Goal: Task Accomplishment & Management: Complete application form

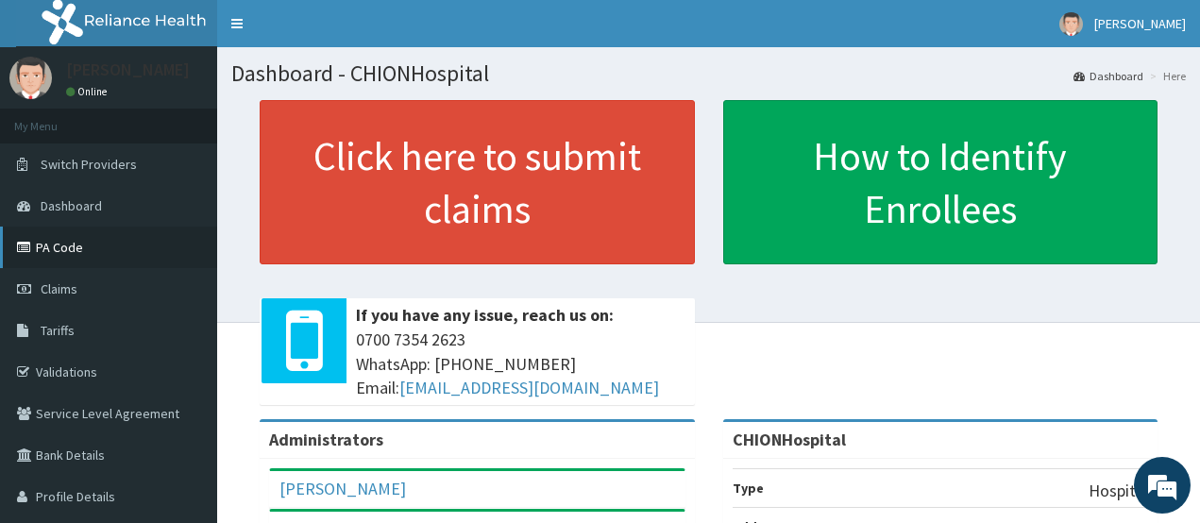
click at [44, 254] on link "PA Code" at bounding box center [108, 248] width 217 height 42
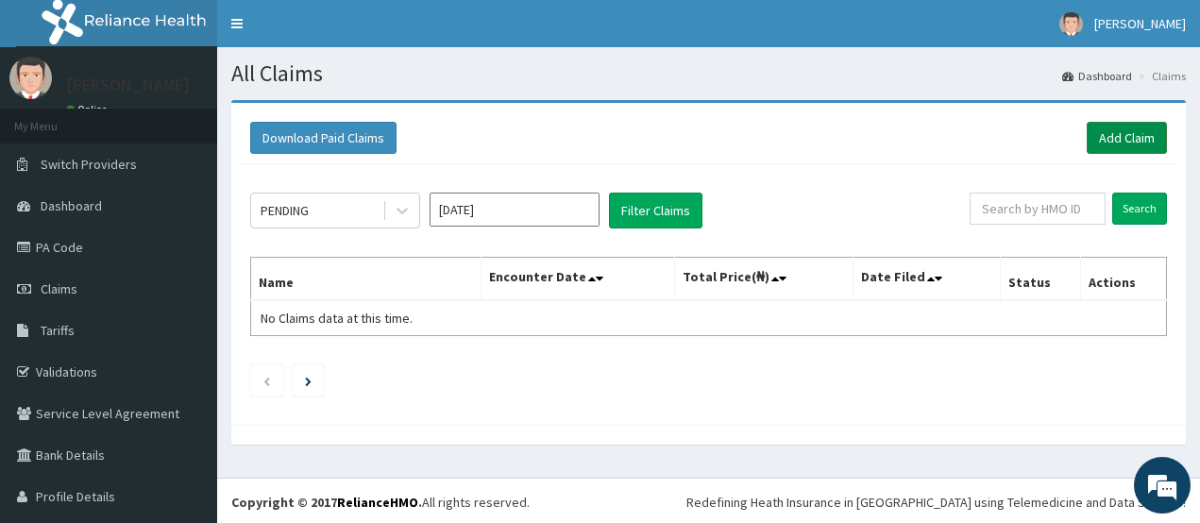
click at [1137, 148] on link "Add Claim" at bounding box center [1127, 138] width 80 height 32
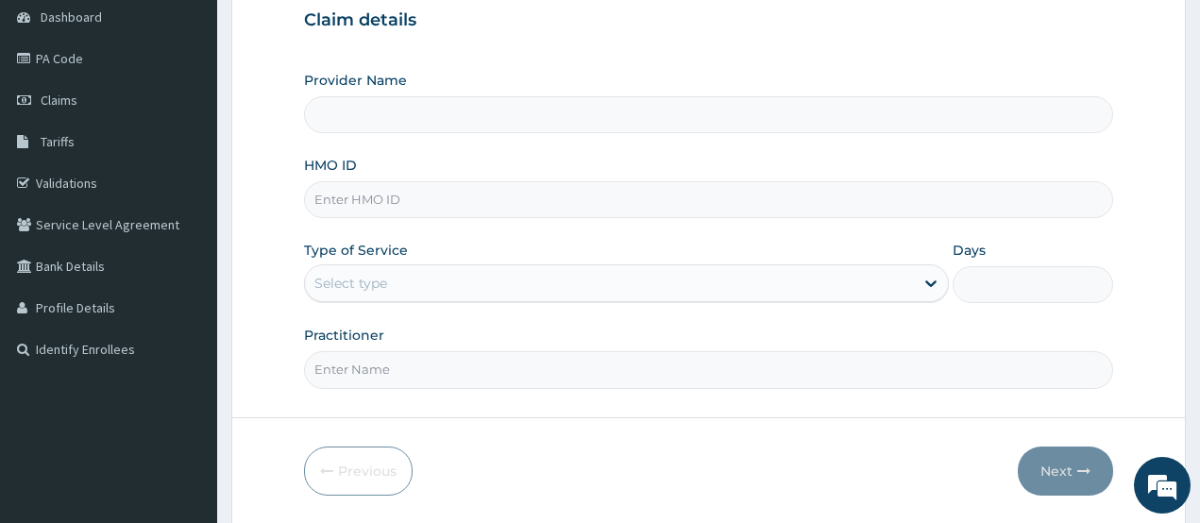
scroll to position [253, 0]
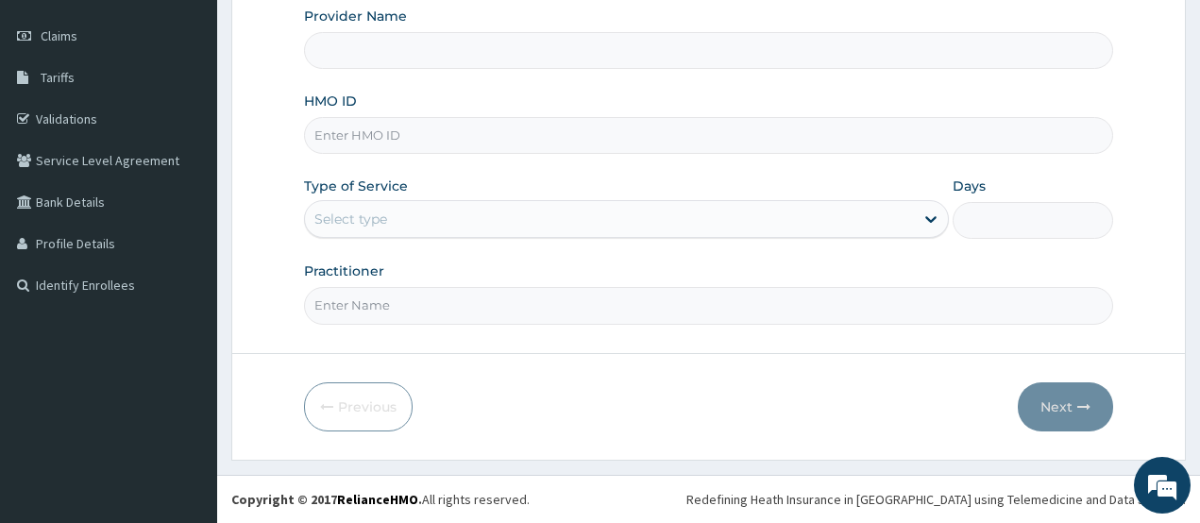
type input "CHIONHospital"
click at [375, 146] on input "HMO ID" at bounding box center [709, 135] width 810 height 37
paste input "PIT/10053/A"
type input "PIT/10053/A"
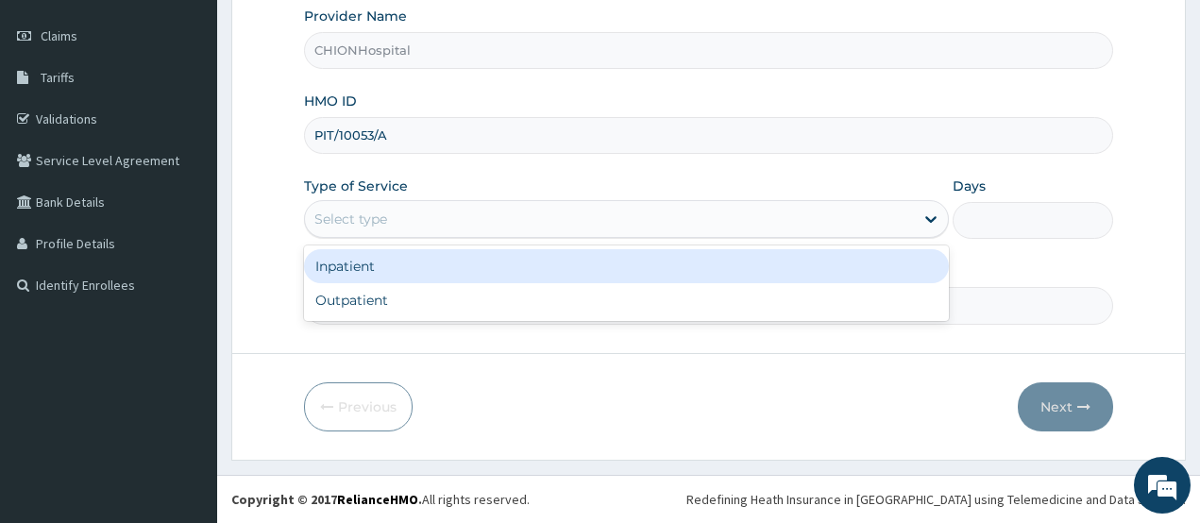
click at [382, 218] on div "Select type" at bounding box center [350, 219] width 73 height 19
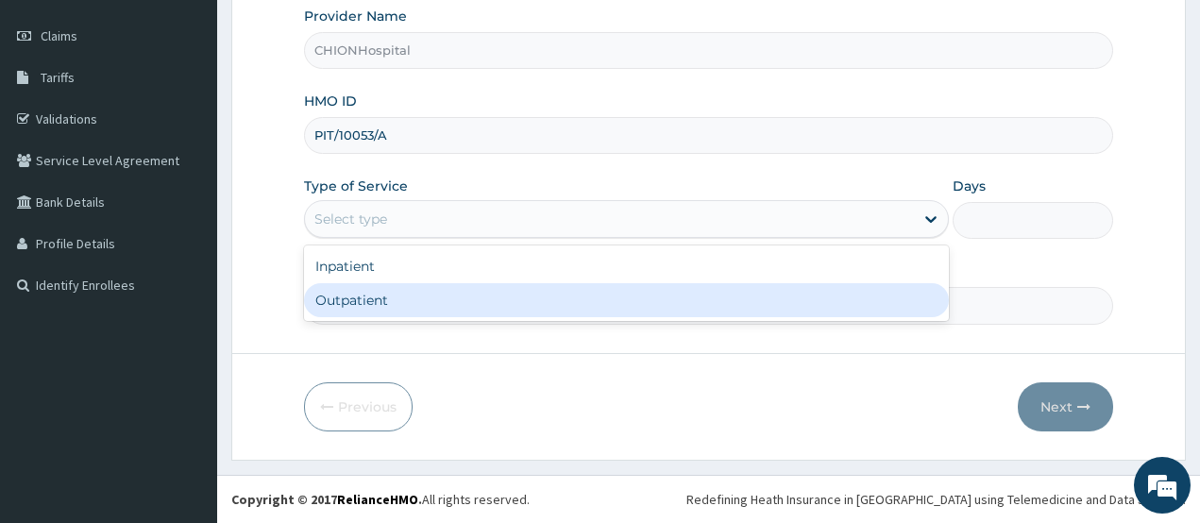
click at [382, 298] on div "Outpatient" at bounding box center [626, 300] width 645 height 34
type input "1"
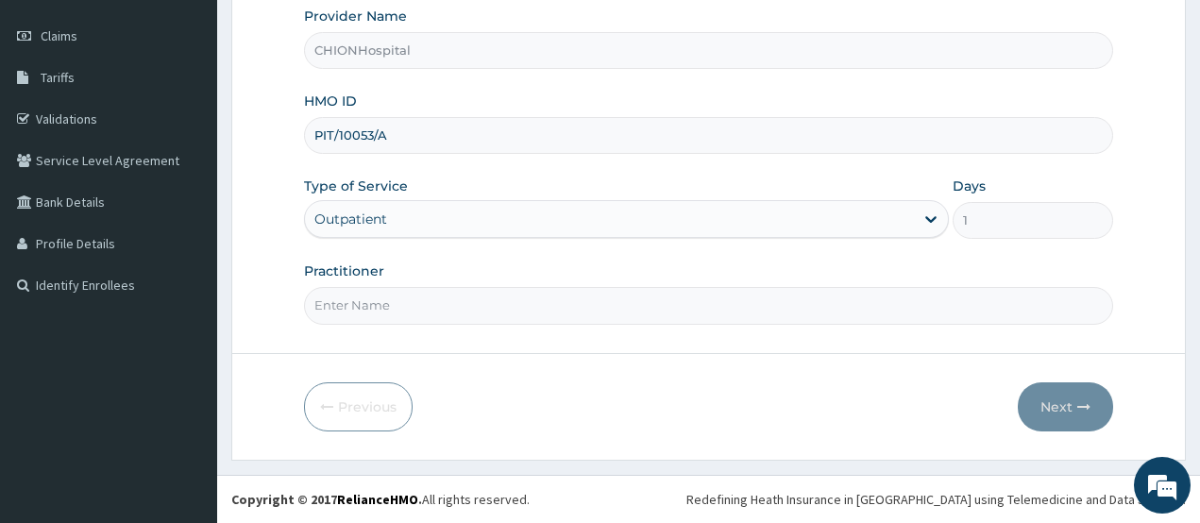
click at [373, 306] on input "Practitioner" at bounding box center [709, 305] width 810 height 37
type input "DR EZE JONAH"
click at [1043, 408] on button "Next" at bounding box center [1065, 406] width 95 height 49
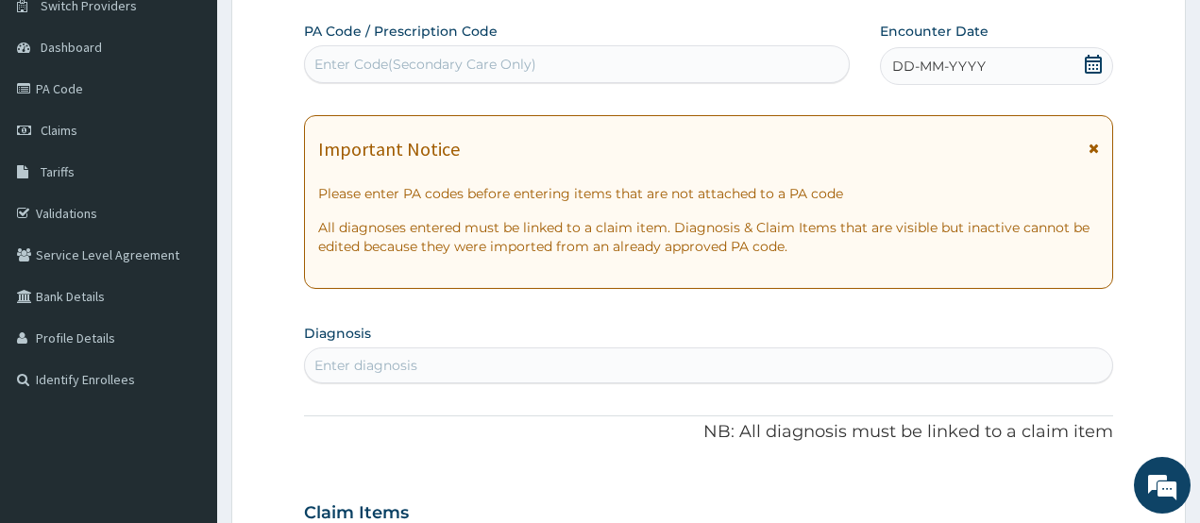
scroll to position [0, 0]
click at [560, 72] on div "Enter Code(Secondary Care Only)" at bounding box center [577, 64] width 544 height 30
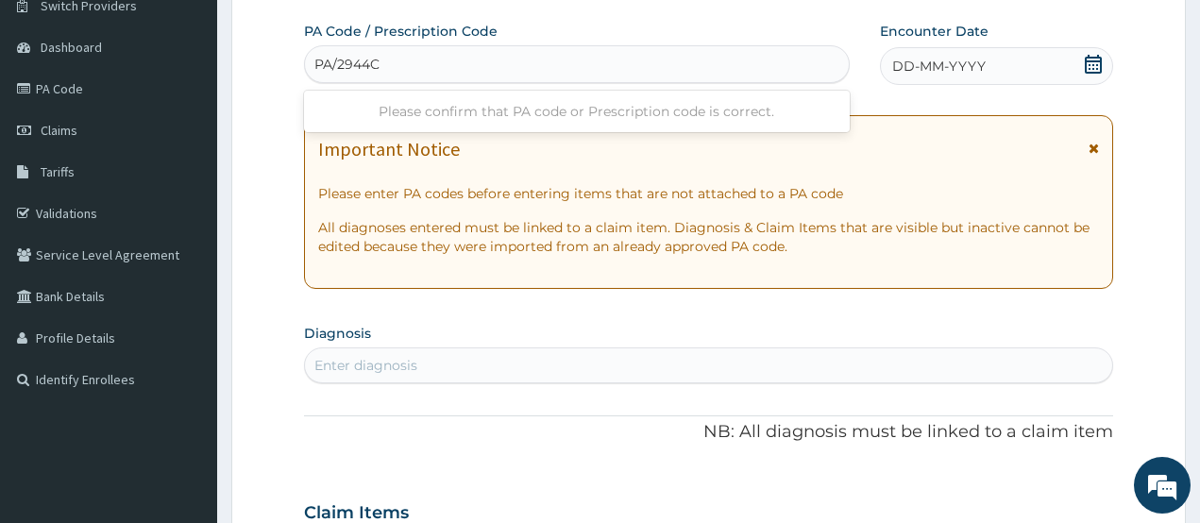
type input "PA/2944CF"
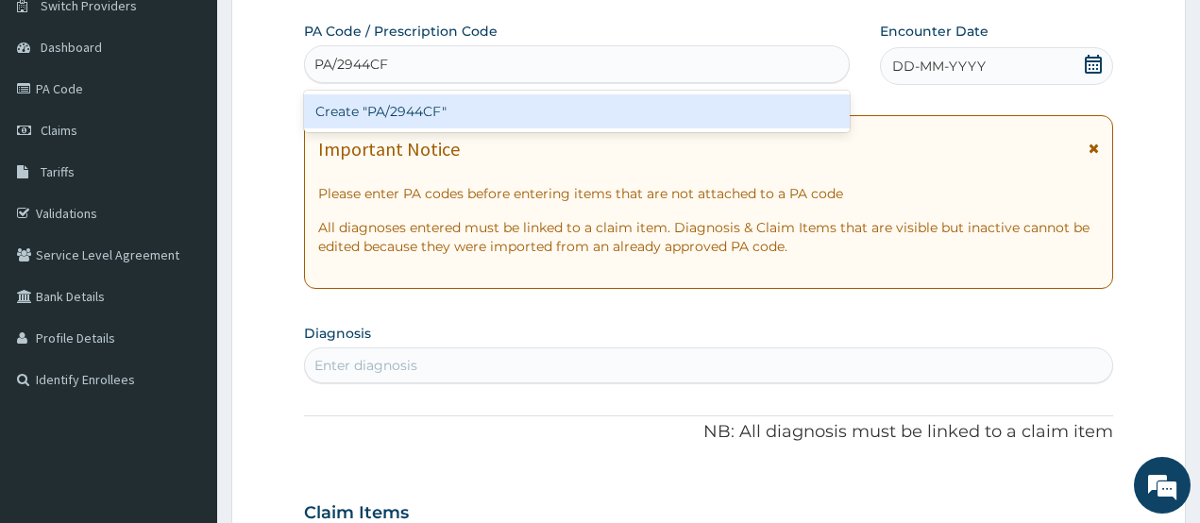
click at [632, 108] on div "Create "PA/2944CF"" at bounding box center [577, 111] width 546 height 34
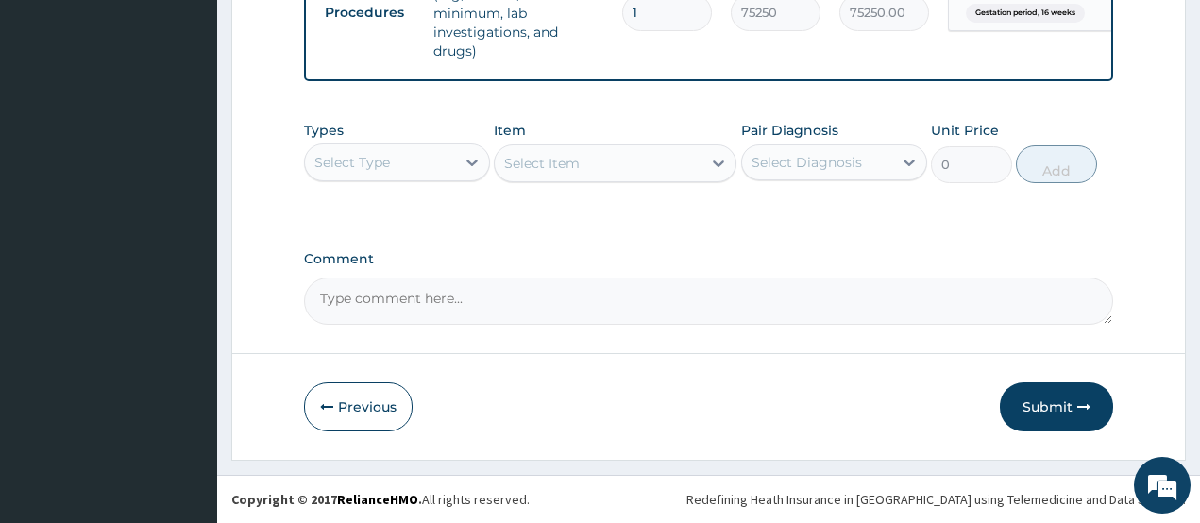
scroll to position [811, 0]
click at [1047, 406] on button "Submit" at bounding box center [1056, 406] width 113 height 49
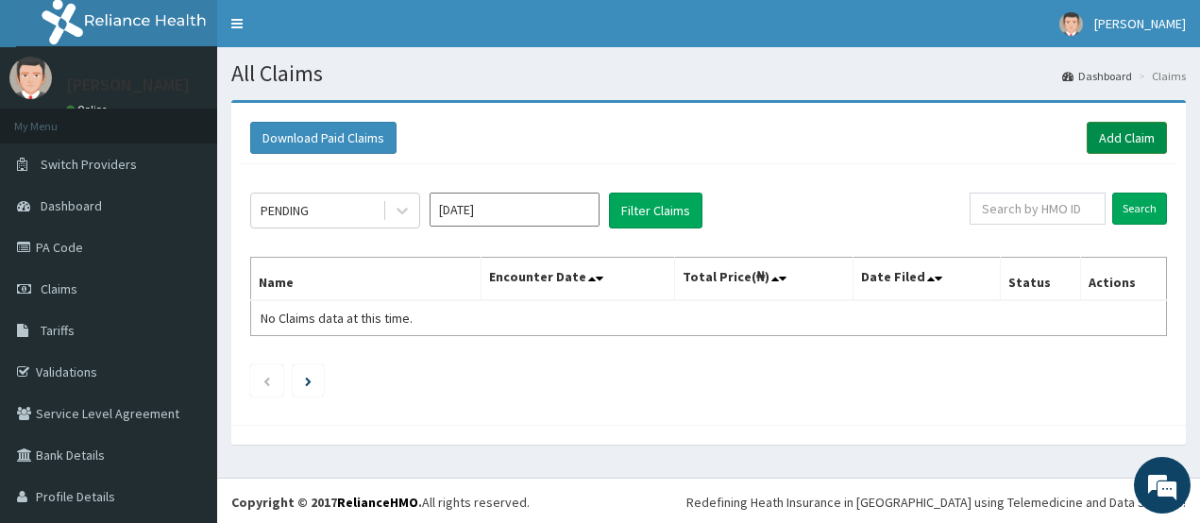
click at [1103, 131] on link "Add Claim" at bounding box center [1127, 138] width 80 height 32
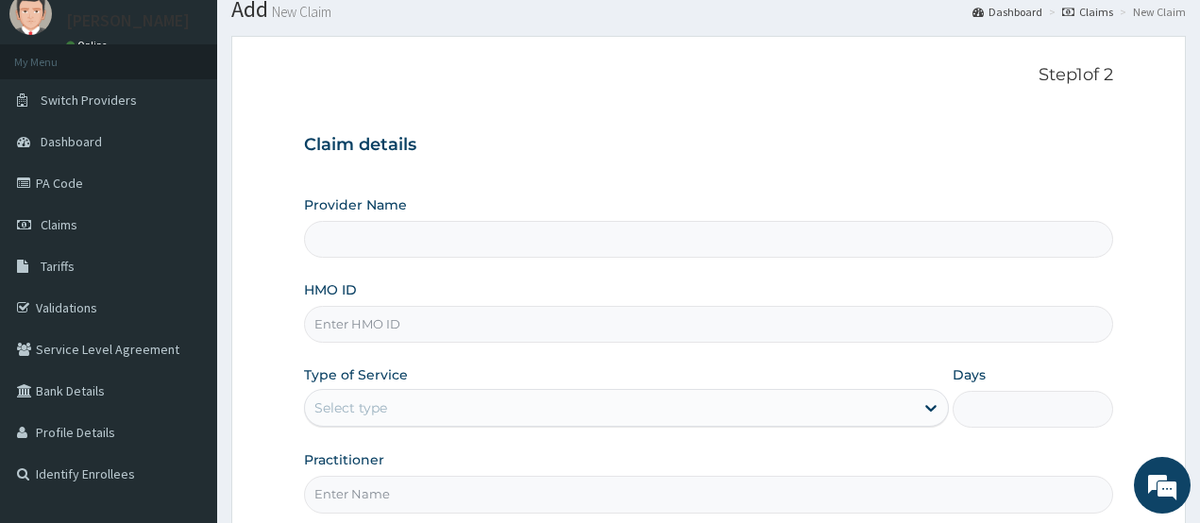
scroll to position [94, 0]
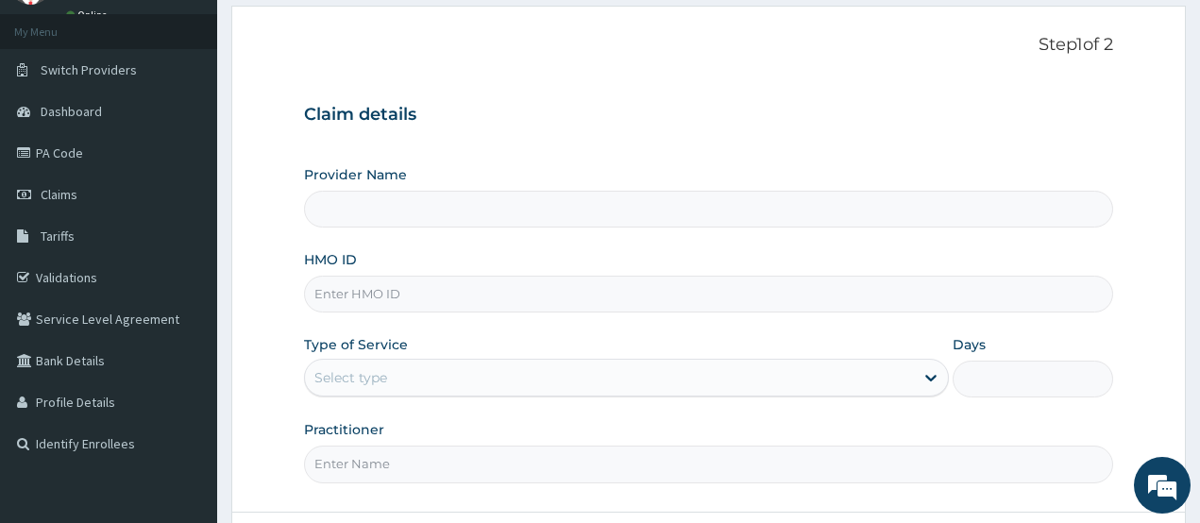
click at [393, 298] on input "HMO ID" at bounding box center [709, 294] width 810 height 37
type input "GS"
type input "CHIONHospital"
type input "GSV/12853/A"
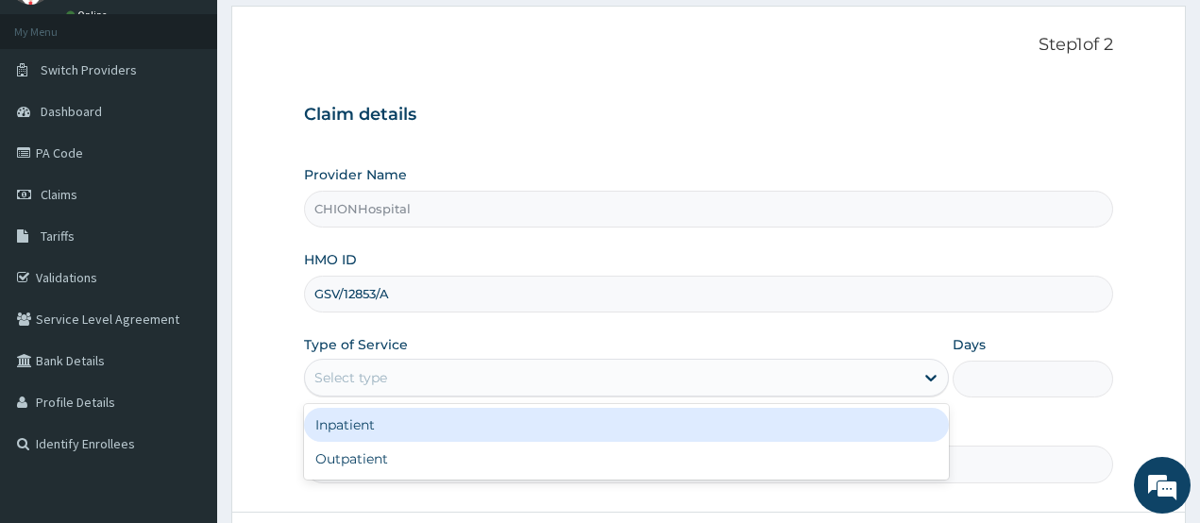
click at [400, 379] on div "Select type" at bounding box center [609, 378] width 609 height 30
click at [412, 422] on div "Inpatient" at bounding box center [626, 425] width 645 height 34
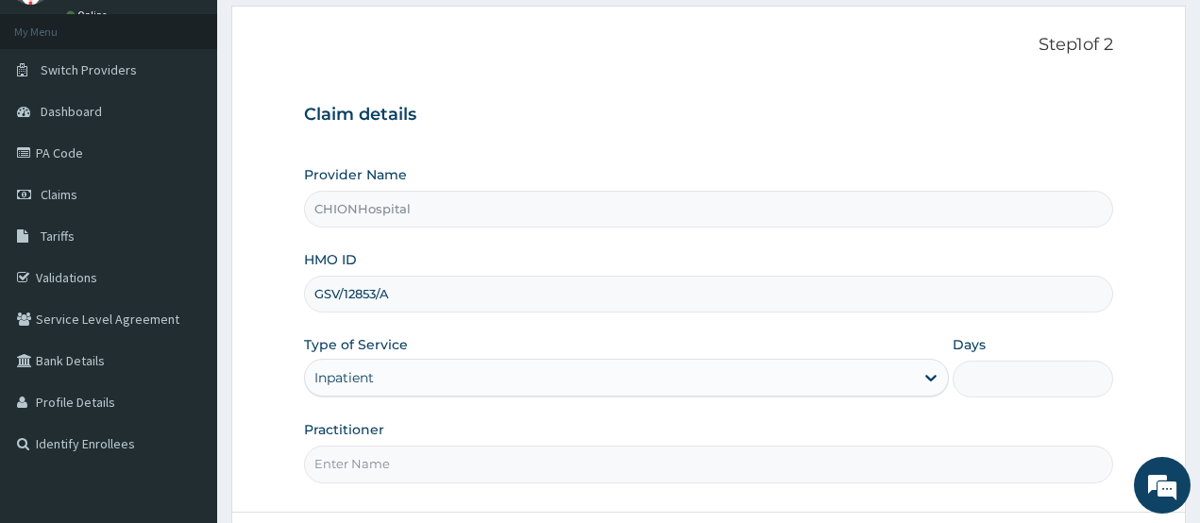
click at [1040, 387] on input "Days" at bounding box center [1033, 379] width 161 height 37
type input "2"
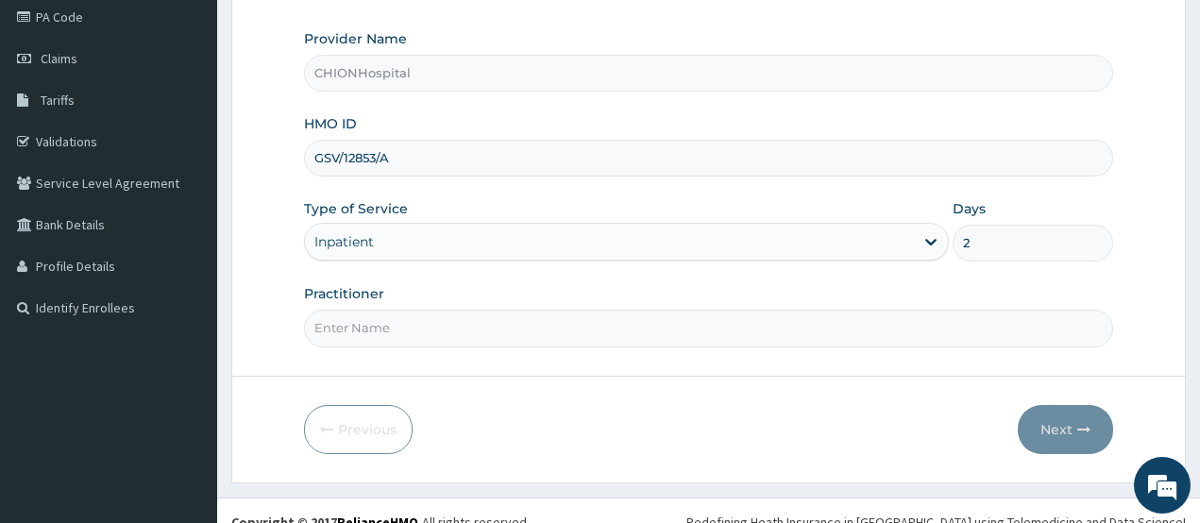
scroll to position [253, 0]
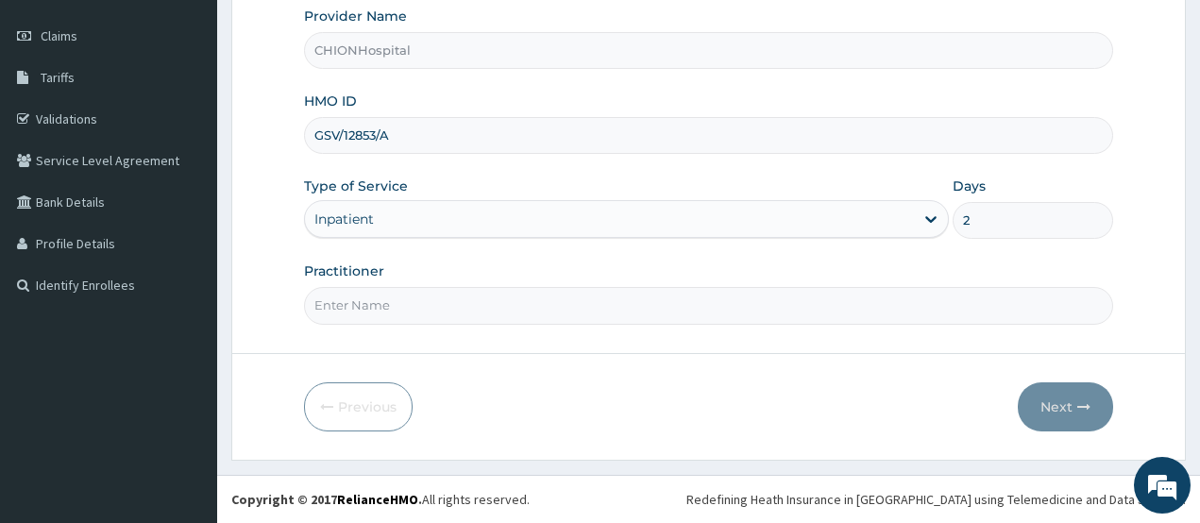
click at [387, 295] on input "Practitioner" at bounding box center [709, 305] width 810 height 37
type input "[PERSON_NAME] [PERSON_NAME]"
click at [1074, 415] on button "Next" at bounding box center [1065, 406] width 95 height 49
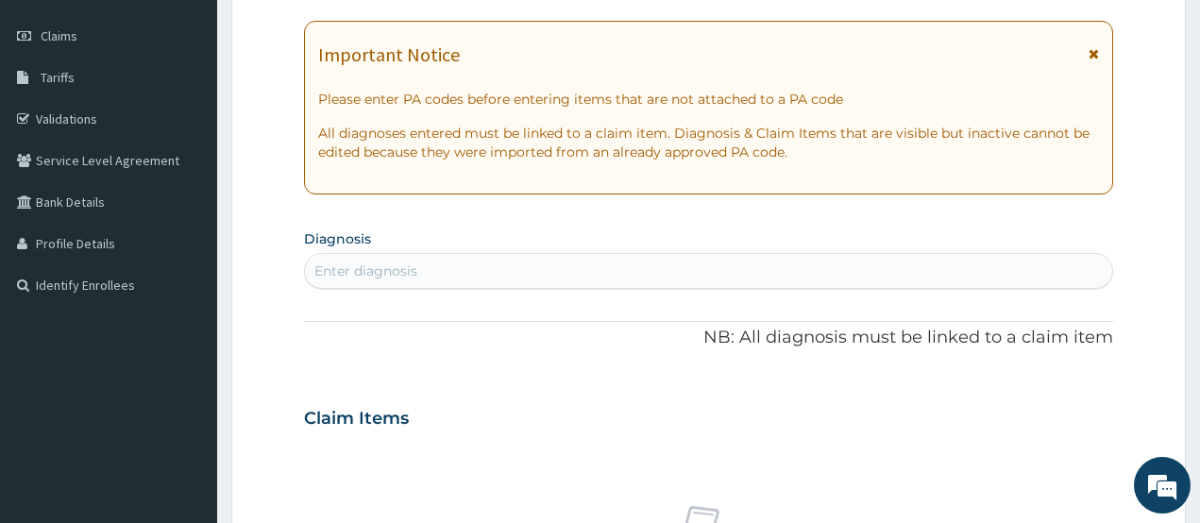
scroll to position [64, 0]
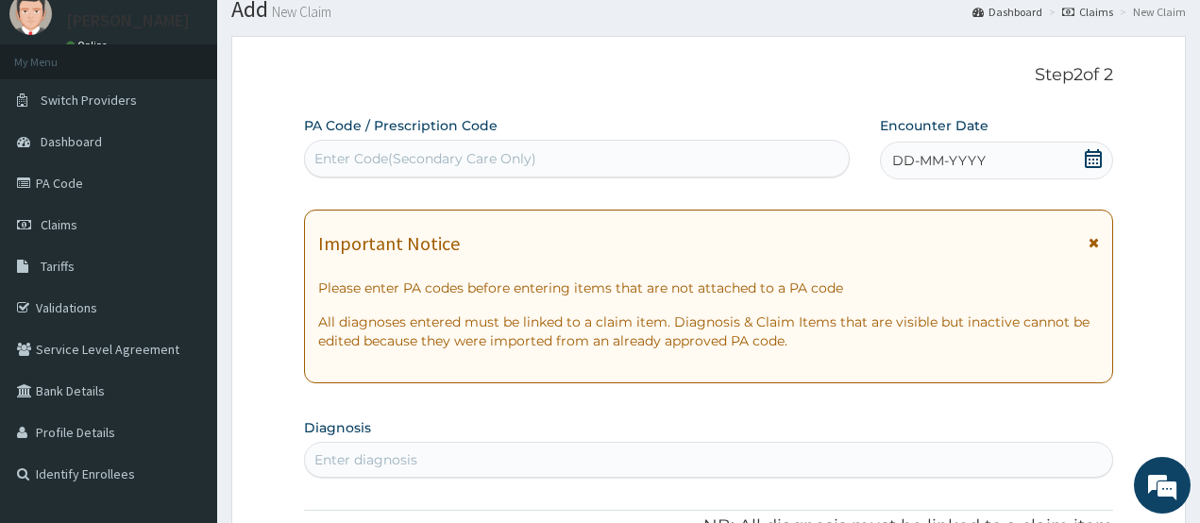
click at [605, 146] on div "Enter Code(Secondary Care Only)" at bounding box center [577, 159] width 544 height 30
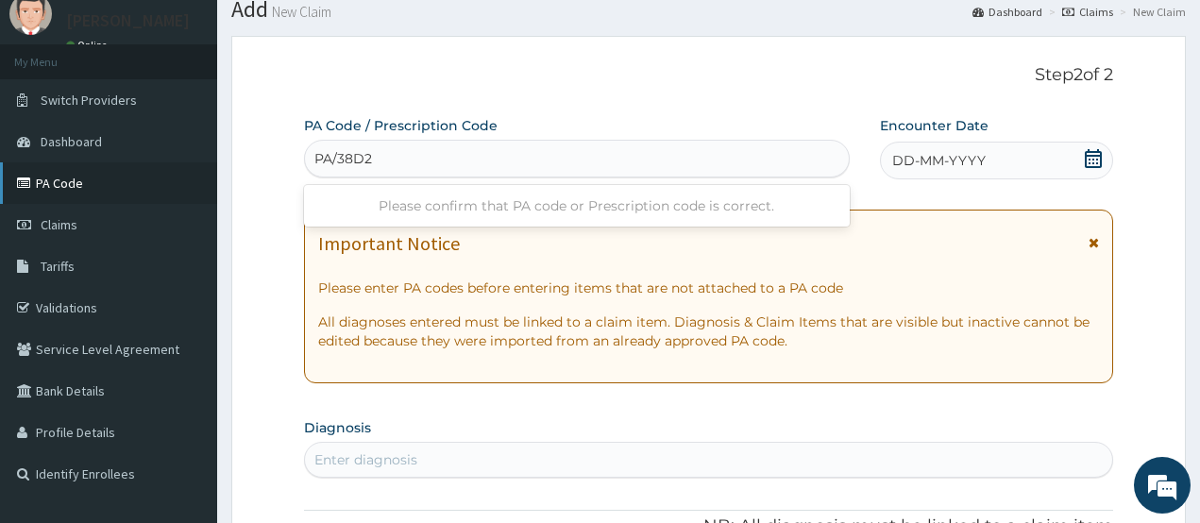
type input "PA/38D2"
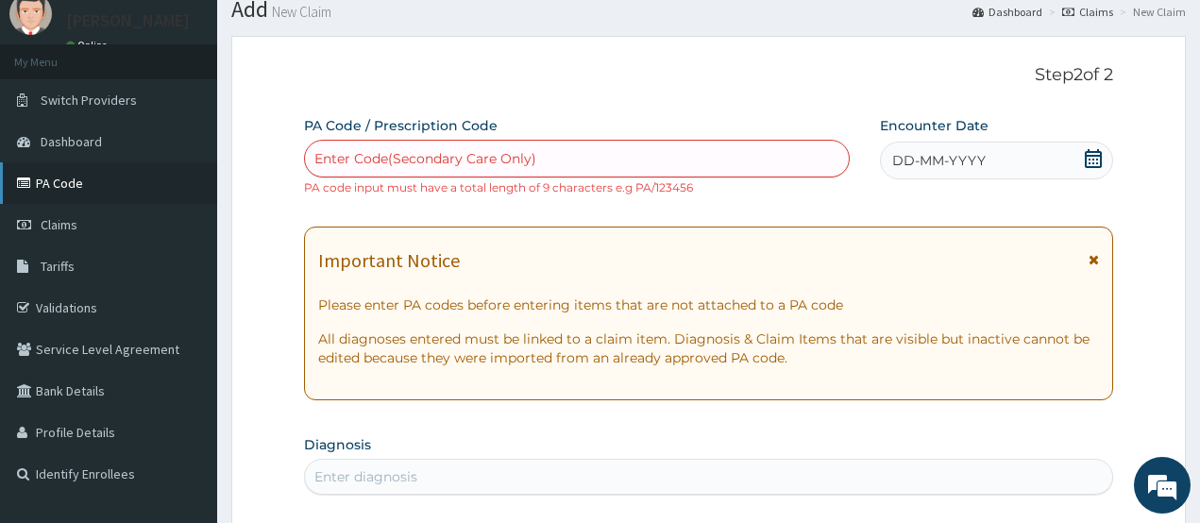
click at [144, 192] on link "PA Code" at bounding box center [108, 183] width 217 height 42
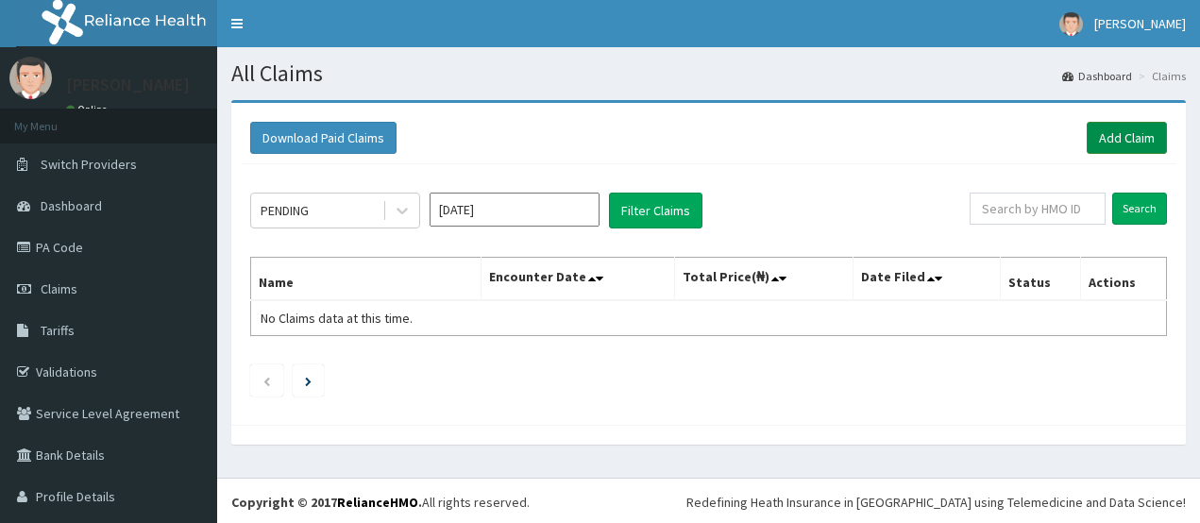
click at [1113, 136] on link "Add Claim" at bounding box center [1127, 138] width 80 height 32
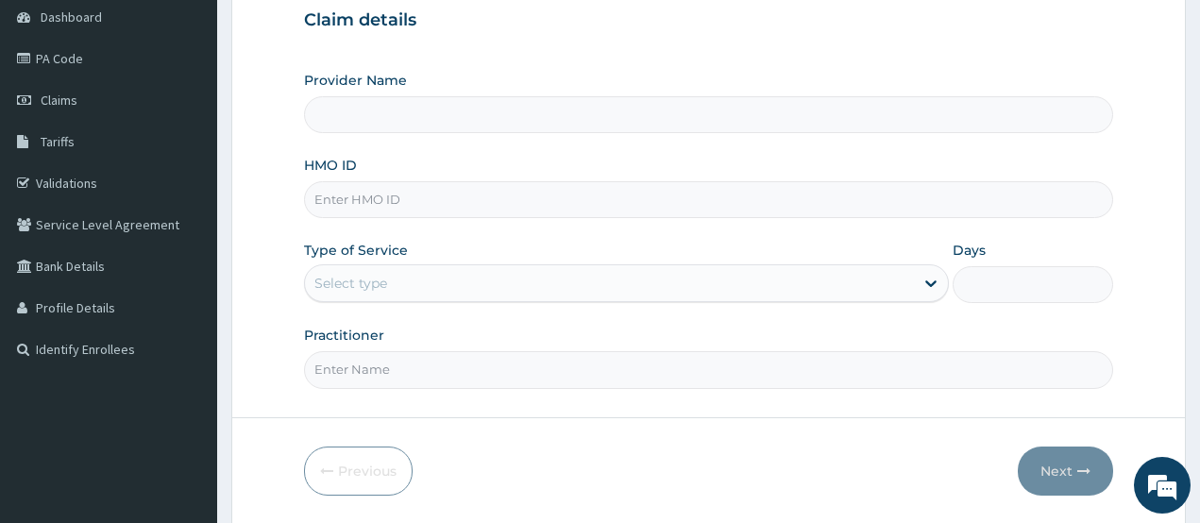
click at [391, 194] on input "HMO ID" at bounding box center [709, 199] width 810 height 37
type input "CHIONHospital"
type input "GSV/12853/A"
click at [348, 295] on div "Select type" at bounding box center [609, 283] width 609 height 30
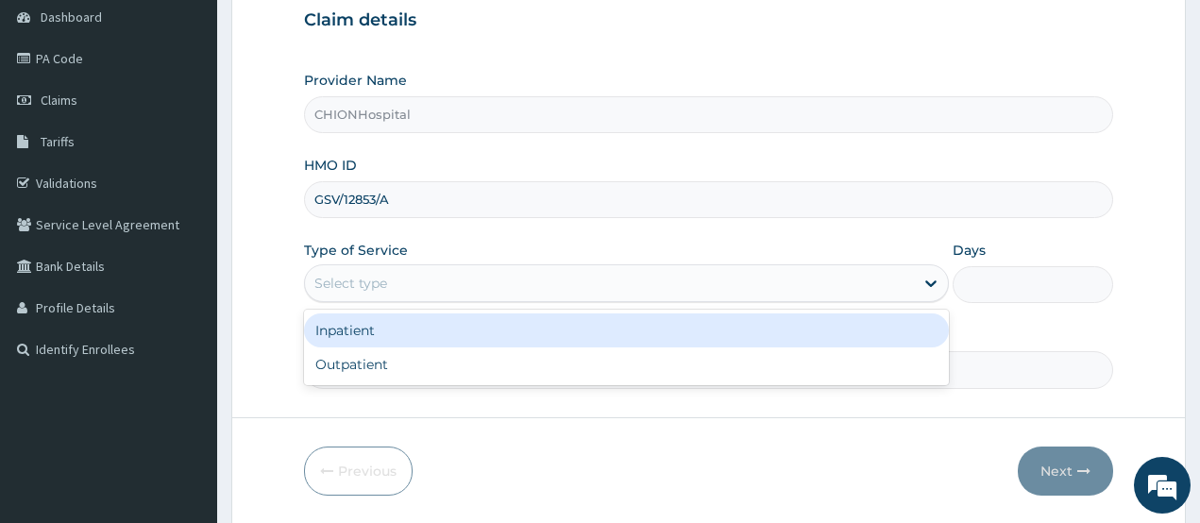
click at [352, 324] on div "Inpatient" at bounding box center [626, 331] width 645 height 34
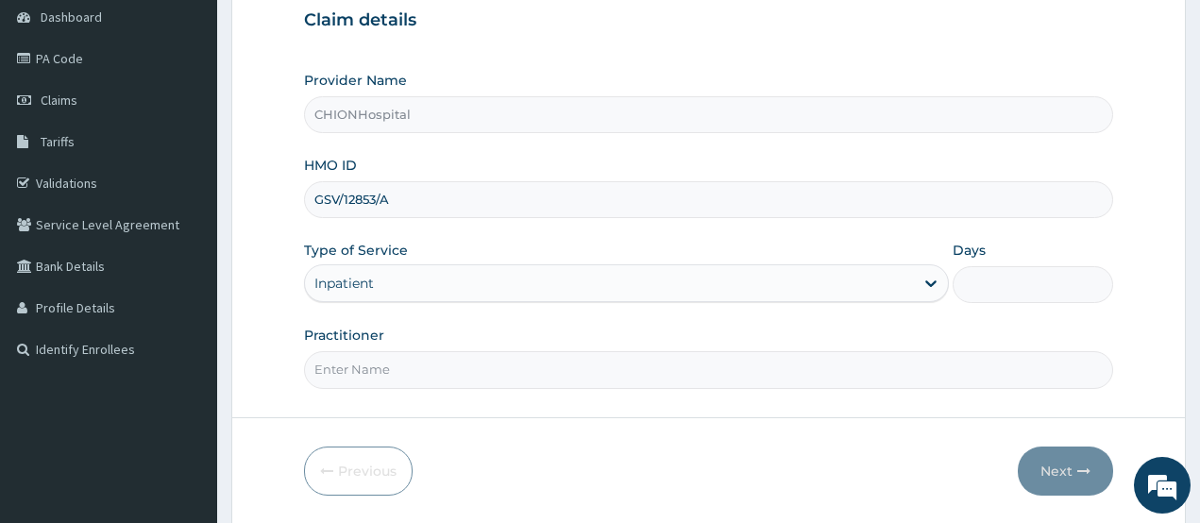
drag, startPoint x: 969, startPoint y: 279, endPoint x: 986, endPoint y: 301, distance: 28.3
click at [969, 279] on input "Days" at bounding box center [1033, 284] width 161 height 37
type input "2"
click at [577, 365] on input "Practitioner" at bounding box center [709, 369] width 810 height 37
type input "DR EZE JONAH"
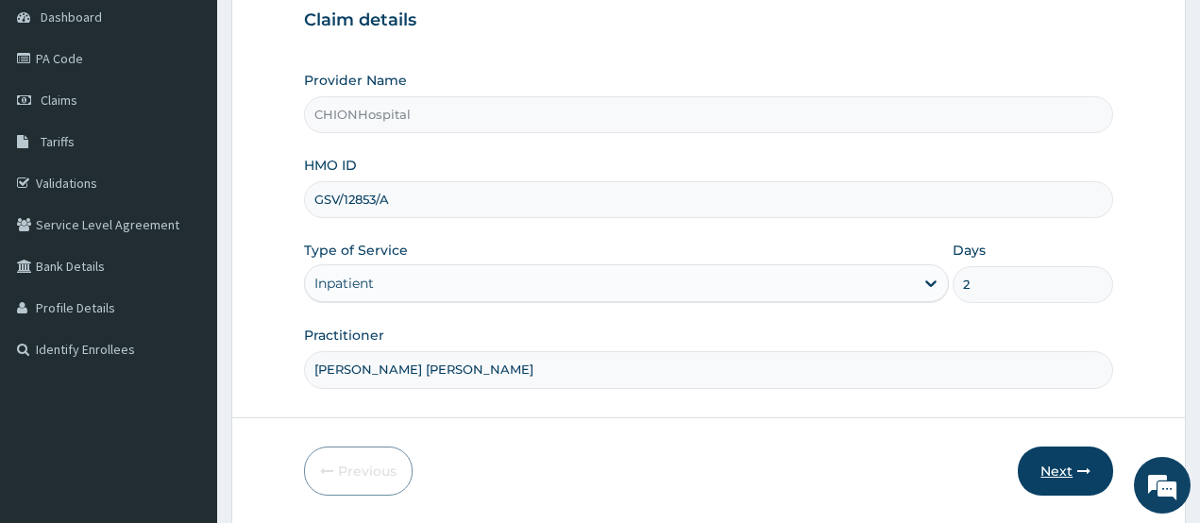
click at [1065, 463] on button "Next" at bounding box center [1065, 471] width 95 height 49
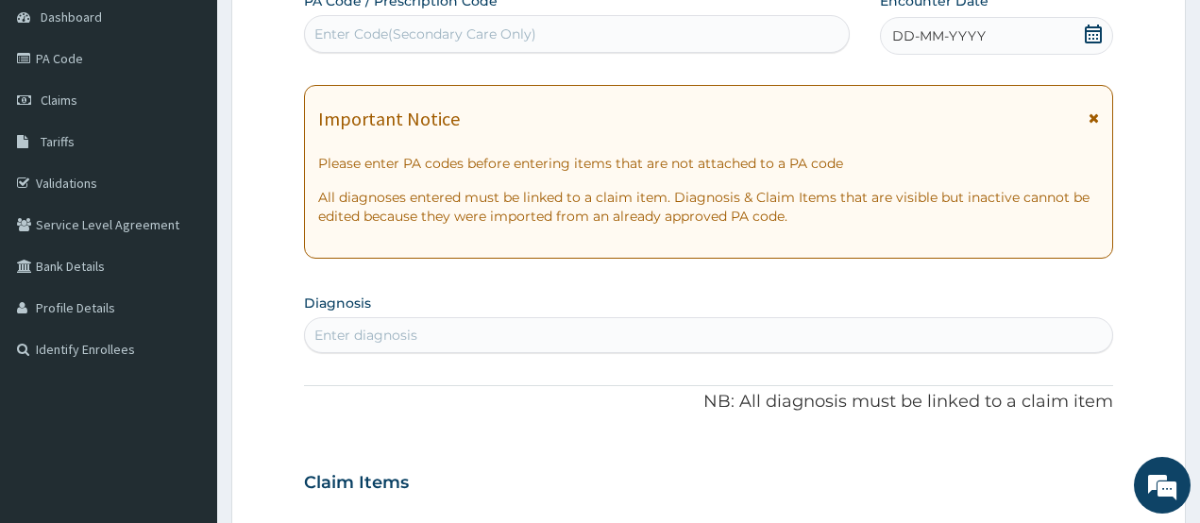
click at [509, 27] on div "Enter Code(Secondary Care Only)" at bounding box center [425, 34] width 222 height 19
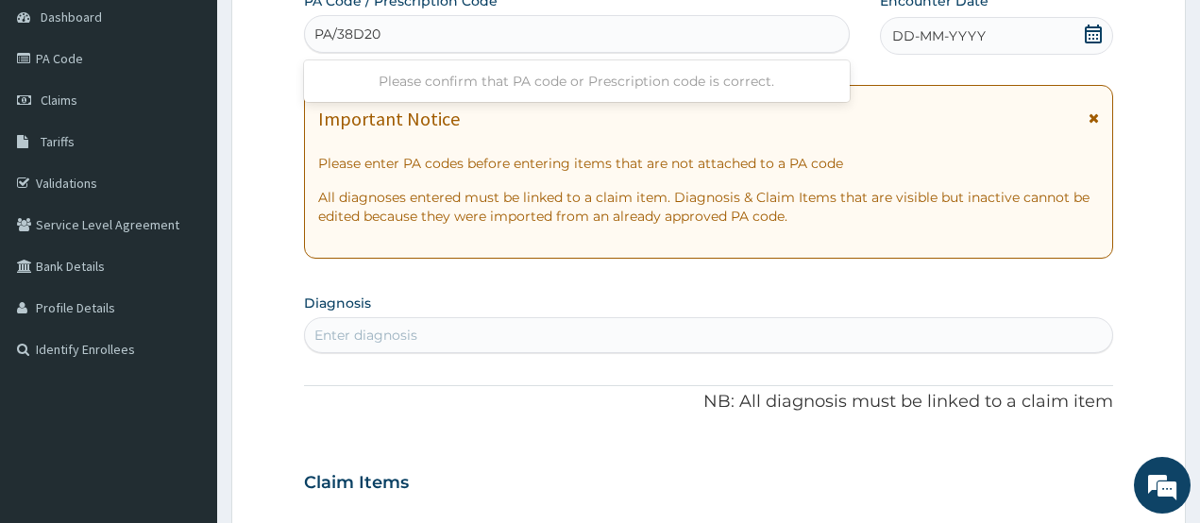
type input "PA/38D20C"
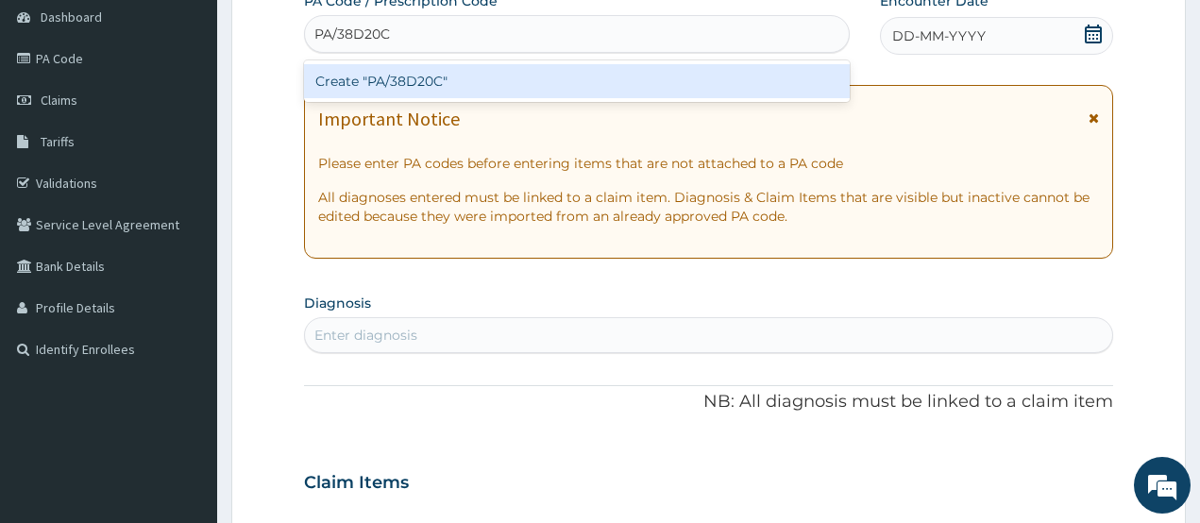
click at [480, 82] on div "Create "PA/38D20C"" at bounding box center [577, 81] width 546 height 34
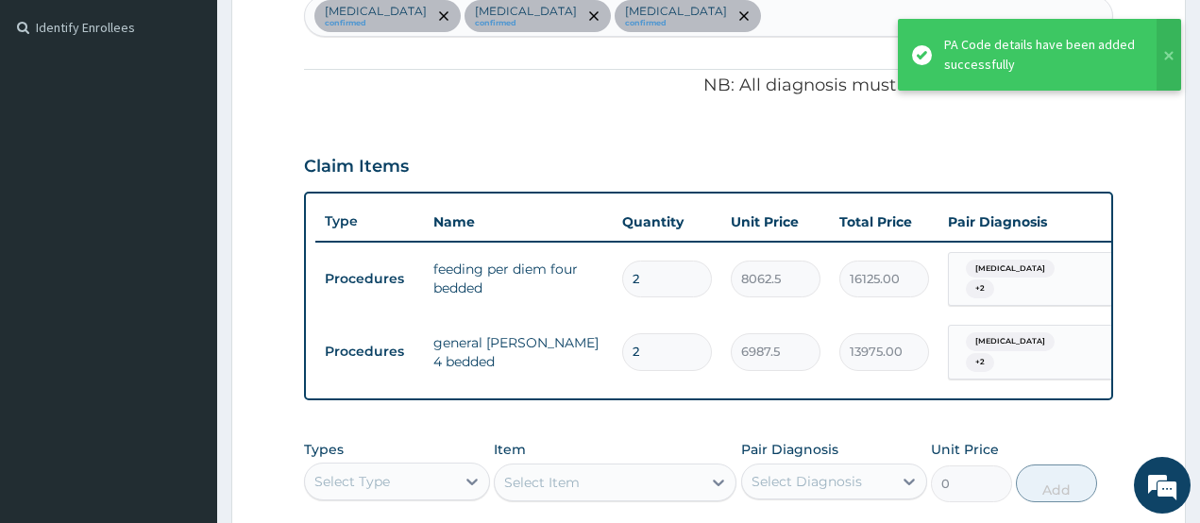
scroll to position [400, 0]
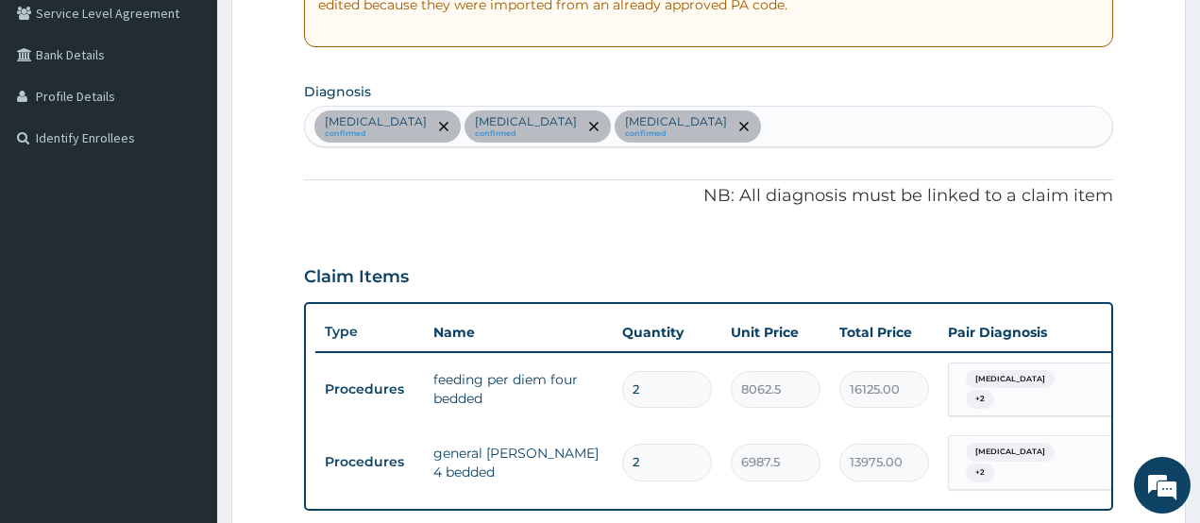
click at [694, 133] on div "Sepsis confirmed Malaria confirmed Acute gastritis confirmed" at bounding box center [709, 127] width 808 height 40
type input "VOMITI"
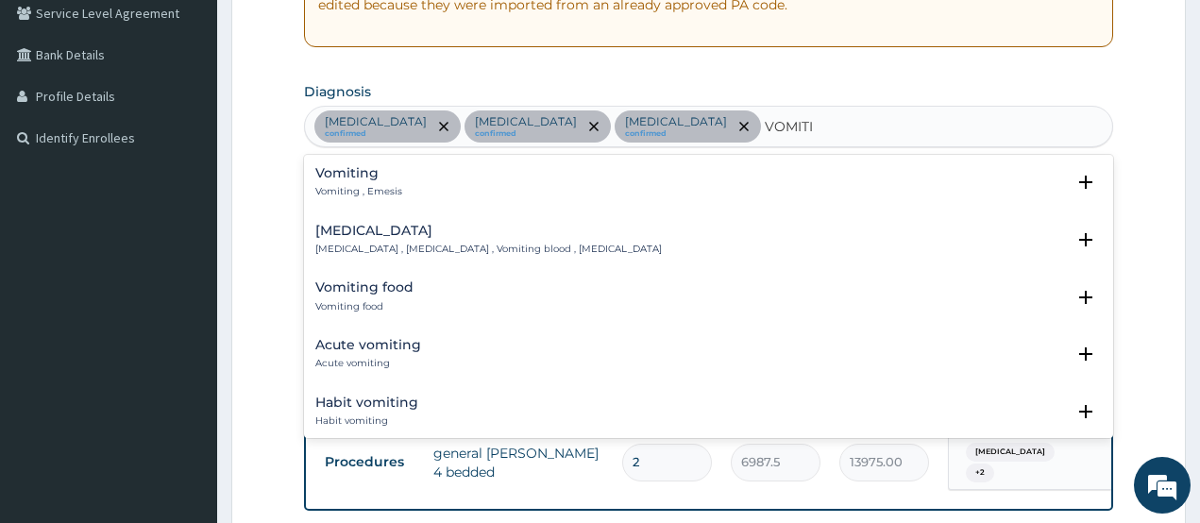
click at [383, 188] on p "Vomiting , Emesis" at bounding box center [358, 191] width 87 height 13
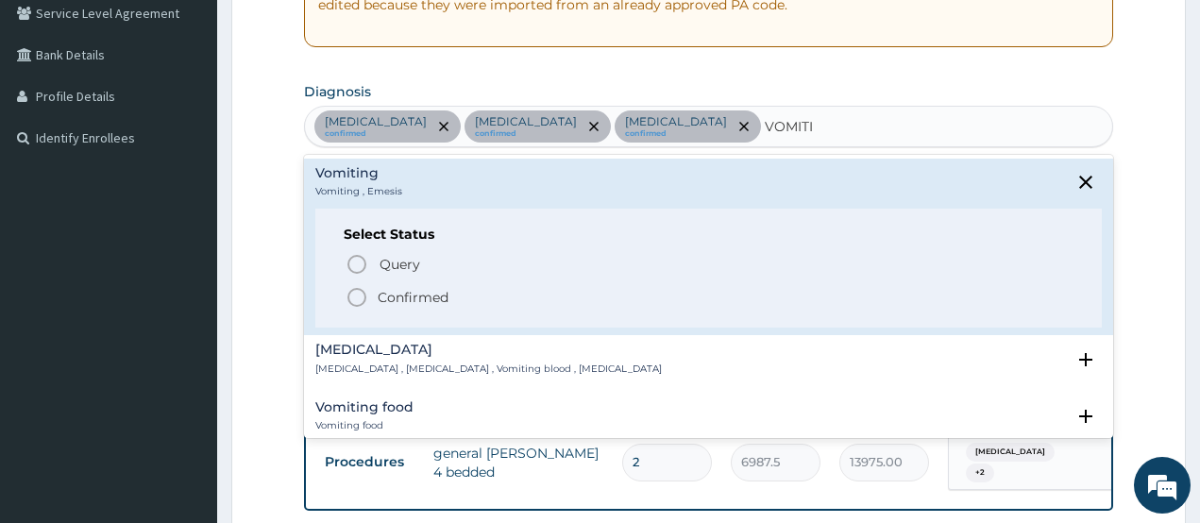
click at [354, 293] on icon "status option filled" at bounding box center [357, 297] width 23 height 23
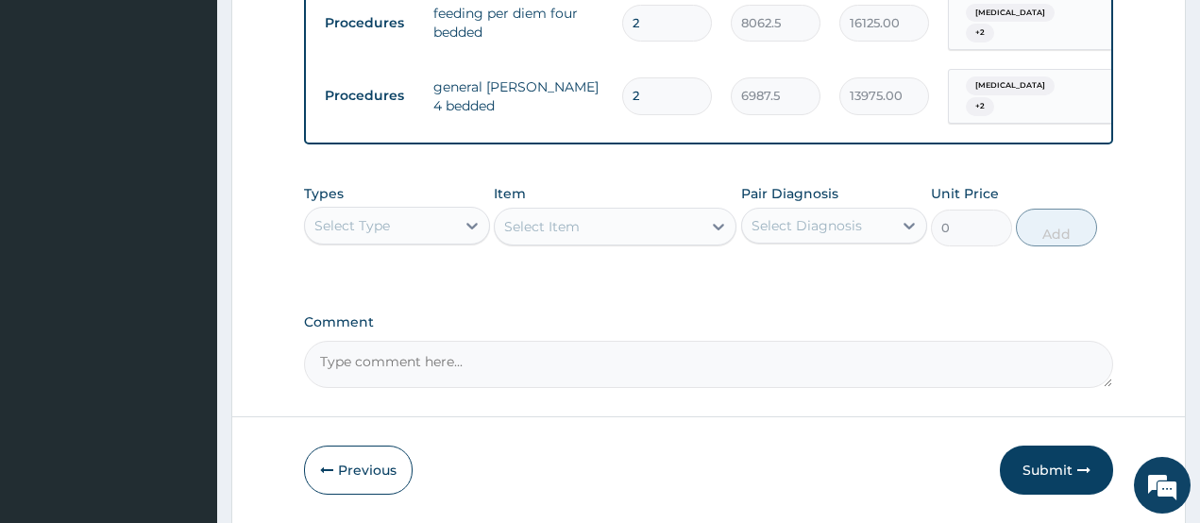
scroll to position [778, 0]
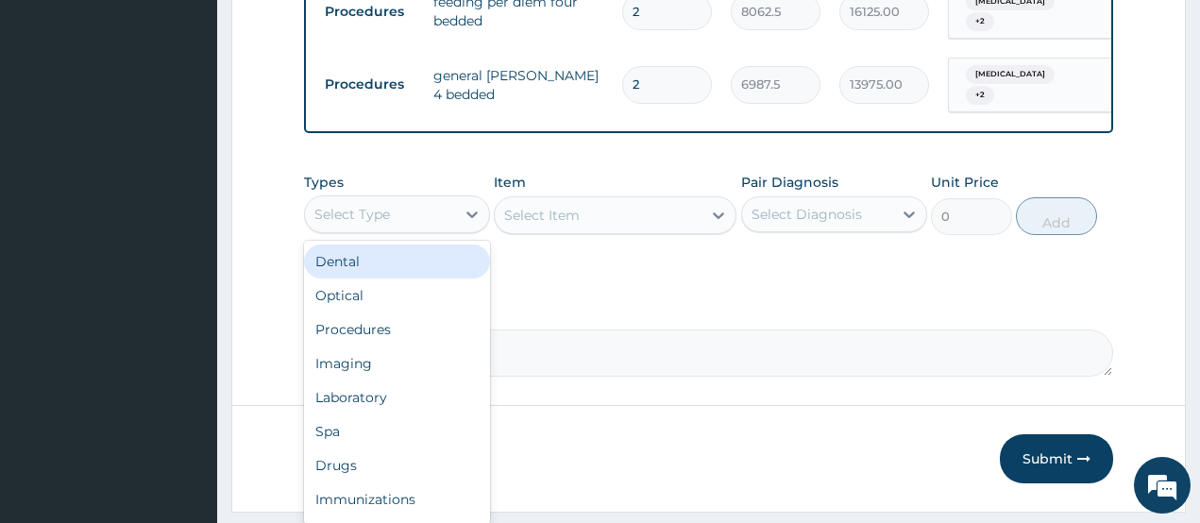
click at [397, 212] on div "Select Type" at bounding box center [380, 214] width 150 height 30
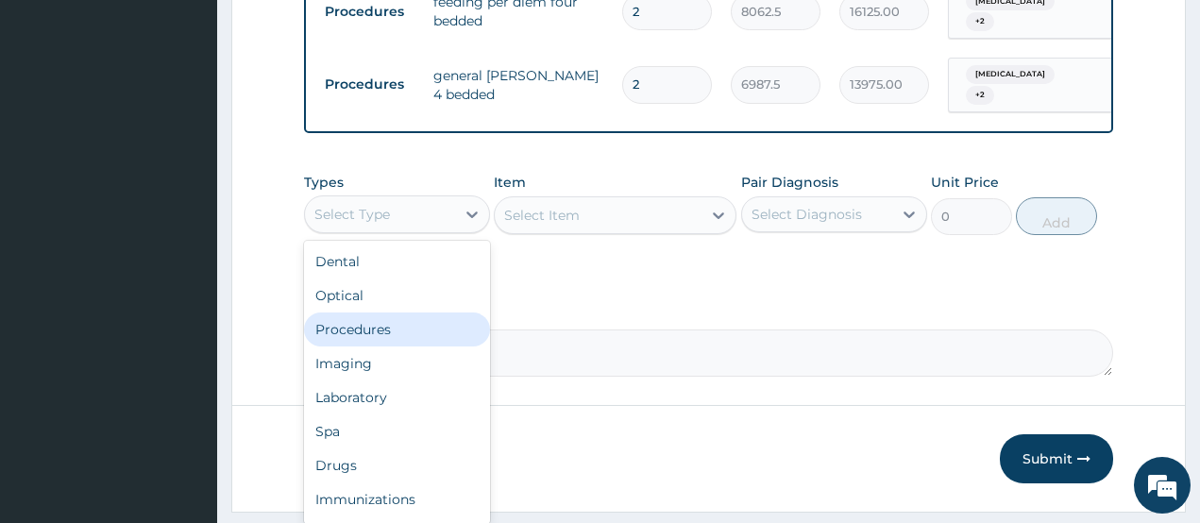
drag, startPoint x: 360, startPoint y: 327, endPoint x: 583, endPoint y: 326, distance: 222.9
click at [360, 328] on div "Procedures" at bounding box center [397, 330] width 186 height 34
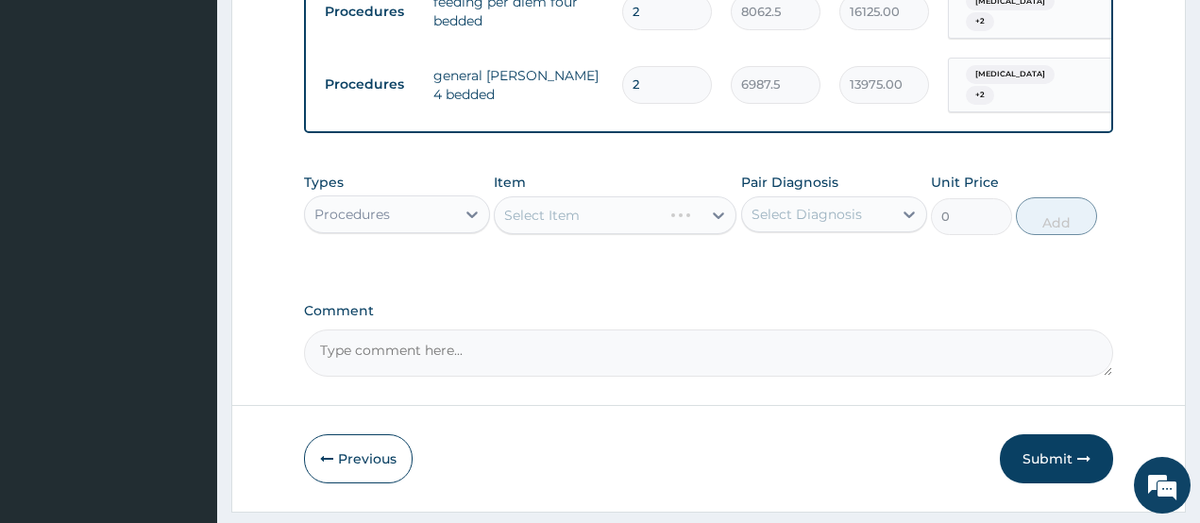
scroll to position [828, 0]
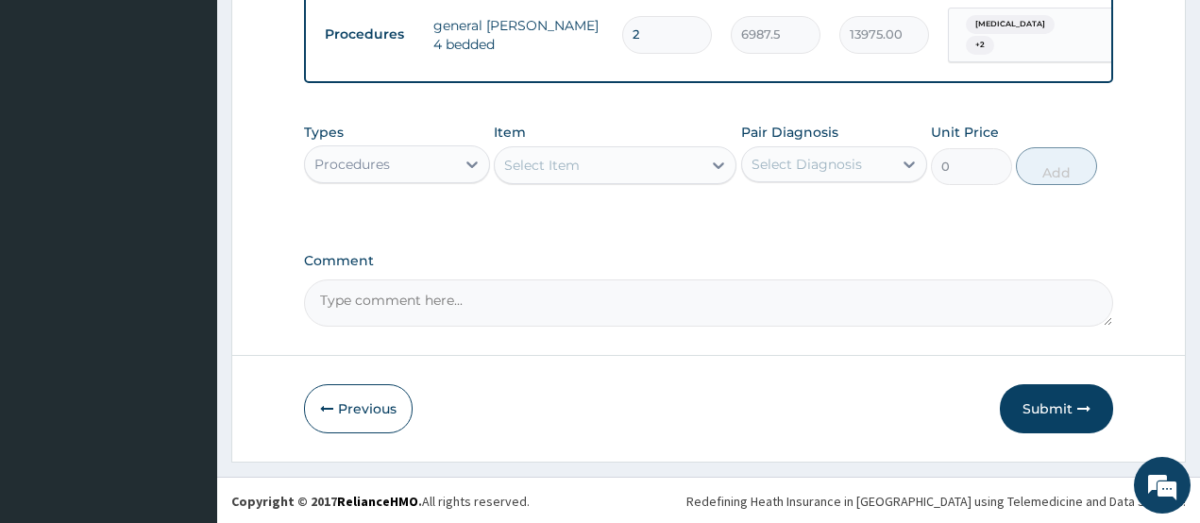
click at [585, 167] on div "Select Item" at bounding box center [598, 165] width 207 height 30
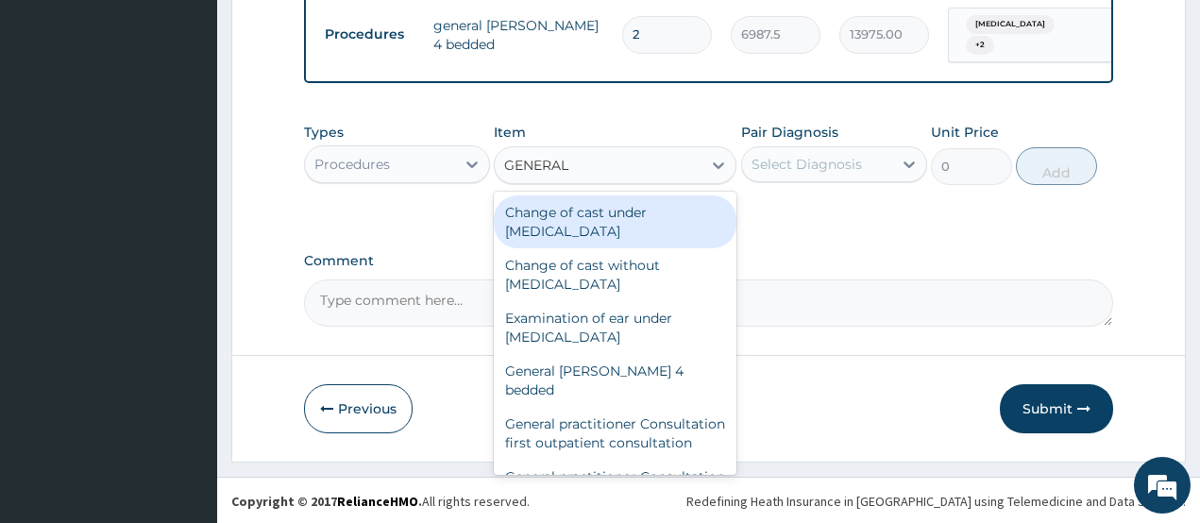
type input "GENERAL P"
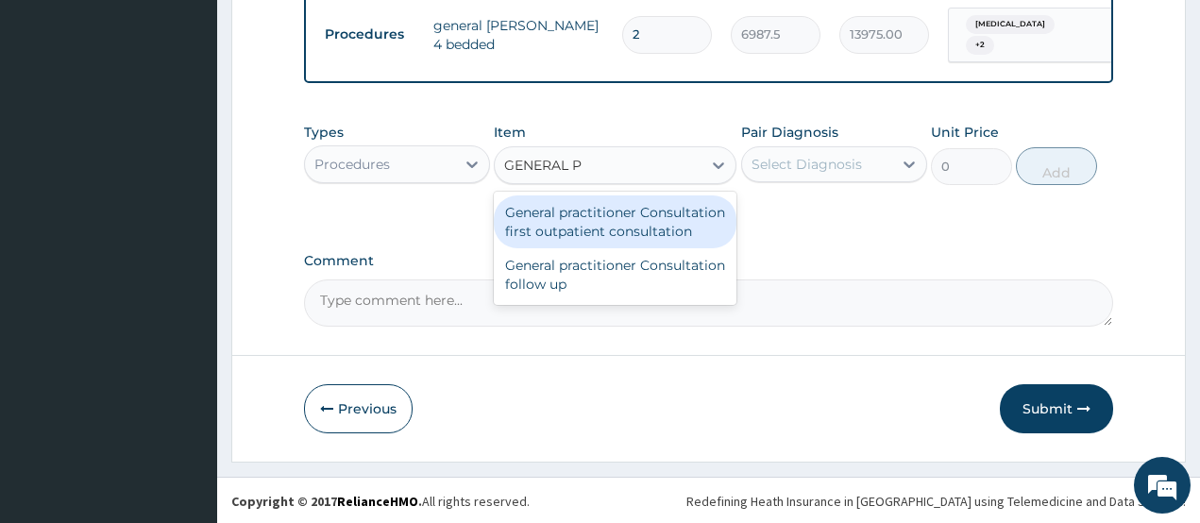
drag, startPoint x: 528, startPoint y: 215, endPoint x: 659, endPoint y: 213, distance: 131.3
click at [530, 215] on div "General practitioner Consultation first outpatient consultation" at bounding box center [615, 221] width 243 height 53
type input "3547.5"
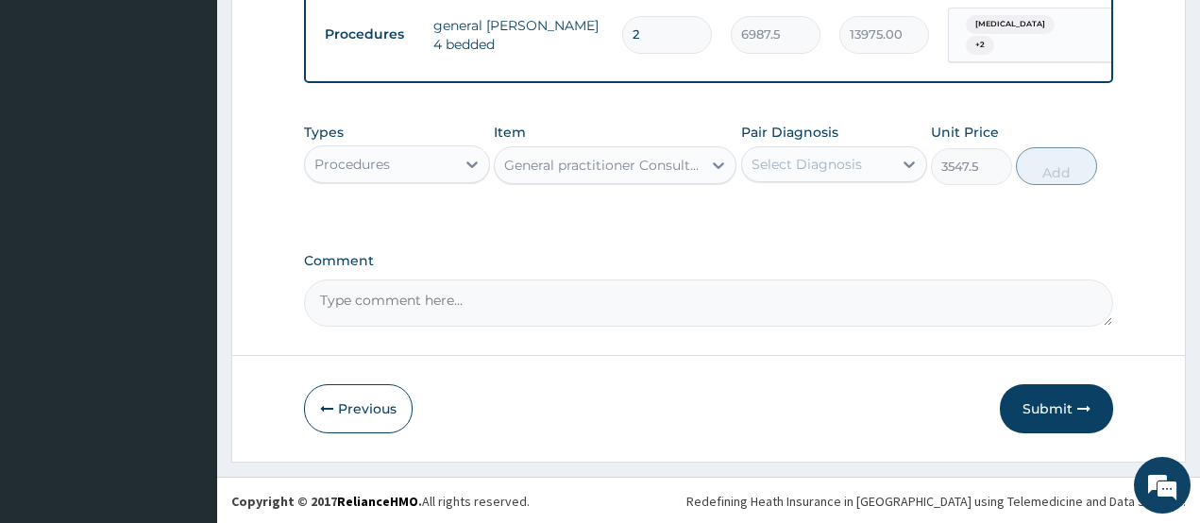
click at [810, 181] on div "Pair Diagnosis Select Diagnosis" at bounding box center [834, 154] width 186 height 62
click at [820, 166] on div "Select Diagnosis" at bounding box center [807, 164] width 110 height 19
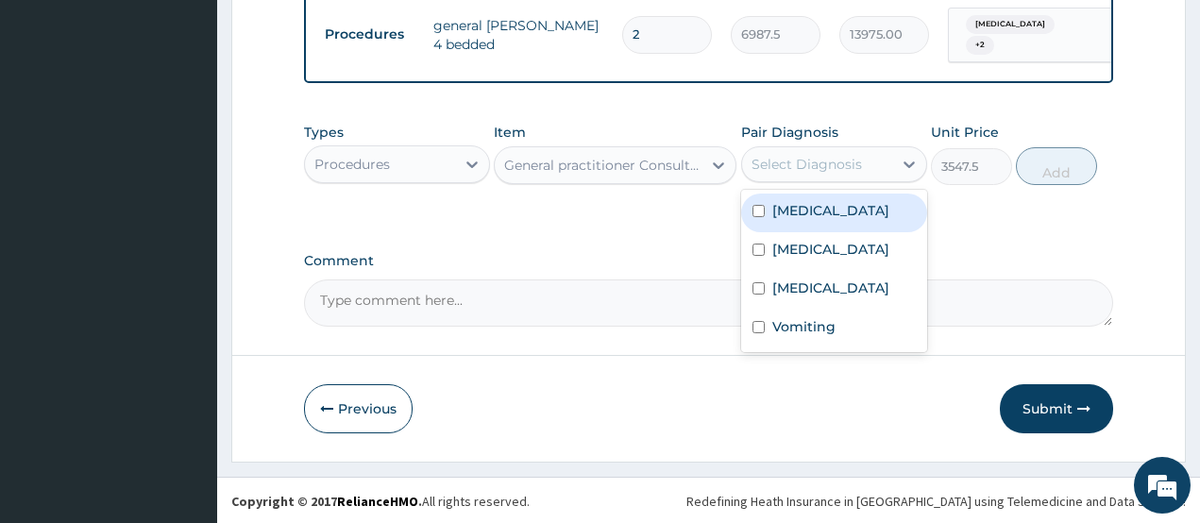
click at [812, 226] on div "Sepsis" at bounding box center [834, 213] width 186 height 39
checkbox input "true"
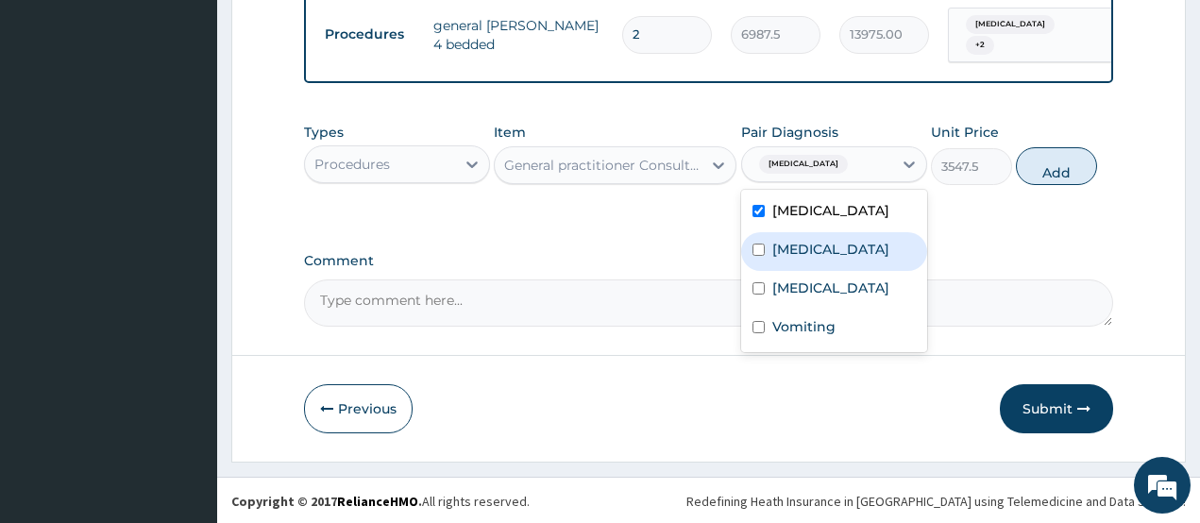
click at [803, 248] on label "Malaria" at bounding box center [830, 249] width 117 height 19
checkbox input "true"
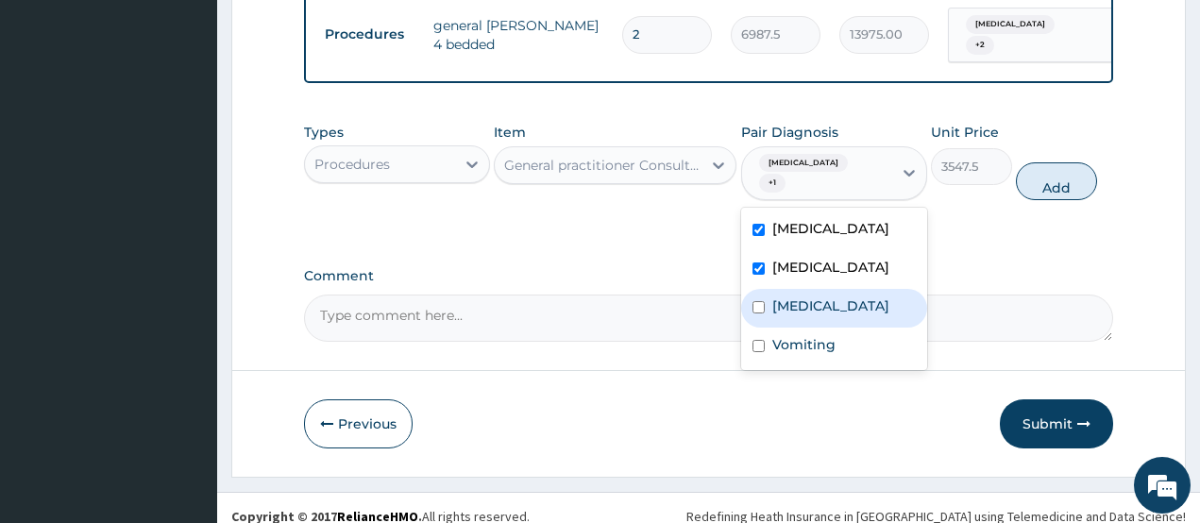
click at [799, 297] on div "Acute gastritis" at bounding box center [834, 308] width 186 height 39
checkbox input "true"
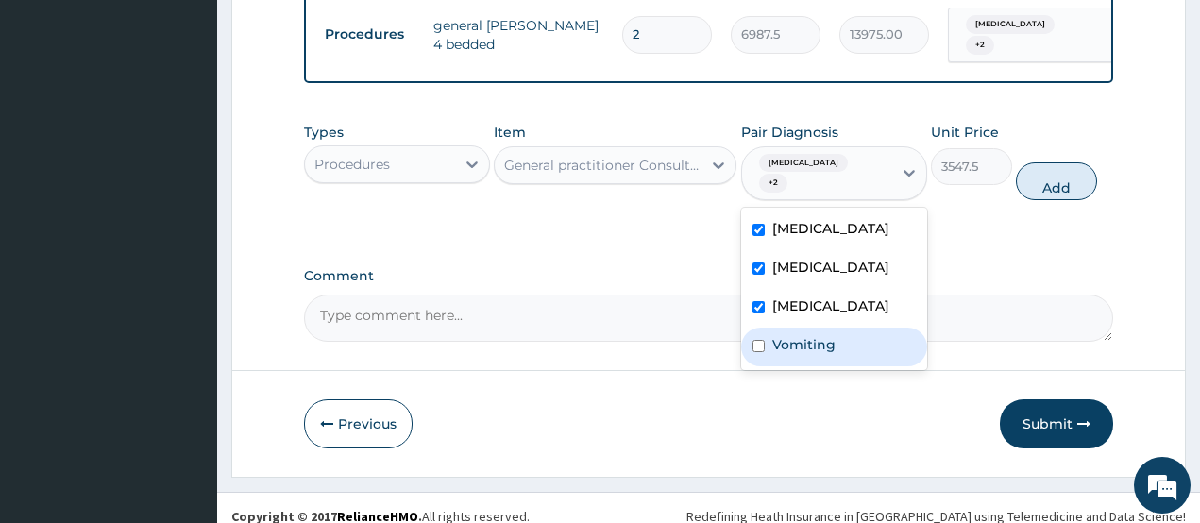
click at [796, 335] on label "Vomiting" at bounding box center [803, 344] width 63 height 19
checkbox input "true"
click at [1043, 174] on button "Add" at bounding box center [1056, 181] width 81 height 38
type input "0"
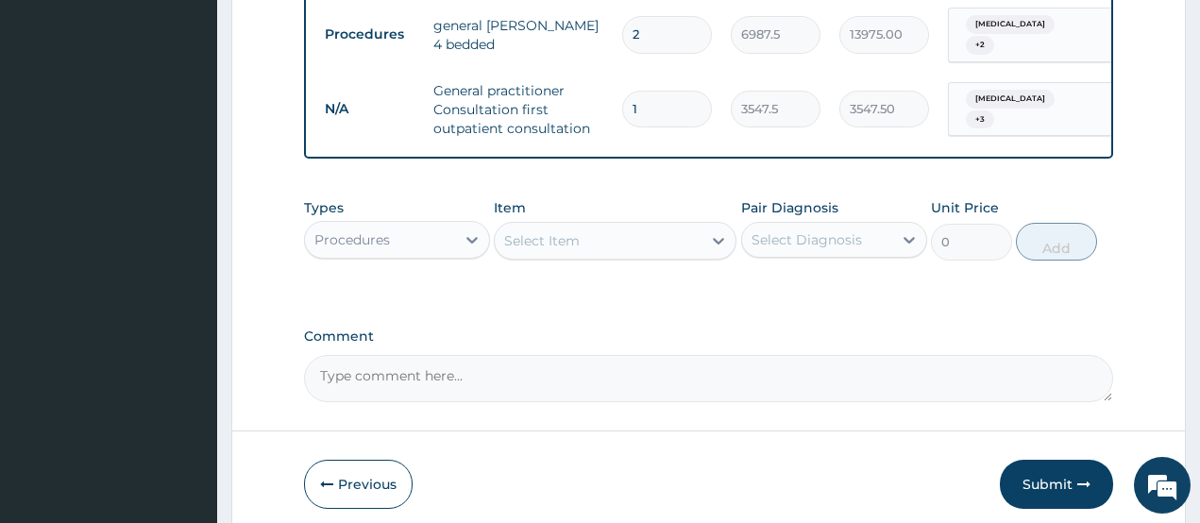
click at [430, 228] on div "Procedures" at bounding box center [380, 240] width 150 height 30
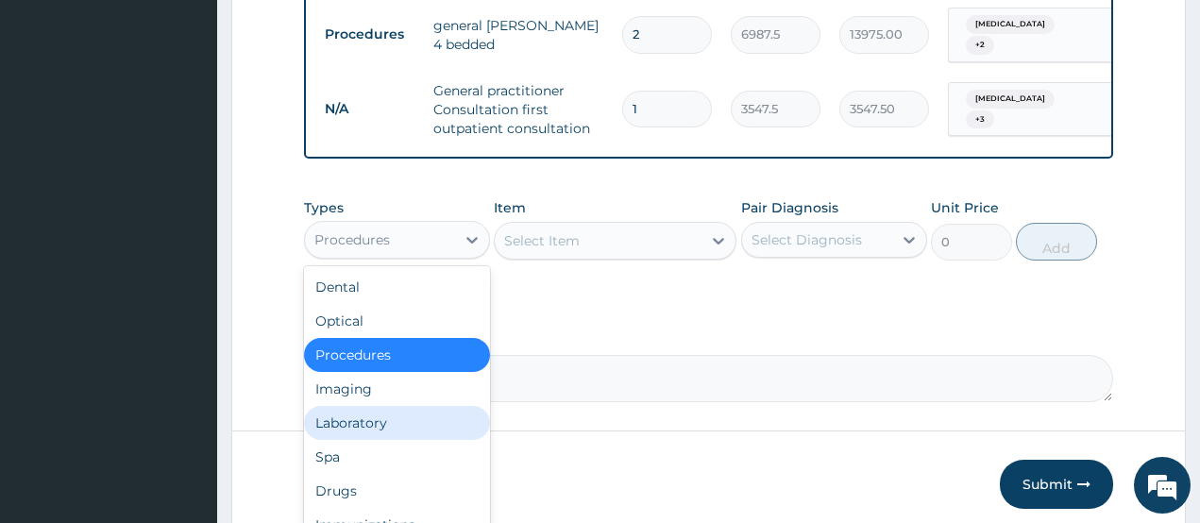
click at [361, 418] on div "Laboratory" at bounding box center [397, 423] width 186 height 34
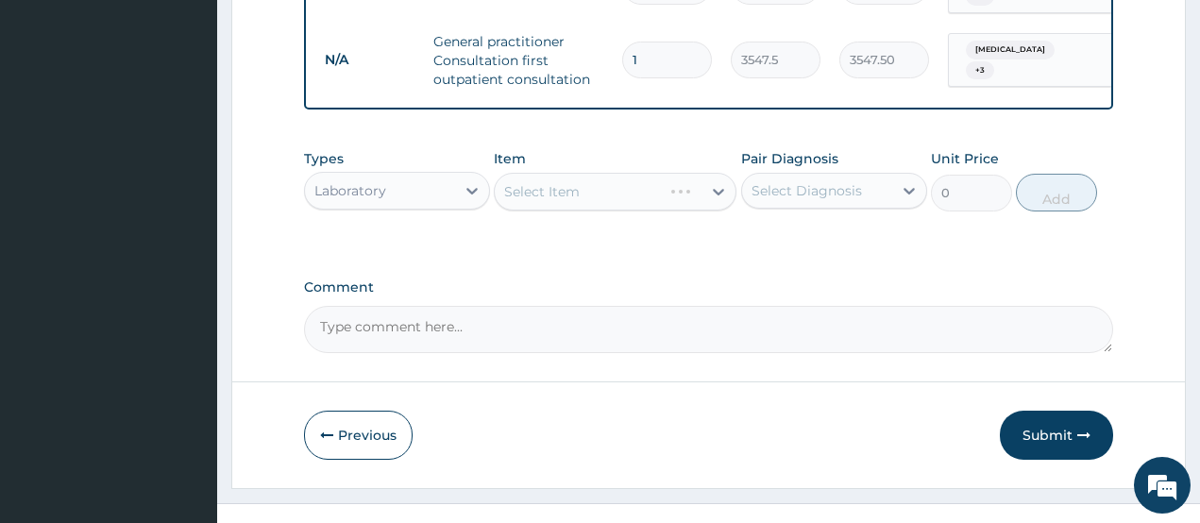
scroll to position [904, 0]
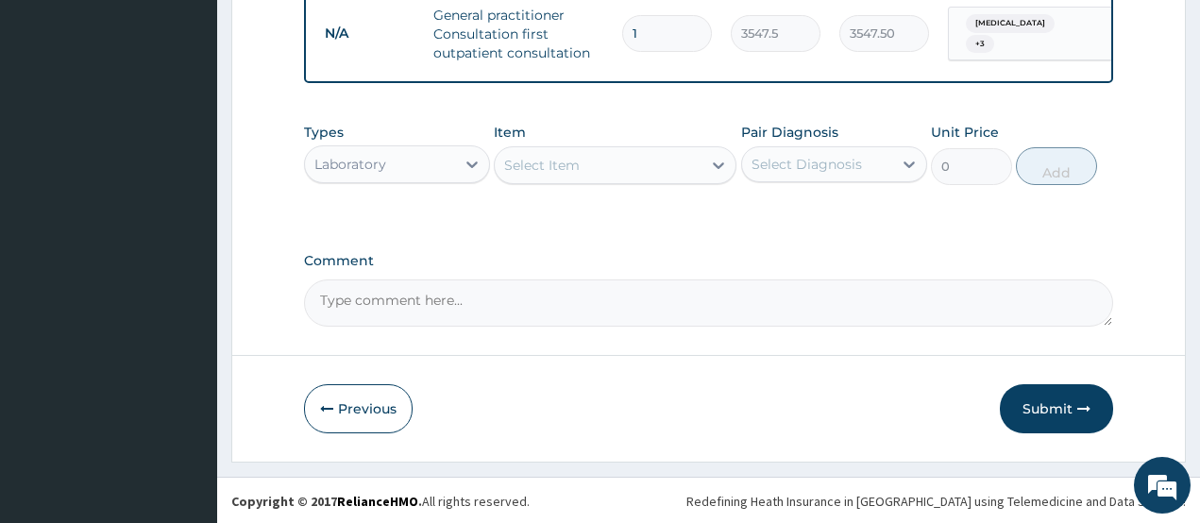
click at [566, 166] on div "Select Item" at bounding box center [542, 165] width 76 height 19
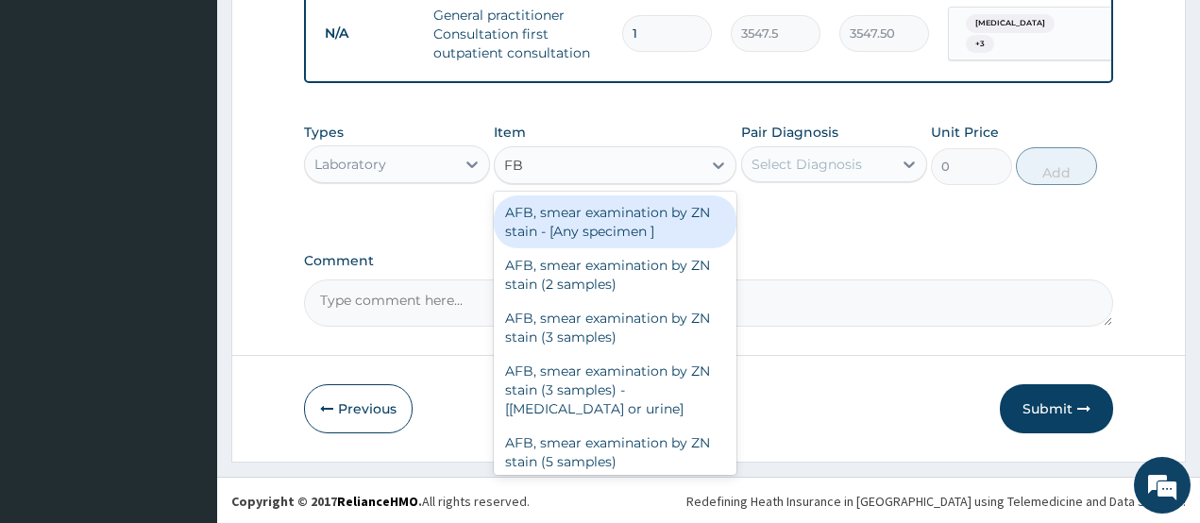
type input "FBC"
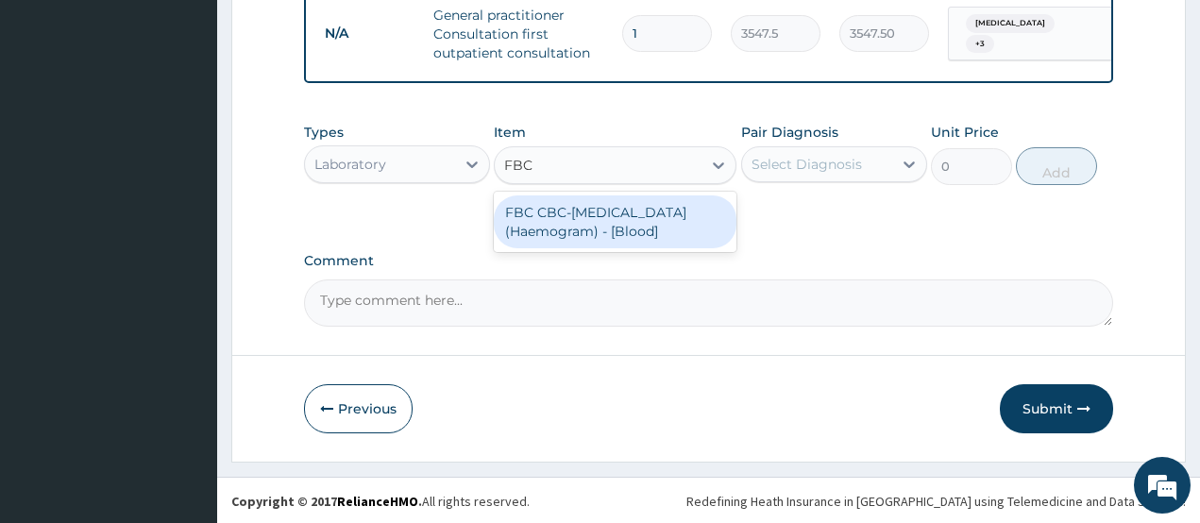
click at [574, 221] on div "FBC CBC-Complete Blood Count (Haemogram) - [Blood]" at bounding box center [615, 221] width 243 height 53
type input "4300"
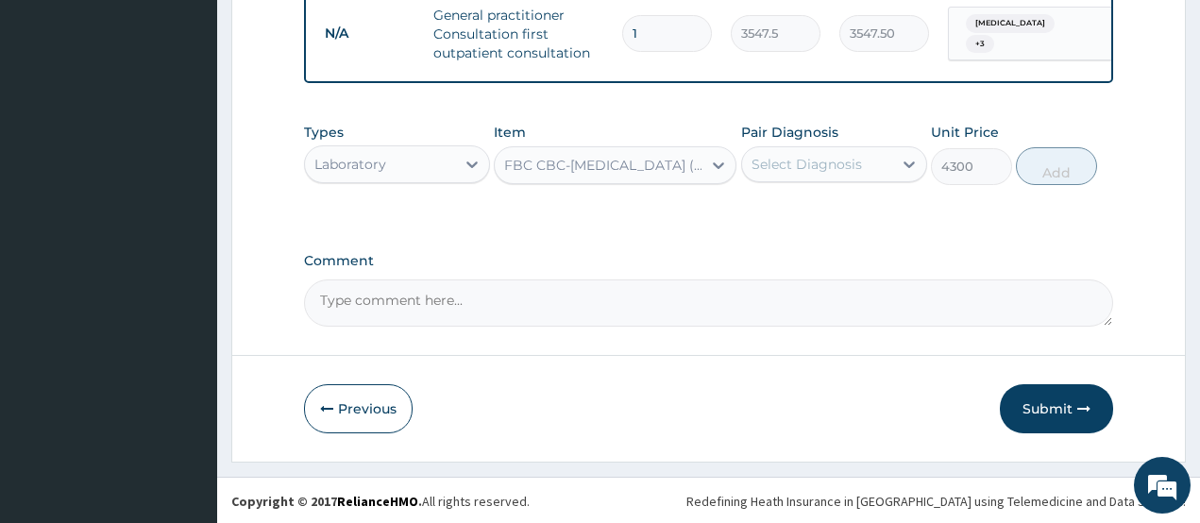
click at [815, 165] on div "Select Diagnosis" at bounding box center [807, 164] width 110 height 19
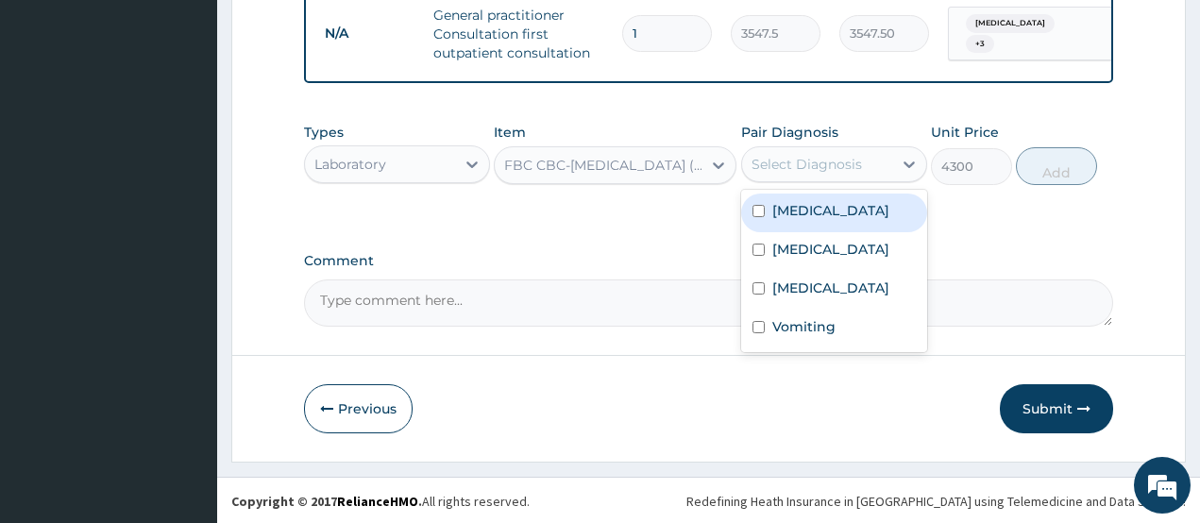
click at [816, 205] on div "Sepsis" at bounding box center [834, 213] width 186 height 39
checkbox input "true"
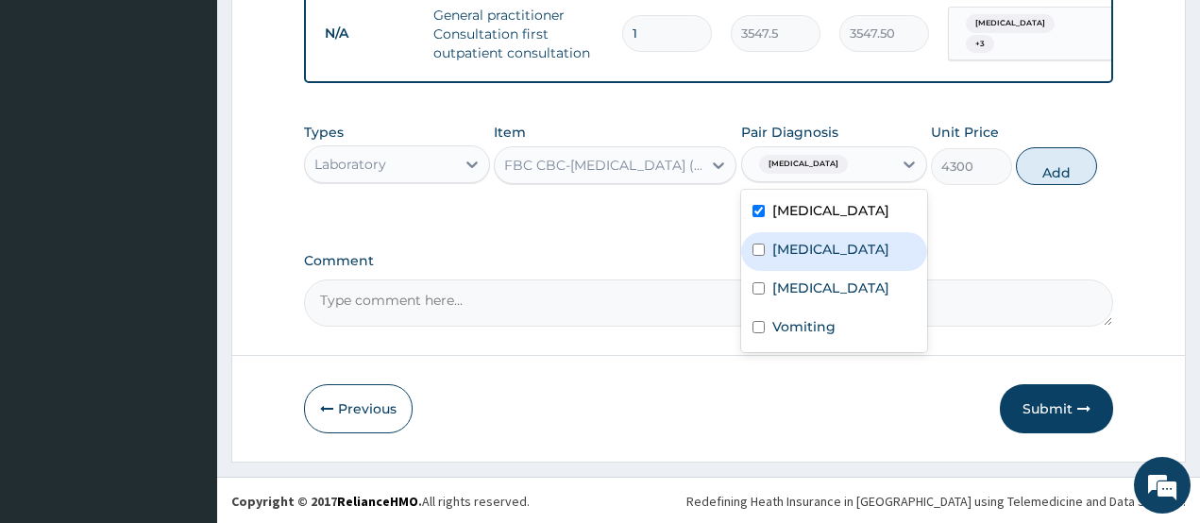
click at [812, 240] on label "Malaria" at bounding box center [830, 249] width 117 height 19
checkbox input "true"
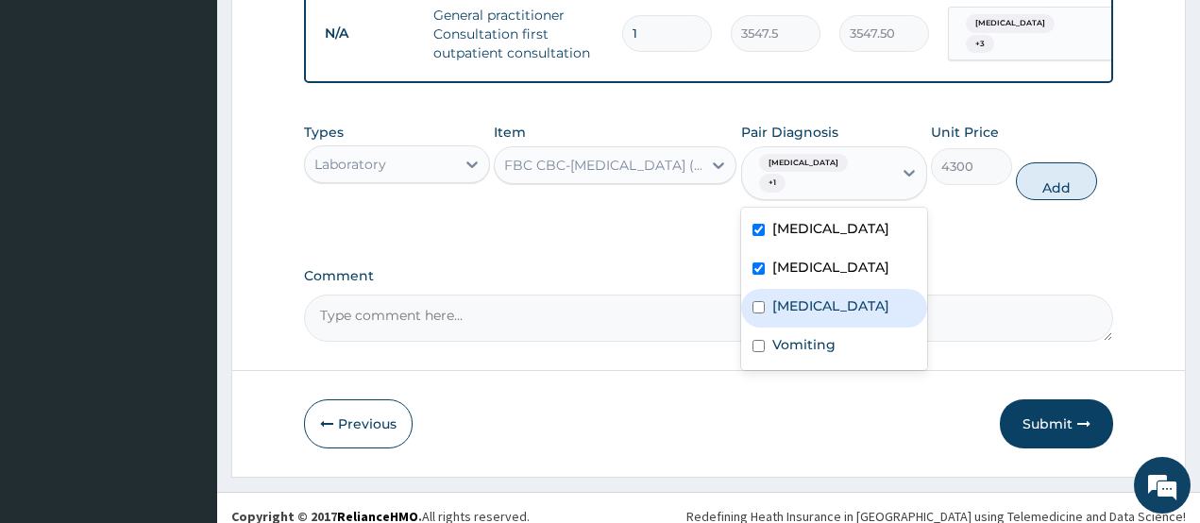
drag, startPoint x: 810, startPoint y: 280, endPoint x: 805, endPoint y: 313, distance: 33.5
click at [810, 297] on label "Acute gastritis" at bounding box center [830, 306] width 117 height 19
checkbox input "true"
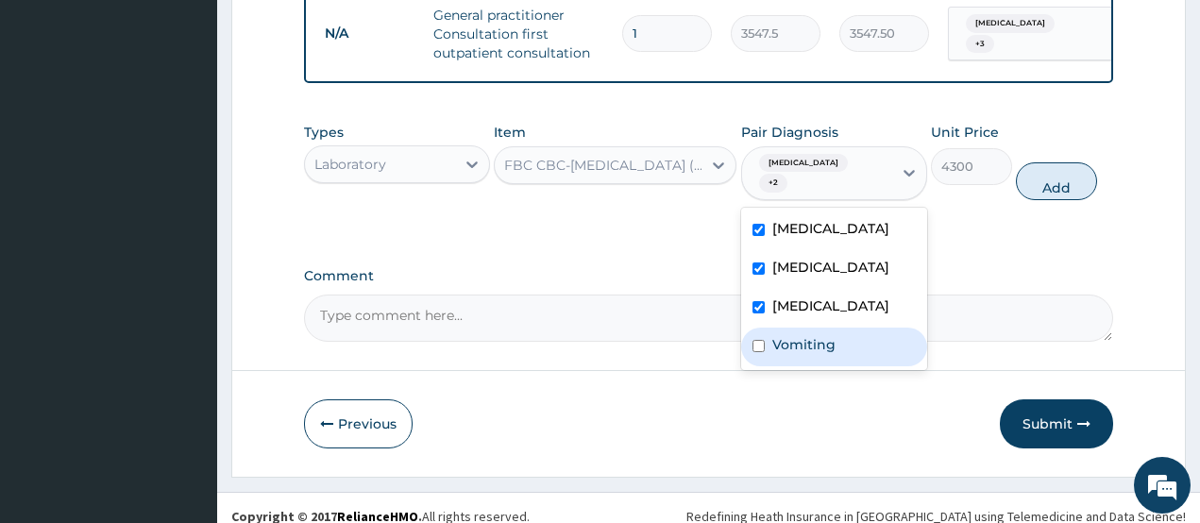
click at [806, 328] on div "Vomiting" at bounding box center [834, 347] width 186 height 39
checkbox input "true"
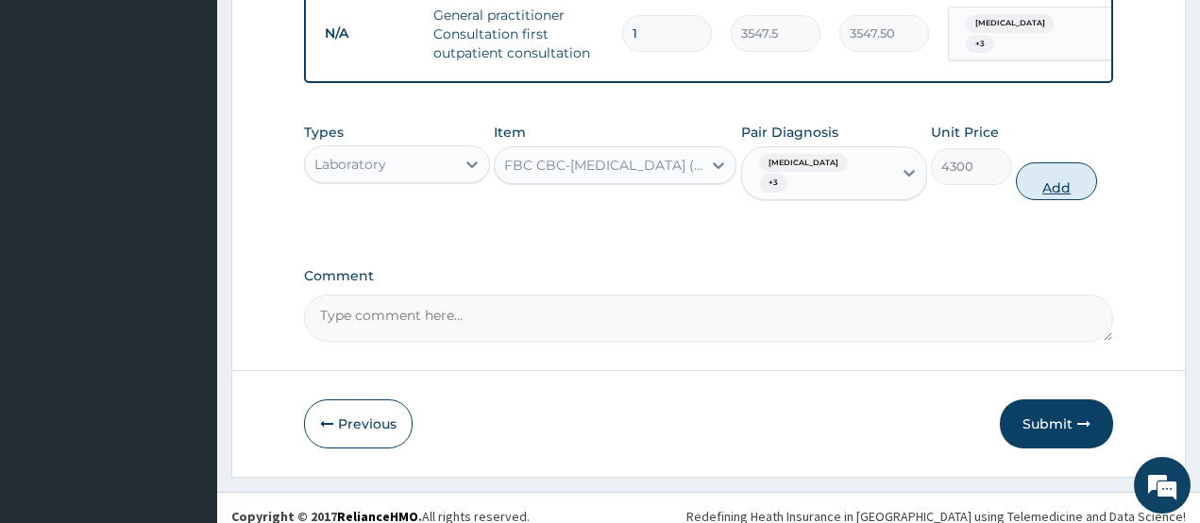
click at [1038, 165] on button "Add" at bounding box center [1056, 181] width 81 height 38
type input "0"
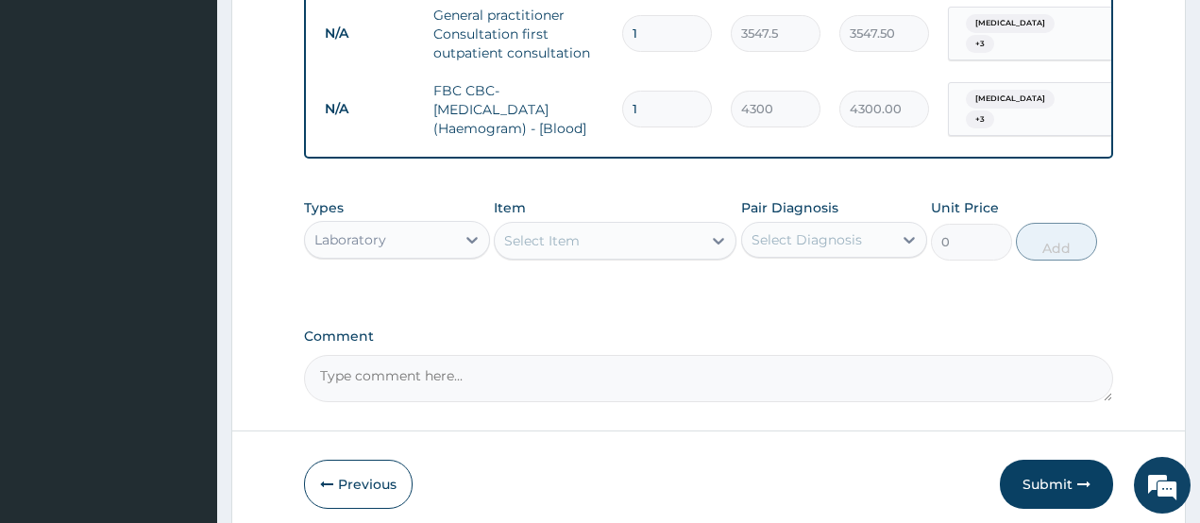
click at [592, 237] on div "Select Item" at bounding box center [598, 241] width 207 height 30
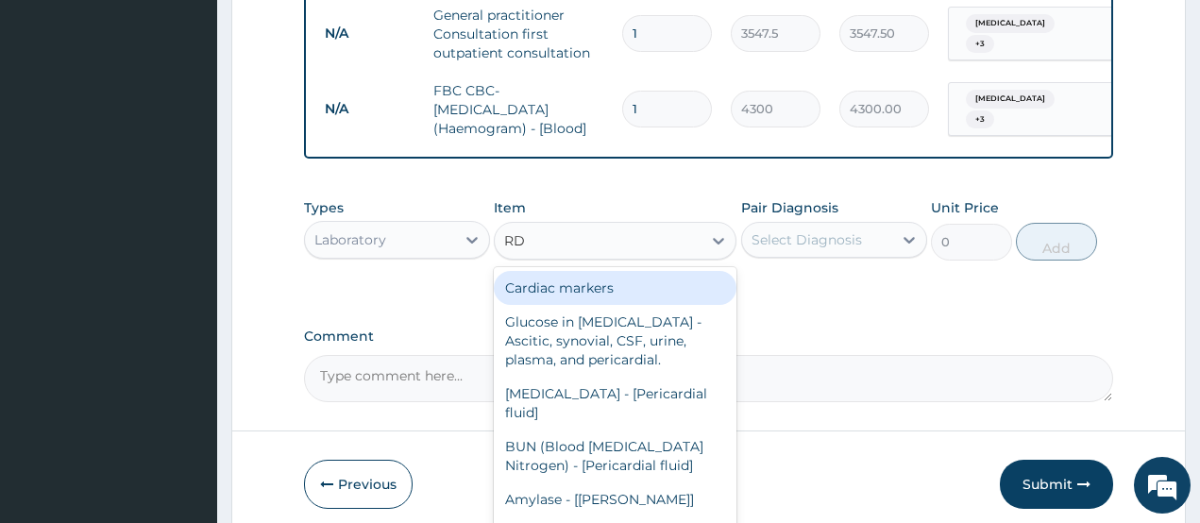
type input "RDT"
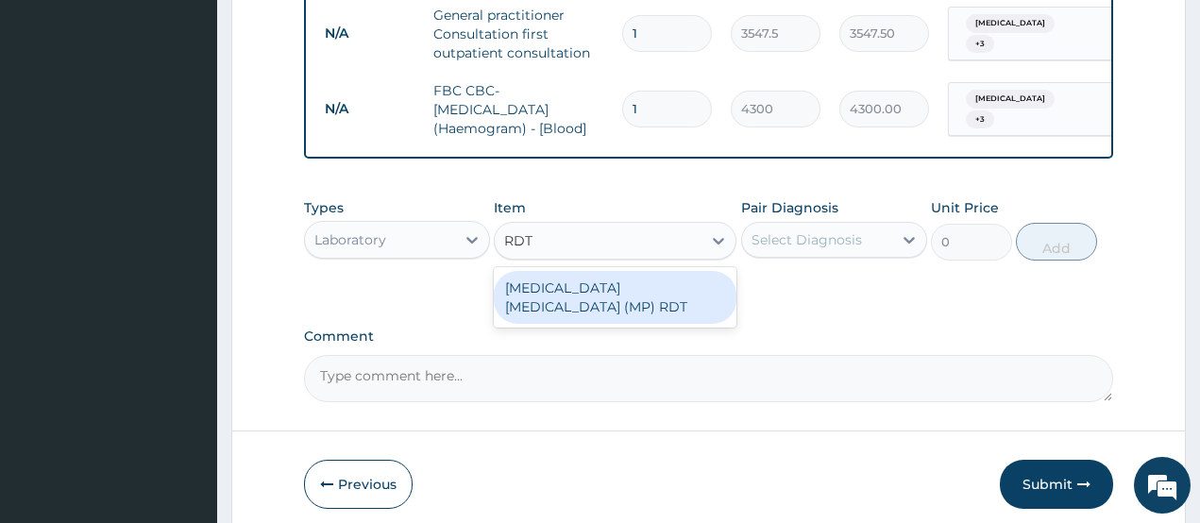
click at [590, 271] on div "MALARIA PARASITE (MP) RDT" at bounding box center [615, 297] width 243 height 53
type input "1612.5"
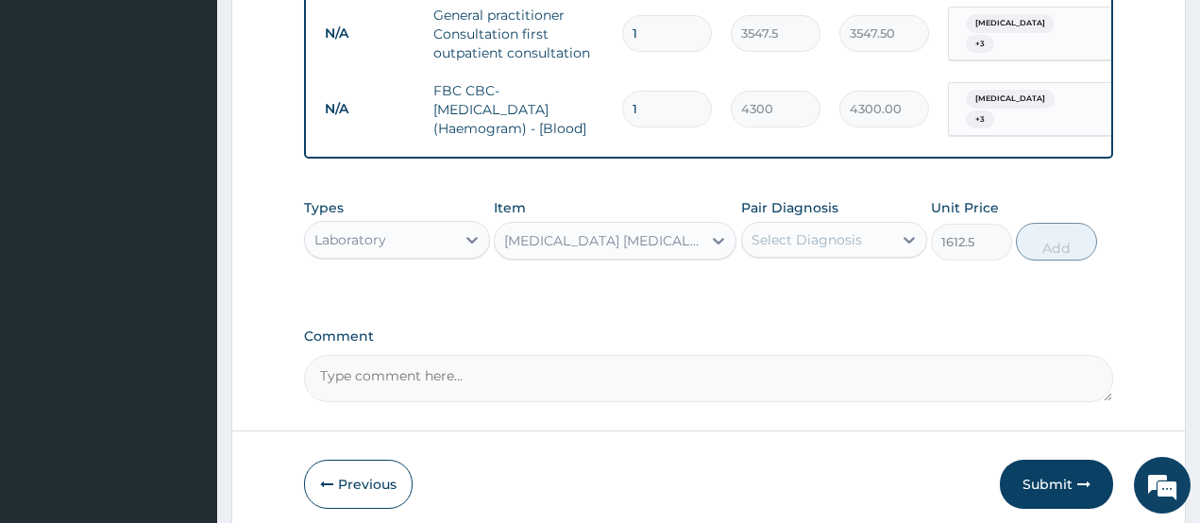
click at [800, 247] on div "Select Diagnosis" at bounding box center [817, 240] width 150 height 30
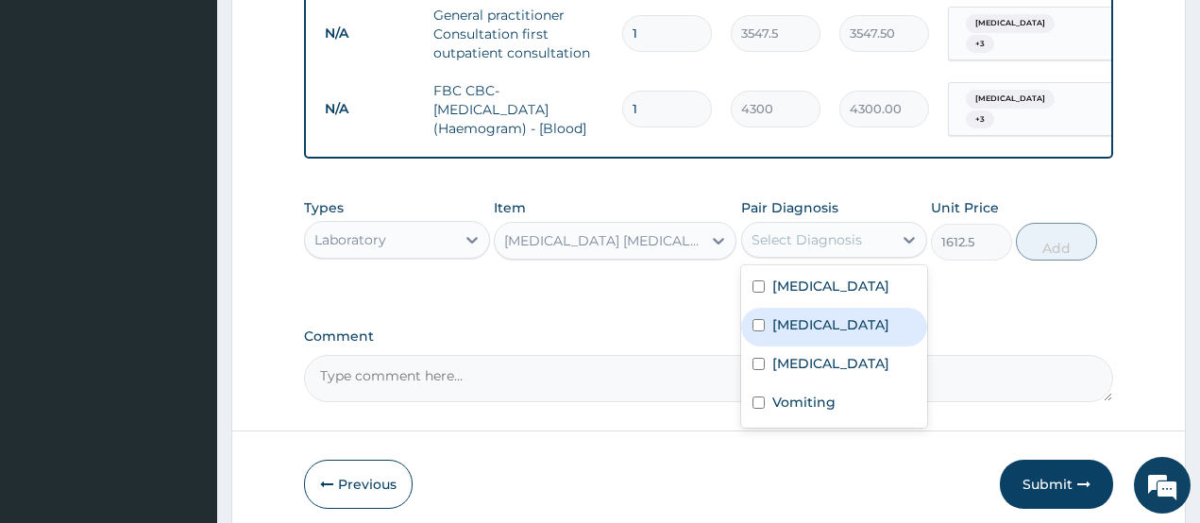
drag, startPoint x: 796, startPoint y: 323, endPoint x: 944, endPoint y: 324, distance: 148.3
click at [802, 323] on label "Malaria" at bounding box center [830, 324] width 117 height 19
checkbox input "true"
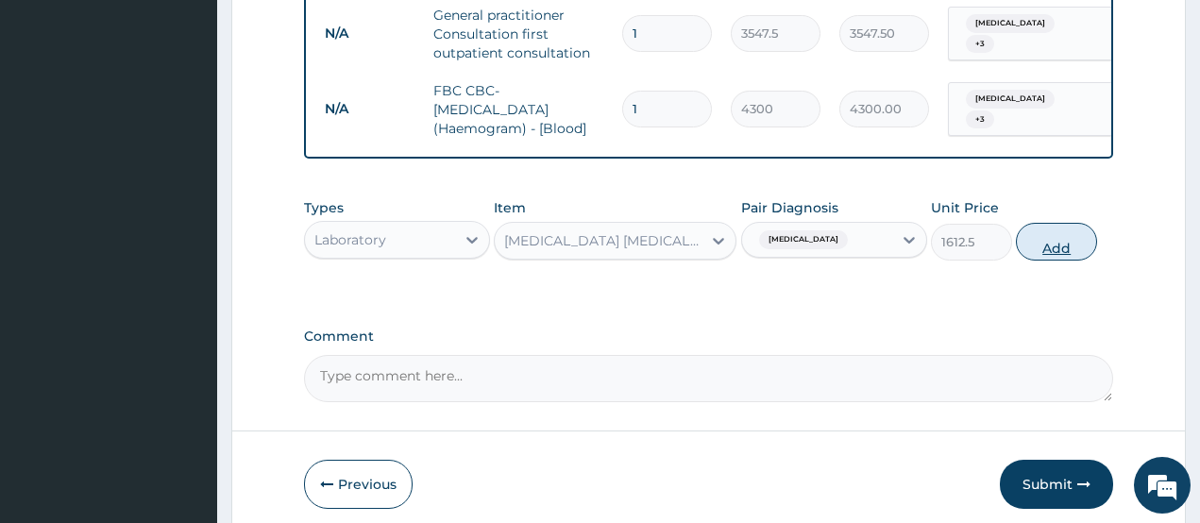
click at [1042, 238] on button "Add" at bounding box center [1056, 242] width 81 height 38
type input "0"
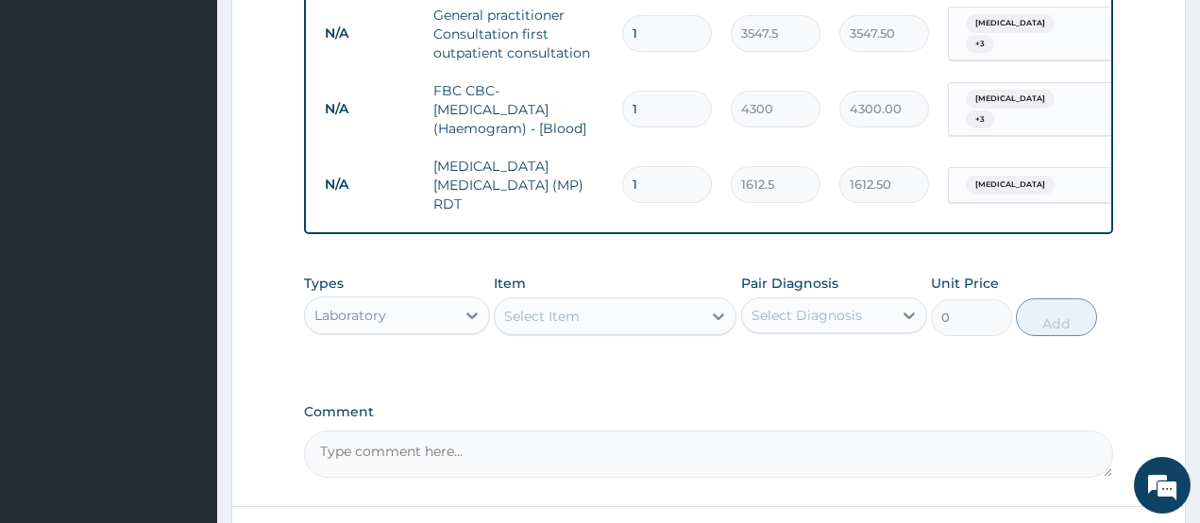
click at [555, 312] on div "Select Item" at bounding box center [542, 316] width 76 height 19
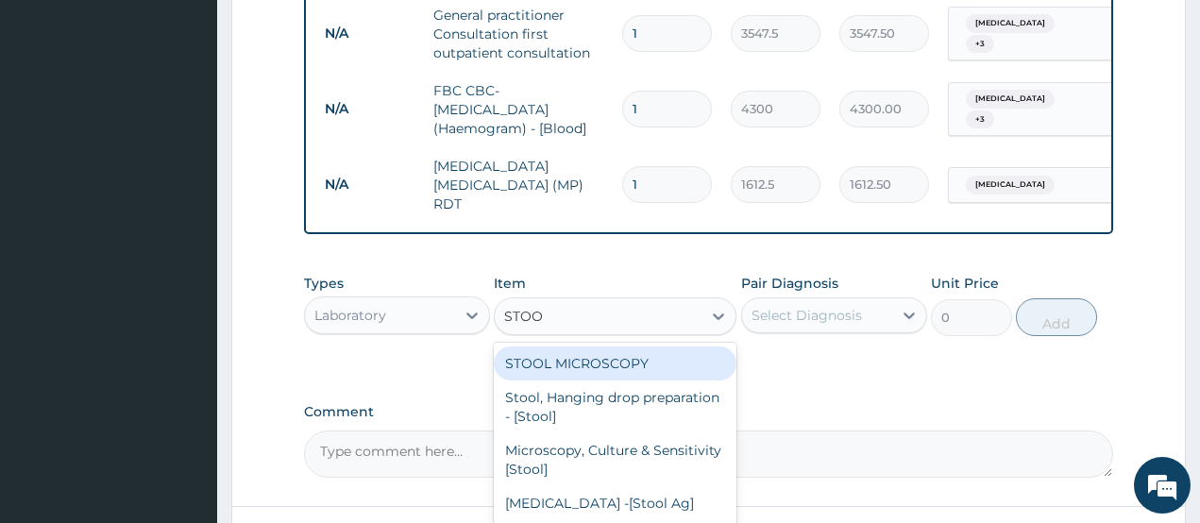
type input "STOOL"
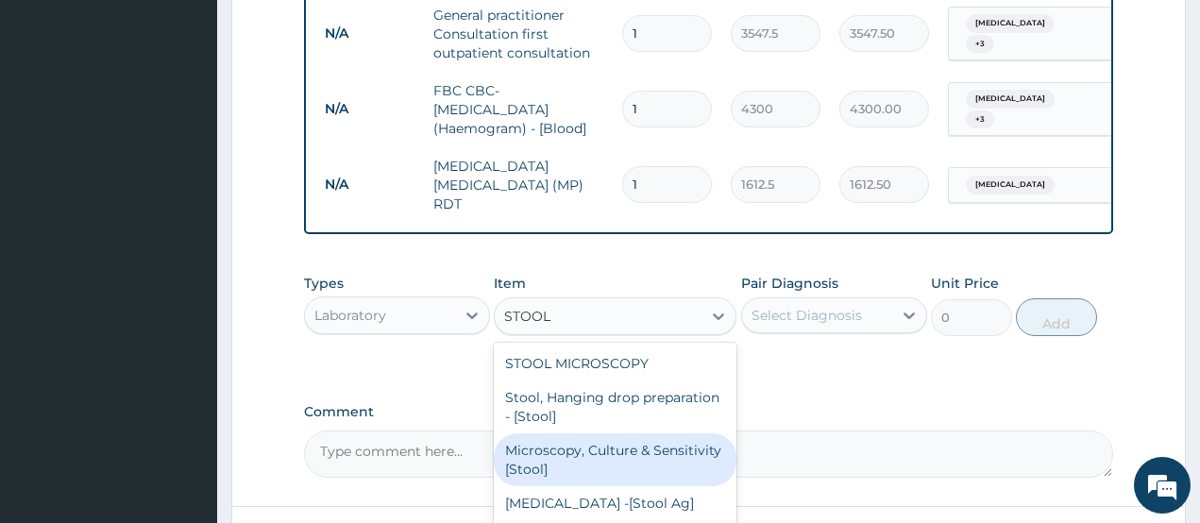
click at [599, 437] on div "Microscopy, Culture & Sensitivity [Stool]" at bounding box center [615, 459] width 243 height 53
type input "4837.5"
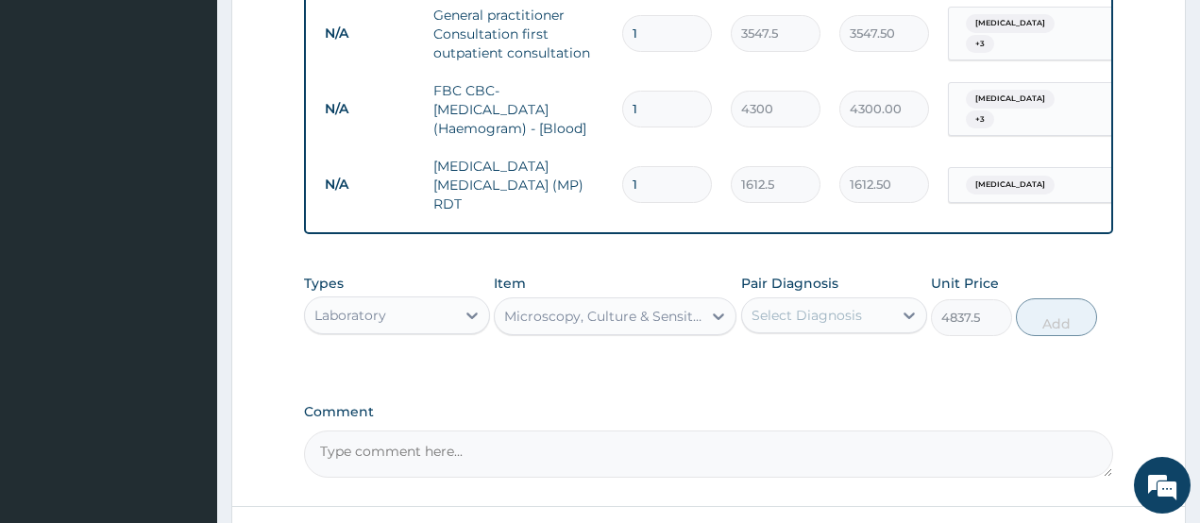
click at [794, 306] on div "Select Diagnosis" at bounding box center [807, 315] width 110 height 19
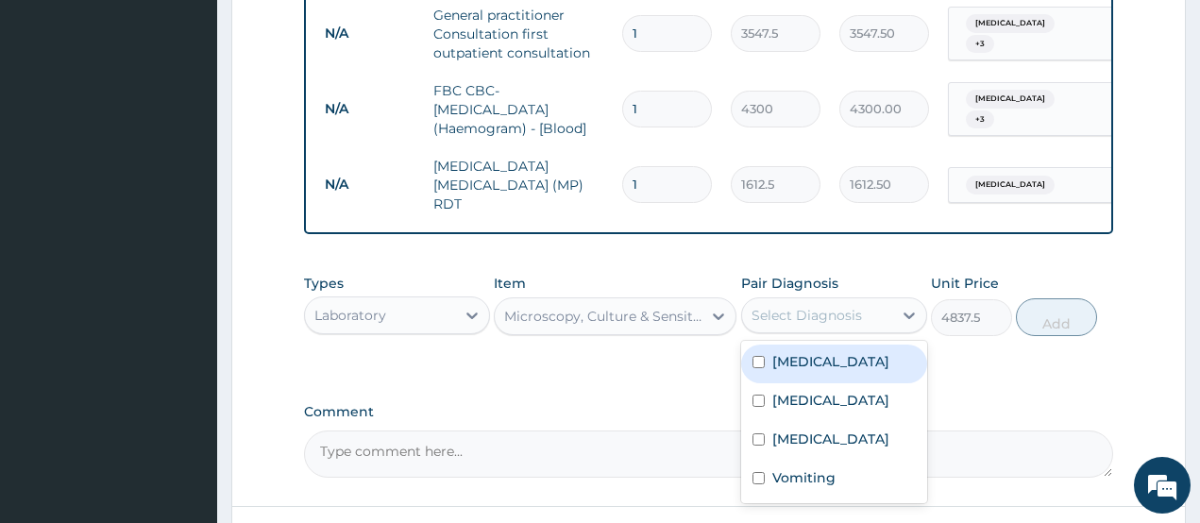
click at [813, 353] on label "Sepsis" at bounding box center [830, 361] width 117 height 19
checkbox input "true"
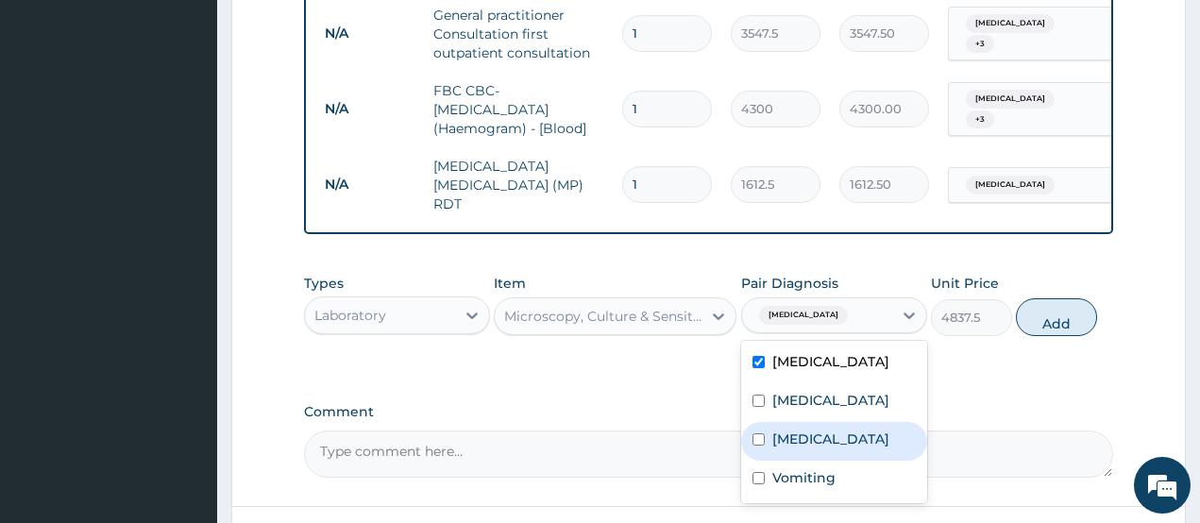
click at [832, 430] on label "Acute gastritis" at bounding box center [830, 439] width 117 height 19
checkbox input "true"
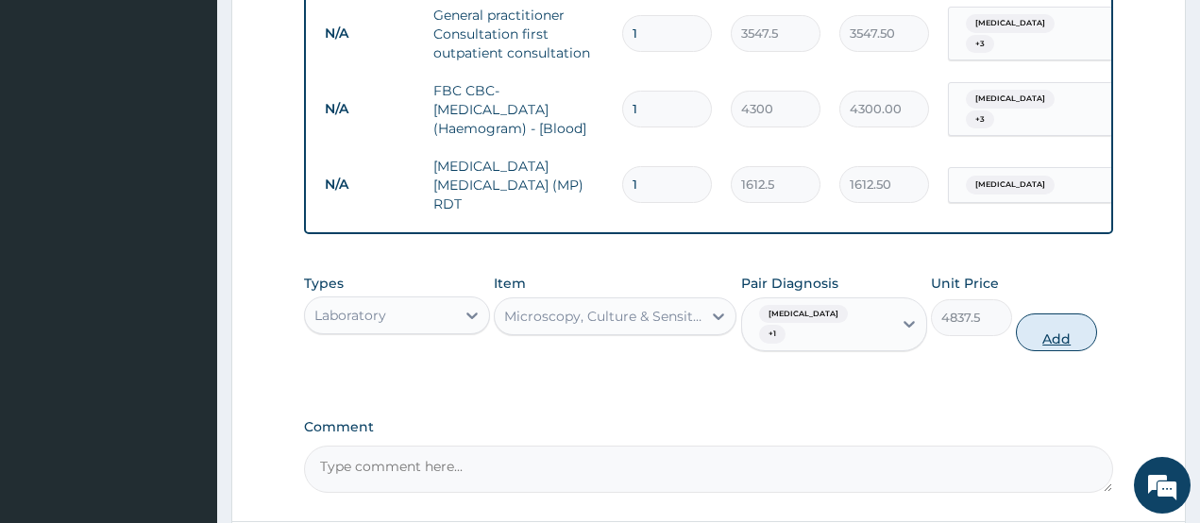
click at [1065, 314] on button "Add" at bounding box center [1056, 333] width 81 height 38
type input "0"
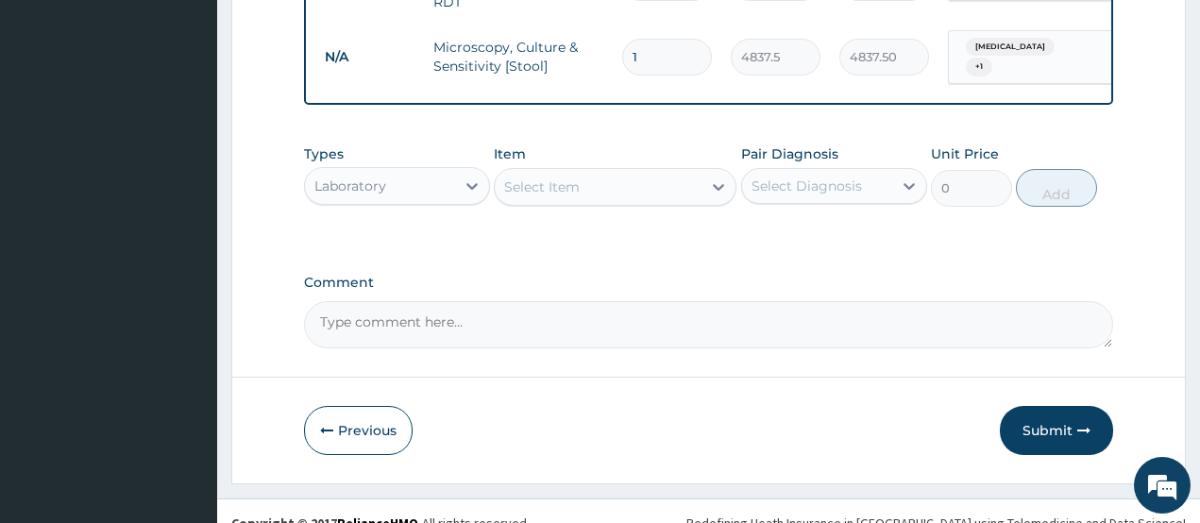
scroll to position [1110, 0]
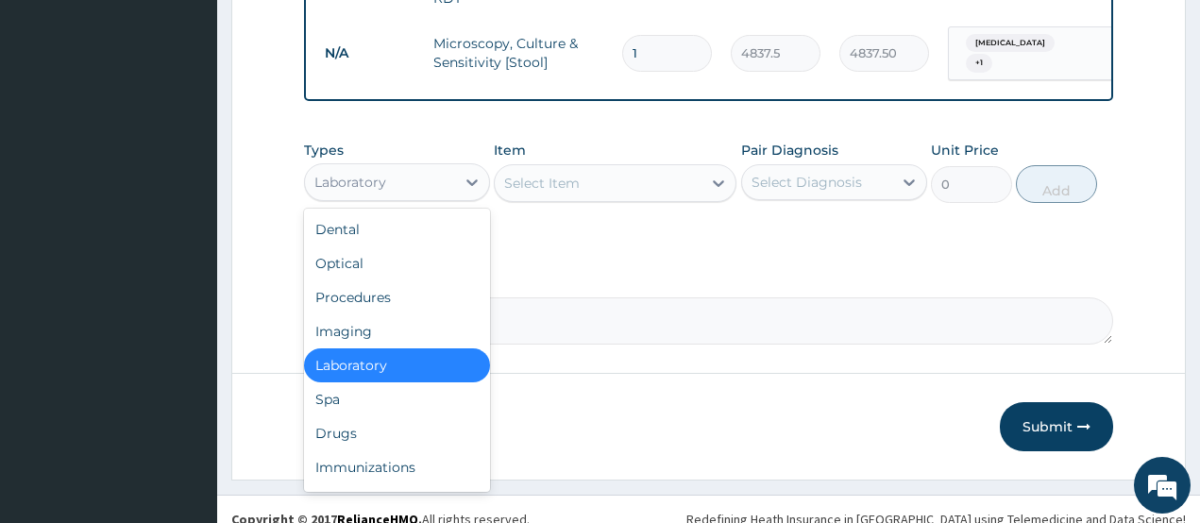
click at [428, 169] on div "Laboratory" at bounding box center [380, 182] width 150 height 30
click at [343, 426] on div "Drugs" at bounding box center [397, 433] width 186 height 34
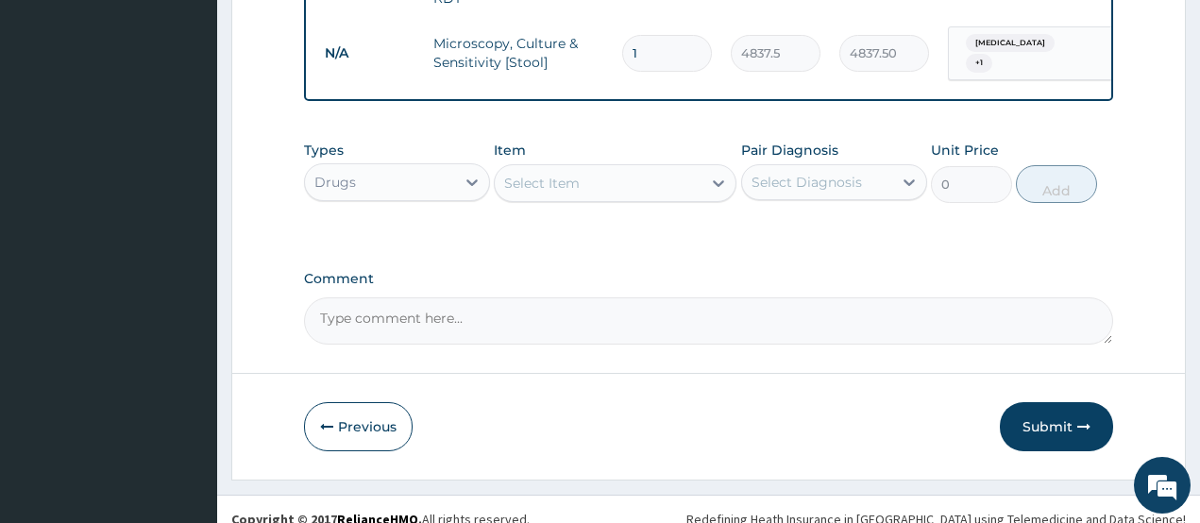
click at [554, 174] on div "Select Item" at bounding box center [542, 183] width 76 height 19
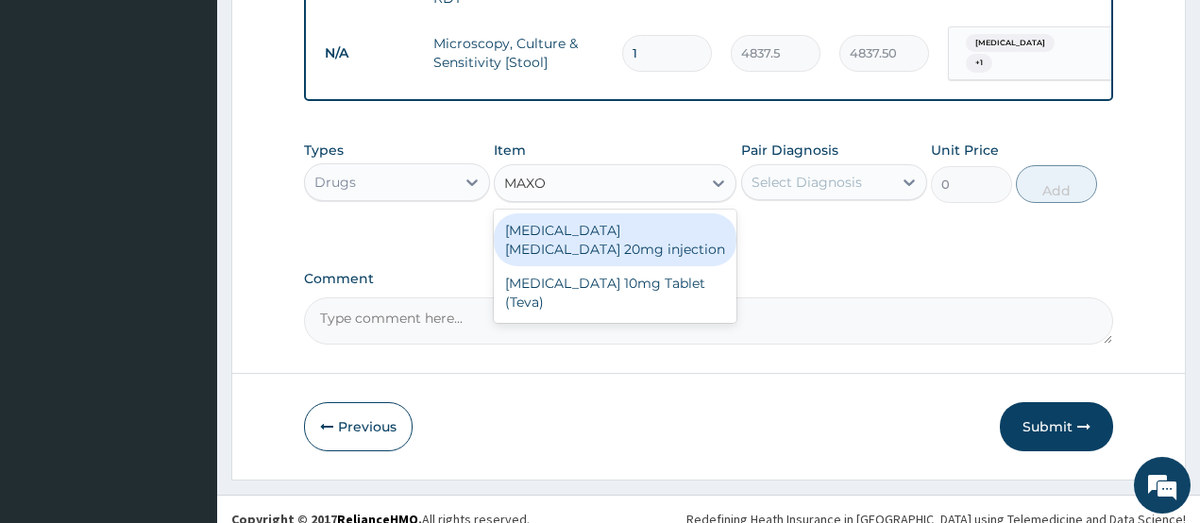
type input "MAXOL"
click at [565, 221] on div "Maxolon Metoclopramide 20mg injection" at bounding box center [615, 239] width 243 height 53
type input "82.775"
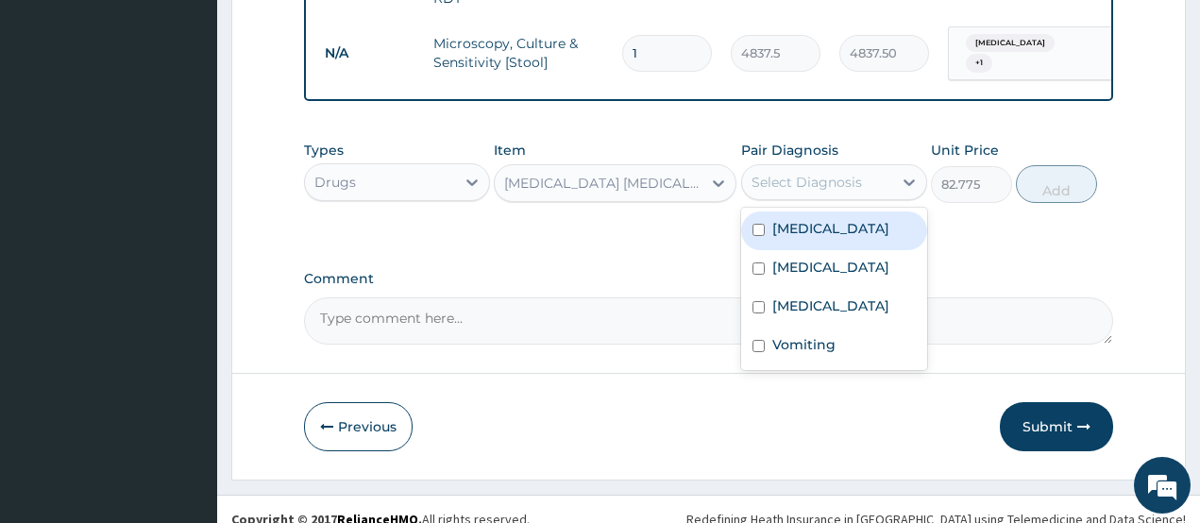
click at [787, 173] on div "Select Diagnosis" at bounding box center [807, 182] width 110 height 19
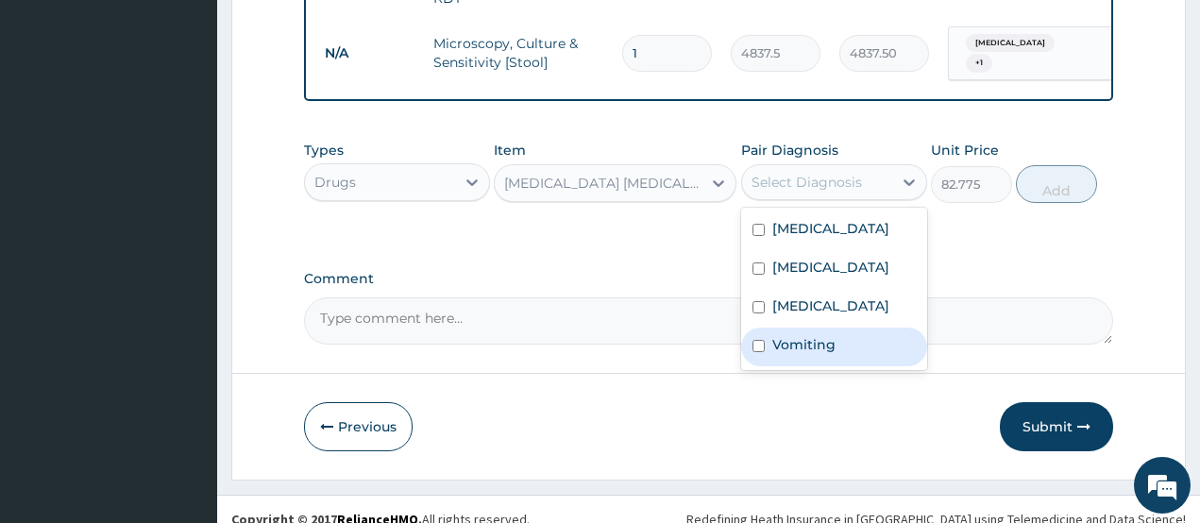
click at [823, 335] on label "Vomiting" at bounding box center [803, 344] width 63 height 19
checkbox input "true"
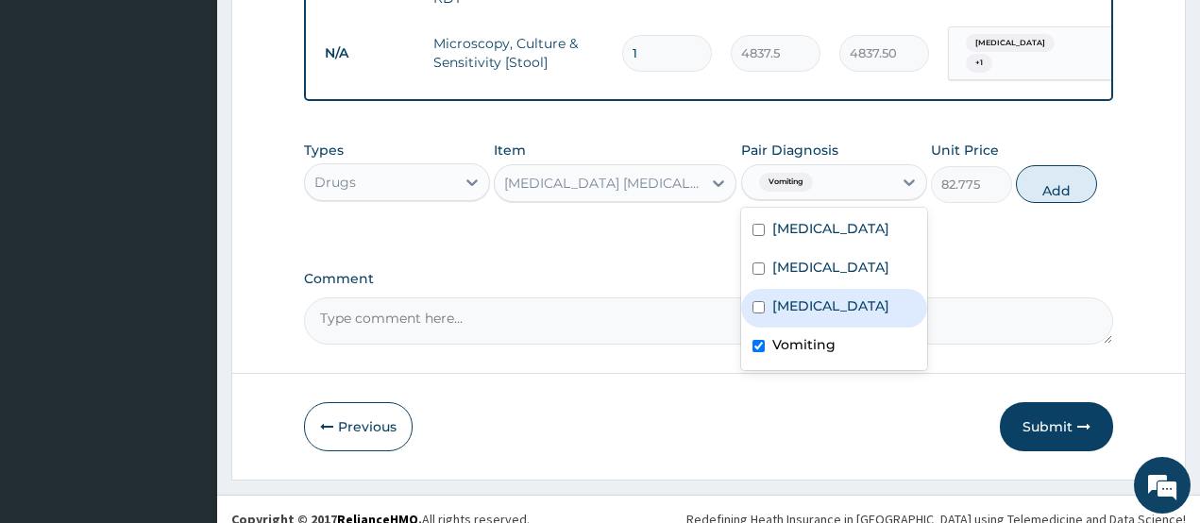
click at [836, 297] on div "Acute gastritis" at bounding box center [834, 308] width 186 height 39
checkbox input "true"
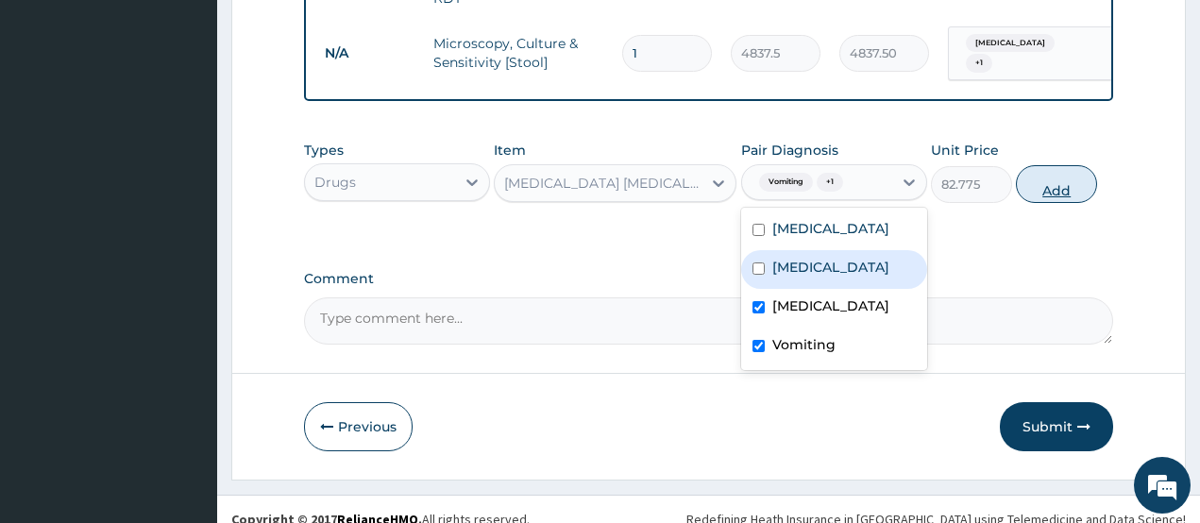
click at [1089, 169] on button "Add" at bounding box center [1056, 184] width 81 height 38
type input "0"
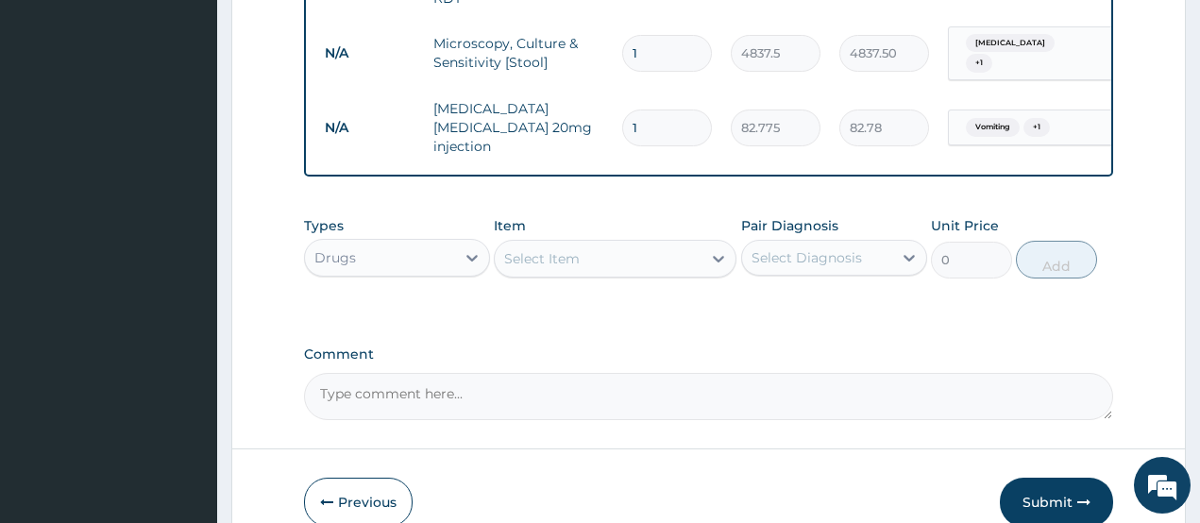
click at [550, 249] on div "Select Item" at bounding box center [542, 258] width 76 height 19
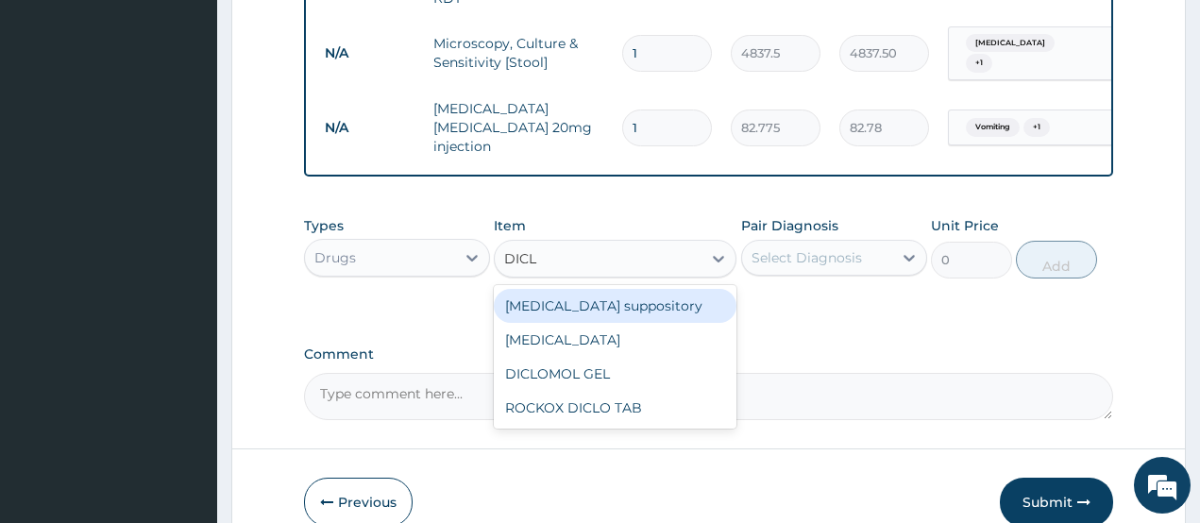
type input "DICLO"
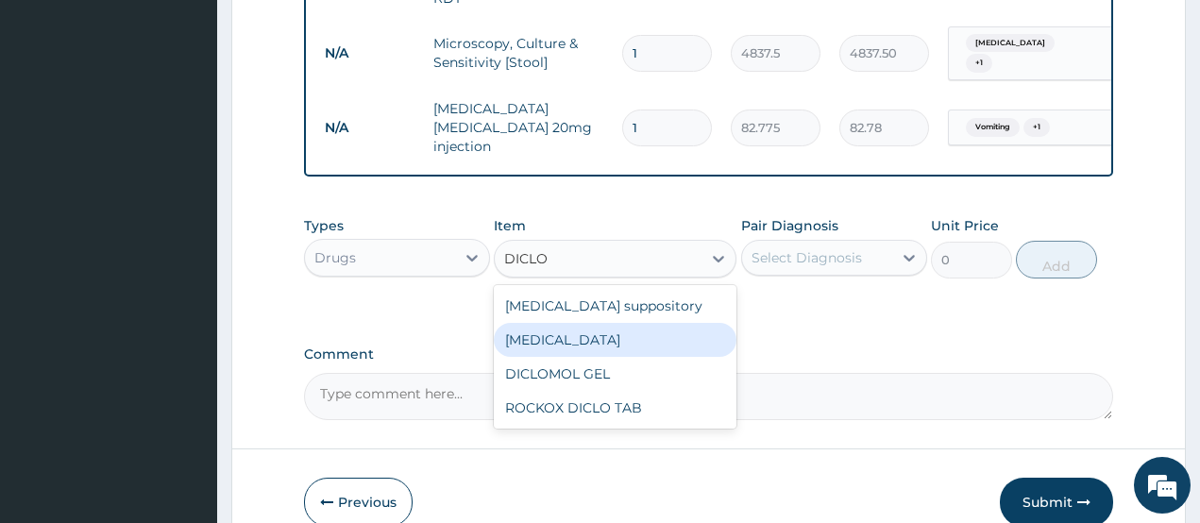
click at [563, 323] on div "Diclofenac" at bounding box center [615, 340] width 243 height 34
type input "591.25"
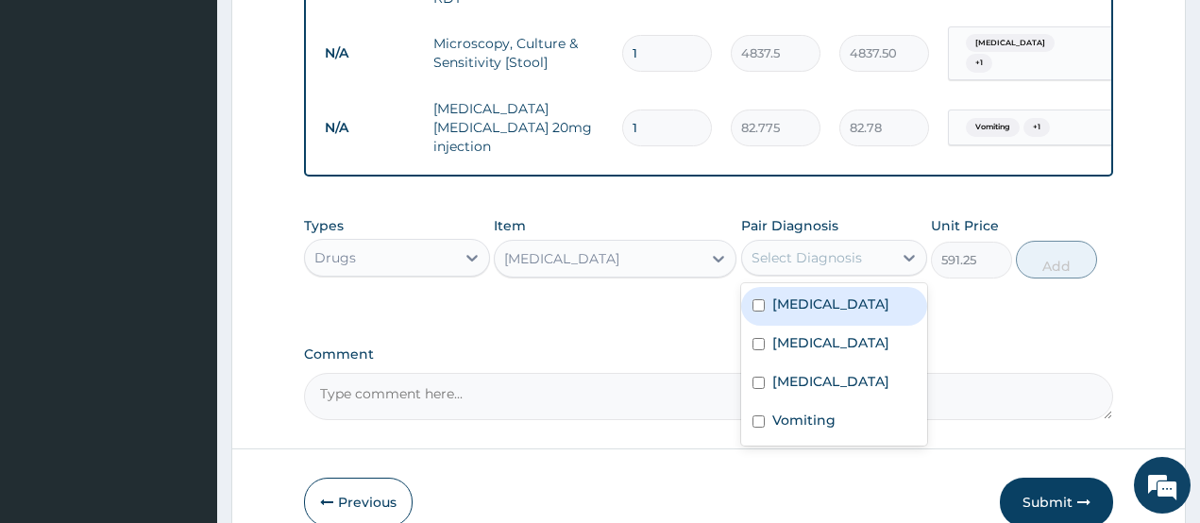
click at [794, 248] on div "Select Diagnosis" at bounding box center [807, 257] width 110 height 19
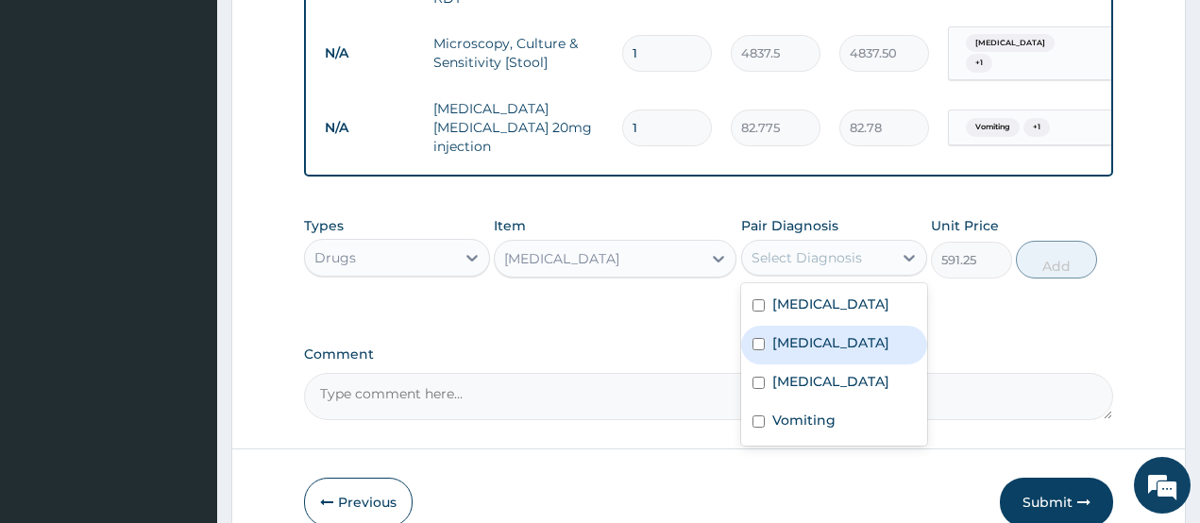
click at [808, 326] on div "Malaria" at bounding box center [834, 345] width 186 height 39
checkbox input "true"
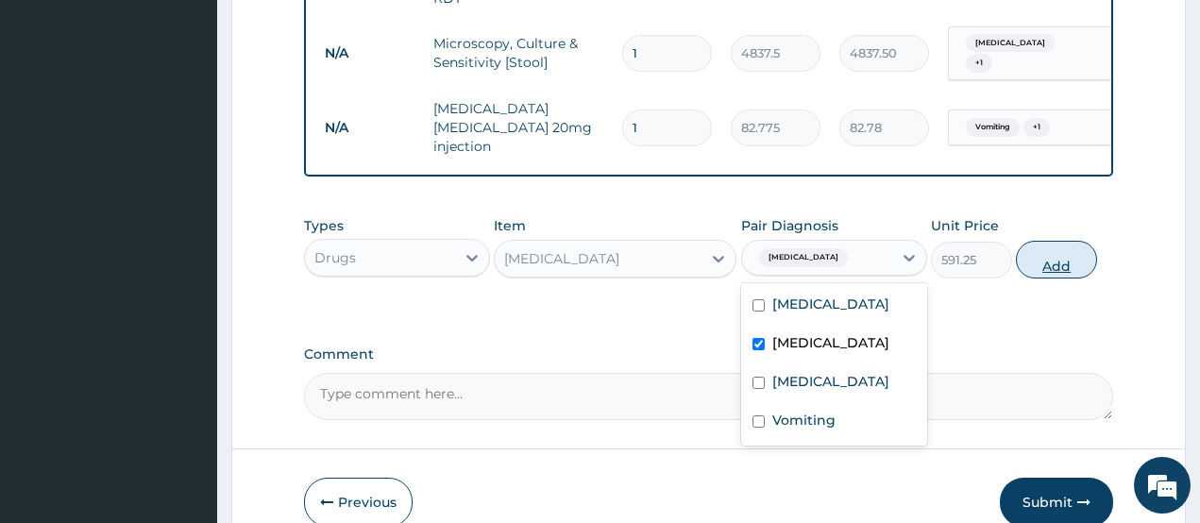
click at [1040, 241] on button "Add" at bounding box center [1056, 260] width 81 height 38
type input "0"
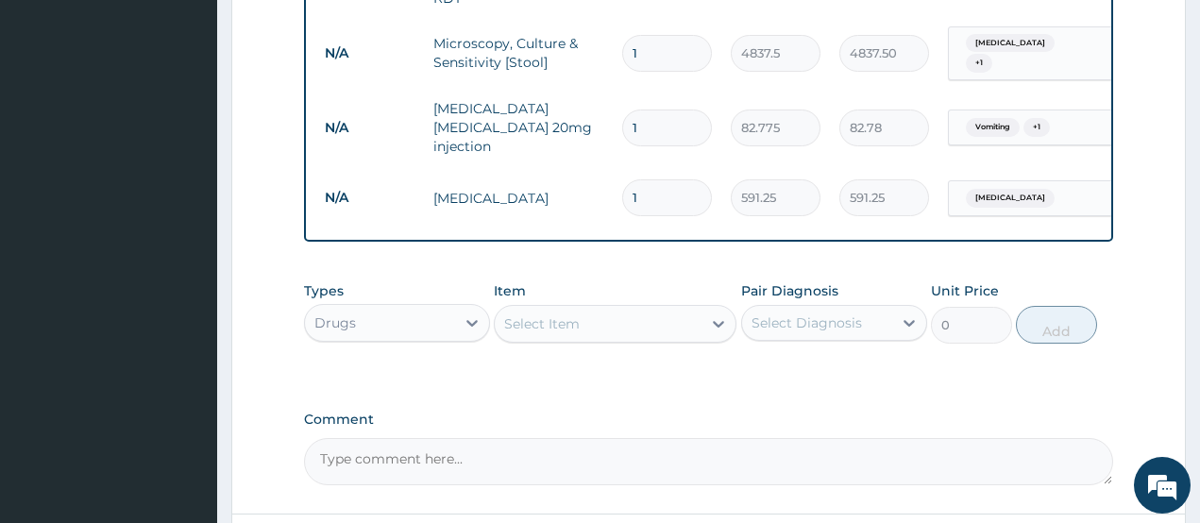
scroll to position [1204, 0]
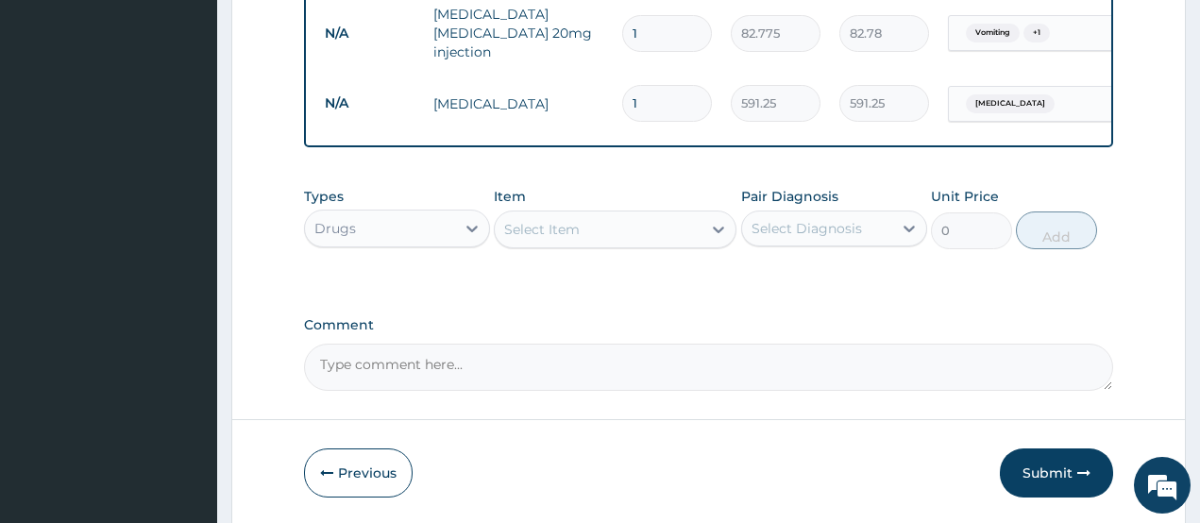
click at [621, 214] on div "Select Item" at bounding box center [598, 229] width 207 height 30
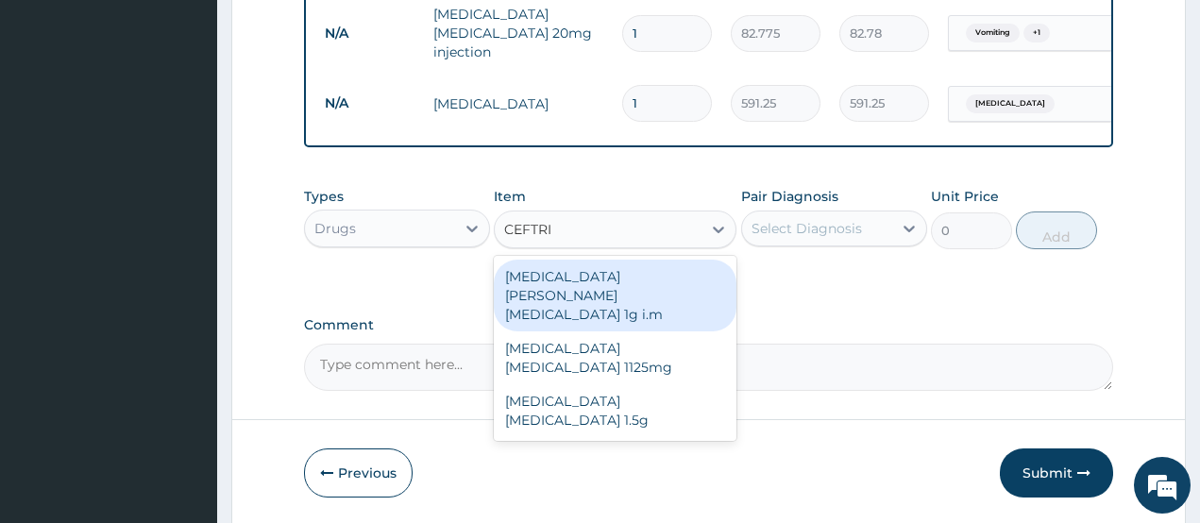
type input "CEFTRIA"
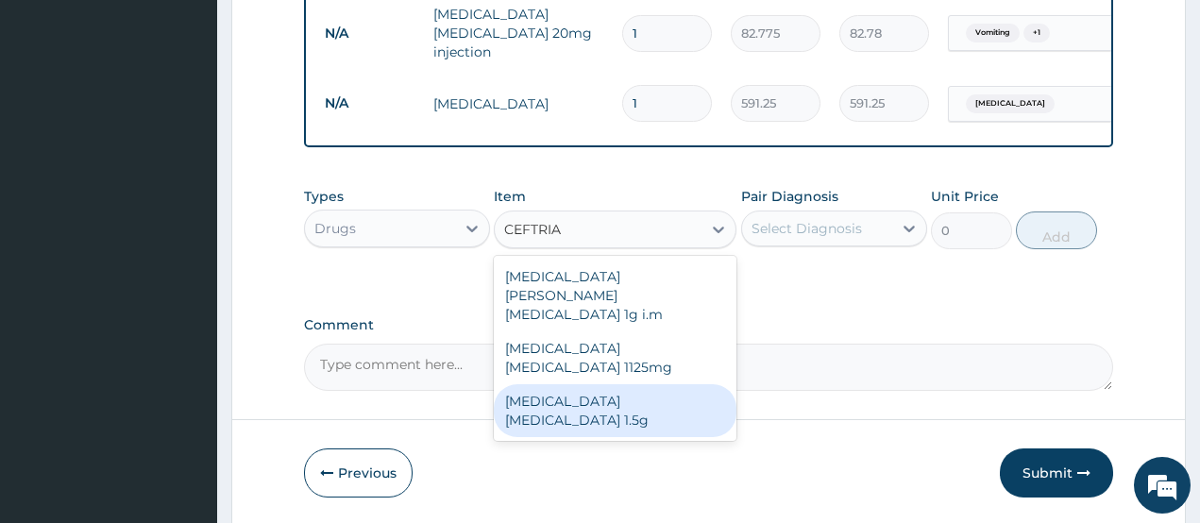
click at [628, 384] on div "Ceftriaxone sulbactam 1.5g" at bounding box center [615, 410] width 243 height 53
type input "1419"
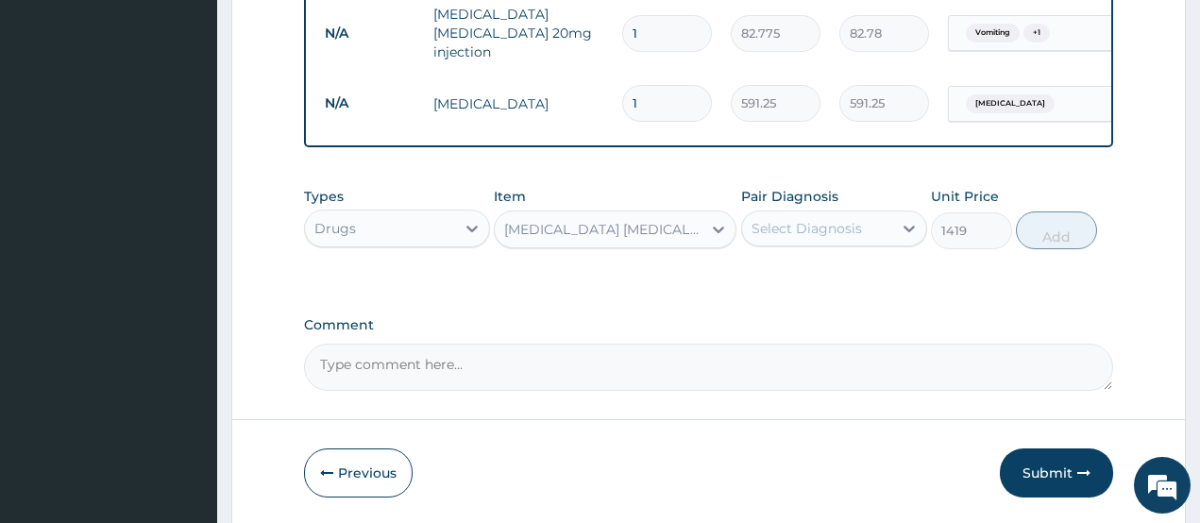
click at [813, 219] on div "Select Diagnosis" at bounding box center [807, 228] width 110 height 19
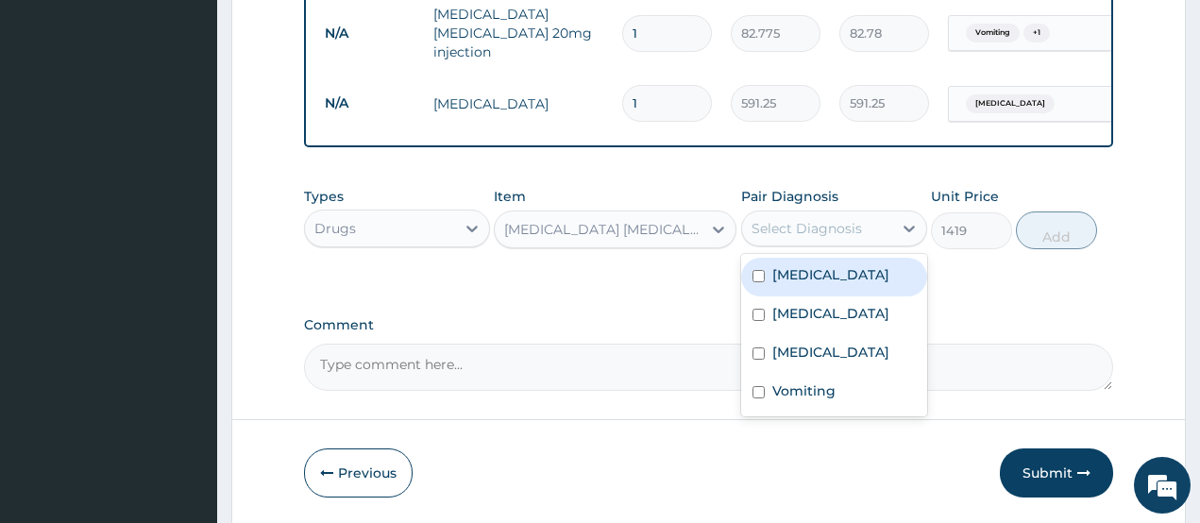
click at [815, 258] on div "Sepsis" at bounding box center [834, 277] width 186 height 39
checkbox input "true"
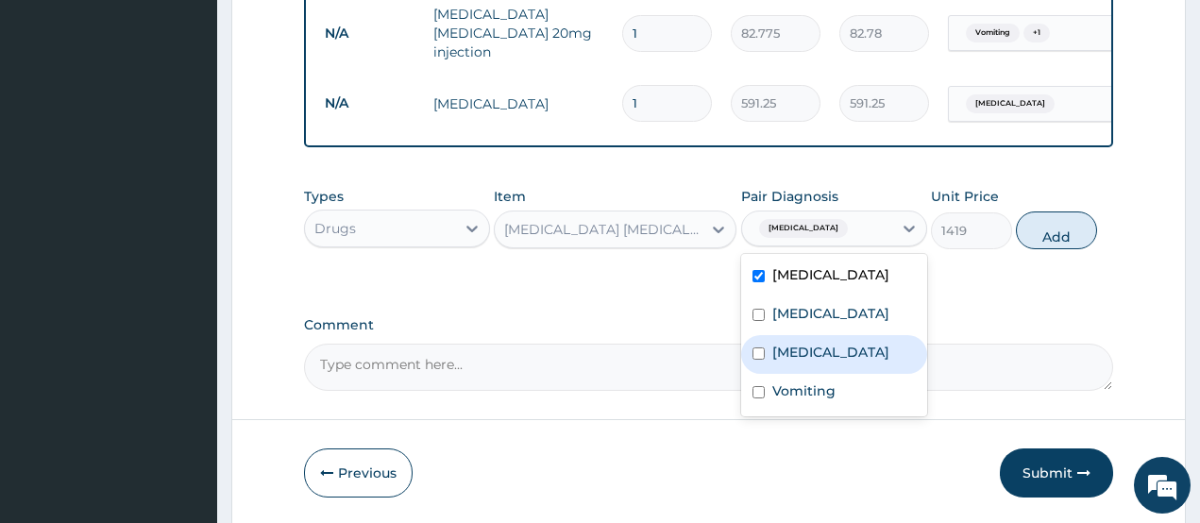
click at [823, 343] on label "Acute gastritis" at bounding box center [830, 352] width 117 height 19
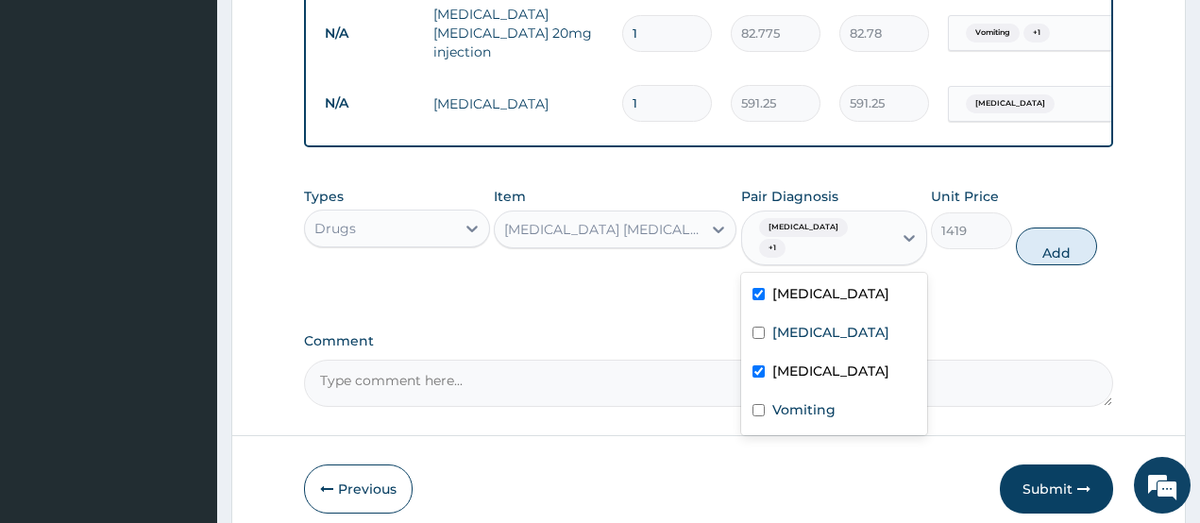
checkbox input "true"
click at [834, 400] on label "Vomiting" at bounding box center [803, 409] width 63 height 19
checkbox input "true"
click at [1048, 228] on button "Add" at bounding box center [1056, 247] width 81 height 38
type input "0"
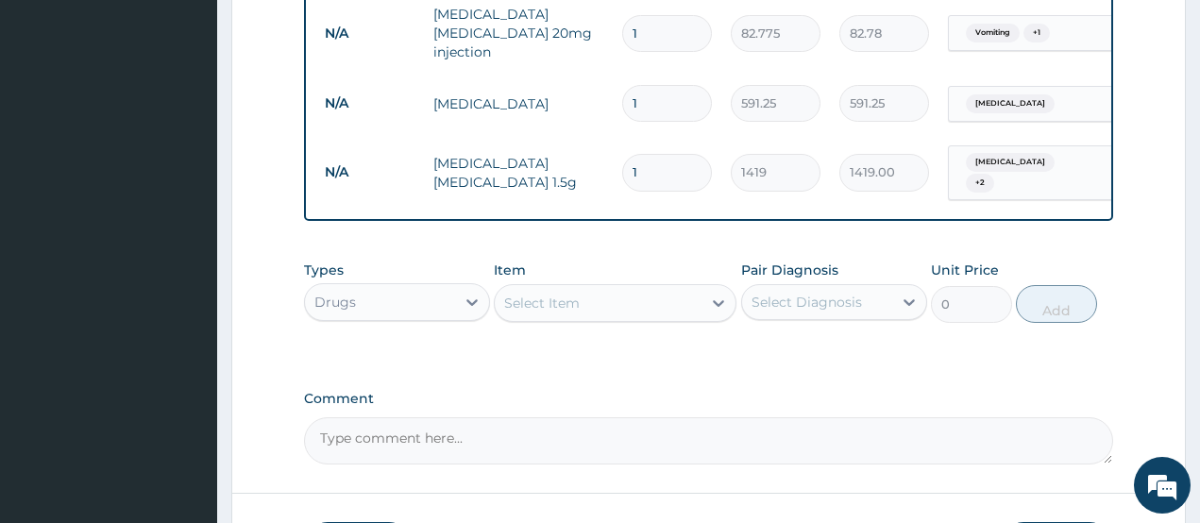
type input "0.00"
type input "4"
type input "5676.00"
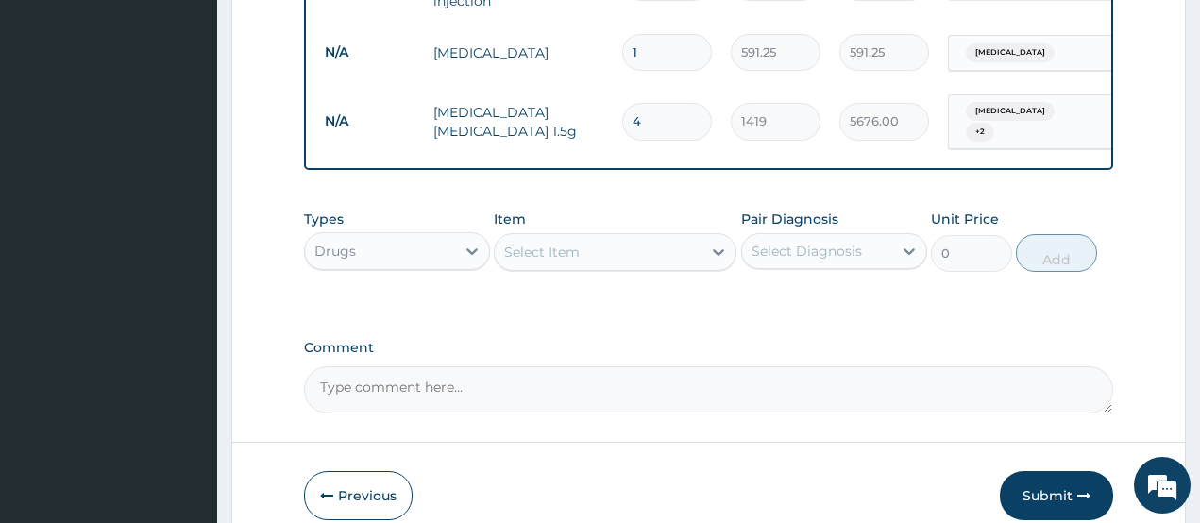
scroll to position [1298, 0]
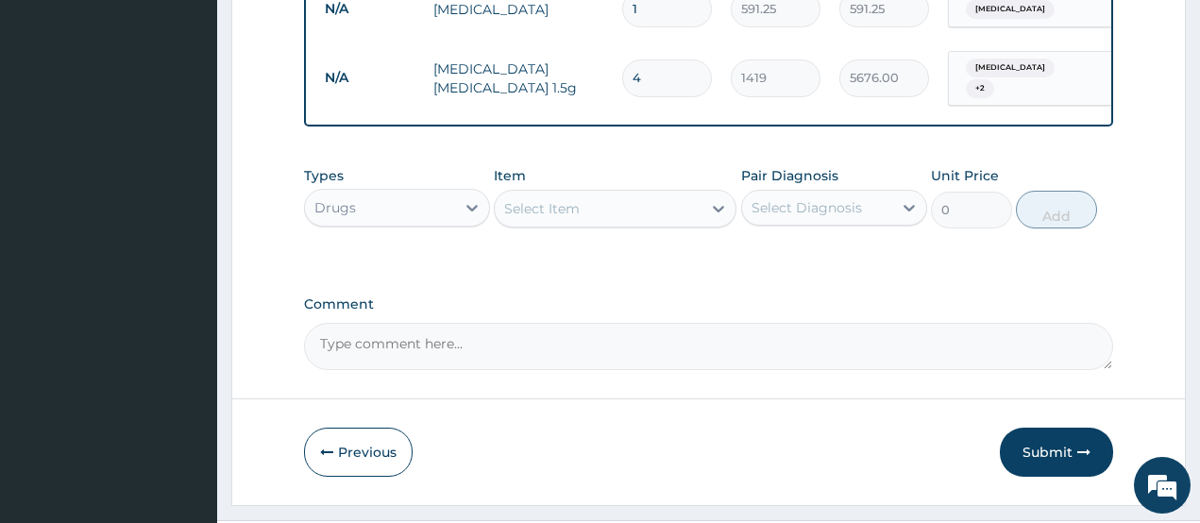
type input "4"
click at [573, 199] on div "Select Item" at bounding box center [542, 208] width 76 height 19
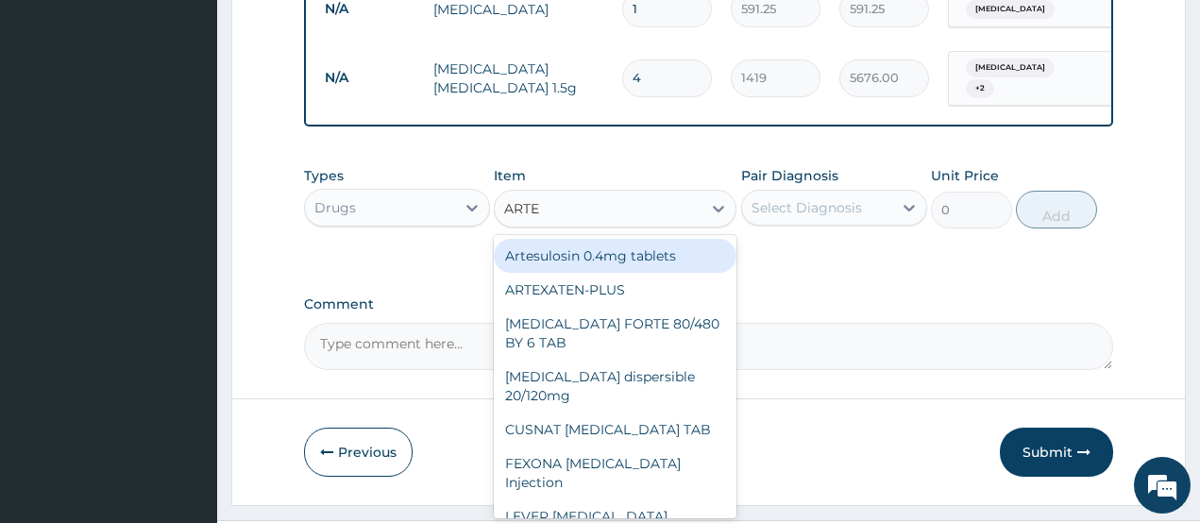
type input "ARTEE"
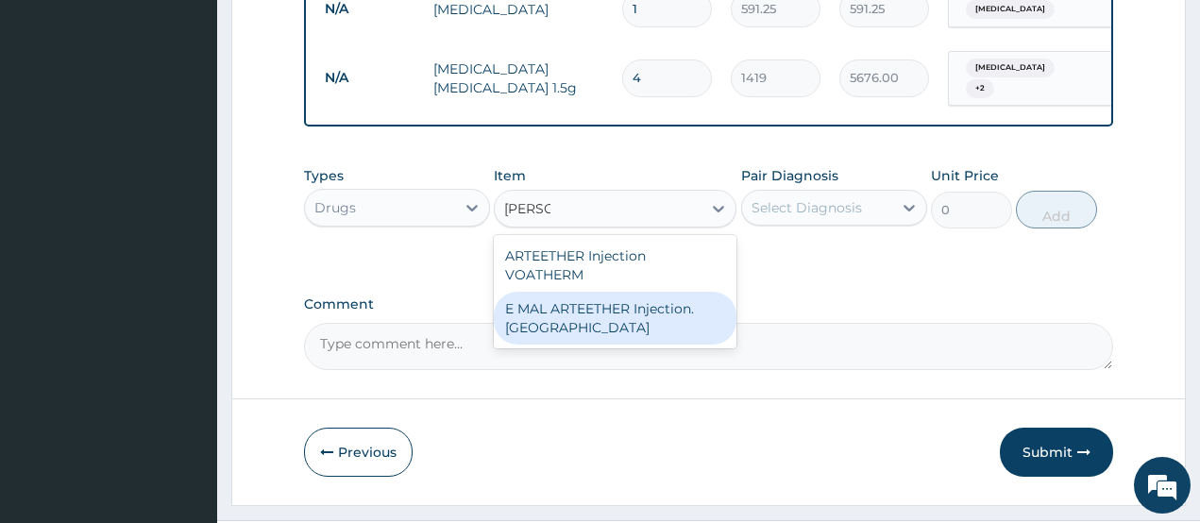
click at [578, 292] on div "E MAL ARTEETHER Injection. FIDSON" at bounding box center [615, 318] width 243 height 53
type input "1773.75"
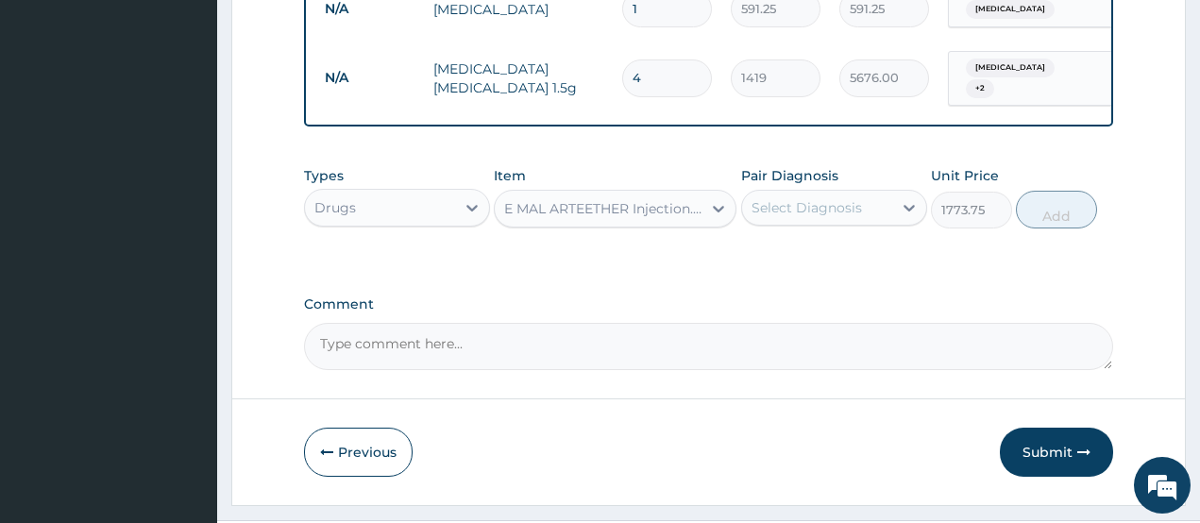
click at [821, 198] on div "Select Diagnosis" at bounding box center [807, 207] width 110 height 19
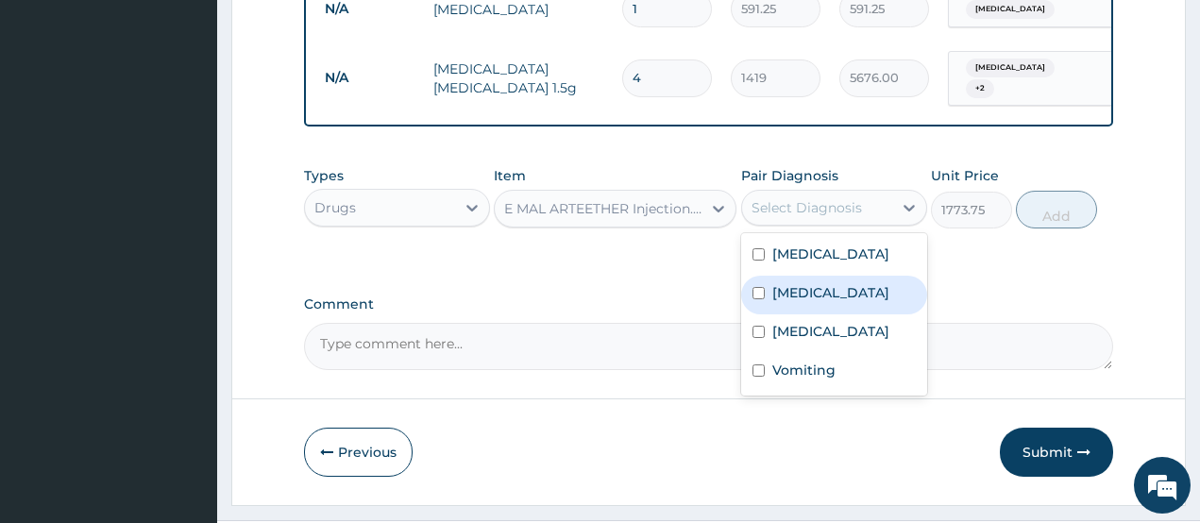
drag, startPoint x: 804, startPoint y: 248, endPoint x: 856, endPoint y: 249, distance: 52.9
click at [811, 283] on label "Malaria" at bounding box center [830, 292] width 117 height 19
checkbox input "true"
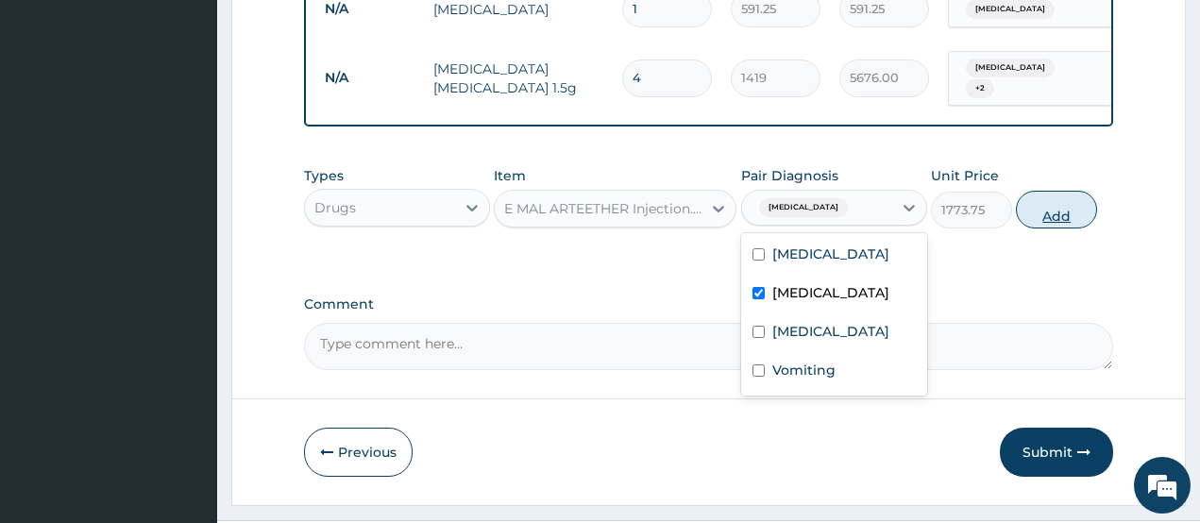
click at [1073, 191] on button "Add" at bounding box center [1056, 210] width 81 height 38
type input "0"
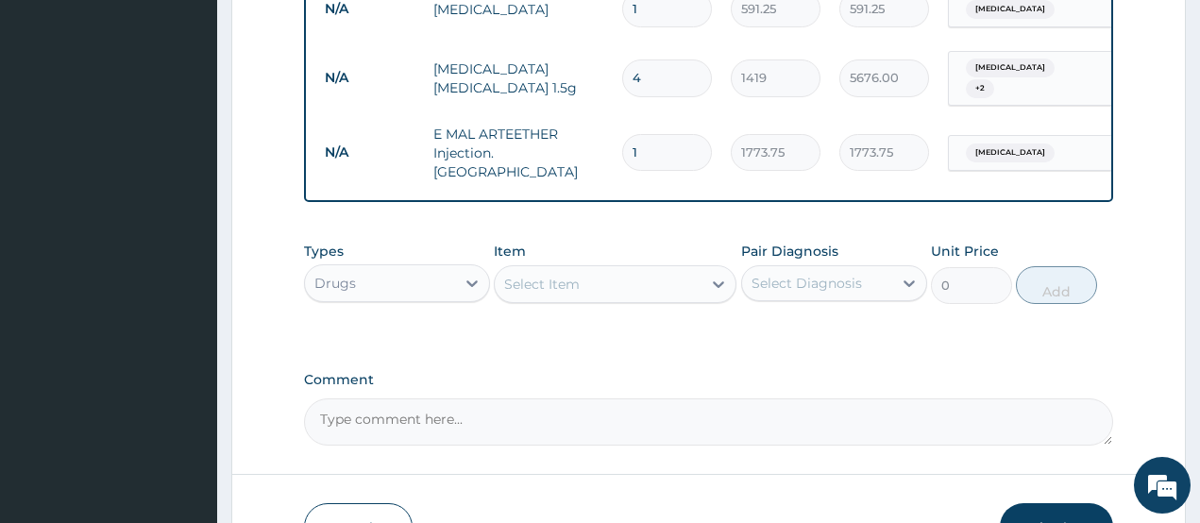
type input "0.00"
type input "3"
type input "5321.25"
type input "3"
click at [602, 269] on div "Select Item" at bounding box center [598, 284] width 207 height 30
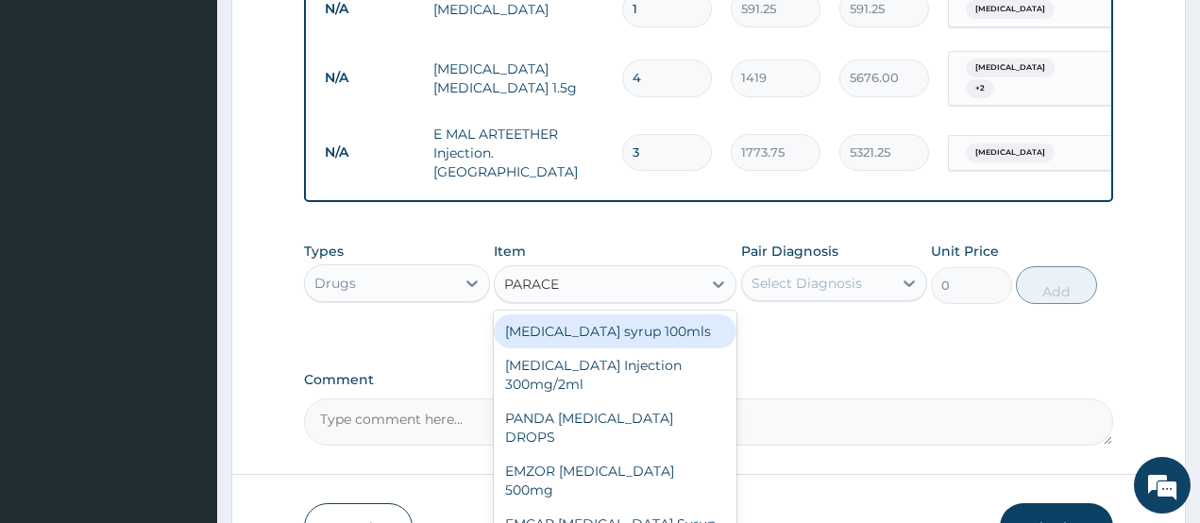
type input "PARACET"
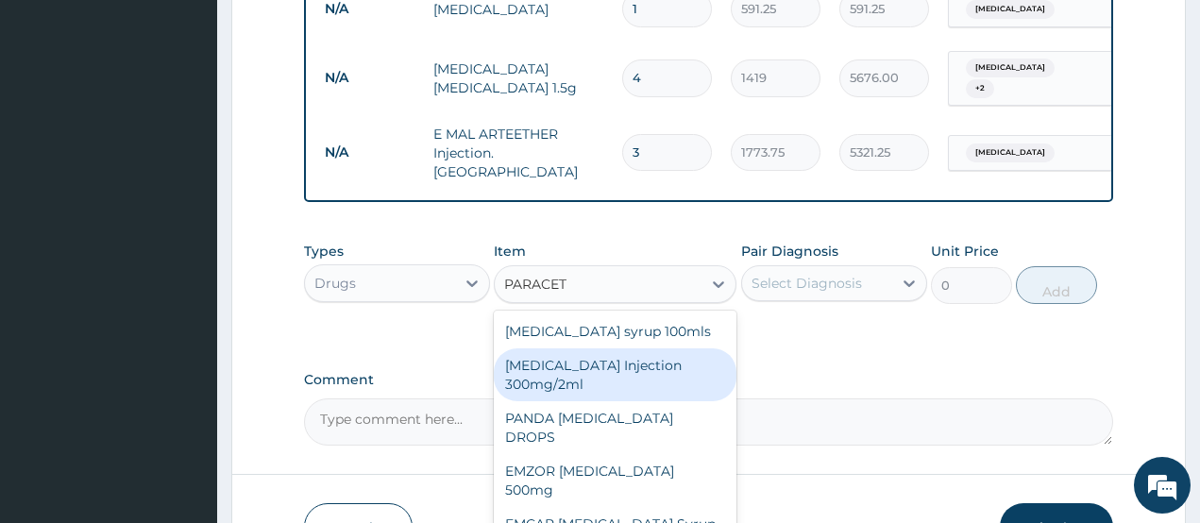
click at [571, 348] on div "PARACETAMOL Injection 300mg/2ml" at bounding box center [615, 374] width 243 height 53
type input "260.15"
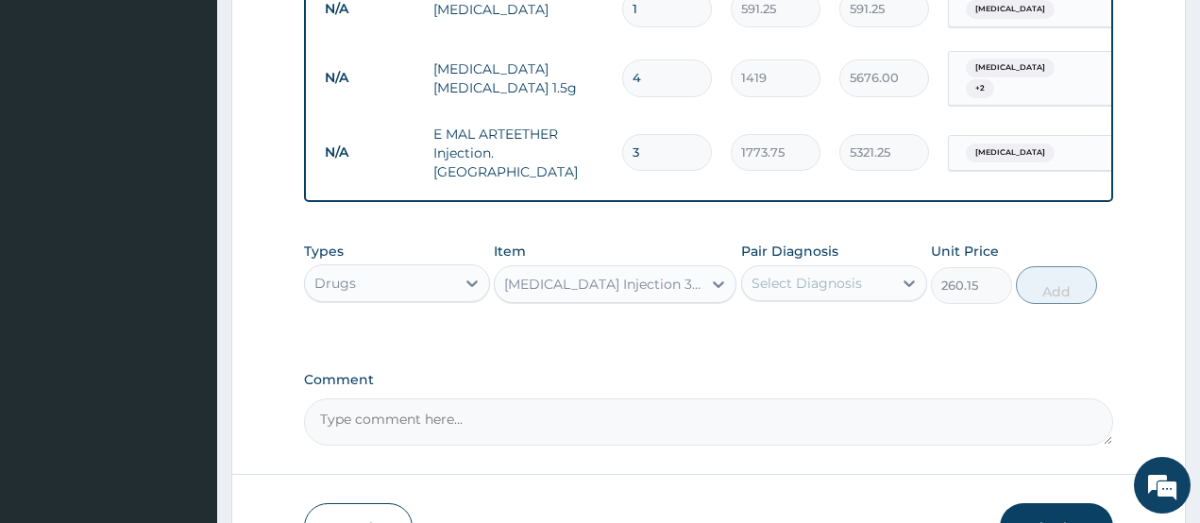
click at [845, 274] on div "Select Diagnosis" at bounding box center [807, 283] width 110 height 19
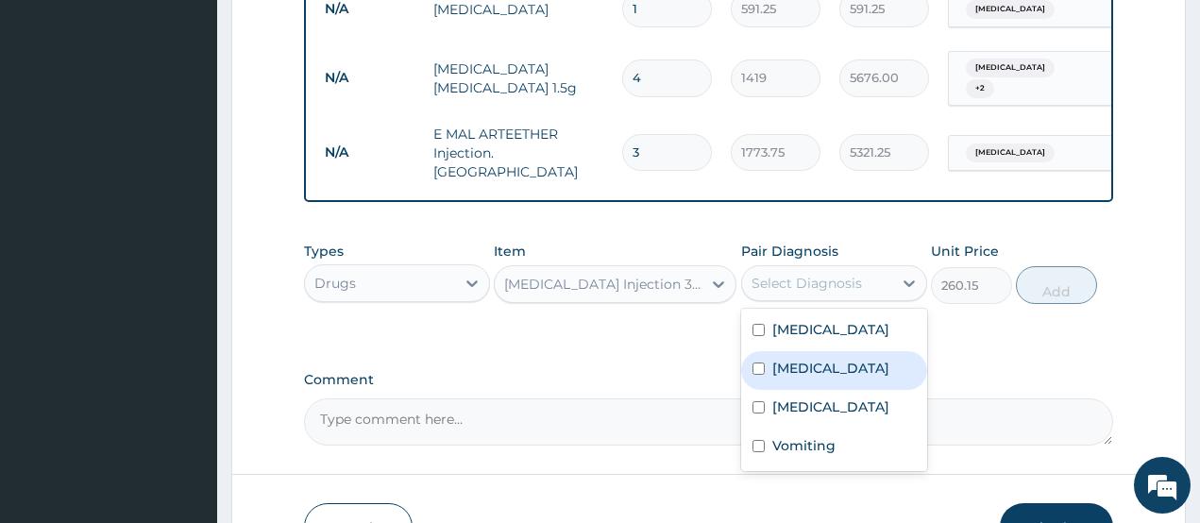
click at [816, 351] on div "Malaria" at bounding box center [834, 370] width 186 height 39
checkbox input "true"
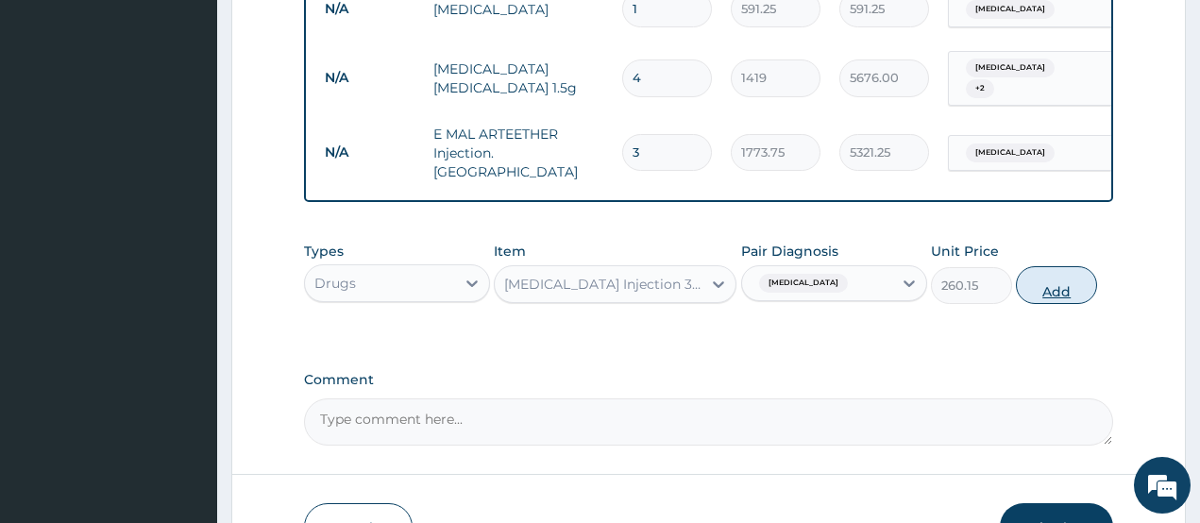
click at [1077, 266] on button "Add" at bounding box center [1056, 285] width 81 height 38
type input "0"
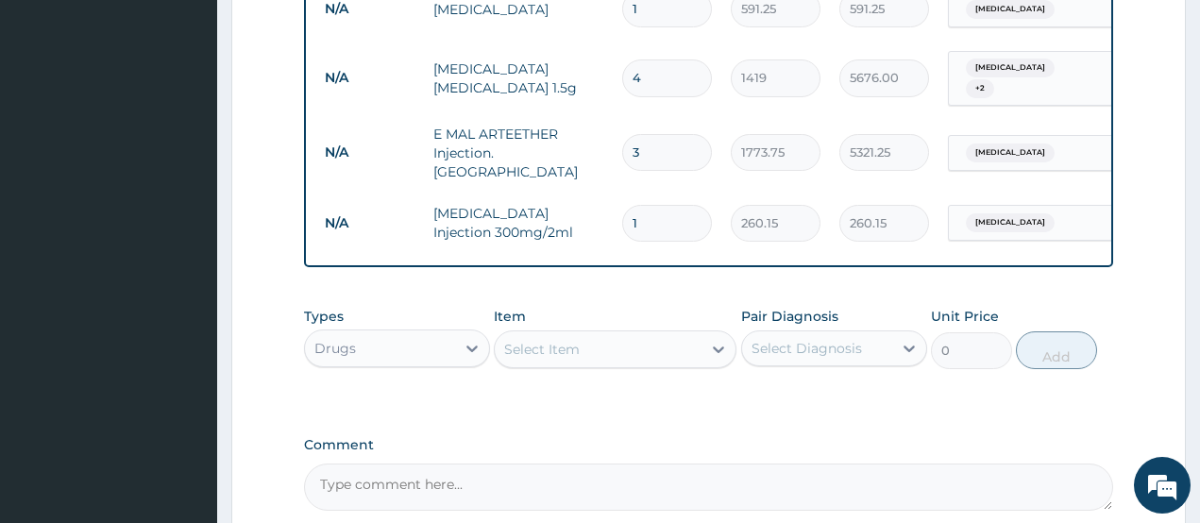
type input "0.00"
type input "6"
type input "1560.90"
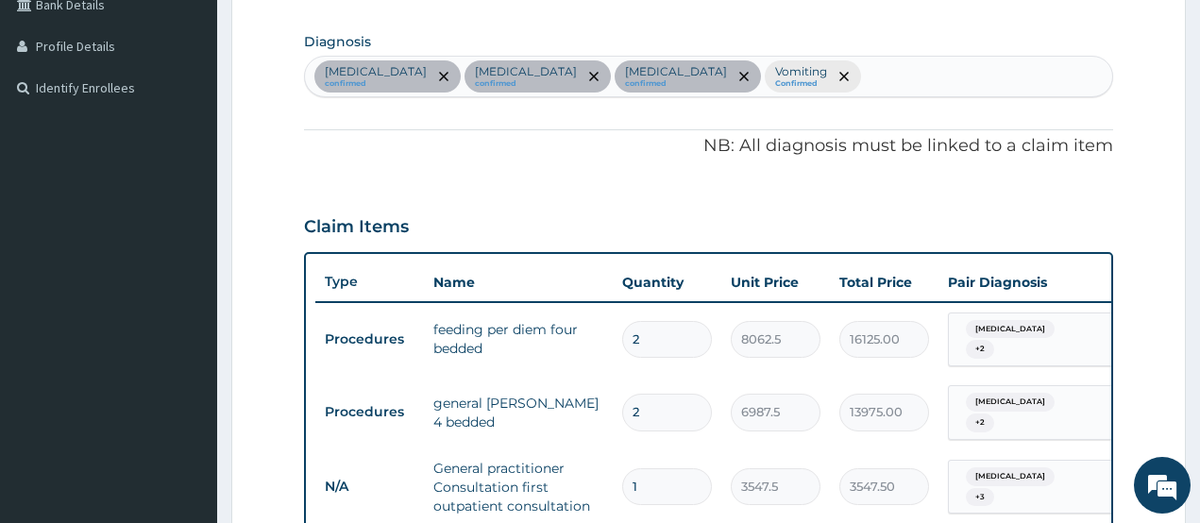
scroll to position [449, 0]
type input "6"
click at [741, 80] on div "Sepsis confirmed Malaria confirmed Acute gastritis confirmed Vomiting Confirmed" at bounding box center [709, 79] width 808 height 40
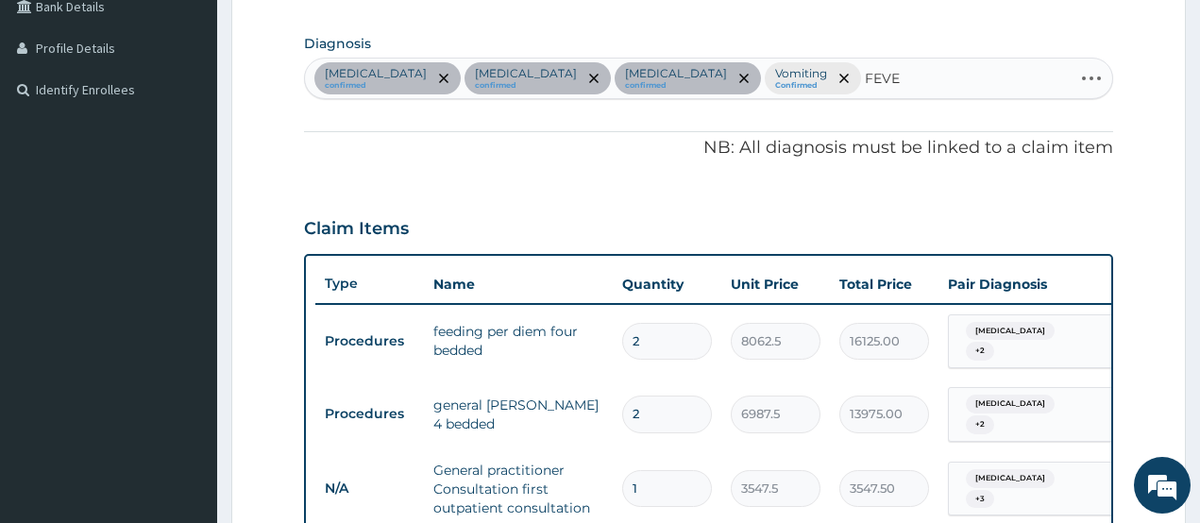
type input "FEVER"
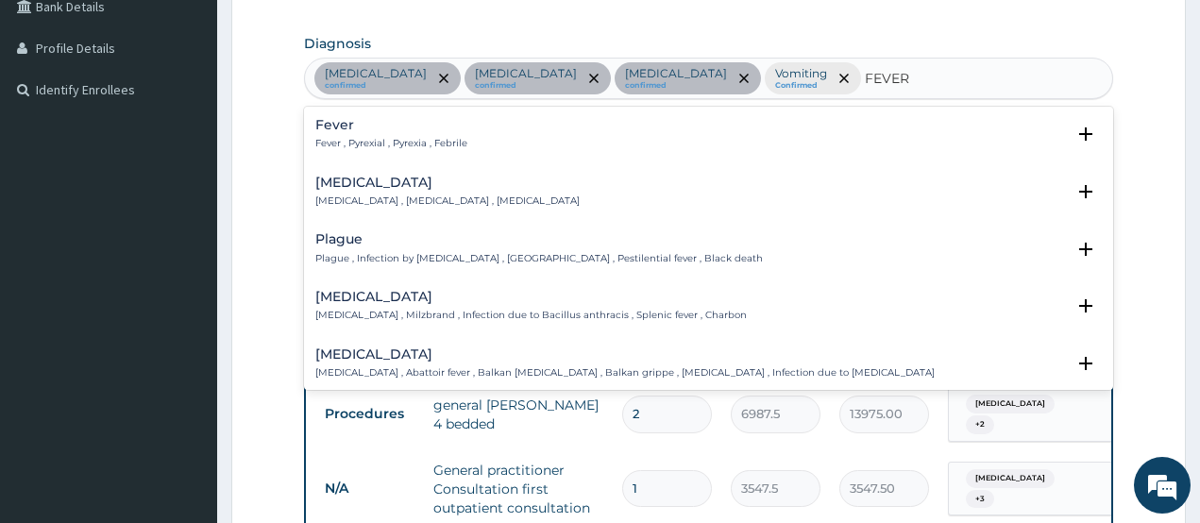
click at [419, 146] on p "Fever , Pyrexial , Pyrexia , Febrile" at bounding box center [391, 143] width 152 height 13
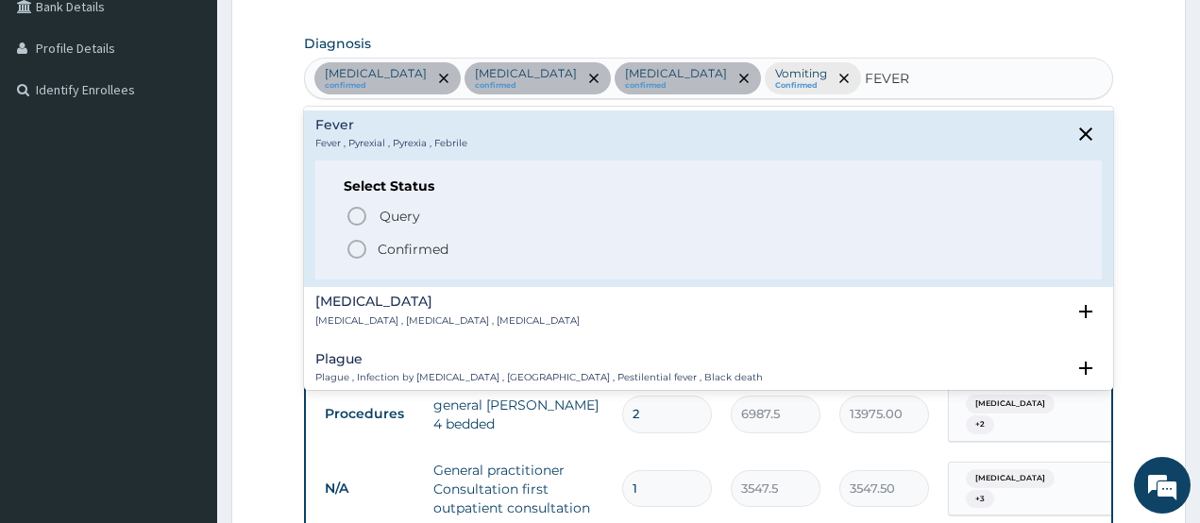
click at [348, 246] on icon "status option filled" at bounding box center [357, 249] width 23 height 23
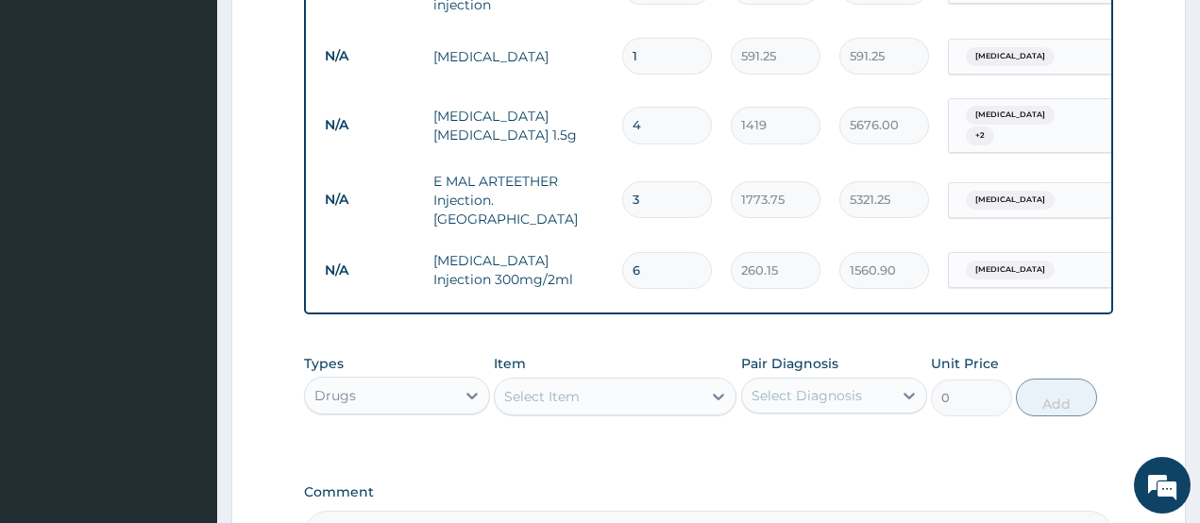
scroll to position [1247, 0]
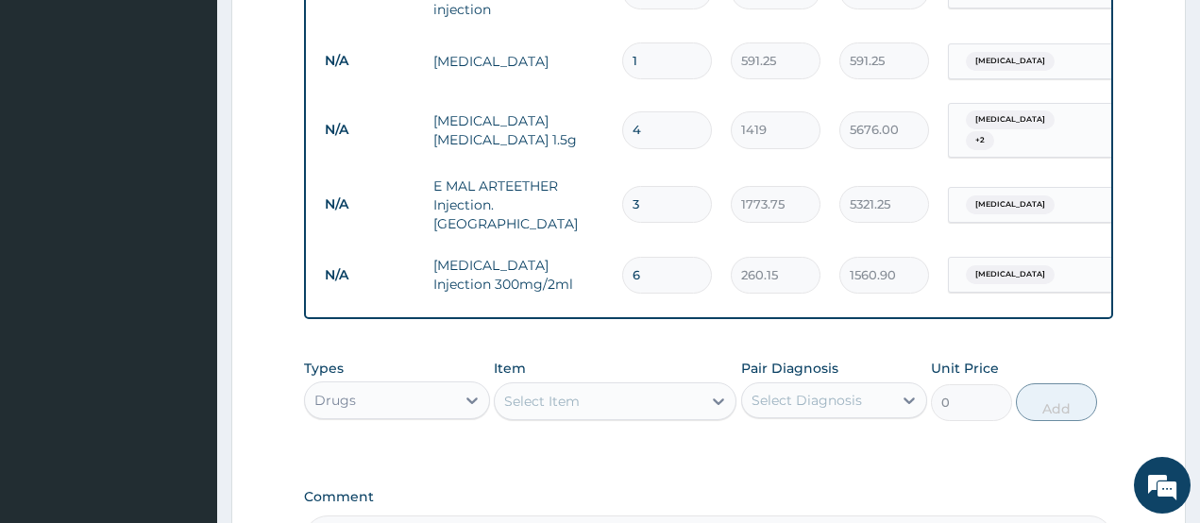
click at [1016, 259] on div "Malaria" at bounding box center [1025, 275] width 153 height 32
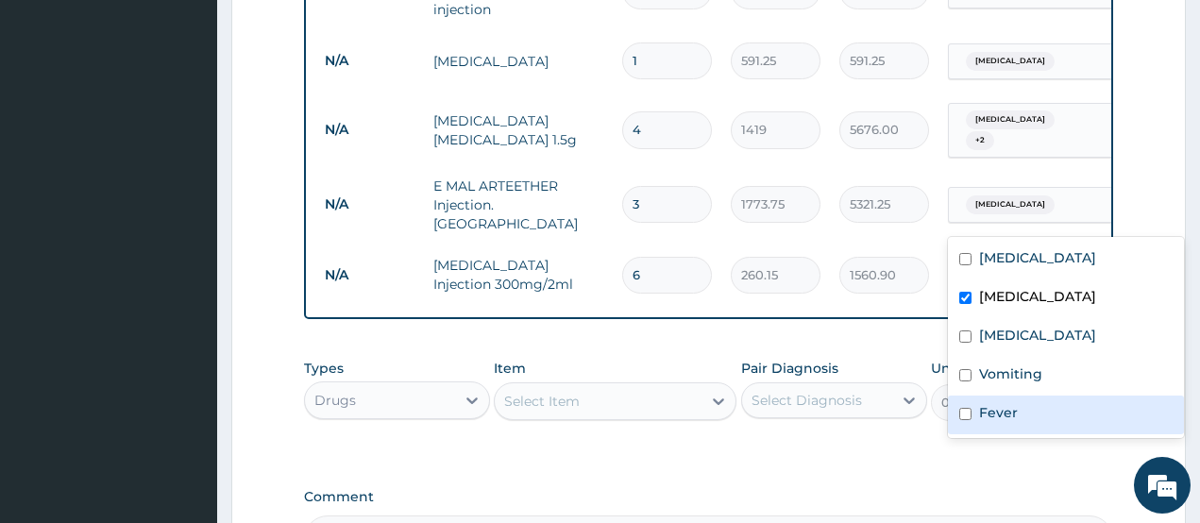
click at [991, 402] on div "Fever" at bounding box center [1066, 415] width 236 height 39
checkbox input "true"
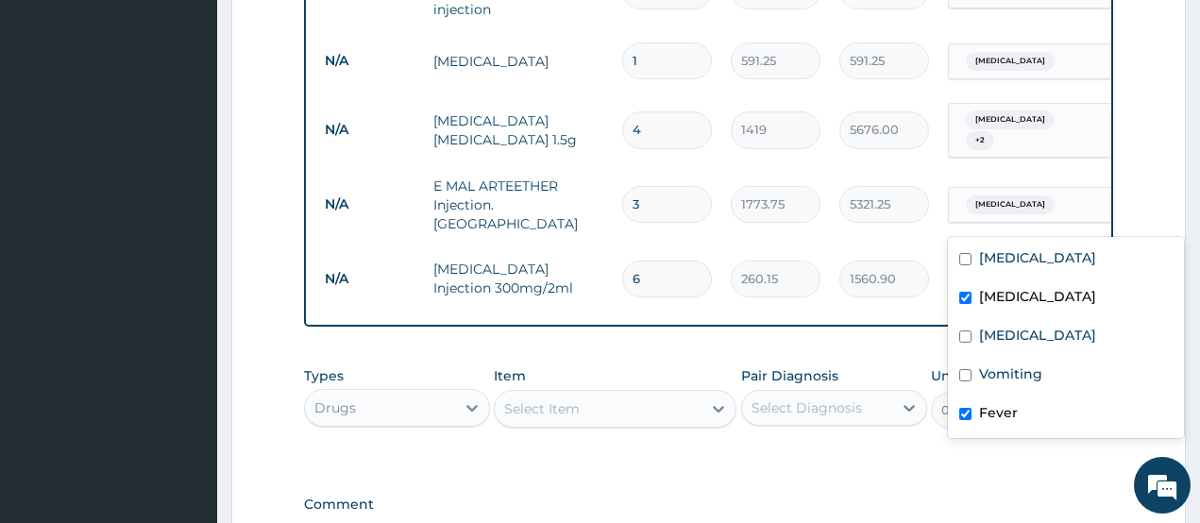
click at [591, 394] on div "Select Item" at bounding box center [598, 409] width 207 height 30
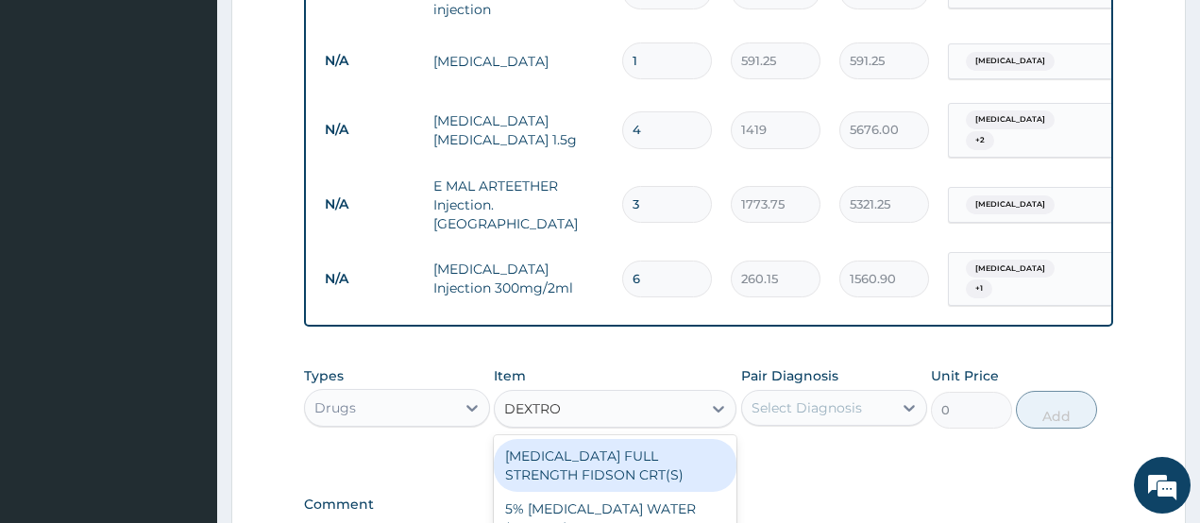
type input "DEXTROS"
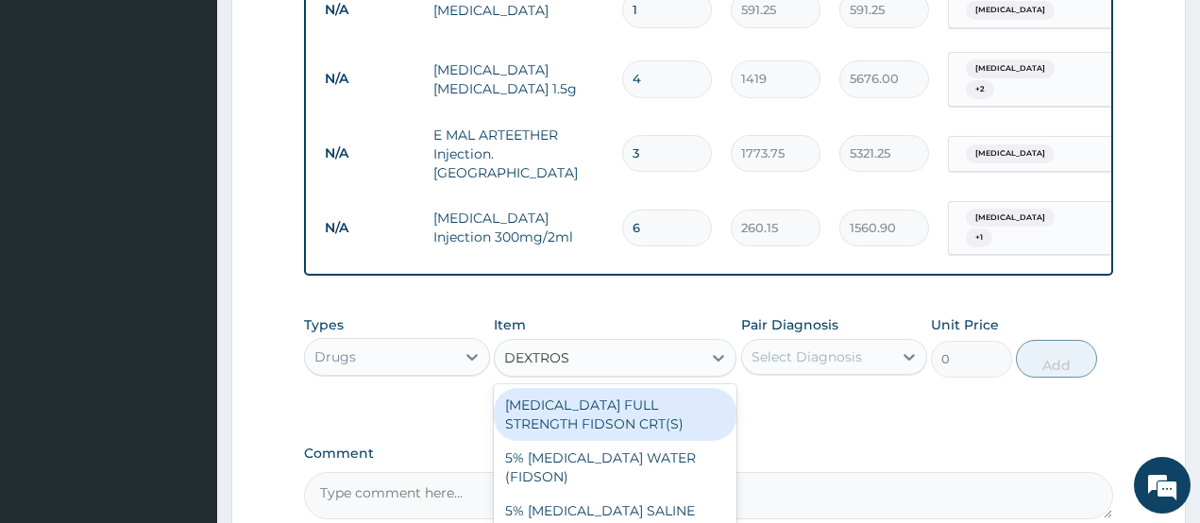
scroll to position [1341, 0]
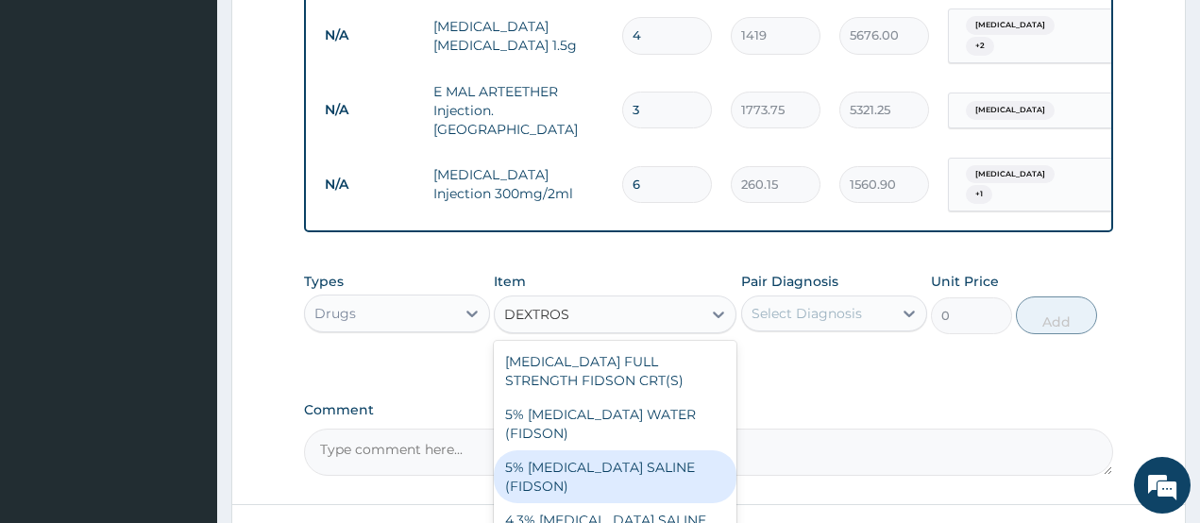
click at [680, 450] on div "5% DEXTROSE SALINE (FIDSON)" at bounding box center [615, 476] width 243 height 53
type input "1773.75"
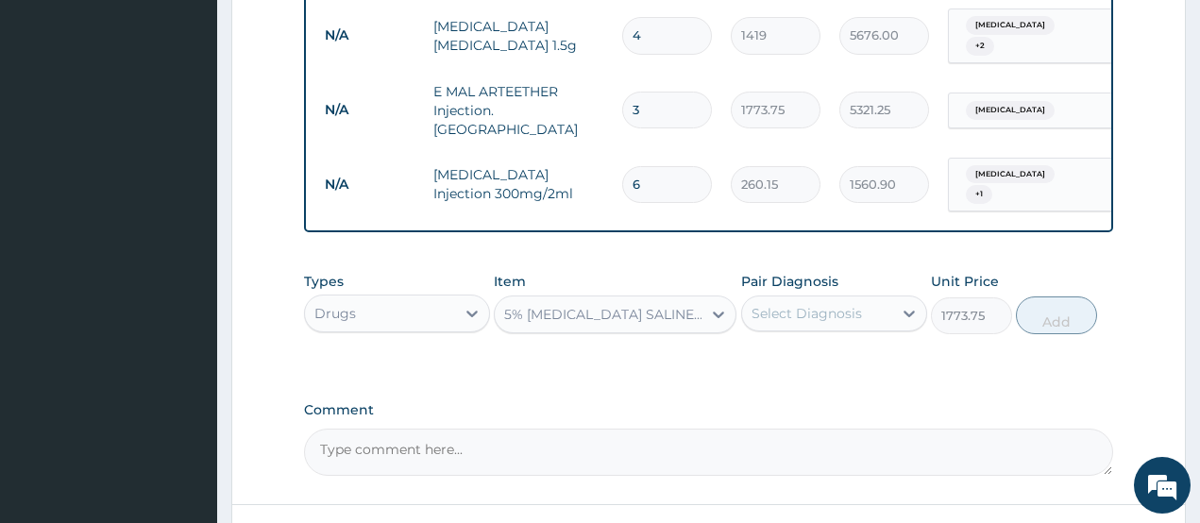
click at [809, 304] on div "Select Diagnosis" at bounding box center [807, 313] width 110 height 19
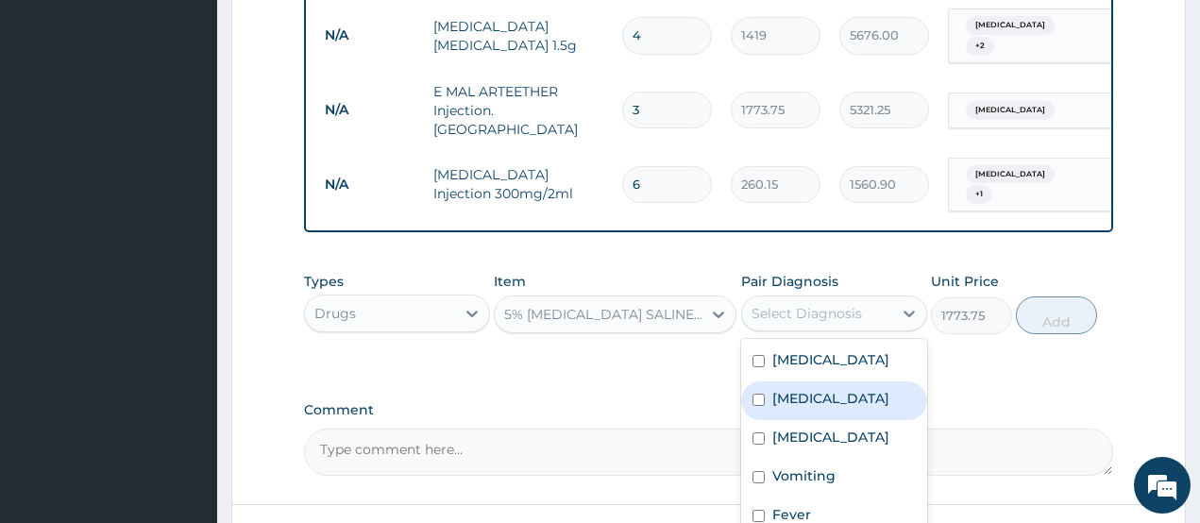
click at [808, 382] on div "Malaria" at bounding box center [834, 401] width 186 height 39
checkbox input "true"
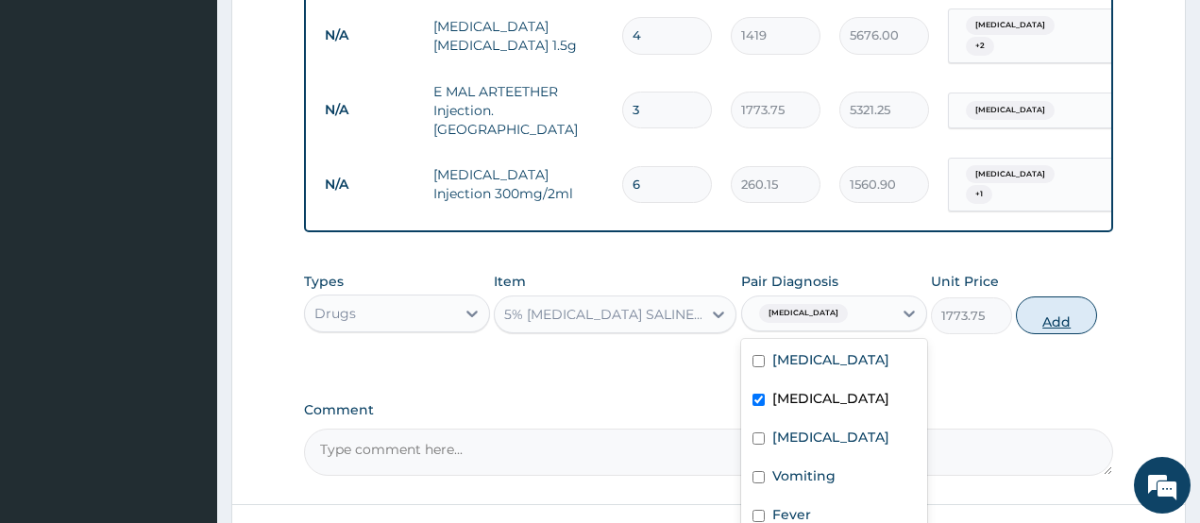
click at [1051, 297] on button "Add" at bounding box center [1056, 316] width 81 height 38
type input "0"
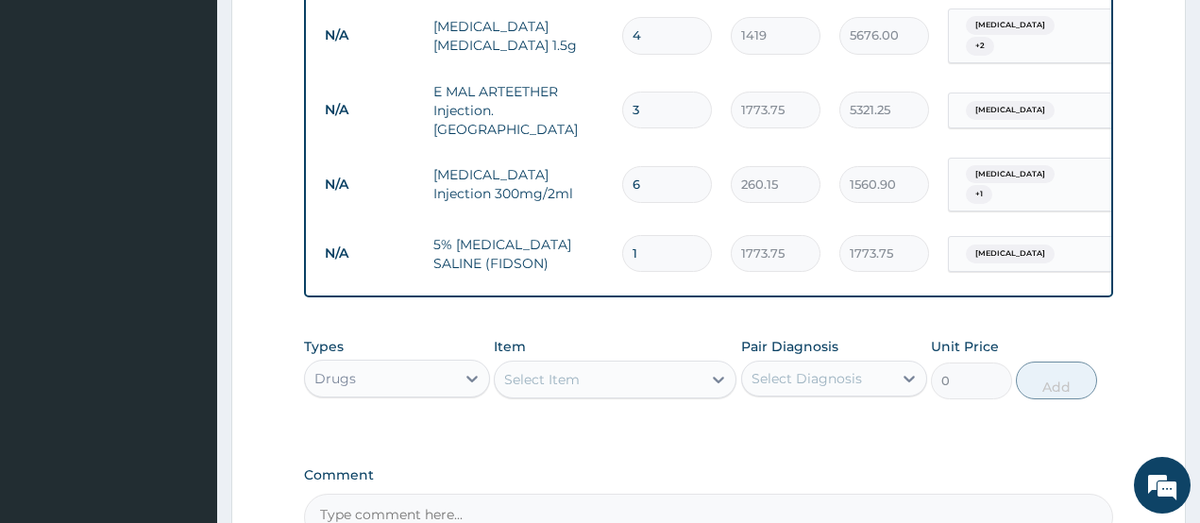
type input "0.00"
type input "3"
type input "5321.25"
type input "3"
click at [541, 370] on div "Select Item" at bounding box center [542, 379] width 76 height 19
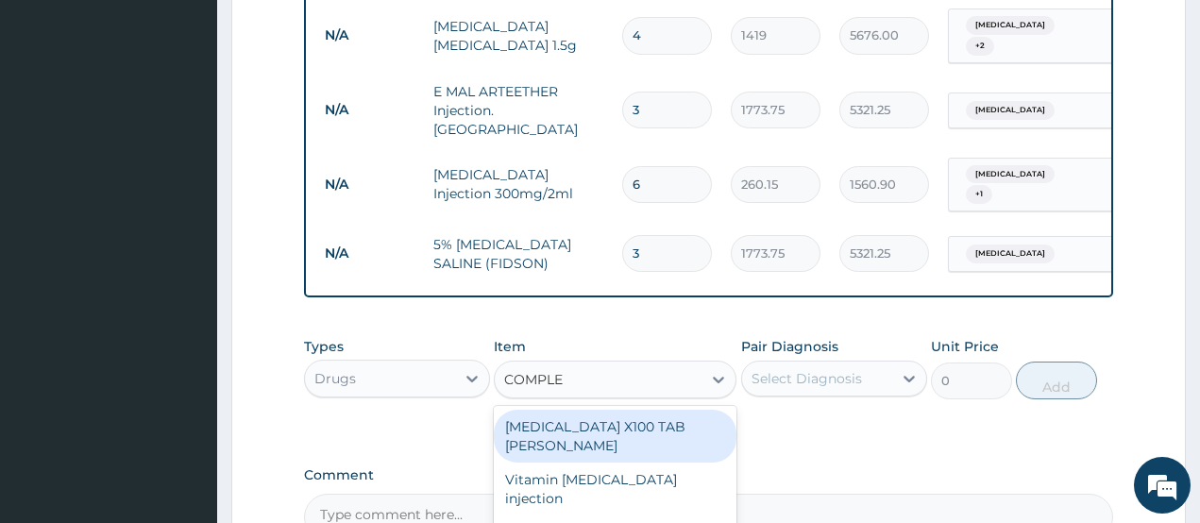
type input "COMPLEX"
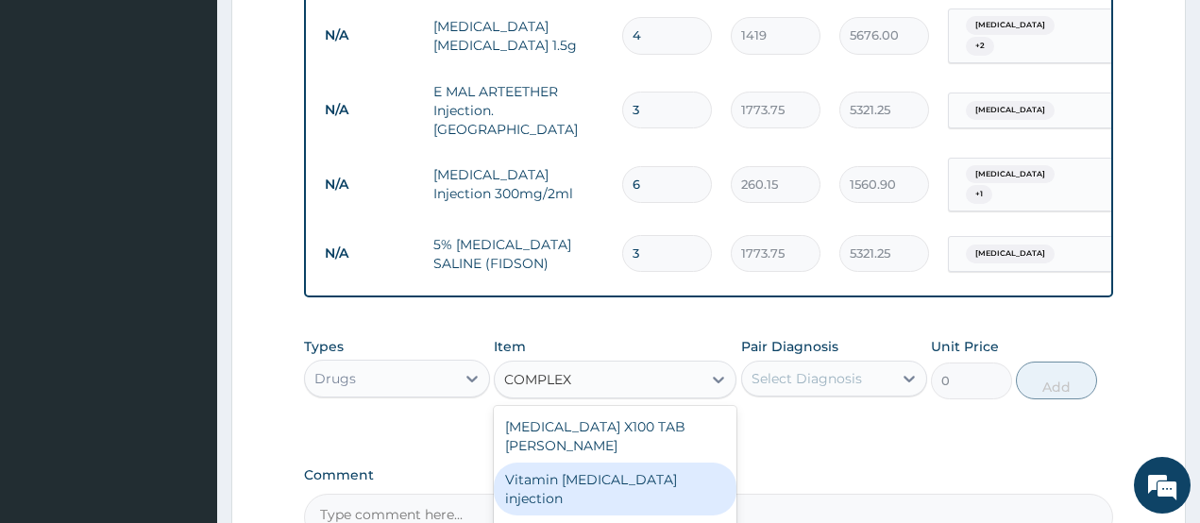
click at [708, 463] on div "Vitamin B complex injection" at bounding box center [615, 489] width 243 height 53
type input "354.75"
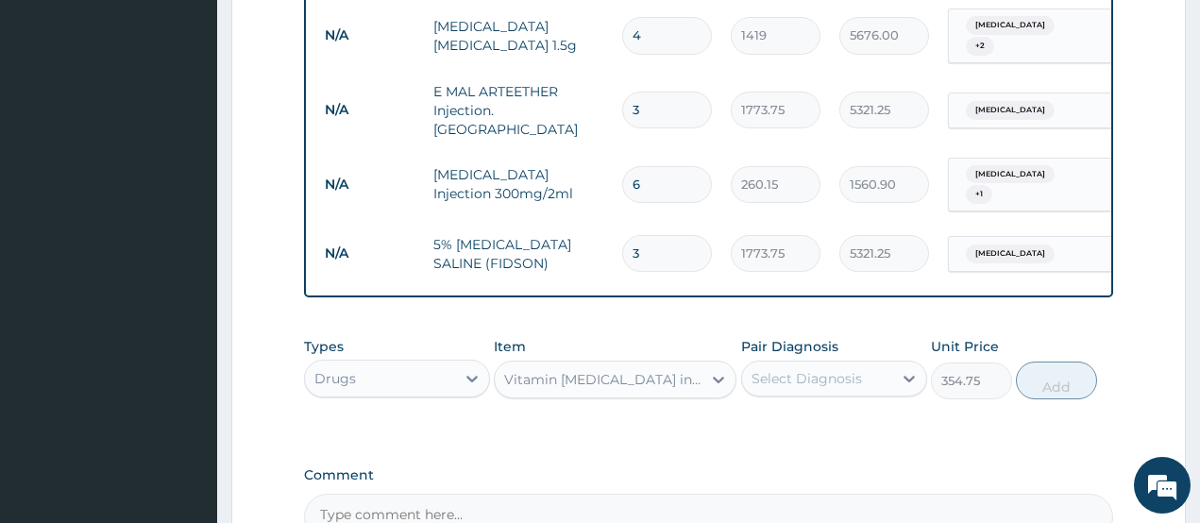
click at [791, 369] on div "Select Diagnosis" at bounding box center [807, 378] width 110 height 19
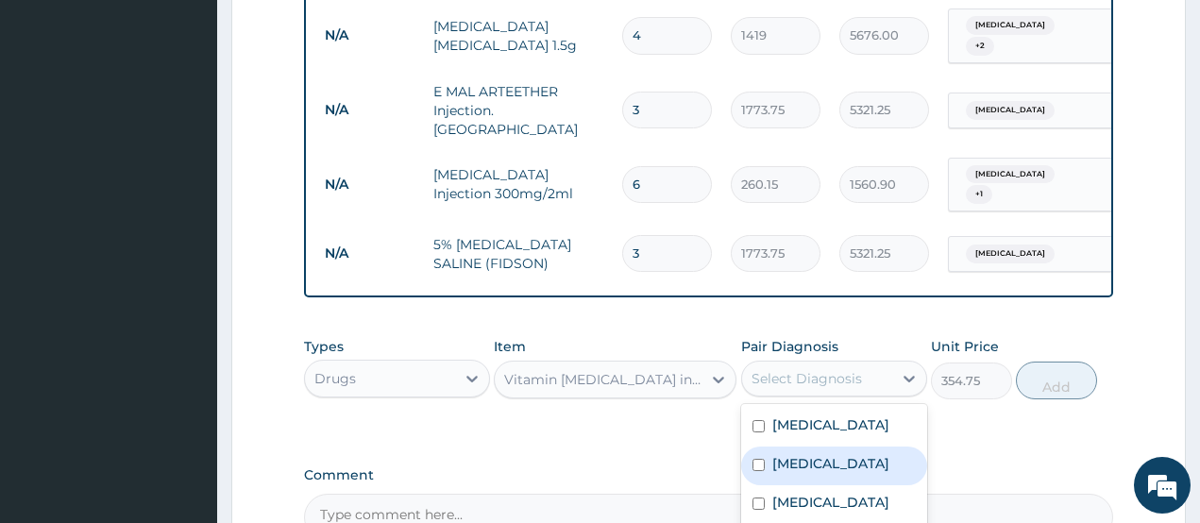
drag, startPoint x: 823, startPoint y: 393, endPoint x: 868, endPoint y: 404, distance: 45.8
click at [824, 447] on div "Malaria" at bounding box center [834, 466] width 186 height 39
checkbox input "true"
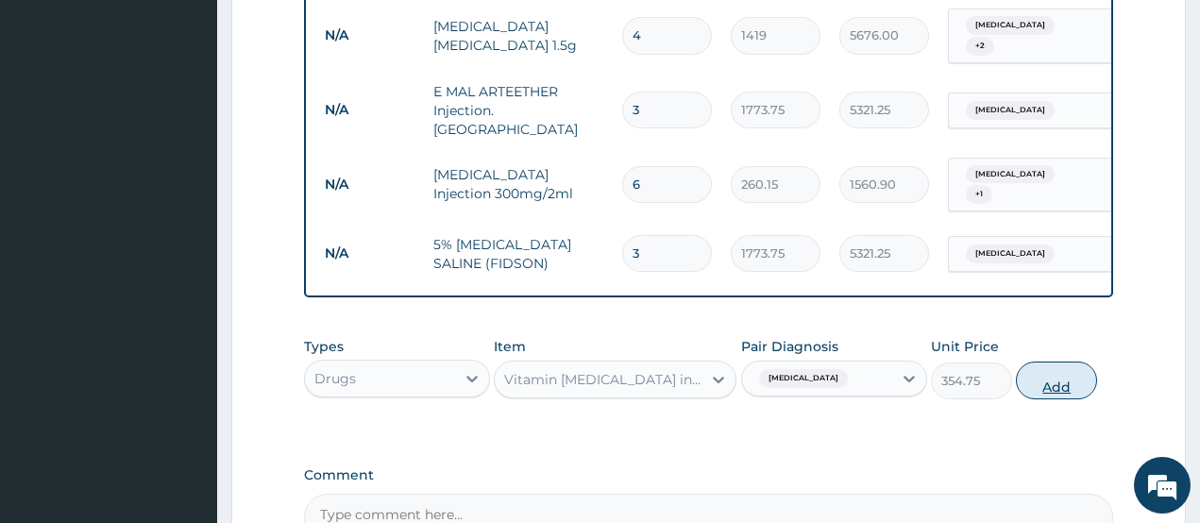
click at [1076, 362] on button "Add" at bounding box center [1056, 381] width 81 height 38
type input "0"
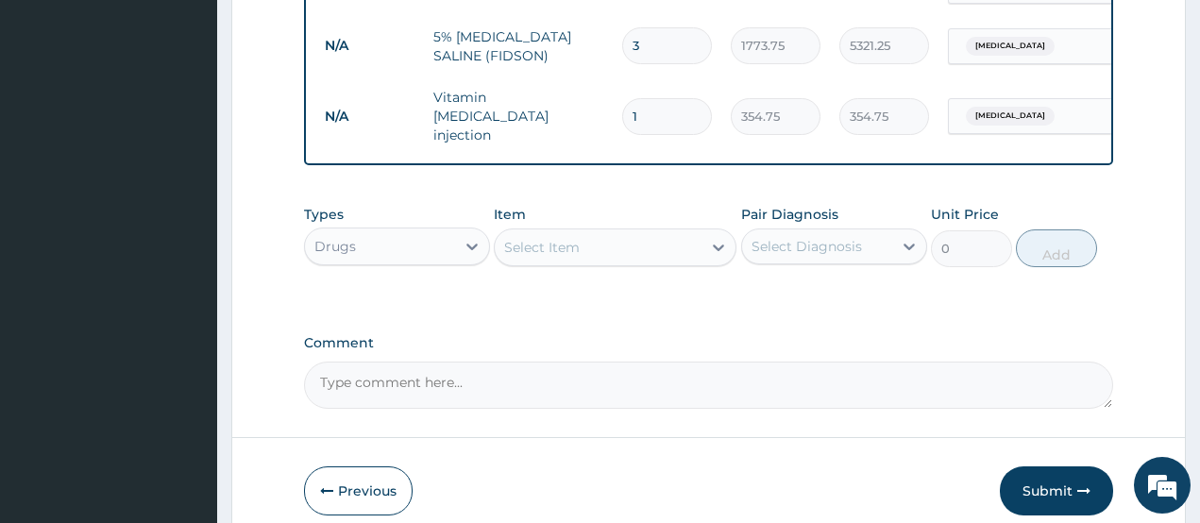
scroll to position [1566, 0]
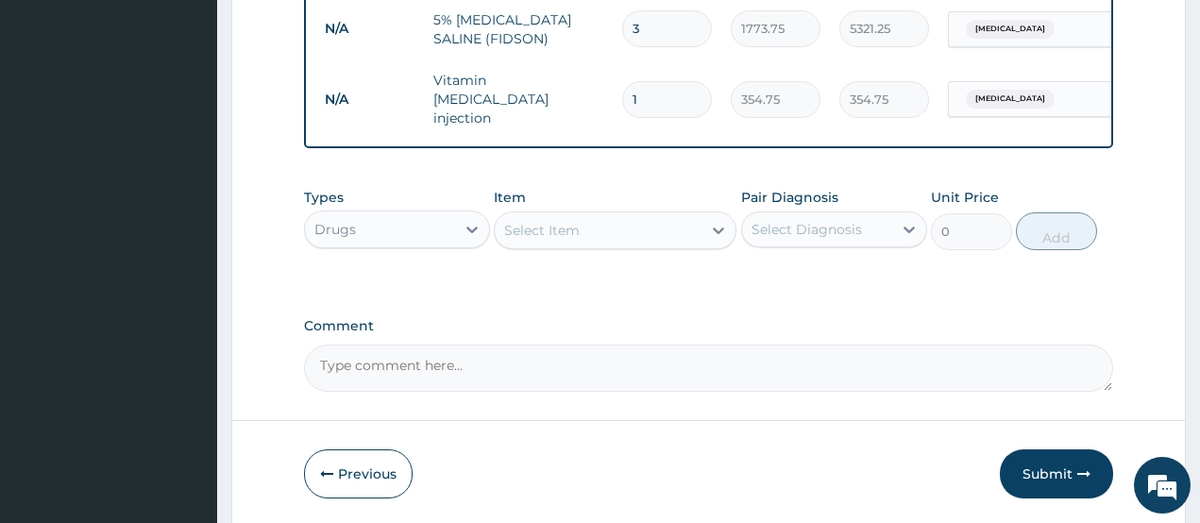
click at [659, 215] on div "Select Item" at bounding box center [598, 230] width 207 height 30
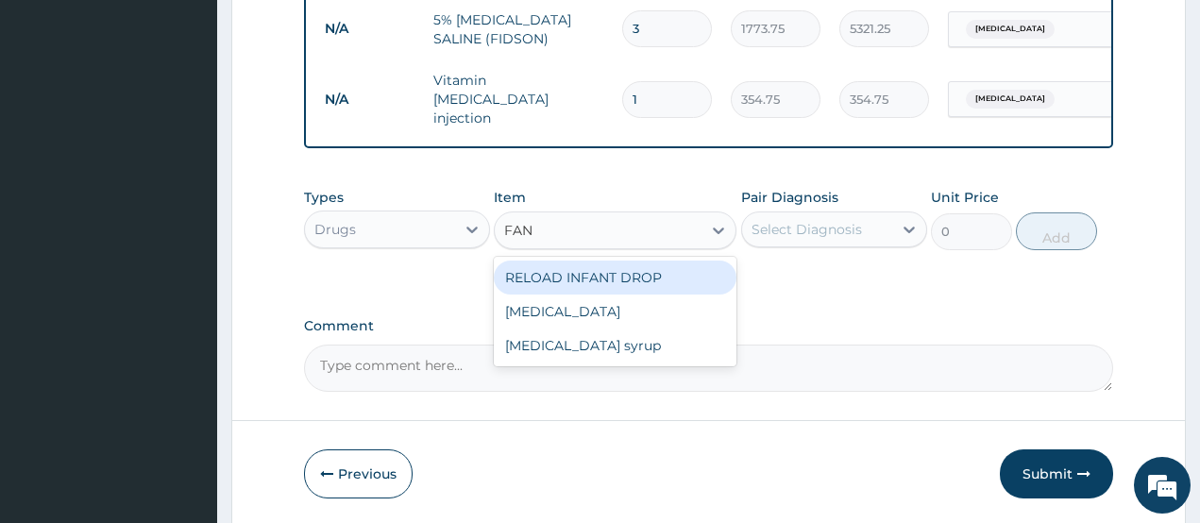
type input "FANS"
click at [657, 261] on div "Fansidar" at bounding box center [615, 278] width 243 height 34
type input "212.85"
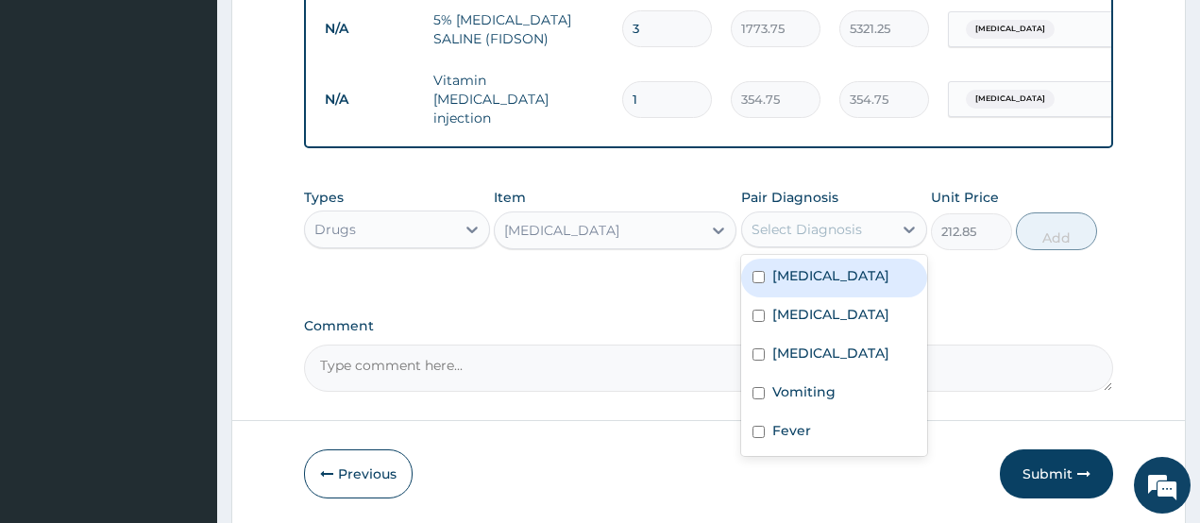
click at [793, 220] on div "Select Diagnosis" at bounding box center [807, 229] width 110 height 19
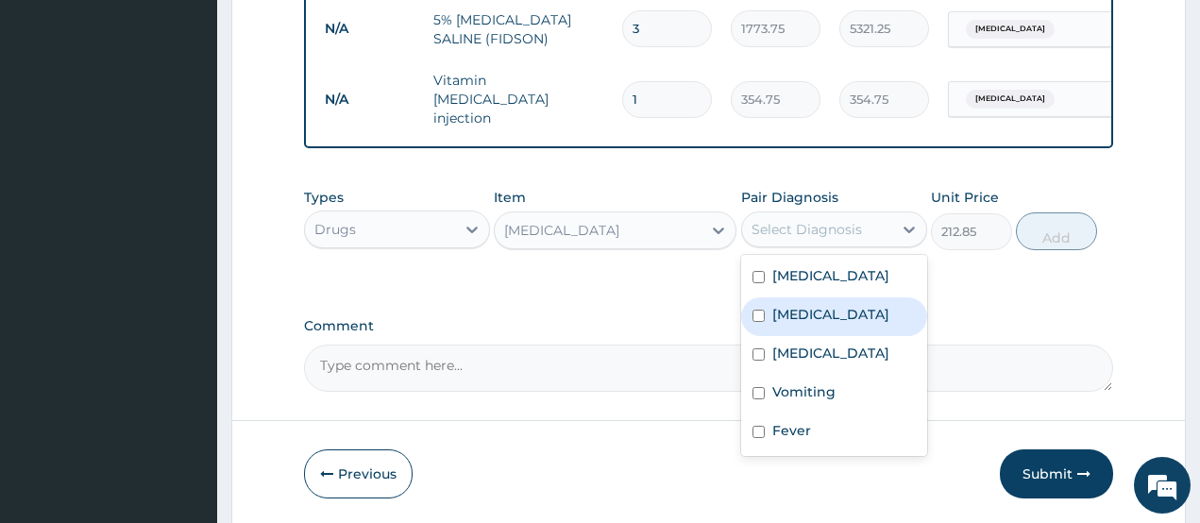
click at [801, 305] on label "Malaria" at bounding box center [830, 314] width 117 height 19
checkbox input "true"
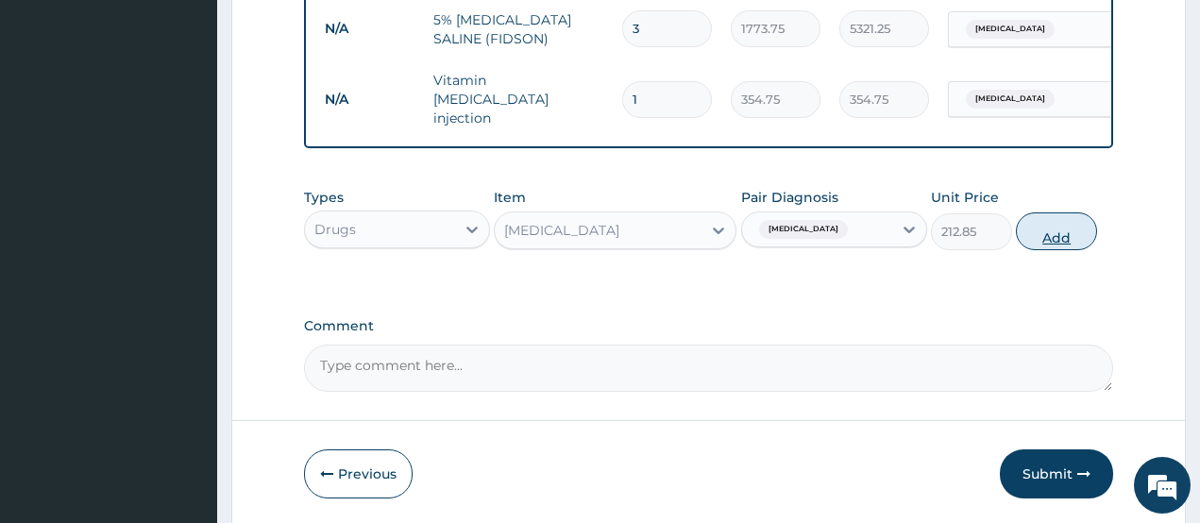
click at [1058, 212] on button "Add" at bounding box center [1056, 231] width 81 height 38
type input "0"
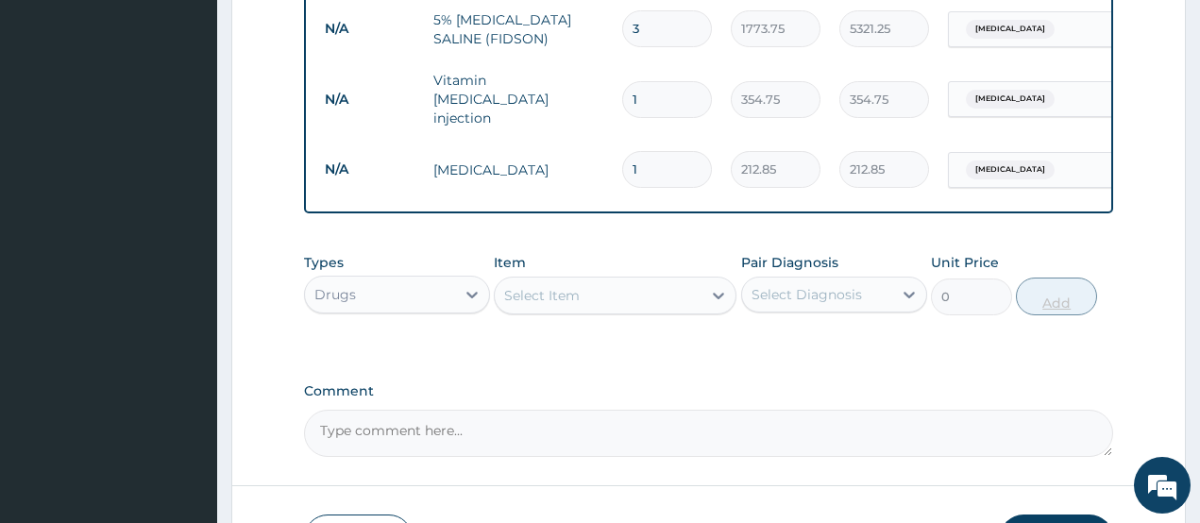
type input "0.00"
type input "3"
type input "638.55"
type input "3"
click at [612, 280] on div "Select Item" at bounding box center [598, 295] width 207 height 30
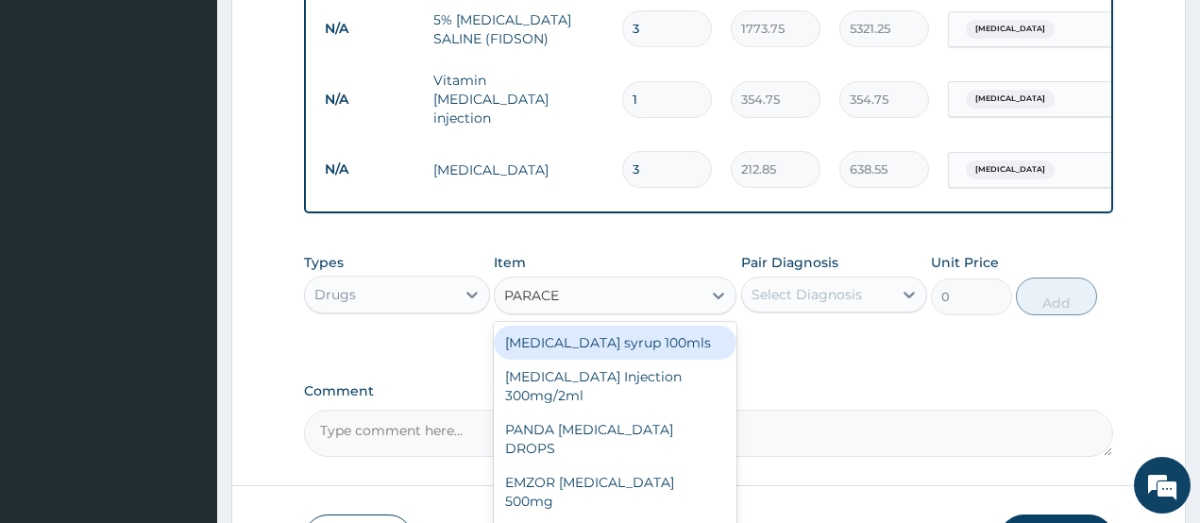
type input "PARACET"
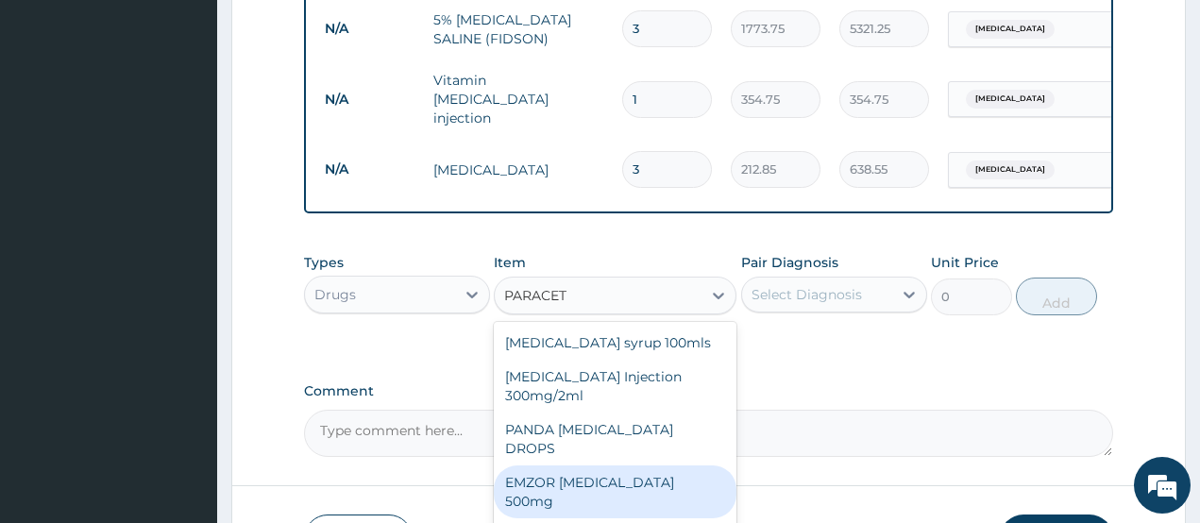
click at [696, 466] on div "EMZOR PARACETAMOL 500mg" at bounding box center [615, 492] width 243 height 53
type input "23.65"
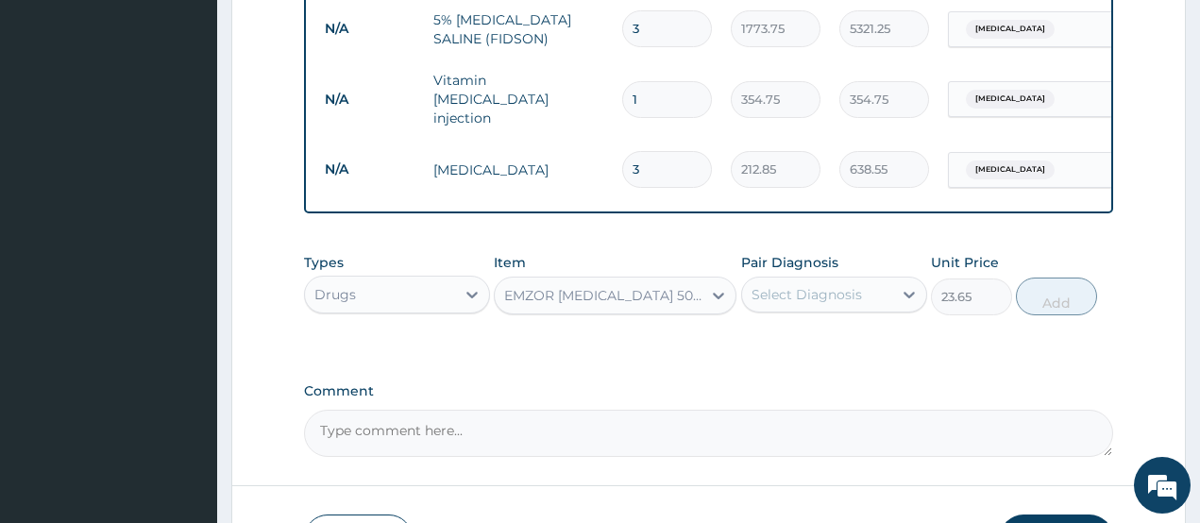
click at [794, 285] on div "Select Diagnosis" at bounding box center [807, 294] width 110 height 19
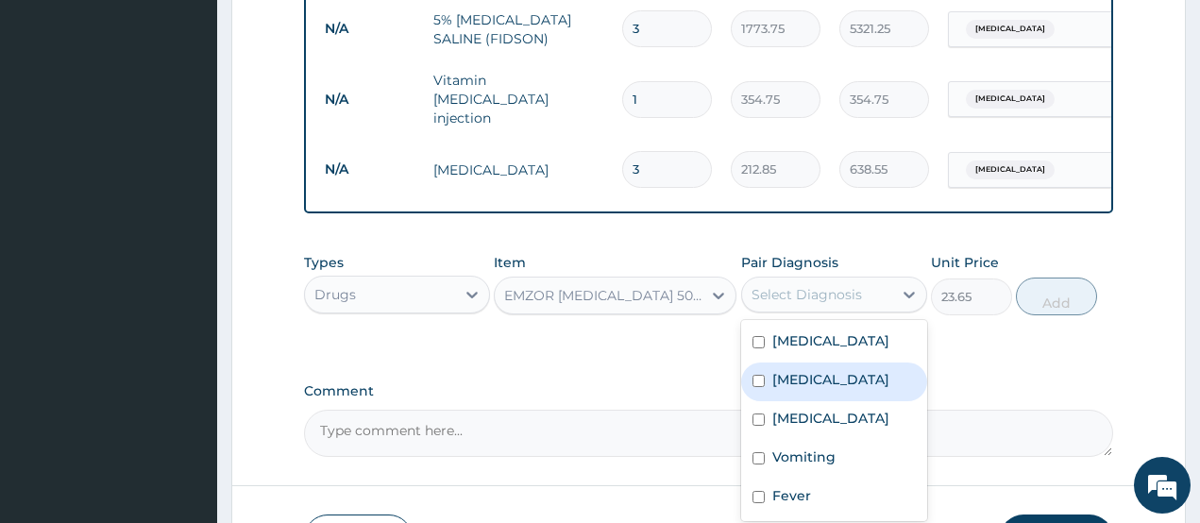
click at [809, 370] on label "Malaria" at bounding box center [830, 379] width 117 height 19
checkbox input "true"
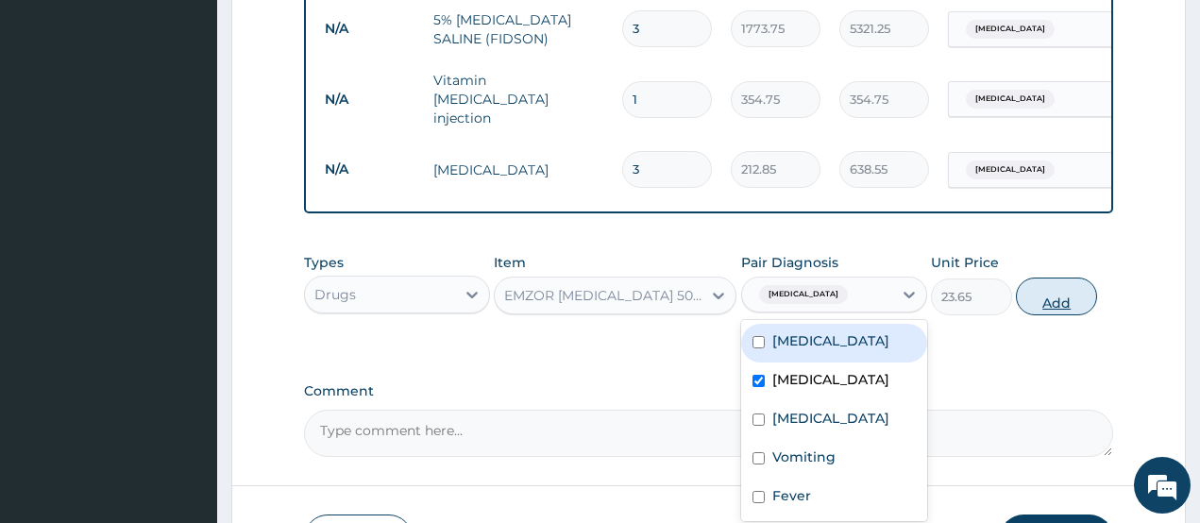
click at [1053, 278] on button "Add" at bounding box center [1056, 297] width 81 height 38
type input "0"
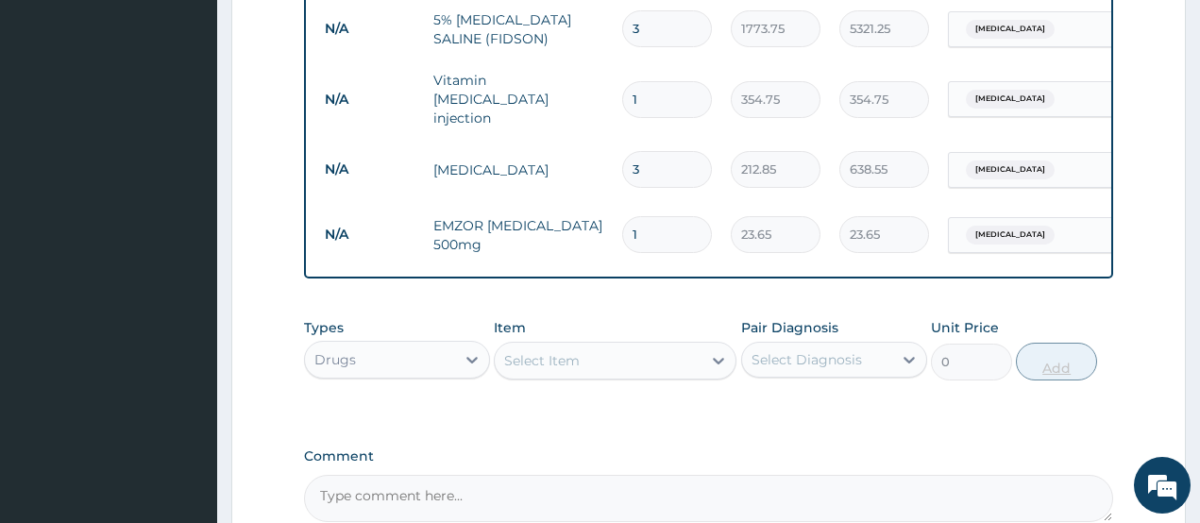
type input "18"
type input "425.70"
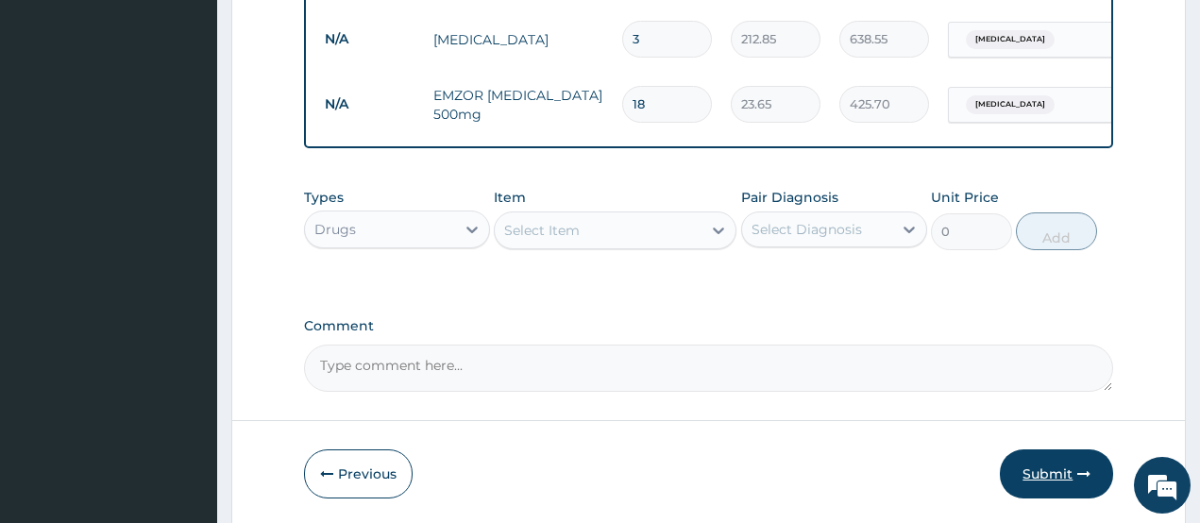
type input "18"
click at [1050, 449] on button "Submit" at bounding box center [1056, 473] width 113 height 49
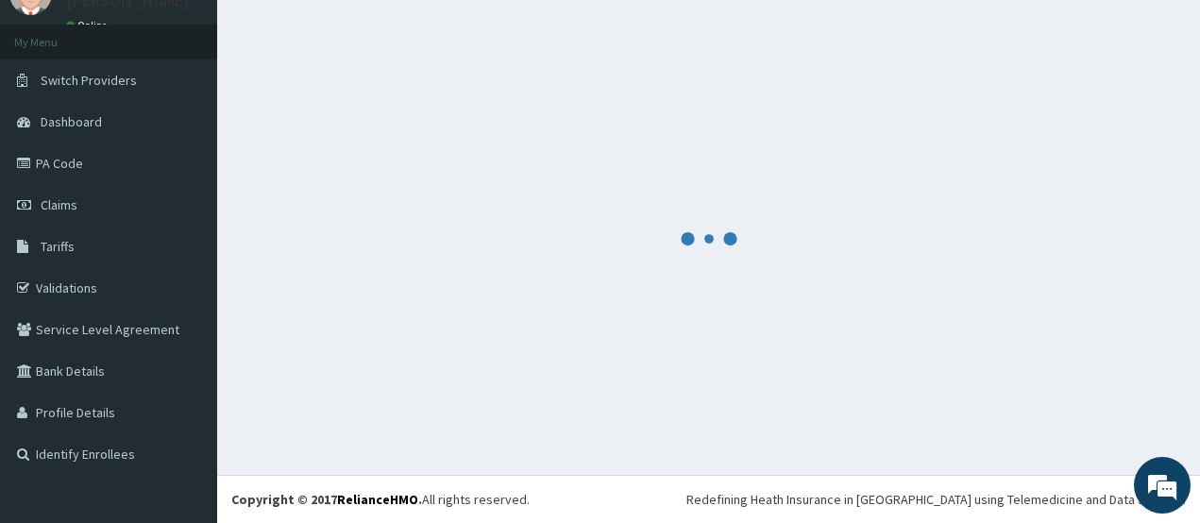
scroll to position [1696, 0]
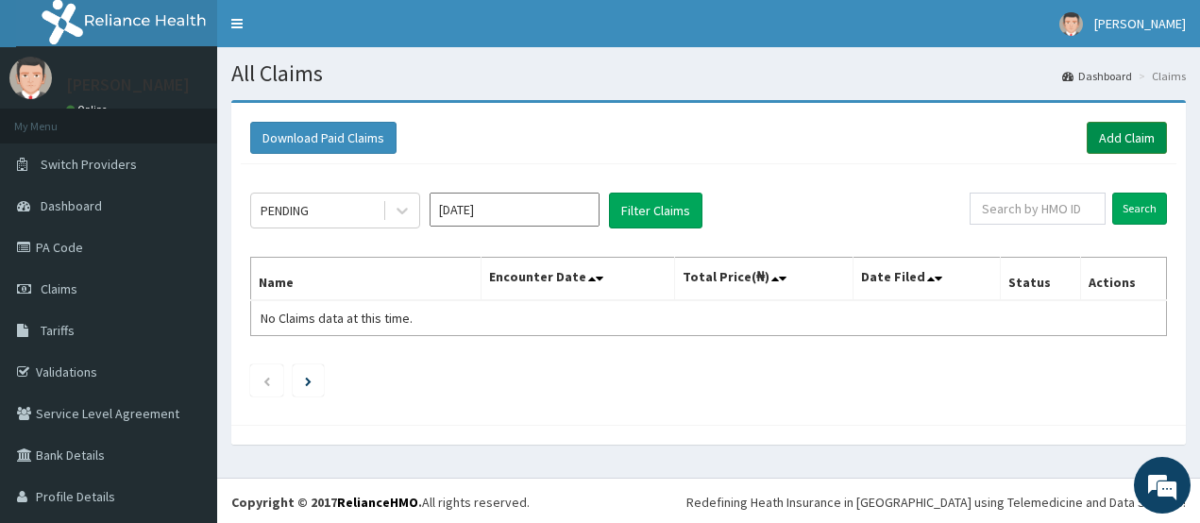
click at [1101, 138] on link "Add Claim" at bounding box center [1127, 138] width 80 height 32
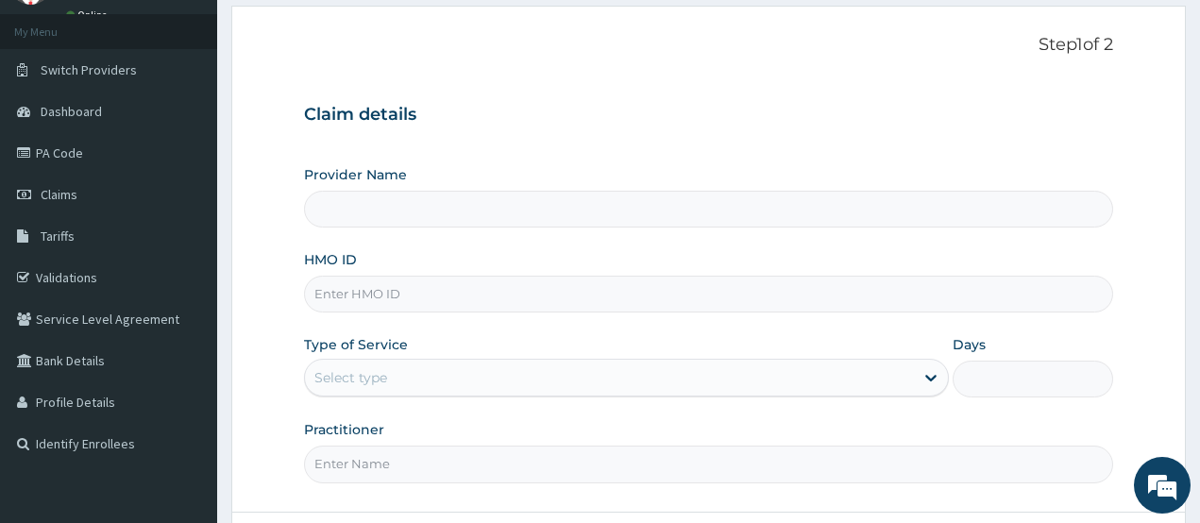
click at [350, 296] on input "HMO ID" at bounding box center [709, 294] width 810 height 37
type input "CHIONHospital"
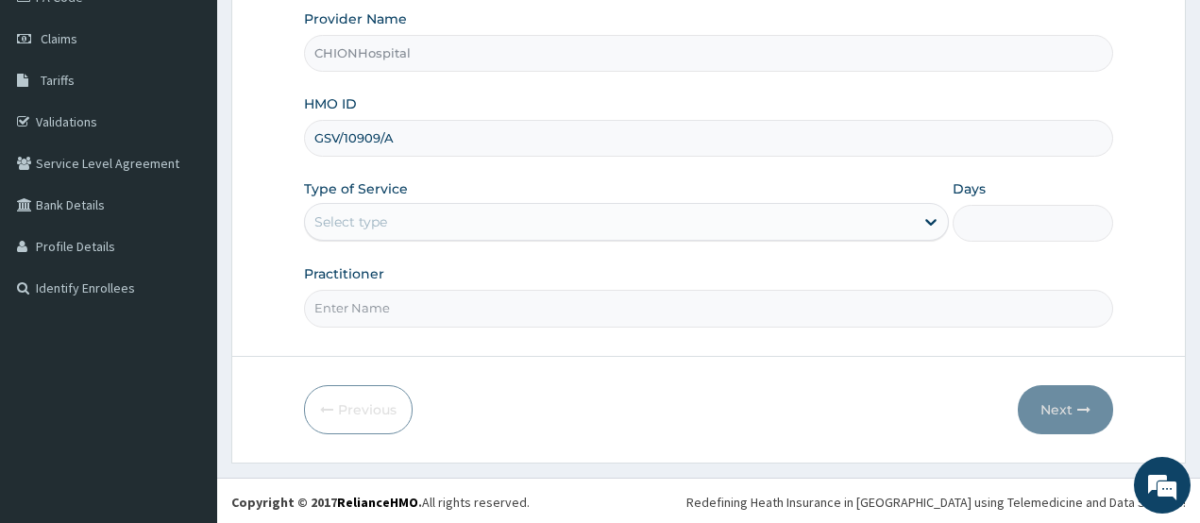
scroll to position [253, 0]
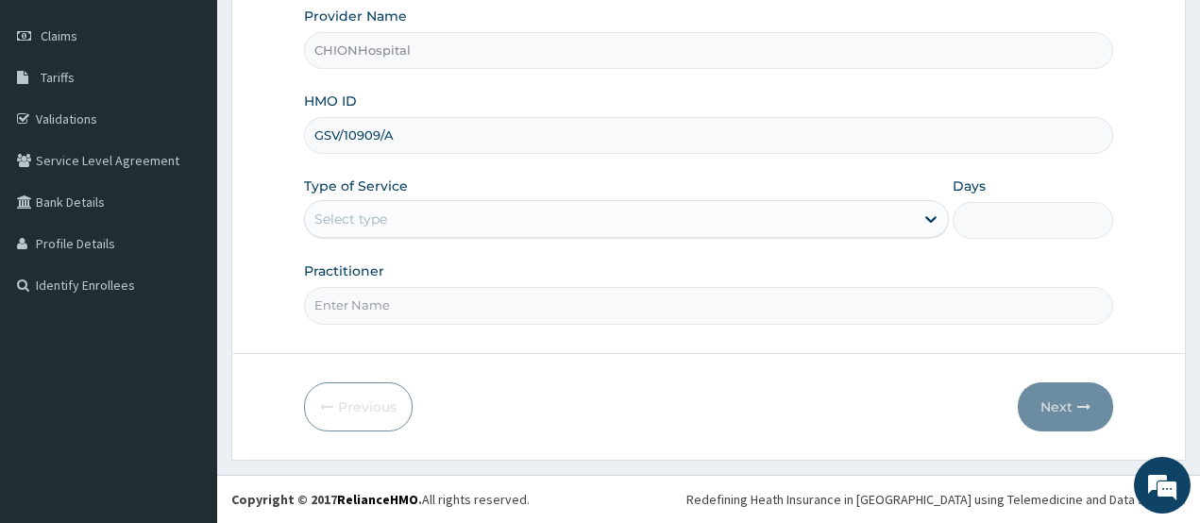
type input "GSV/10909/A"
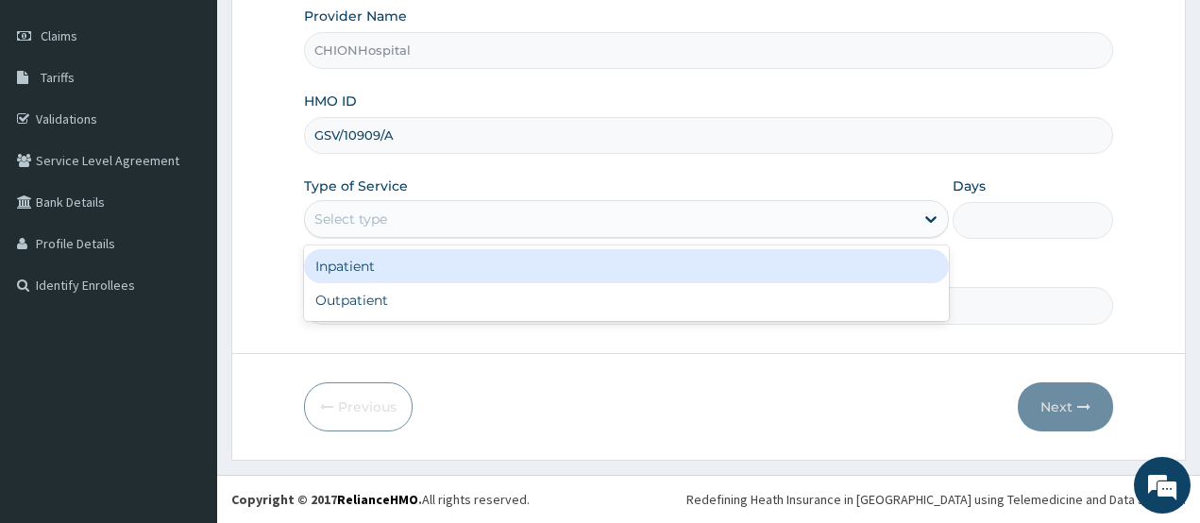
click at [353, 218] on div "Select type" at bounding box center [350, 219] width 73 height 19
drag, startPoint x: 354, startPoint y: 267, endPoint x: 660, endPoint y: 238, distance: 307.4
click at [355, 266] on div "Inpatient" at bounding box center [626, 266] width 645 height 34
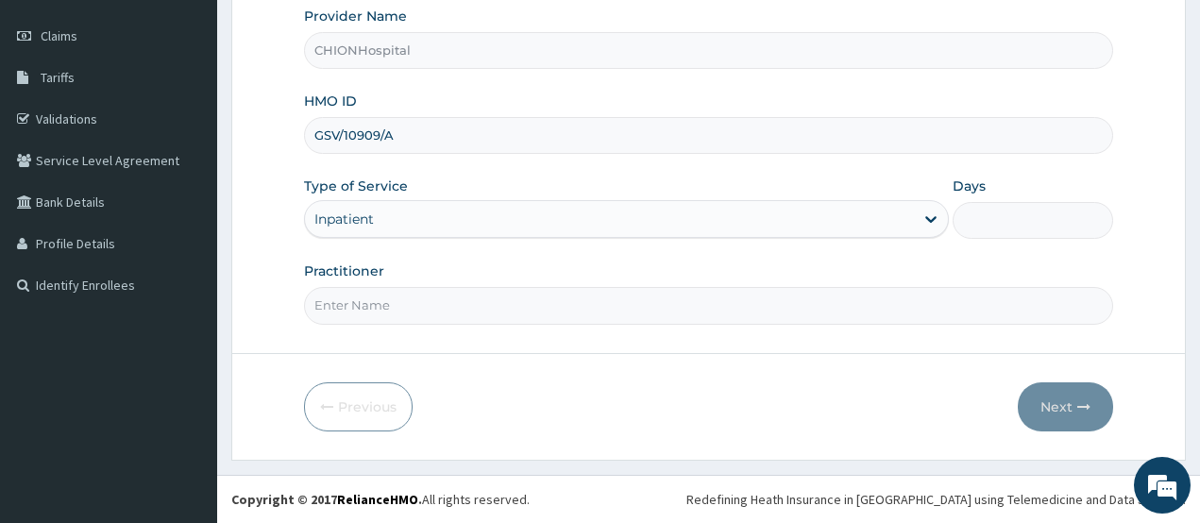
click at [997, 213] on input "Days" at bounding box center [1033, 220] width 161 height 37
type input "2"
click at [342, 312] on input "Practitioner" at bounding box center [709, 305] width 810 height 37
type input "[PERSON_NAME] [PERSON_NAME]"
click at [1042, 396] on button "Next" at bounding box center [1065, 406] width 95 height 49
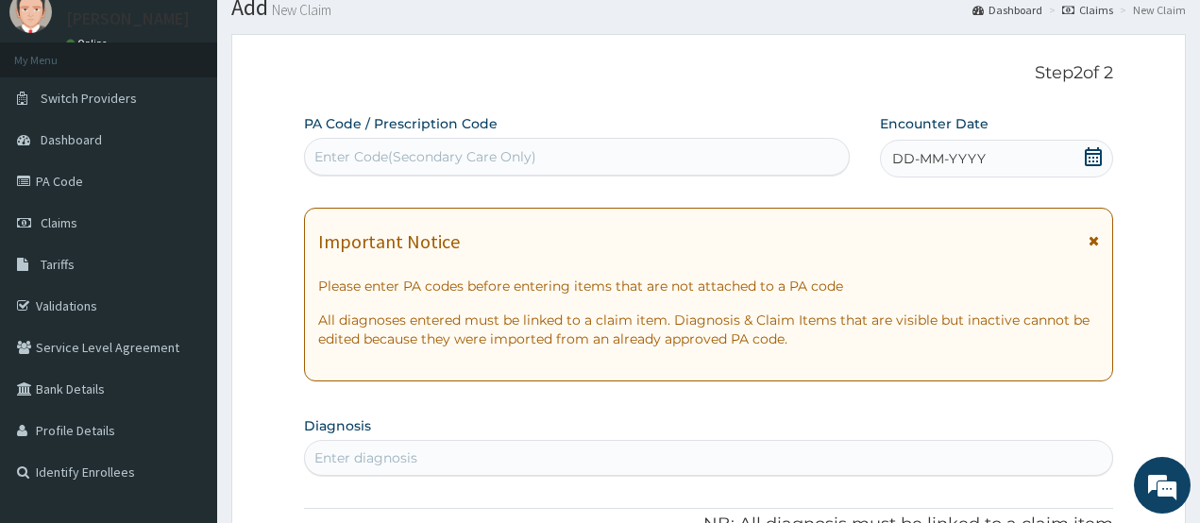
scroll to position [64, 0]
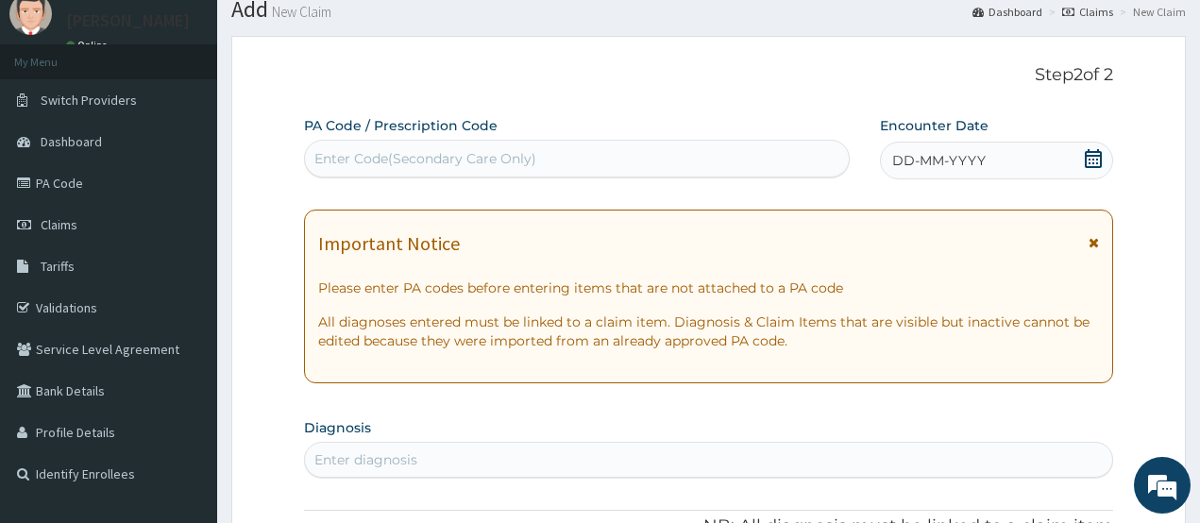
click at [373, 167] on div "Enter Code(Secondary Care Only)" at bounding box center [425, 158] width 222 height 19
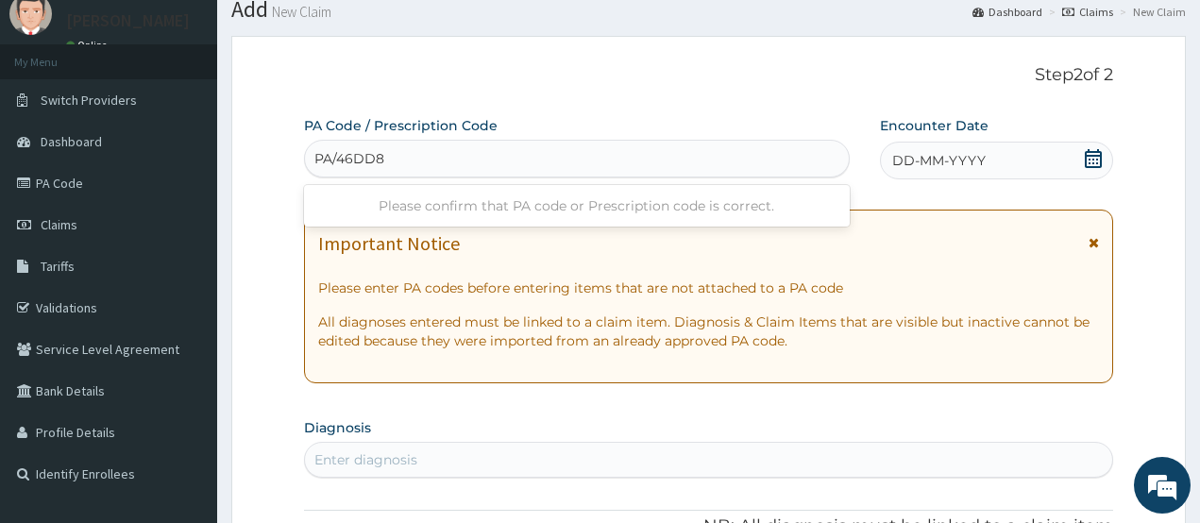
type input "PA/46DD8C"
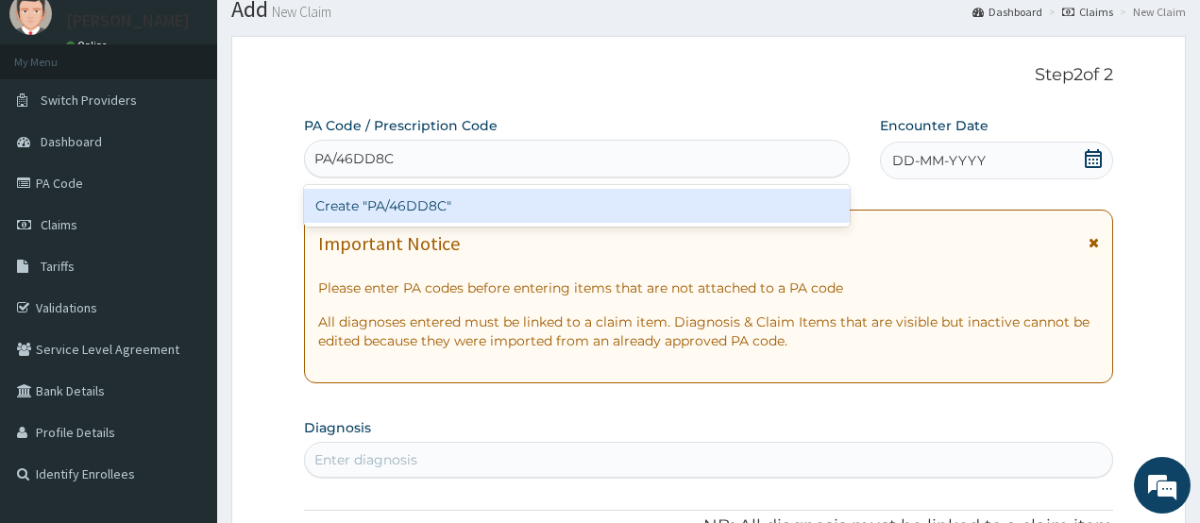
click at [387, 208] on div "Create "PA/46DD8C"" at bounding box center [577, 206] width 546 height 34
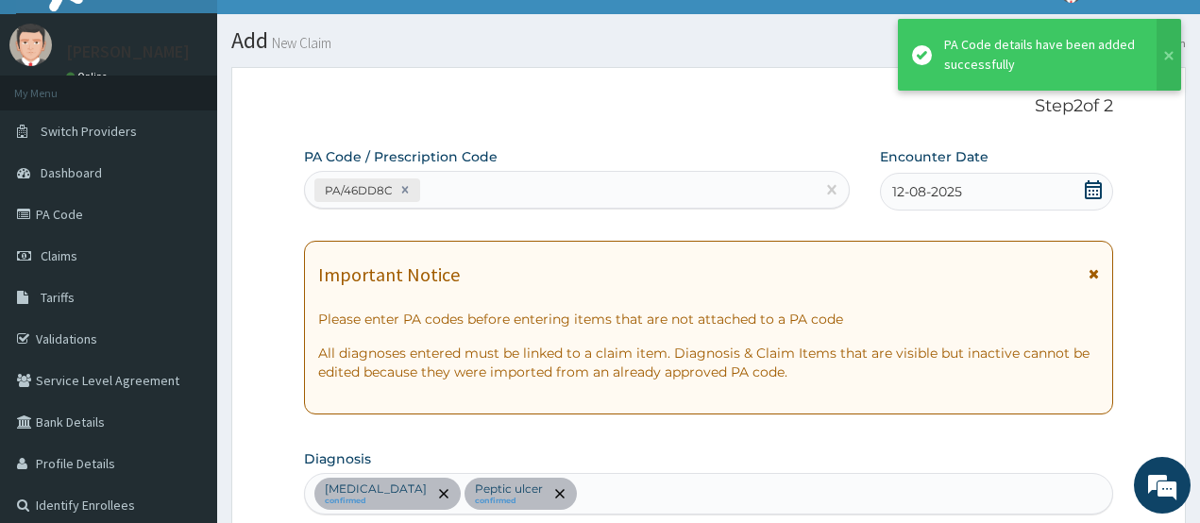
scroll to position [0, 0]
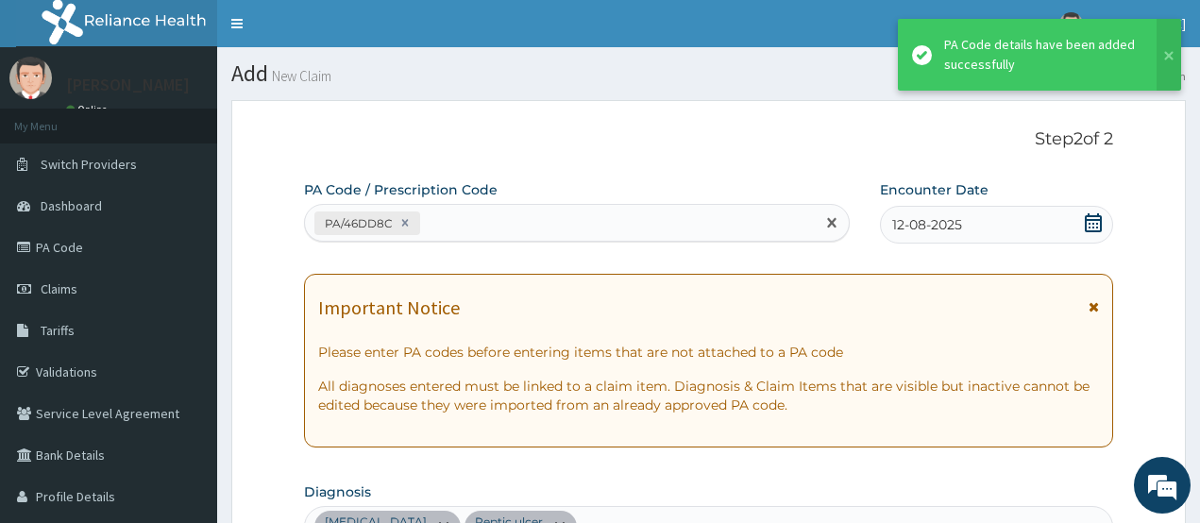
click at [480, 230] on div "PA/46DD8C" at bounding box center [560, 223] width 510 height 31
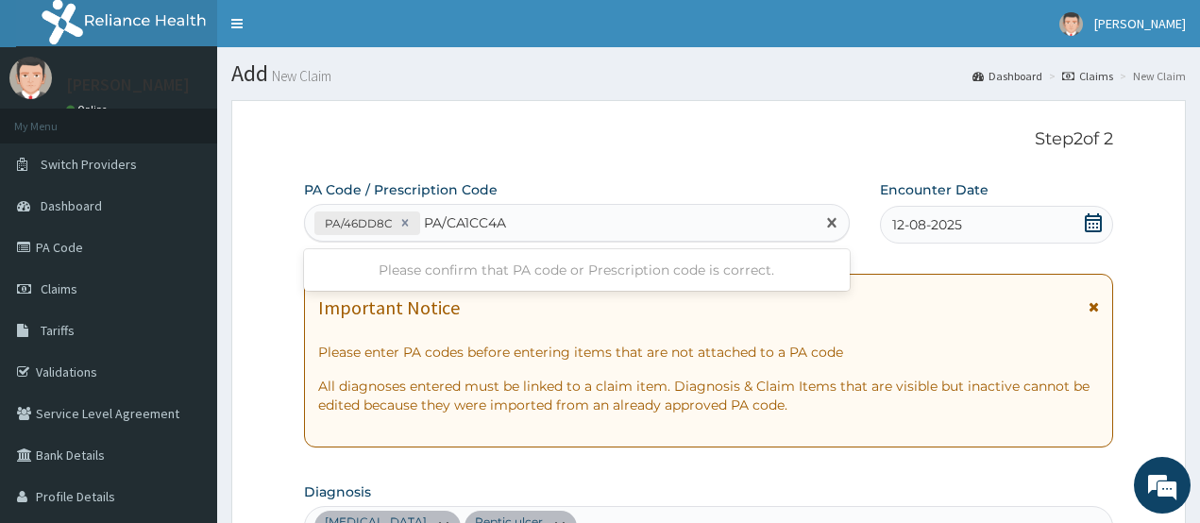
click at [484, 221] on input "PA/CA1CC4A" at bounding box center [466, 222] width 84 height 19
type input "PA/CA1C4A"
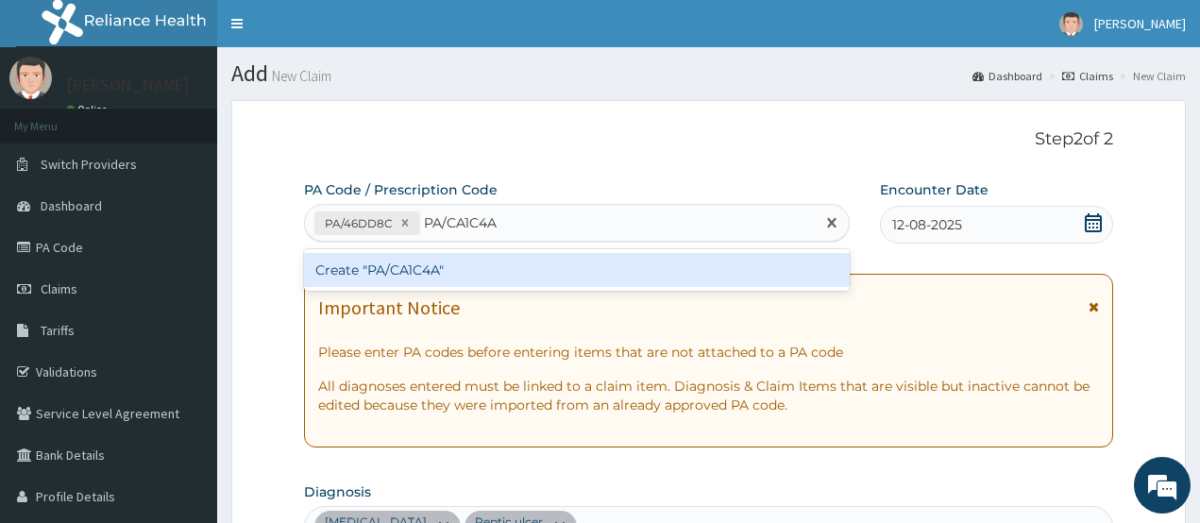
click at [409, 271] on div "Create "PA/CA1C4A"" at bounding box center [577, 270] width 546 height 34
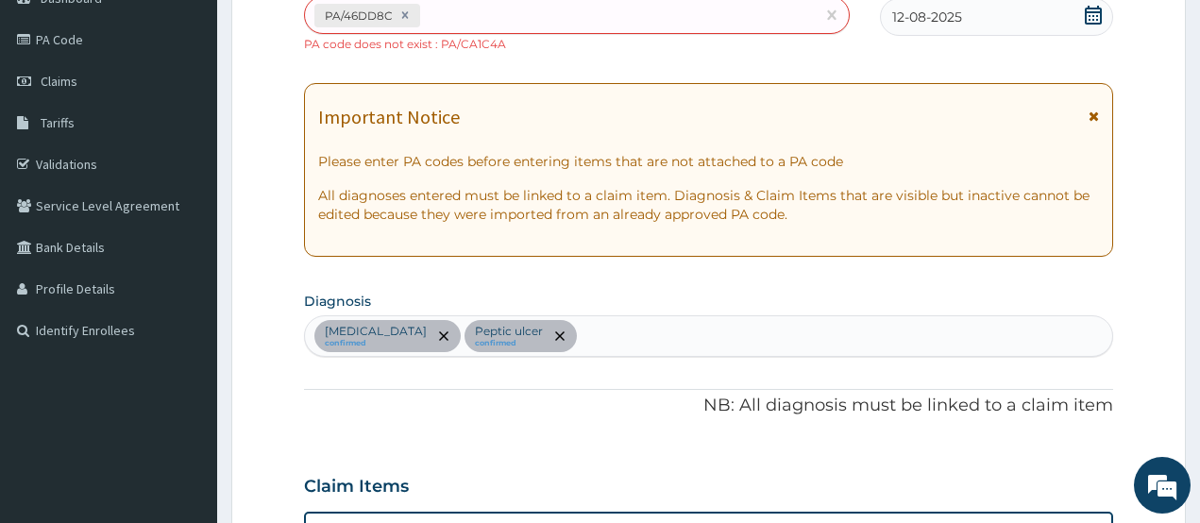
scroll to position [163, 0]
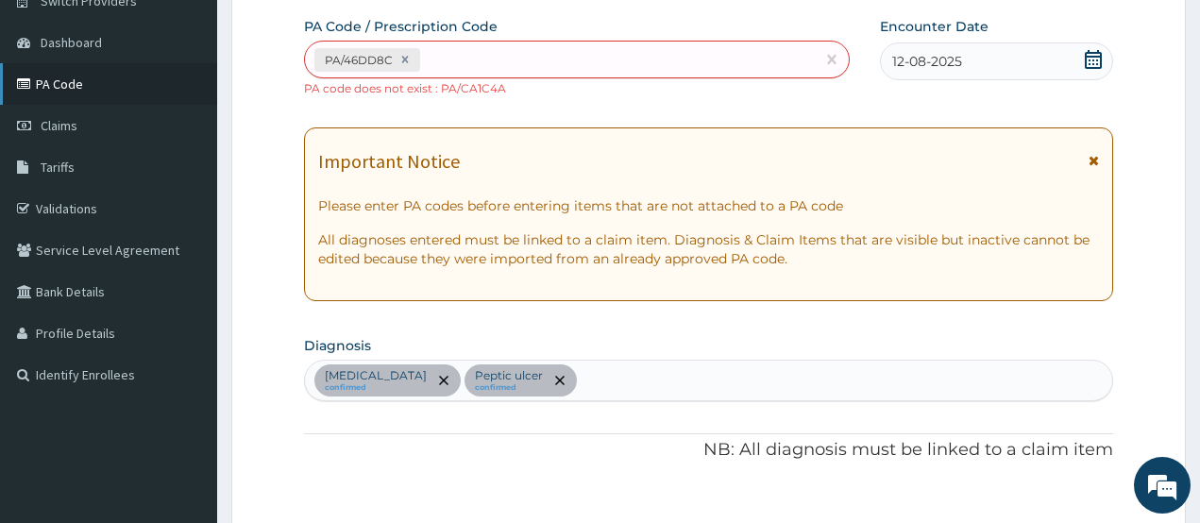
click at [82, 77] on link "PA Code" at bounding box center [108, 84] width 217 height 42
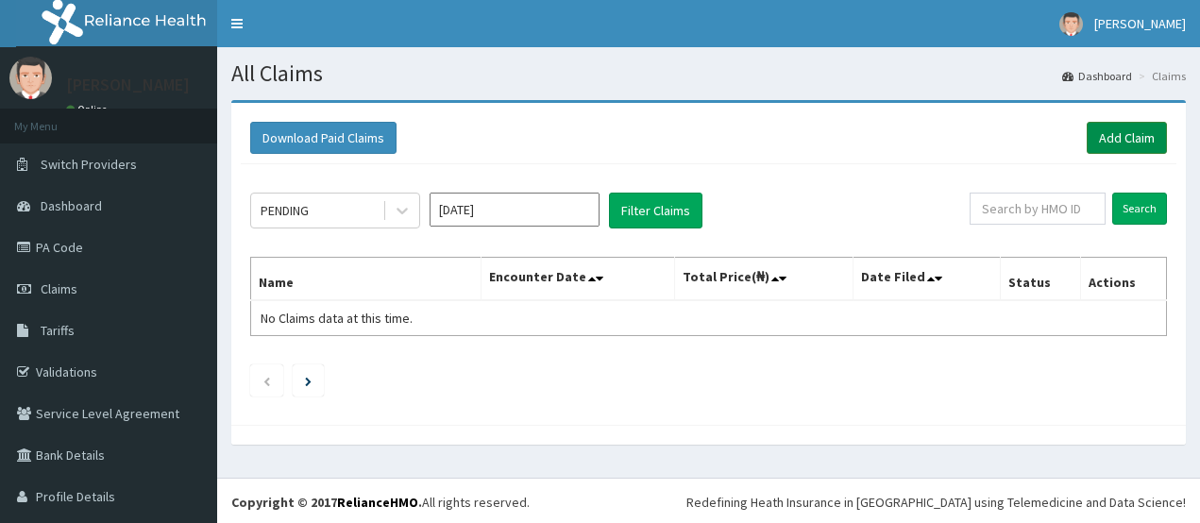
click at [1115, 143] on link "Add Claim" at bounding box center [1127, 138] width 80 height 32
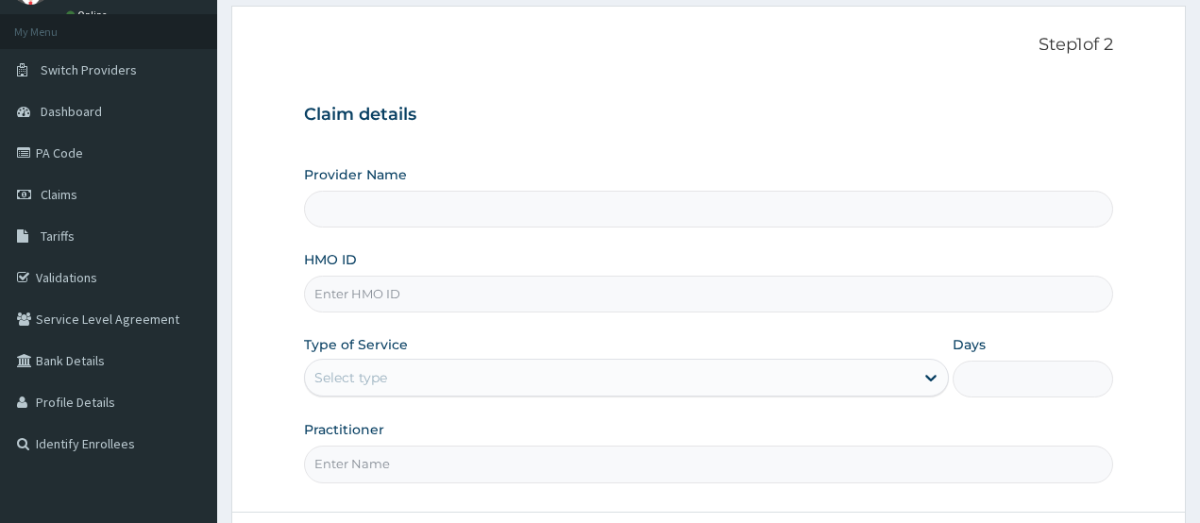
click at [396, 299] on input "HMO ID" at bounding box center [709, 294] width 810 height 37
type input "G"
type input "CHIONHospital"
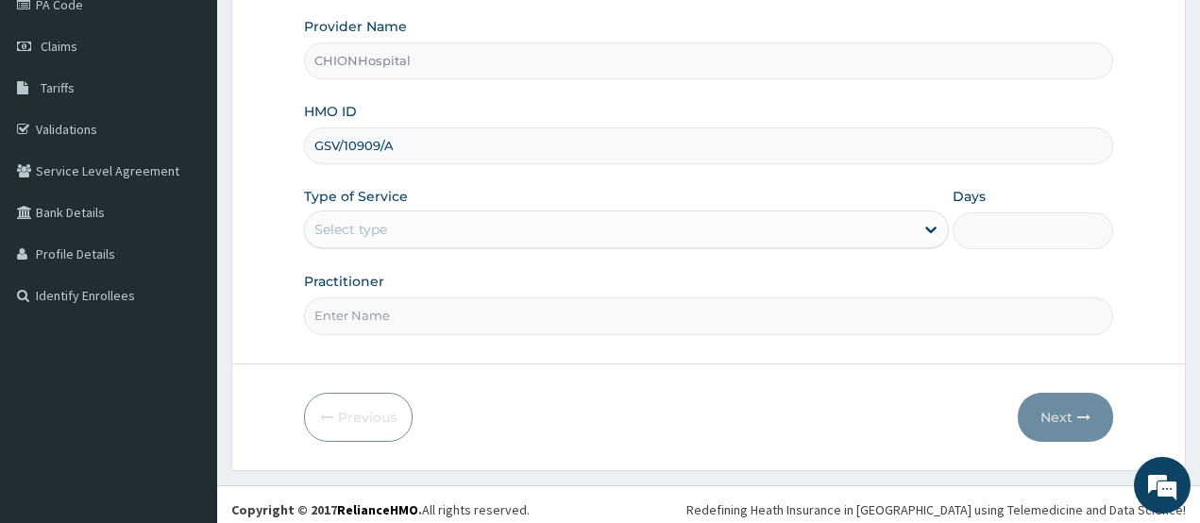
scroll to position [253, 0]
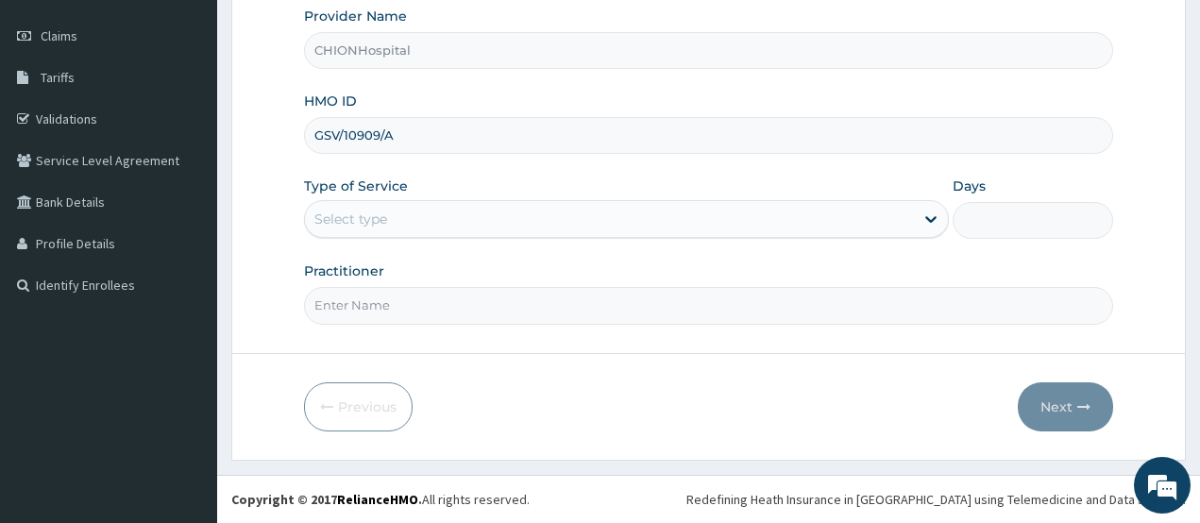
type input "GSV/10909/A"
click at [353, 224] on div "Select type" at bounding box center [350, 219] width 73 height 19
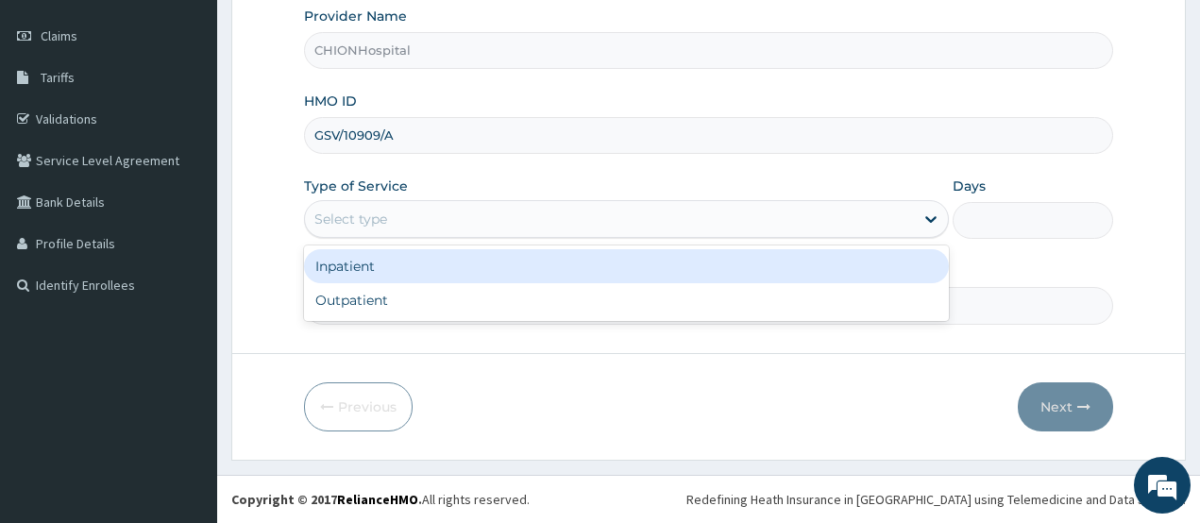
click at [354, 270] on div "Inpatient" at bounding box center [626, 266] width 645 height 34
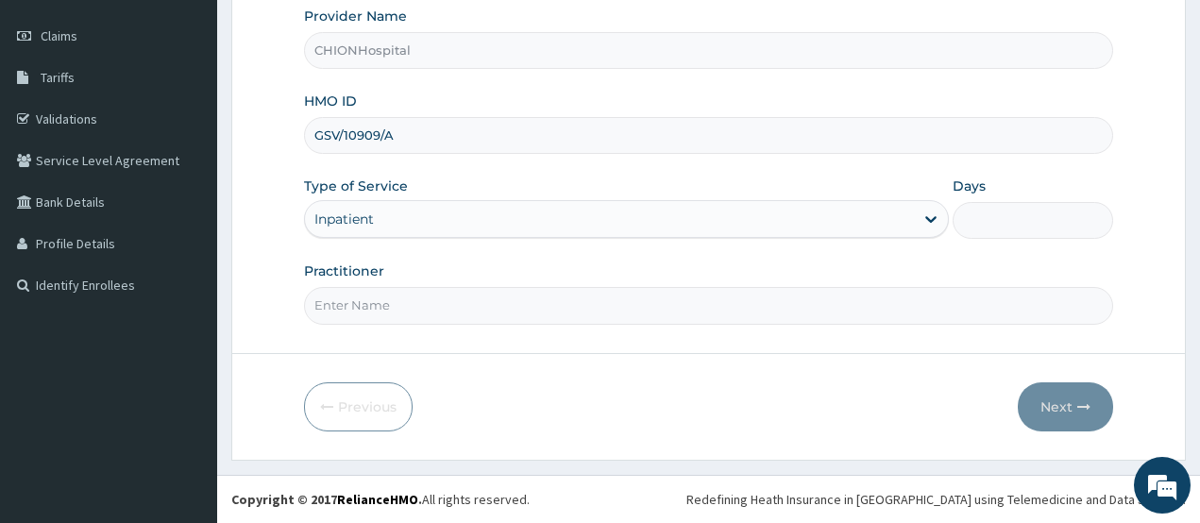
click at [1026, 218] on input "Days" at bounding box center [1033, 220] width 161 height 37
type input "2"
click at [562, 317] on input "Practitioner" at bounding box center [709, 305] width 810 height 37
type input "DR EZE JONAH"
click at [1047, 409] on button "Next" at bounding box center [1065, 406] width 95 height 49
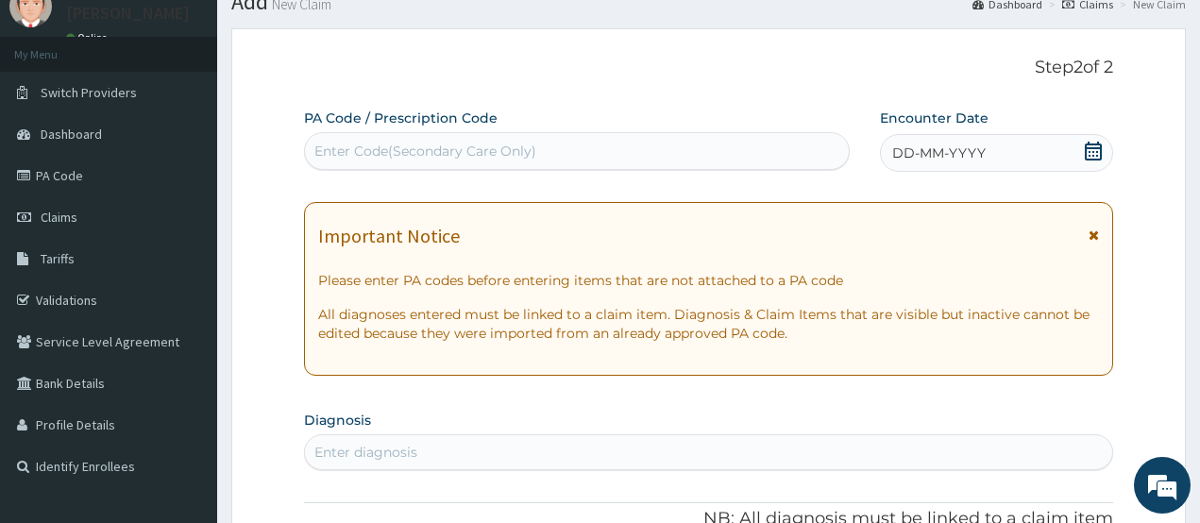
scroll to position [64, 0]
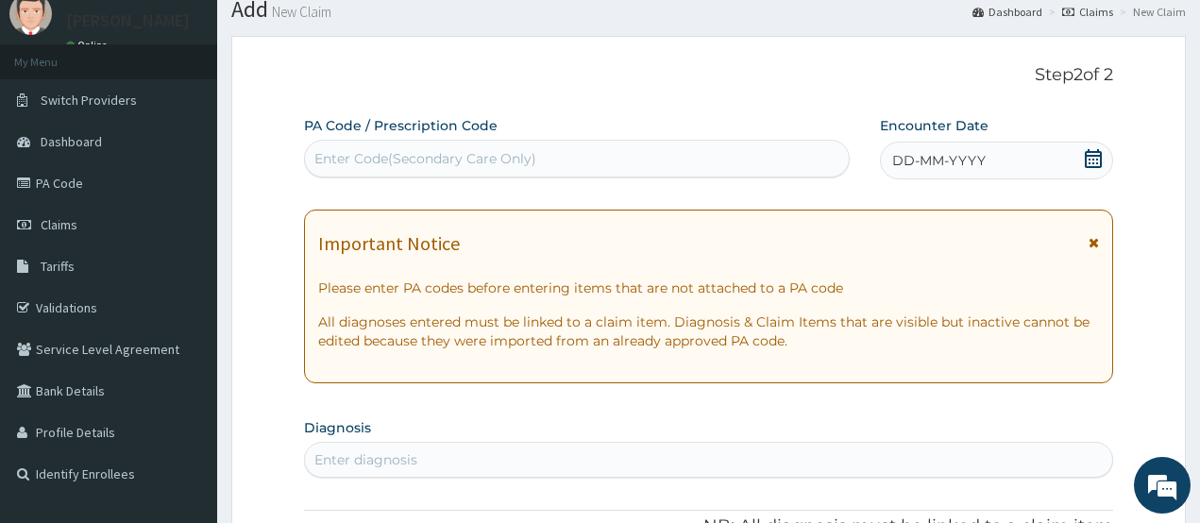
click at [445, 164] on div "Enter Code(Secondary Care Only)" at bounding box center [425, 158] width 222 height 19
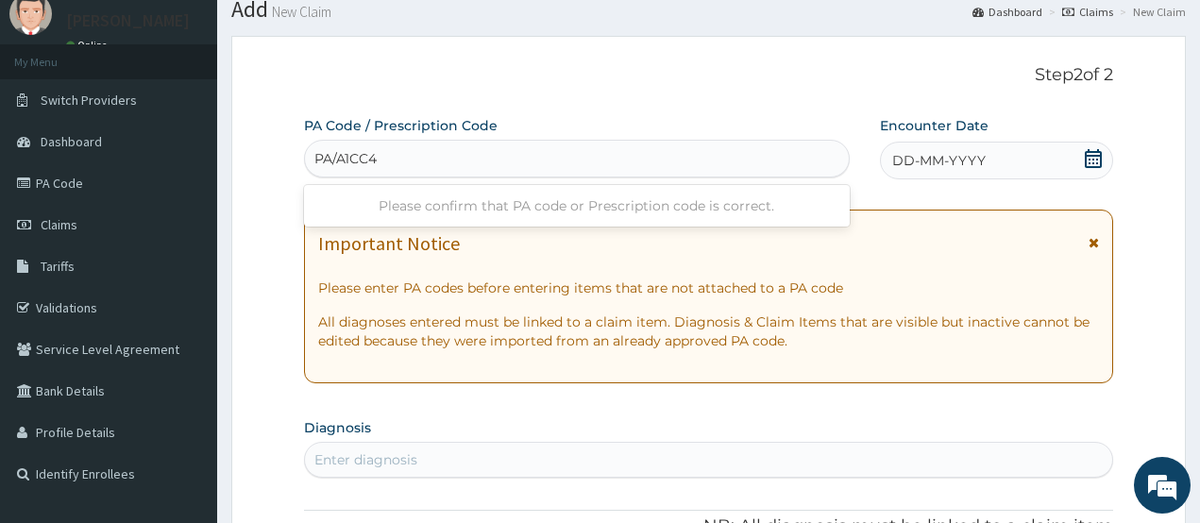
type input "PA/A1CC4A"
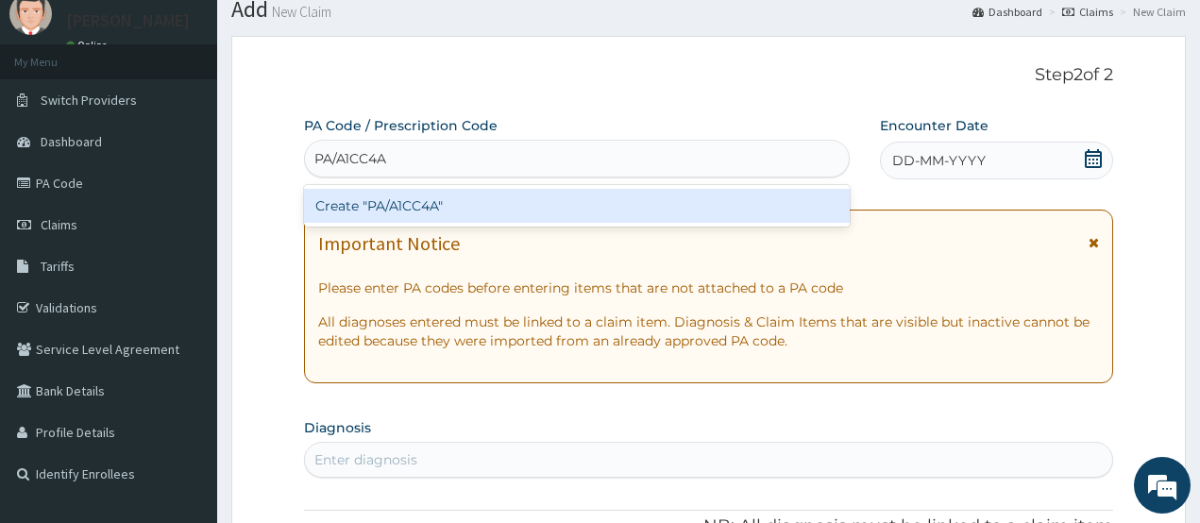
click at [439, 196] on div "Create "PA/A1CC4A"" at bounding box center [577, 206] width 546 height 34
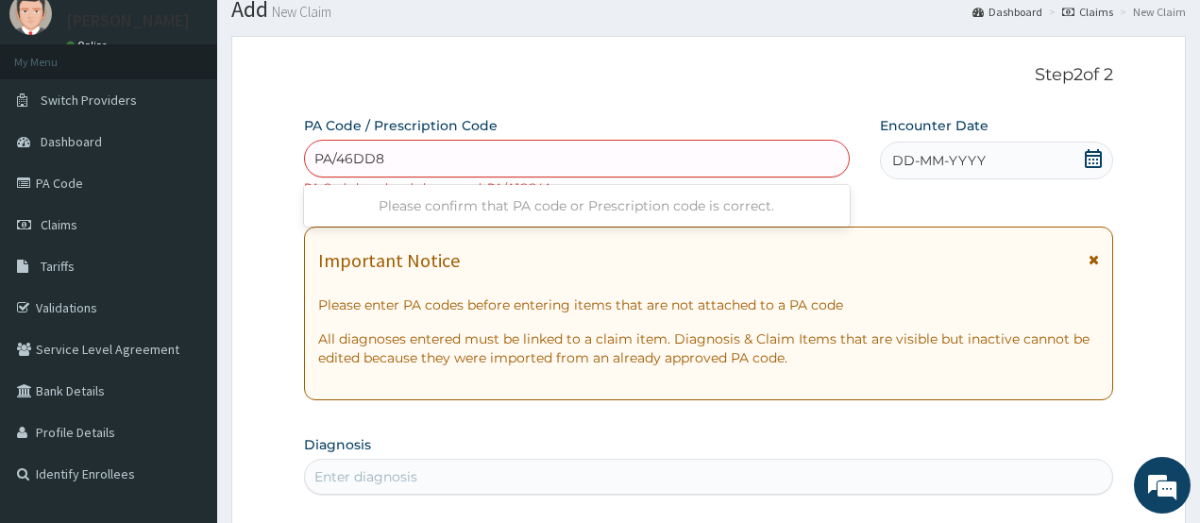
type input "PA/46DD8C"
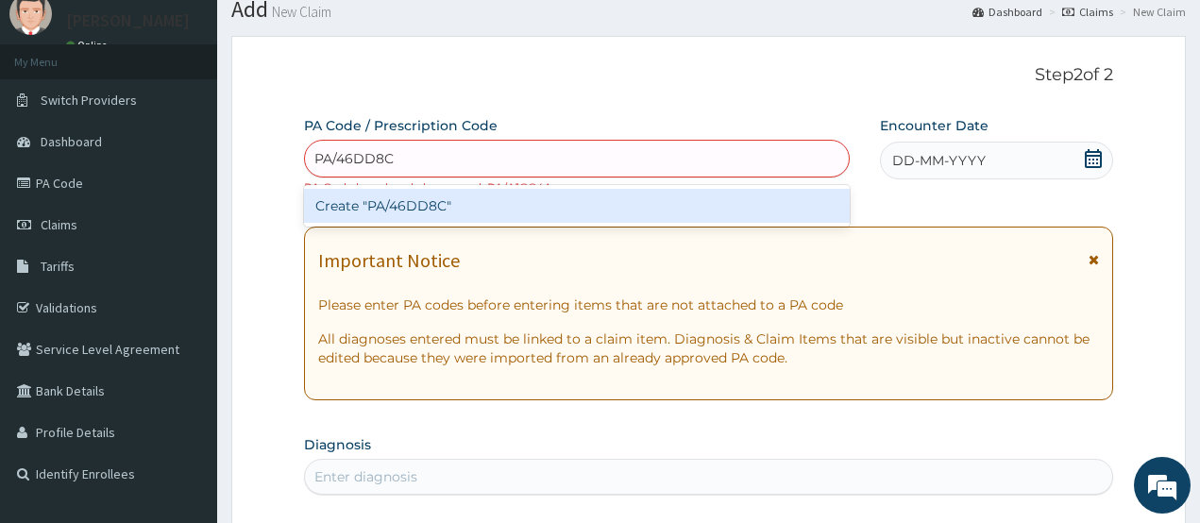
click at [422, 193] on div "Create "PA/46DD8C"" at bounding box center [577, 206] width 546 height 34
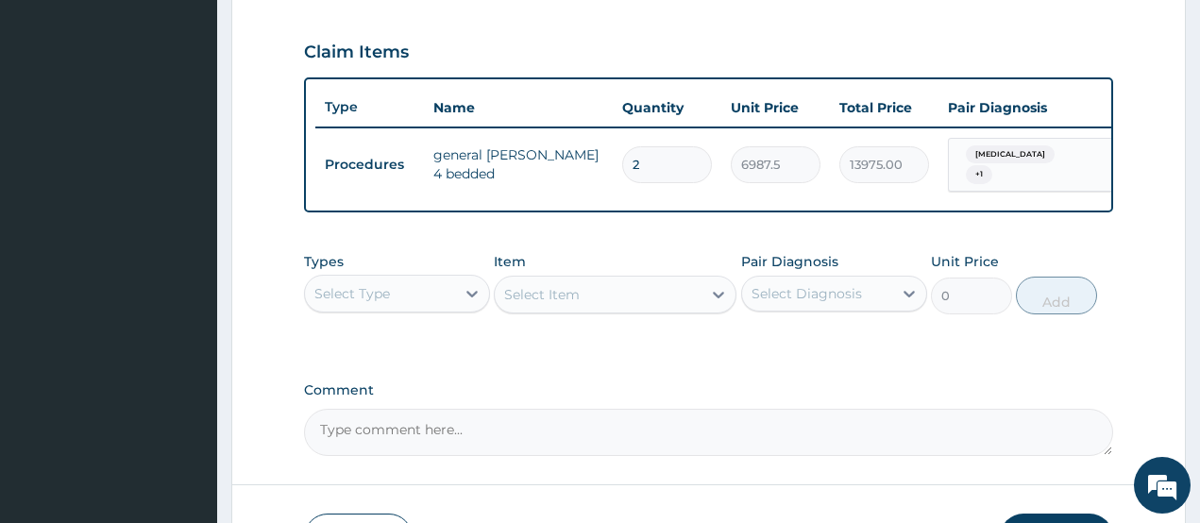
scroll to position [669, 0]
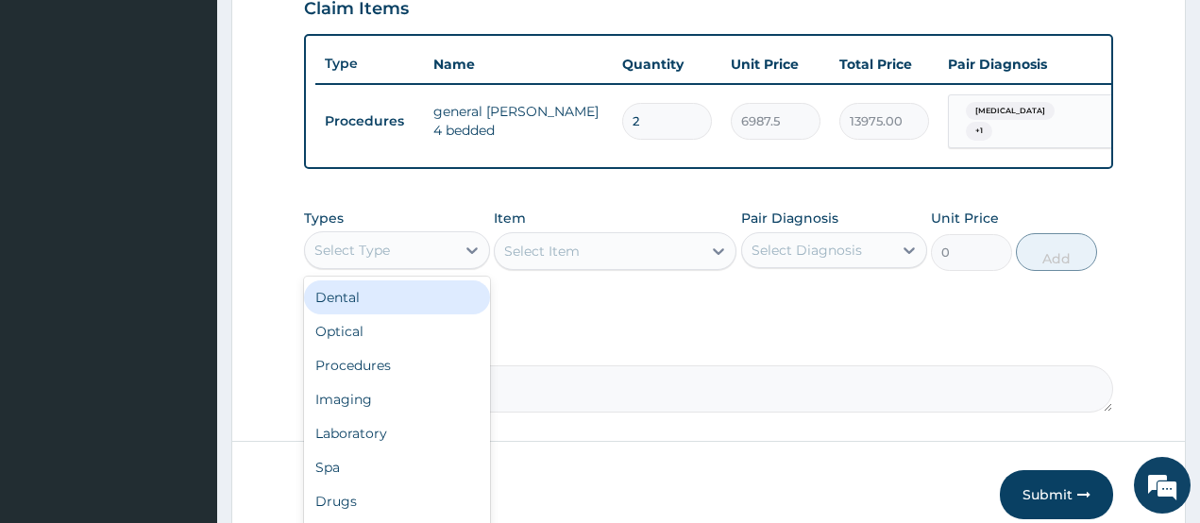
click at [399, 248] on div "Select Type" at bounding box center [380, 250] width 150 height 30
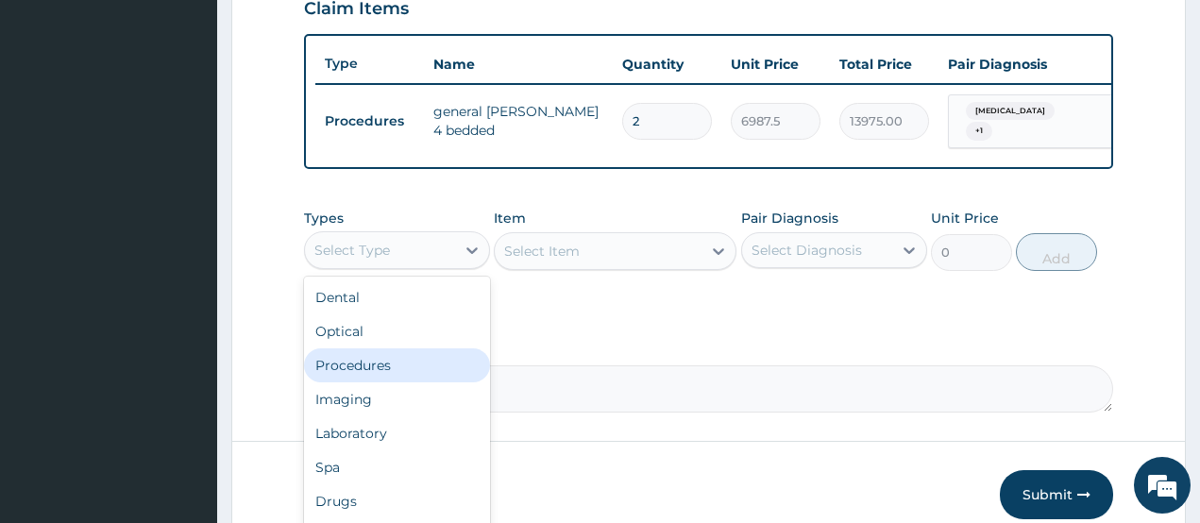
click at [370, 378] on div "Procedures" at bounding box center [397, 365] width 186 height 34
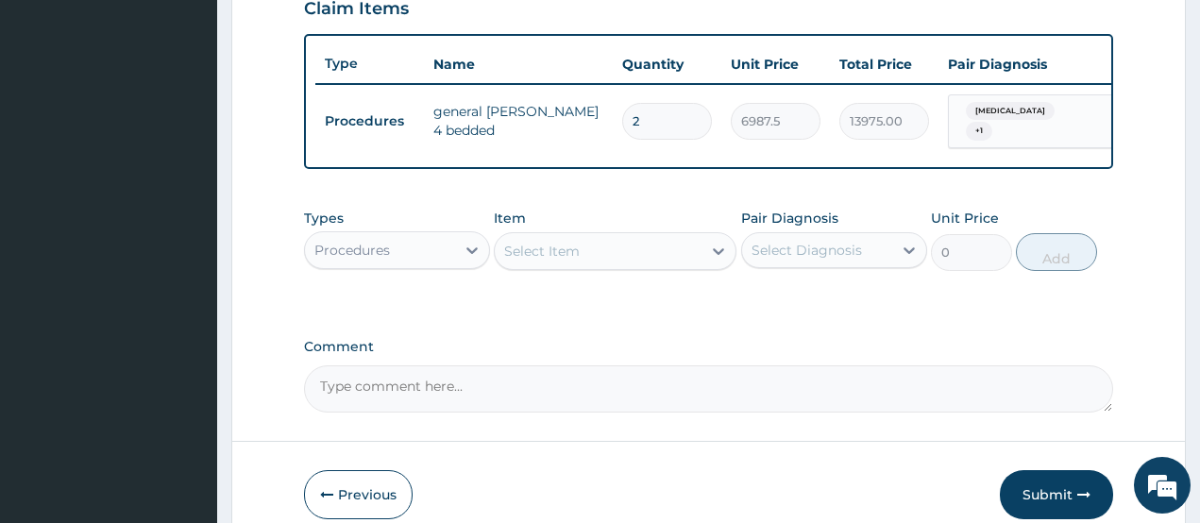
click at [534, 256] on div "Select Item" at bounding box center [542, 251] width 76 height 19
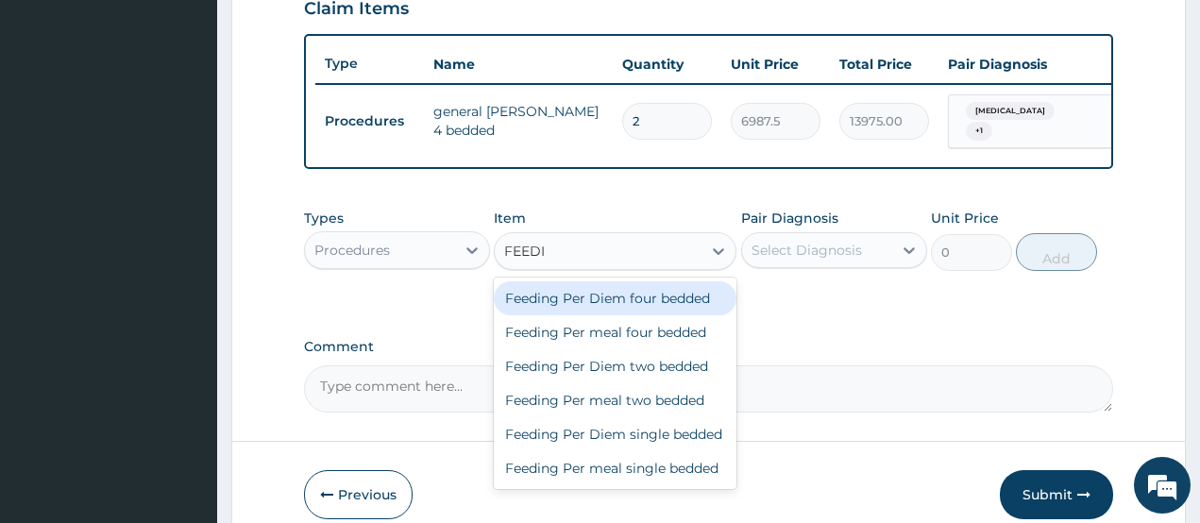
type input "FEEDIN"
click at [660, 306] on div "Feeding Per Diem four bedded" at bounding box center [615, 298] width 243 height 34
type input "8062.5"
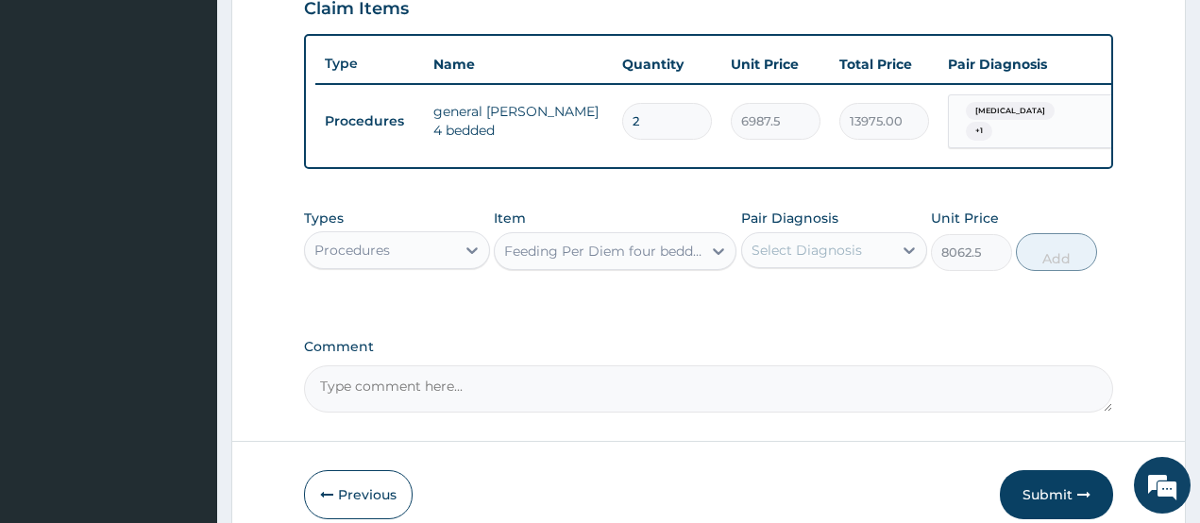
click at [760, 259] on div "Select Diagnosis" at bounding box center [807, 250] width 110 height 19
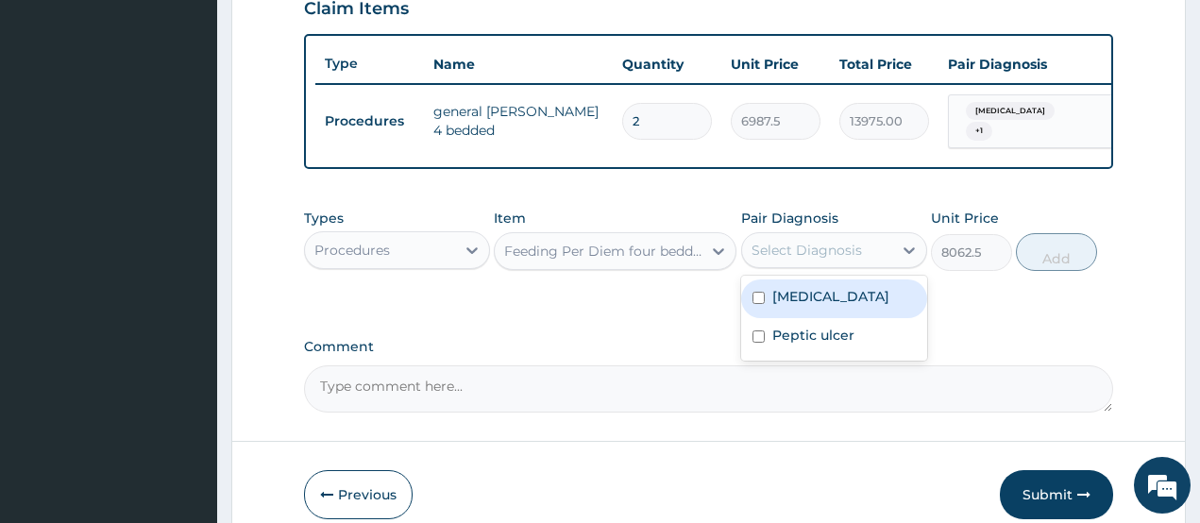
drag, startPoint x: 818, startPoint y: 310, endPoint x: 818, endPoint y: 343, distance: 33.1
click at [818, 313] on div "Acute abdomen" at bounding box center [834, 299] width 186 height 39
checkbox input "true"
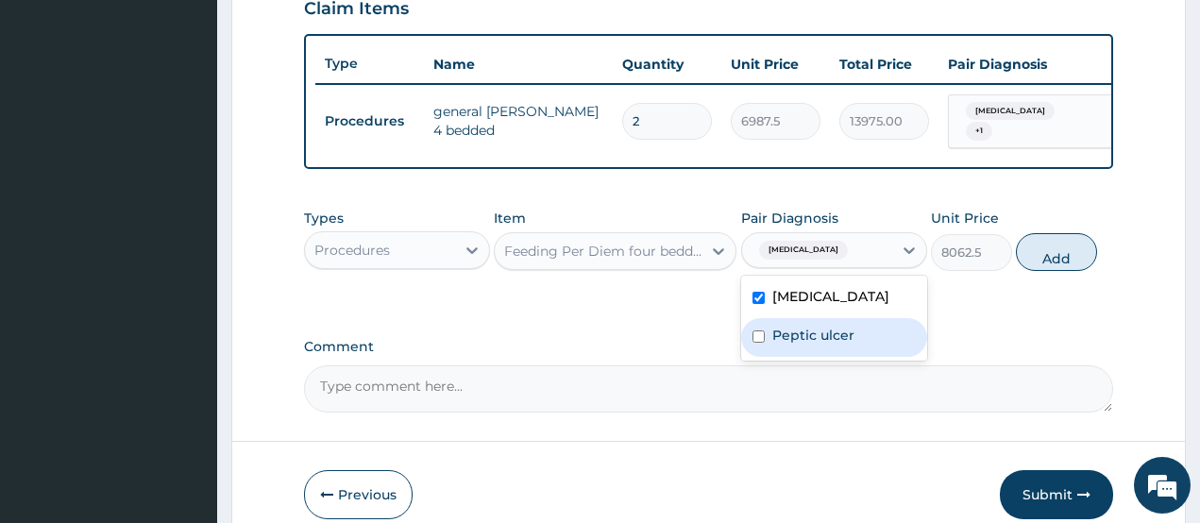
click at [818, 343] on label "Peptic ulcer" at bounding box center [813, 335] width 82 height 19
checkbox input "true"
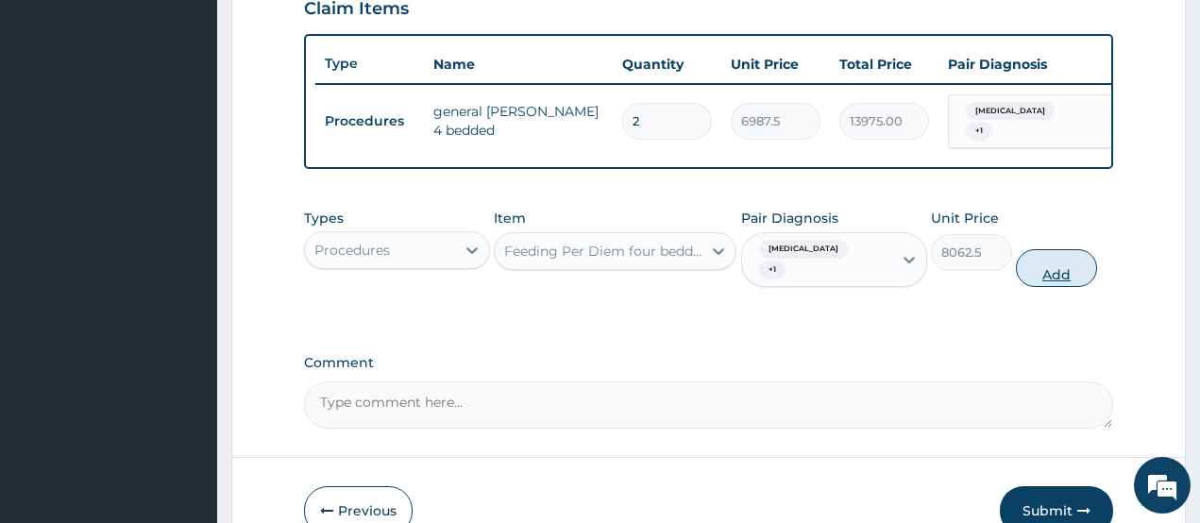
click at [1049, 257] on button "Add" at bounding box center [1056, 268] width 81 height 38
type input "0"
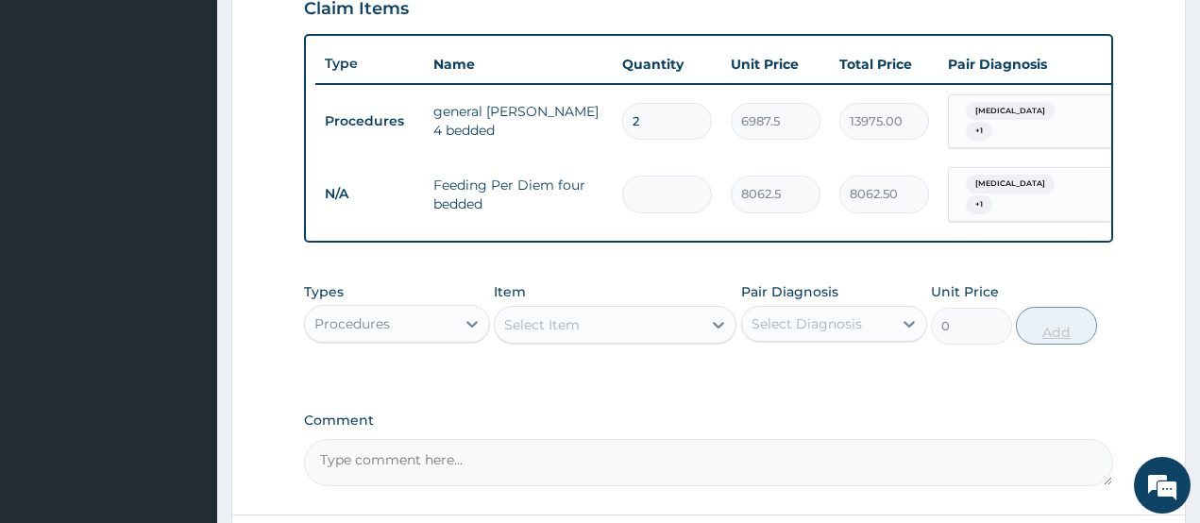
type input "0.00"
type input "2"
type input "16125.00"
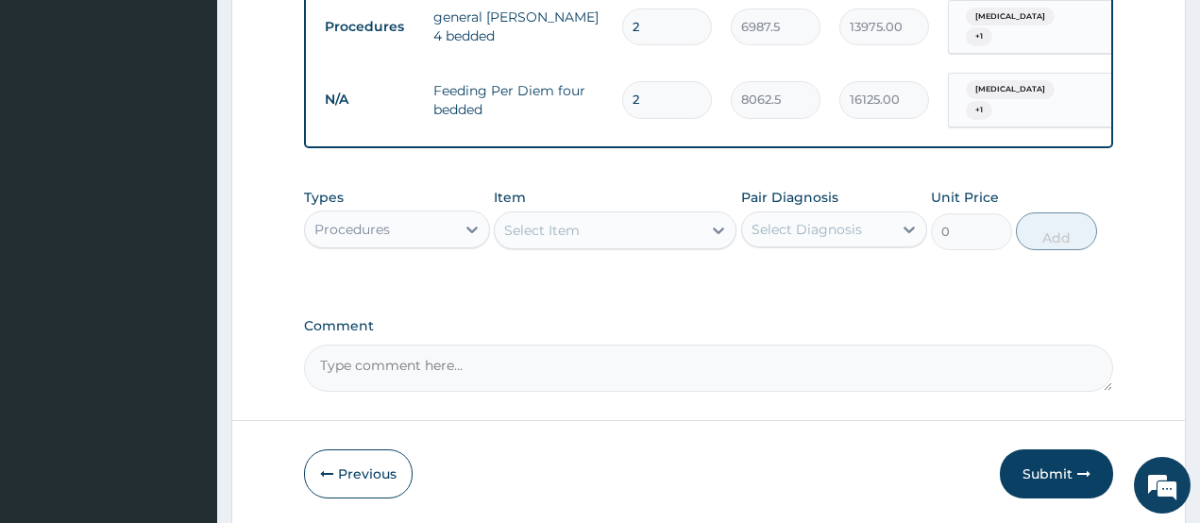
type input "2"
click at [441, 228] on div "Procedures" at bounding box center [380, 229] width 150 height 30
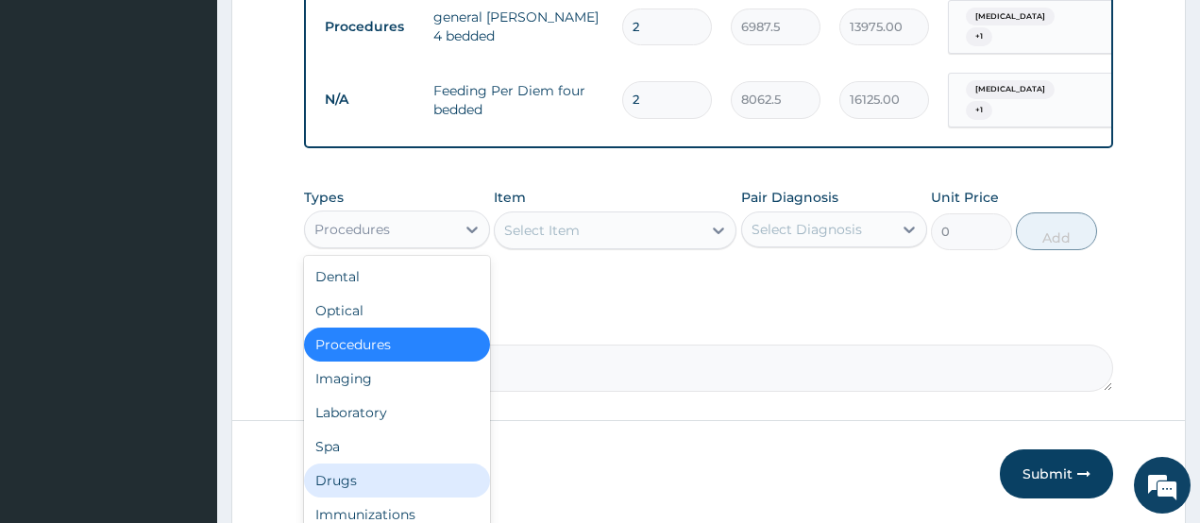
click at [368, 478] on div "Drugs" at bounding box center [397, 481] width 186 height 34
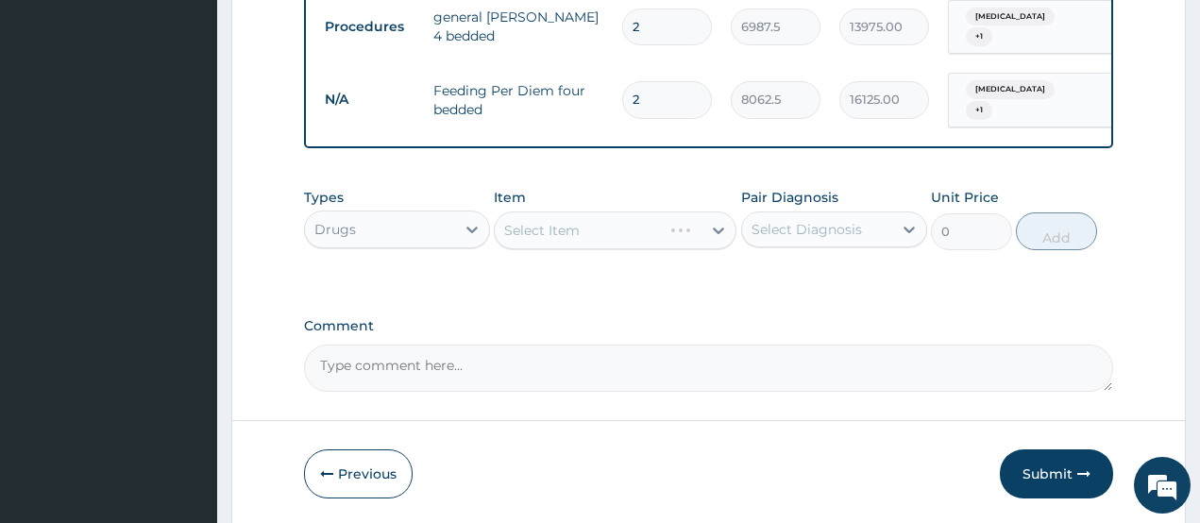
click at [542, 230] on div "Select Item" at bounding box center [542, 230] width 76 height 19
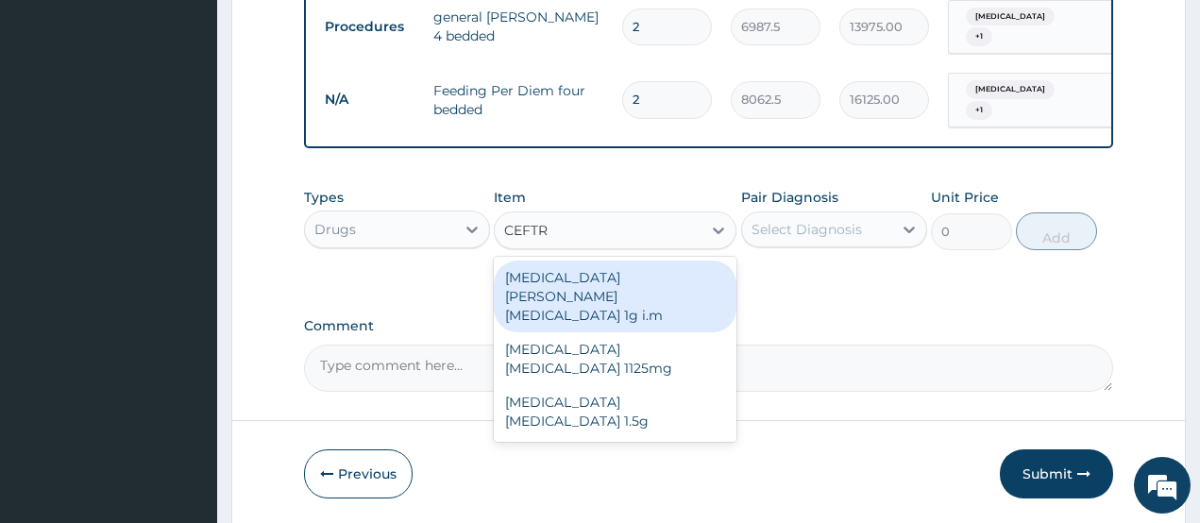
type input "CEFTRI"
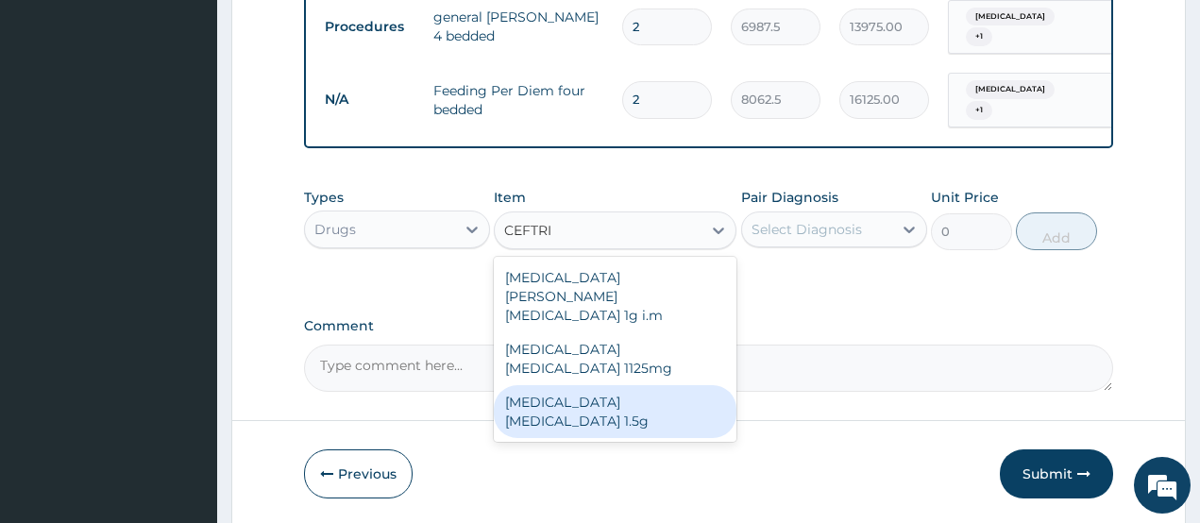
click at [597, 385] on div "[MEDICAL_DATA] [MEDICAL_DATA] 1.5g" at bounding box center [615, 411] width 243 height 53
type input "1419"
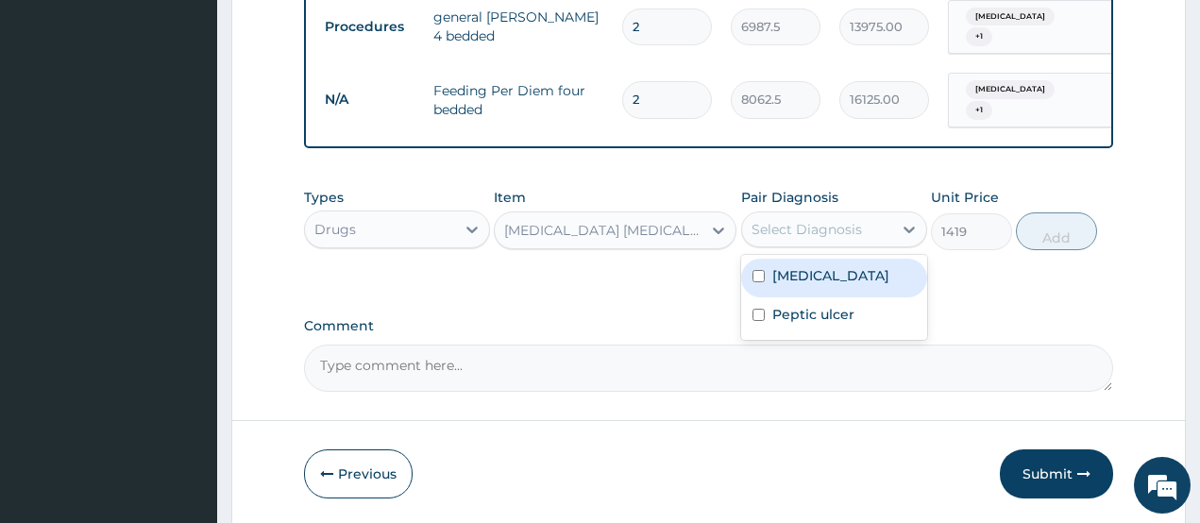
click at [818, 240] on div "Select Diagnosis" at bounding box center [817, 229] width 150 height 30
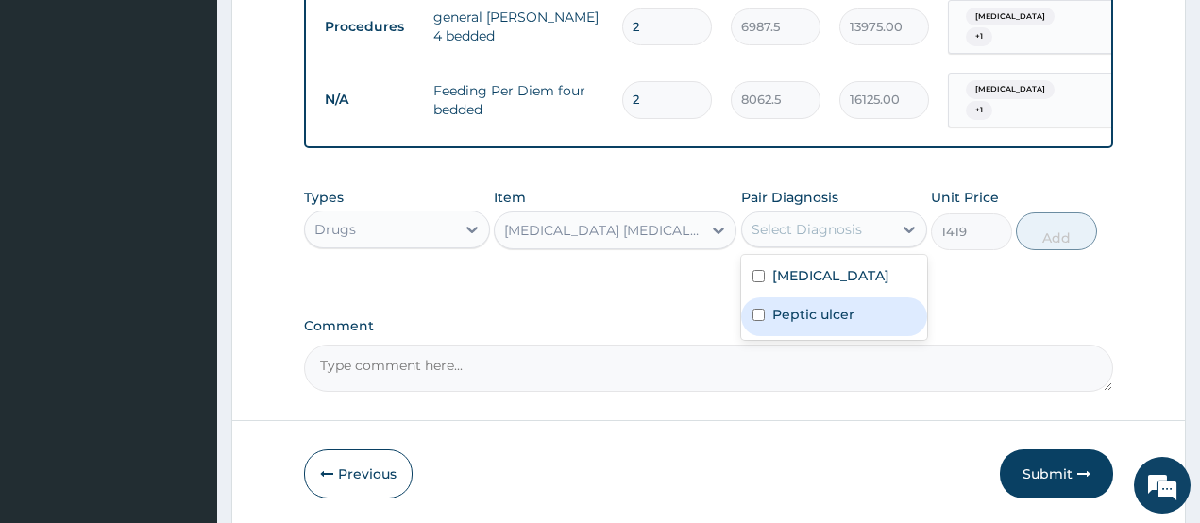
click at [819, 316] on label "Peptic ulcer" at bounding box center [813, 314] width 82 height 19
checkbox input "true"
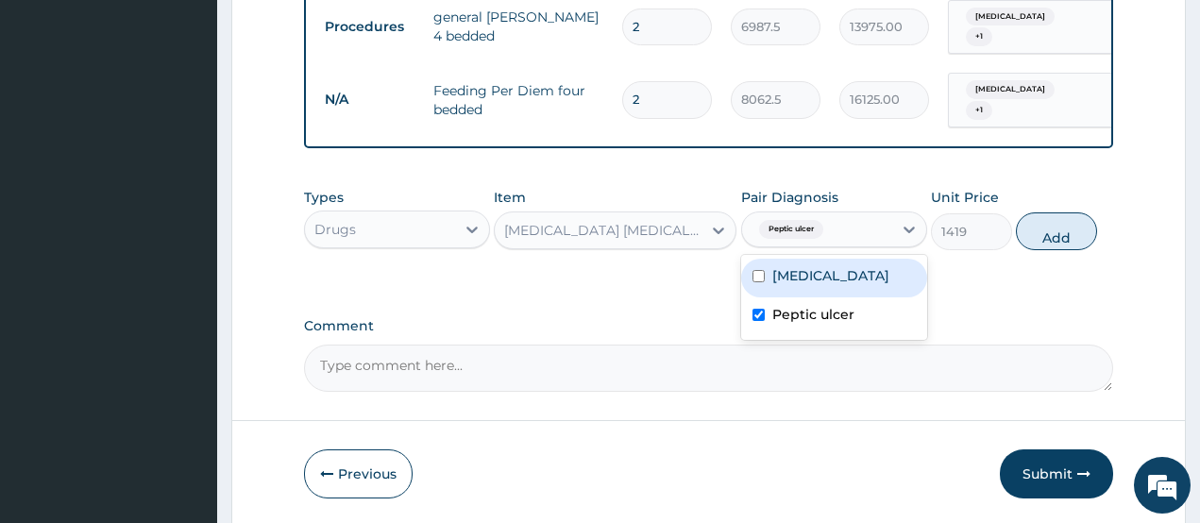
click at [845, 280] on label "Acute abdomen" at bounding box center [830, 275] width 117 height 19
checkbox input "true"
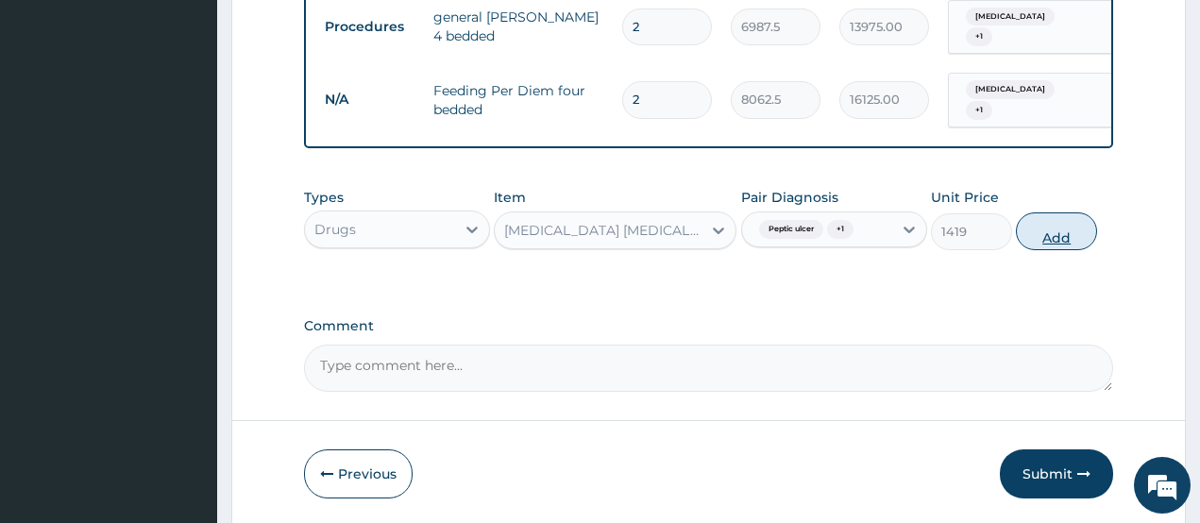
click at [1046, 232] on button "Add" at bounding box center [1056, 231] width 81 height 38
type input "0"
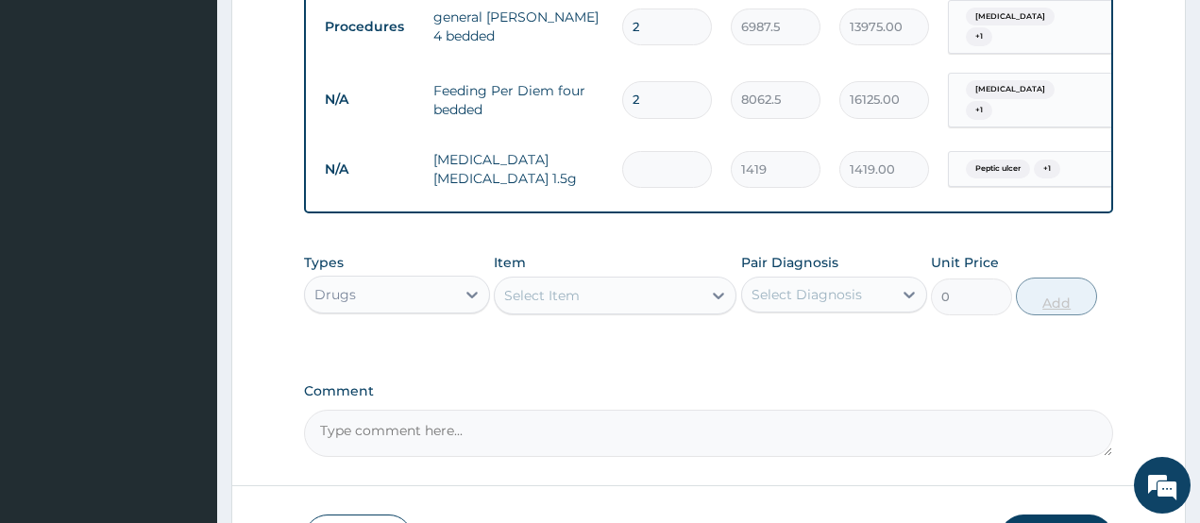
type input "0.00"
type input "3"
type input "4257.00"
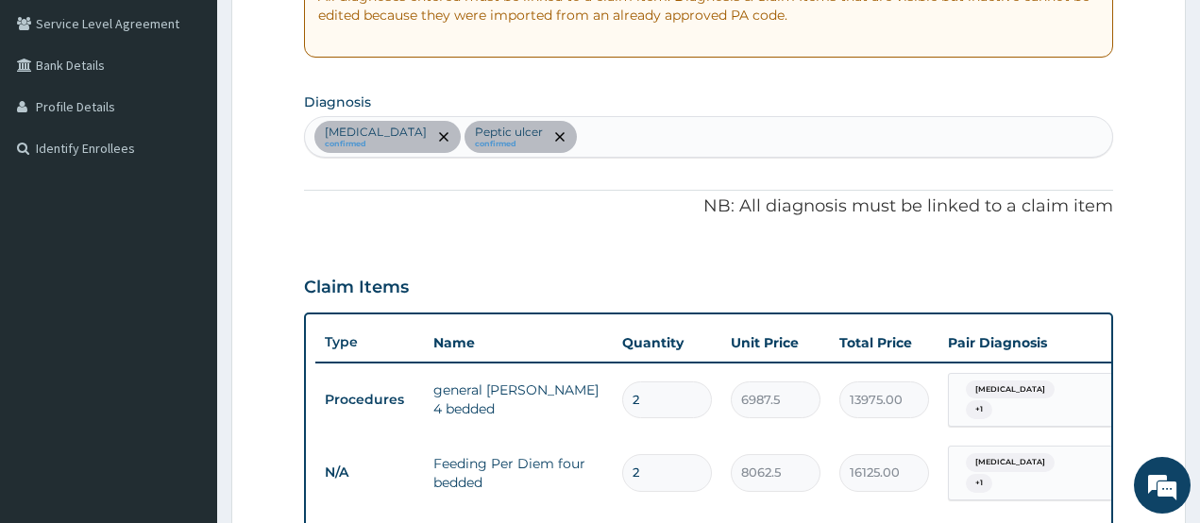
scroll to position [385, 0]
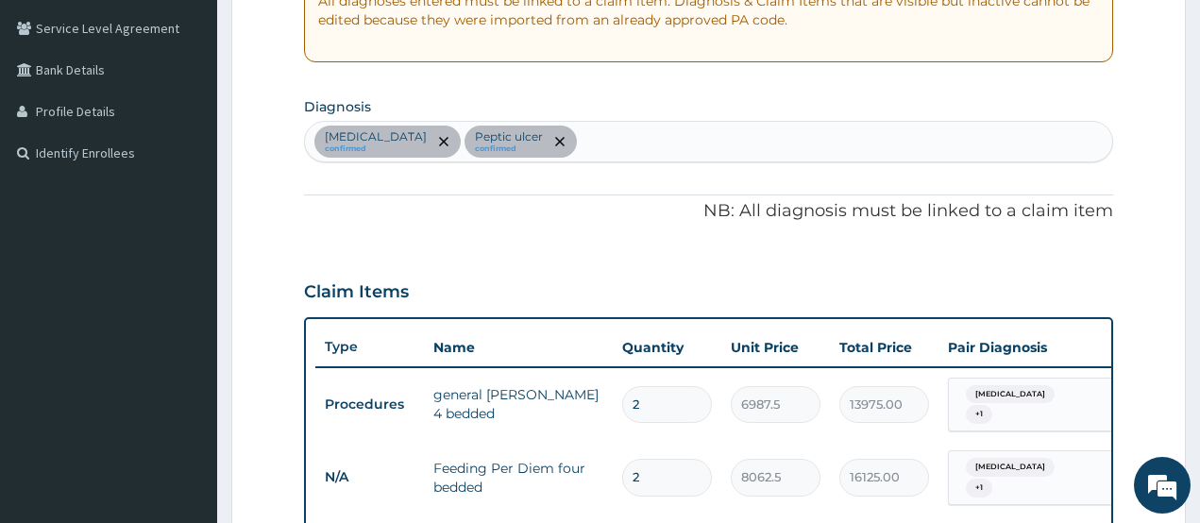
type input "3"
click at [573, 132] on div "Acute abdomen confirmed Peptic ulcer confirmed" at bounding box center [709, 142] width 808 height 40
type input "SEPSIS"
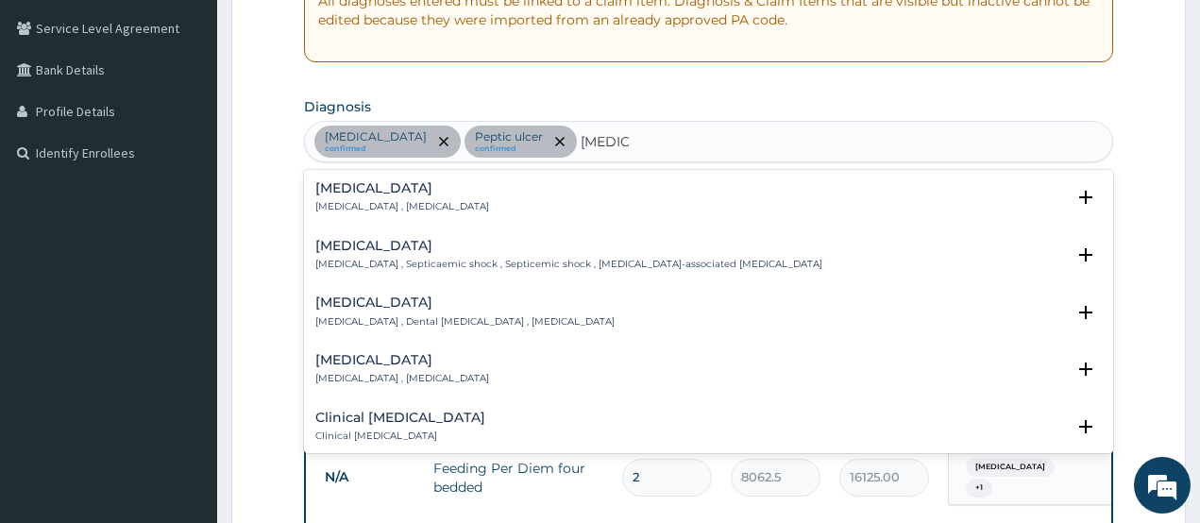
click at [328, 187] on h4 "Sepsis" at bounding box center [402, 188] width 174 height 14
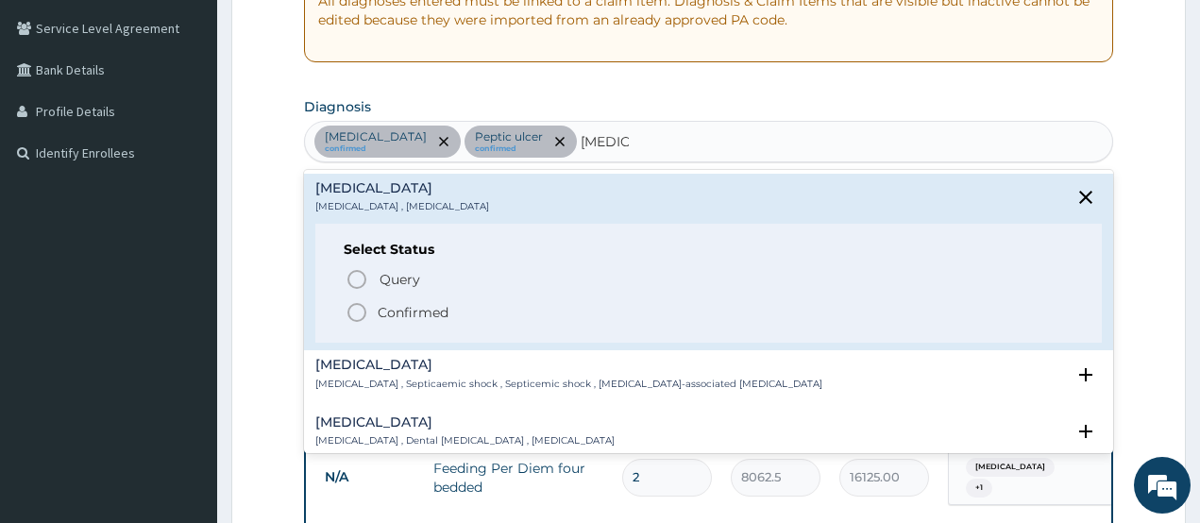
click at [350, 317] on circle "status option filled" at bounding box center [356, 312] width 17 height 17
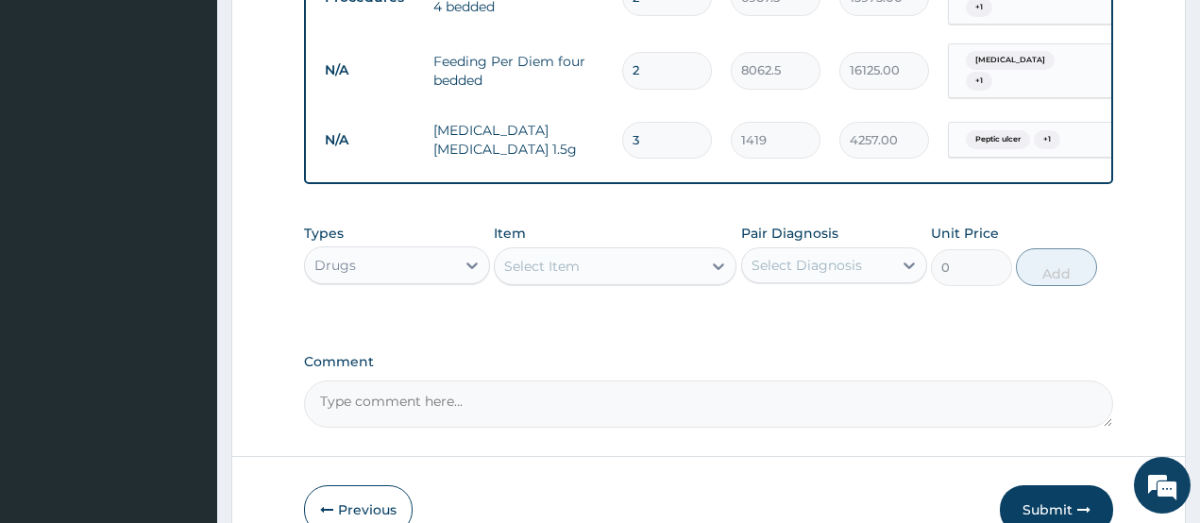
scroll to position [857, 0]
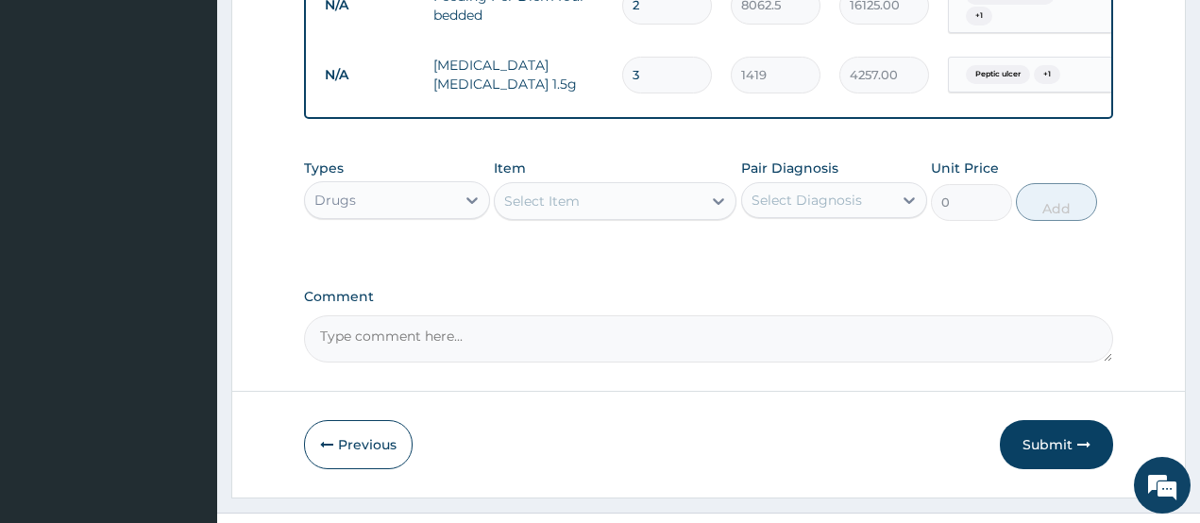
click at [603, 200] on div "Select Item" at bounding box center [598, 201] width 207 height 30
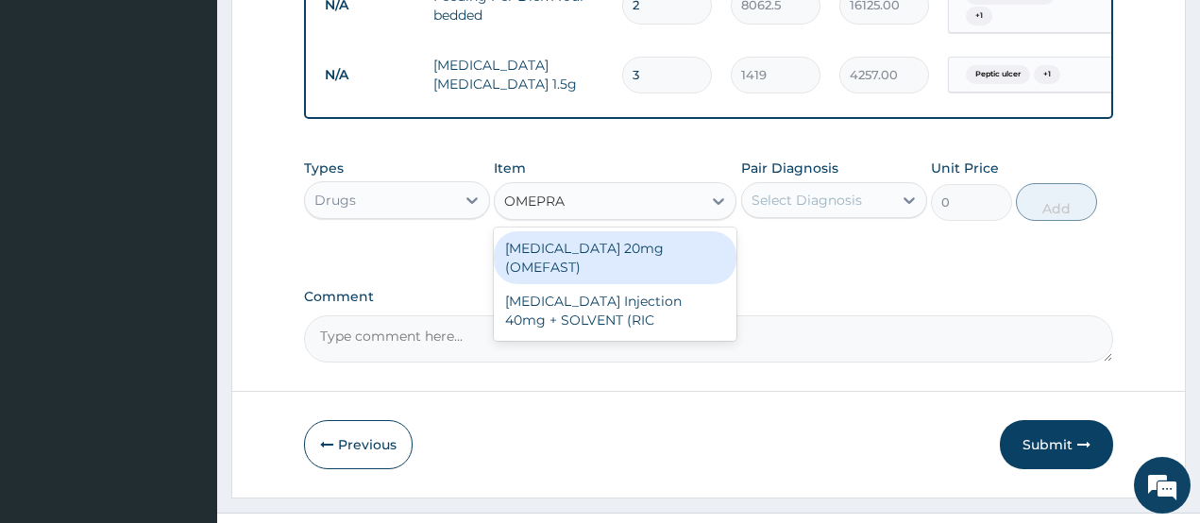
type input "OMEPRAZ"
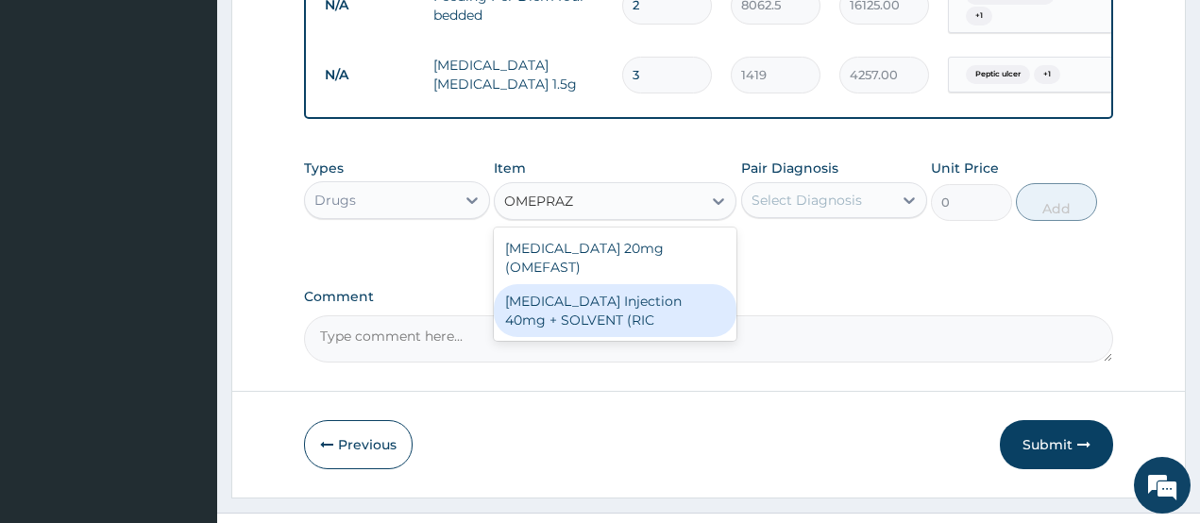
click at [592, 284] on div "OMEPRAZOLE Injection 40mg + SOLVENT (RIC" at bounding box center [615, 310] width 243 height 53
type input "1537.25"
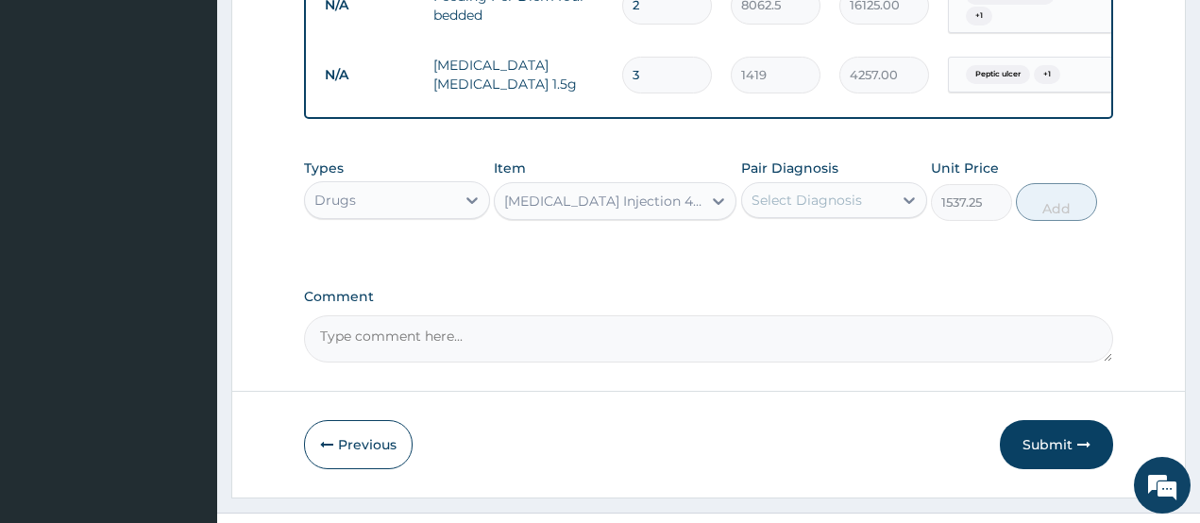
click at [806, 202] on div "Select Diagnosis" at bounding box center [807, 200] width 110 height 19
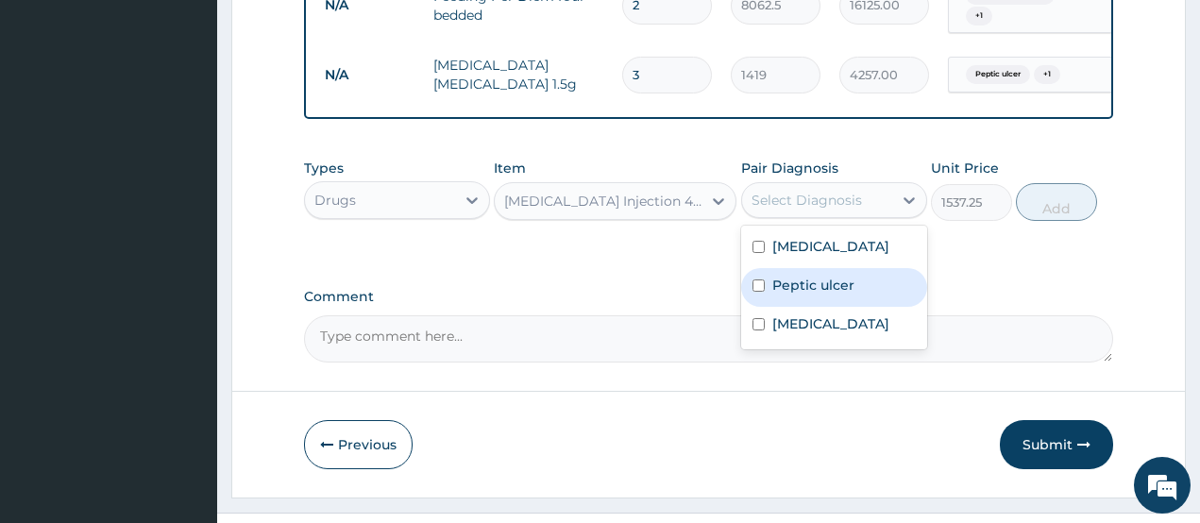
click at [821, 276] on label "Peptic ulcer" at bounding box center [813, 285] width 82 height 19
checkbox input "true"
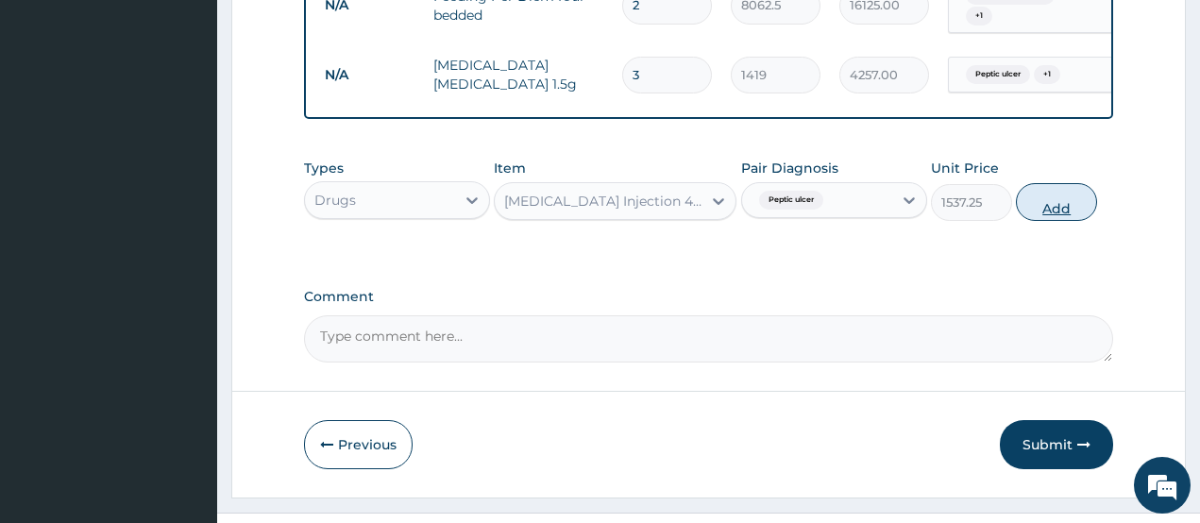
click at [1057, 204] on button "Add" at bounding box center [1056, 202] width 81 height 38
type input "0"
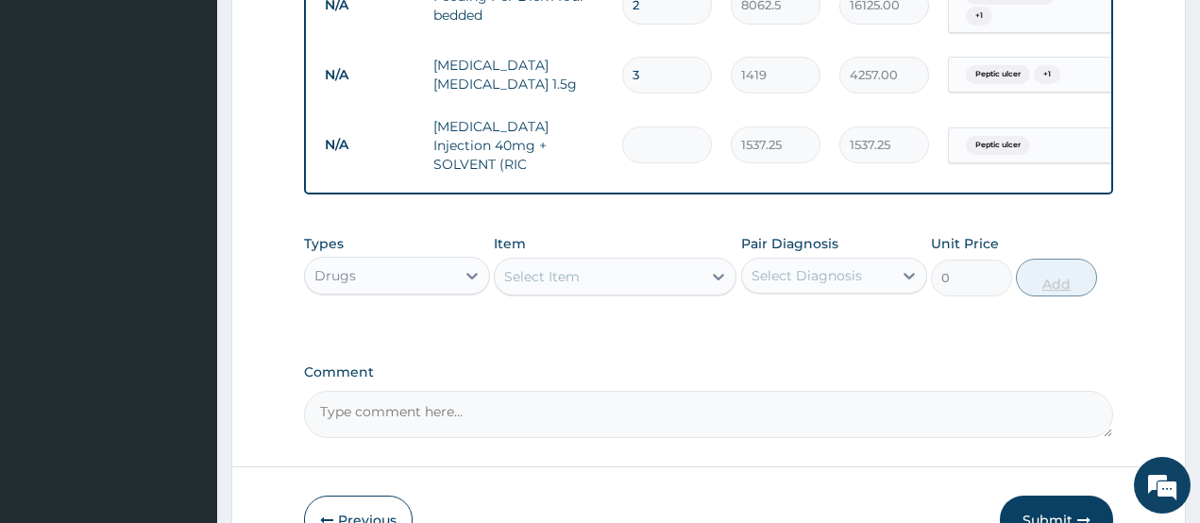
type input "0.00"
type input "3"
type input "4611.75"
type input "3"
click at [571, 267] on div "Select Item" at bounding box center [542, 276] width 76 height 19
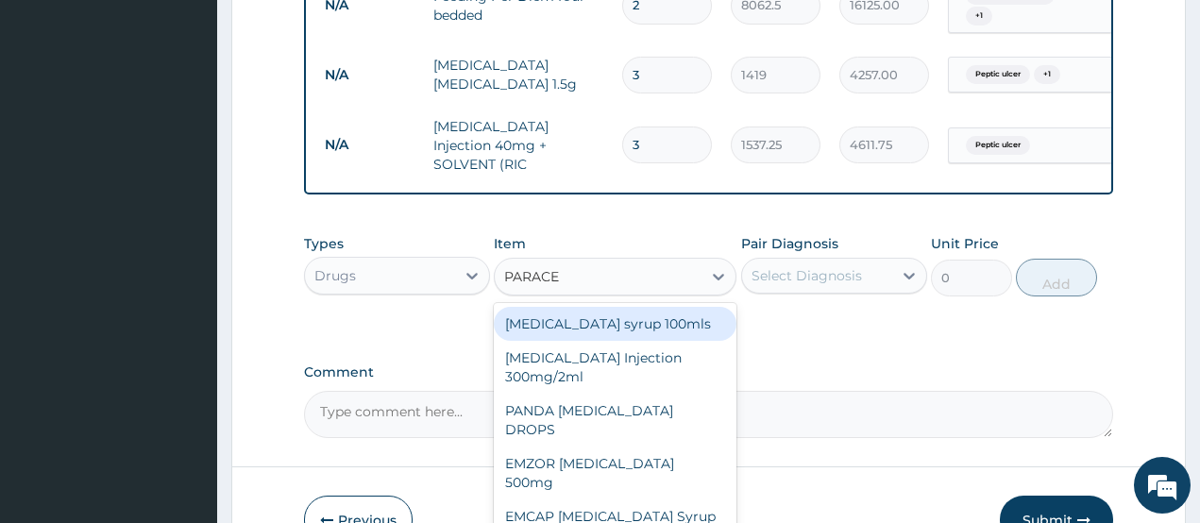
type input "PARACET"
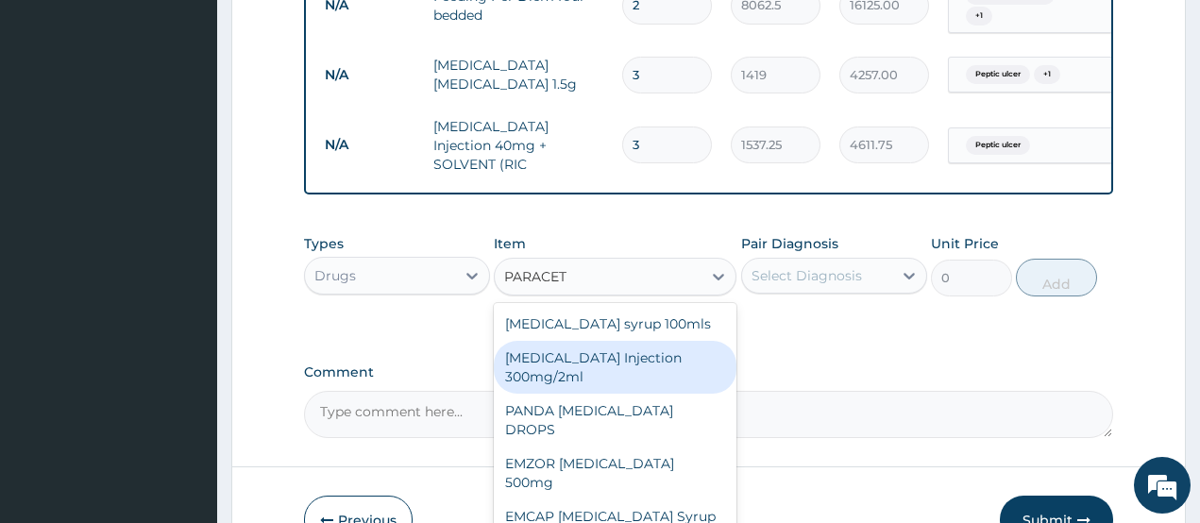
click at [559, 356] on div "PARACETAMOL Injection 300mg/2ml" at bounding box center [615, 367] width 243 height 53
type input "260.15"
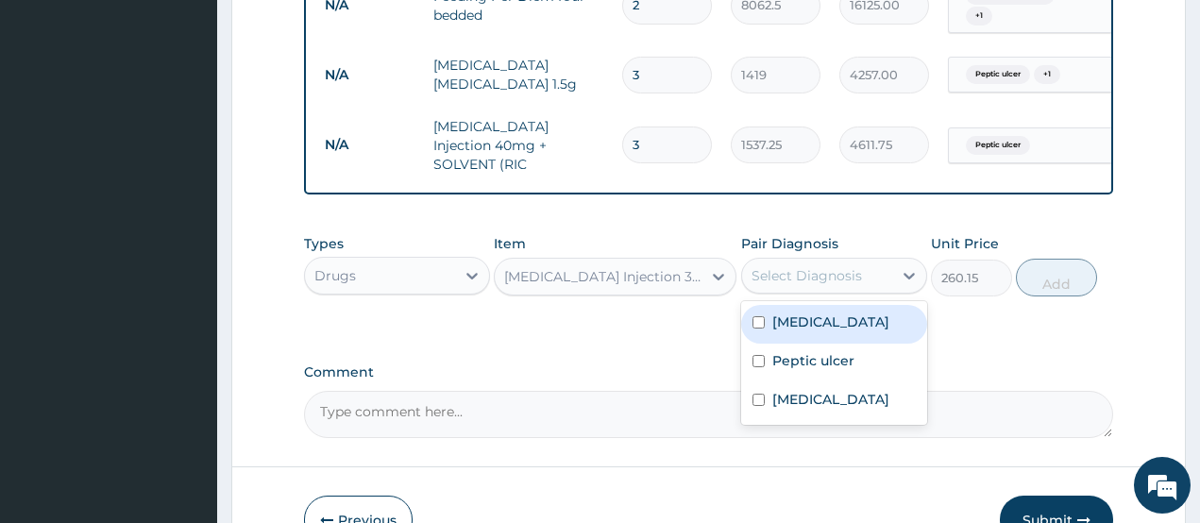
click at [833, 266] on div "Select Diagnosis" at bounding box center [807, 275] width 110 height 19
click at [825, 313] on label "Acute abdomen" at bounding box center [830, 322] width 117 height 19
checkbox input "true"
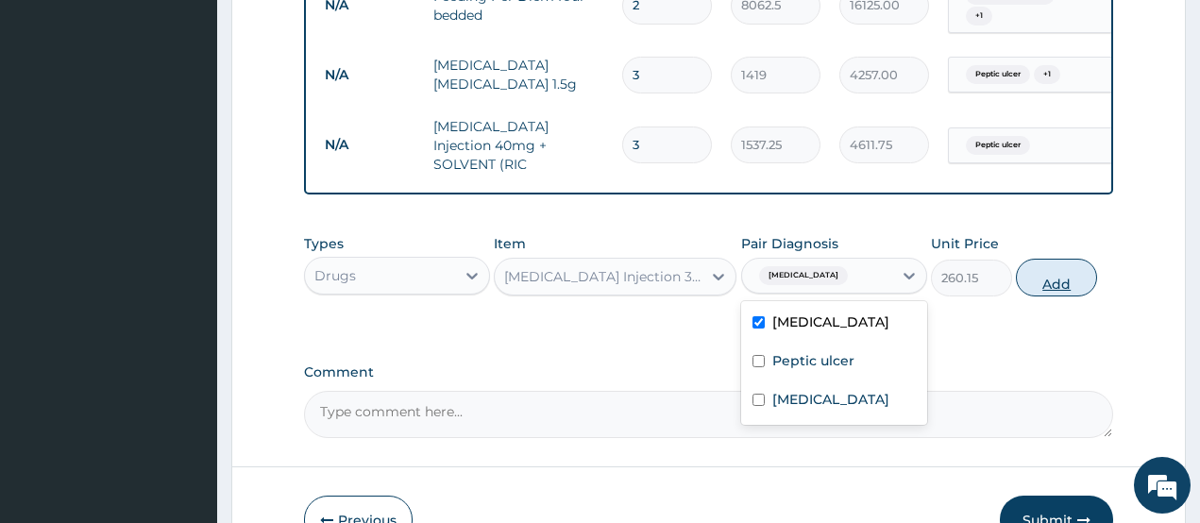
click at [1053, 274] on button "Add" at bounding box center [1056, 278] width 81 height 38
type input "0"
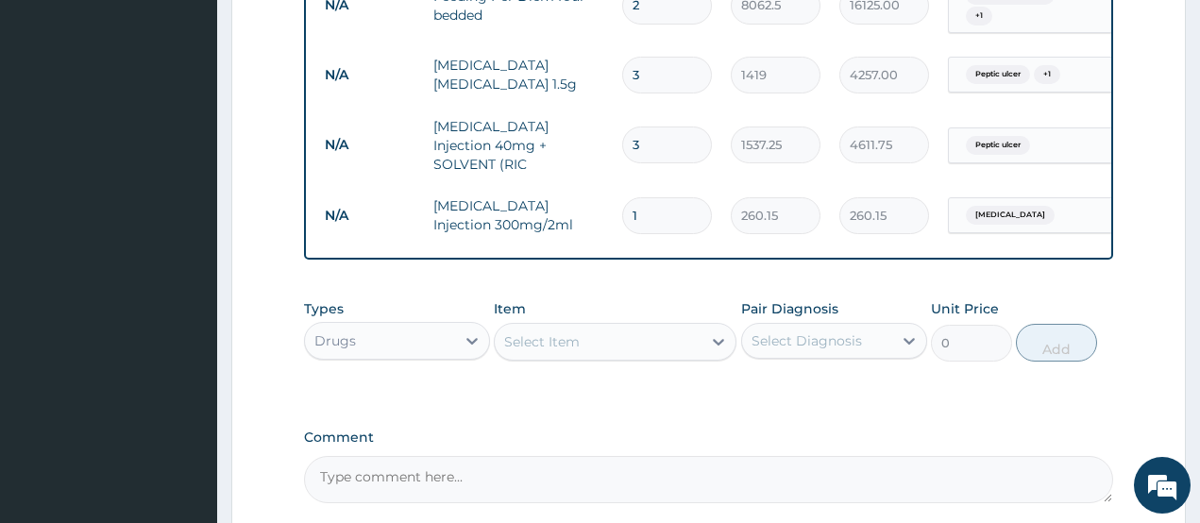
type input "0.00"
type input "6"
type input "1560.90"
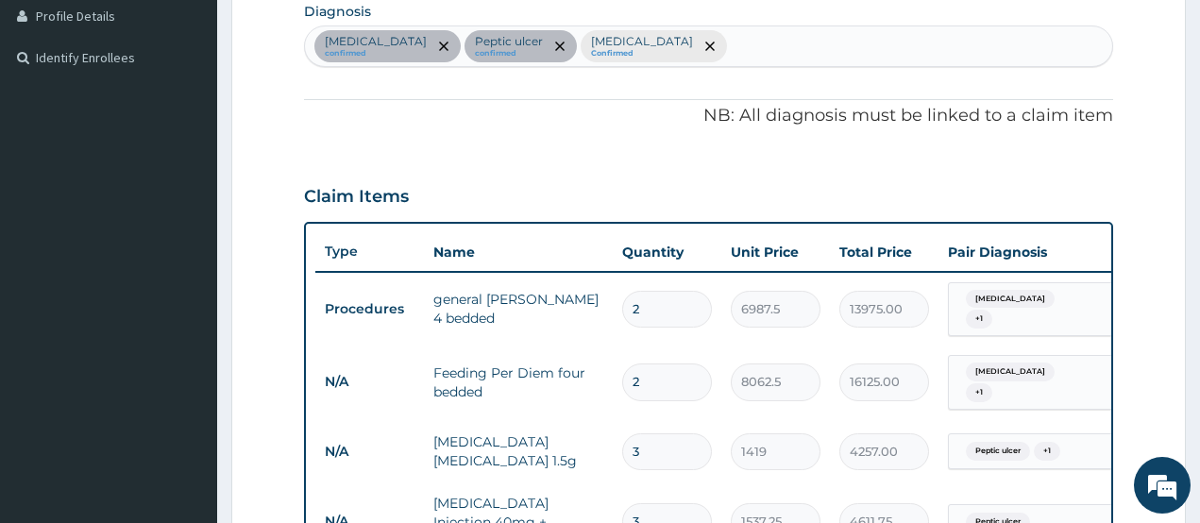
scroll to position [480, 0]
type input "6"
click at [702, 53] on div "Acute abdomen confirmed Peptic ulcer confirmed Sepsis Confirmed" at bounding box center [709, 47] width 808 height 40
type input "FEVER"
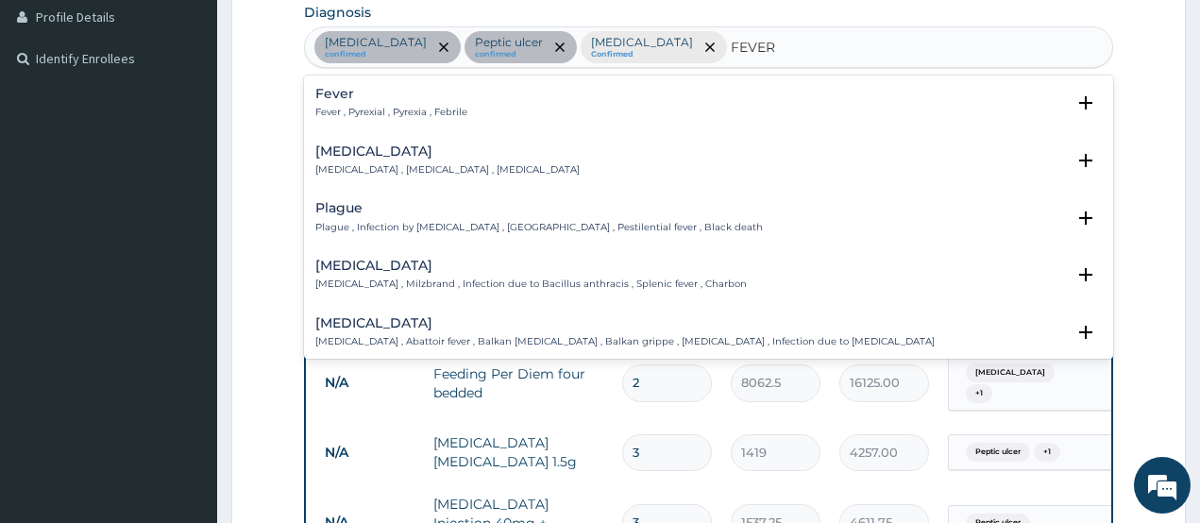
drag, startPoint x: 416, startPoint y: 99, endPoint x: 413, endPoint y: 110, distance: 11.9
click at [413, 110] on div "Fever Fever , Pyrexial , Pyrexia , Febrile" at bounding box center [391, 103] width 152 height 33
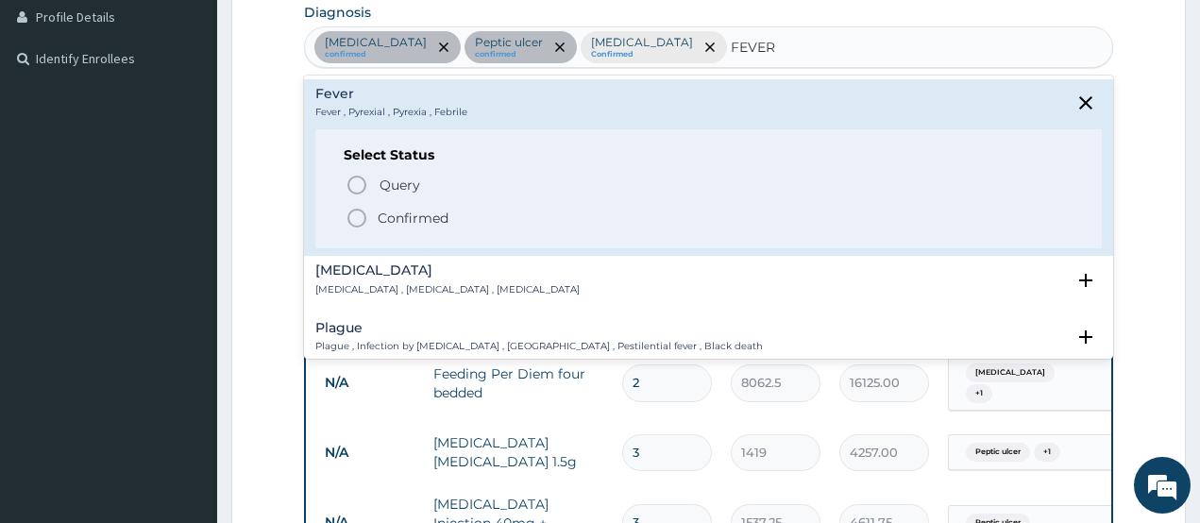
click at [358, 218] on icon "status option filled" at bounding box center [357, 218] width 23 height 23
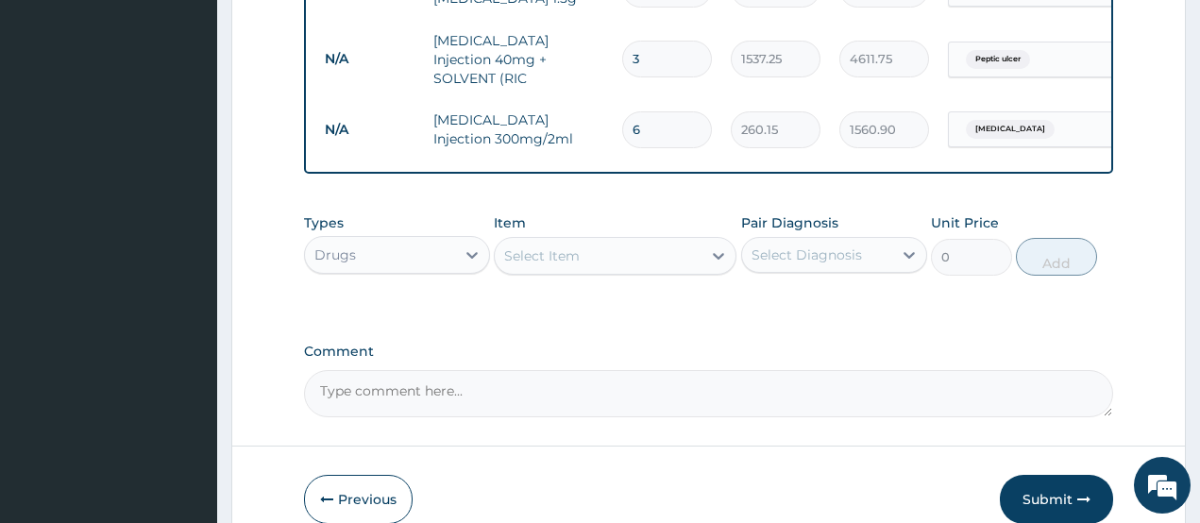
scroll to position [952, 0]
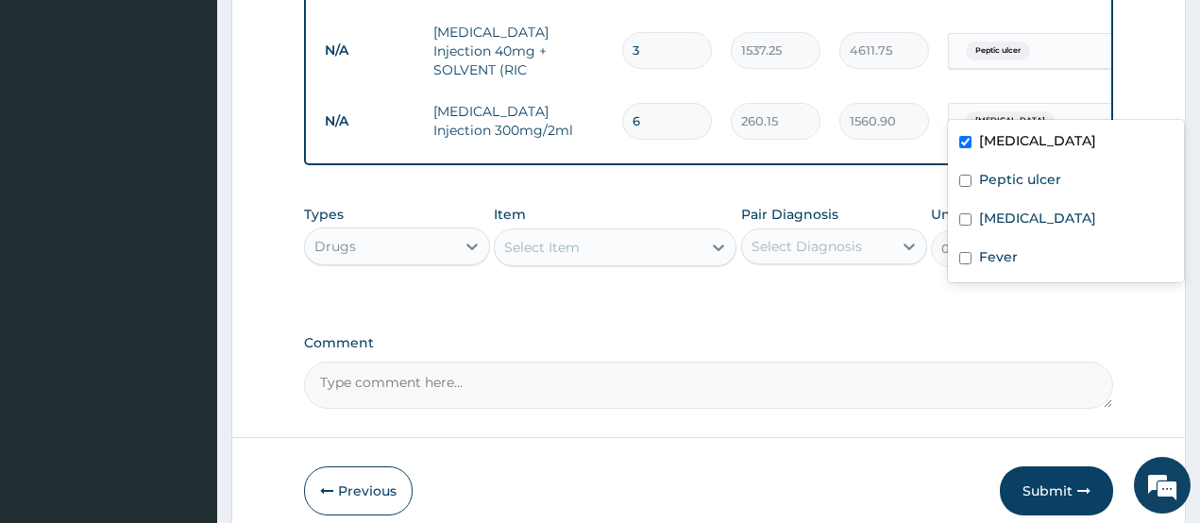
click at [1009, 111] on span "Acute abdomen" at bounding box center [1010, 120] width 89 height 19
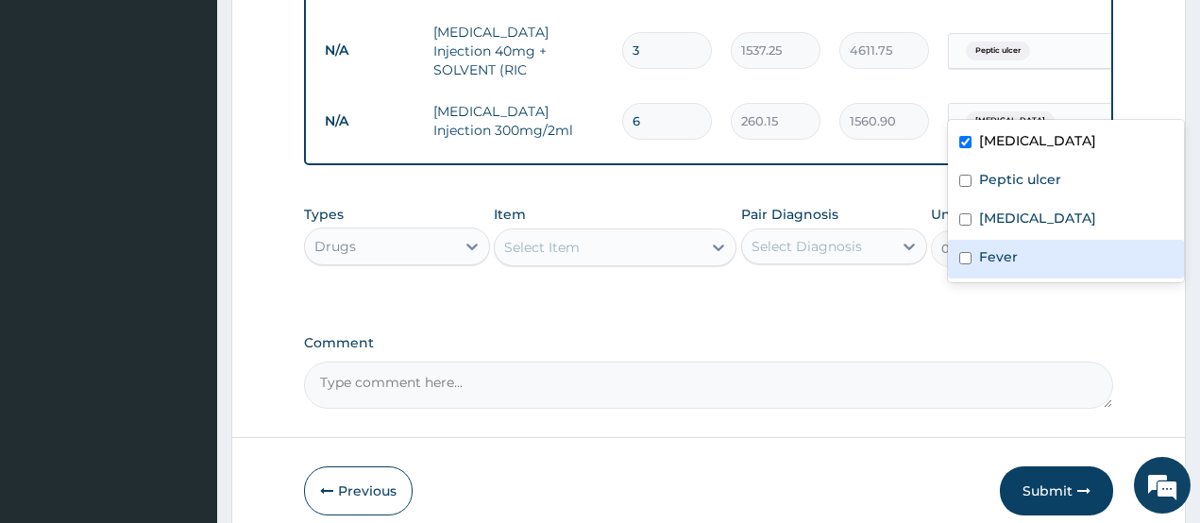
click at [968, 264] on div "Fever" at bounding box center [1066, 259] width 236 height 39
checkbox input "true"
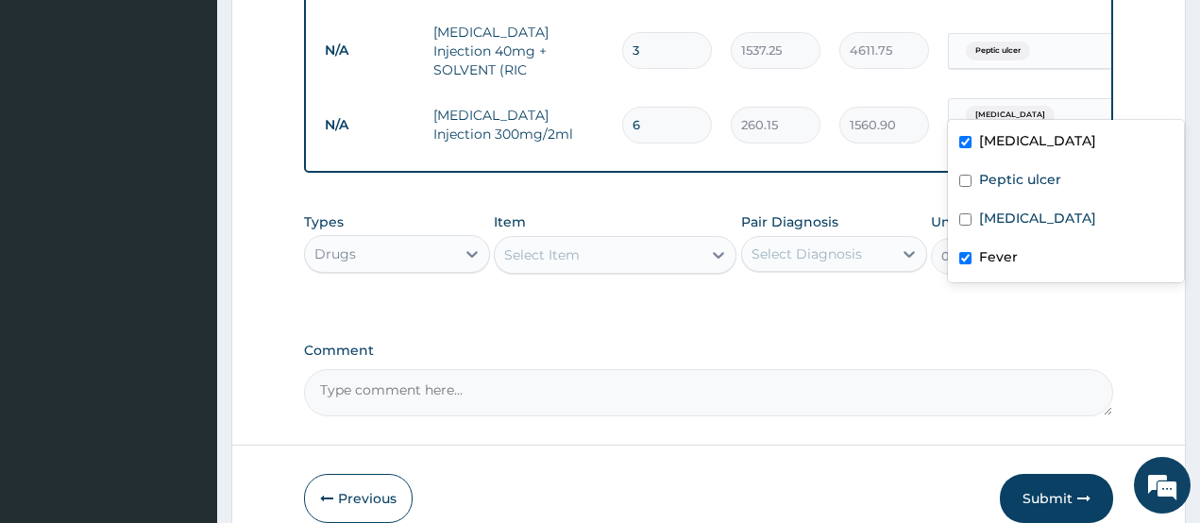
click at [537, 246] on div "Select Item" at bounding box center [542, 255] width 76 height 19
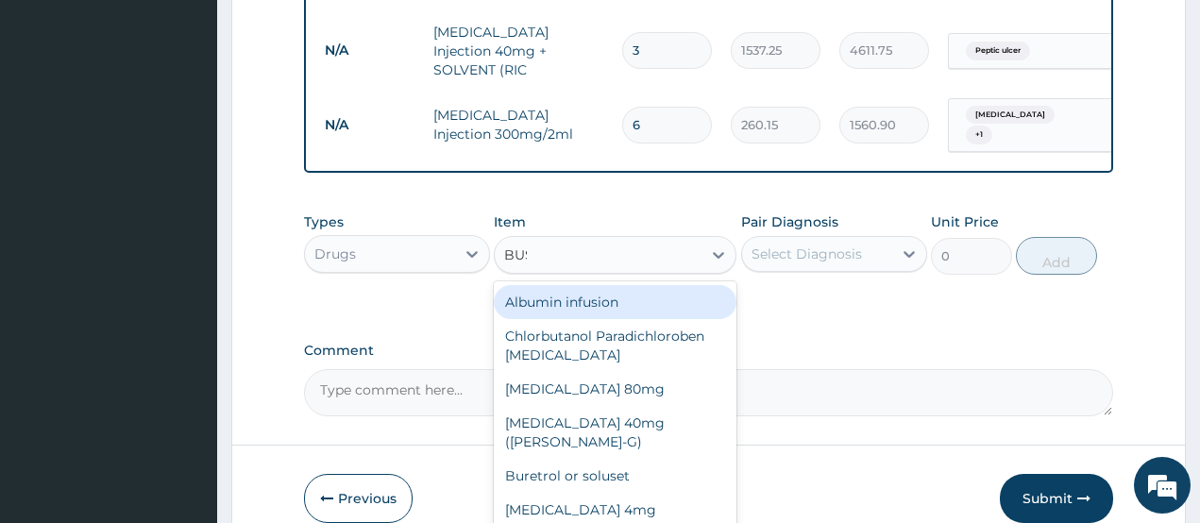
type input "BUSC"
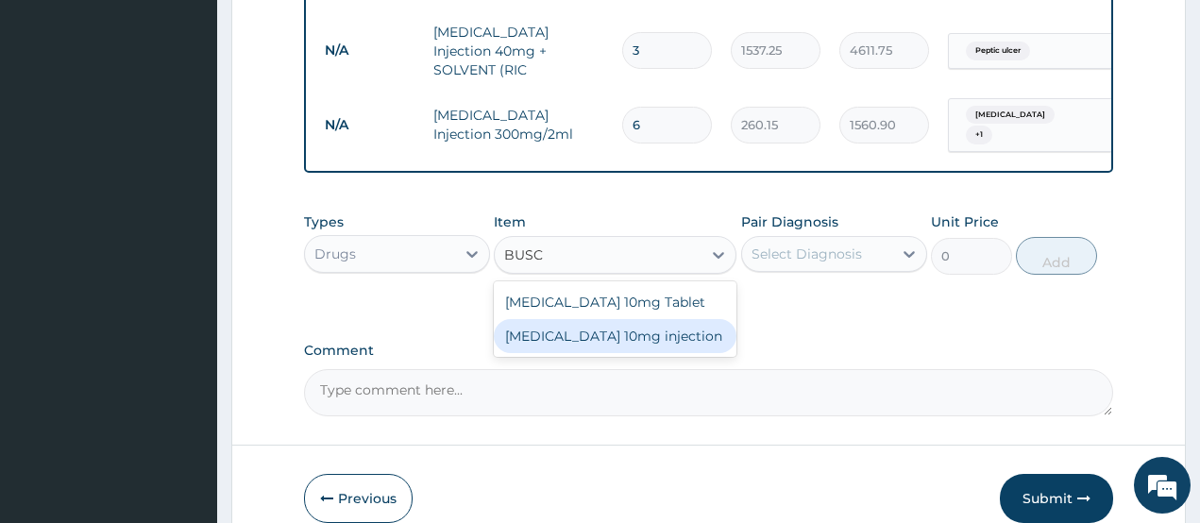
click at [580, 327] on div "Buscopan 10mg injection" at bounding box center [615, 336] width 243 height 34
type input "473"
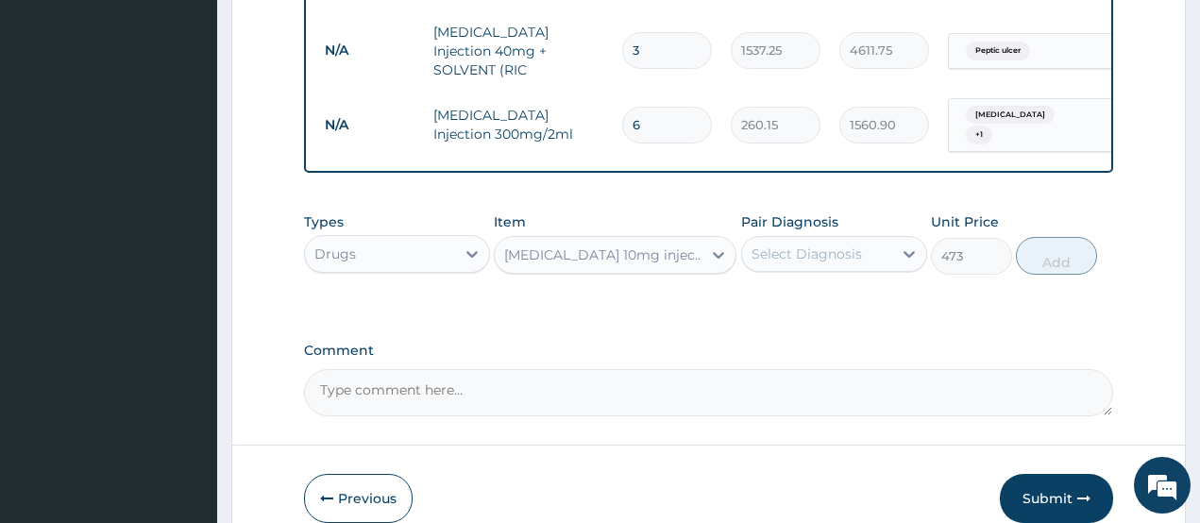
click at [786, 245] on div "Select Diagnosis" at bounding box center [807, 254] width 110 height 19
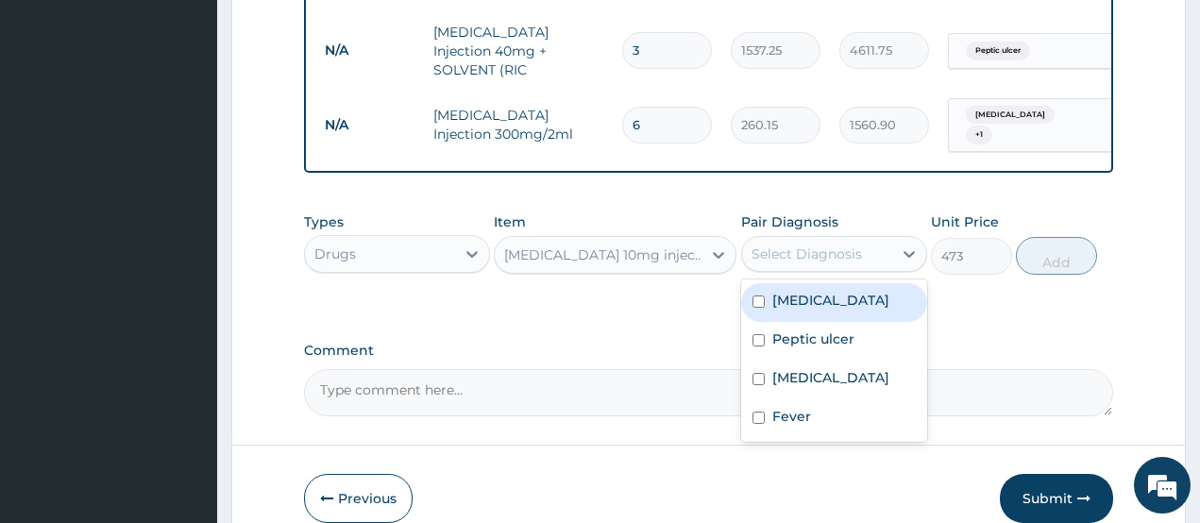
click at [821, 290] on div "Acute abdomen" at bounding box center [834, 302] width 186 height 39
checkbox input "true"
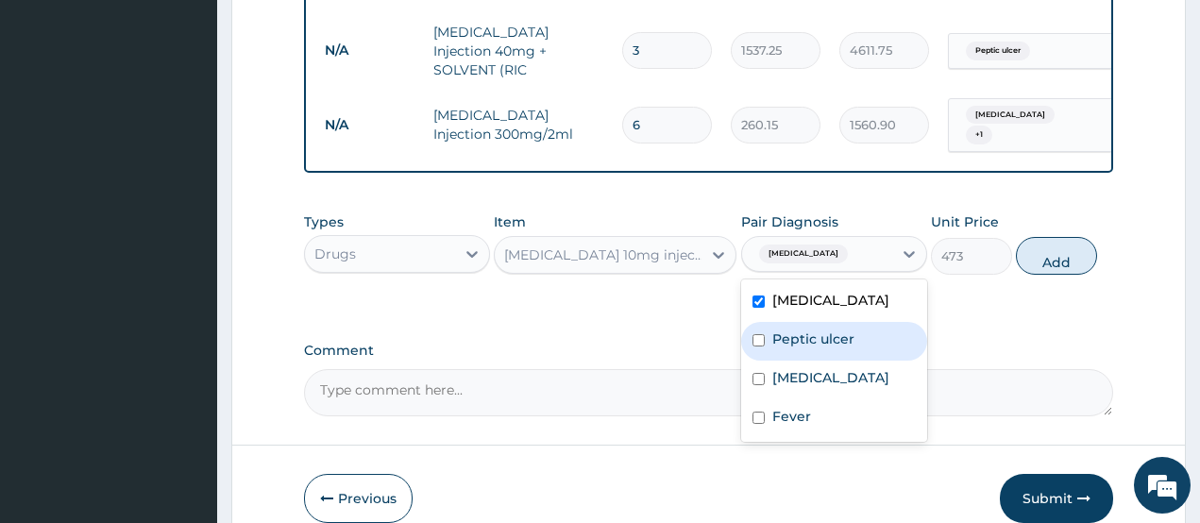
click at [833, 330] on label "Peptic ulcer" at bounding box center [813, 339] width 82 height 19
checkbox input "true"
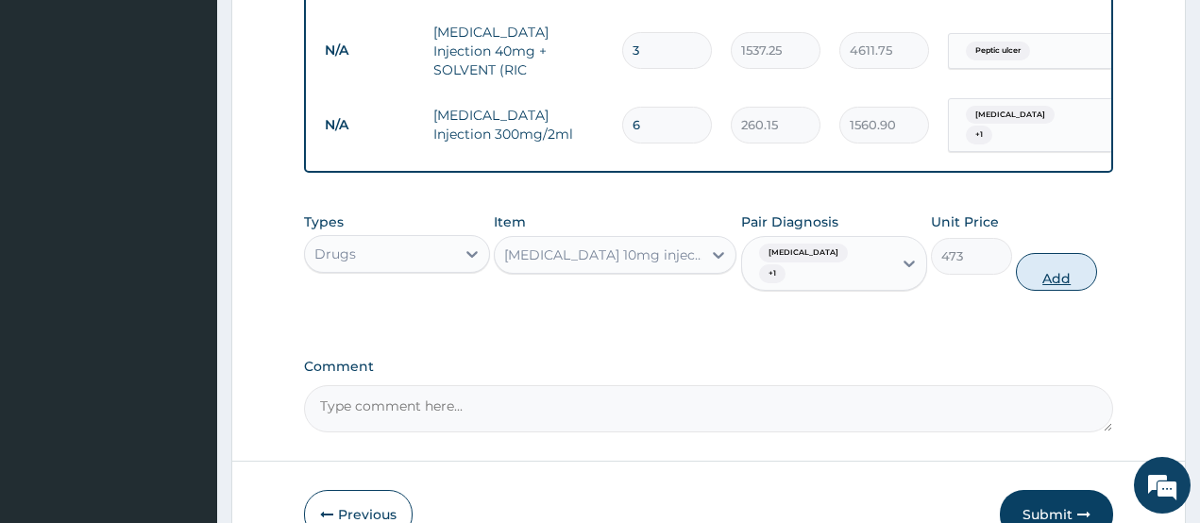
click at [1036, 253] on button "Add" at bounding box center [1056, 272] width 81 height 38
type input "0"
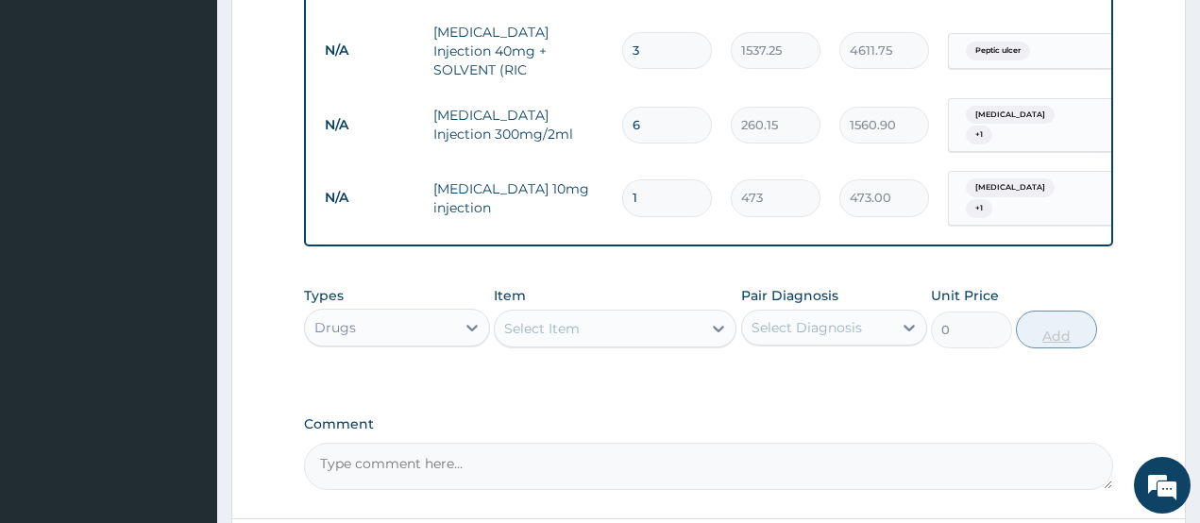
type input "0.00"
type input "6"
type input "2838.00"
type input "6"
click at [567, 319] on div "Select Item" at bounding box center [542, 328] width 76 height 19
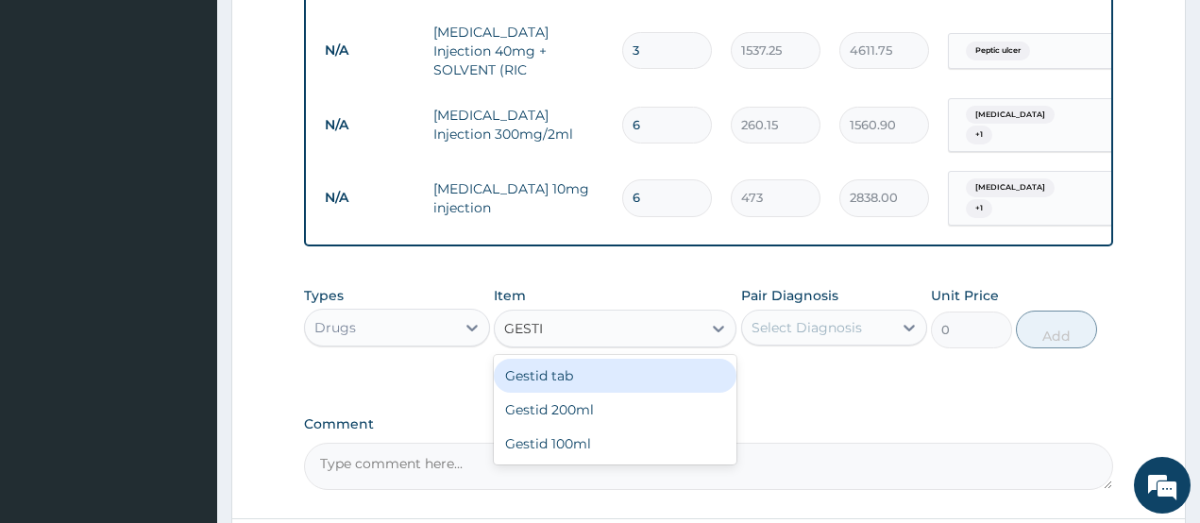
type input "GESTID"
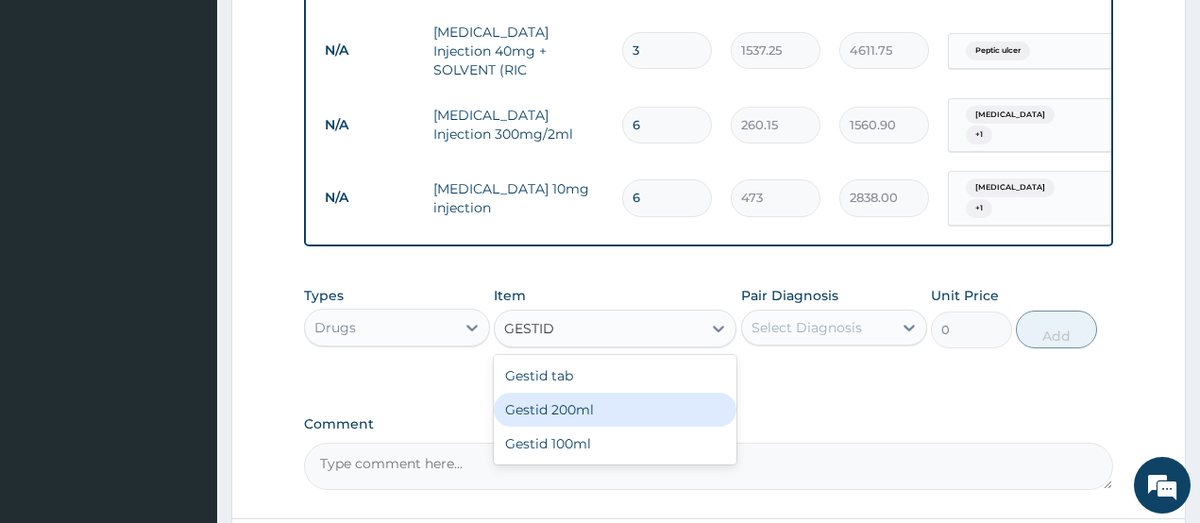
click at [583, 393] on div "Gestid 200ml" at bounding box center [615, 410] width 243 height 34
type input "1064.25"
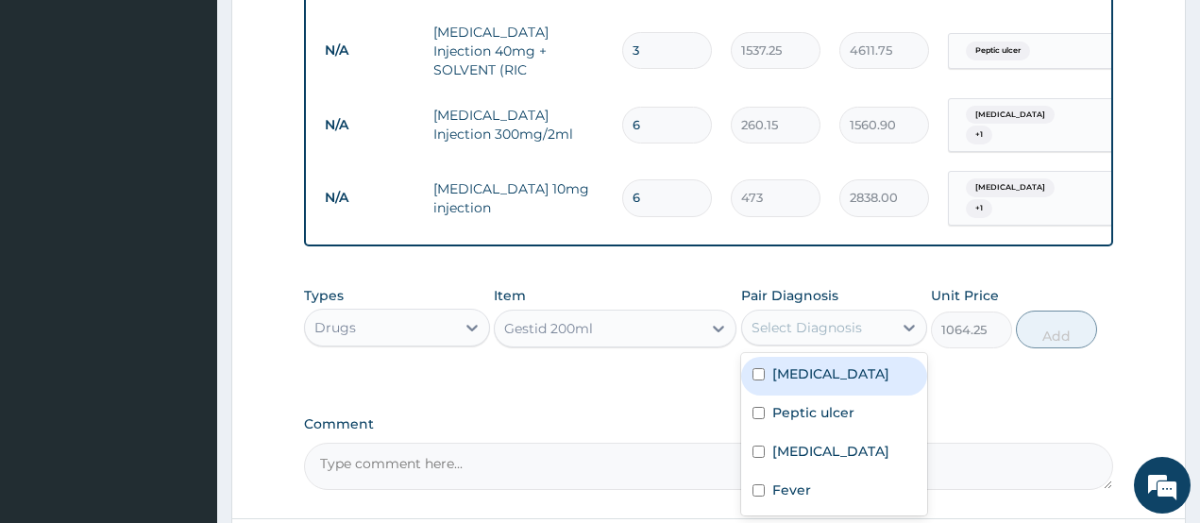
click at [794, 318] on div "Select Diagnosis" at bounding box center [807, 327] width 110 height 19
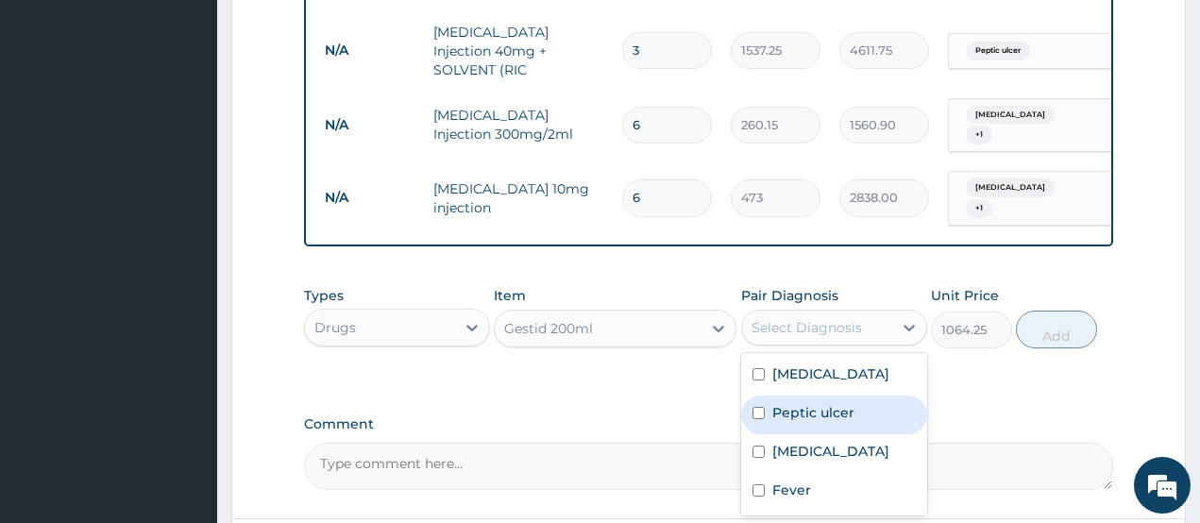
click at [816, 396] on div "Peptic ulcer" at bounding box center [834, 415] width 186 height 39
checkbox input "true"
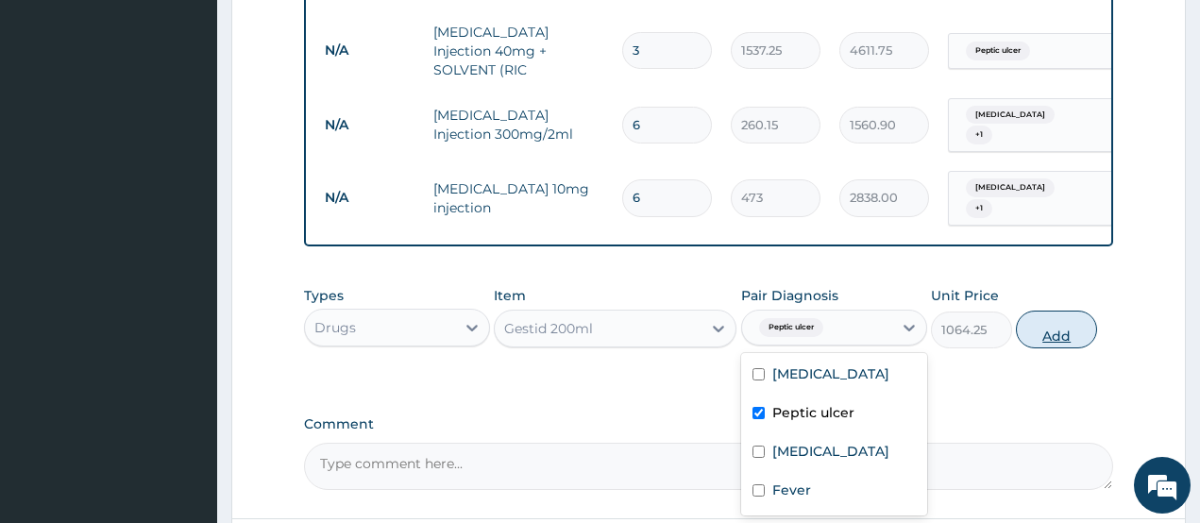
click at [1056, 311] on button "Add" at bounding box center [1056, 330] width 81 height 38
type input "0"
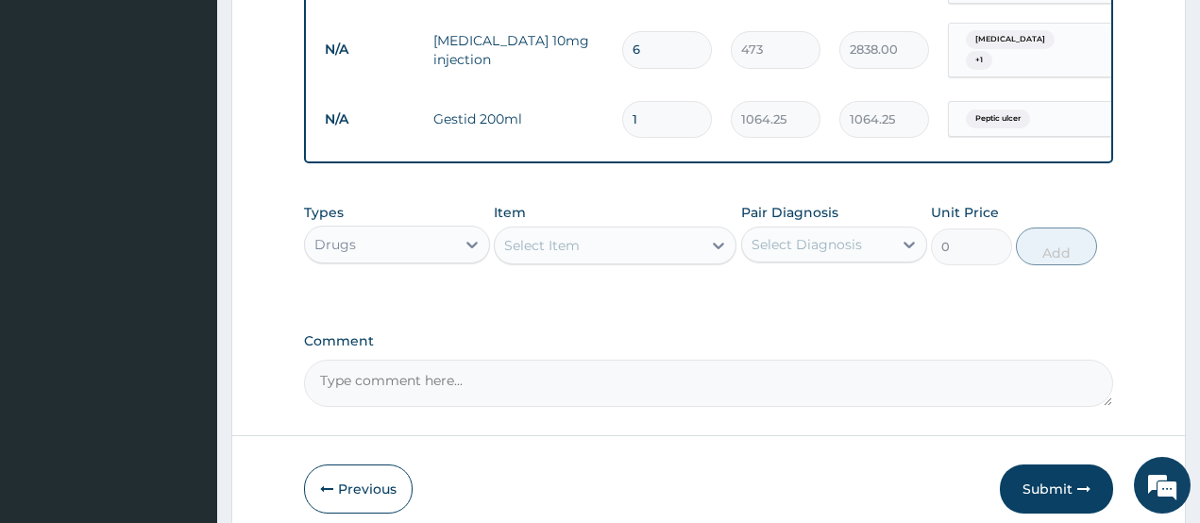
scroll to position [1141, 0]
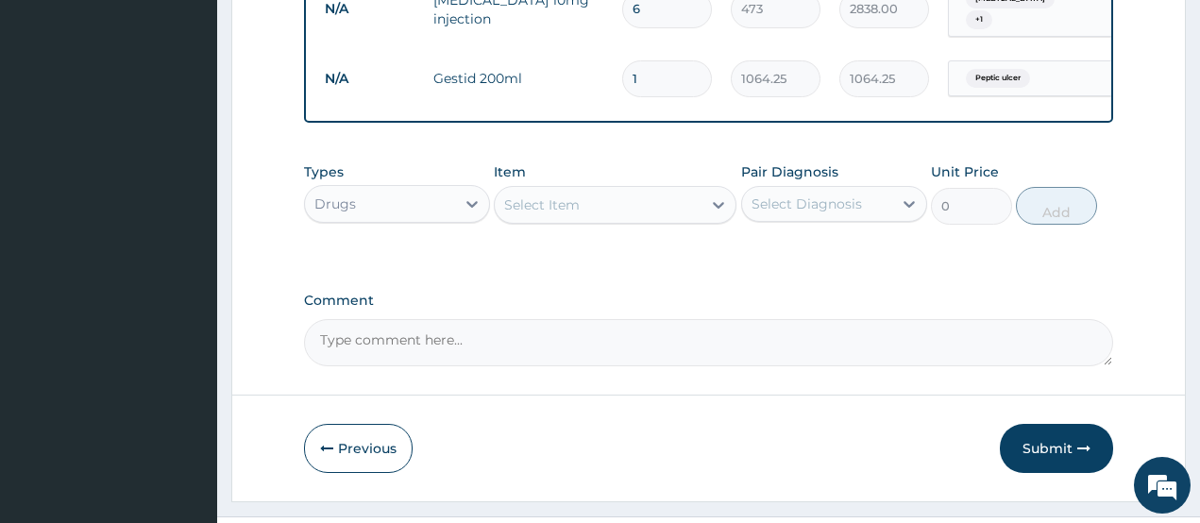
click at [593, 190] on div "Select Item" at bounding box center [598, 205] width 207 height 30
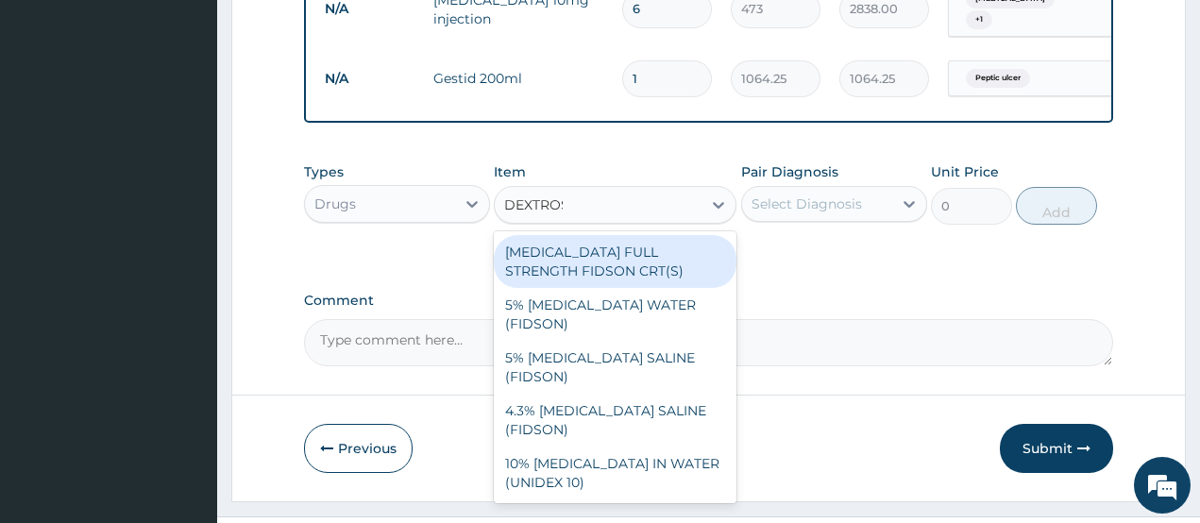
type input "DEXTROSE"
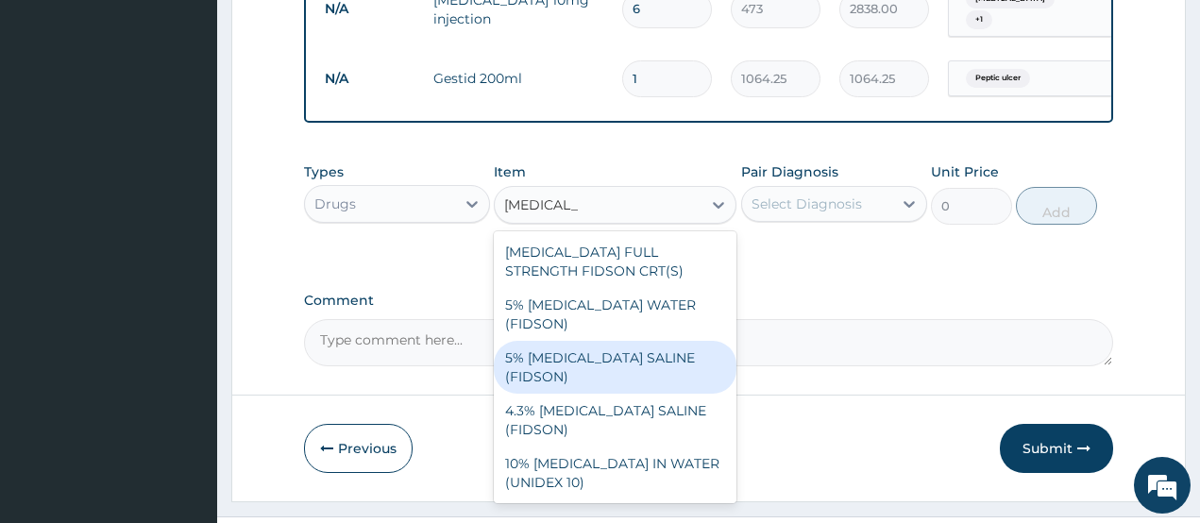
click at [620, 341] on div "5% DEXTROSE SALINE (FIDSON)" at bounding box center [615, 367] width 243 height 53
type input "1773.75"
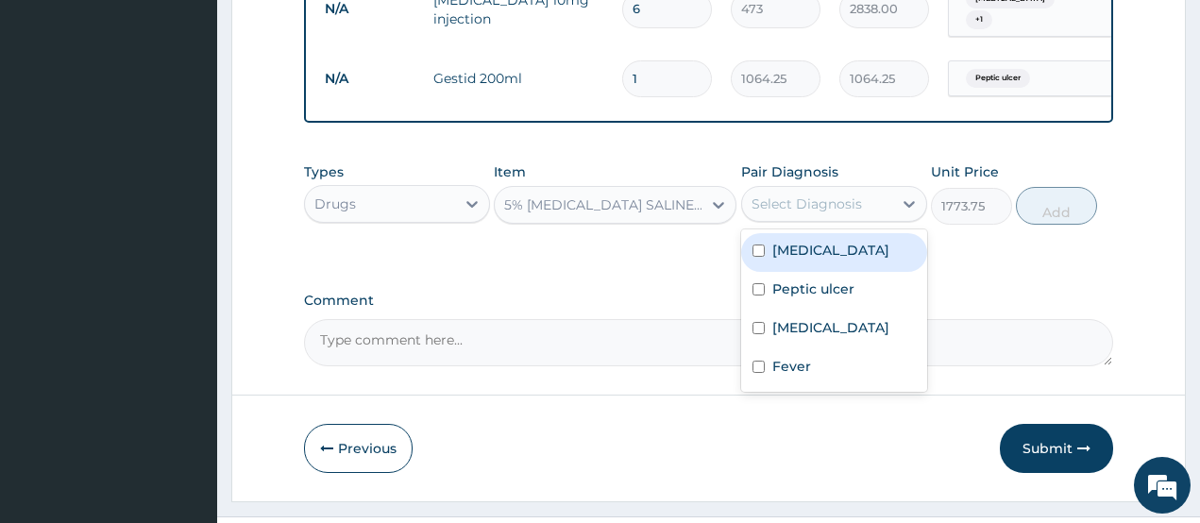
click at [815, 195] on div "Select Diagnosis" at bounding box center [807, 204] width 110 height 19
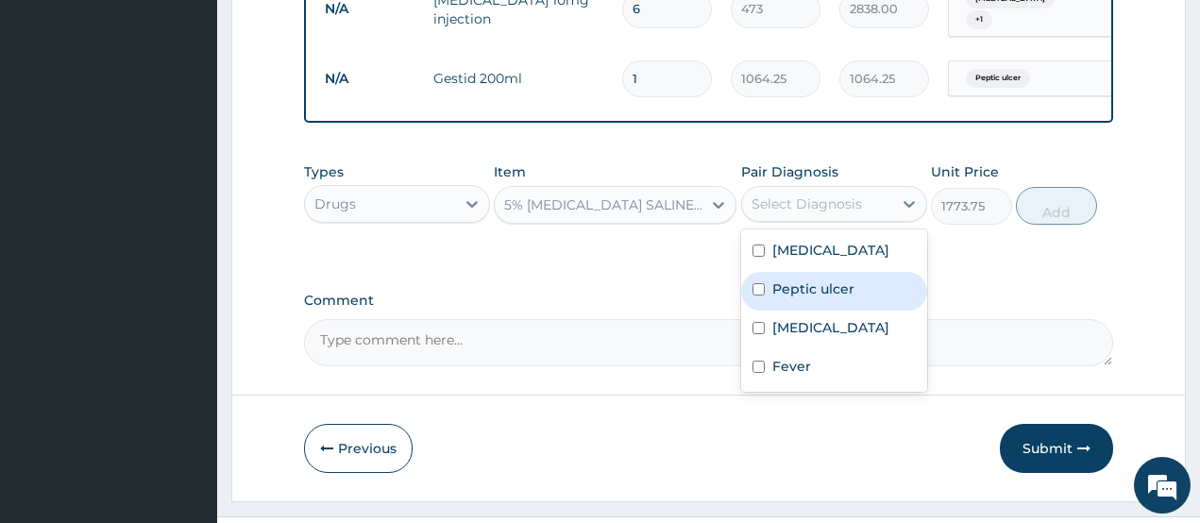
drag, startPoint x: 826, startPoint y: 260, endPoint x: 822, endPoint y: 275, distance: 15.8
click at [824, 280] on label "Peptic ulcer" at bounding box center [813, 289] width 82 height 19
checkbox input "true"
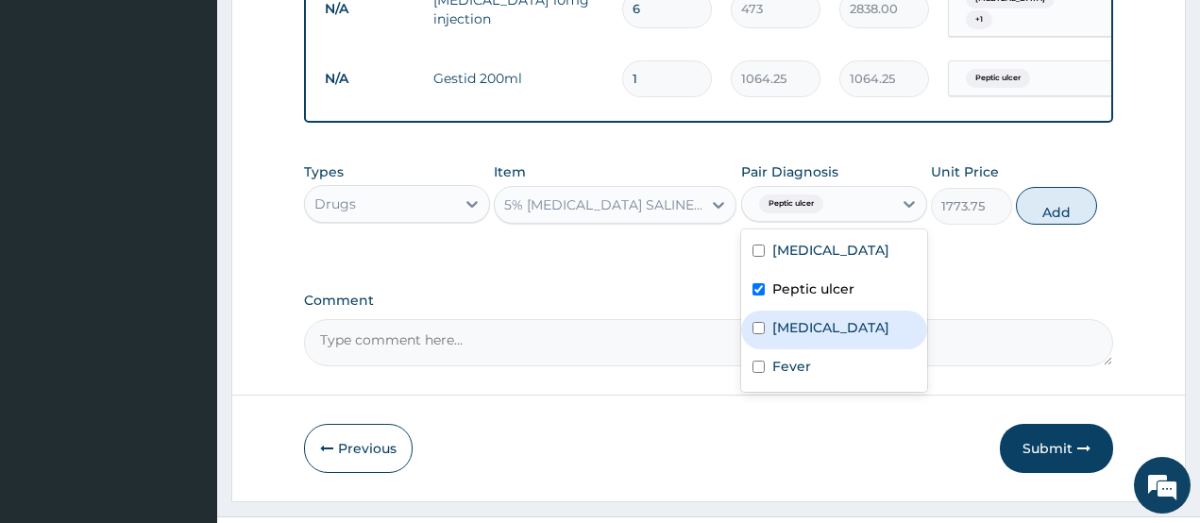
drag, startPoint x: 818, startPoint y: 291, endPoint x: 795, endPoint y: 350, distance: 63.7
click at [811, 311] on div "Sepsis" at bounding box center [834, 330] width 186 height 39
checkbox input "true"
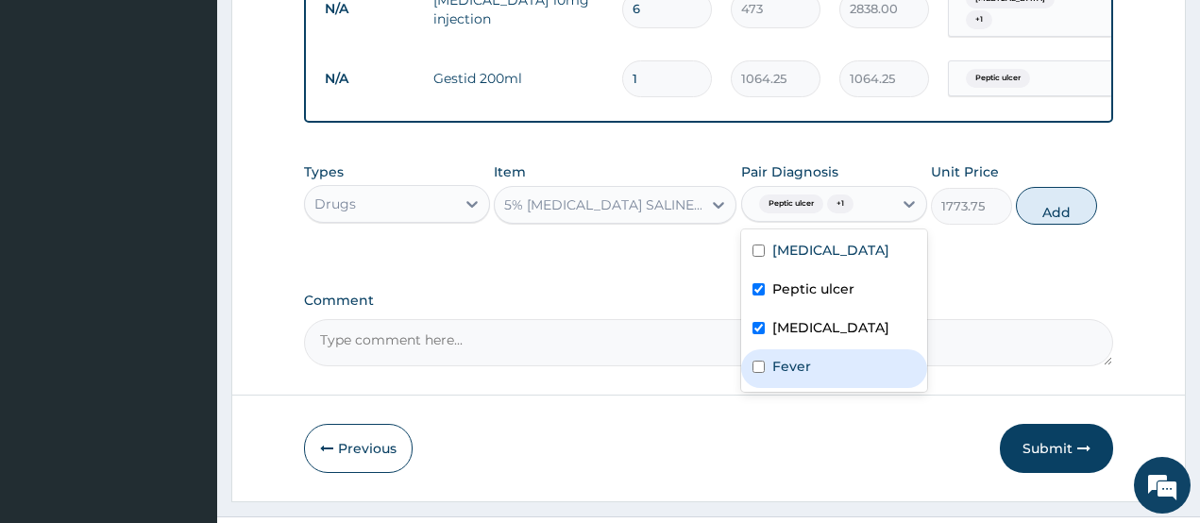
drag, startPoint x: 795, startPoint y: 350, endPoint x: 977, endPoint y: 237, distance: 214.6
click at [796, 350] on div "Fever" at bounding box center [834, 368] width 186 height 39
checkbox input "true"
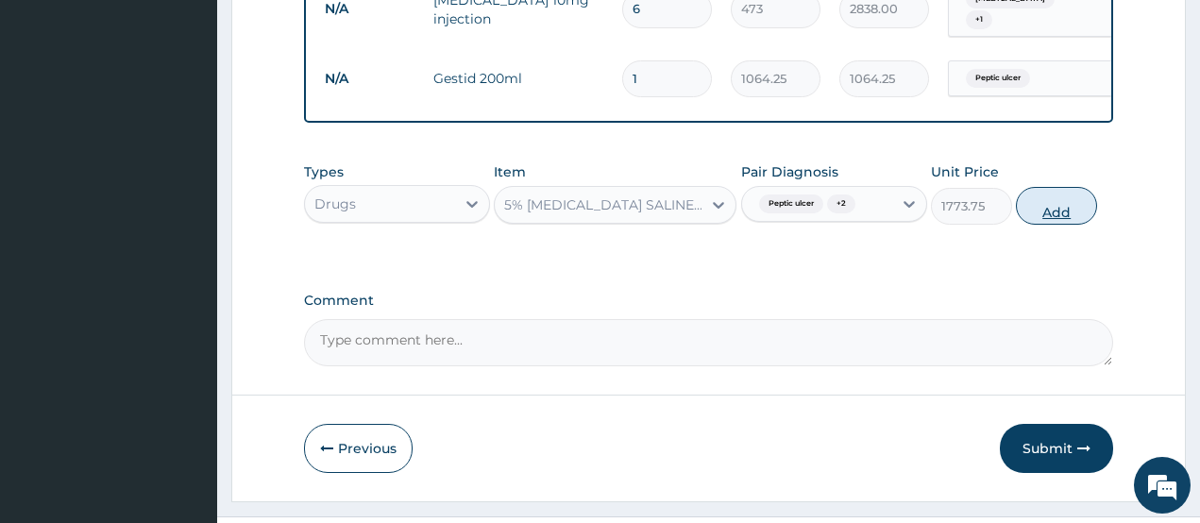
click at [1068, 187] on button "Add" at bounding box center [1056, 206] width 81 height 38
type input "0"
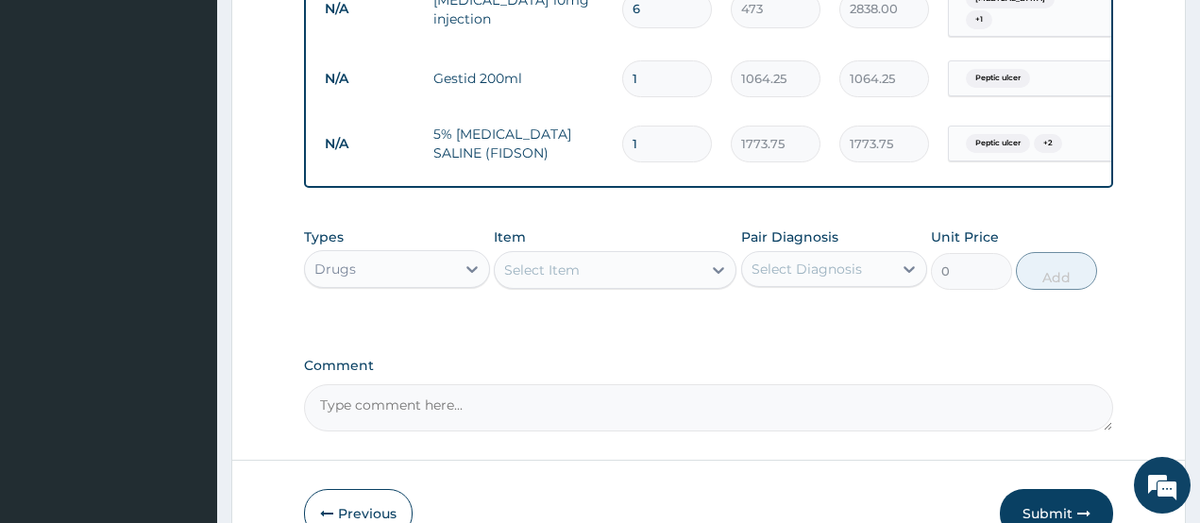
click at [566, 261] on div "Select Item" at bounding box center [542, 270] width 76 height 19
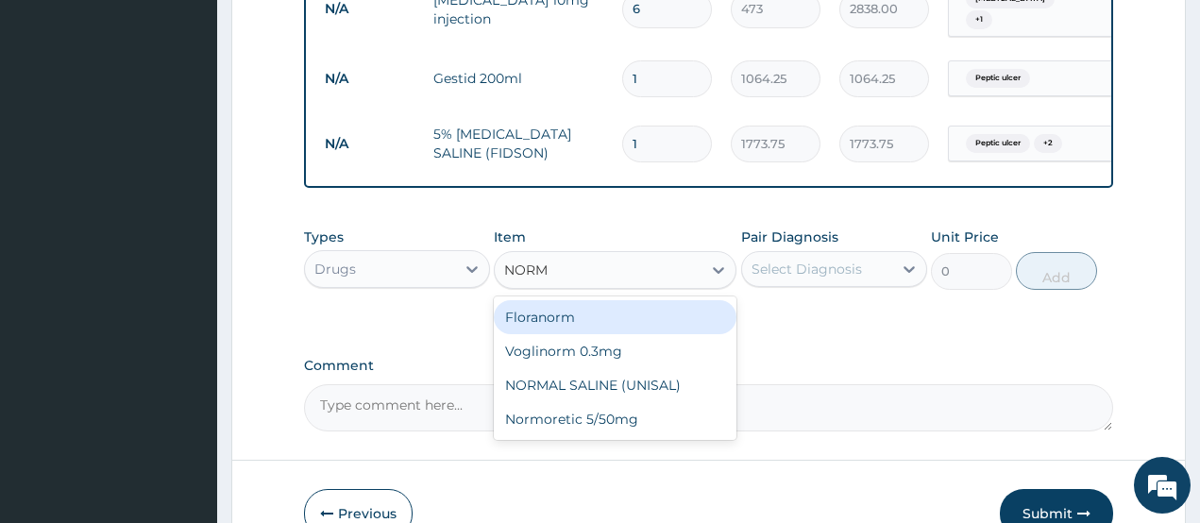
type input "NORMA"
click at [575, 300] on div "NORMAL SALINE (UNISAL)" at bounding box center [615, 317] width 243 height 34
type input "1773.75"
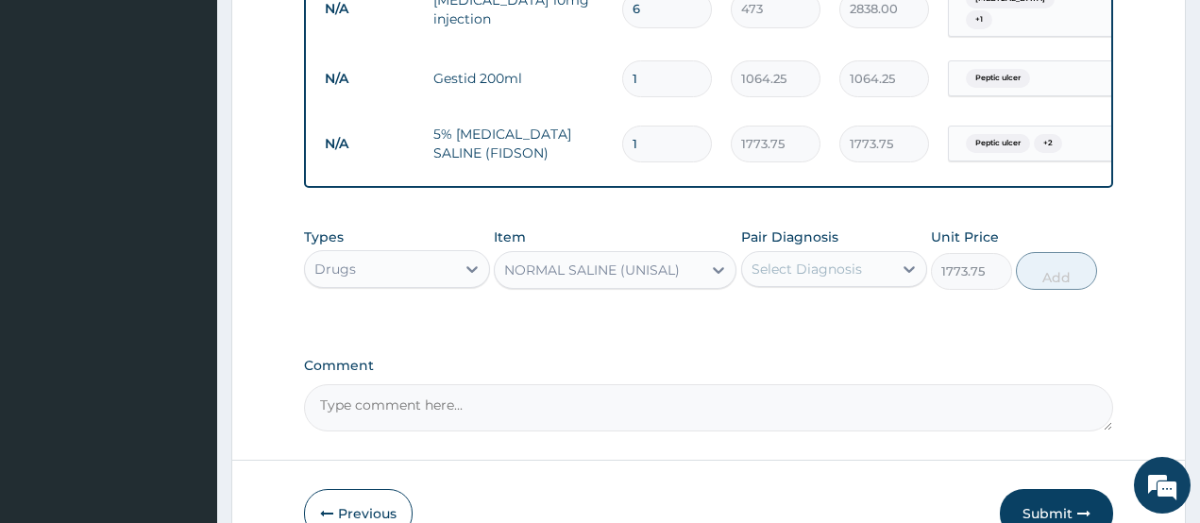
click at [834, 260] on div "Select Diagnosis" at bounding box center [807, 269] width 110 height 19
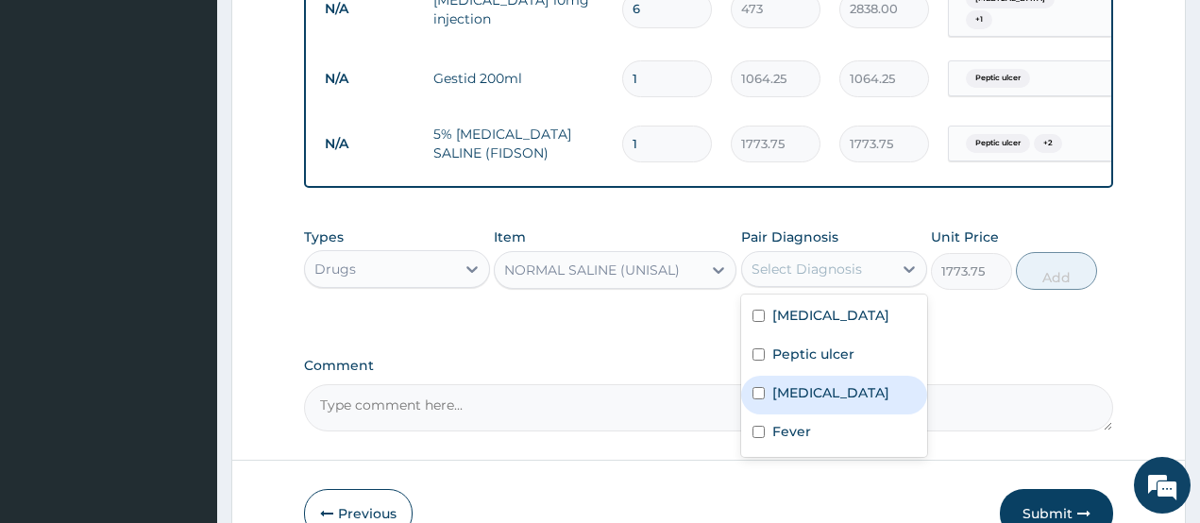
drag, startPoint x: 832, startPoint y: 350, endPoint x: 820, endPoint y: 392, distance: 43.3
click at [832, 376] on div "Sepsis" at bounding box center [834, 395] width 186 height 39
checkbox input "true"
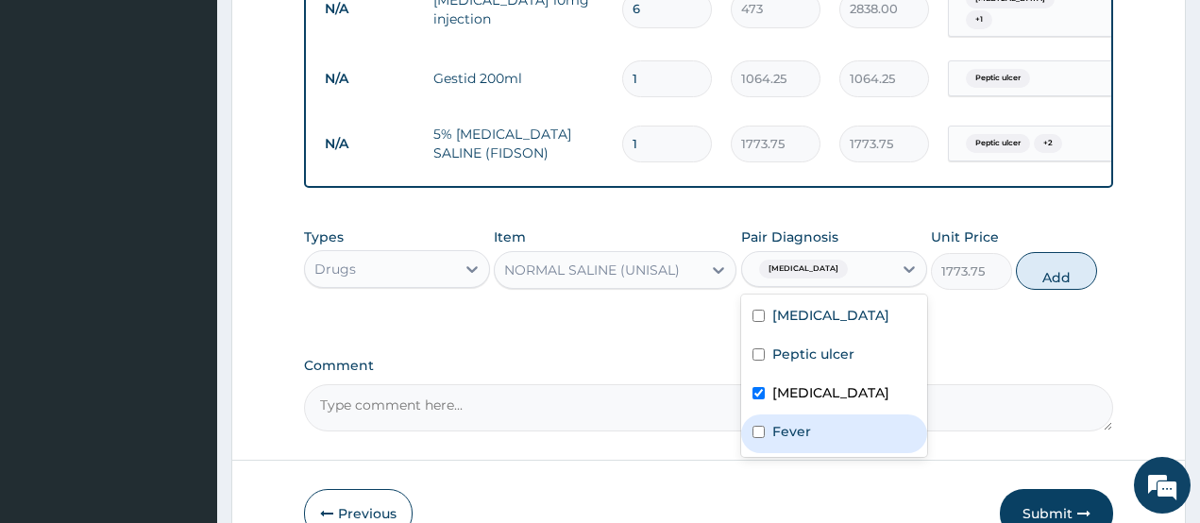
click at [820, 415] on div "Fever" at bounding box center [834, 434] width 186 height 39
checkbox input "true"
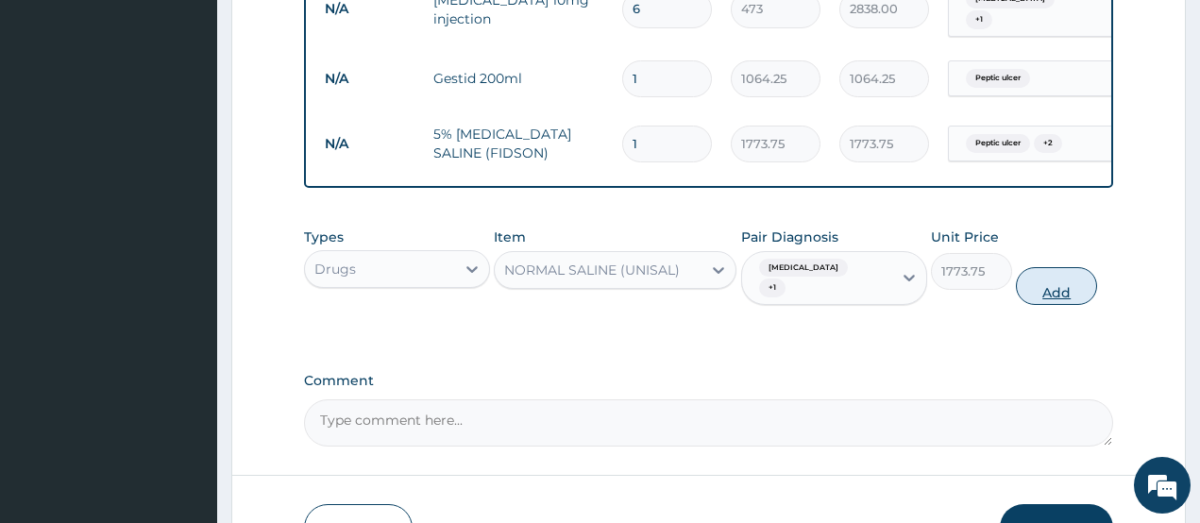
click at [1046, 267] on button "Add" at bounding box center [1056, 286] width 81 height 38
type input "0"
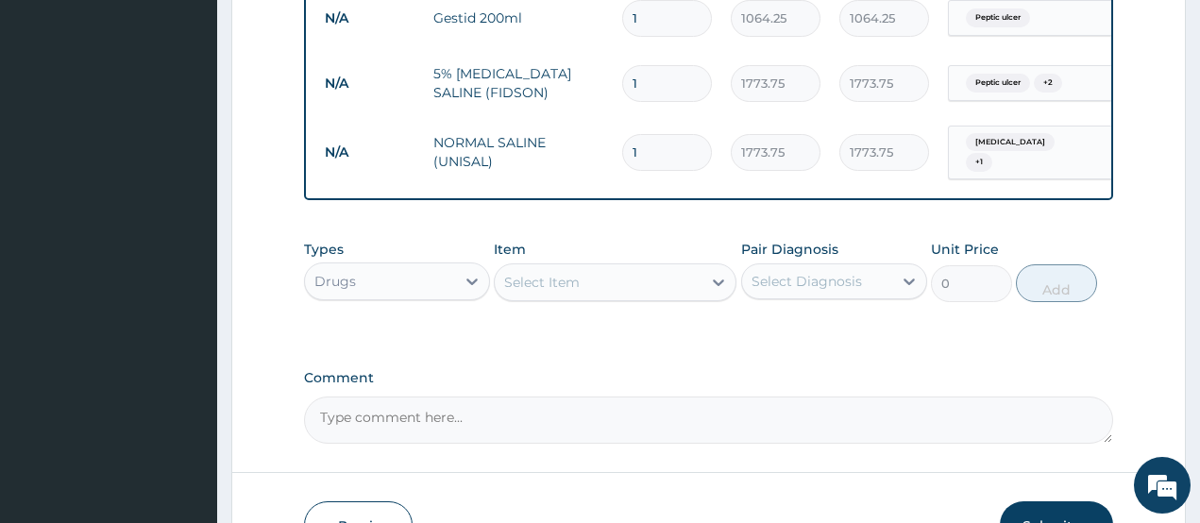
scroll to position [1235, 0]
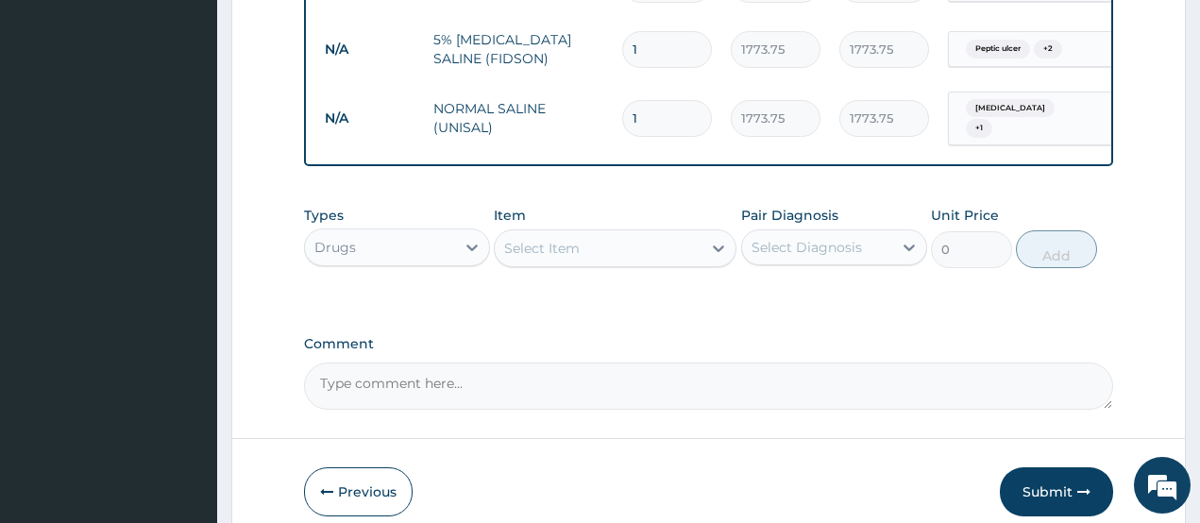
click at [563, 239] on div "Select Item" at bounding box center [542, 248] width 76 height 19
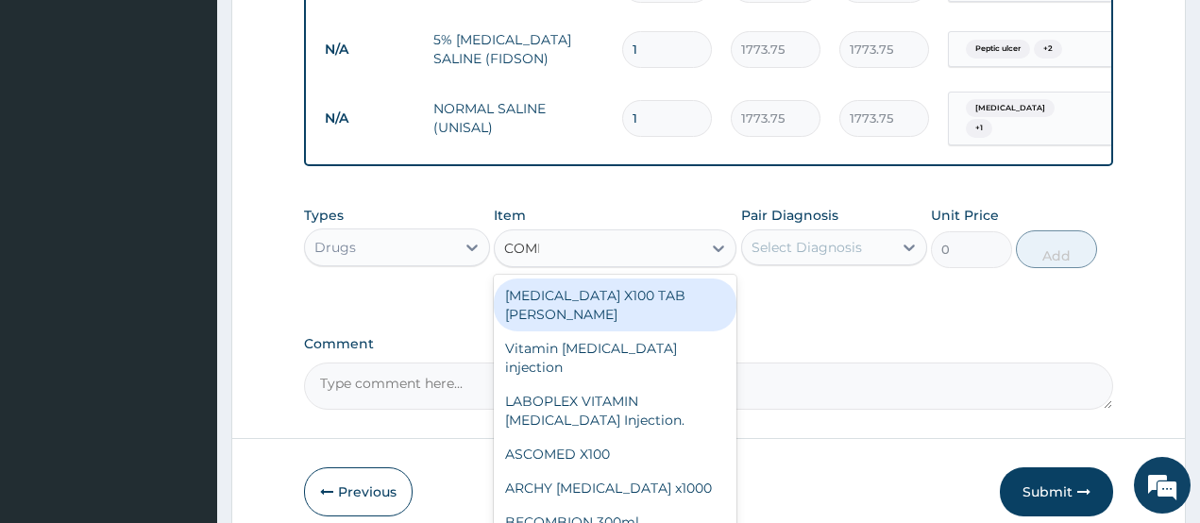
type input "COMPL"
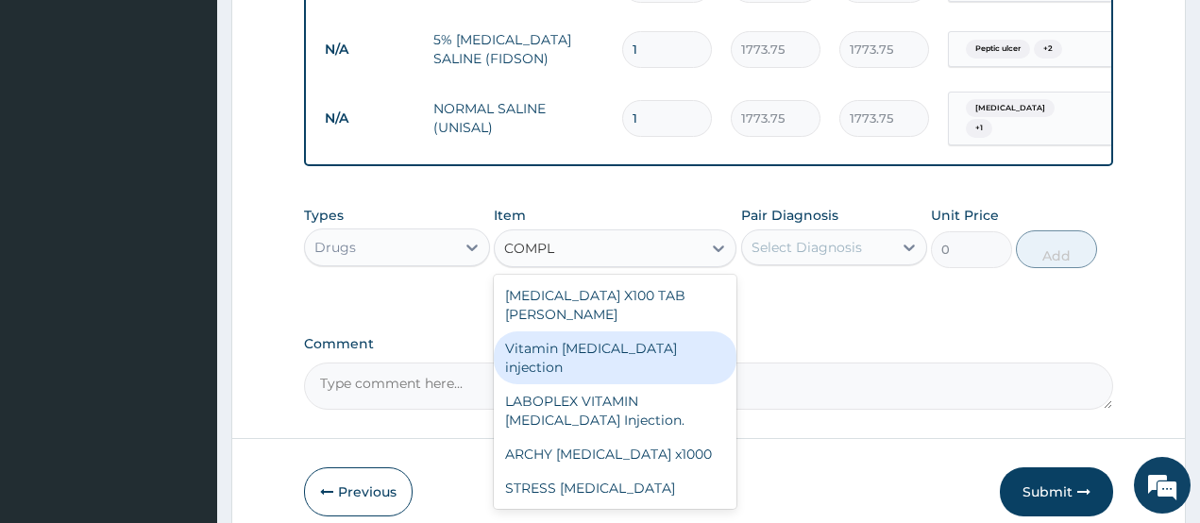
drag, startPoint x: 592, startPoint y: 304, endPoint x: 762, endPoint y: 263, distance: 174.8
click at [598, 331] on div "Vitamin B complex injection" at bounding box center [615, 357] width 243 height 53
type input "354.75"
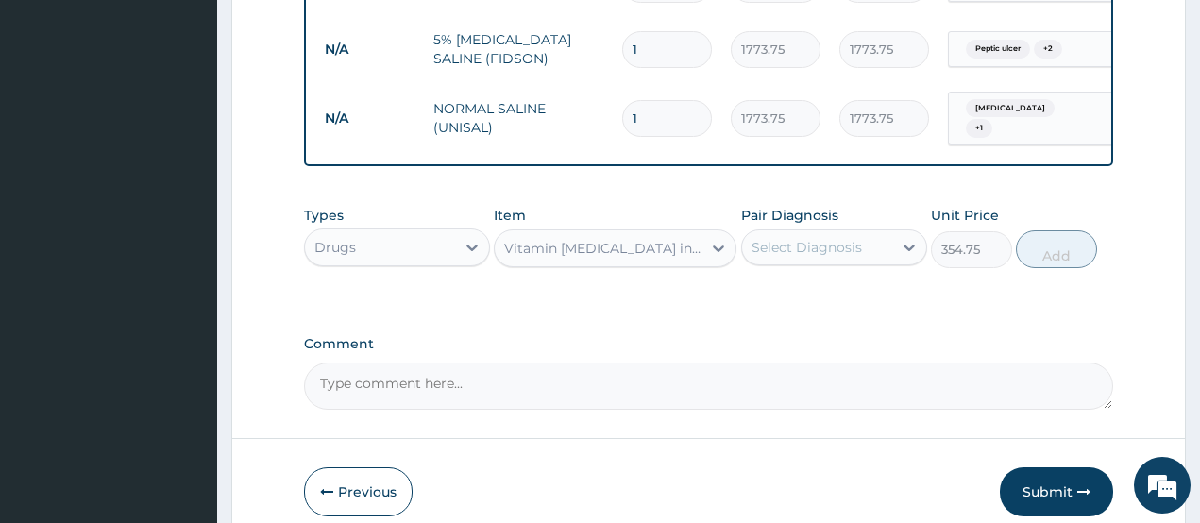
click at [818, 238] on div "Select Diagnosis" at bounding box center [807, 247] width 110 height 19
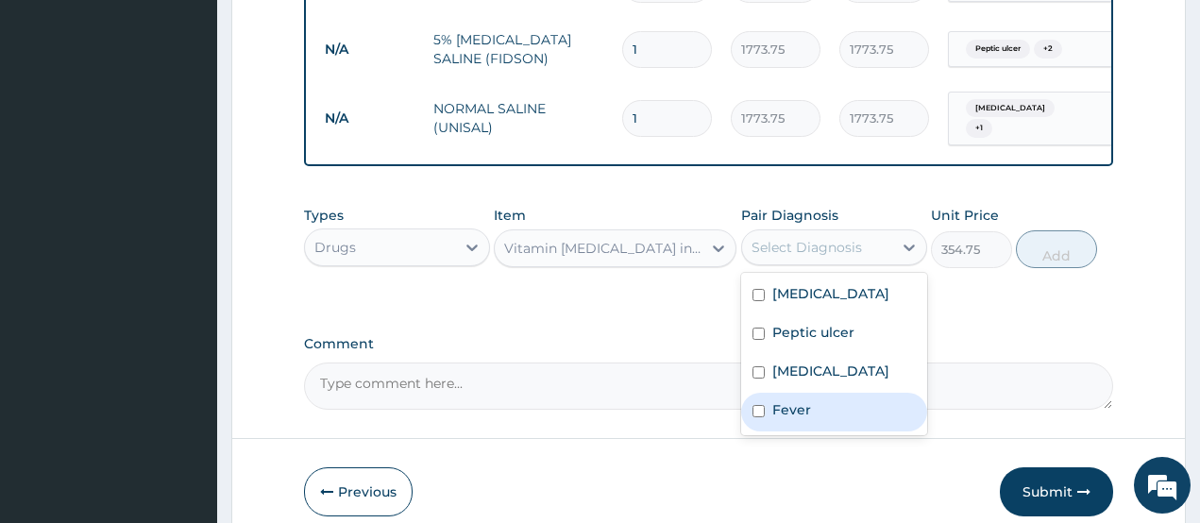
click at [806, 400] on label "Fever" at bounding box center [791, 409] width 39 height 19
checkbox input "true"
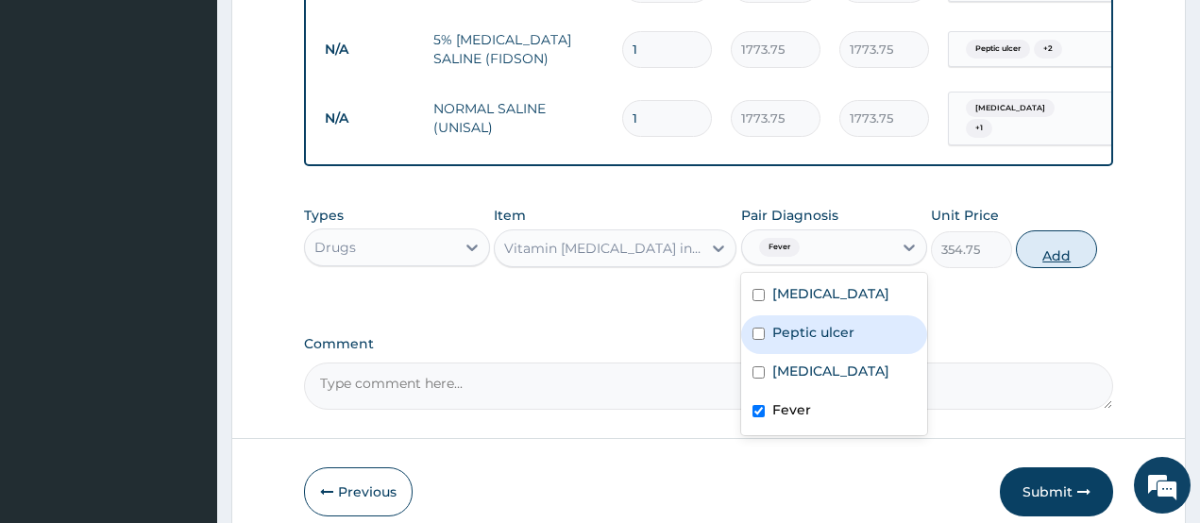
click at [1041, 230] on button "Add" at bounding box center [1056, 249] width 81 height 38
type input "0"
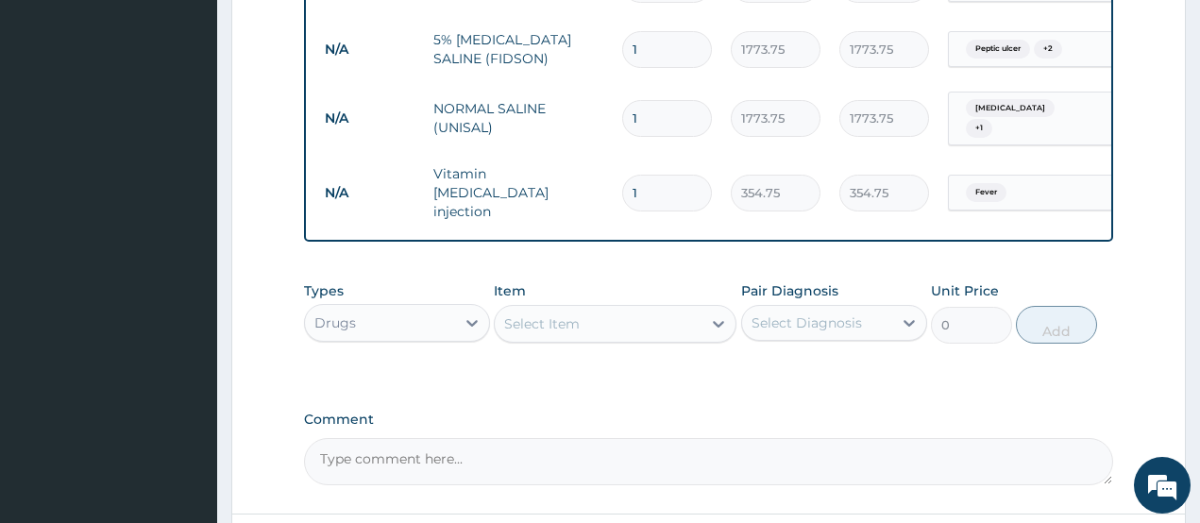
click at [538, 309] on div "Select Item" at bounding box center [598, 324] width 207 height 30
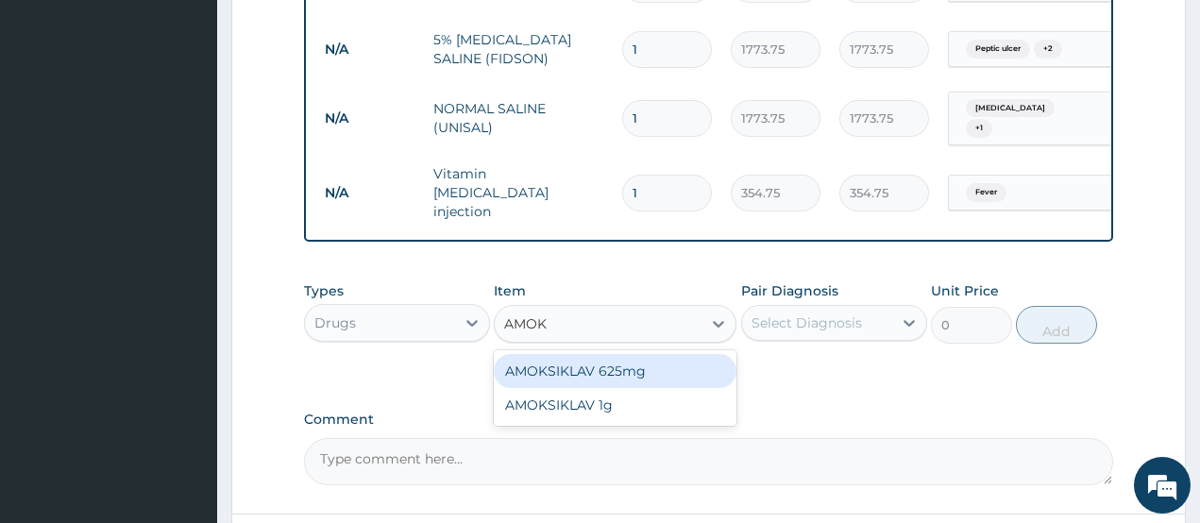
type input "AMOKS"
click at [574, 354] on div "AMOKSIKLAV 625mg" at bounding box center [615, 371] width 243 height 34
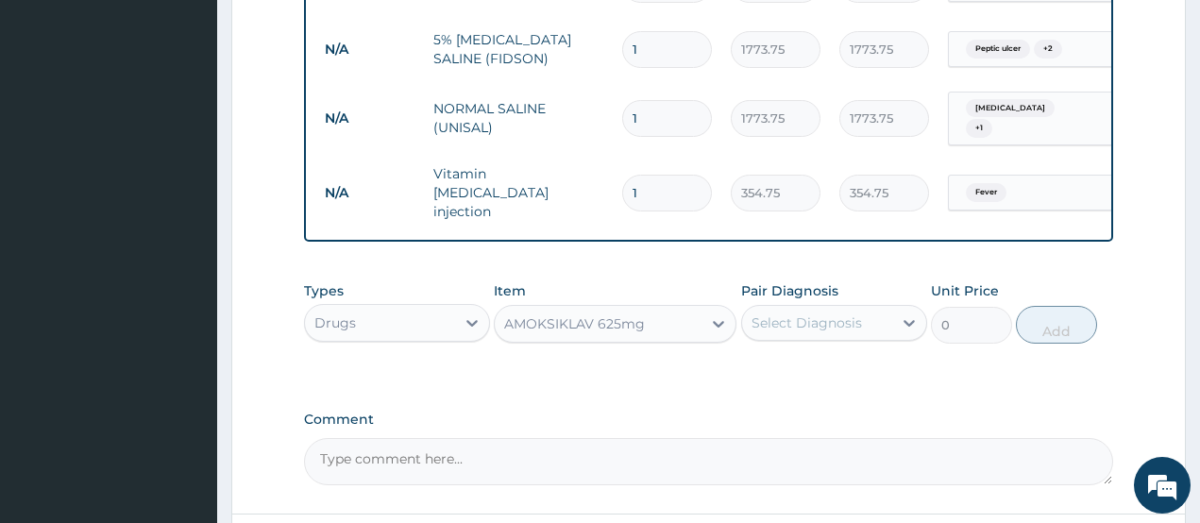
type input "650.375"
click at [814, 314] on div "Select Diagnosis" at bounding box center [807, 323] width 110 height 19
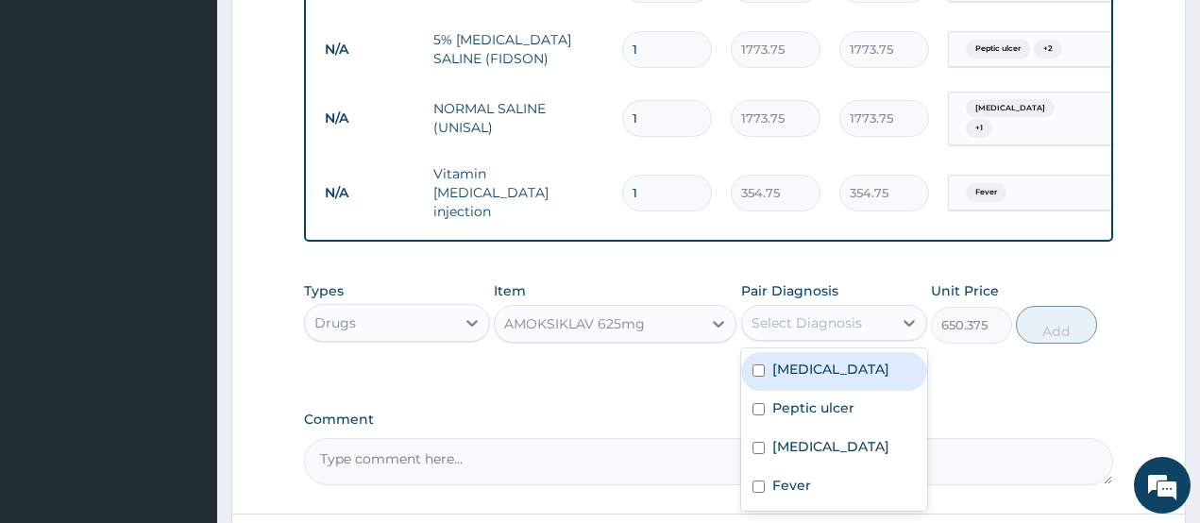
click at [824, 360] on label "Acute abdomen" at bounding box center [830, 369] width 117 height 19
checkbox input "true"
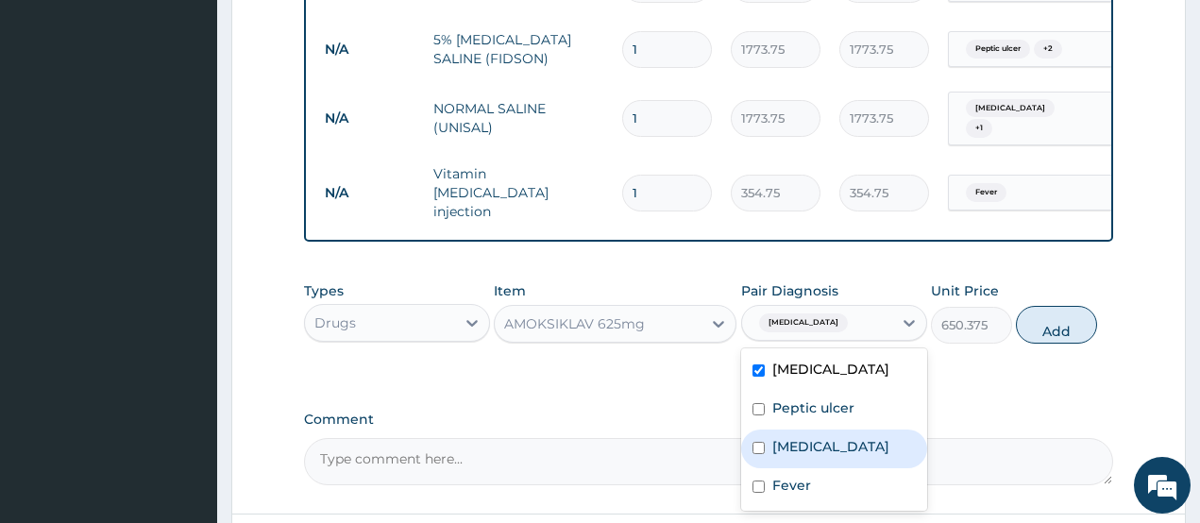
click at [822, 430] on div "Sepsis" at bounding box center [834, 449] width 186 height 39
checkbox input "true"
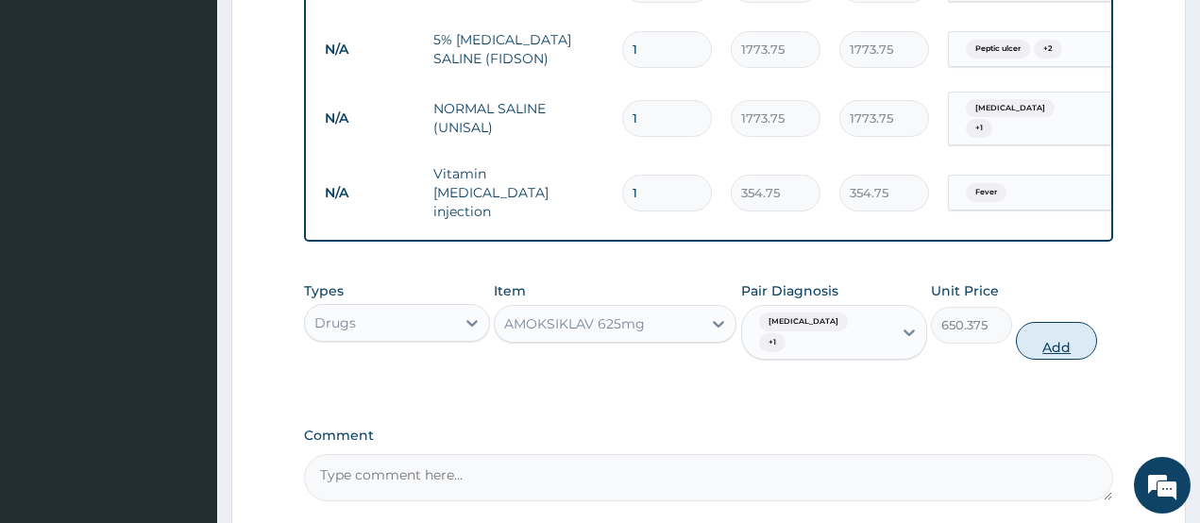
click at [1051, 322] on button "Add" at bounding box center [1056, 341] width 81 height 38
type input "0"
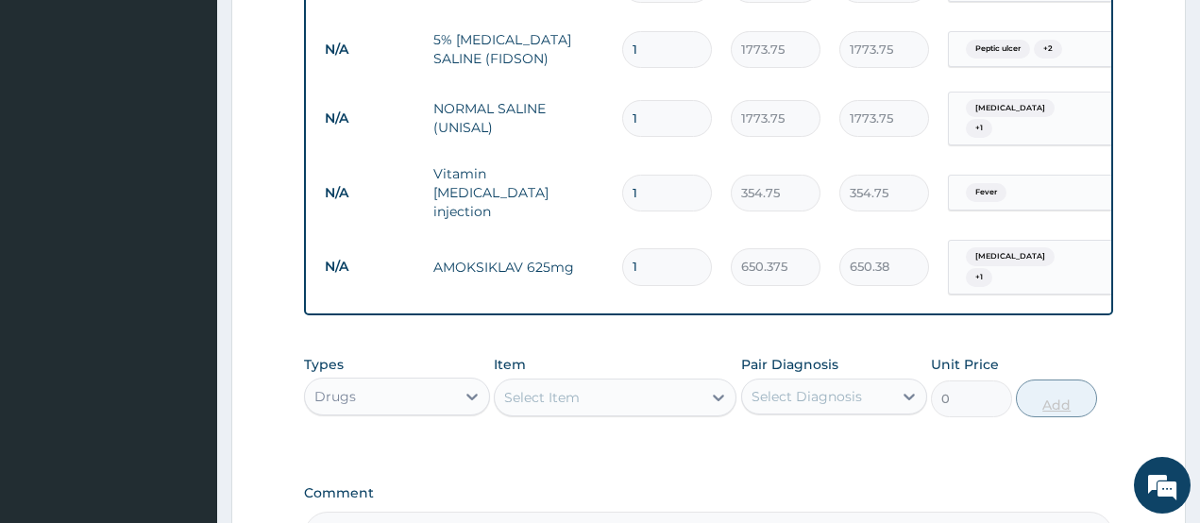
type input "14"
type input "9105.25"
type input "12"
type input "7804.50"
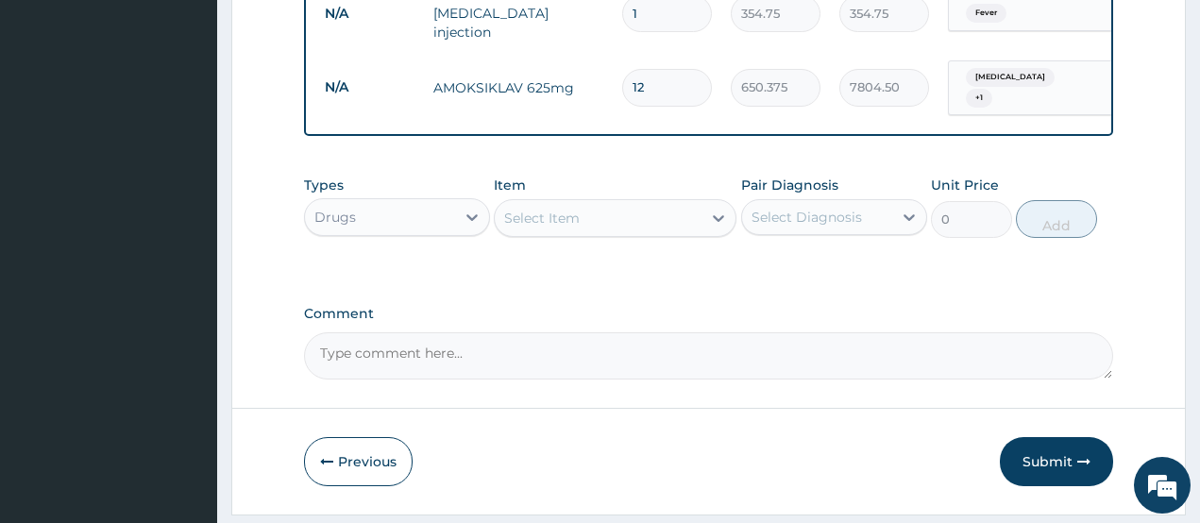
type input "12"
click at [595, 203] on div "Select Item" at bounding box center [598, 218] width 207 height 30
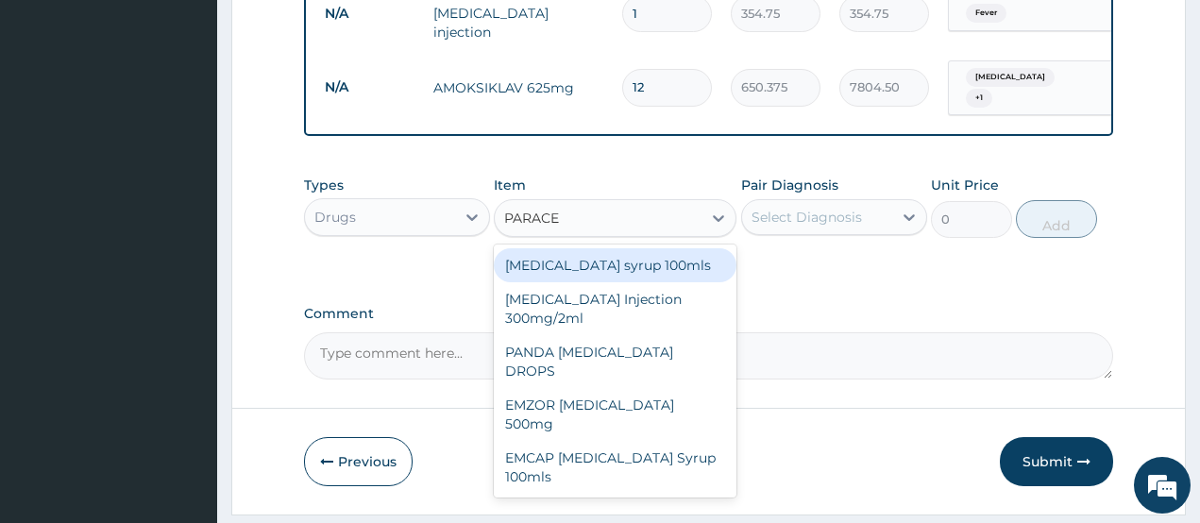
type input "PARACET"
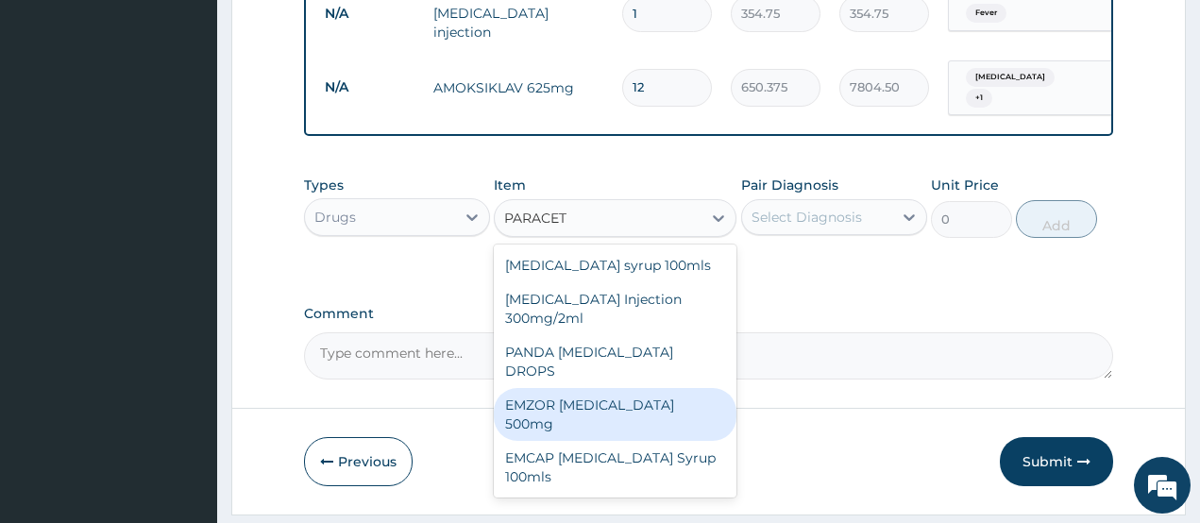
click at [599, 388] on div "EMZOR PARACETAMOL 500mg" at bounding box center [615, 414] width 243 height 53
type input "23.65"
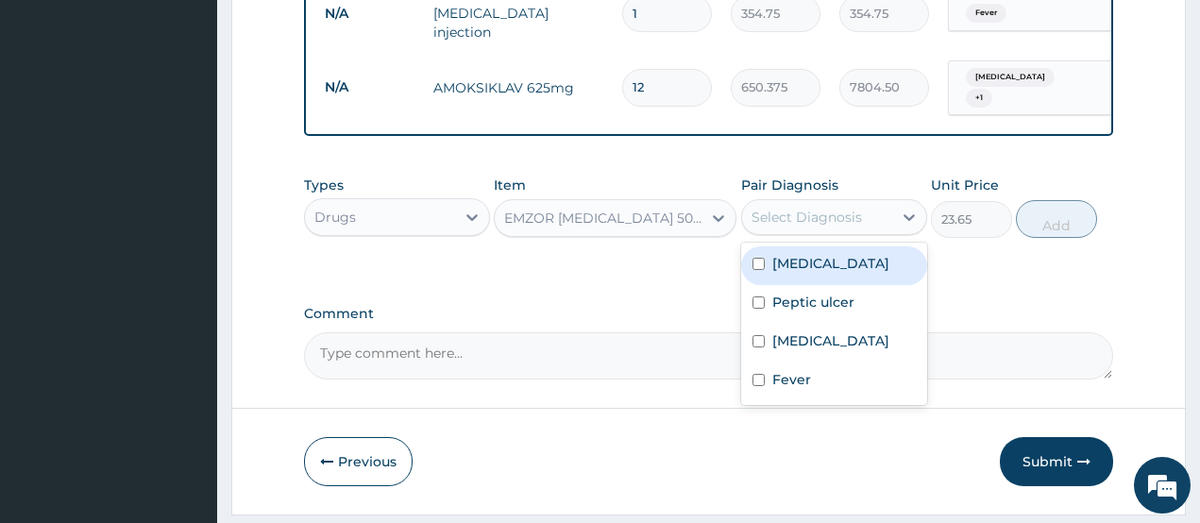
click at [815, 208] on div "Select Diagnosis" at bounding box center [807, 217] width 110 height 19
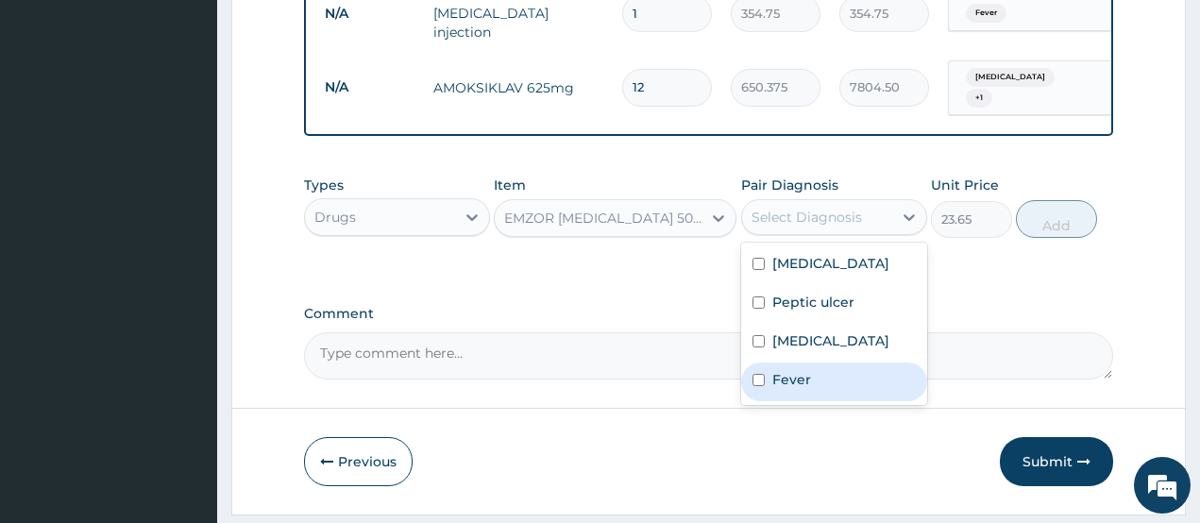
click at [802, 370] on label "Fever" at bounding box center [791, 379] width 39 height 19
checkbox input "true"
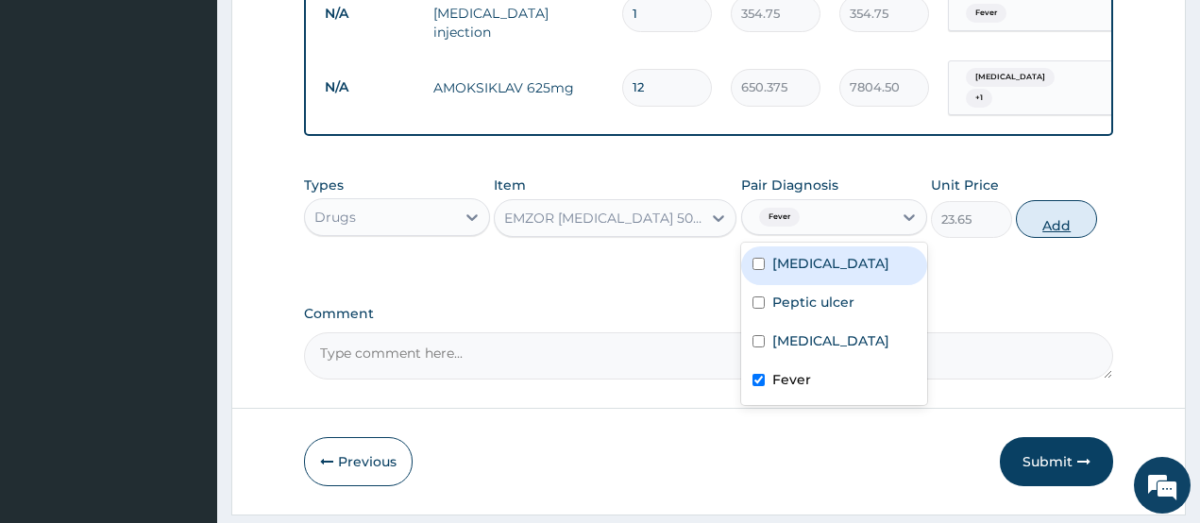
click at [1058, 200] on button "Add" at bounding box center [1056, 219] width 81 height 38
type input "0"
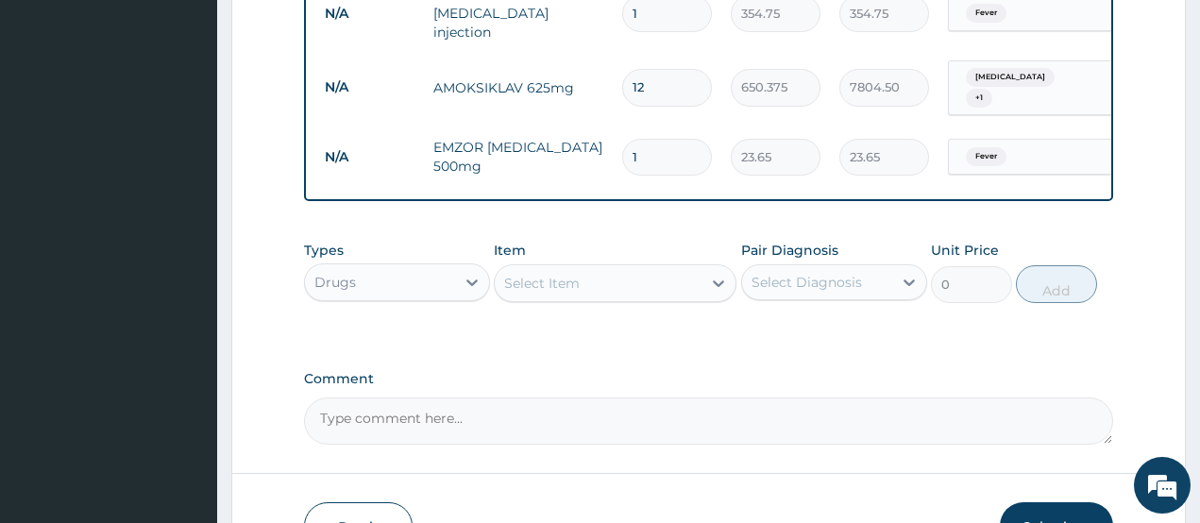
type input "18"
type input "425.70"
type input "18"
click at [1037, 502] on button "Submit" at bounding box center [1056, 526] width 113 height 49
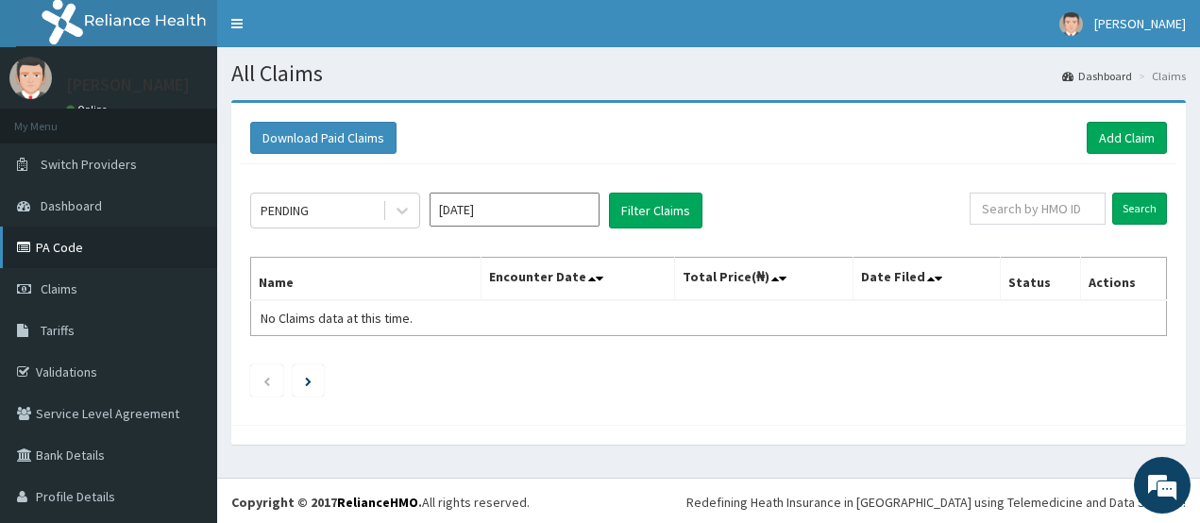
click at [66, 247] on link "PA Code" at bounding box center [108, 248] width 217 height 42
click at [1124, 131] on link "Add Claim" at bounding box center [1127, 138] width 80 height 32
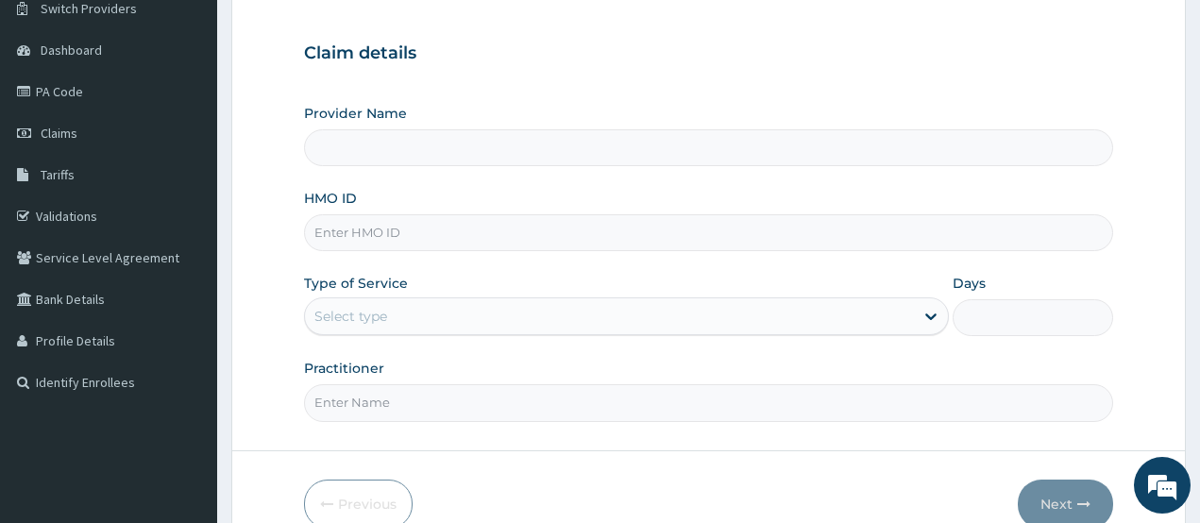
scroll to position [189, 0]
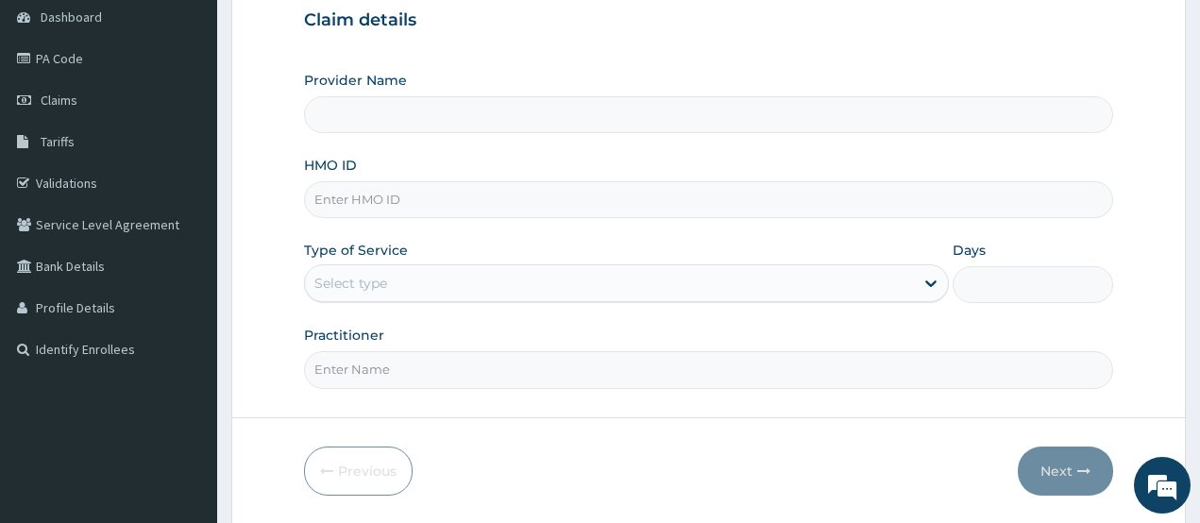
type input "CHIONHospital"
click at [351, 209] on input "HMO ID" at bounding box center [709, 199] width 810 height 37
paste input "PPY/10254/C"
type input "PPY/10254/C"
click at [369, 288] on div "Select type" at bounding box center [350, 283] width 73 height 19
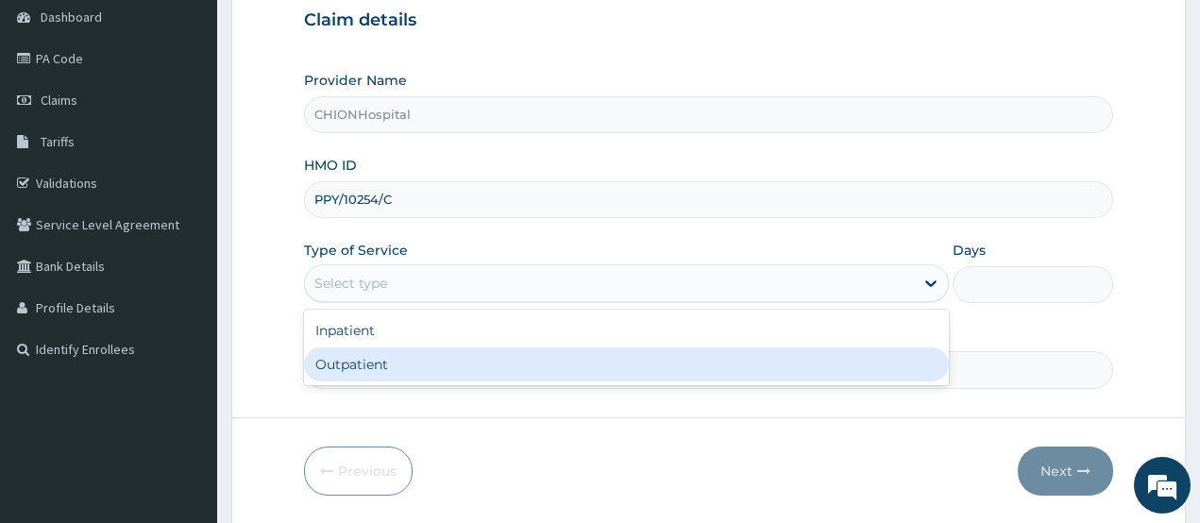
click at [369, 365] on div "Outpatient" at bounding box center [626, 365] width 645 height 34
type input "1"
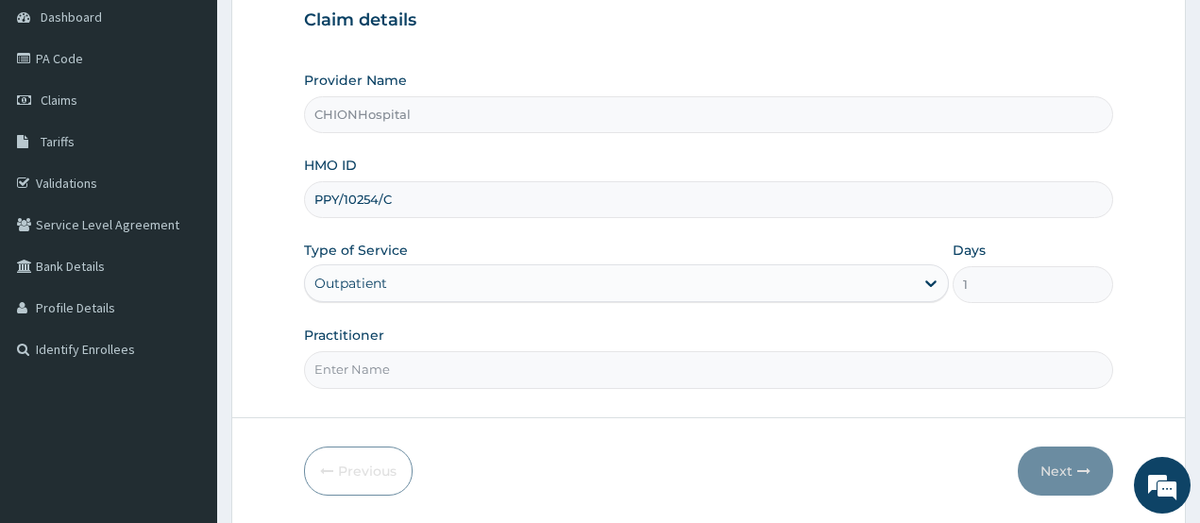
click at [380, 365] on input "Practitioner" at bounding box center [709, 369] width 810 height 37
type input "[PERSON_NAME] [PERSON_NAME]"
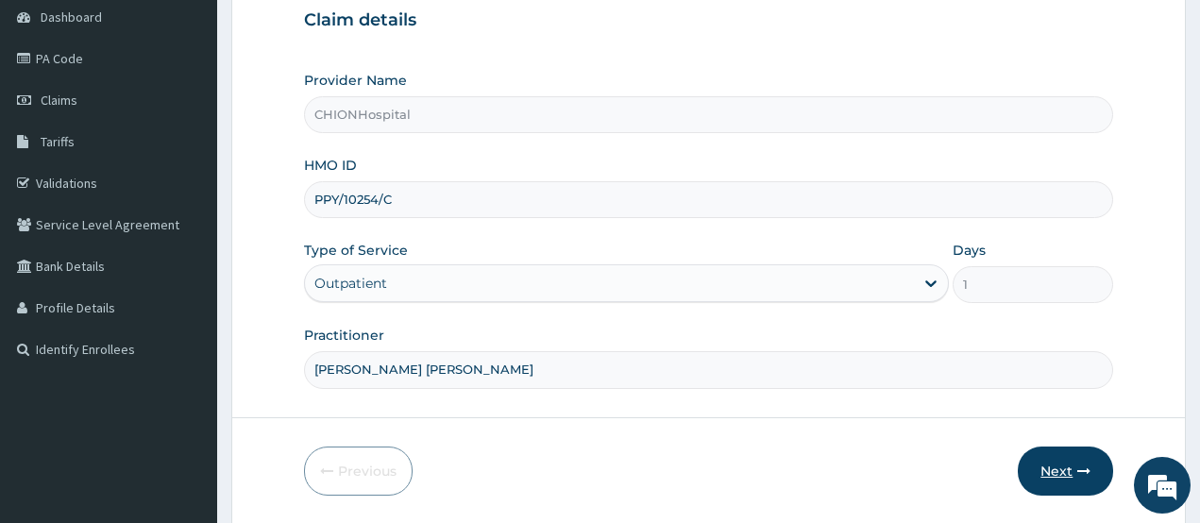
click at [1039, 467] on button "Next" at bounding box center [1065, 471] width 95 height 49
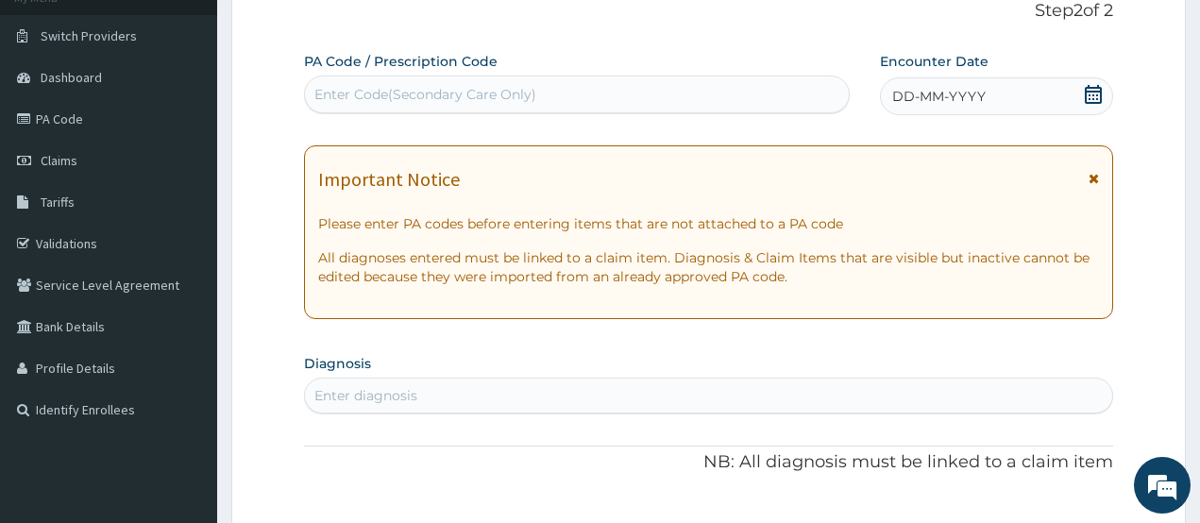
scroll to position [94, 0]
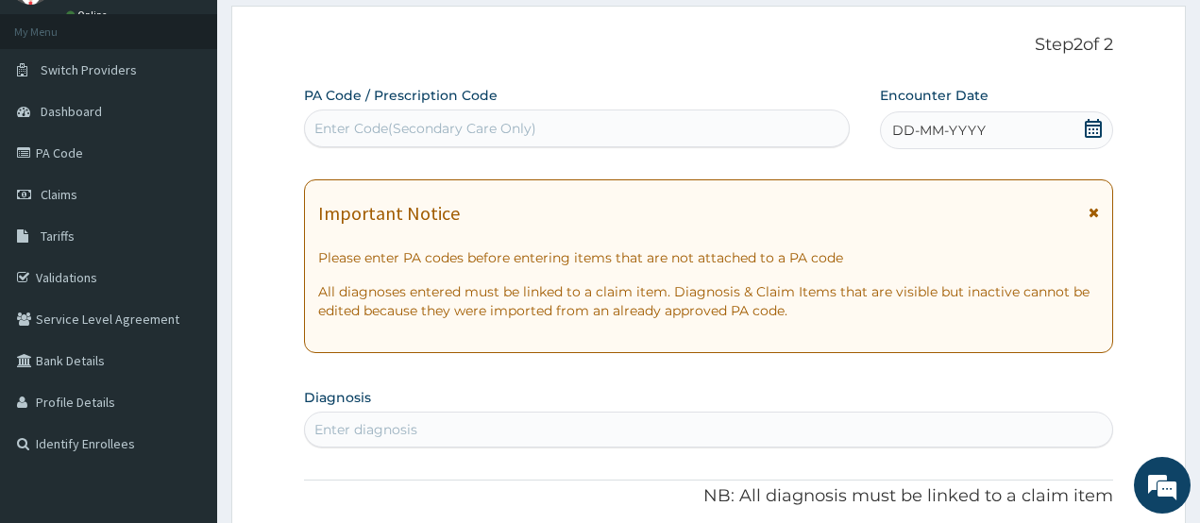
click at [483, 144] on div "Enter Code(Secondary Care Only)" at bounding box center [577, 128] width 544 height 30
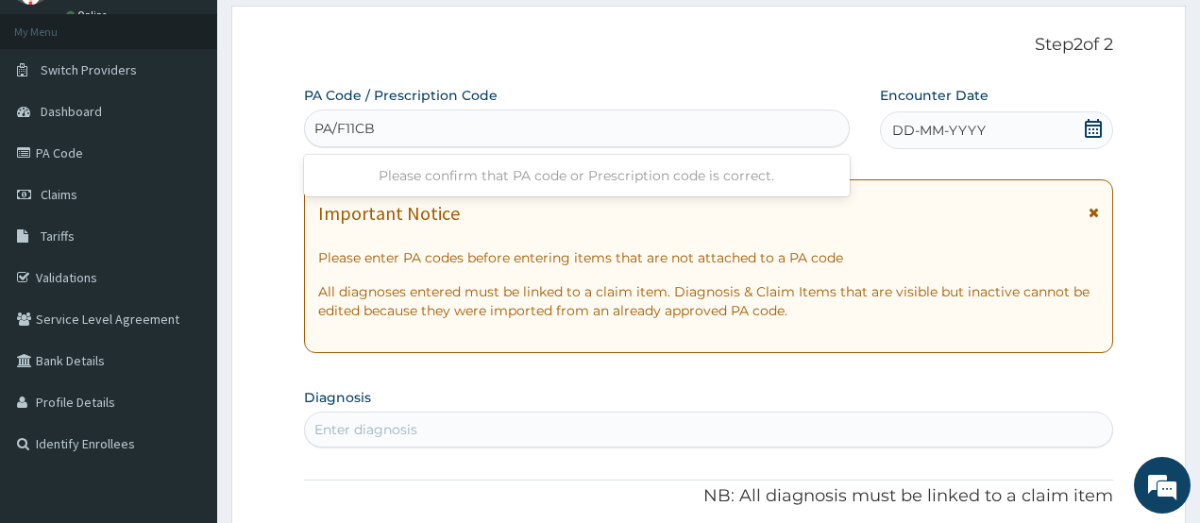
type input "PA/F11CBD"
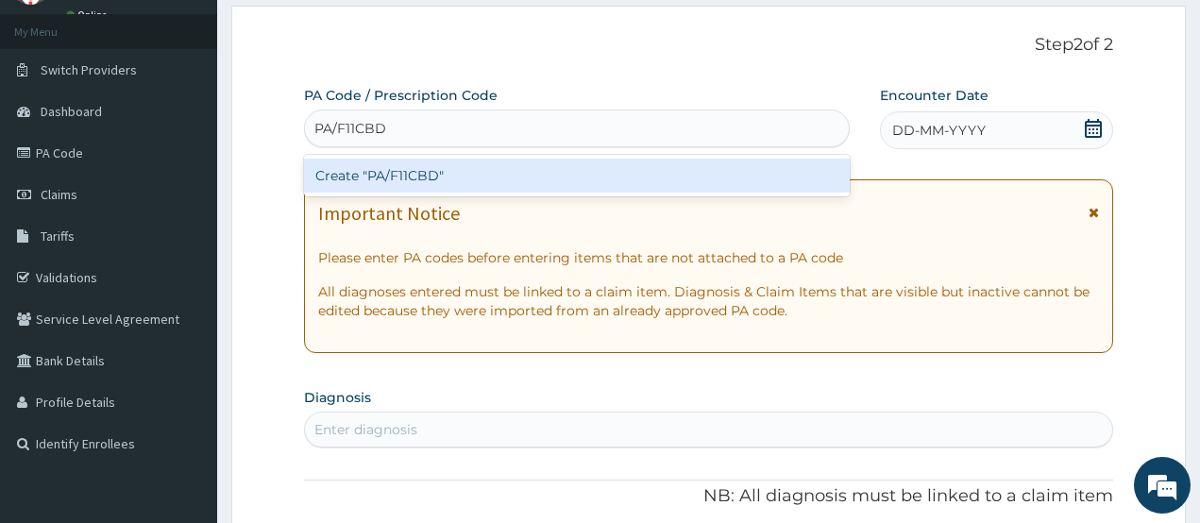
click at [439, 168] on div "Create "PA/F11CBD"" at bounding box center [577, 176] width 546 height 34
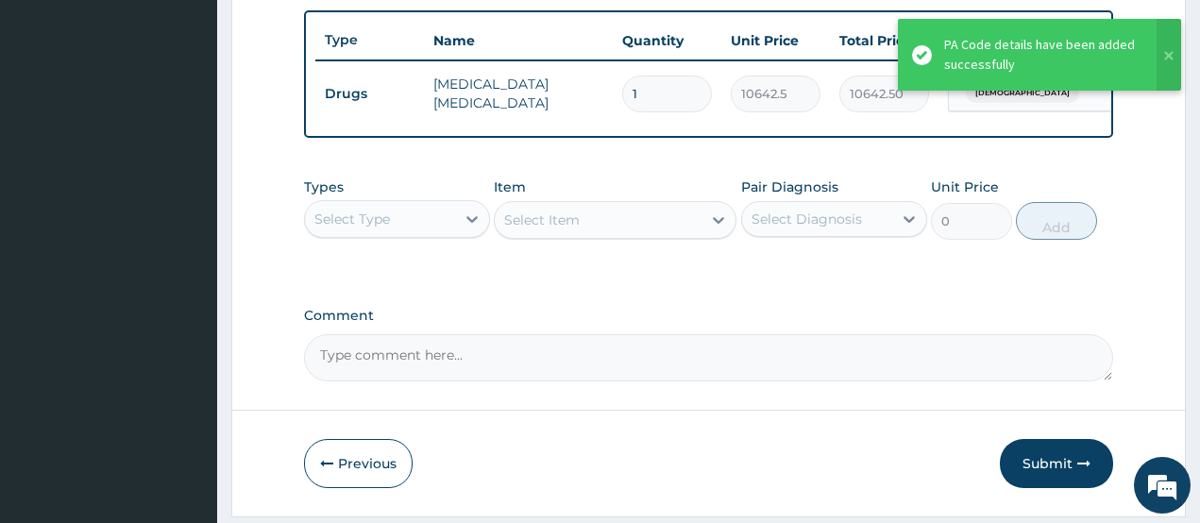
scroll to position [713, 0]
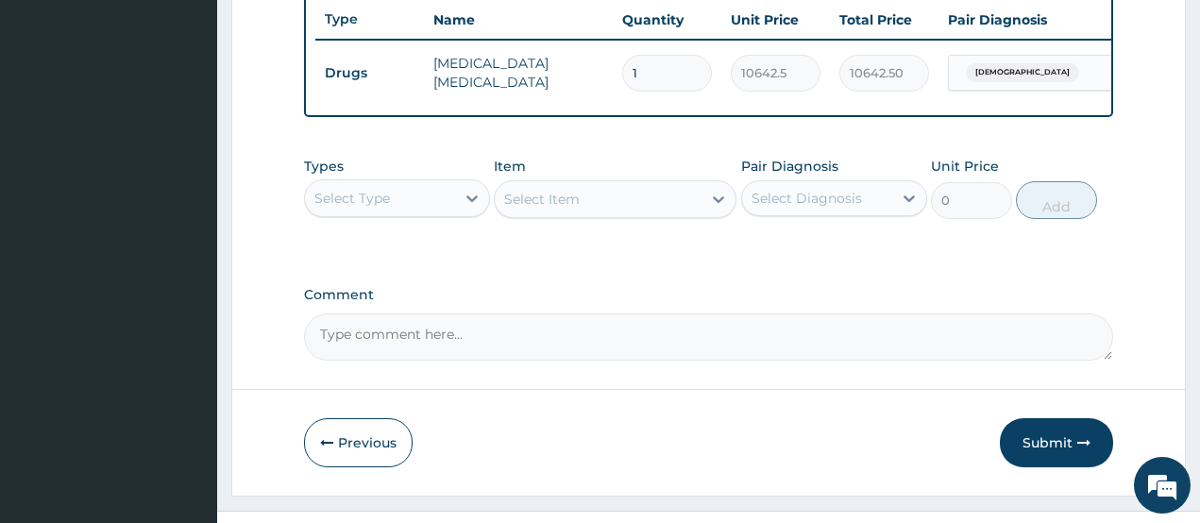
click at [338, 208] on div "Select Type" at bounding box center [352, 198] width 76 height 19
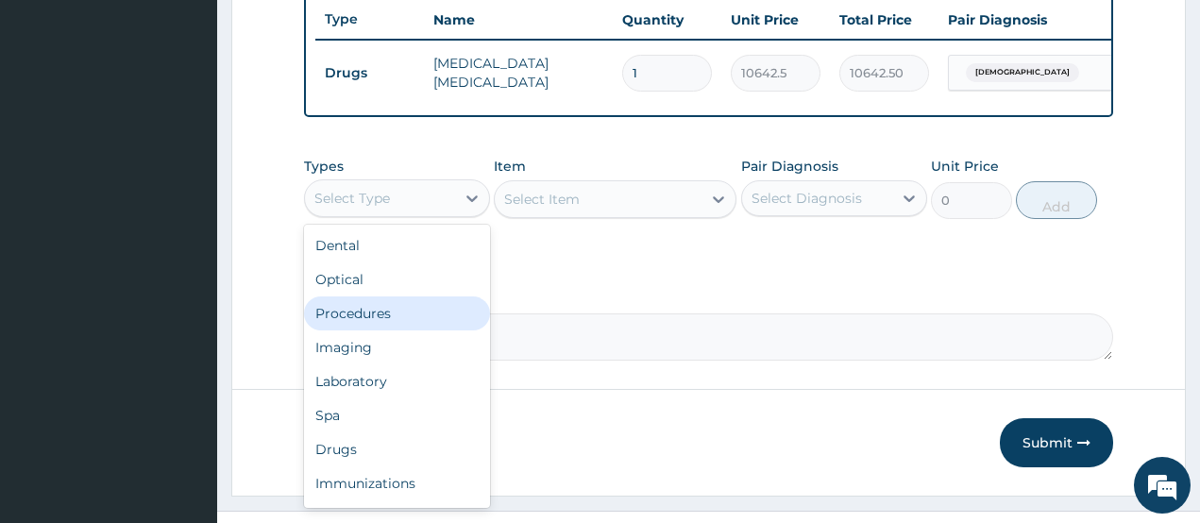
click at [376, 326] on div "Procedures" at bounding box center [397, 314] width 186 height 34
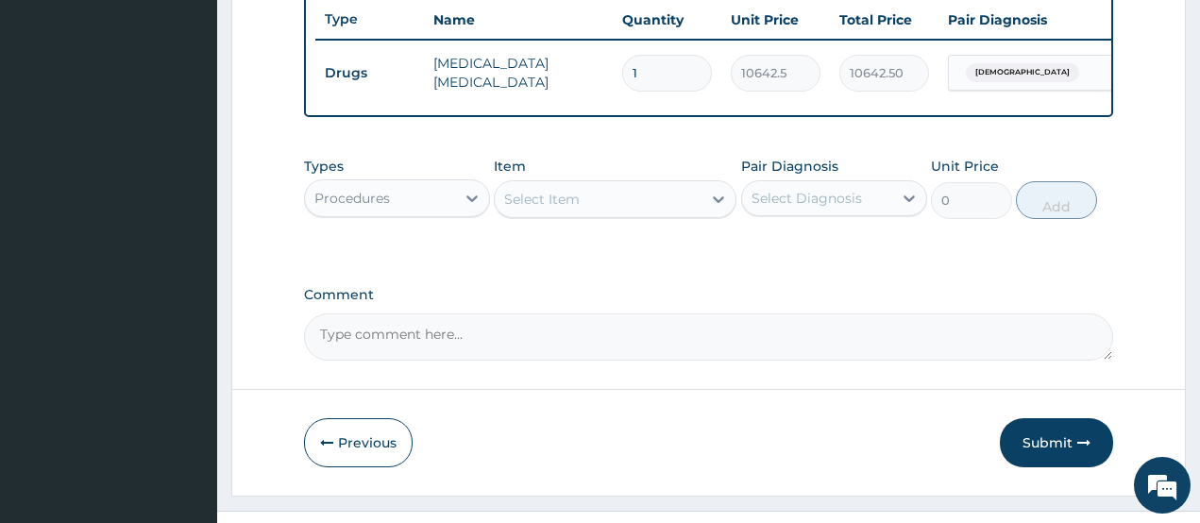
click at [619, 211] on div "Select Item" at bounding box center [598, 199] width 207 height 30
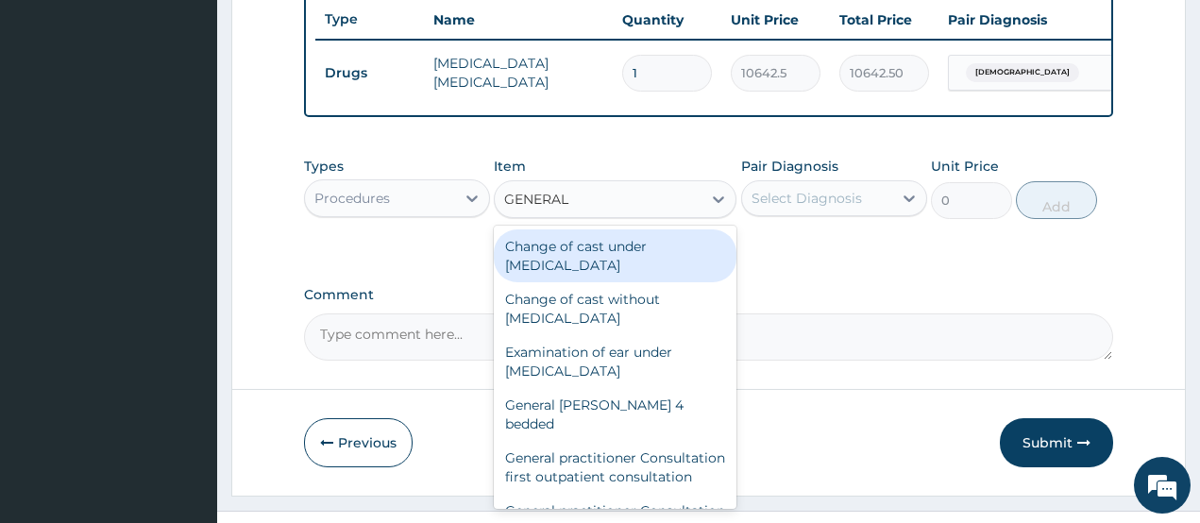
type input "GENERAL P"
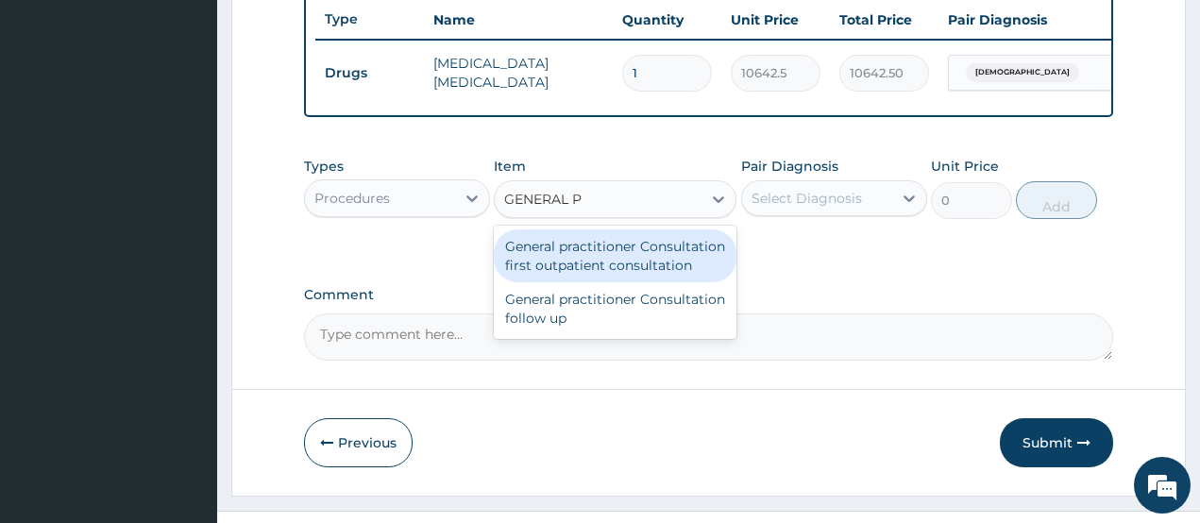
click at [610, 270] on div "General practitioner Consultation first outpatient consultation" at bounding box center [615, 255] width 243 height 53
type input "3547.5"
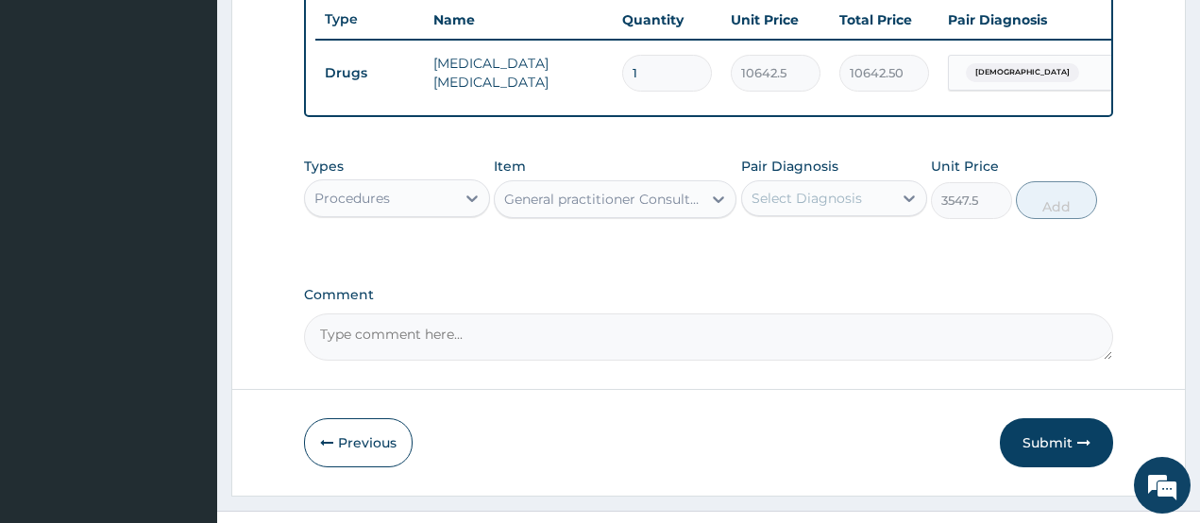
drag, startPoint x: 785, startPoint y: 215, endPoint x: 787, endPoint y: 235, distance: 19.9
click at [786, 208] on div "Select Diagnosis" at bounding box center [807, 198] width 110 height 19
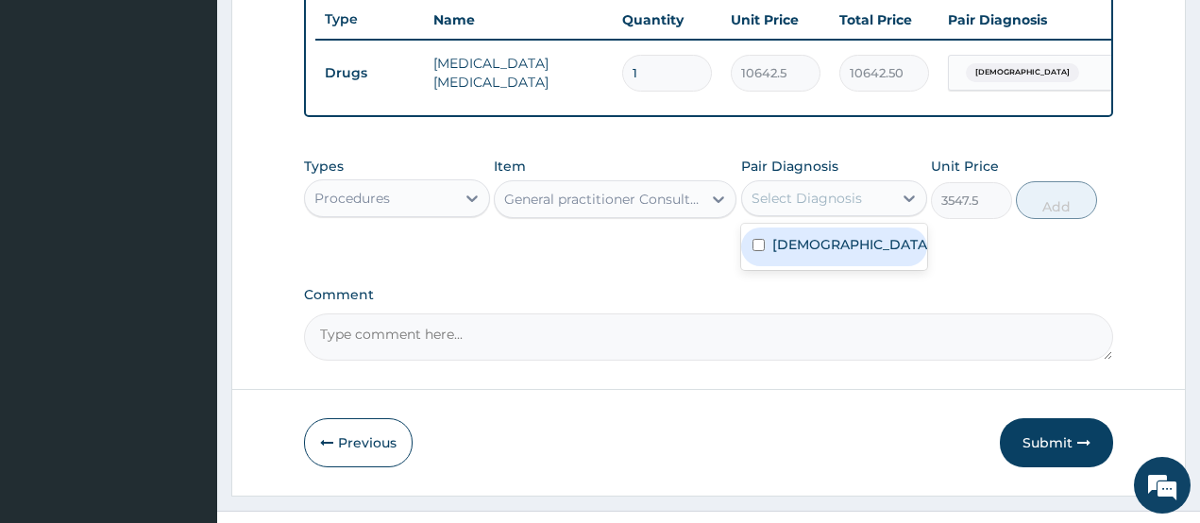
click at [793, 254] on label "Asthma" at bounding box center [852, 244] width 160 height 19
checkbox input "true"
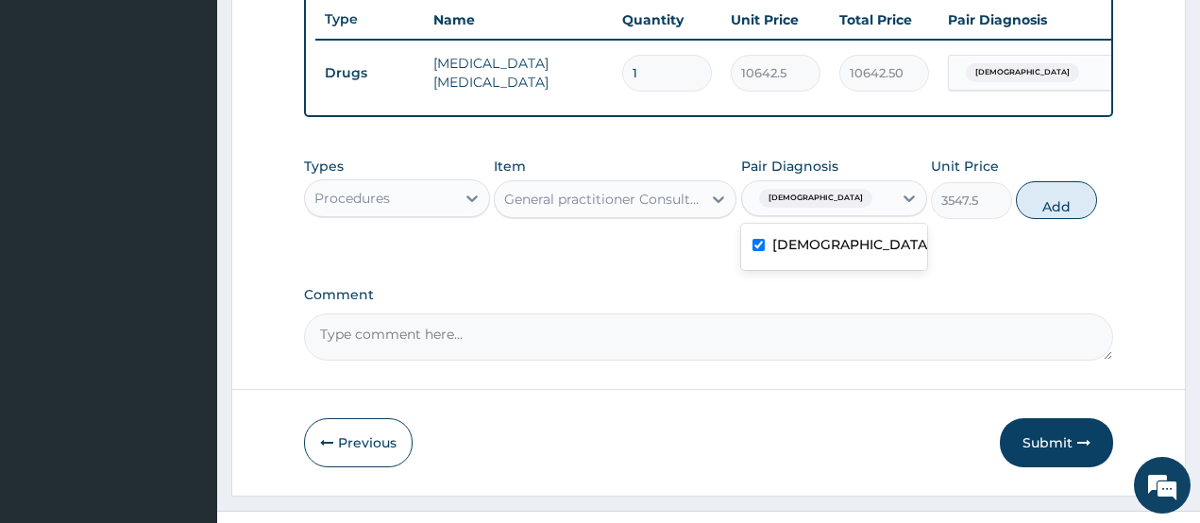
drag, startPoint x: 1068, startPoint y: 212, endPoint x: 1041, endPoint y: 345, distance: 135.0
click at [1067, 218] on button "Add" at bounding box center [1056, 200] width 81 height 38
type input "0"
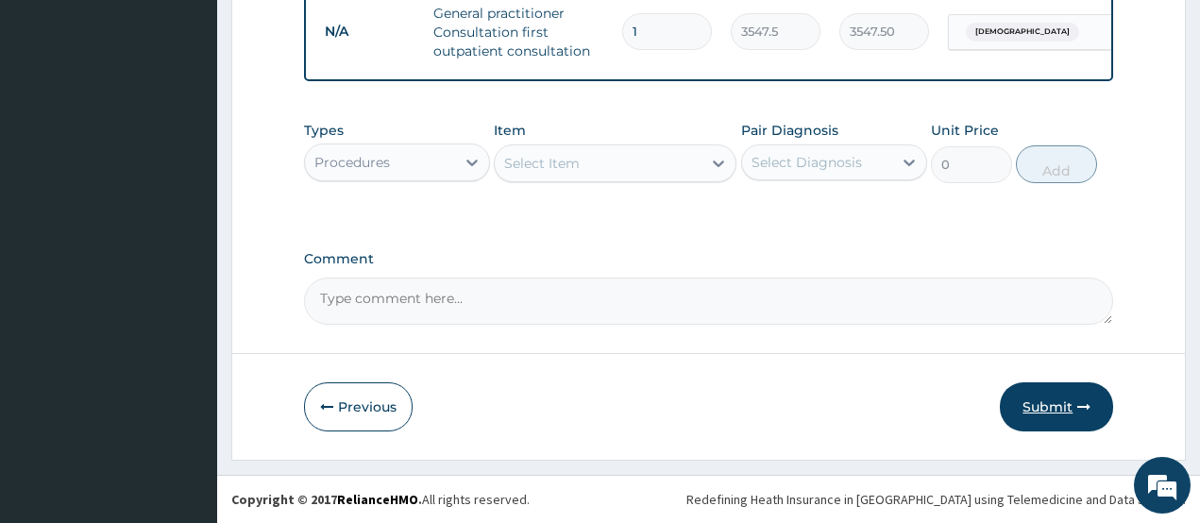
click at [1041, 406] on button "Submit" at bounding box center [1056, 406] width 113 height 49
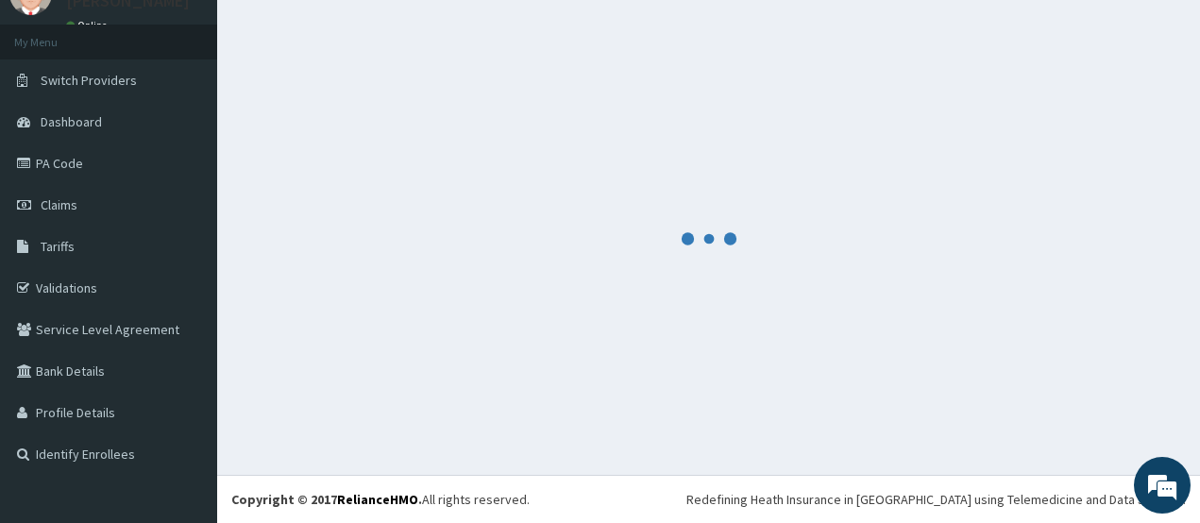
scroll to position [84, 0]
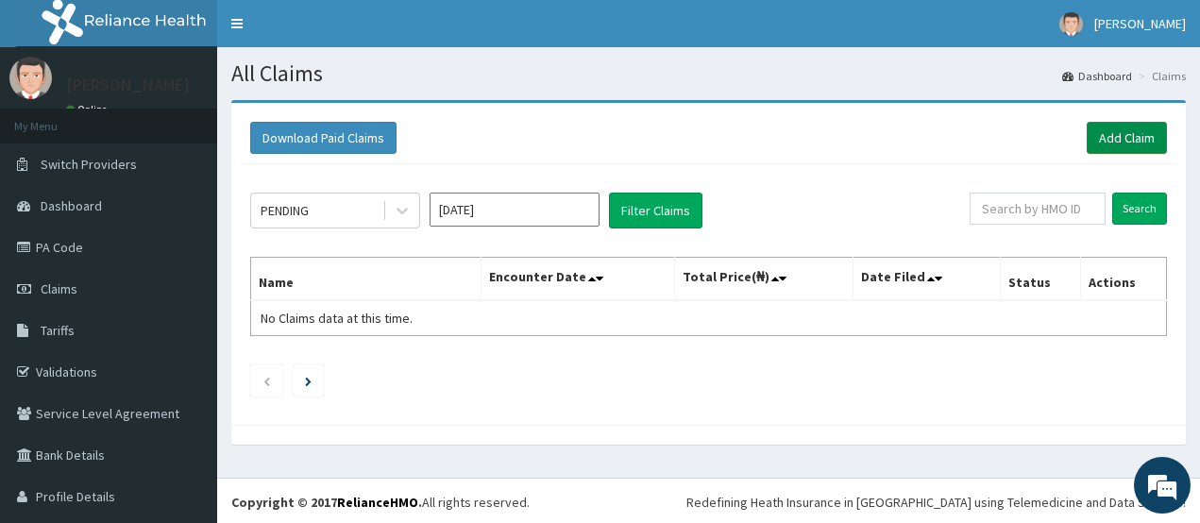
click at [1111, 147] on link "Add Claim" at bounding box center [1127, 138] width 80 height 32
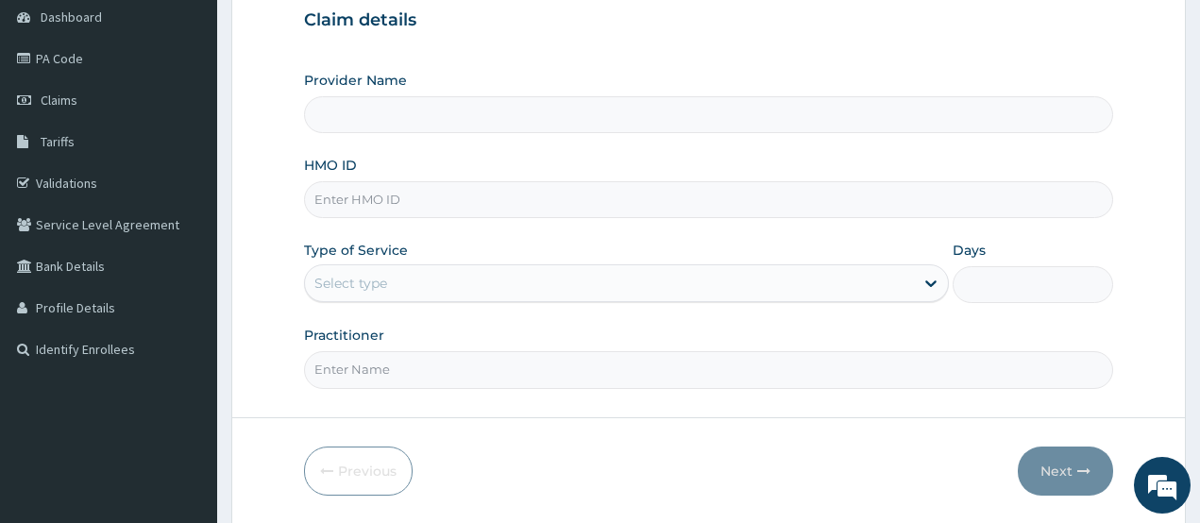
click at [375, 203] on input "HMO ID" at bounding box center [709, 199] width 810 height 37
type input "CHIONHospital"
paste input "FAO/10171/A"
type input "FAO/10171/A"
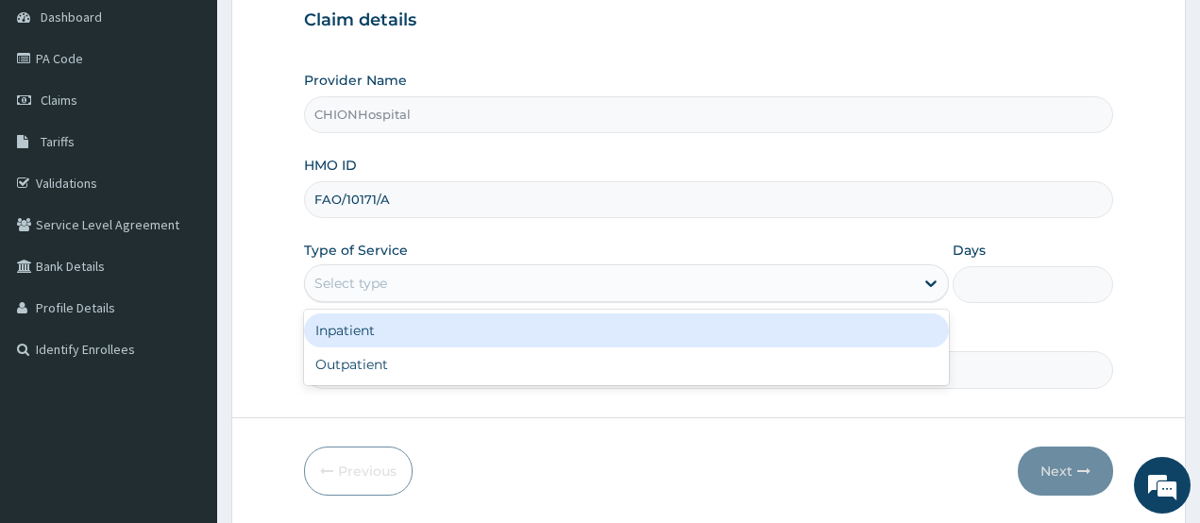
click at [363, 286] on div "Select type" at bounding box center [350, 283] width 73 height 19
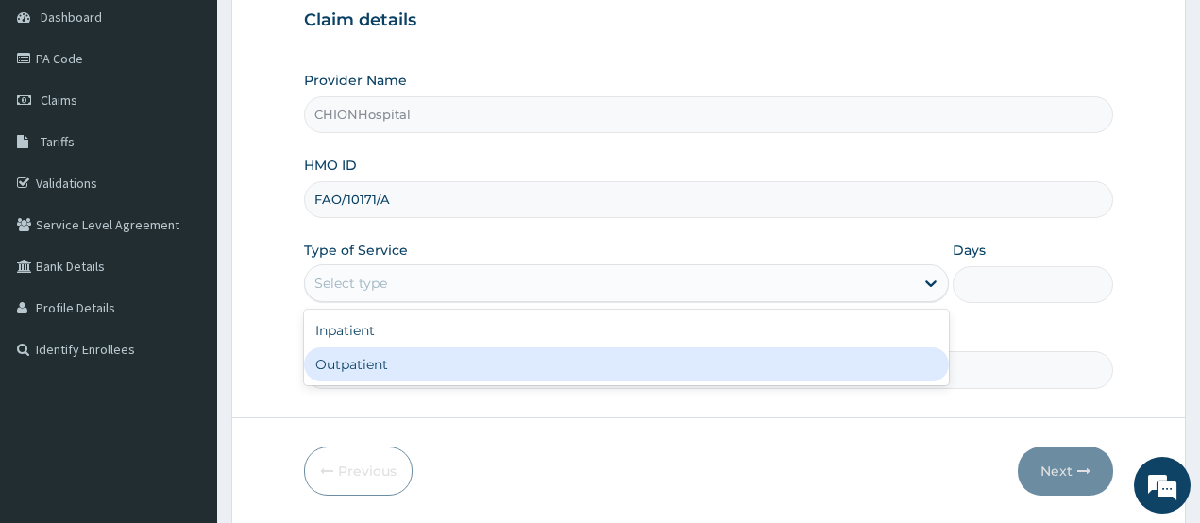
click at [362, 356] on div "Outpatient" at bounding box center [626, 365] width 645 height 34
type input "1"
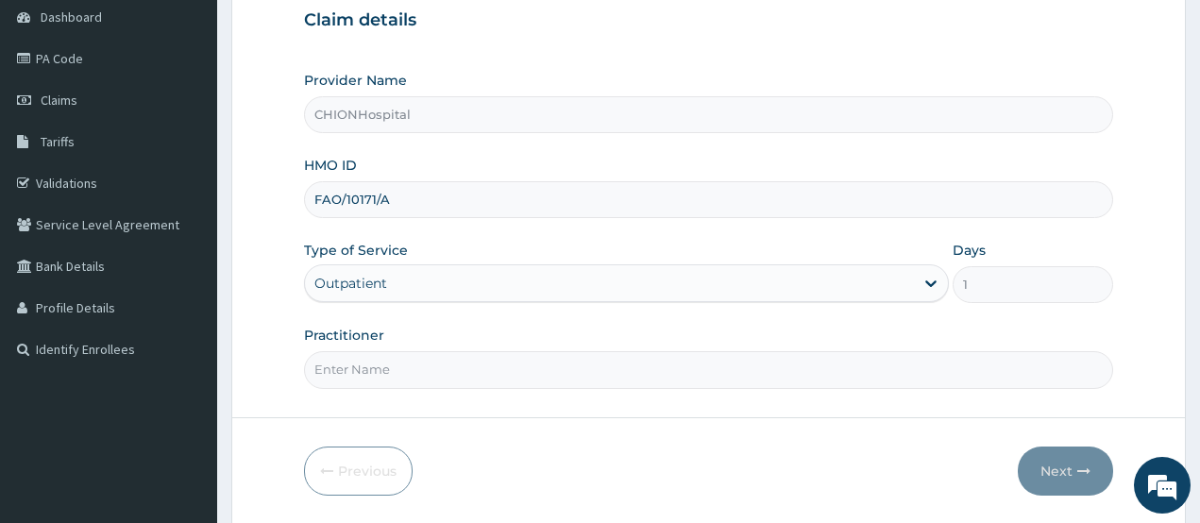
click at [369, 365] on input "Practitioner" at bounding box center [709, 369] width 810 height 37
type input "DR EZE JONAH"
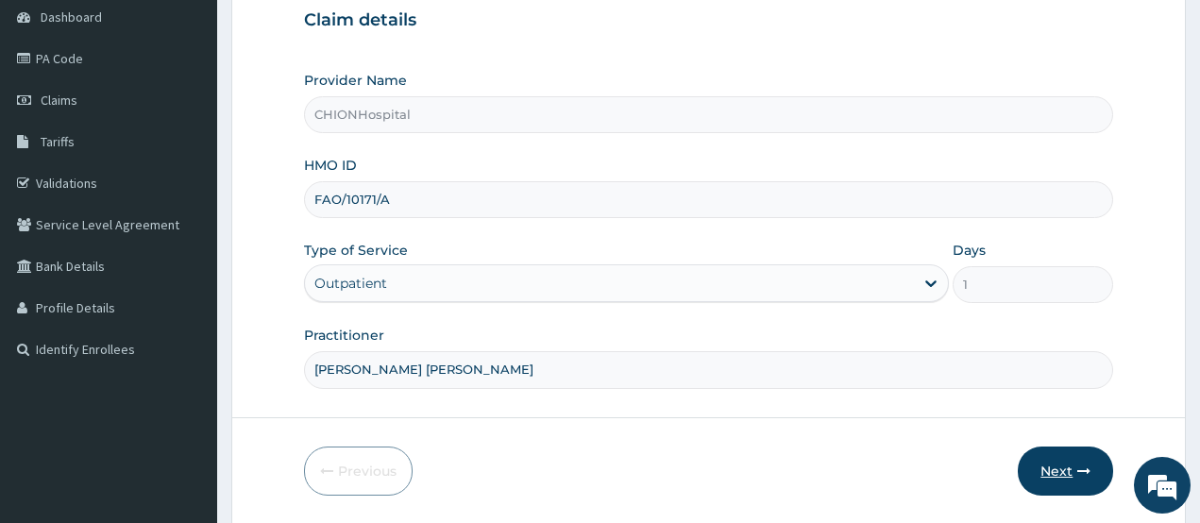
click at [1051, 470] on button "Next" at bounding box center [1065, 471] width 95 height 49
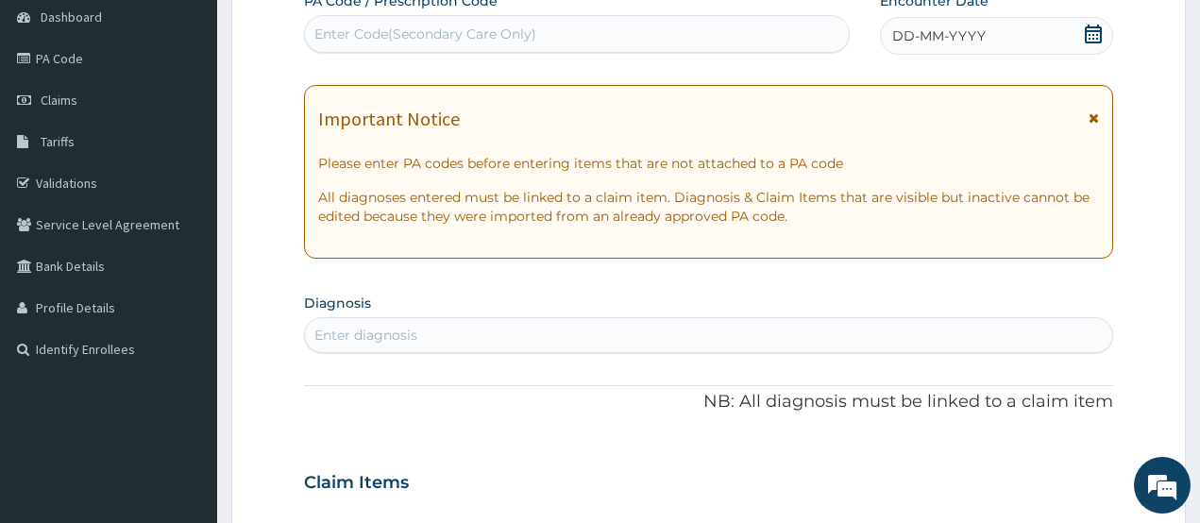
click at [392, 29] on div "Enter Code(Secondary Care Only)" at bounding box center [425, 34] width 222 height 19
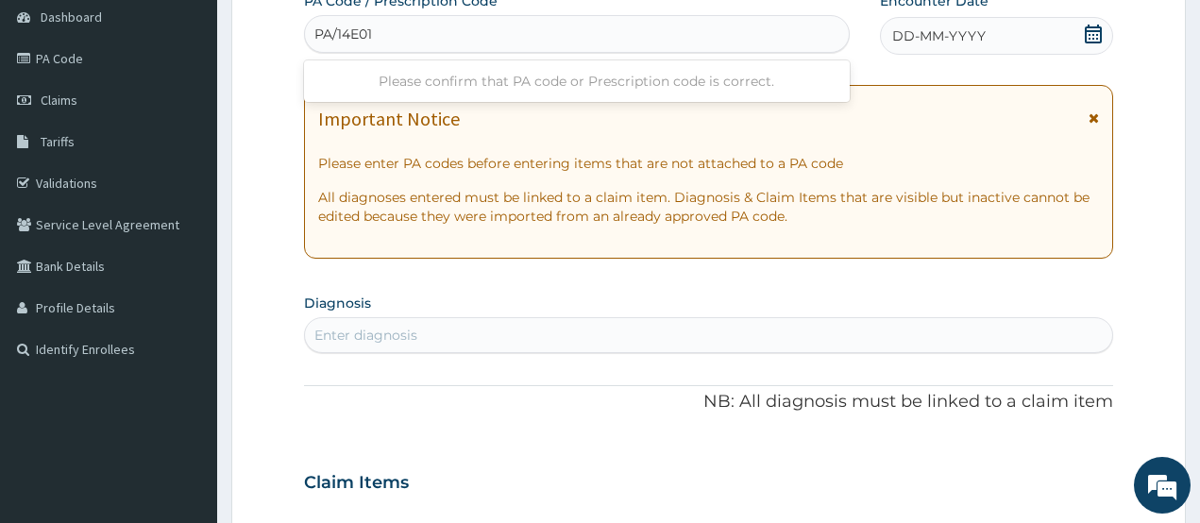
type input "PA/14E01C"
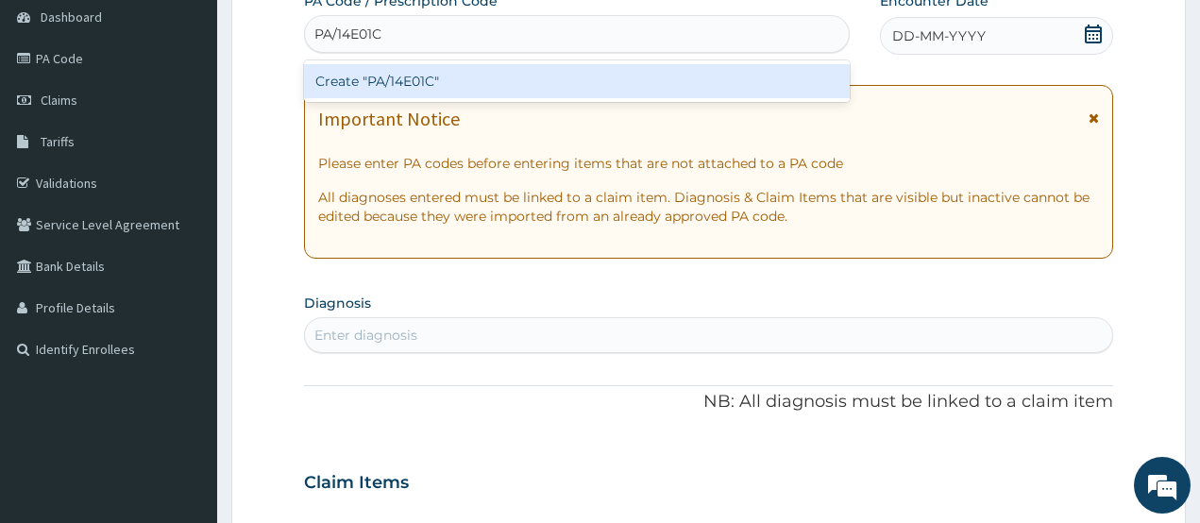
click at [382, 78] on div "Create "PA/14E01C"" at bounding box center [577, 81] width 546 height 34
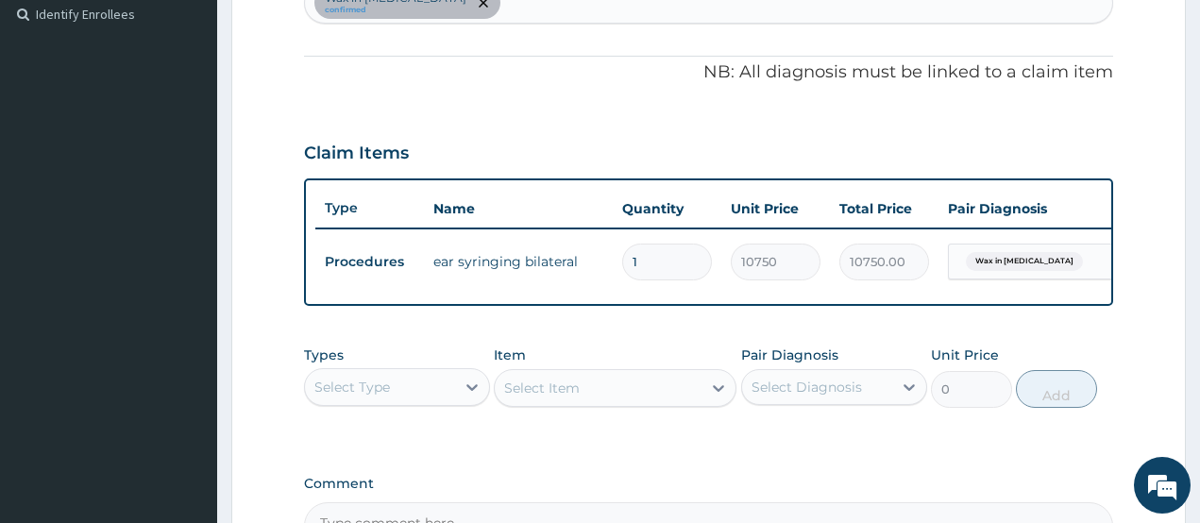
scroll to position [430, 0]
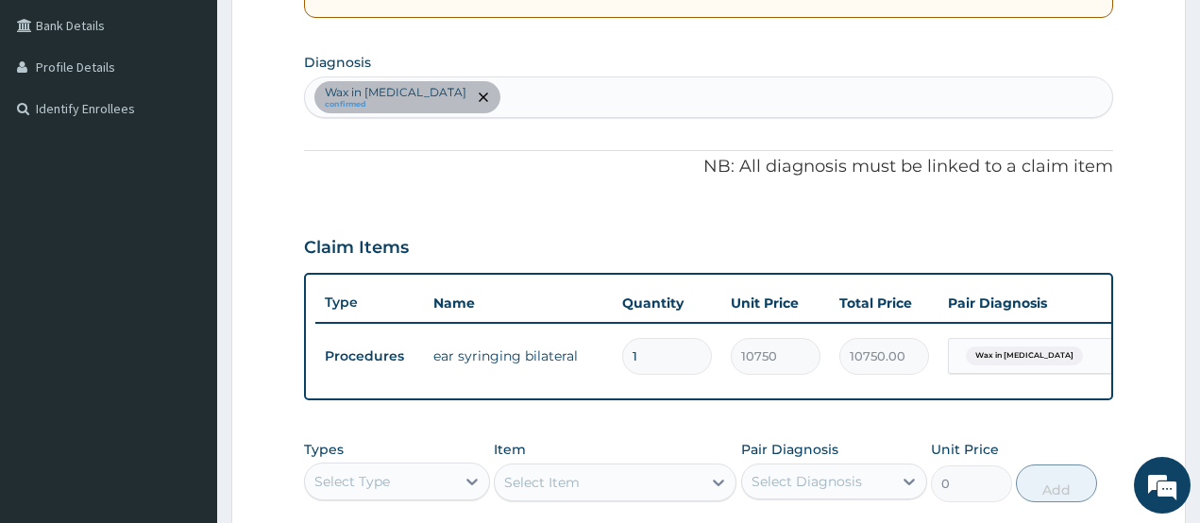
click at [490, 87] on div "Wax in ear canal confirmed" at bounding box center [709, 97] width 808 height 40
type input "CELLU"
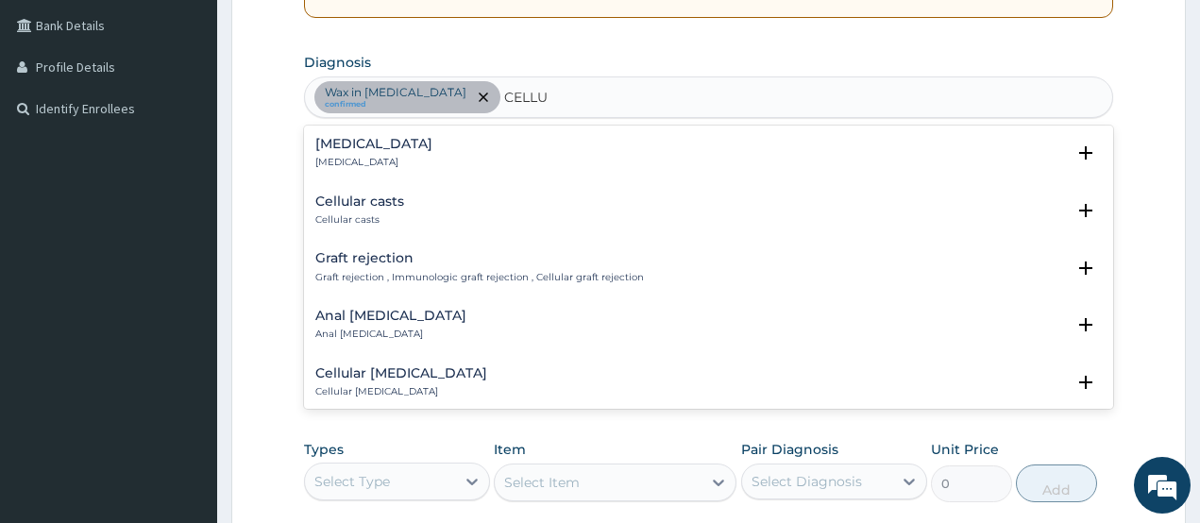
click at [331, 159] on p "Cellulitis" at bounding box center [373, 162] width 117 height 13
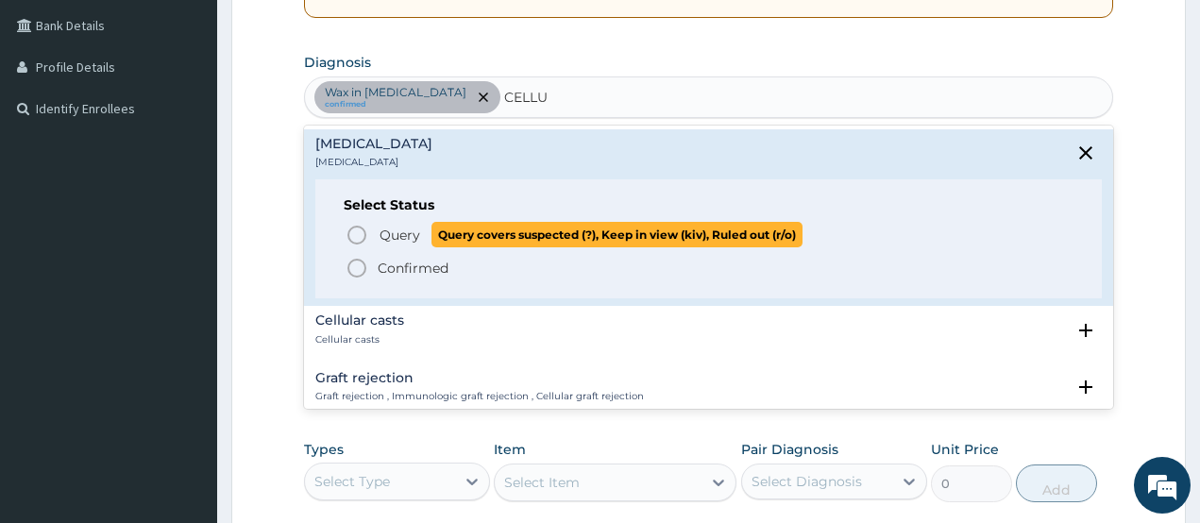
click at [355, 229] on icon "status option query" at bounding box center [357, 235] width 23 height 23
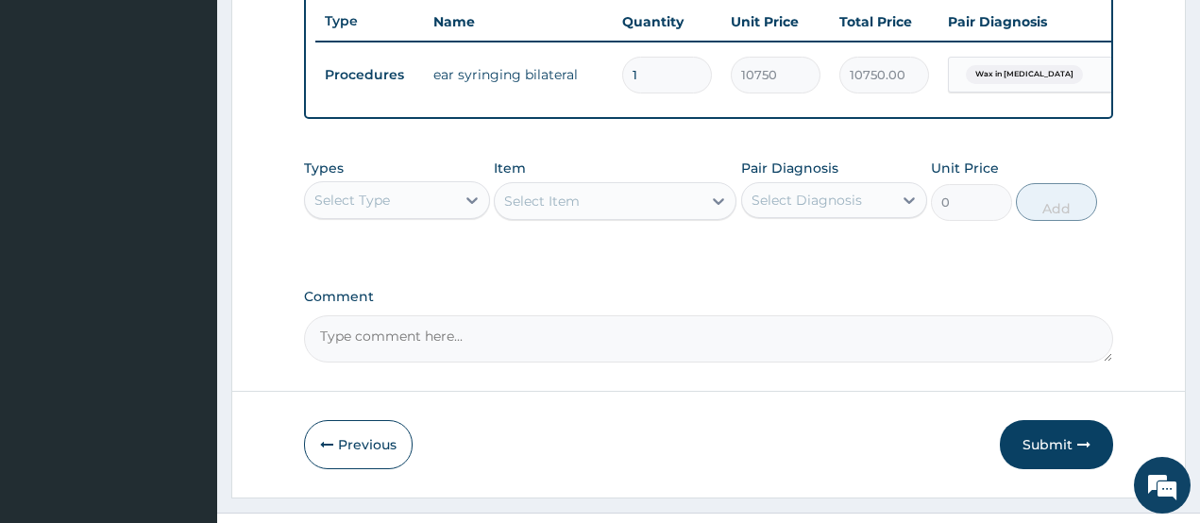
scroll to position [713, 0]
click at [411, 206] on div "Select Type" at bounding box center [380, 198] width 150 height 30
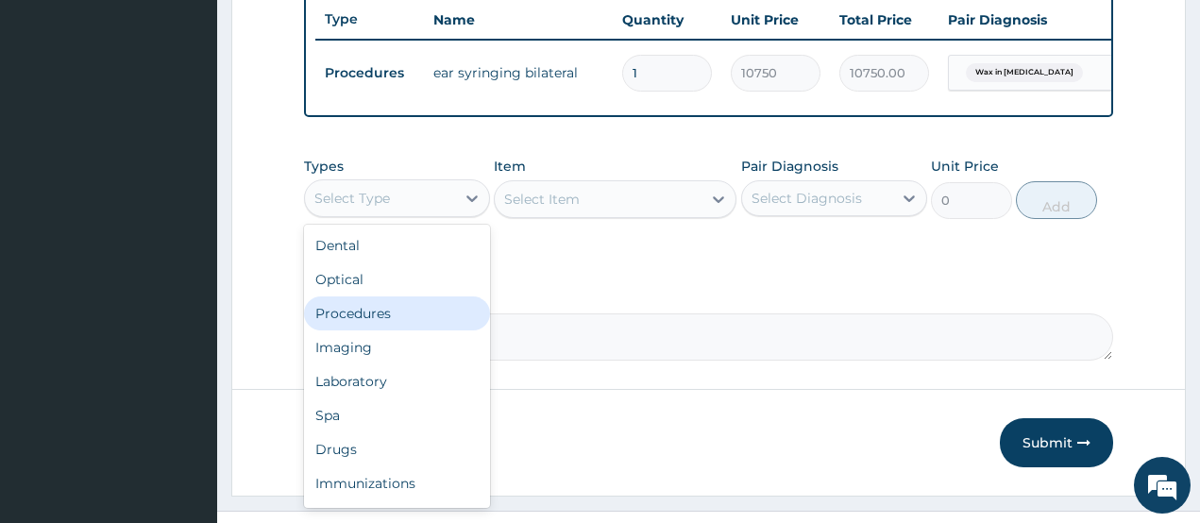
click at [388, 324] on div "Procedures" at bounding box center [397, 314] width 186 height 34
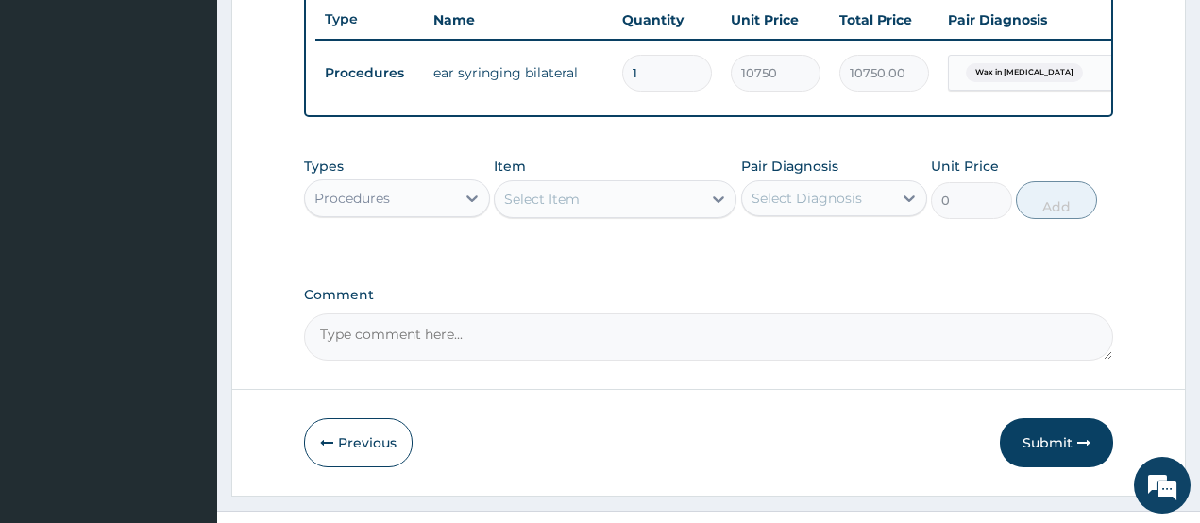
click at [586, 214] on div "Select Item" at bounding box center [598, 199] width 207 height 30
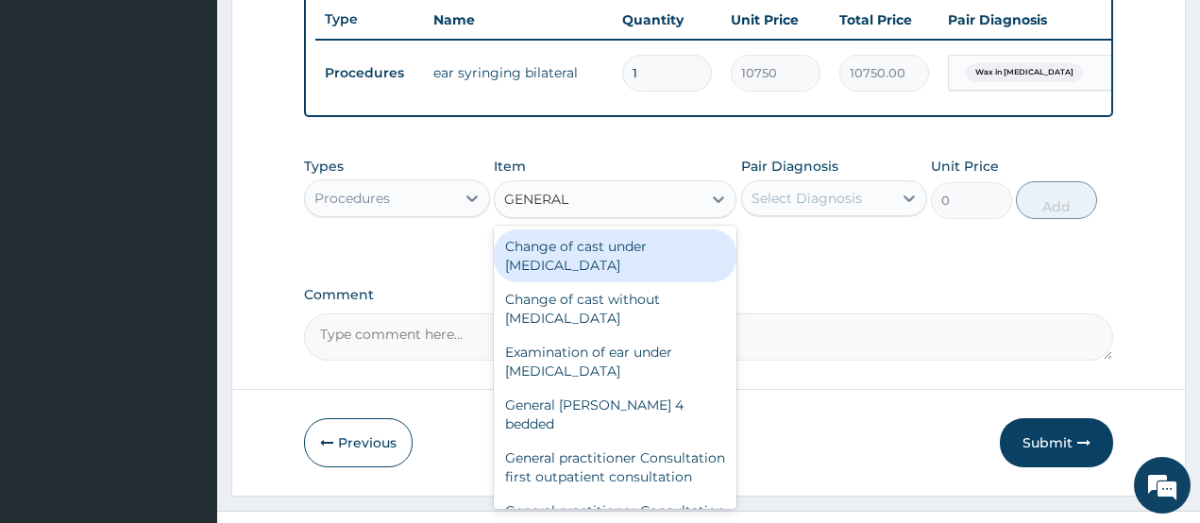
type input "GENERAL P"
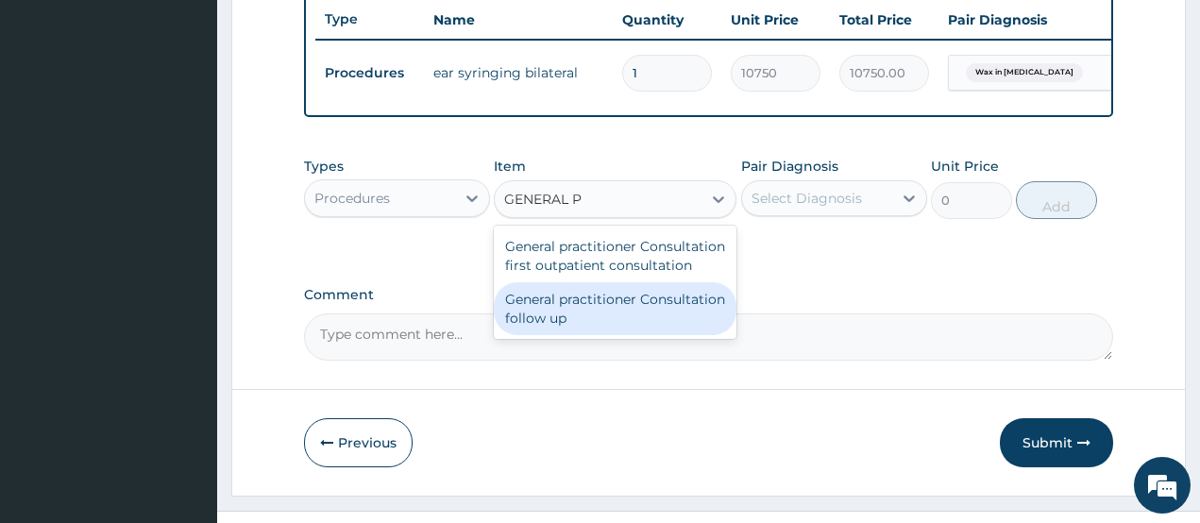
drag, startPoint x: 579, startPoint y: 309, endPoint x: 675, endPoint y: 290, distance: 98.2
click at [583, 309] on div "General practitioner Consultation follow up" at bounding box center [615, 308] width 243 height 53
type input "2365"
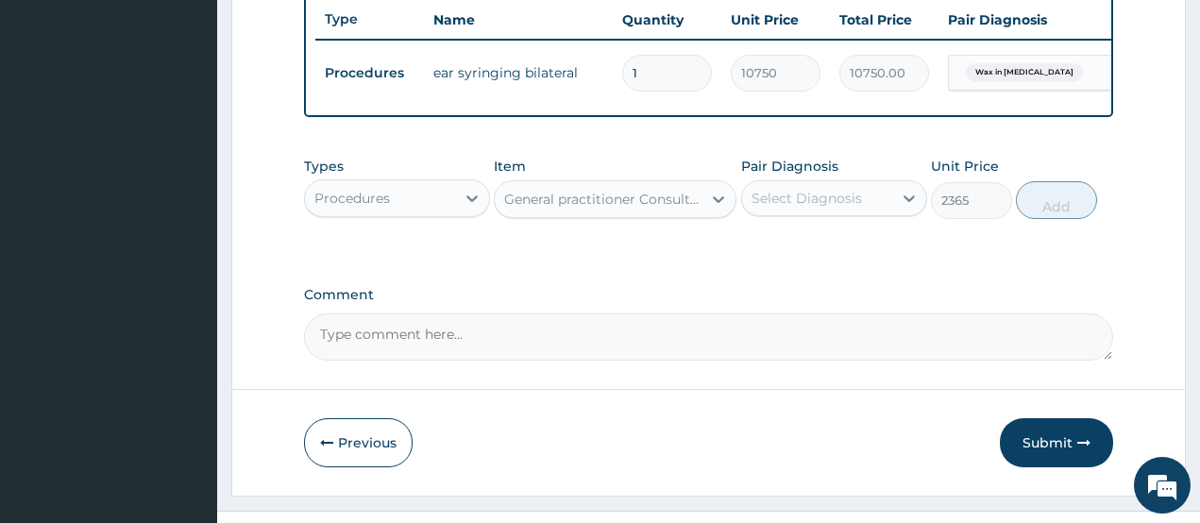
click at [771, 207] on div "Select Diagnosis" at bounding box center [807, 198] width 110 height 19
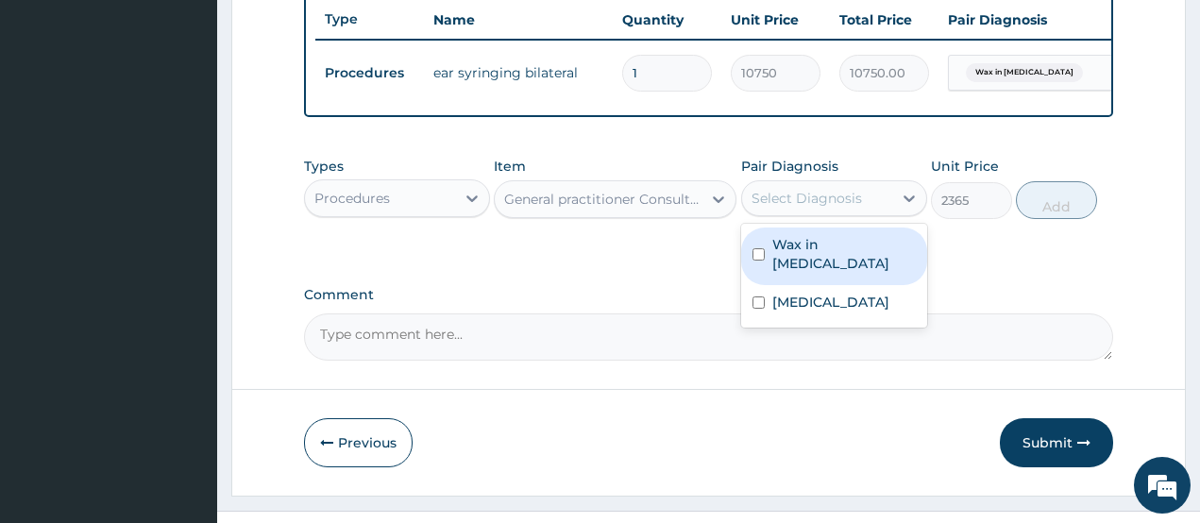
drag, startPoint x: 789, startPoint y: 254, endPoint x: 789, endPoint y: 282, distance: 28.3
click at [789, 263] on label "Wax in ear canal" at bounding box center [844, 254] width 144 height 38
checkbox input "true"
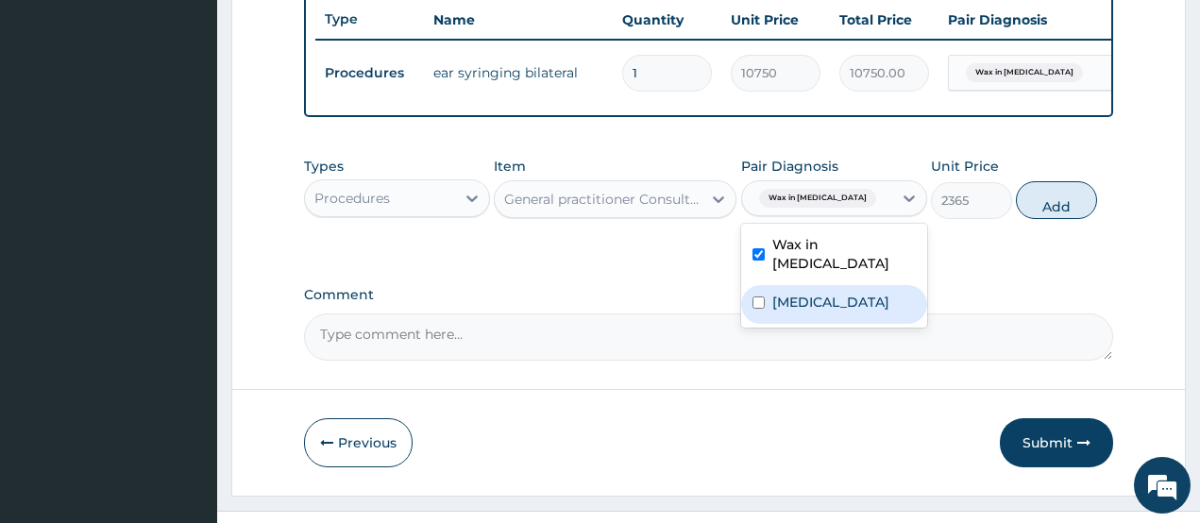
drag, startPoint x: 789, startPoint y: 291, endPoint x: 1003, endPoint y: 268, distance: 214.6
click at [790, 293] on label "Cellulitis" at bounding box center [830, 302] width 117 height 19
checkbox input "true"
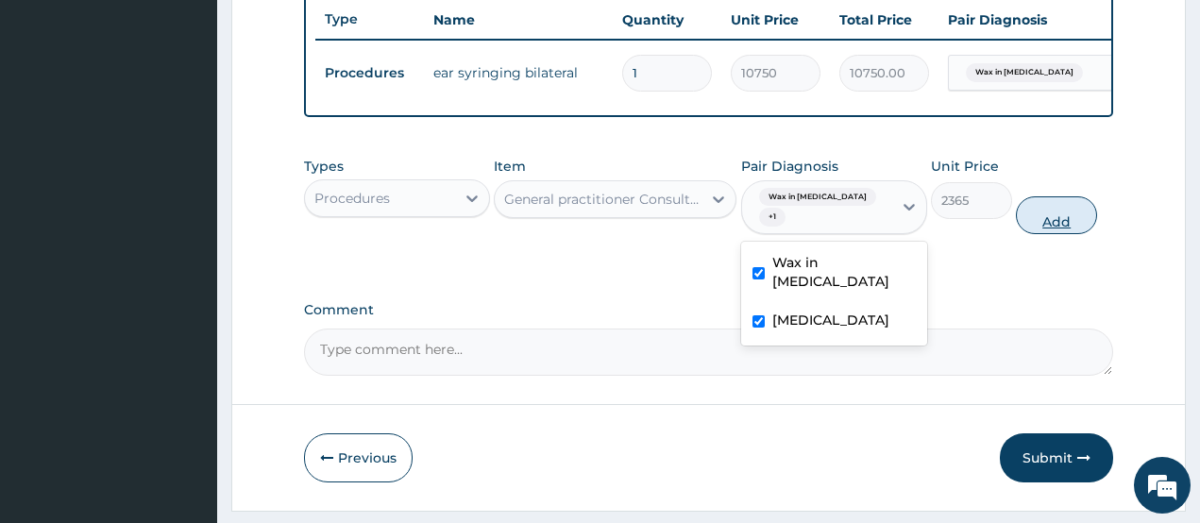
click at [1044, 208] on button "Add" at bounding box center [1056, 215] width 81 height 38
type input "0"
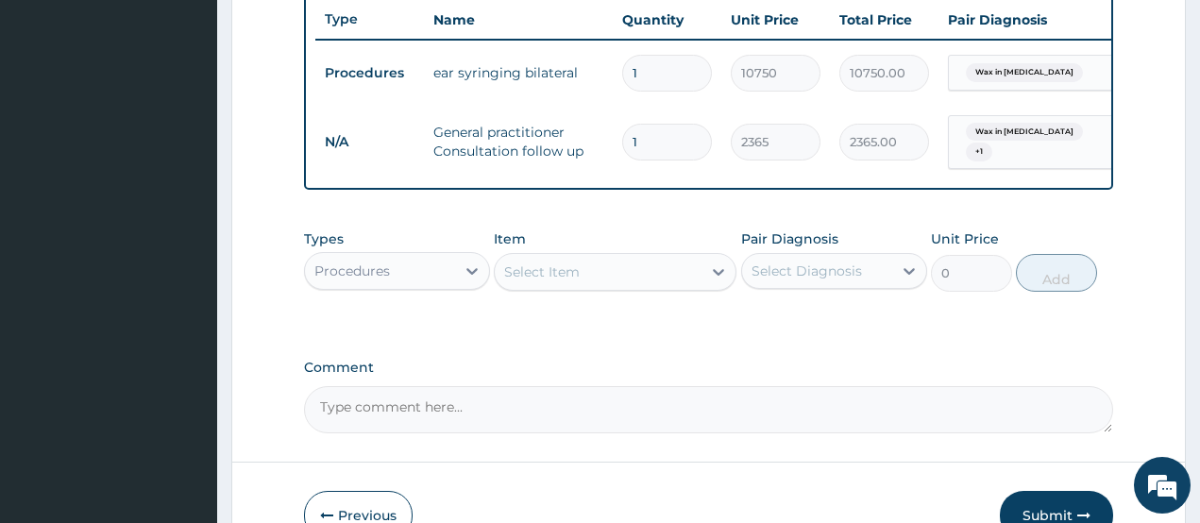
drag, startPoint x: 366, startPoint y: 265, endPoint x: 375, endPoint y: 295, distance: 30.5
click at [366, 268] on div "Procedures" at bounding box center [380, 271] width 150 height 30
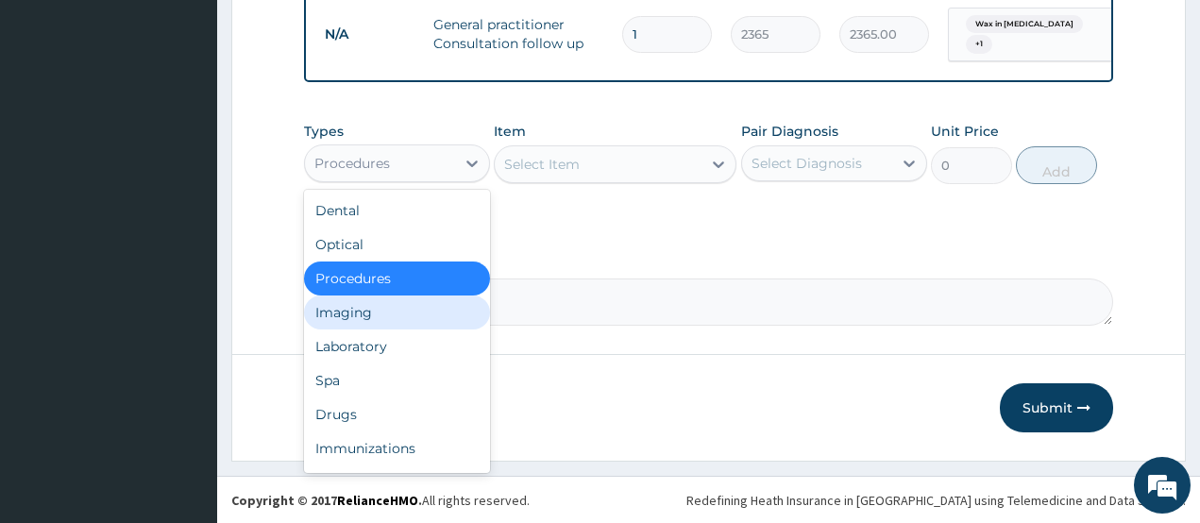
scroll to position [828, 0]
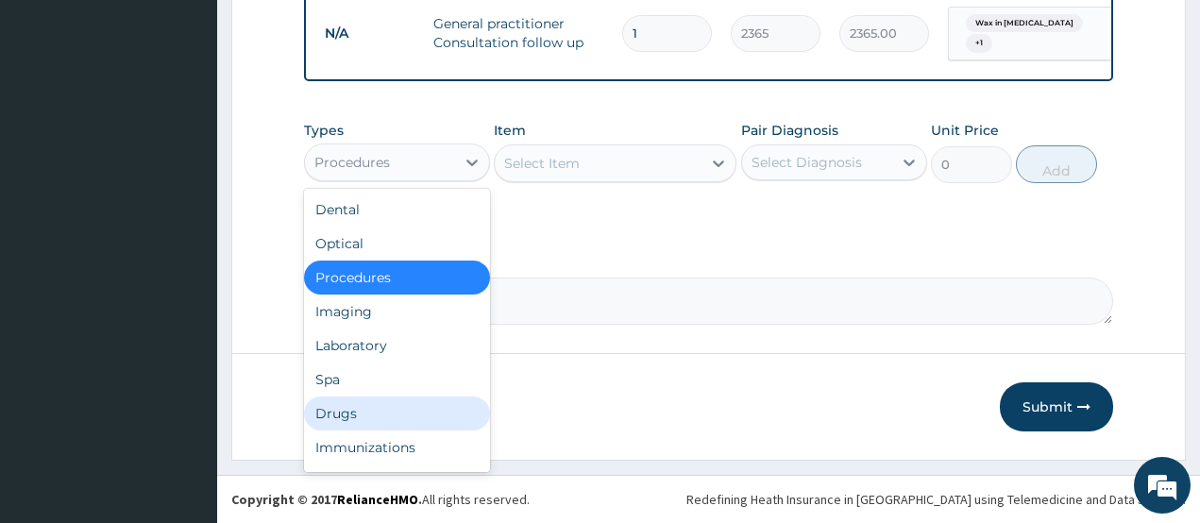
click at [382, 416] on div "Drugs" at bounding box center [397, 414] width 186 height 34
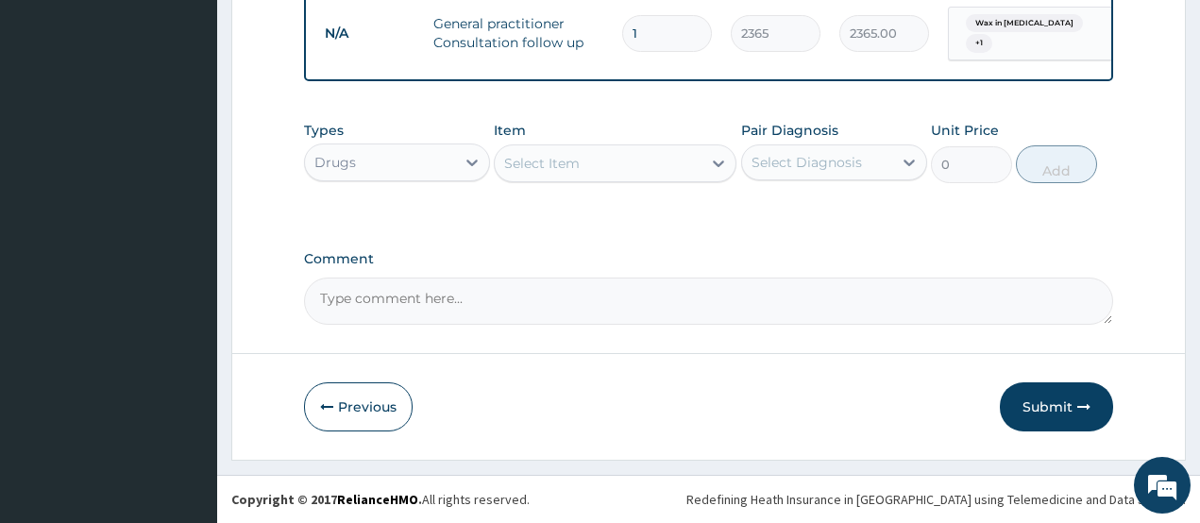
click at [550, 161] on div "Select Item" at bounding box center [542, 163] width 76 height 19
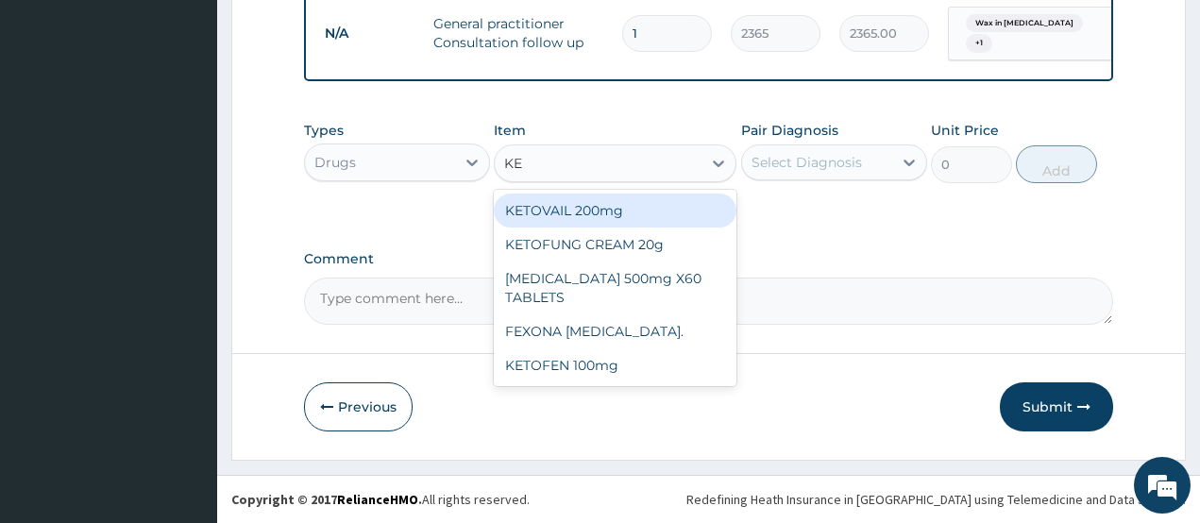
type input "KET"
click at [560, 213] on div "KETOVAIL 200mg" at bounding box center [615, 211] width 243 height 34
type input "354.75"
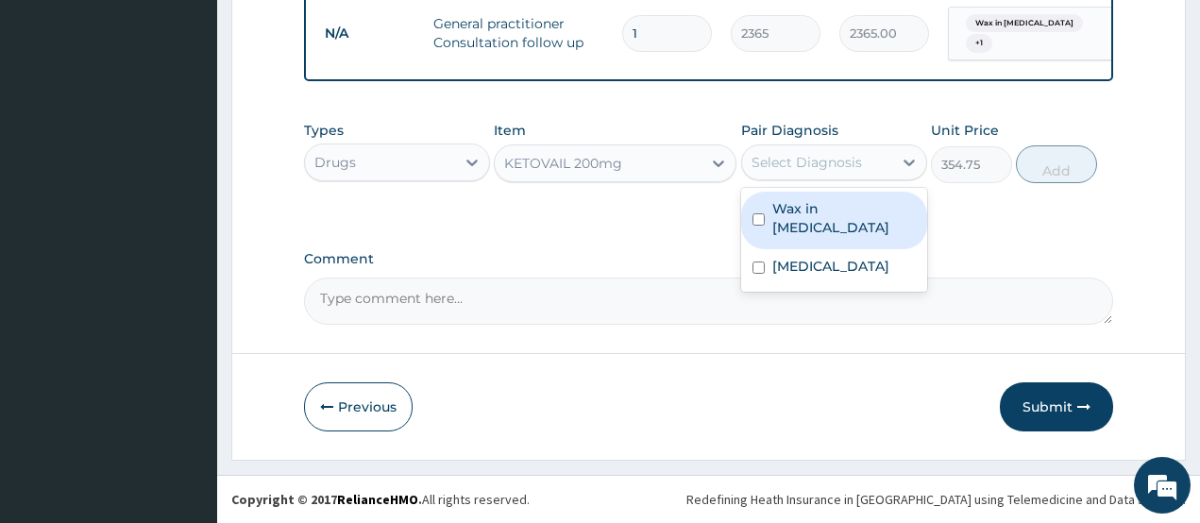
click at [810, 161] on div "Select Diagnosis" at bounding box center [807, 162] width 110 height 19
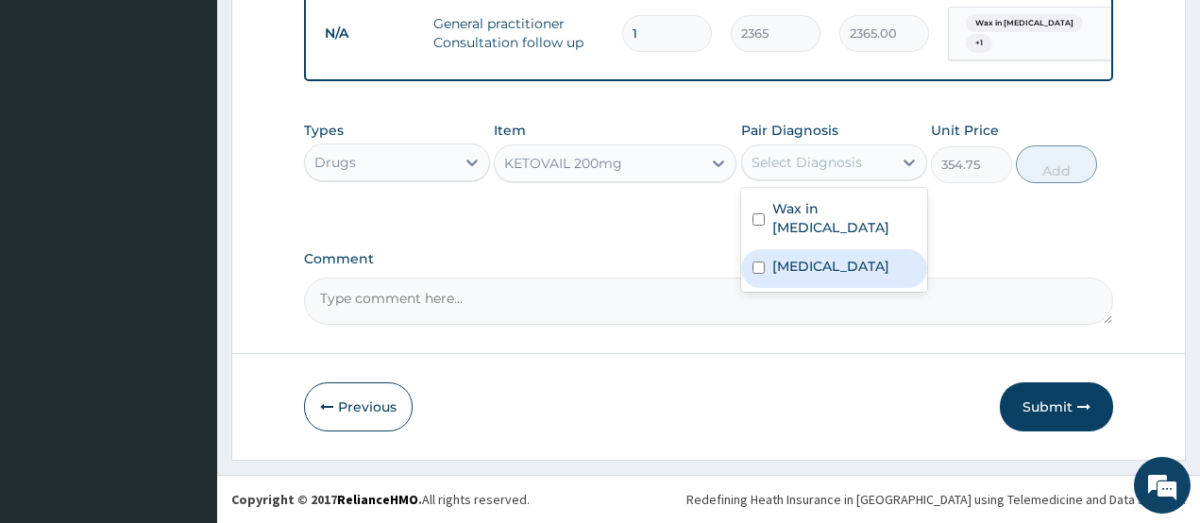
click at [814, 257] on label "Cellulitis" at bounding box center [830, 266] width 117 height 19
checkbox input "true"
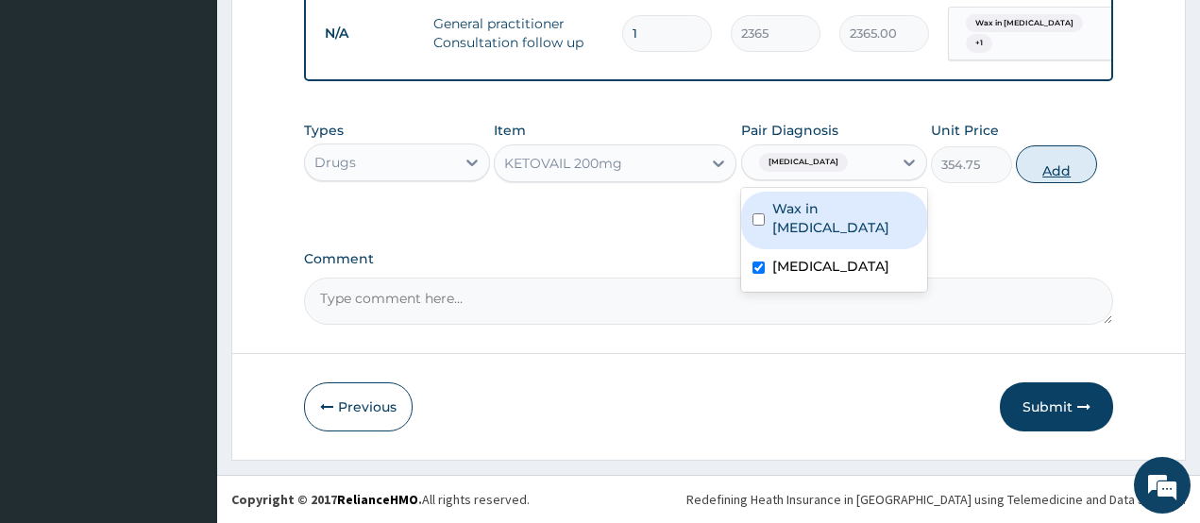
click at [1034, 166] on button "Add" at bounding box center [1056, 164] width 81 height 38
type input "0"
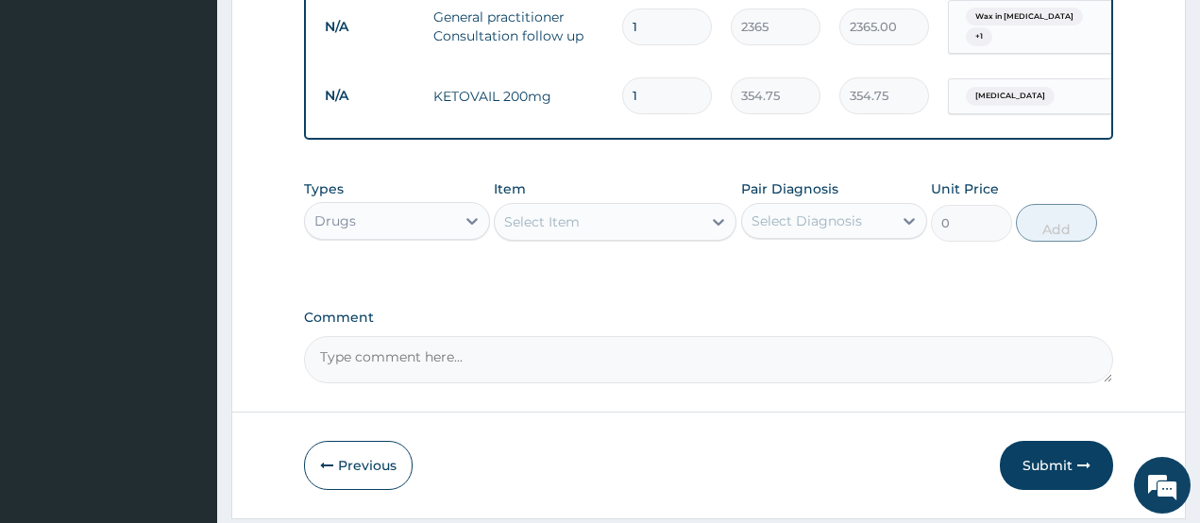
type input "10"
type input "3547.50"
type input "10"
click at [630, 227] on div "Select Item" at bounding box center [598, 222] width 207 height 30
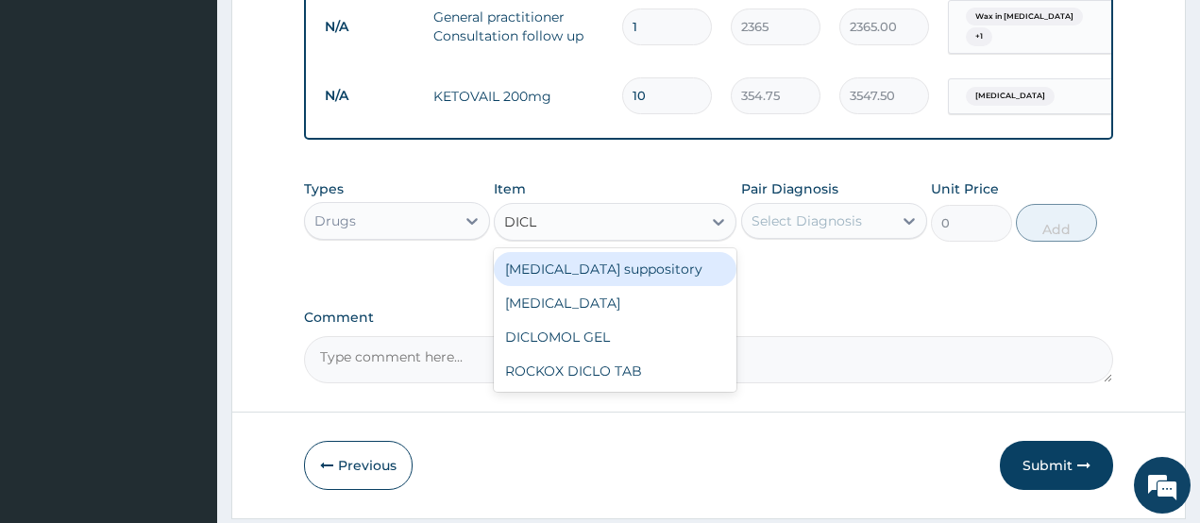
type input "DICLO"
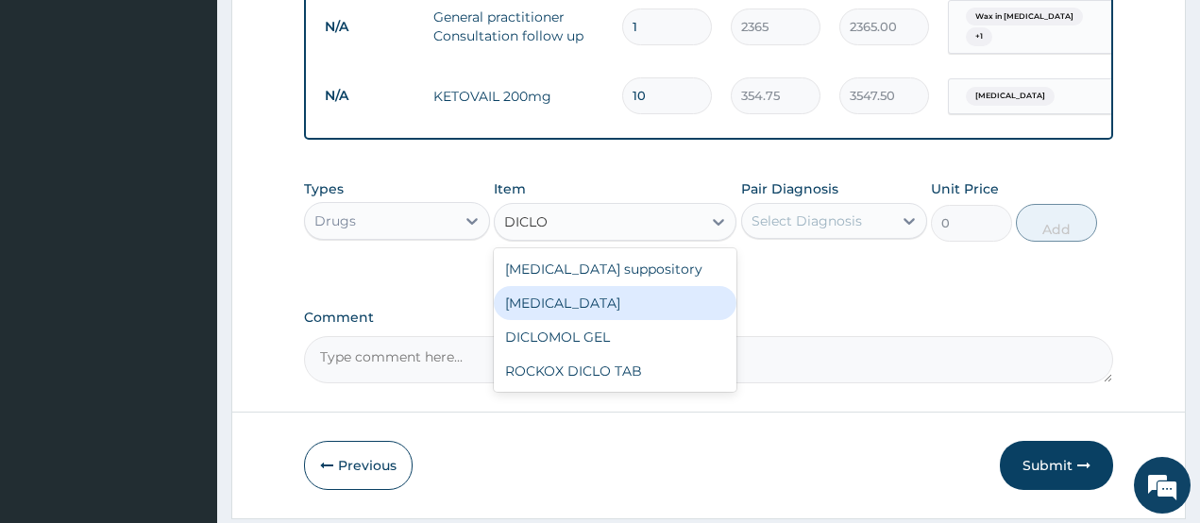
click at [588, 313] on div "Diclofenac" at bounding box center [615, 303] width 243 height 34
type input "591.25"
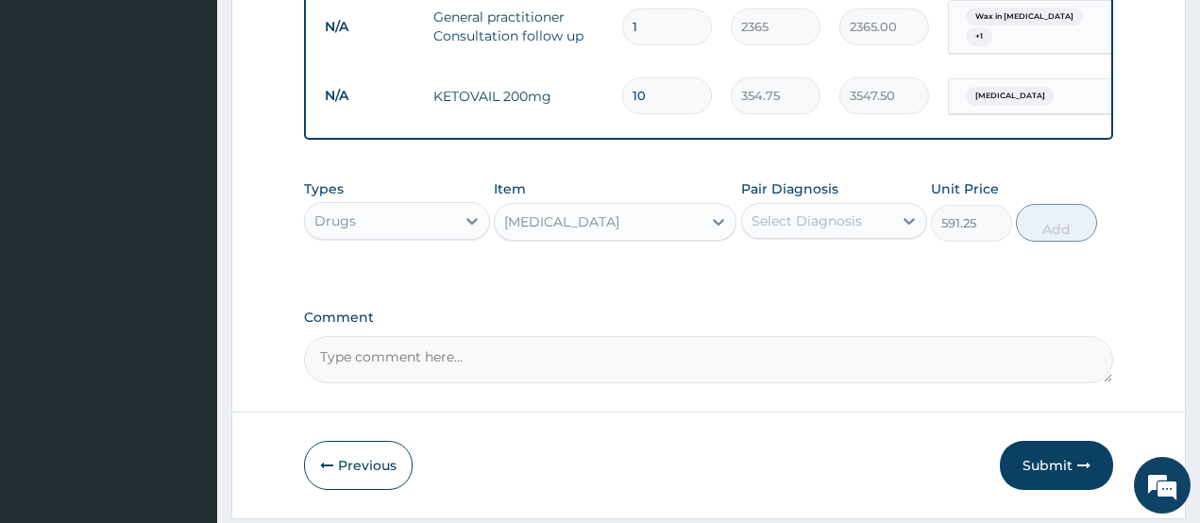
click at [791, 217] on div "Select Diagnosis" at bounding box center [807, 221] width 110 height 19
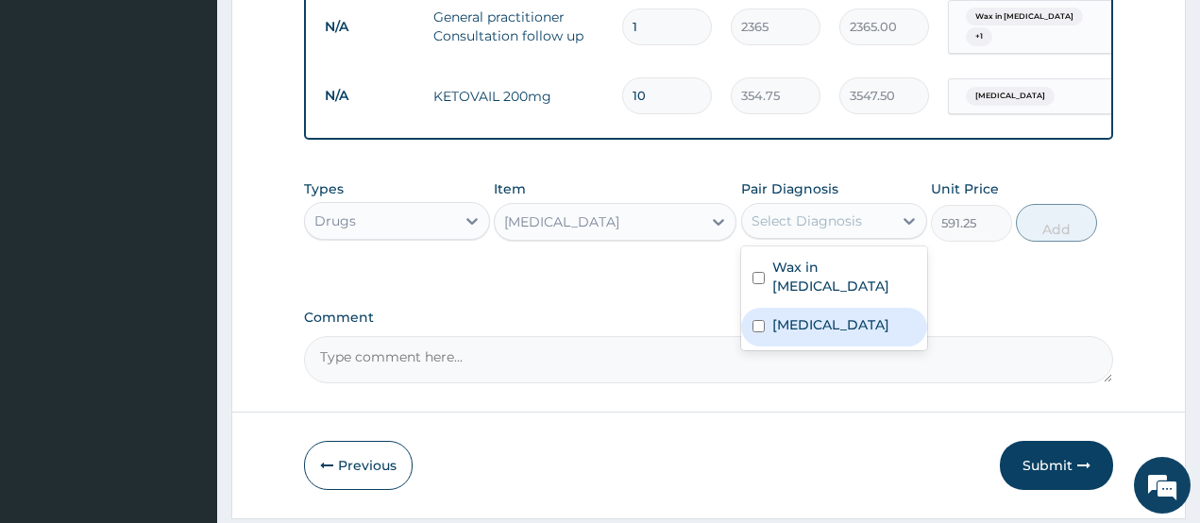
click at [804, 315] on label "Cellulitis" at bounding box center [830, 324] width 117 height 19
checkbox input "true"
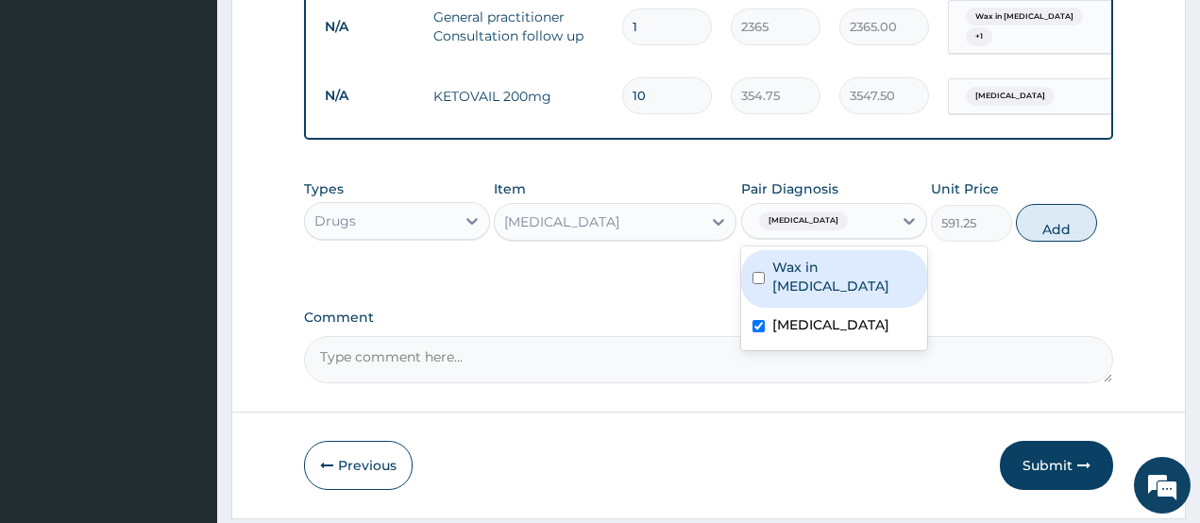
click at [1053, 233] on button "Add" at bounding box center [1056, 223] width 81 height 38
type input "0"
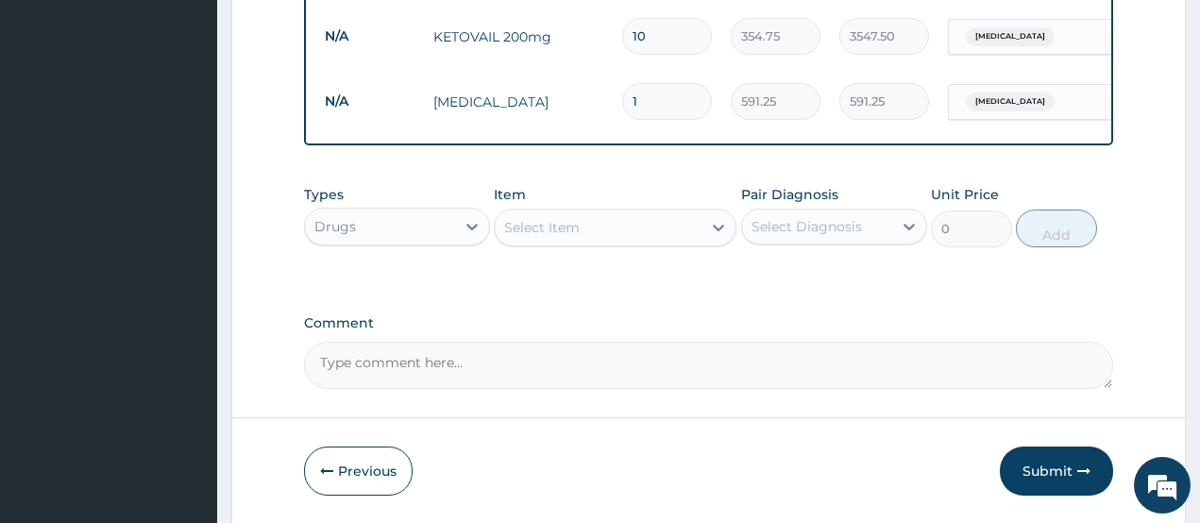
scroll to position [958, 0]
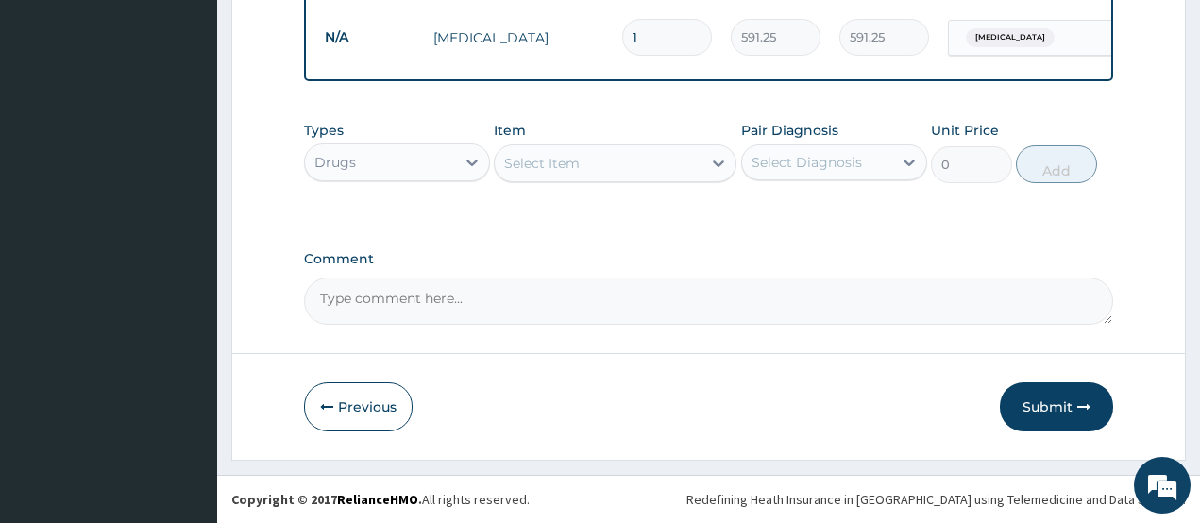
click at [1053, 413] on button "Submit" at bounding box center [1056, 406] width 113 height 49
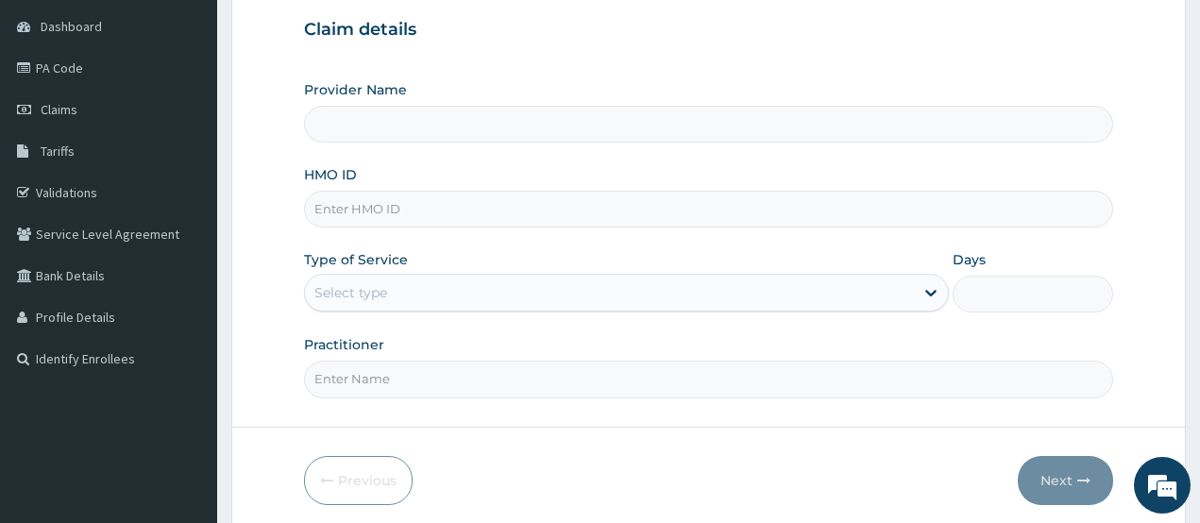
scroll to position [159, 0]
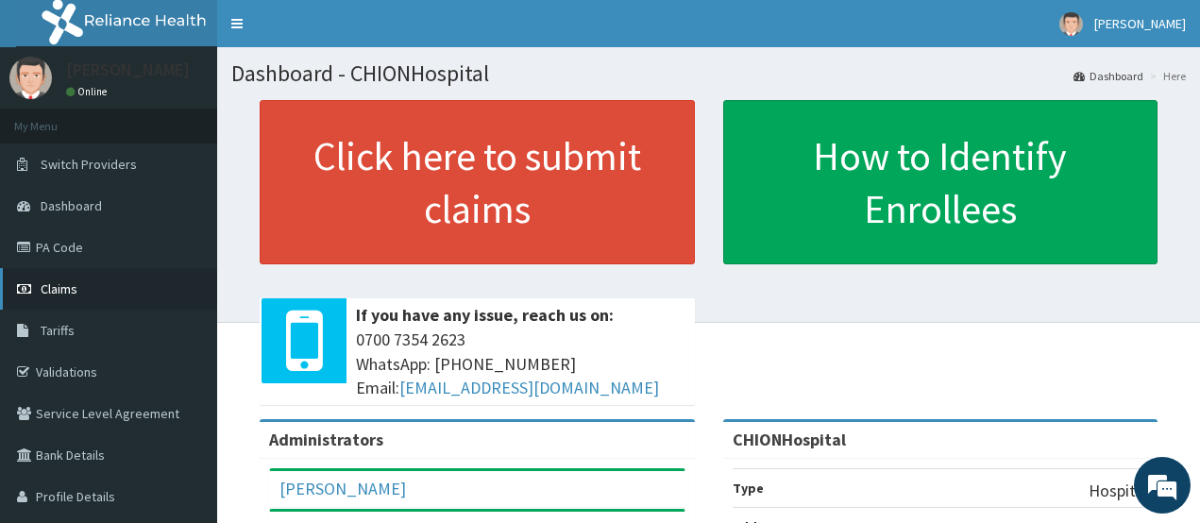
click at [69, 282] on span "Claims" at bounding box center [59, 288] width 37 height 17
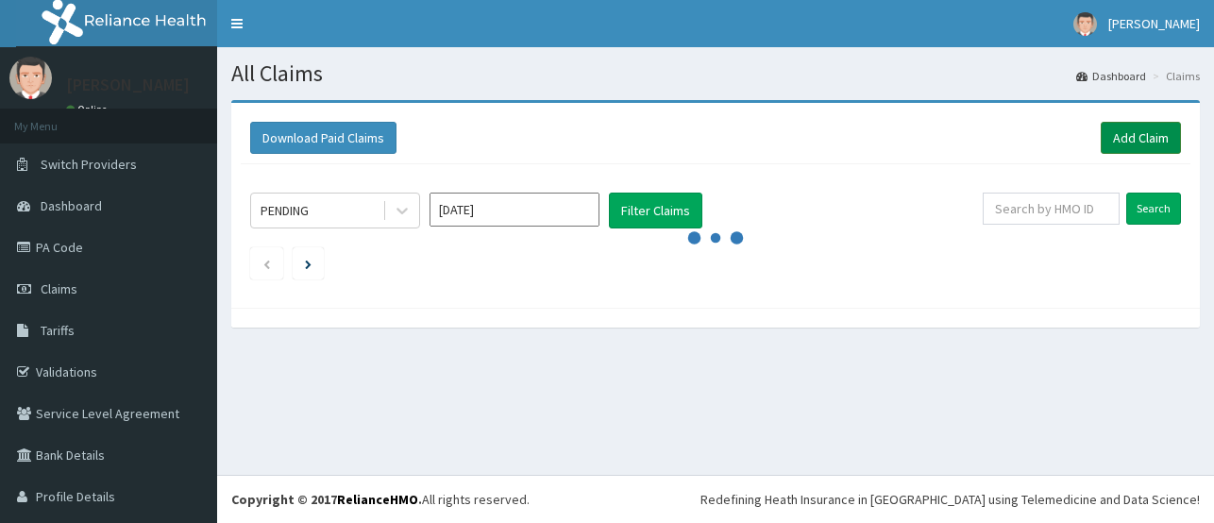
click at [1111, 144] on link "Add Claim" at bounding box center [1141, 138] width 80 height 32
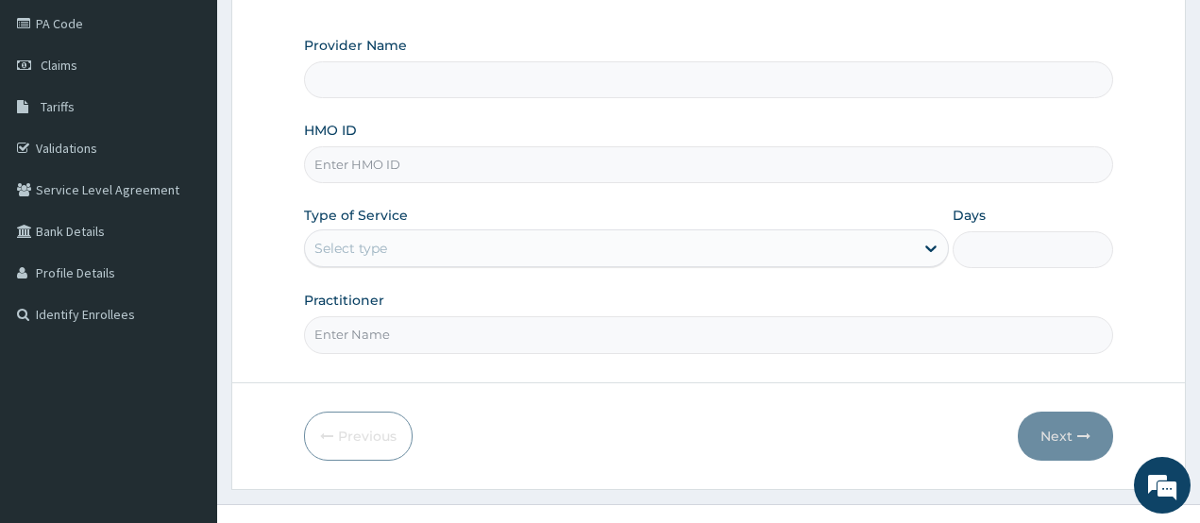
scroll to position [253, 0]
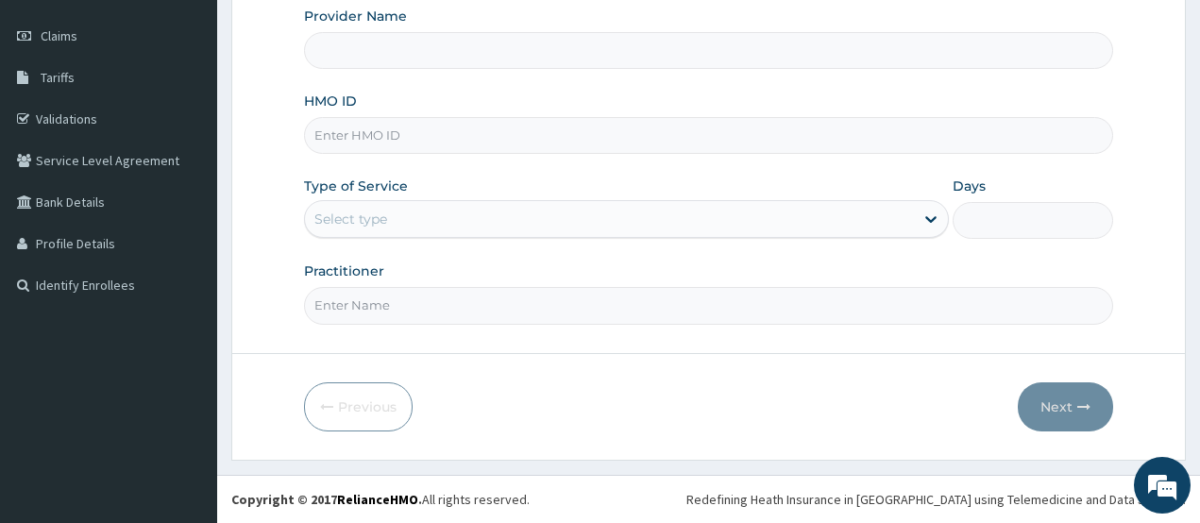
click at [354, 143] on input "HMO ID" at bounding box center [709, 135] width 810 height 37
type input "CHIONHospital"
paste input "BLS/10029/A"
type input "BLS/10029/A"
drag, startPoint x: 356, startPoint y: 214, endPoint x: 356, endPoint y: 234, distance: 19.8
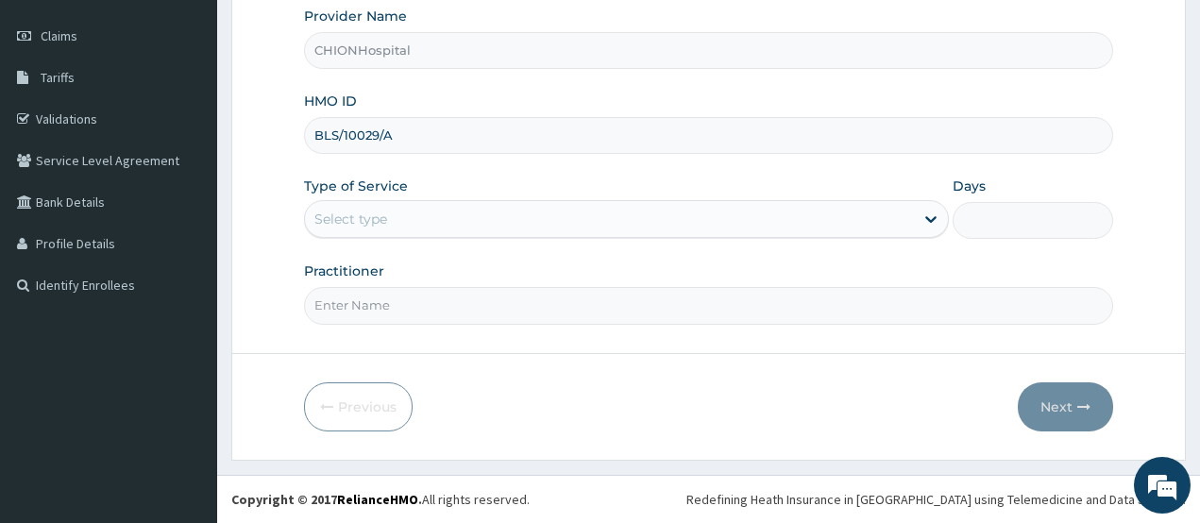
click at [356, 215] on div "Select type" at bounding box center [350, 219] width 73 height 19
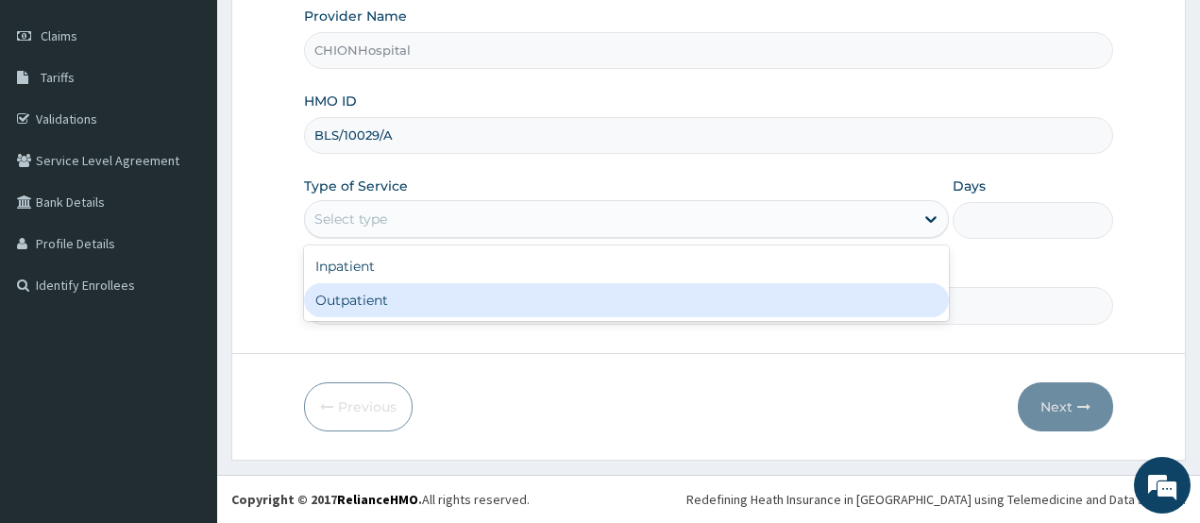
click at [358, 300] on div "Outpatient" at bounding box center [626, 300] width 645 height 34
type input "1"
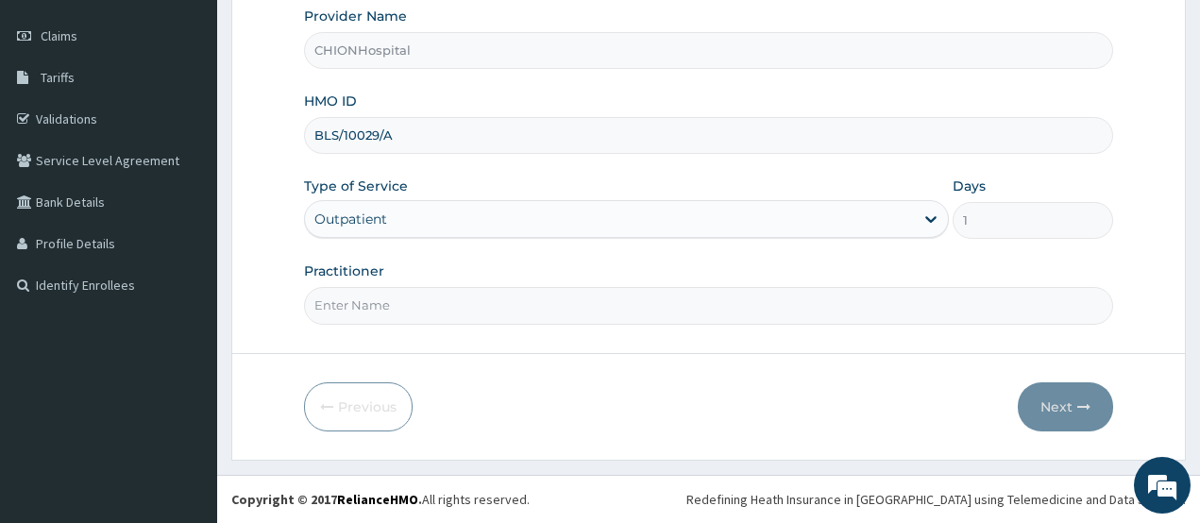
click at [363, 316] on input "Practitioner" at bounding box center [709, 305] width 810 height 37
type input "[PERSON_NAME] [PERSON_NAME]"
click at [1063, 401] on button "Next" at bounding box center [1065, 406] width 95 height 49
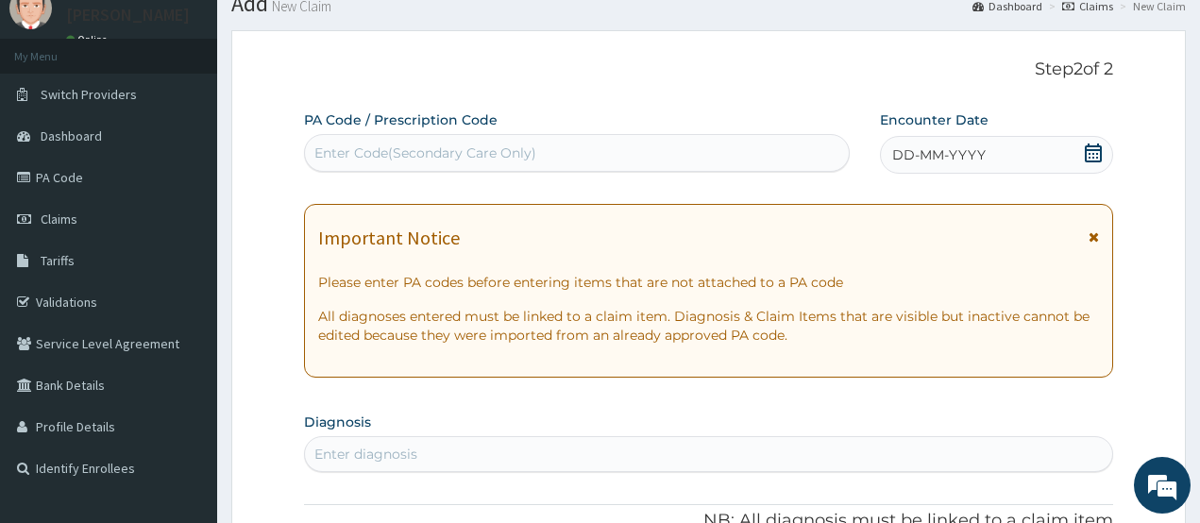
scroll to position [64, 0]
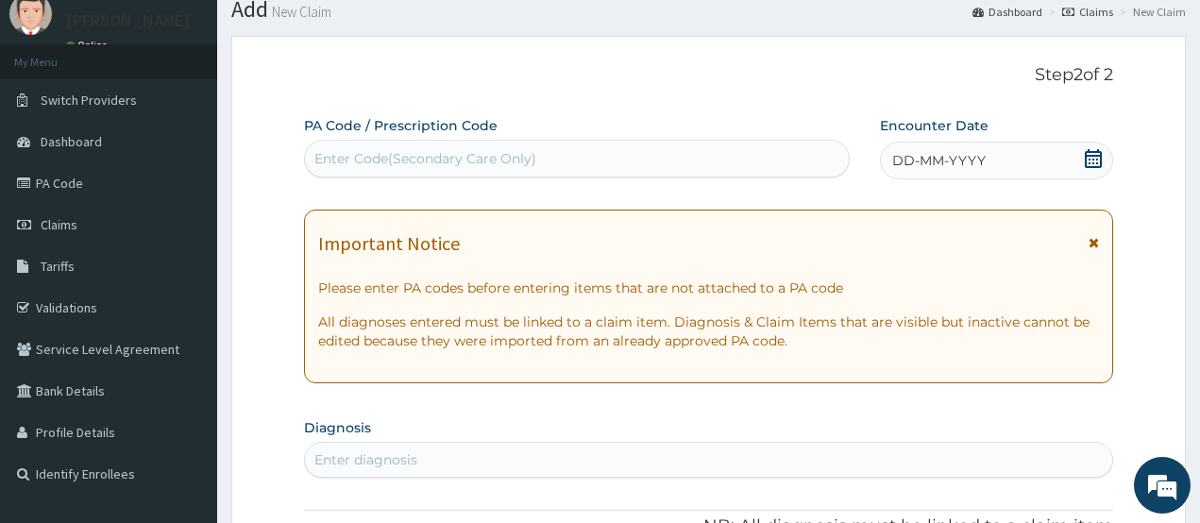
click at [1088, 155] on icon at bounding box center [1093, 158] width 17 height 19
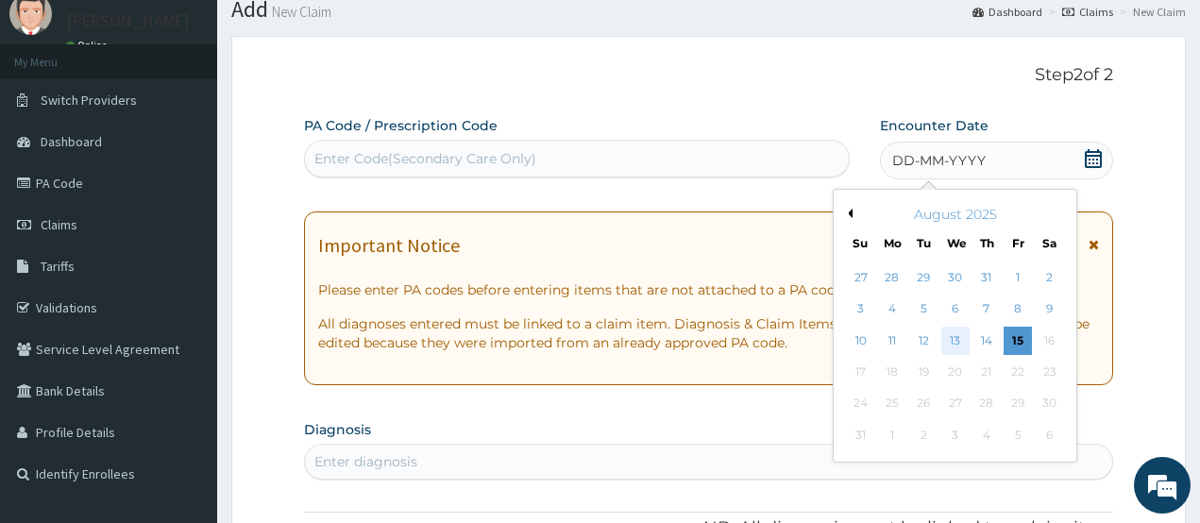
click at [959, 340] on div "13" at bounding box center [955, 341] width 28 height 28
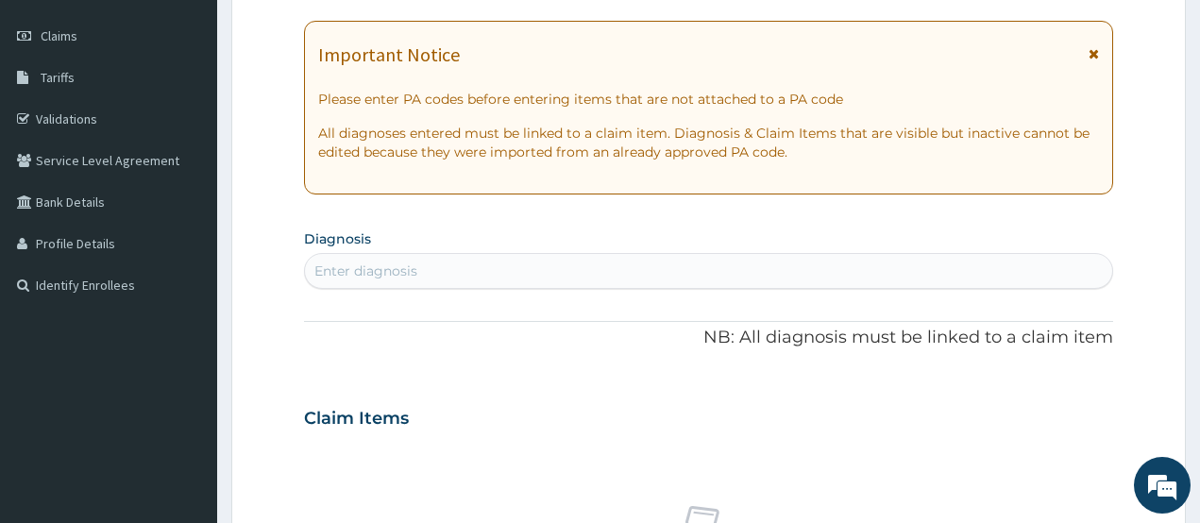
scroll to position [0, 0]
click at [375, 278] on div "Enter diagnosis" at bounding box center [365, 271] width 103 height 19
type input "candidia"
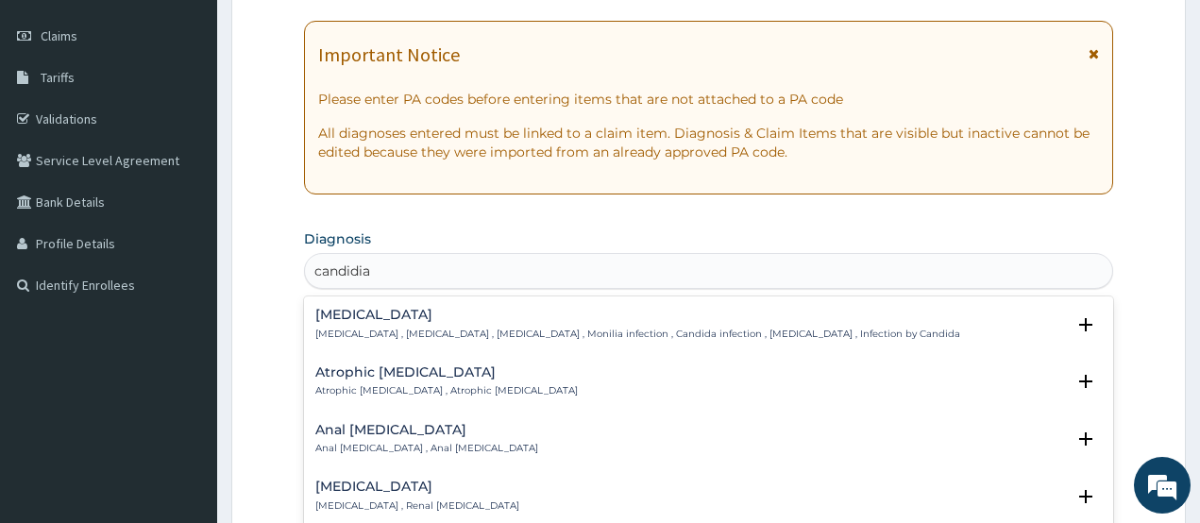
click at [381, 322] on h4 "Candidiasis" at bounding box center [637, 315] width 645 height 14
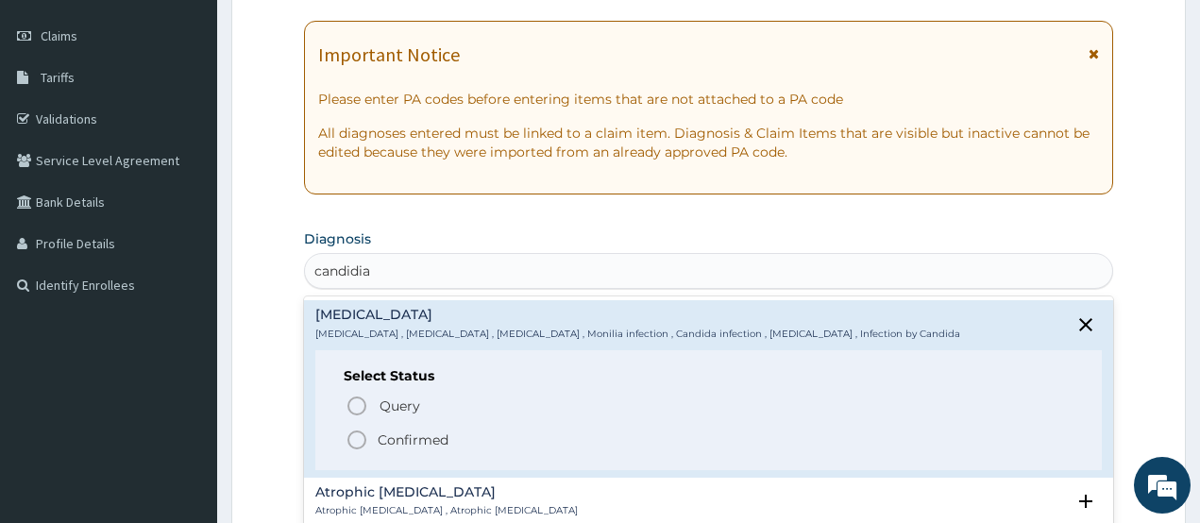
click at [353, 434] on icon "status option filled" at bounding box center [357, 440] width 23 height 23
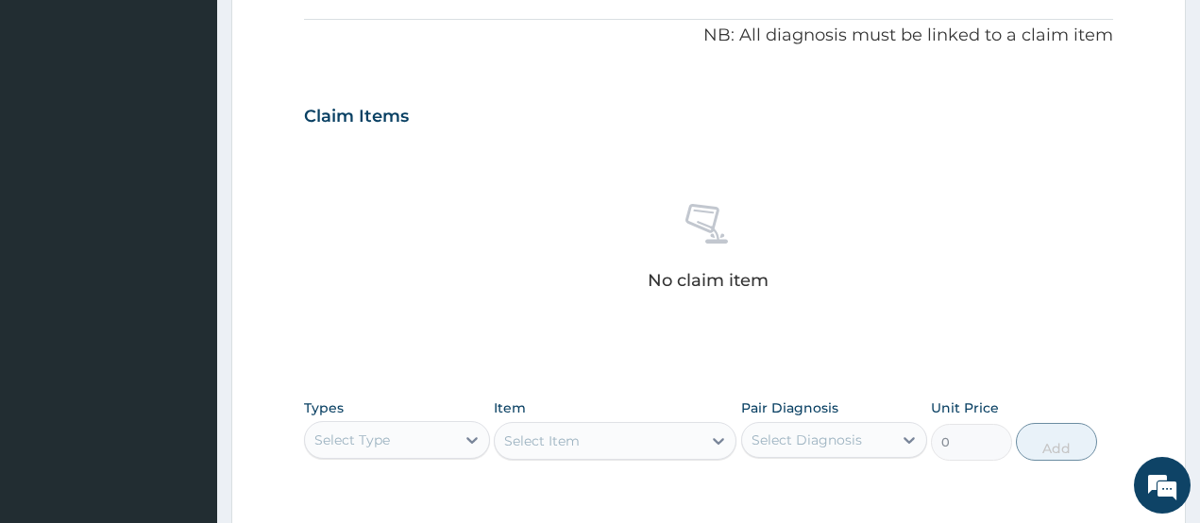
scroll to position [725, 0]
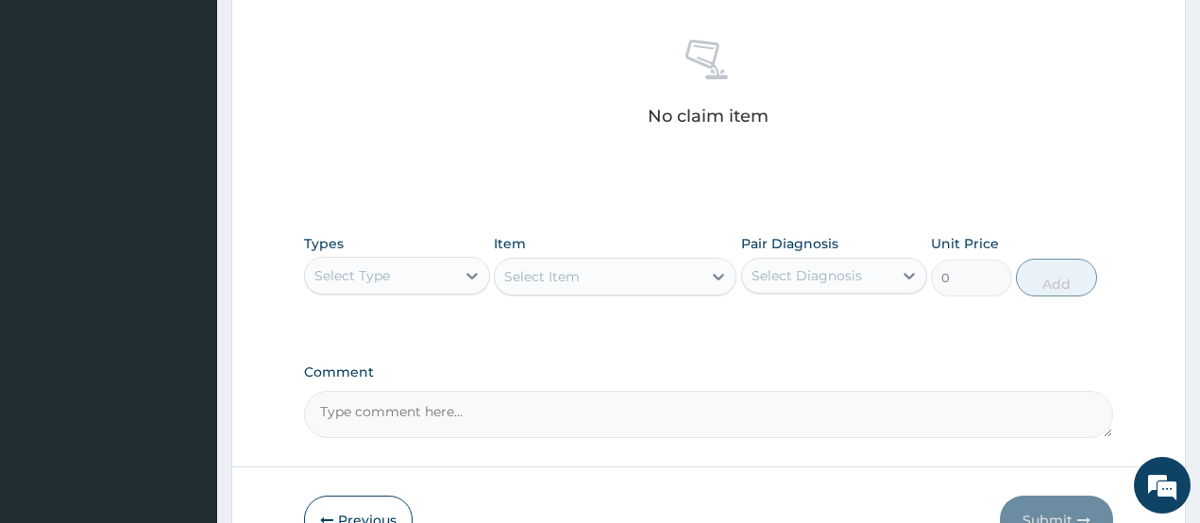
click at [373, 266] on div "Select Type" at bounding box center [352, 275] width 76 height 19
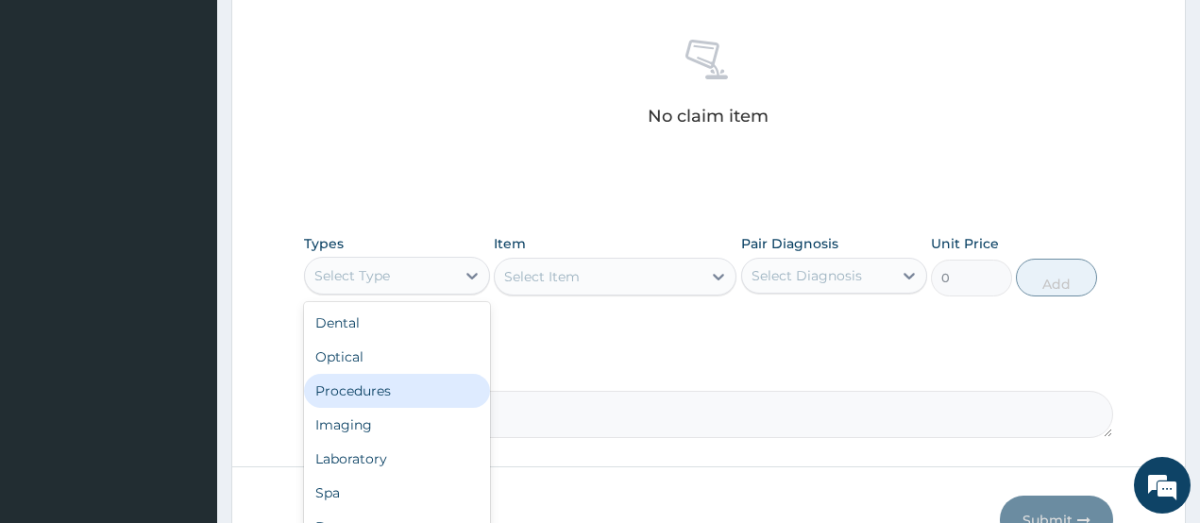
click at [413, 381] on div "Procedures" at bounding box center [397, 391] width 186 height 34
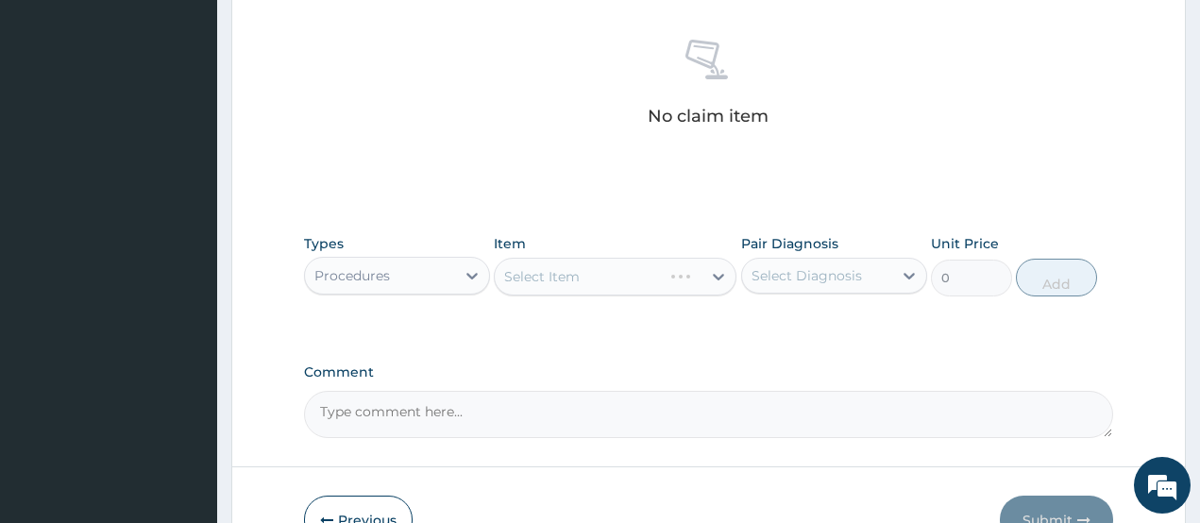
click at [593, 276] on div "Select Item" at bounding box center [615, 277] width 243 height 38
click at [593, 276] on div "Select Item" at bounding box center [598, 277] width 207 height 30
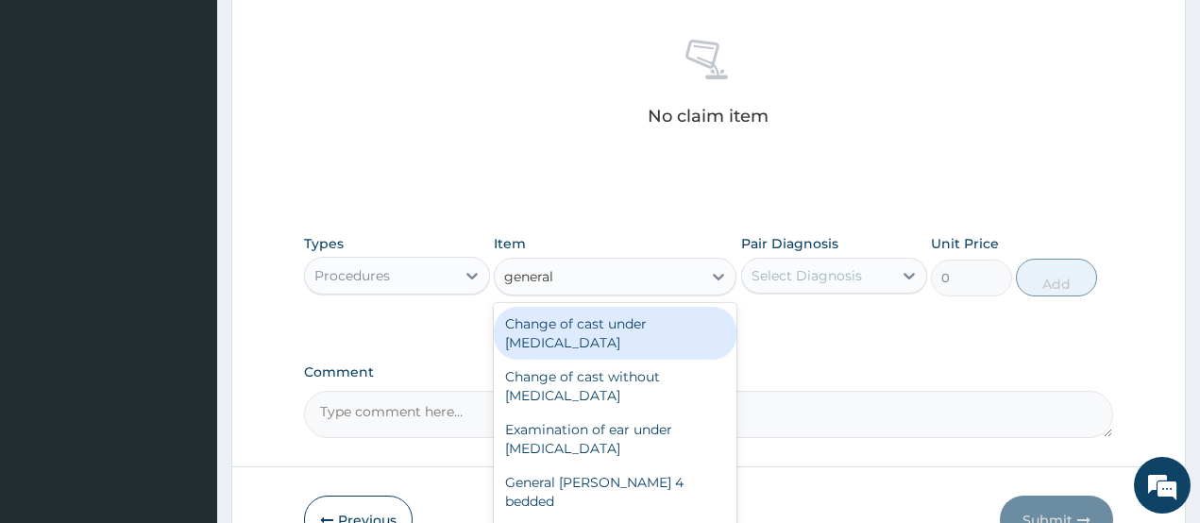
type input "general p"
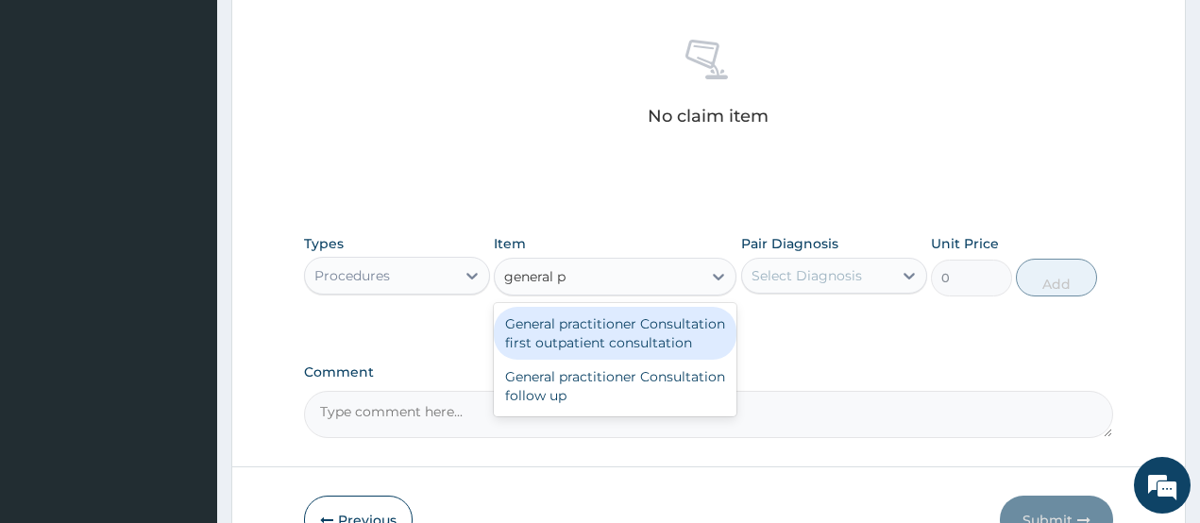
click at [613, 328] on div "General practitioner Consultation first outpatient consultation" at bounding box center [615, 333] width 243 height 53
type input "3547.5"
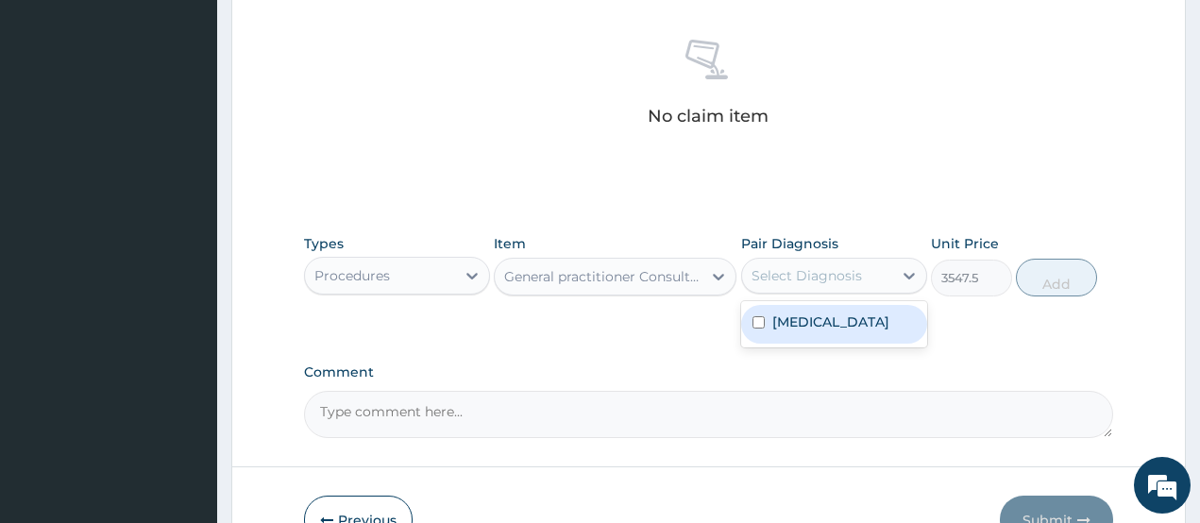
drag, startPoint x: 808, startPoint y: 263, endPoint x: 813, endPoint y: 286, distance: 24.1
click at [808, 263] on div "Select Diagnosis" at bounding box center [817, 276] width 150 height 30
click at [811, 320] on label "Candidiasis" at bounding box center [830, 322] width 117 height 19
checkbox input "true"
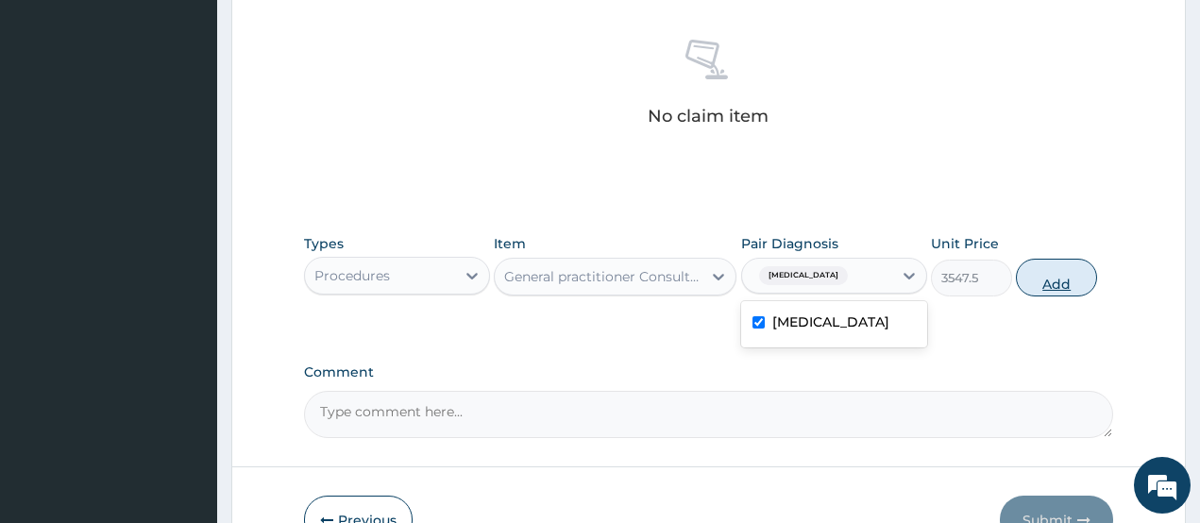
click at [1087, 276] on button "Add" at bounding box center [1056, 278] width 81 height 38
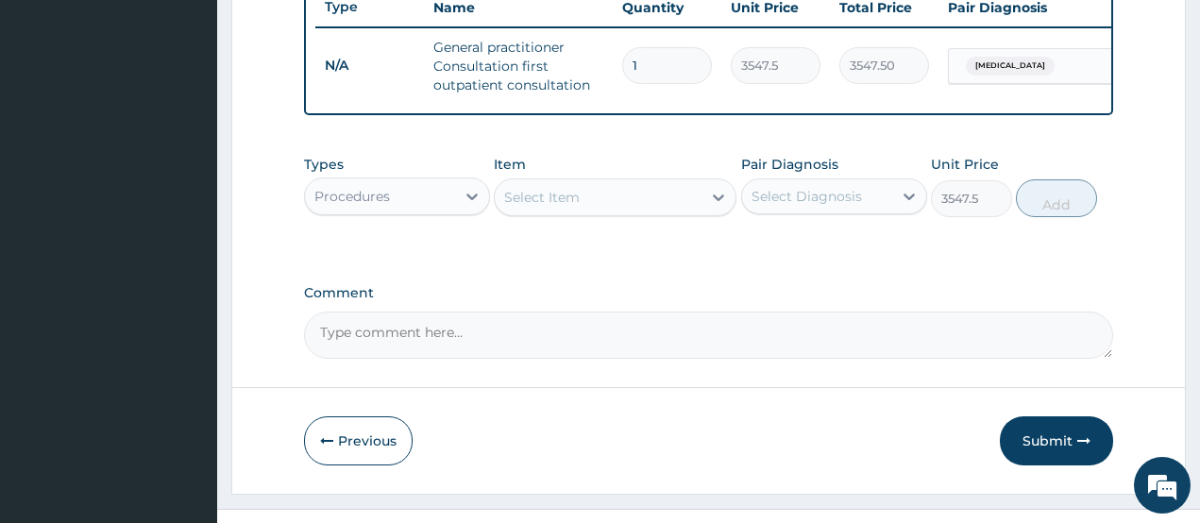
type input "0"
click at [364, 206] on div "Procedures" at bounding box center [352, 196] width 76 height 19
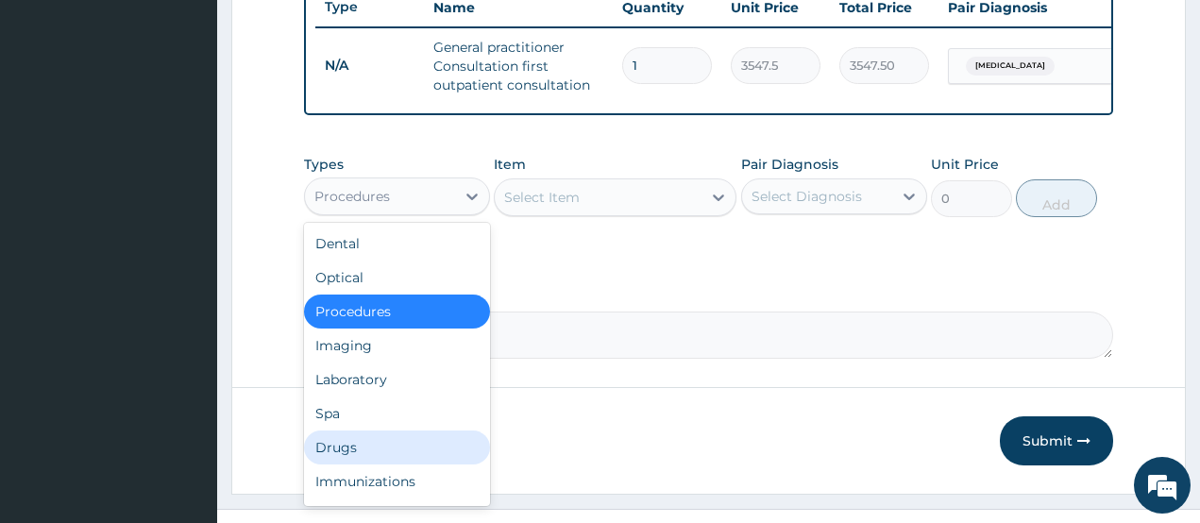
click at [358, 454] on div "Drugs" at bounding box center [397, 448] width 186 height 34
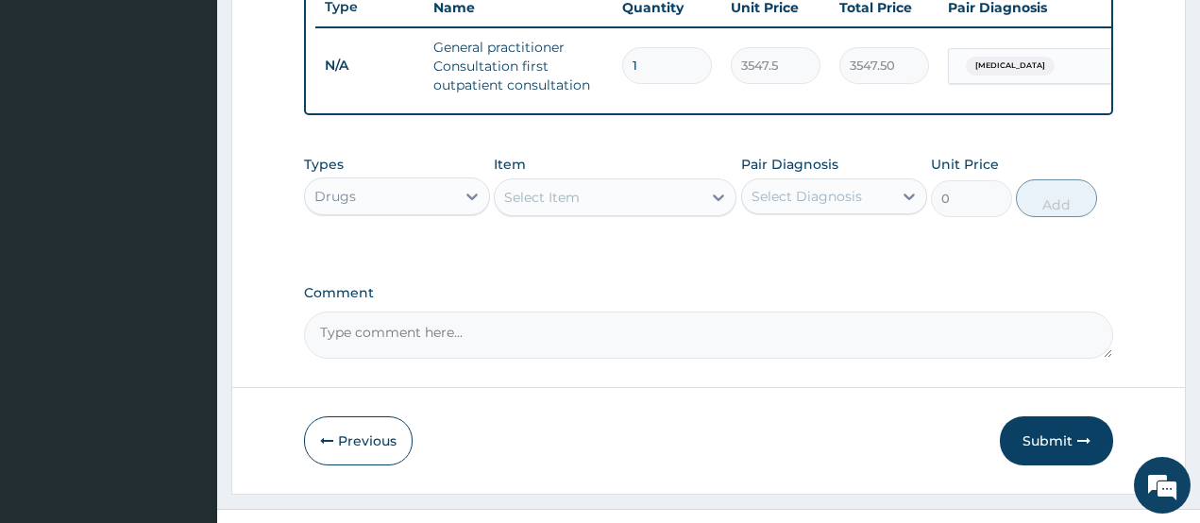
click at [577, 212] on div "Select Item" at bounding box center [598, 197] width 207 height 30
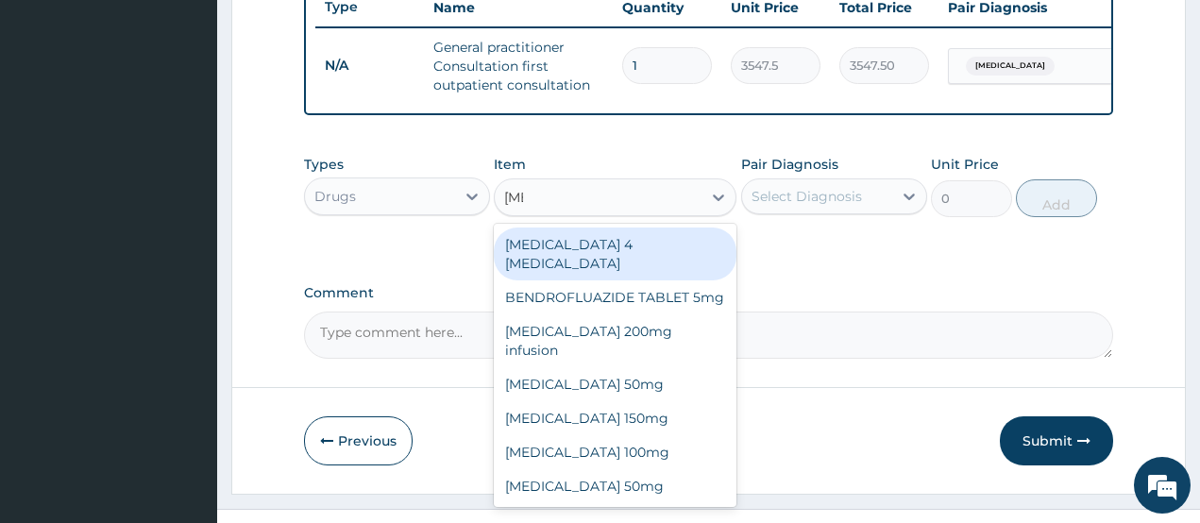
type input "fluc"
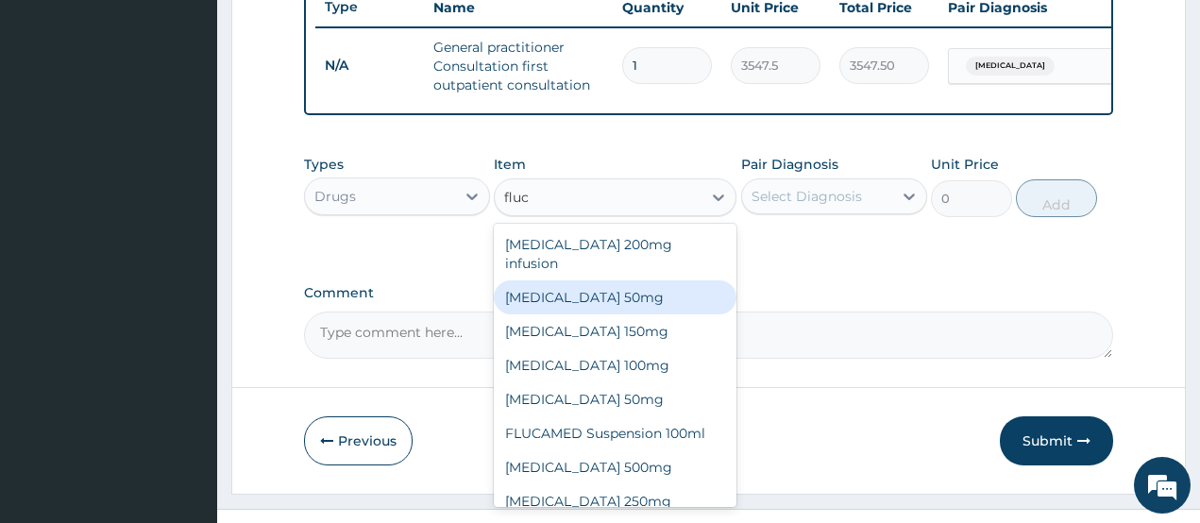
click at [604, 299] on div "Fluconazole 50mg" at bounding box center [615, 297] width 243 height 34
type input "118.25"
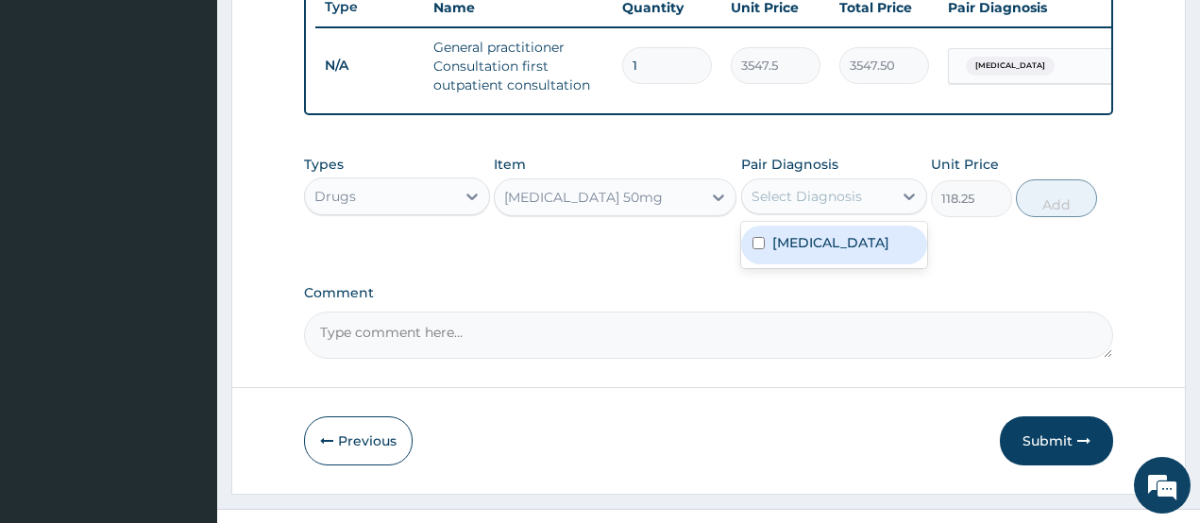
click at [809, 206] on div "Select Diagnosis" at bounding box center [807, 196] width 110 height 19
click at [808, 249] on label "Candidiasis" at bounding box center [830, 242] width 117 height 19
checkbox input "true"
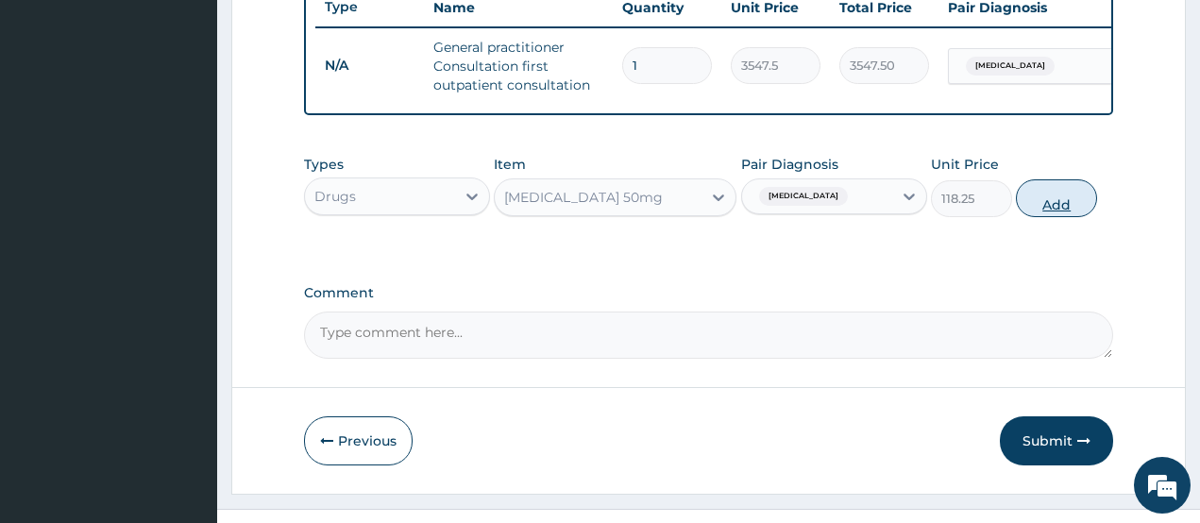
click at [1037, 215] on button "Add" at bounding box center [1056, 198] width 81 height 38
type input "0"
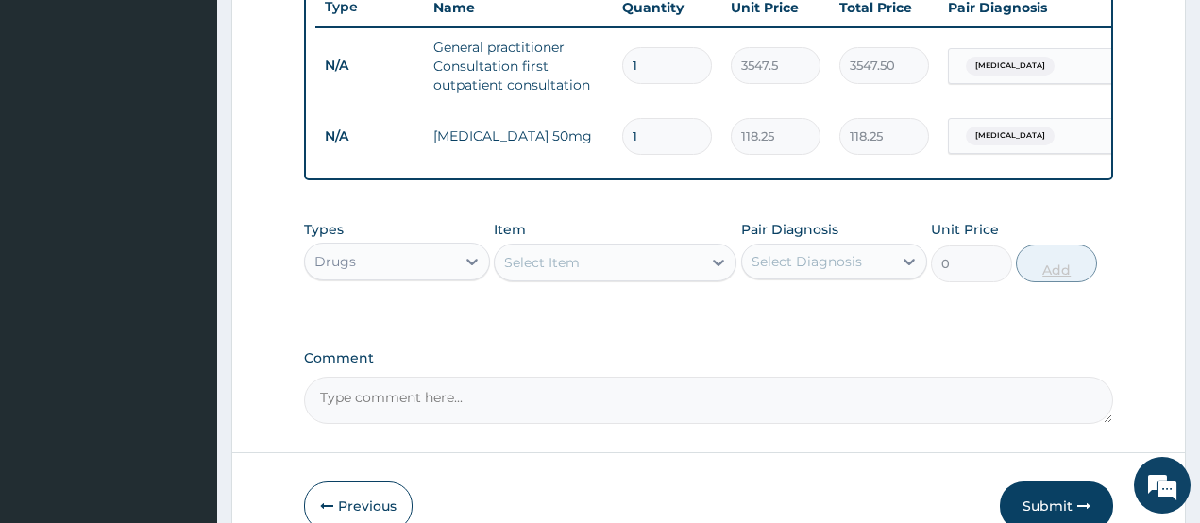
type input "0.00"
type input "4"
type input "473.00"
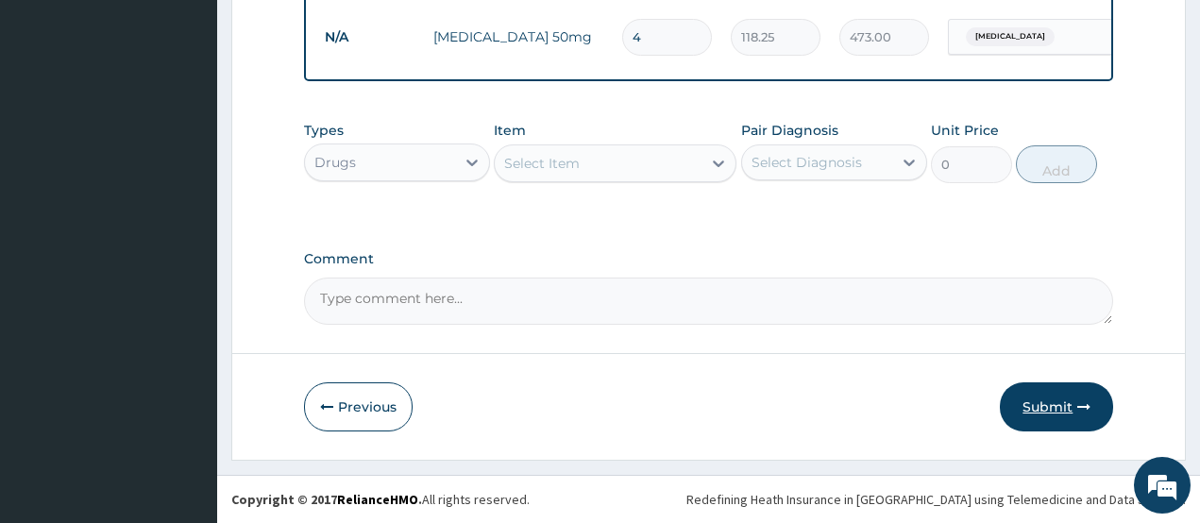
type input "4"
click at [1039, 399] on button "Submit" at bounding box center [1056, 406] width 113 height 49
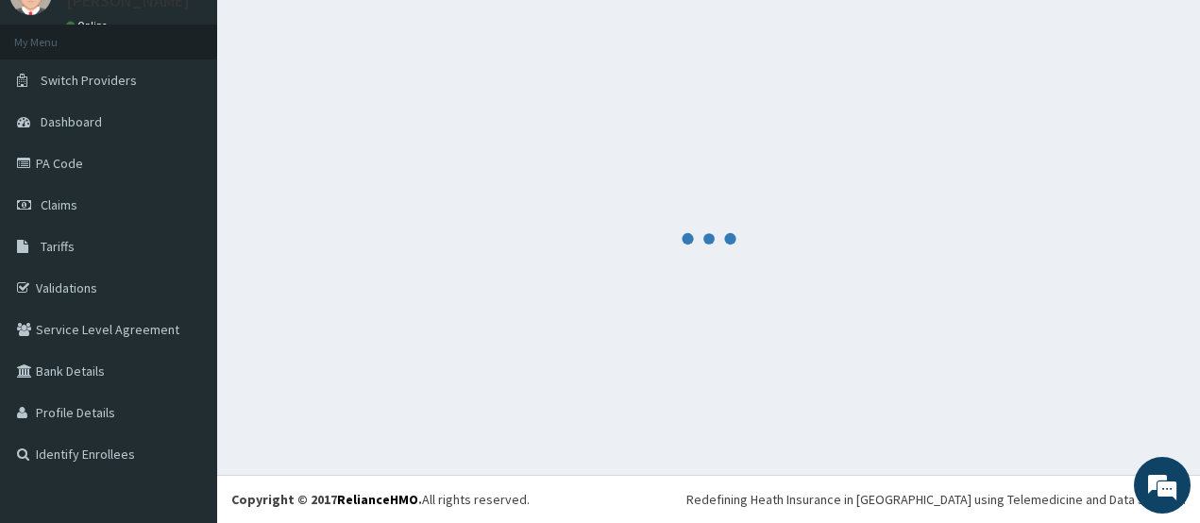
scroll to position [84, 0]
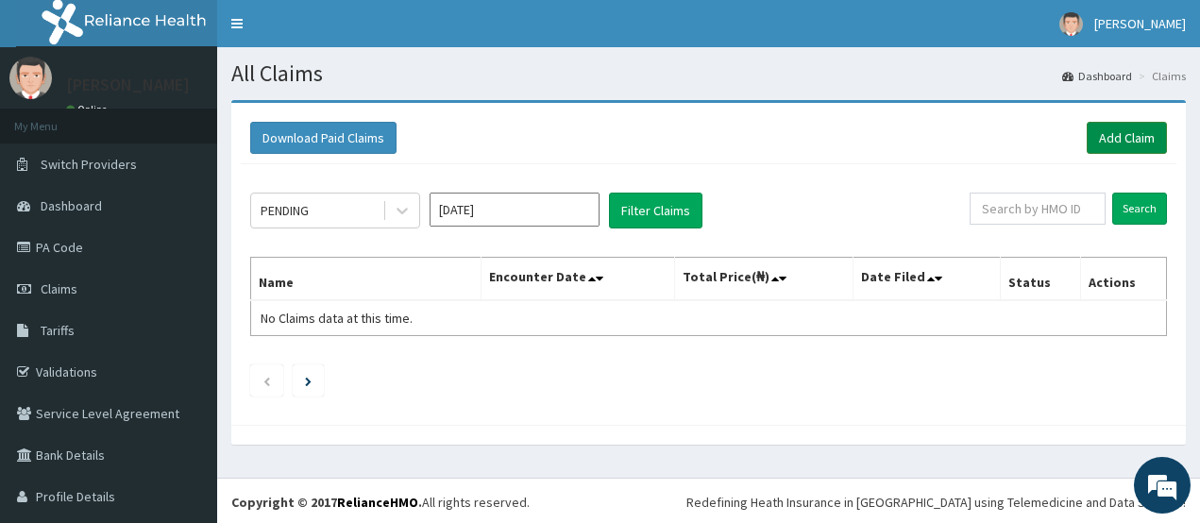
click at [1127, 144] on link "Add Claim" at bounding box center [1127, 138] width 80 height 32
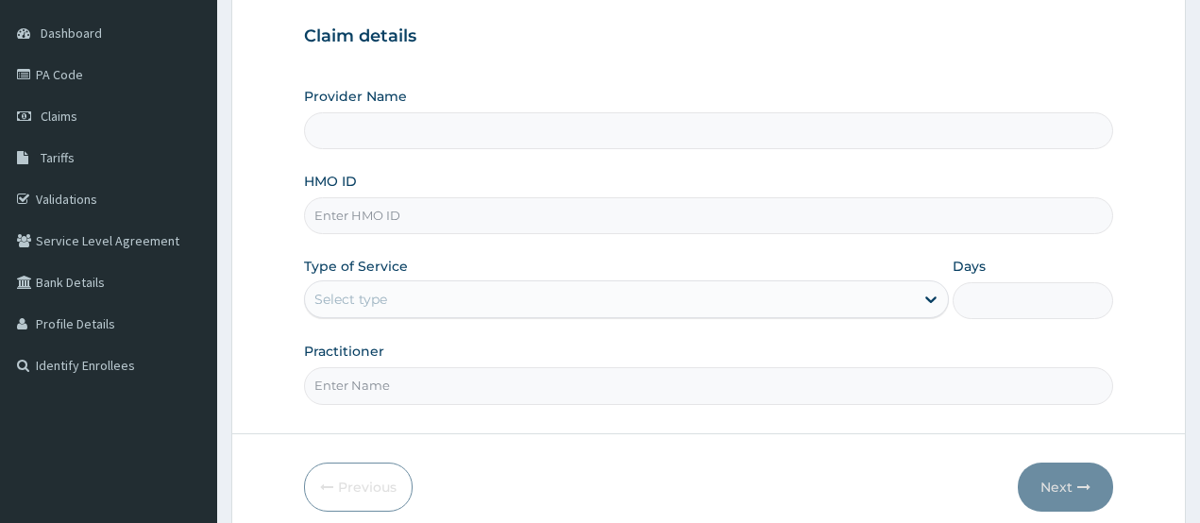
scroll to position [189, 0]
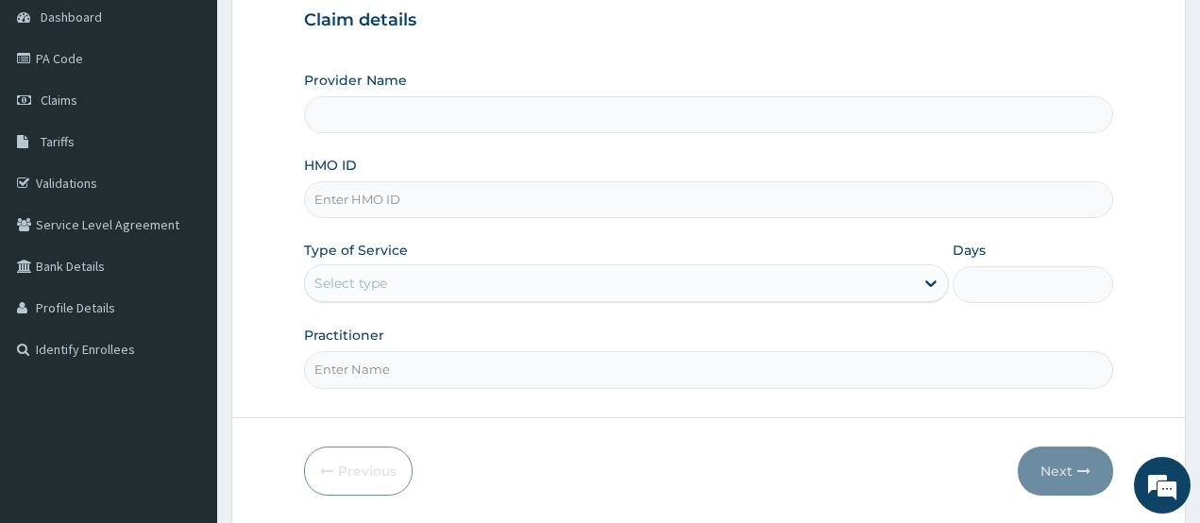
click at [365, 202] on input "HMO ID" at bounding box center [709, 199] width 810 height 37
paste input "SBG/10814/A"
type input "SBG/10814/A"
type input "CHIONHospital"
type input "SBG/10814/A"
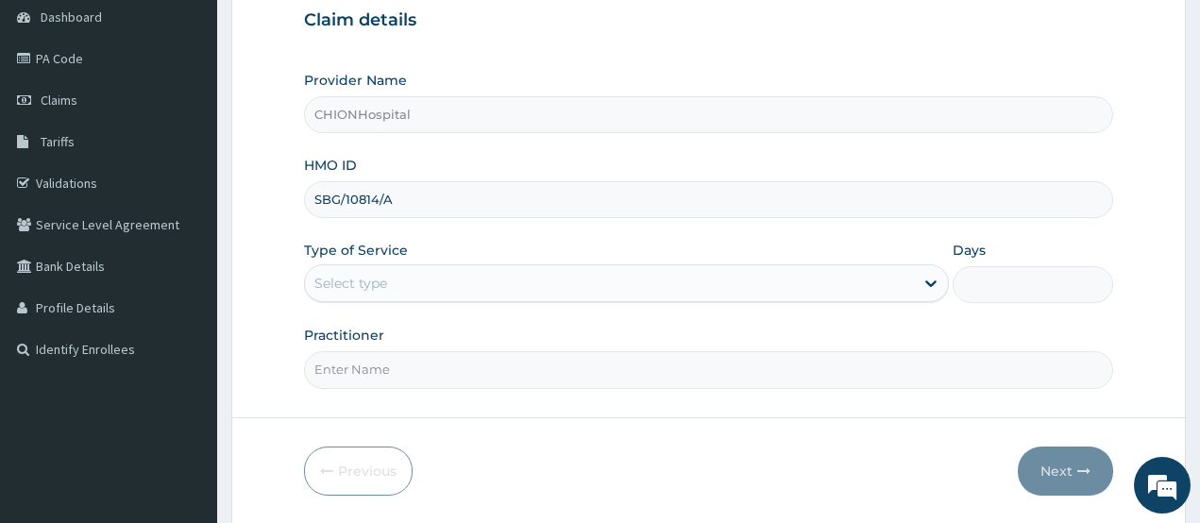
click at [344, 282] on div "Select type" at bounding box center [350, 283] width 73 height 19
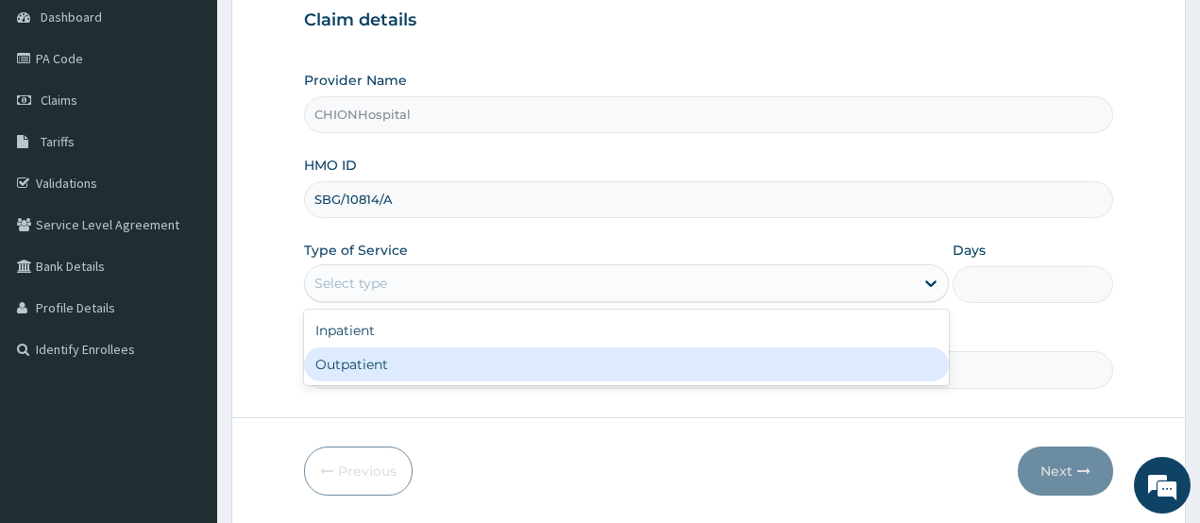
click at [340, 356] on div "Outpatient" at bounding box center [626, 365] width 645 height 34
type input "1"
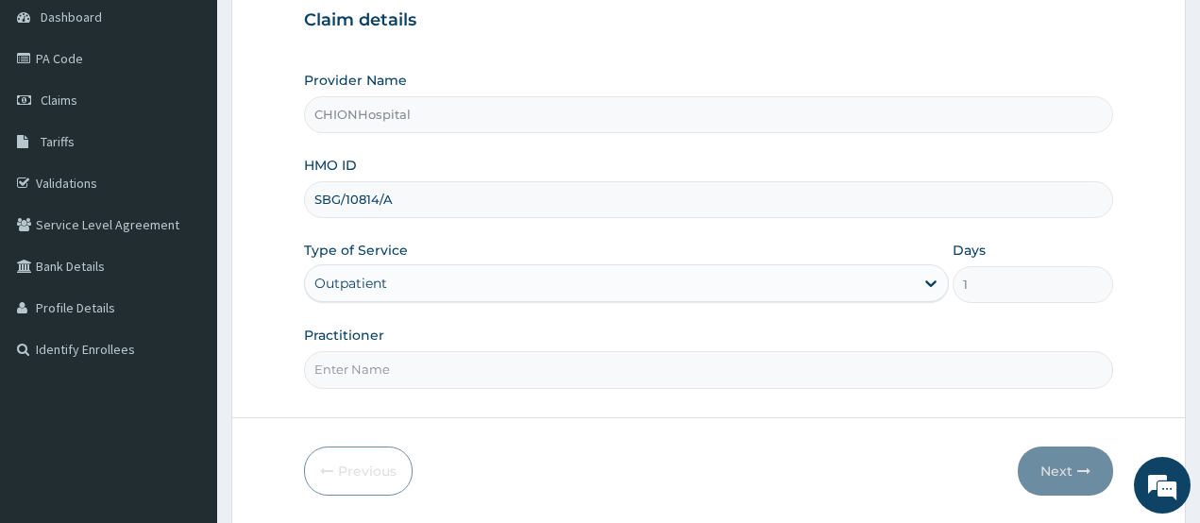
click at [380, 362] on input "Practitioner" at bounding box center [709, 369] width 810 height 37
type input "[PERSON_NAME] [PERSON_NAME]"
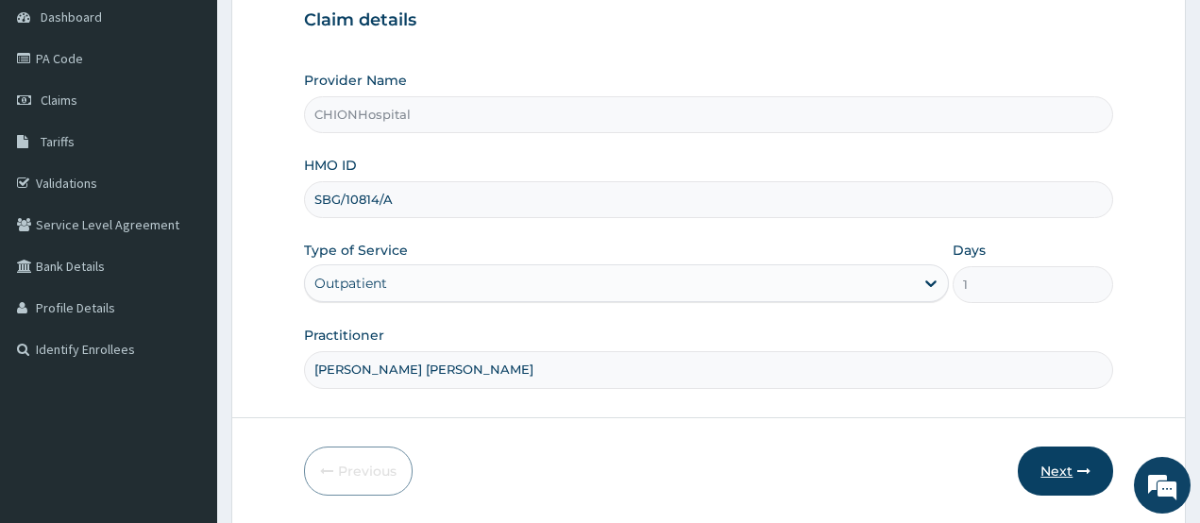
click at [1073, 472] on button "Next" at bounding box center [1065, 471] width 95 height 49
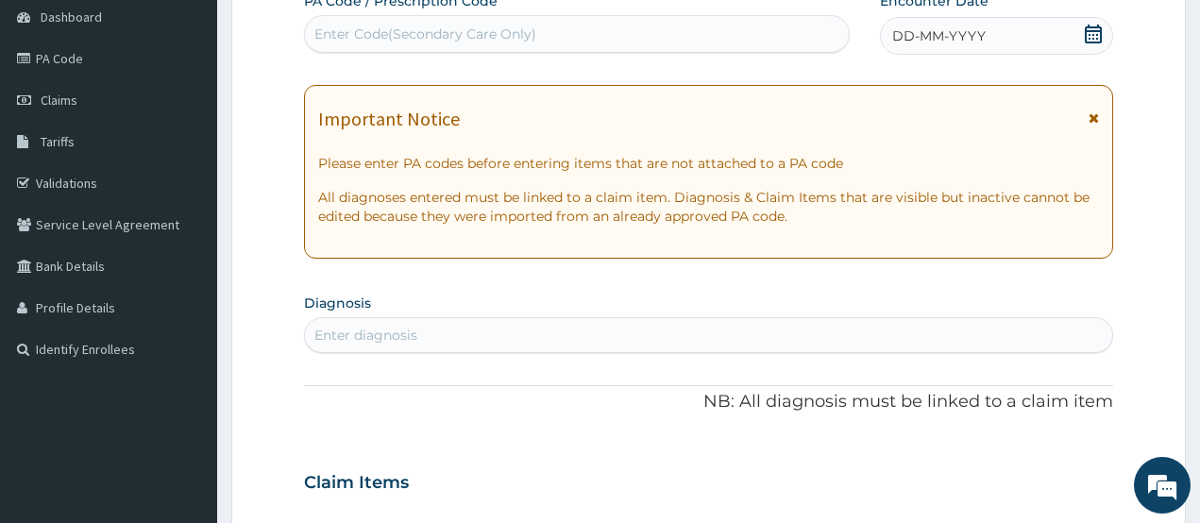
scroll to position [0, 0]
click at [433, 334] on div "Enter diagnosis" at bounding box center [709, 335] width 808 height 30
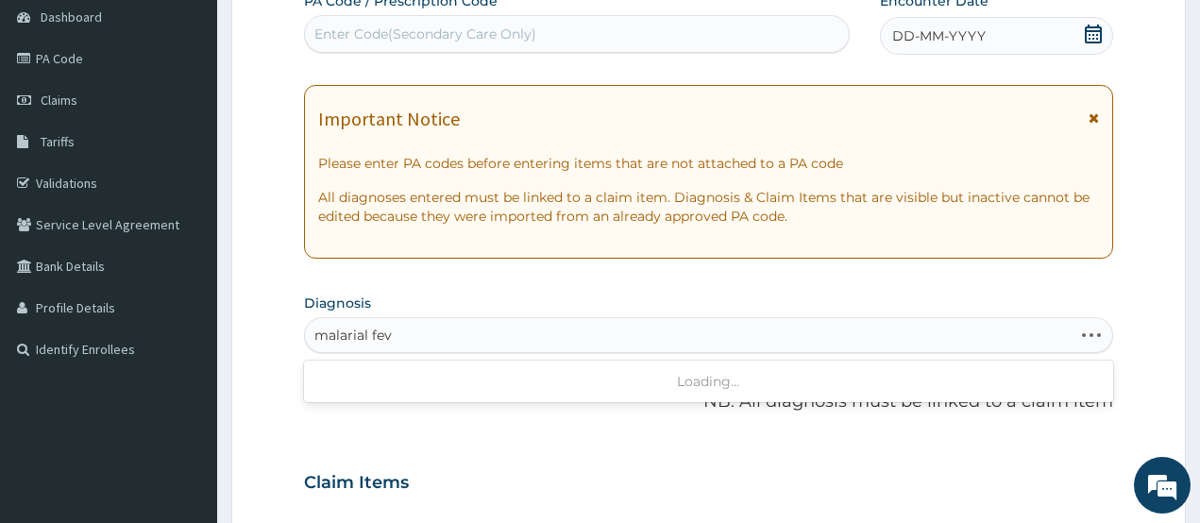
type input "malarial feve"
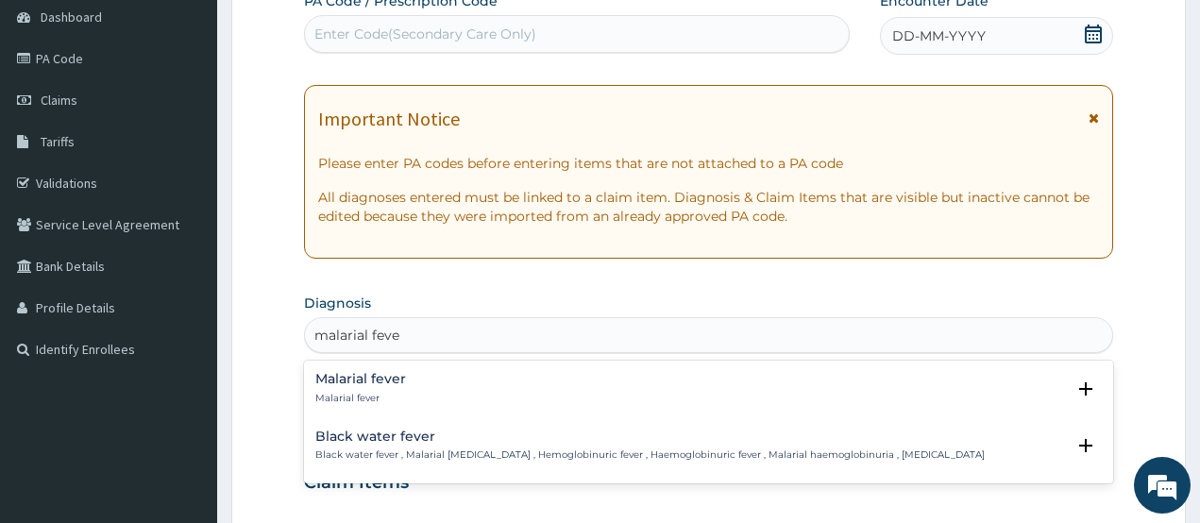
click at [370, 372] on h4 "Malarial fever" at bounding box center [360, 379] width 91 height 14
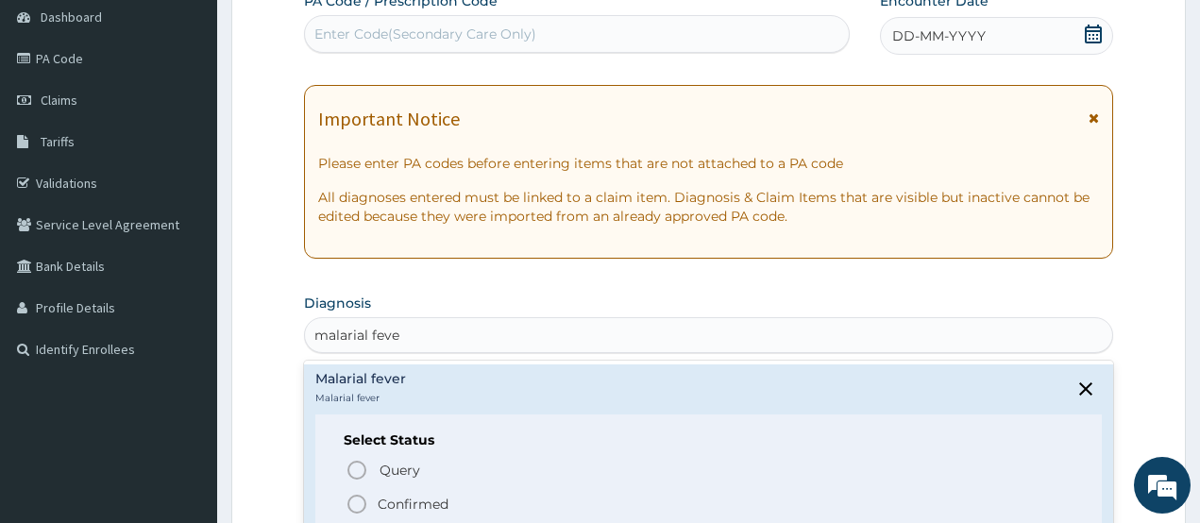
click at [361, 501] on icon "status option filled" at bounding box center [357, 504] width 23 height 23
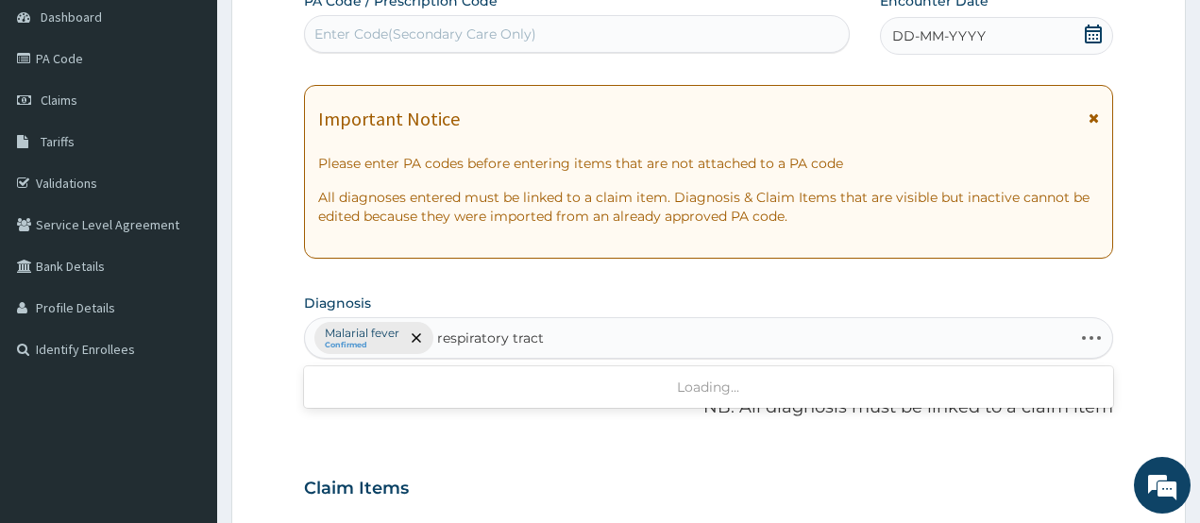
type input "respiratory tract"
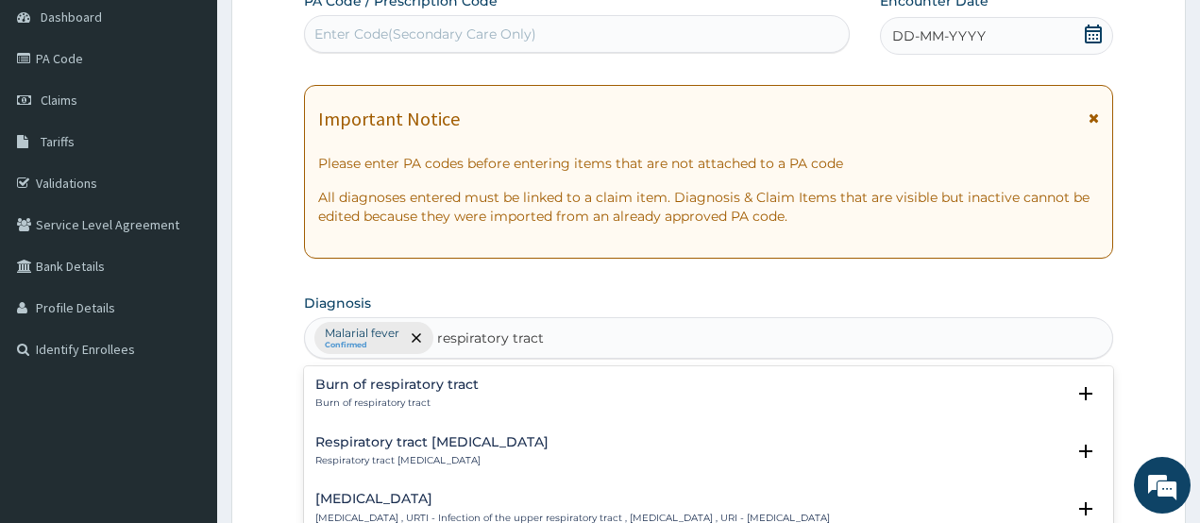
scroll to position [94, 0]
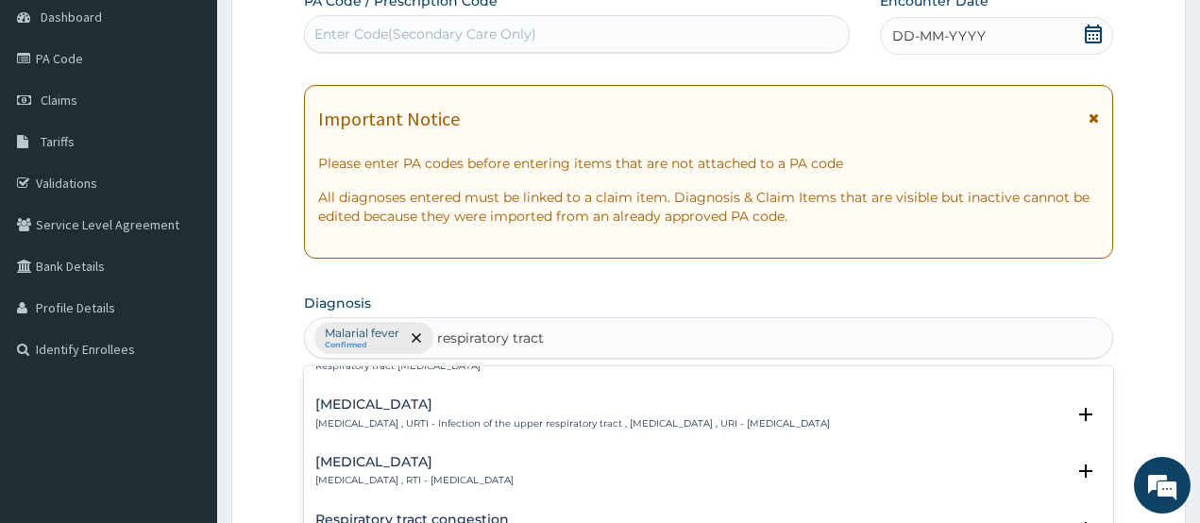
click at [481, 417] on p "Upper respiratory infection , URTI - Infection of the upper respiratory tract ,…" at bounding box center [572, 423] width 515 height 13
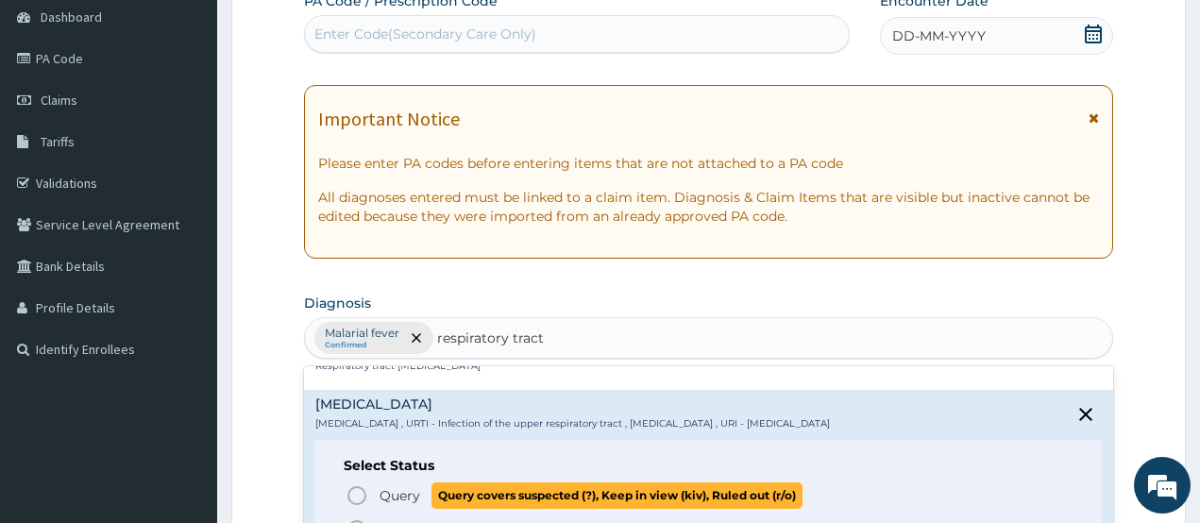
scroll to position [189, 0]
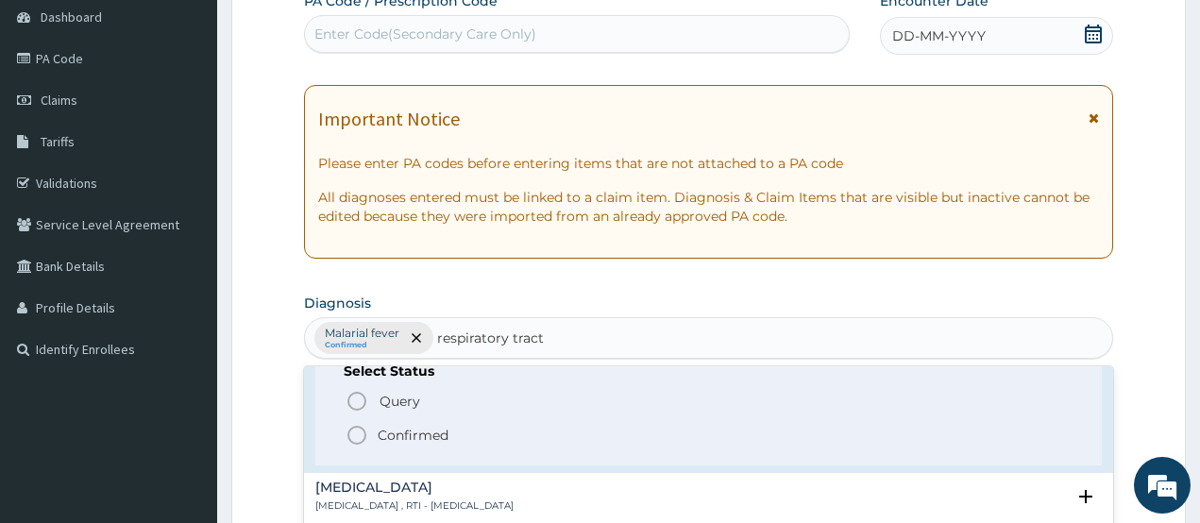
click at [355, 432] on icon "status option filled" at bounding box center [357, 435] width 23 height 23
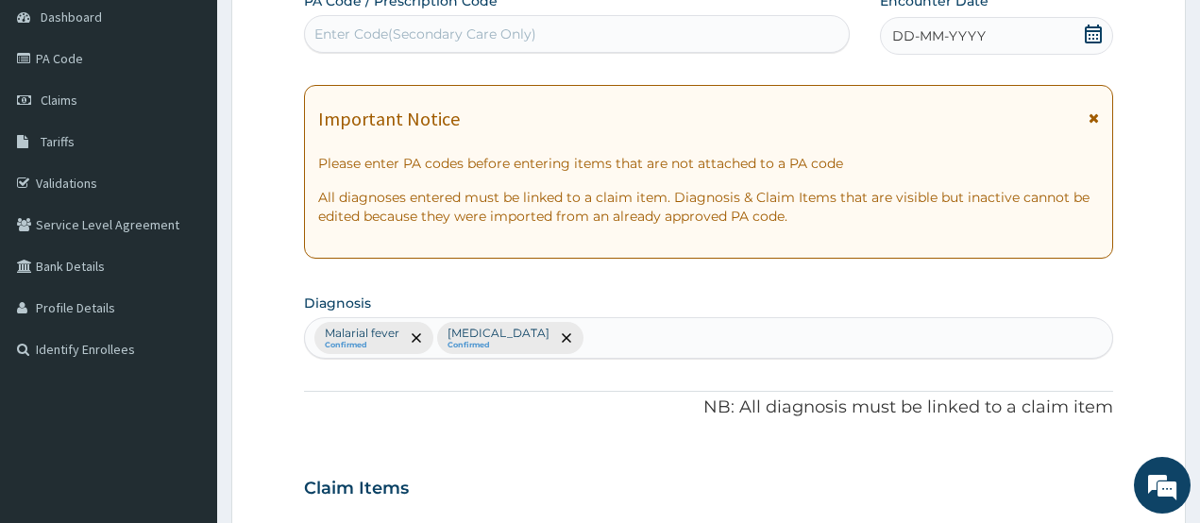
click at [1090, 31] on icon at bounding box center [1093, 34] width 17 height 19
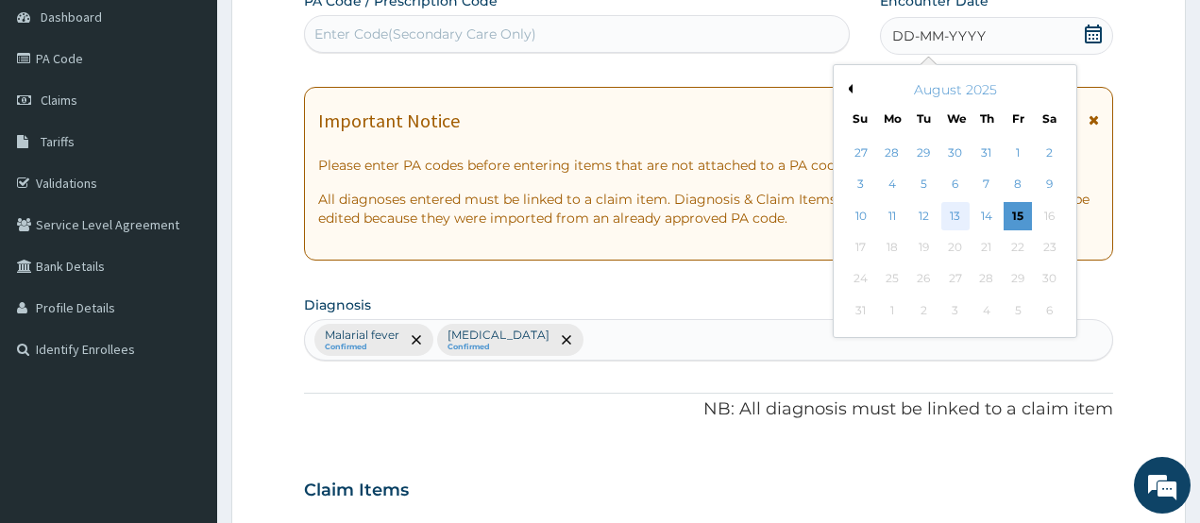
click at [951, 209] on div "13" at bounding box center [955, 216] width 28 height 28
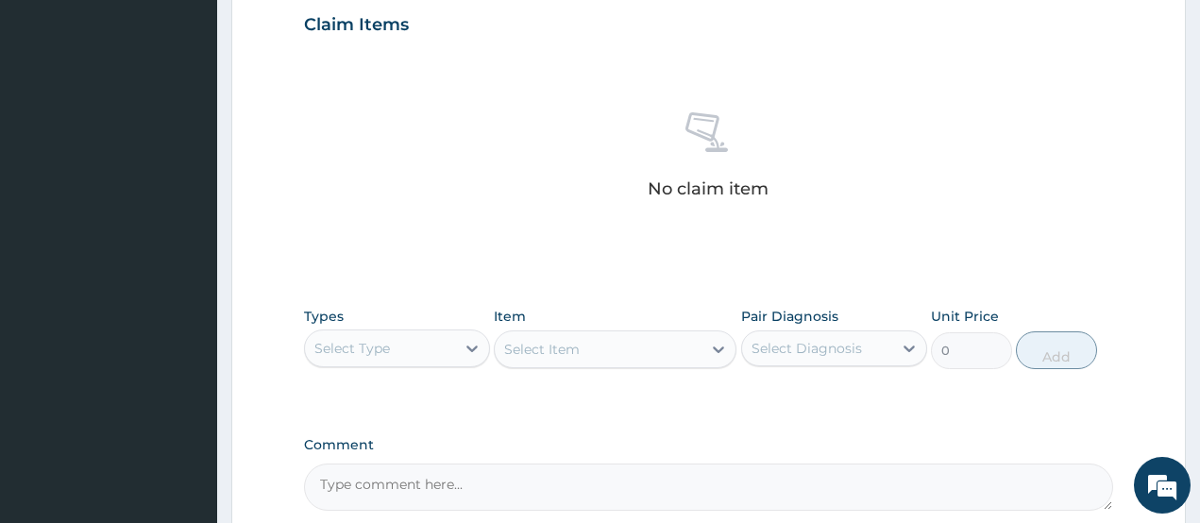
scroll to position [755, 0]
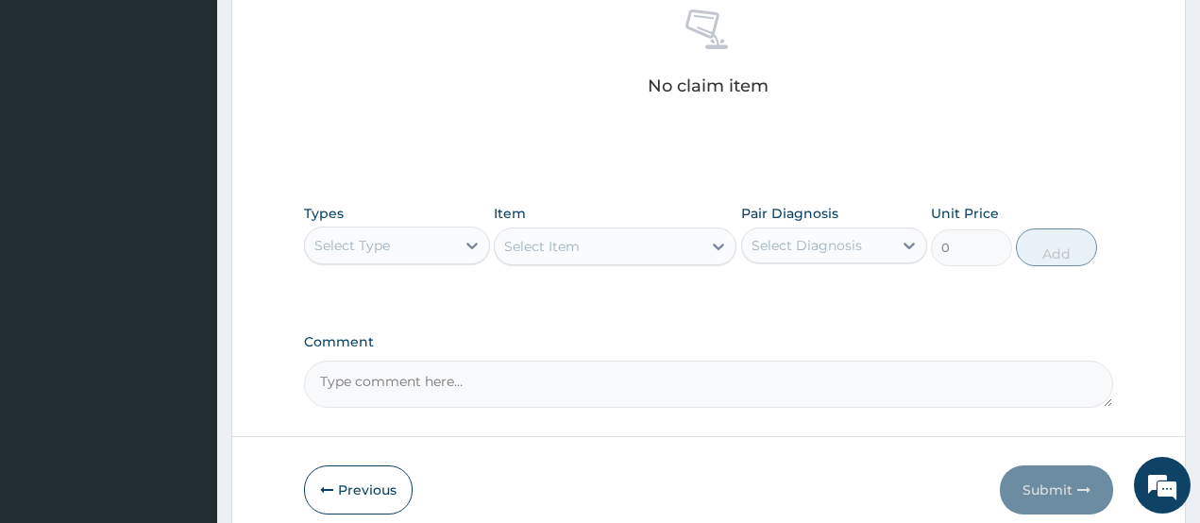
click at [365, 247] on div "Select Type" at bounding box center [352, 245] width 76 height 19
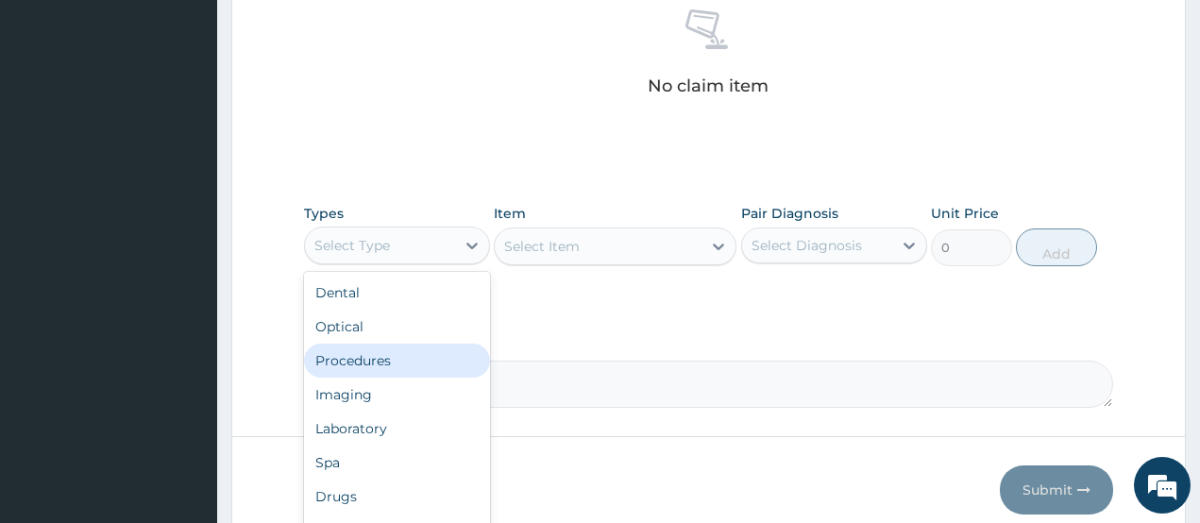
click at [394, 369] on div "Procedures" at bounding box center [397, 361] width 186 height 34
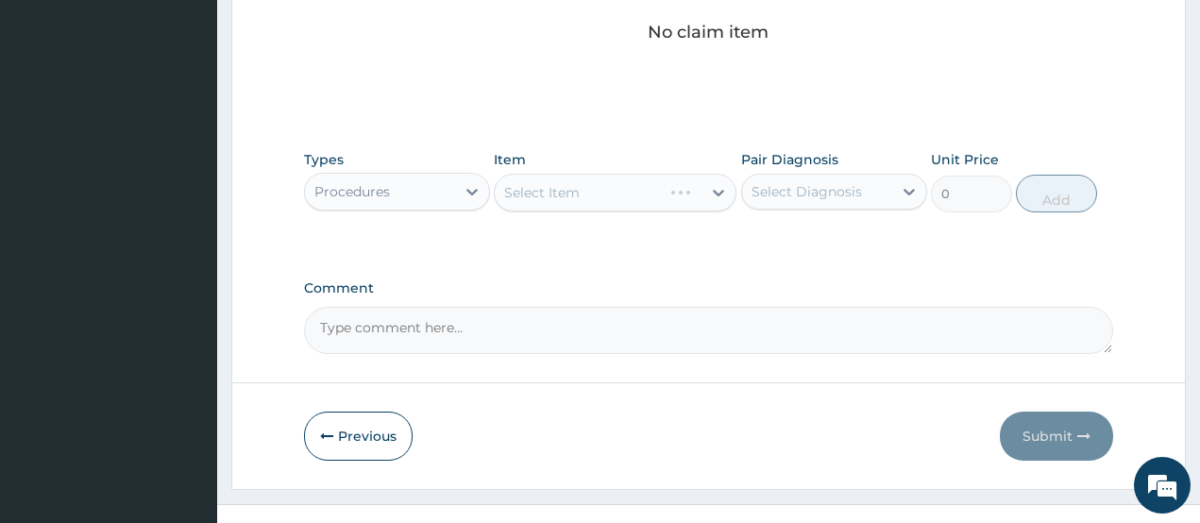
scroll to position [839, 0]
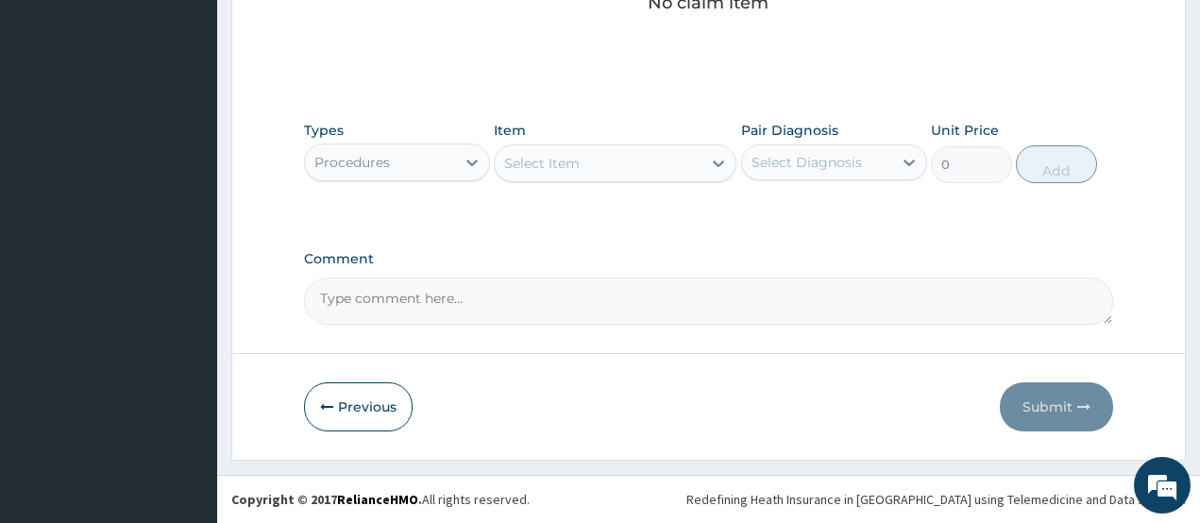
click at [581, 163] on div "Select Item" at bounding box center [598, 163] width 207 height 30
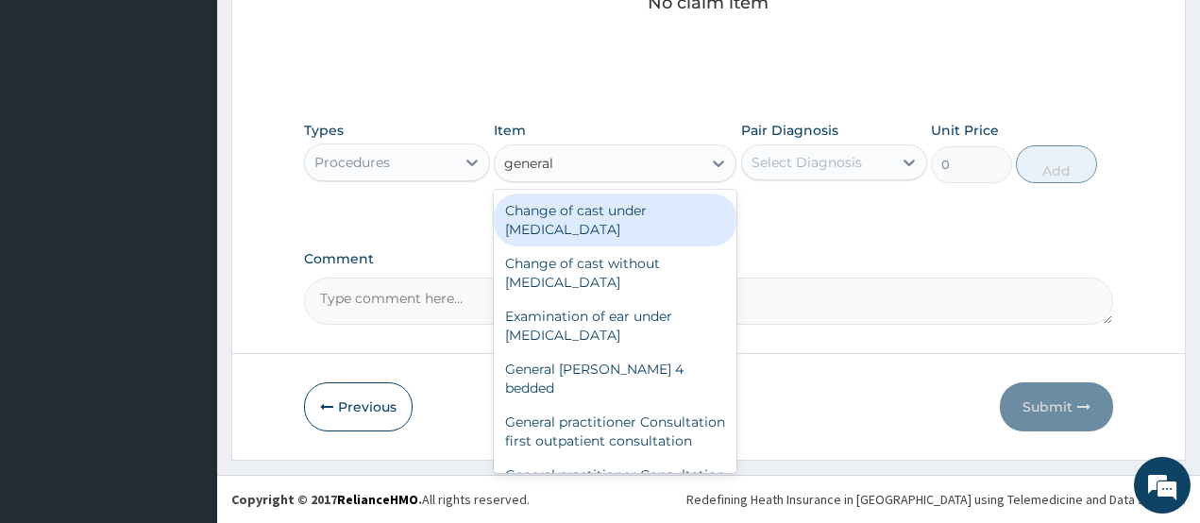
type input "general p"
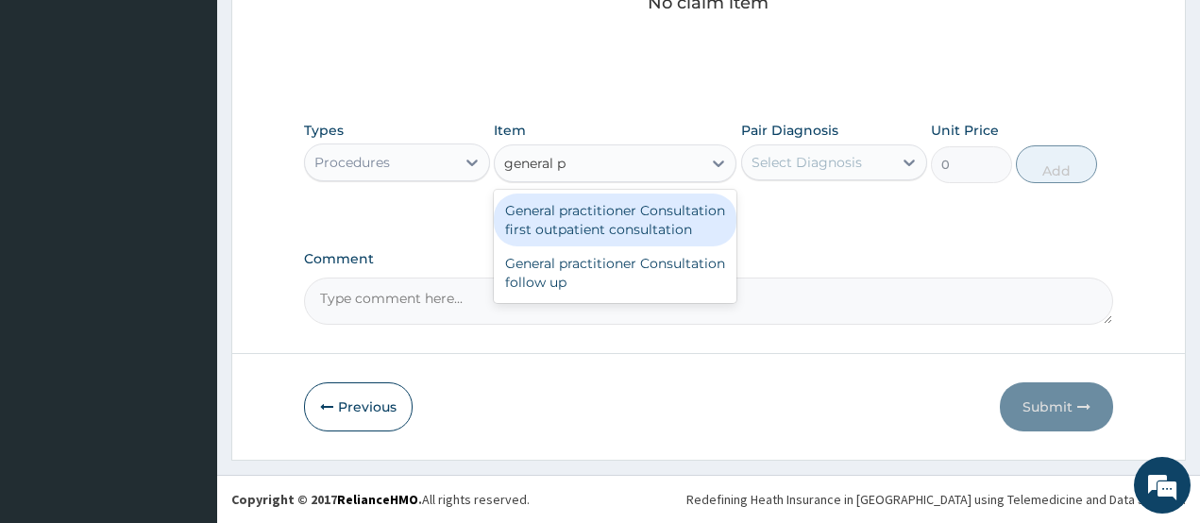
drag, startPoint x: 591, startPoint y: 233, endPoint x: 736, endPoint y: 192, distance: 150.3
click at [593, 233] on div "General practitioner Consultation first outpatient consultation" at bounding box center [615, 220] width 243 height 53
type input "3547.5"
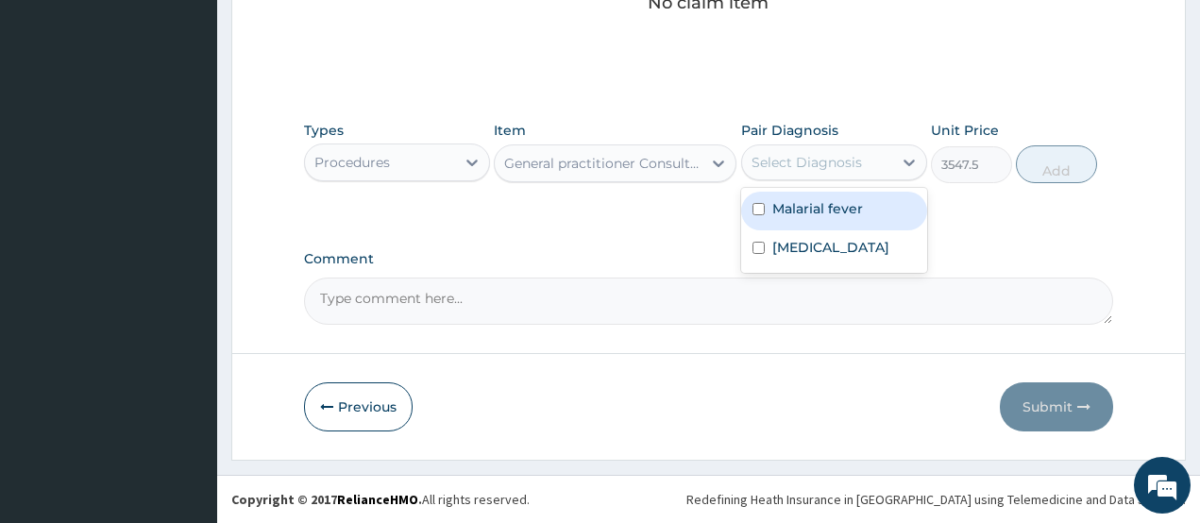
click at [864, 163] on div "Select Diagnosis" at bounding box center [817, 162] width 150 height 30
click at [837, 203] on label "Malarial fever" at bounding box center [817, 208] width 91 height 19
checkbox input "true"
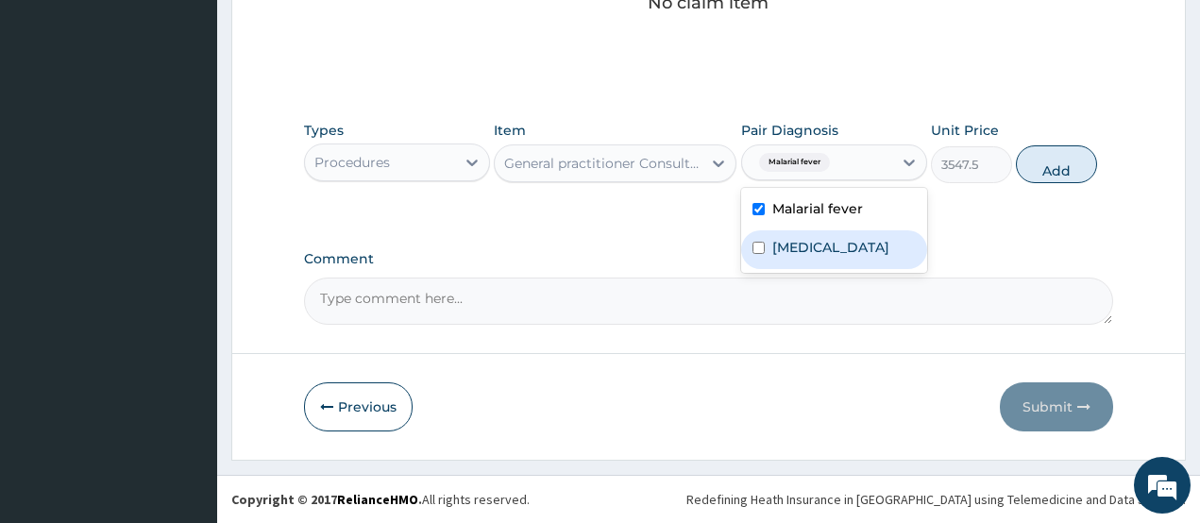
click at [817, 246] on label "Upper respiratory infection" at bounding box center [830, 247] width 117 height 19
checkbox input "true"
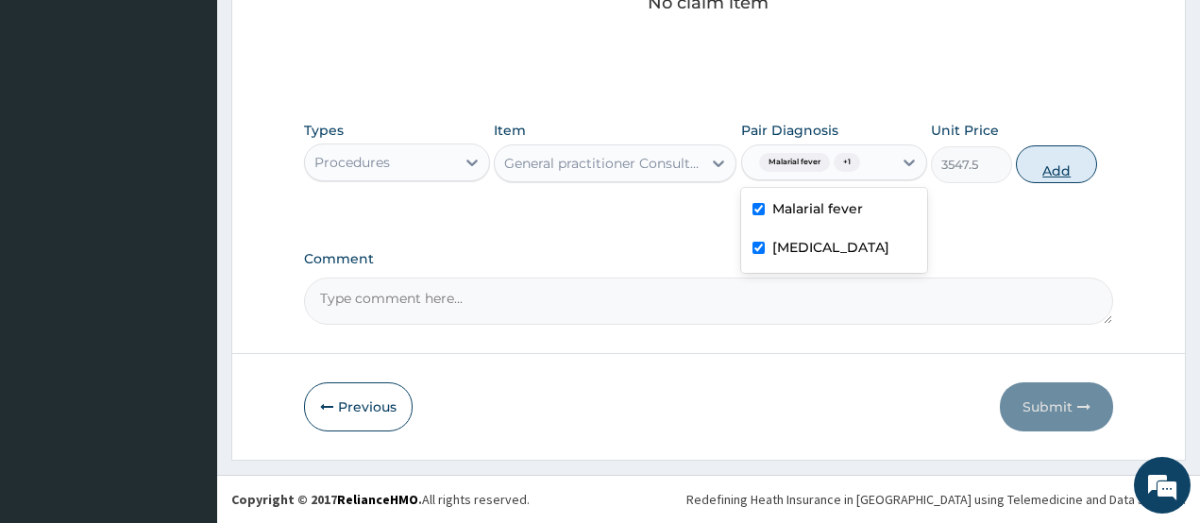
click at [1042, 160] on button "Add" at bounding box center [1056, 164] width 81 height 38
type input "0"
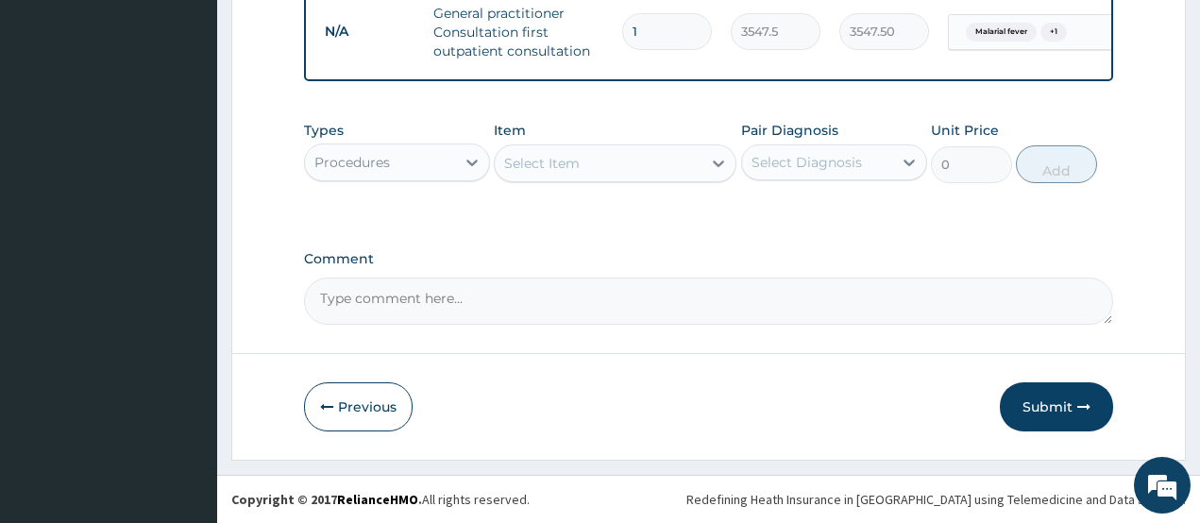
scroll to position [772, 0]
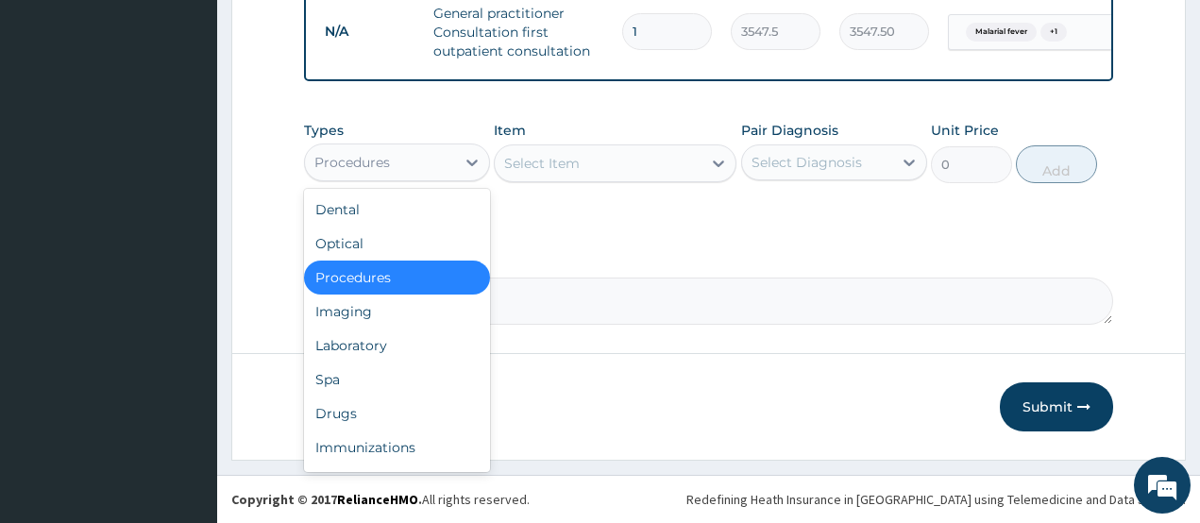
click at [380, 161] on div "Procedures" at bounding box center [352, 162] width 76 height 19
click at [343, 354] on div "Laboratory" at bounding box center [397, 346] width 186 height 34
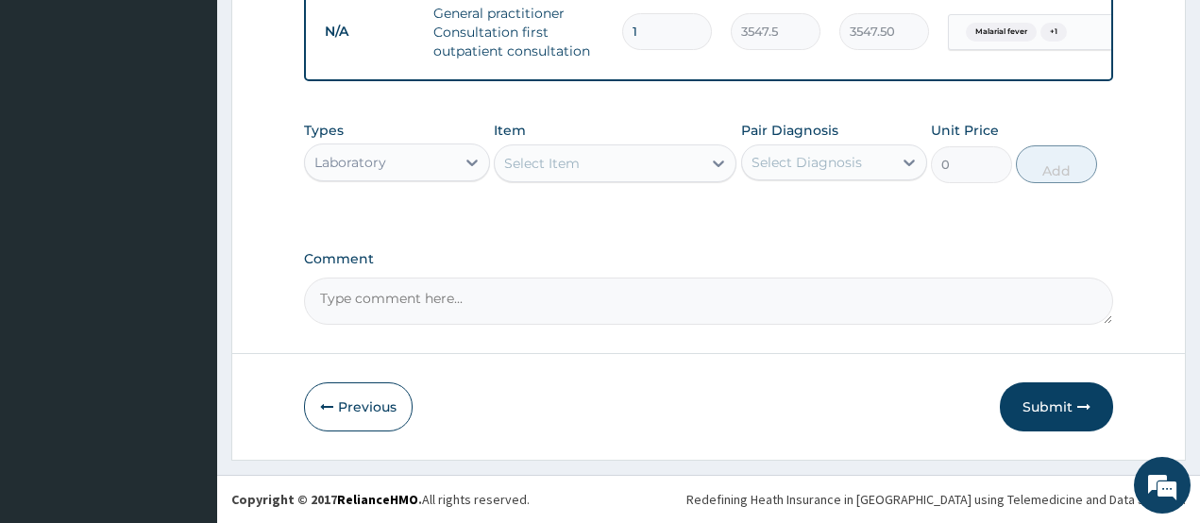
click at [554, 163] on div "Select Item" at bounding box center [542, 163] width 76 height 19
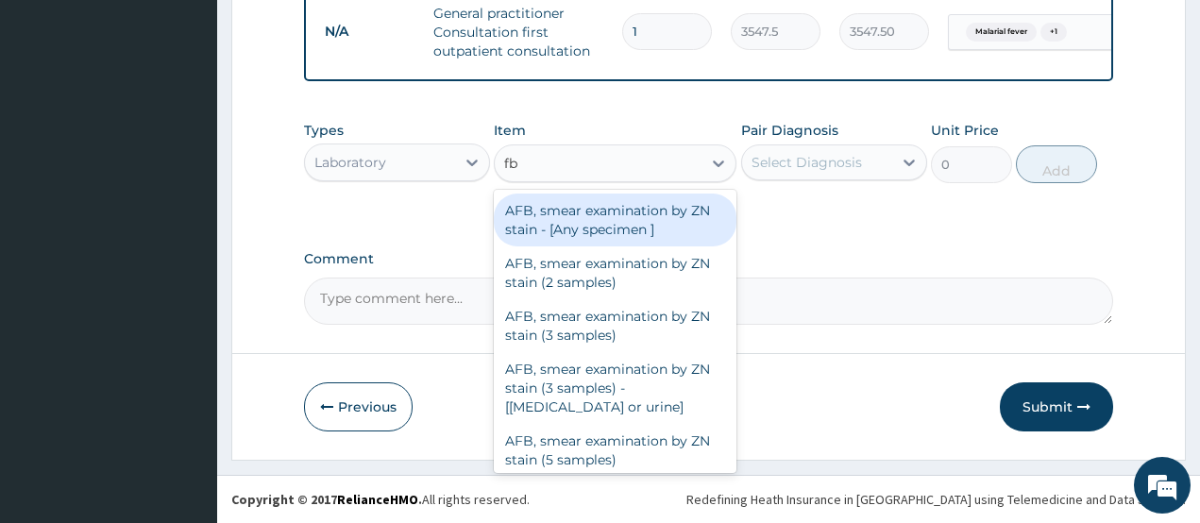
type input "fbc"
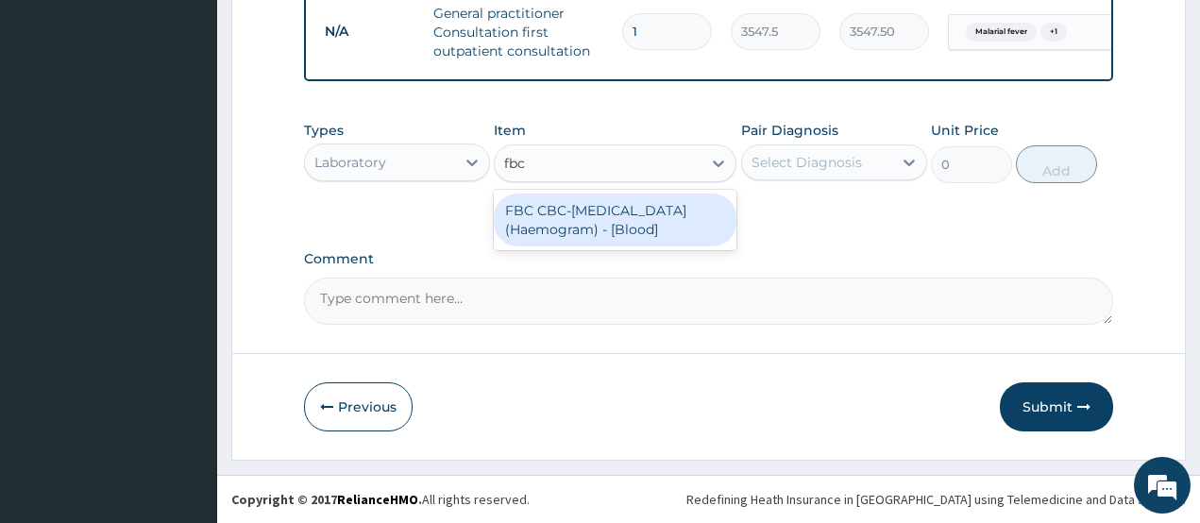
click at [617, 204] on div "FBC CBC-Complete Blood Count (Haemogram) - [Blood]" at bounding box center [615, 220] width 243 height 53
type input "4300"
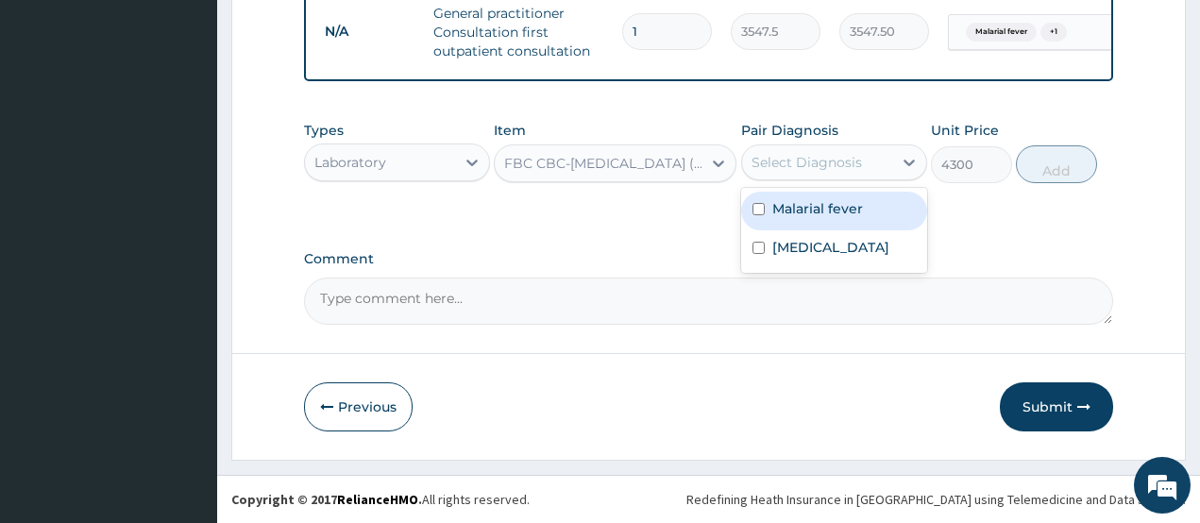
click at [786, 167] on div "Select Diagnosis" at bounding box center [807, 162] width 110 height 19
drag, startPoint x: 787, startPoint y: 200, endPoint x: 787, endPoint y: 223, distance: 22.7
click at [787, 202] on label "Malarial fever" at bounding box center [817, 208] width 91 height 19
checkbox input "true"
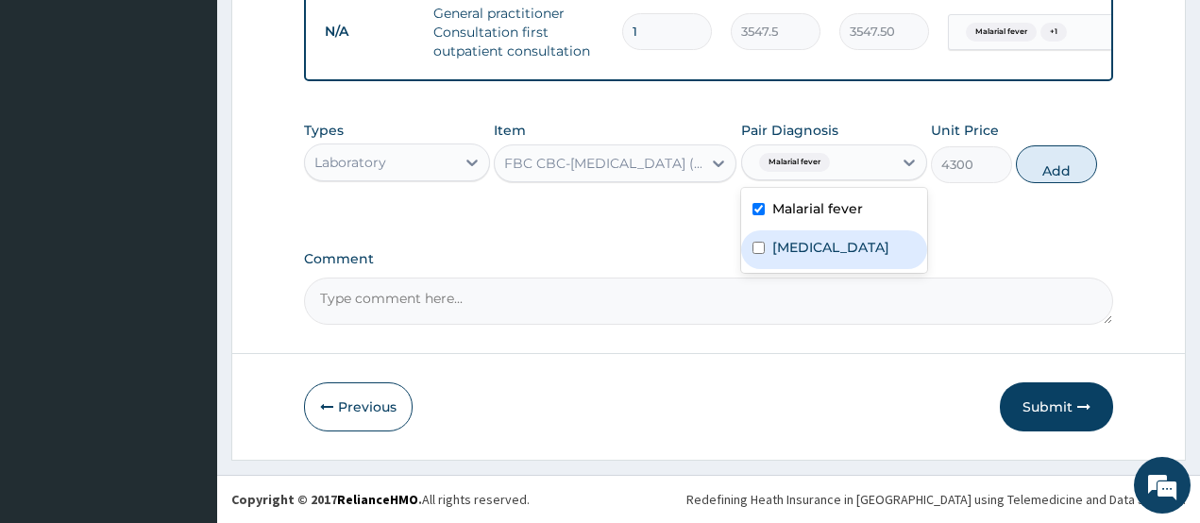
drag, startPoint x: 785, startPoint y: 248, endPoint x: 966, endPoint y: 212, distance: 185.0
click at [786, 249] on label "Upper respiratory infection" at bounding box center [830, 247] width 117 height 19
checkbox input "true"
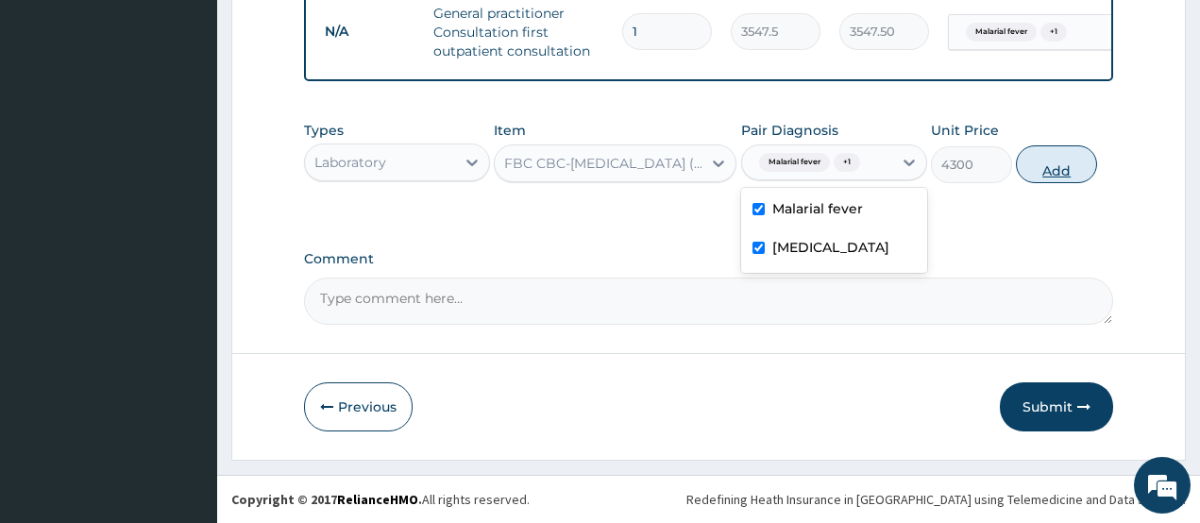
click at [1039, 172] on button "Add" at bounding box center [1056, 164] width 81 height 38
type input "0"
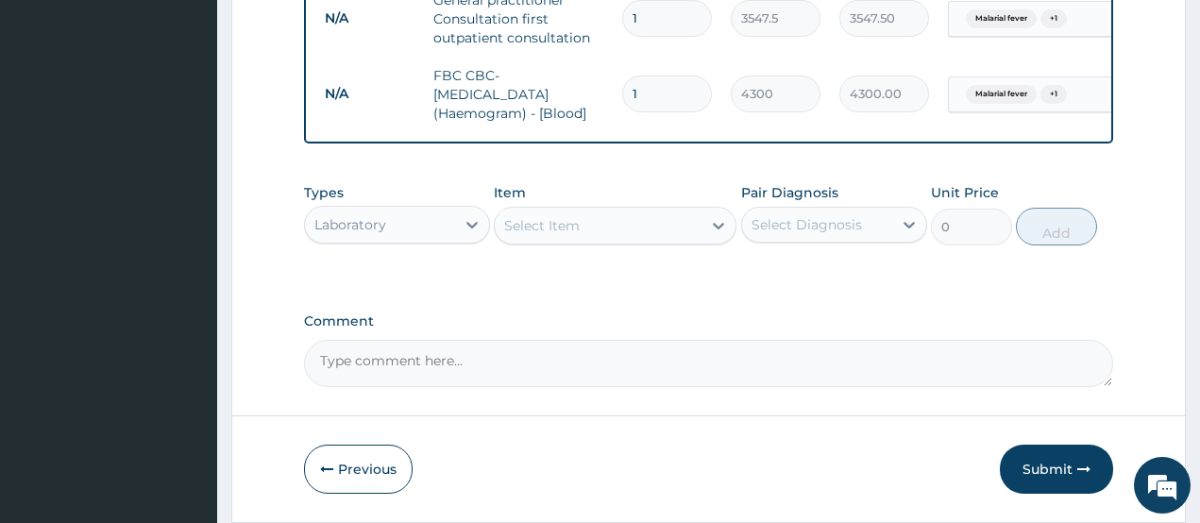
click at [573, 235] on div "Select Item" at bounding box center [542, 225] width 76 height 19
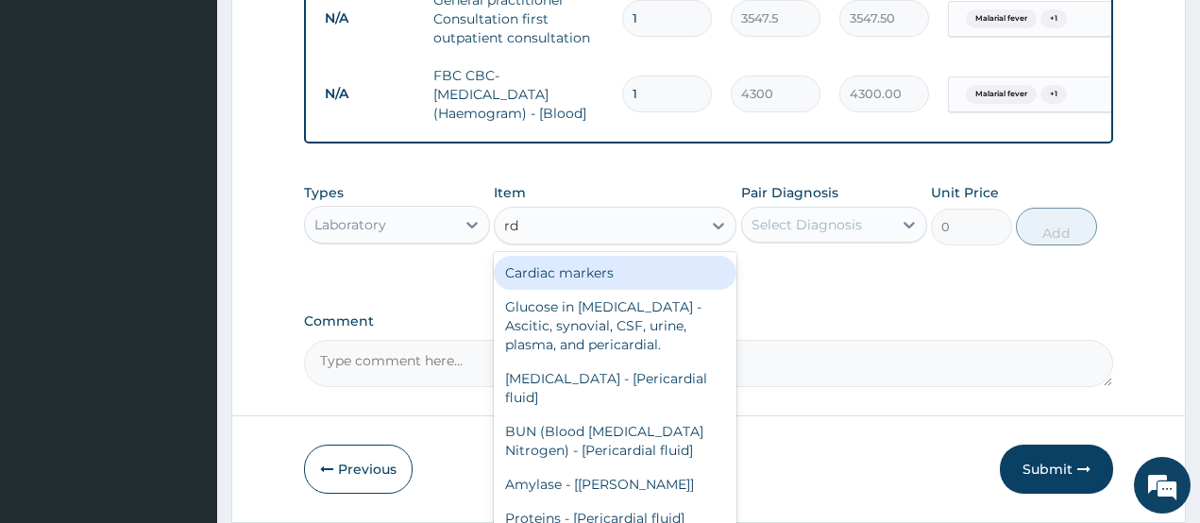
type input "rdt"
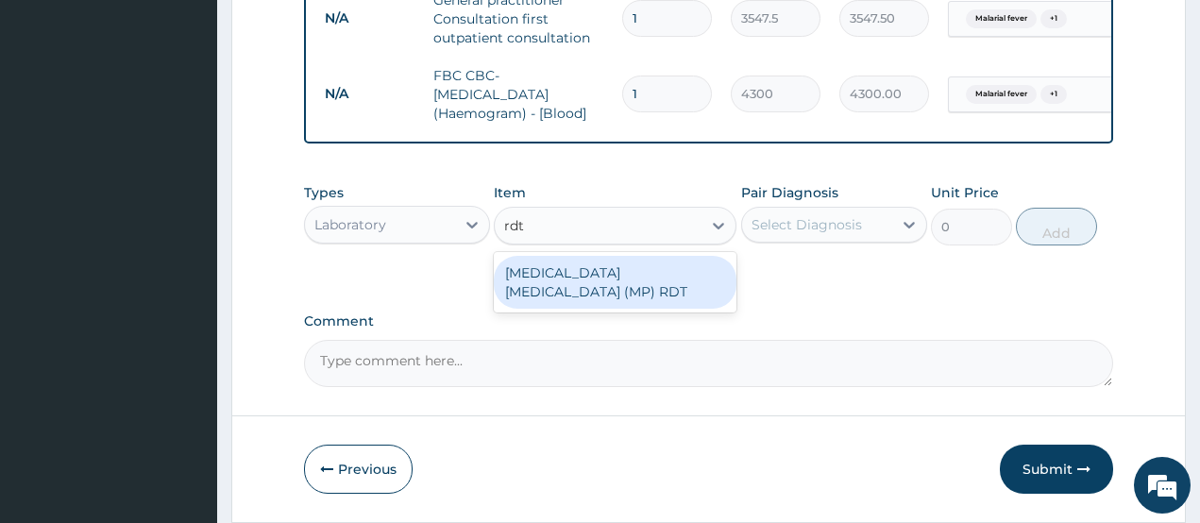
drag, startPoint x: 592, startPoint y: 293, endPoint x: 620, endPoint y: 288, distance: 28.7
click at [594, 294] on div "MALARIA PARASITE (MP) RDT" at bounding box center [615, 282] width 243 height 53
type input "1612.5"
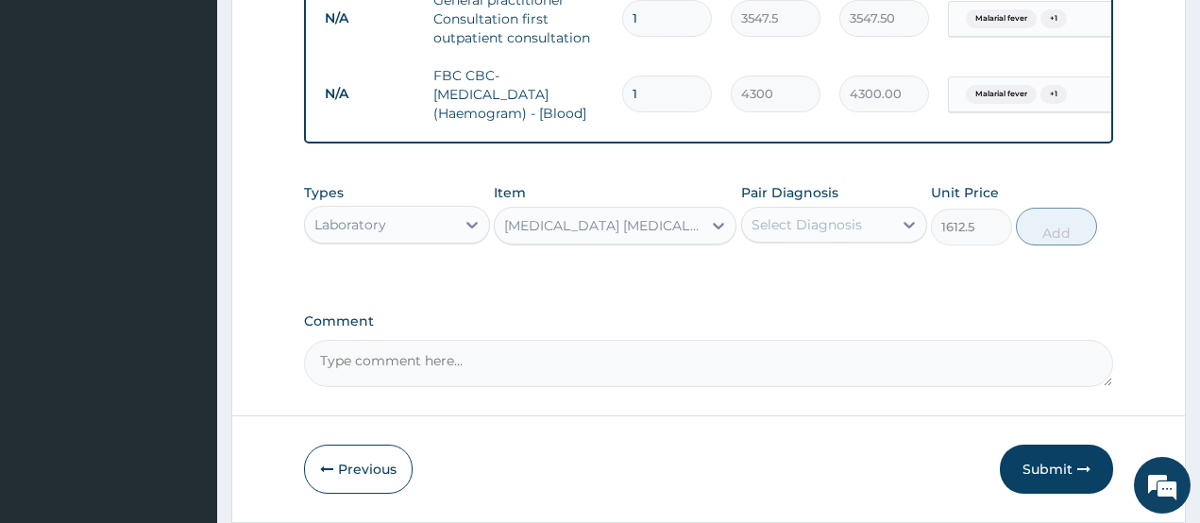
click at [834, 234] on div "Select Diagnosis" at bounding box center [807, 224] width 110 height 19
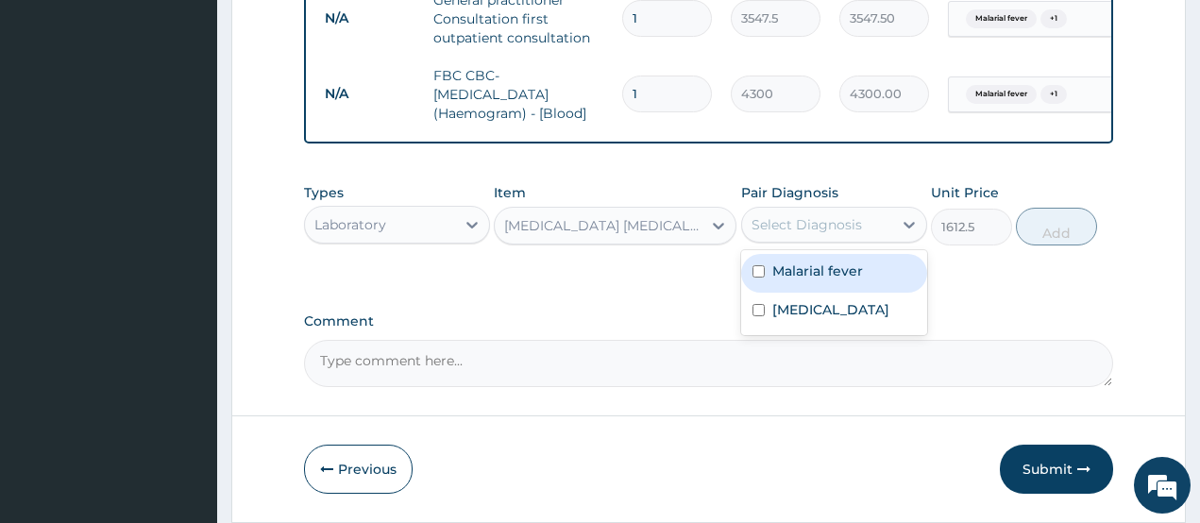
click at [815, 279] on label "Malarial fever" at bounding box center [817, 271] width 91 height 19
checkbox input "true"
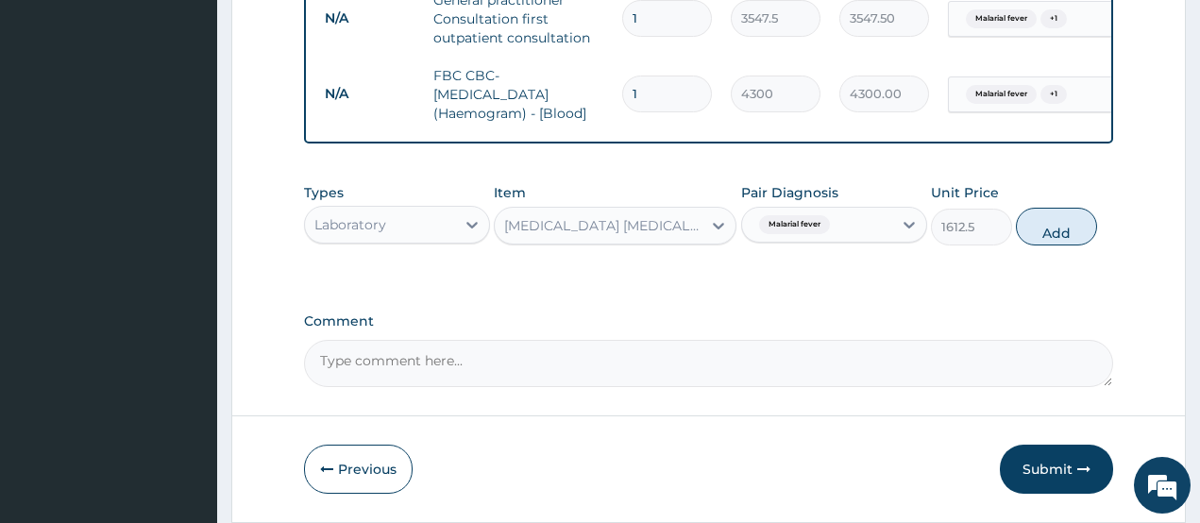
drag, startPoint x: 1061, startPoint y: 245, endPoint x: 577, endPoint y: 283, distance: 486.0
click at [1062, 246] on button "Add" at bounding box center [1056, 227] width 81 height 38
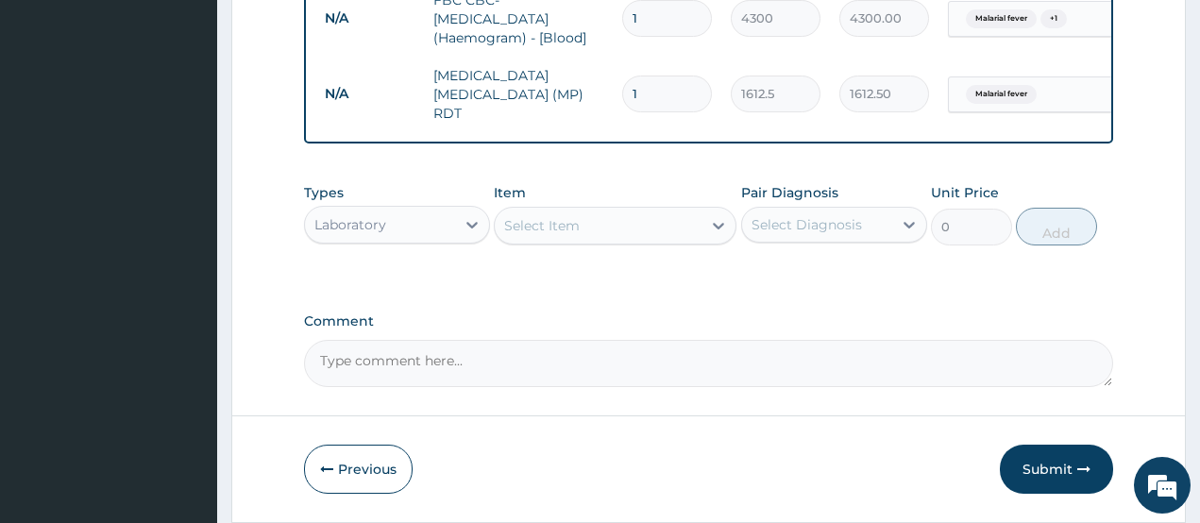
scroll to position [914, 0]
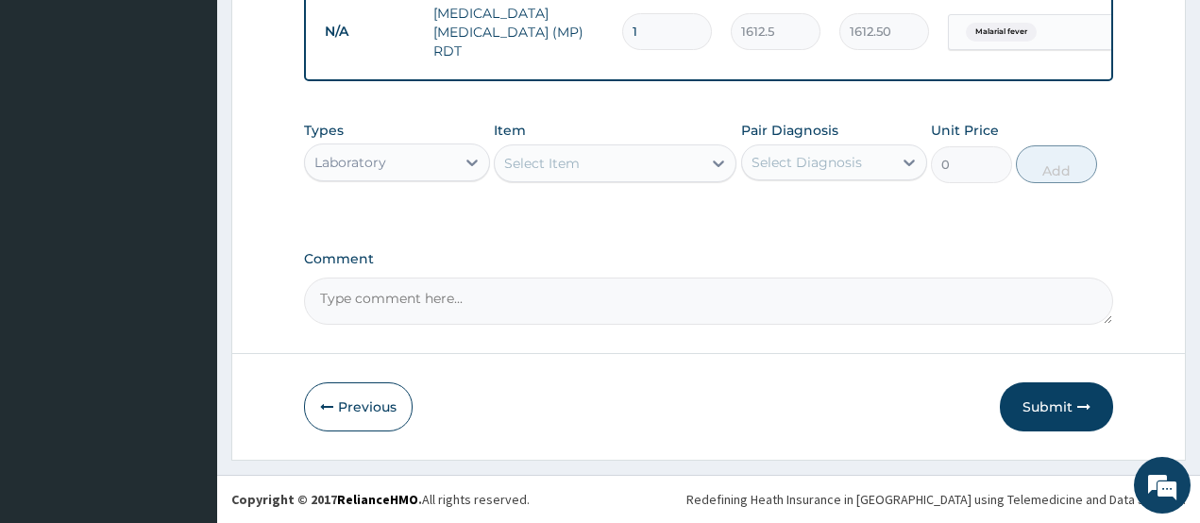
click at [341, 164] on div "Laboratory" at bounding box center [350, 162] width 72 height 19
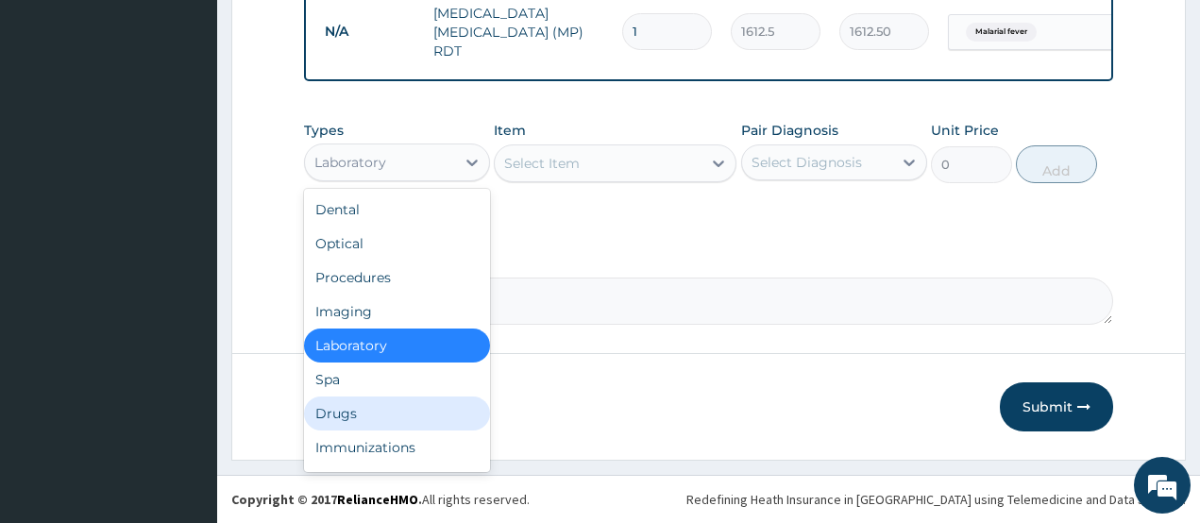
click at [359, 402] on div "Drugs" at bounding box center [397, 414] width 186 height 34
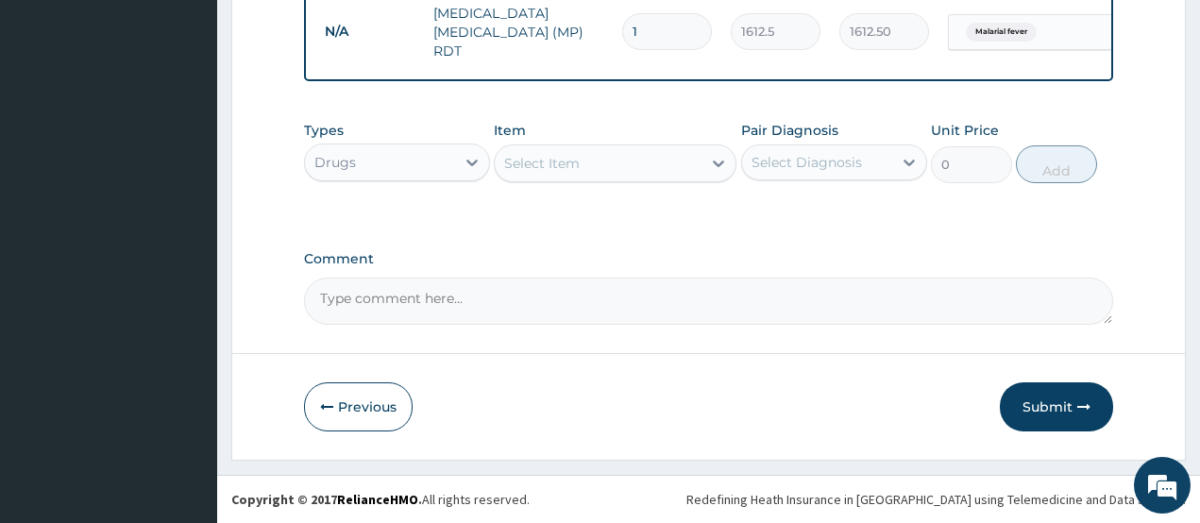
click at [530, 157] on div "Select Item" at bounding box center [542, 163] width 76 height 19
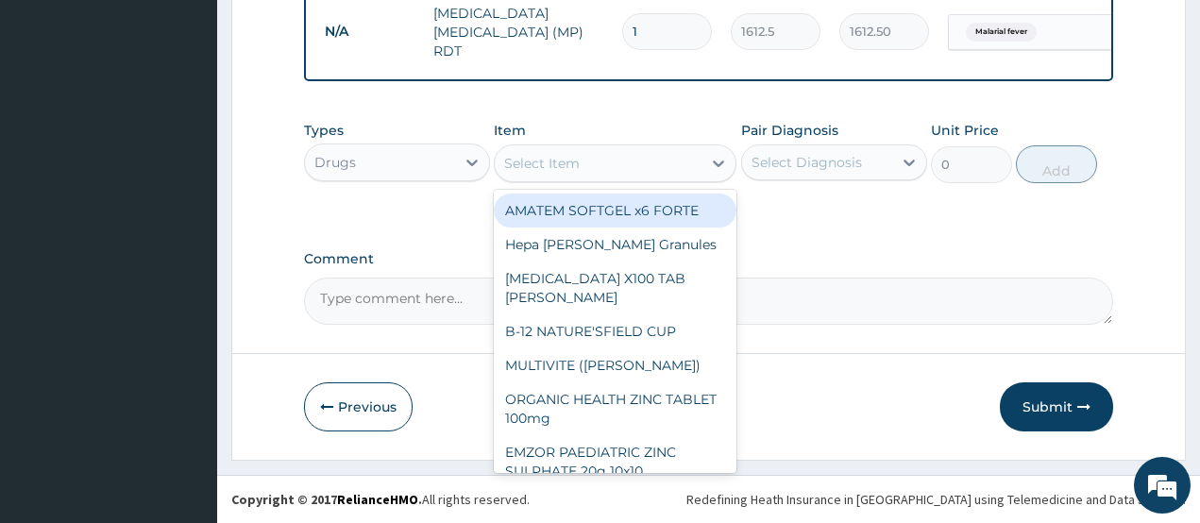
click at [556, 204] on div "AMATEM SOFTGEL x6 FORTE" at bounding box center [615, 211] width 243 height 34
type input "473"
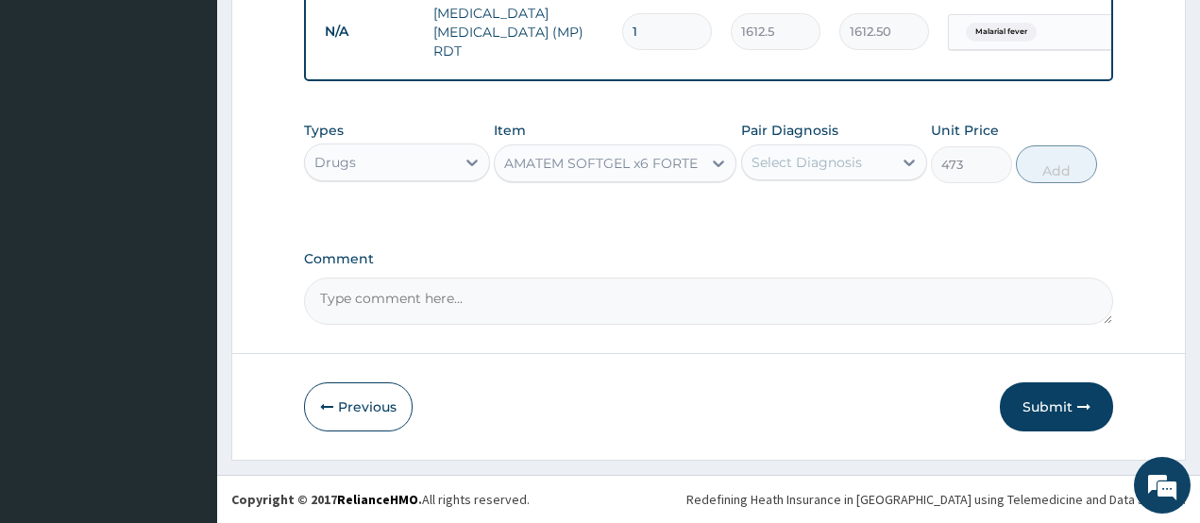
click at [814, 143] on div "Pair Diagnosis Select Diagnosis" at bounding box center [834, 152] width 186 height 62
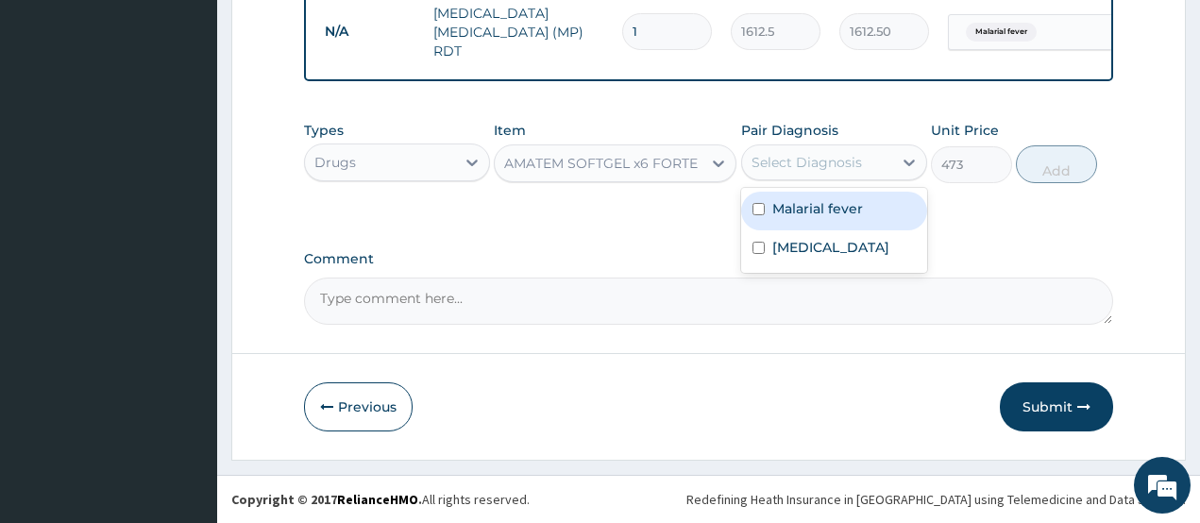
click at [808, 156] on div "Select Diagnosis" at bounding box center [807, 162] width 110 height 19
click at [832, 205] on label "Malarial fever" at bounding box center [817, 208] width 91 height 19
checkbox input "true"
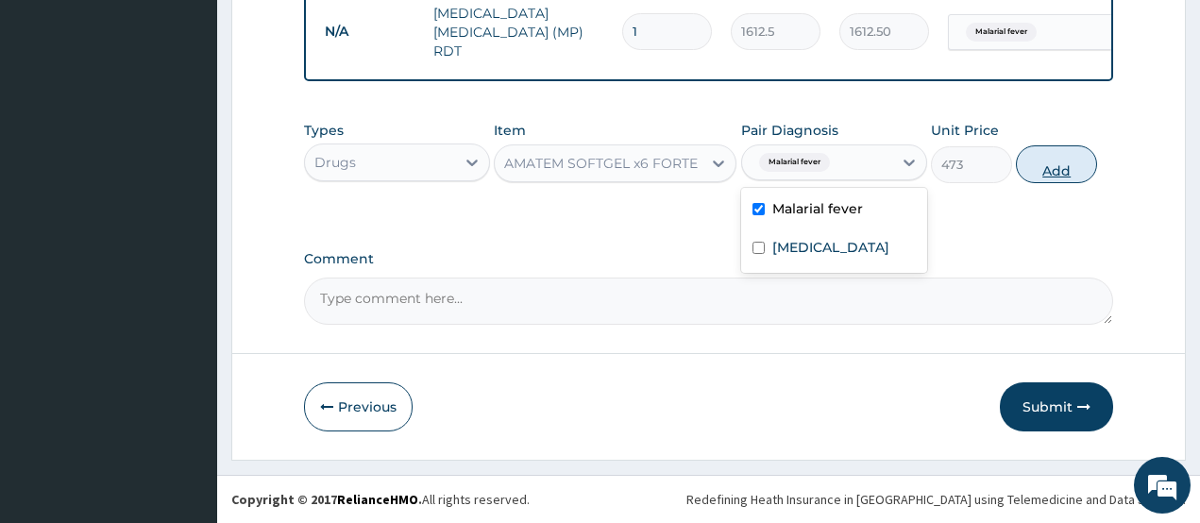
click at [1055, 165] on button "Add" at bounding box center [1056, 164] width 81 height 38
type input "0"
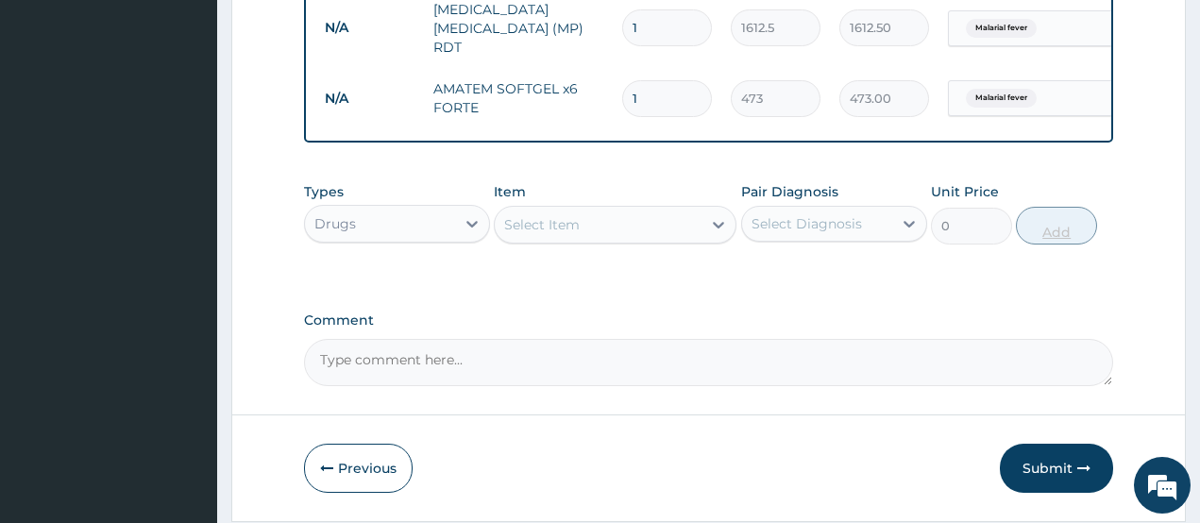
type input "0.00"
type input "6"
type input "2838.00"
type input "6"
click at [596, 232] on div "Select Item" at bounding box center [598, 225] width 207 height 30
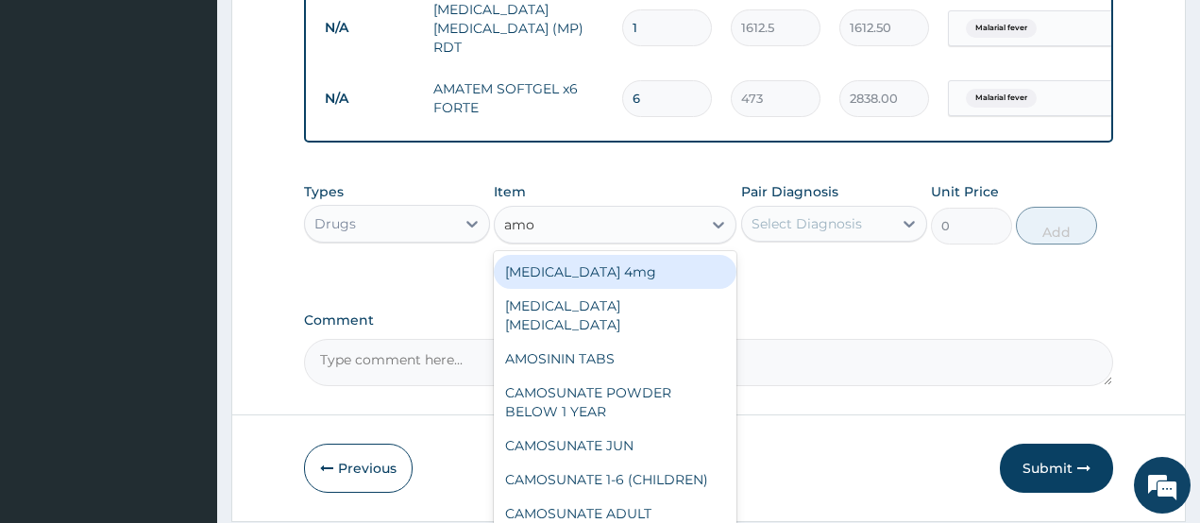
type input "amok"
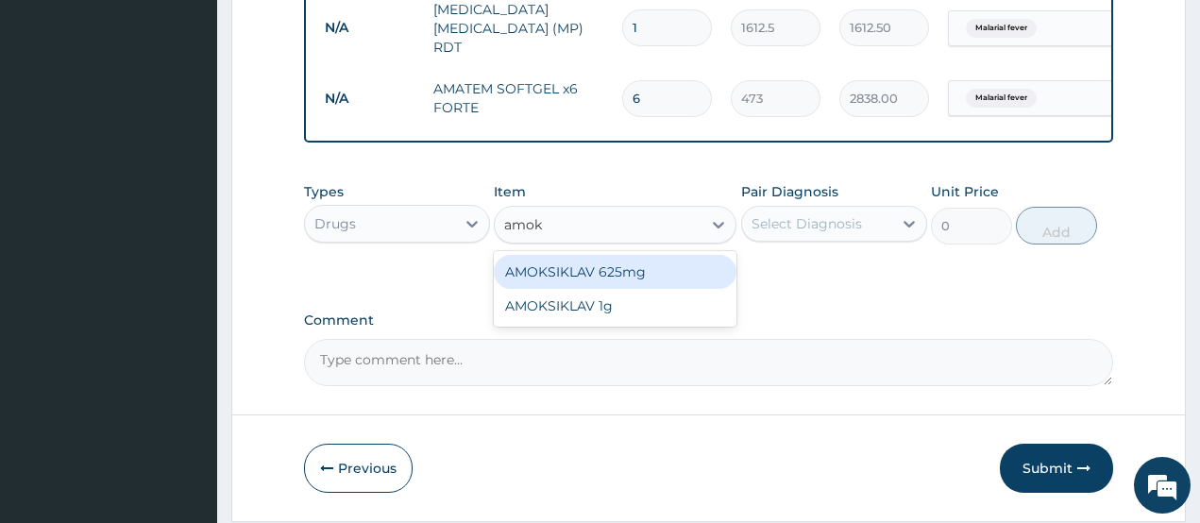
click at [601, 269] on div "AMOKSIKLAV 625mg" at bounding box center [615, 272] width 243 height 34
type input "650.375"
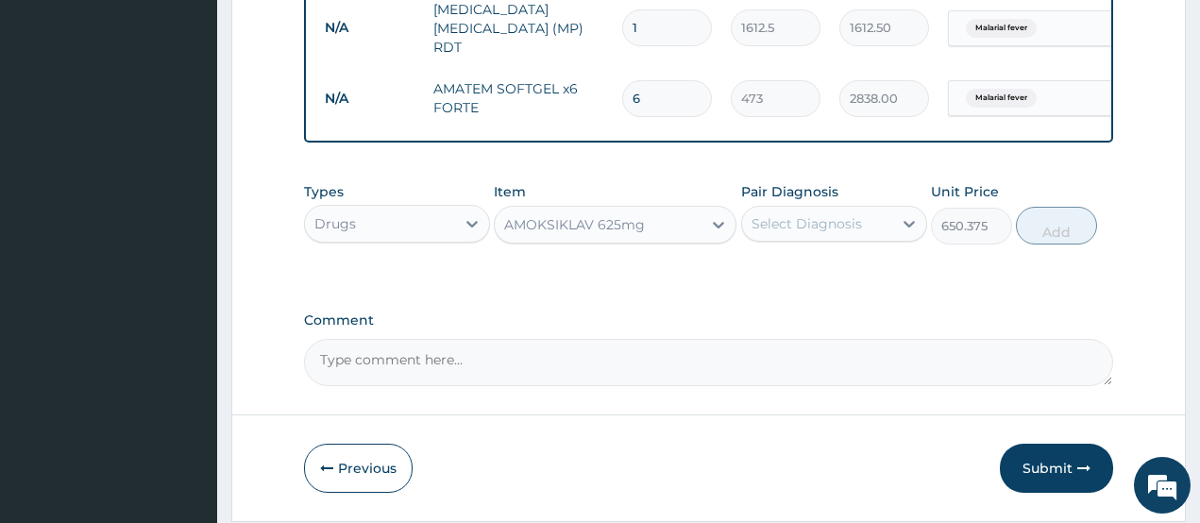
click at [797, 227] on div "Select Diagnosis" at bounding box center [807, 223] width 110 height 19
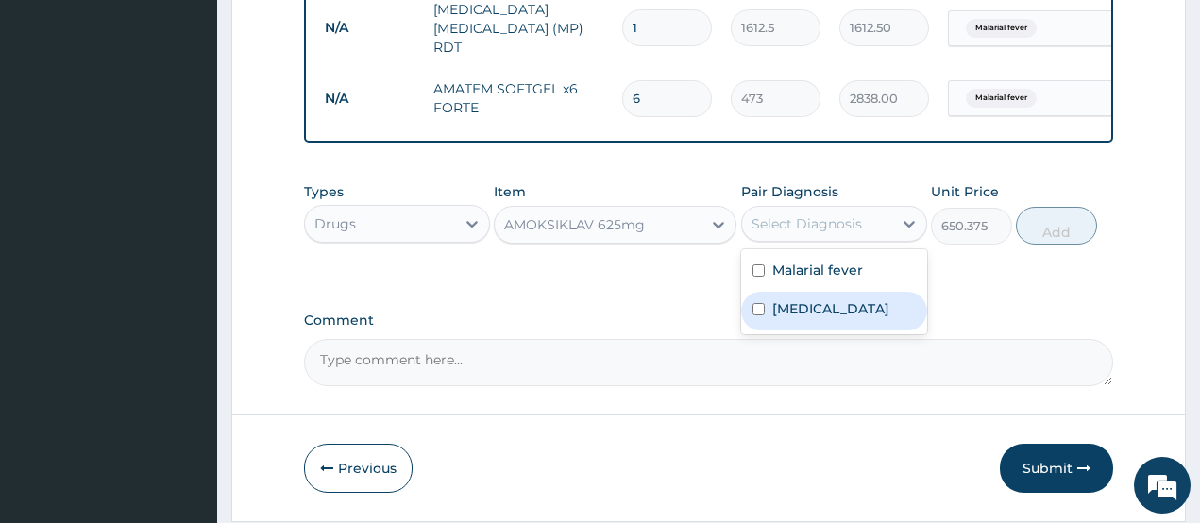
drag, startPoint x: 796, startPoint y: 310, endPoint x: 987, endPoint y: 252, distance: 199.3
click at [802, 310] on label "Upper respiratory infection" at bounding box center [830, 308] width 117 height 19
checkbox input "true"
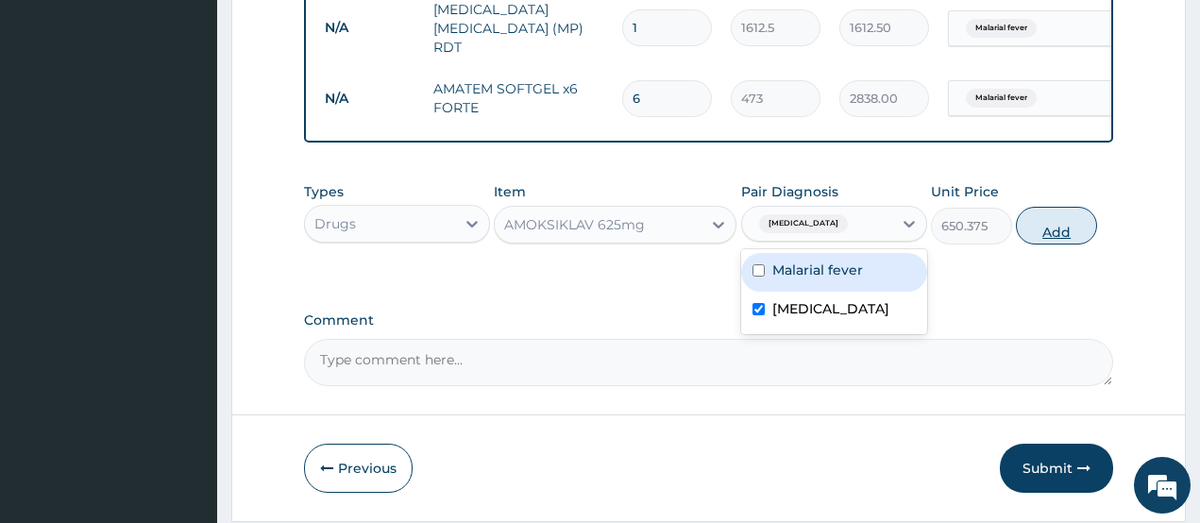
click at [1057, 230] on button "Add" at bounding box center [1056, 226] width 81 height 38
type input "0"
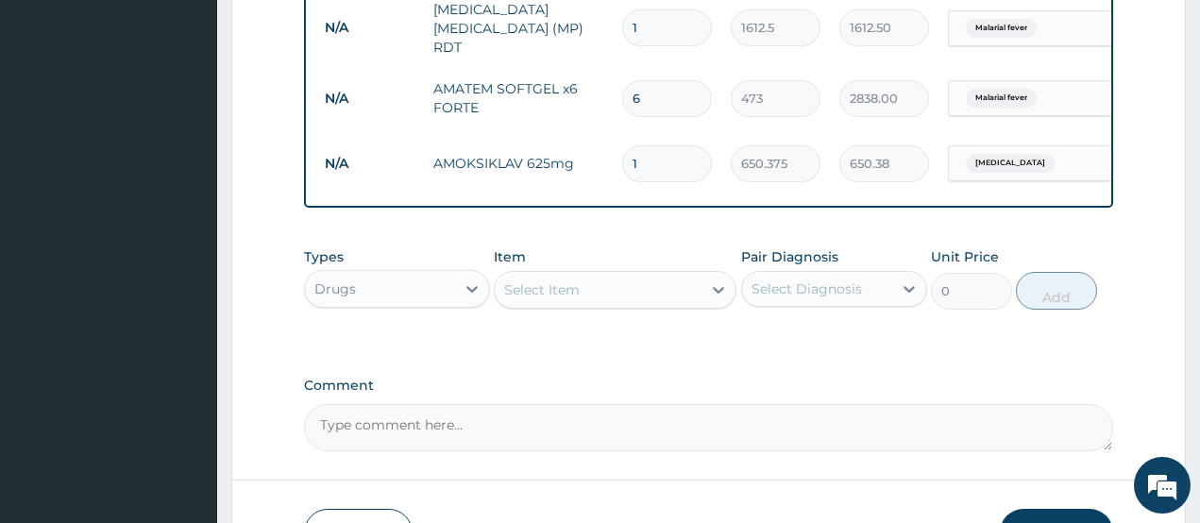
type input "14"
type input "9105.25"
type input "14"
click at [568, 285] on div "Select Item" at bounding box center [542, 289] width 76 height 19
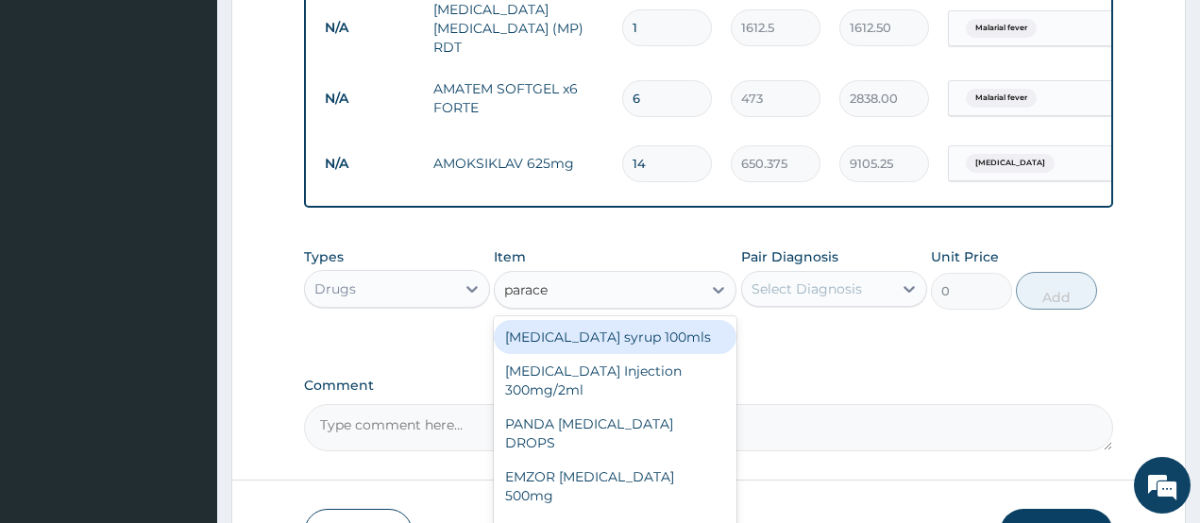
type input "paracet"
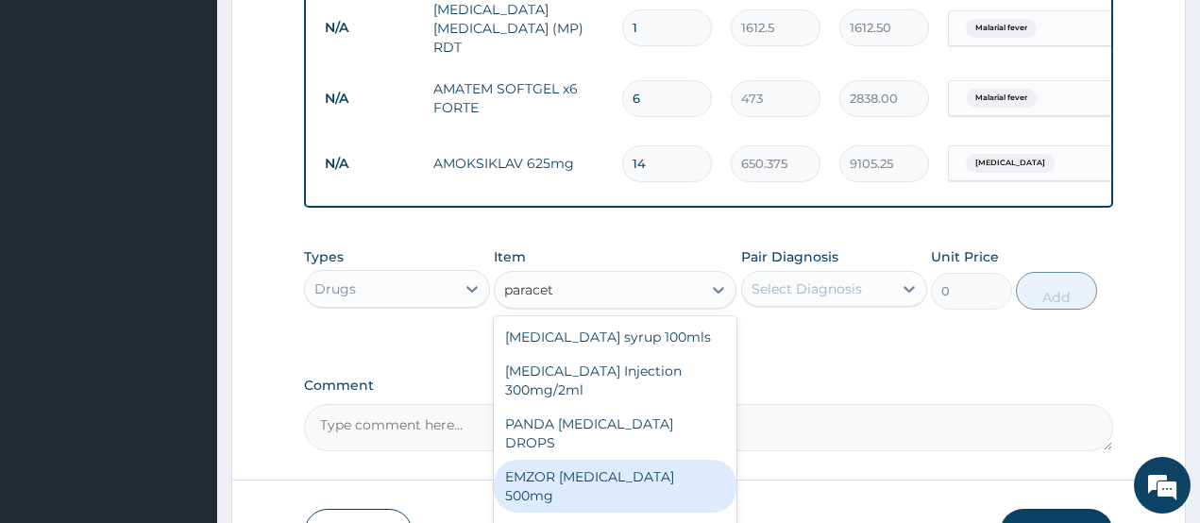
click at [650, 466] on div "EMZOR PARACETAMOL 500mg" at bounding box center [615, 486] width 243 height 53
type input "23.65"
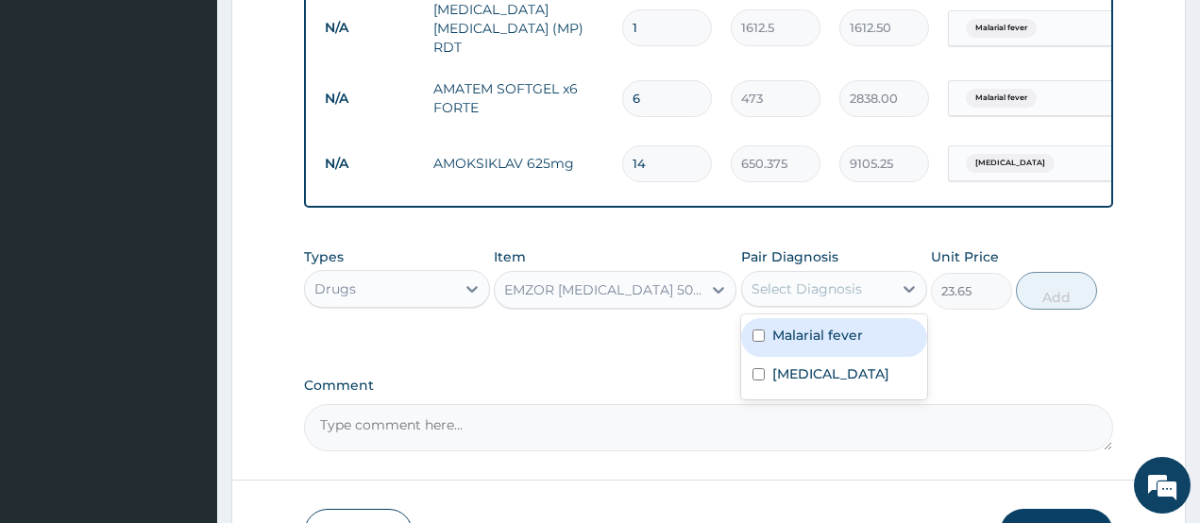
click at [821, 298] on div "Select Diagnosis" at bounding box center [807, 289] width 110 height 19
drag, startPoint x: 823, startPoint y: 337, endPoint x: 996, endPoint y: 329, distance: 174.0
click at [823, 338] on label "Malarial fever" at bounding box center [817, 335] width 91 height 19
checkbox input "true"
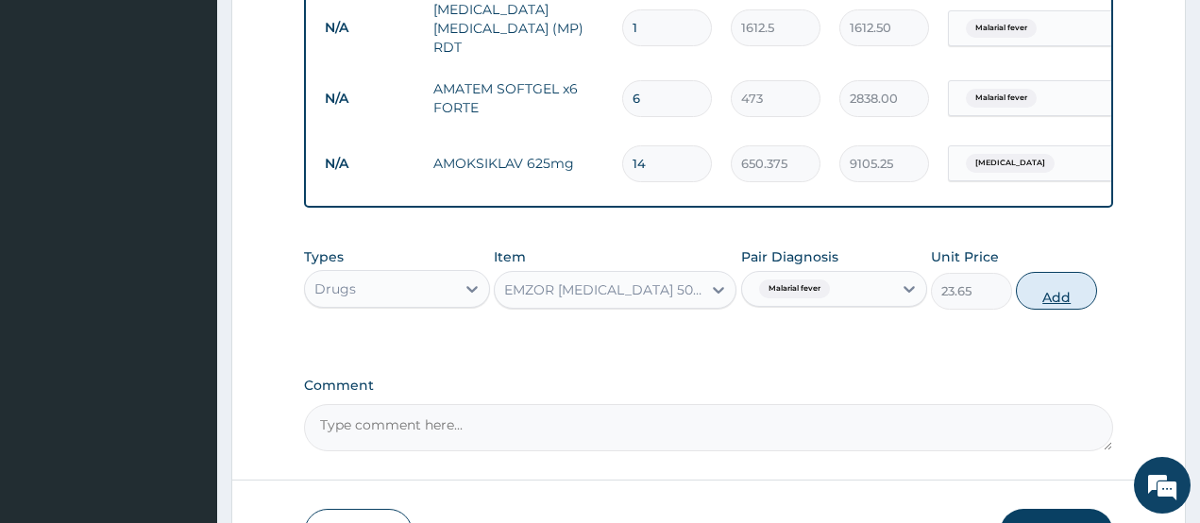
click at [1050, 303] on button "Add" at bounding box center [1056, 291] width 81 height 38
type input "0"
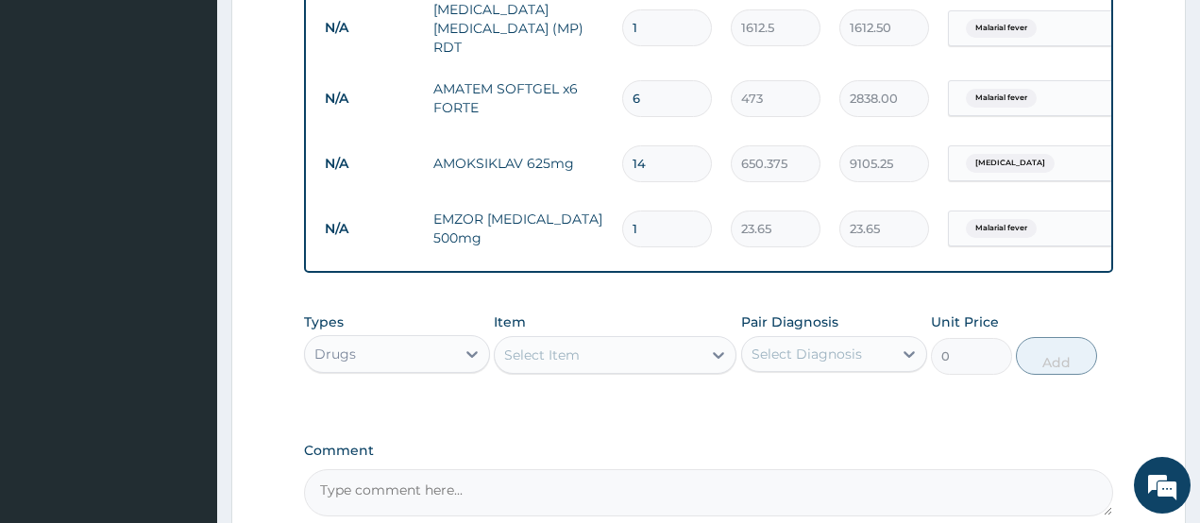
type input "18"
type input "425.70"
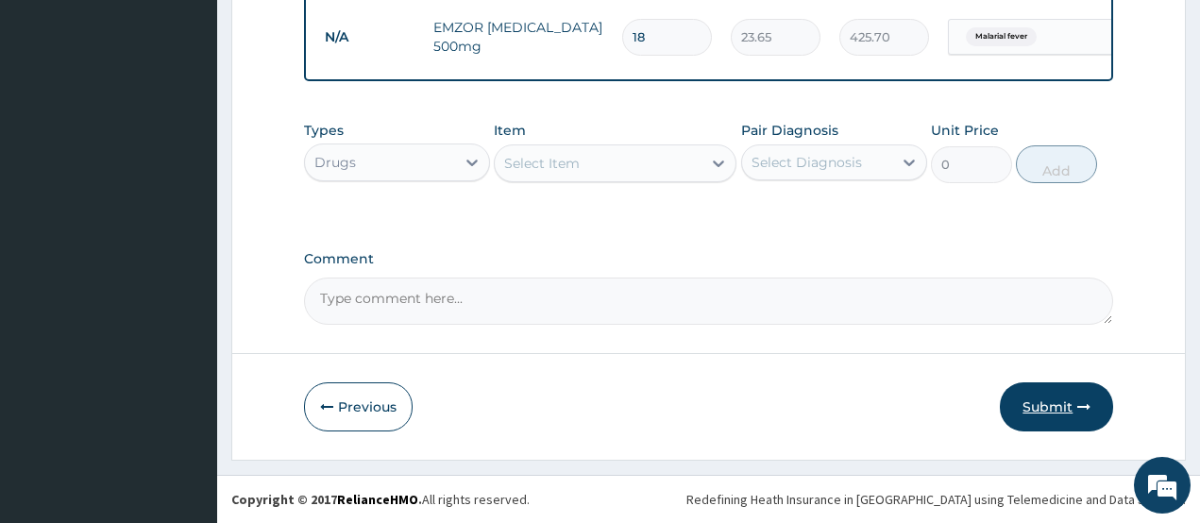
type input "18"
click at [1066, 416] on button "Submit" at bounding box center [1056, 406] width 113 height 49
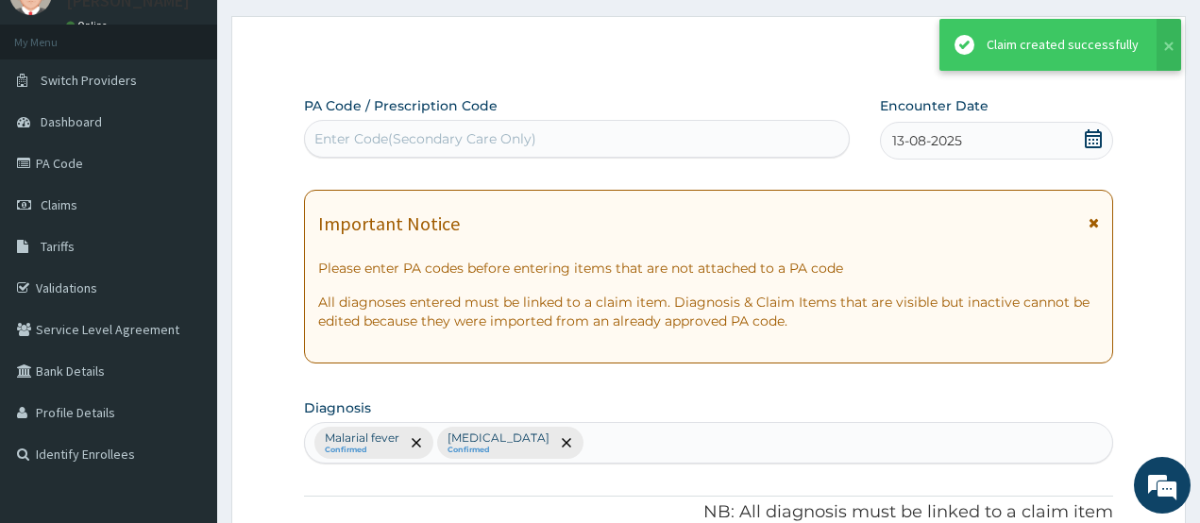
scroll to position [1110, 0]
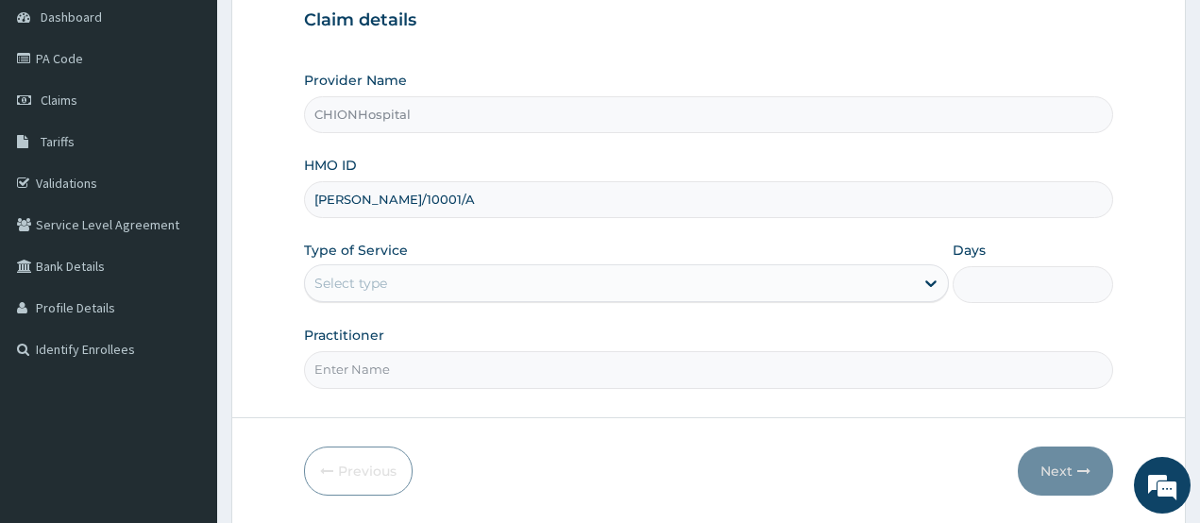
type input "[PERSON_NAME]/10001/A"
click at [327, 281] on div "Select type" at bounding box center [350, 283] width 73 height 19
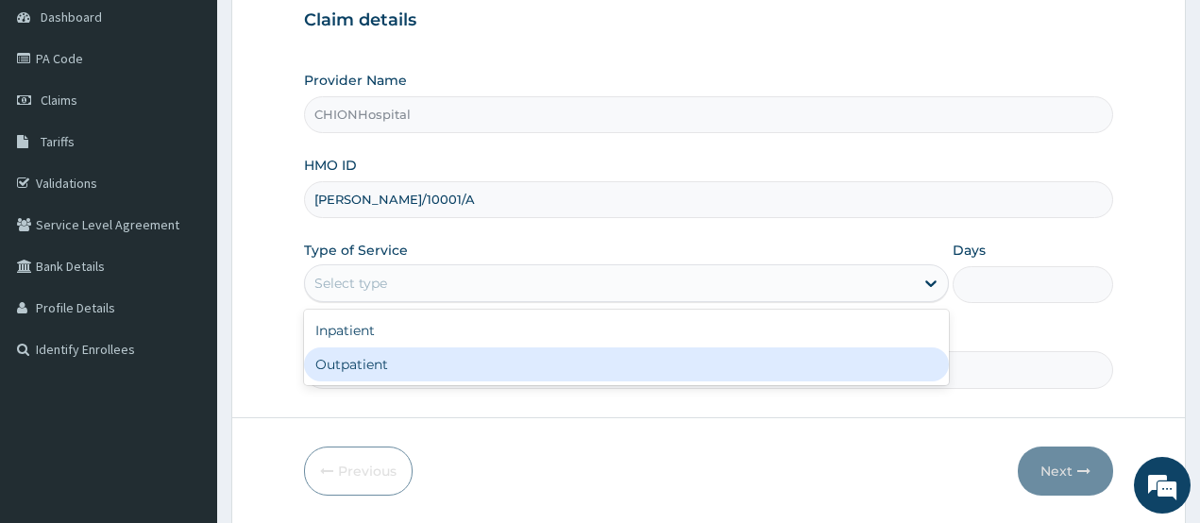
click at [340, 365] on div "Outpatient" at bounding box center [626, 365] width 645 height 34
type input "1"
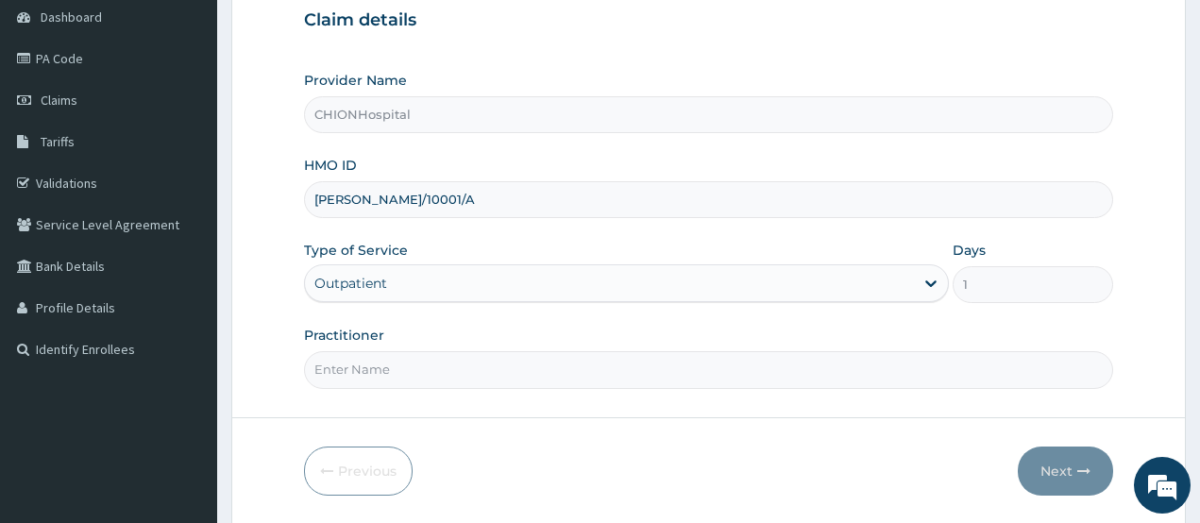
click at [361, 370] on input "Practitioner" at bounding box center [709, 369] width 810 height 37
type input "[PERSON_NAME] [PERSON_NAME]"
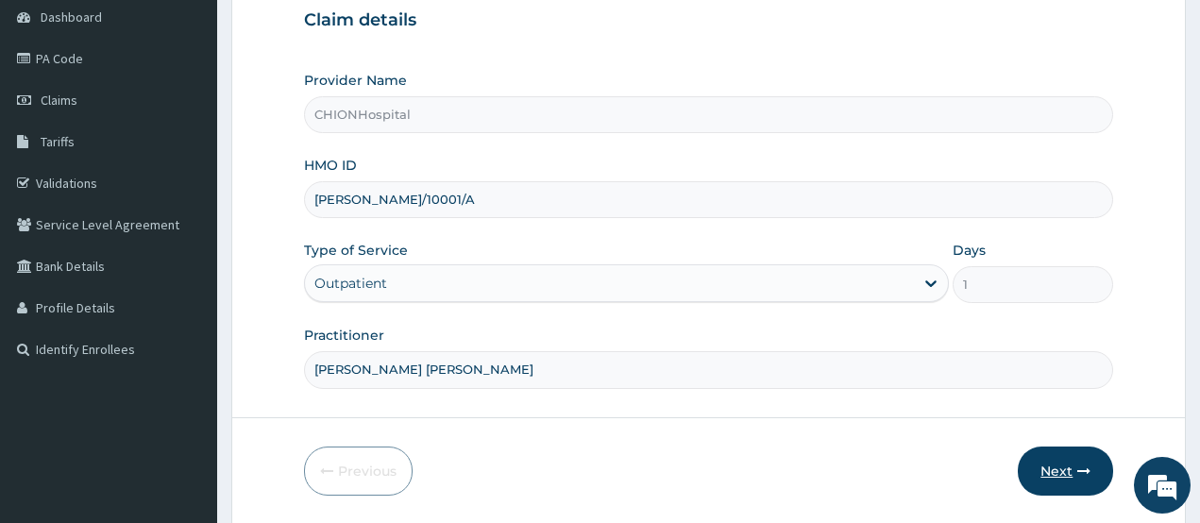
click at [1048, 455] on button "Next" at bounding box center [1065, 471] width 95 height 49
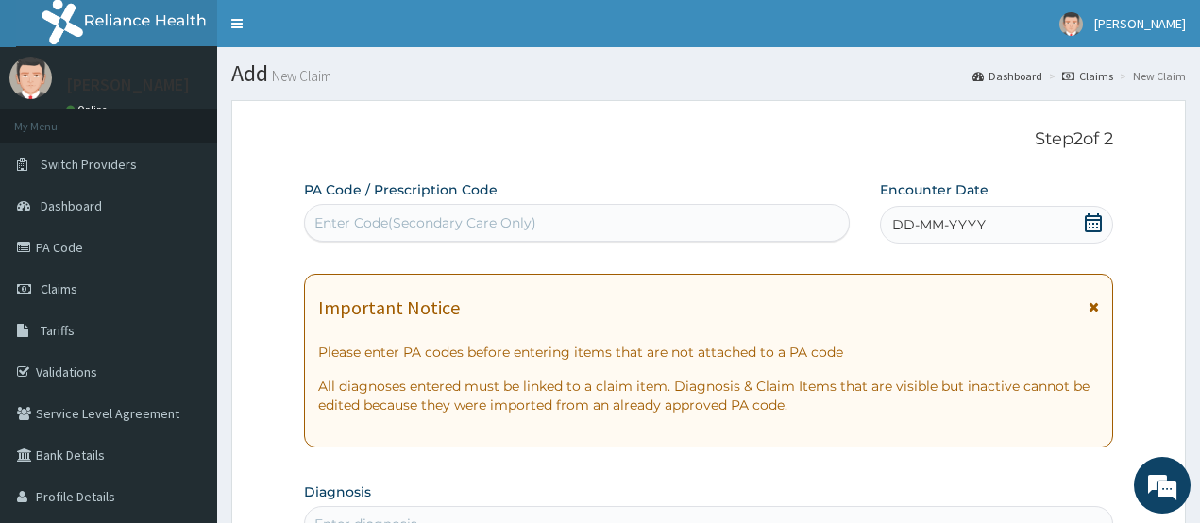
click at [1090, 217] on icon at bounding box center [1093, 222] width 19 height 19
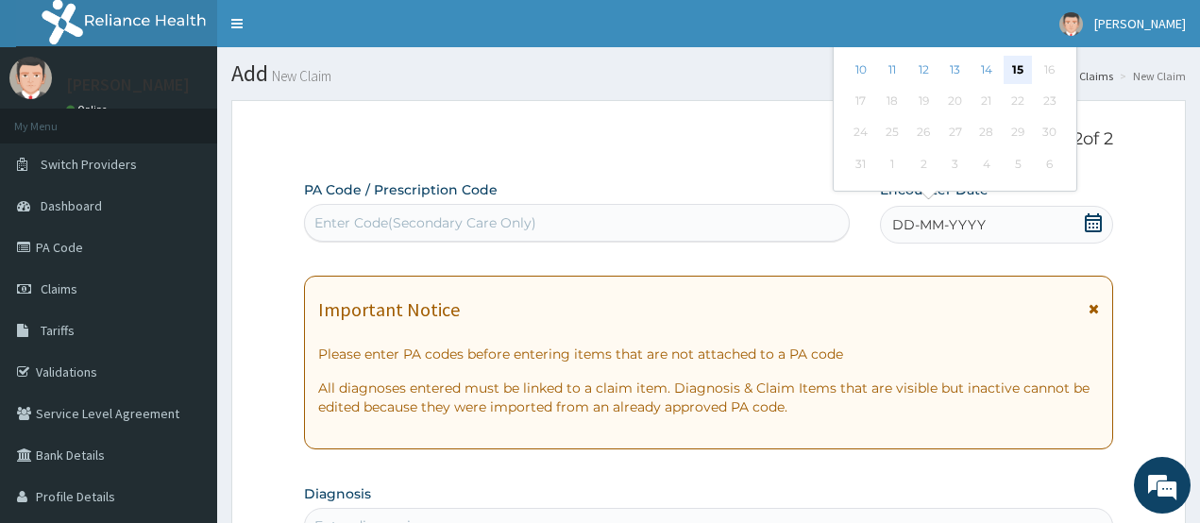
click at [1015, 71] on div "15" at bounding box center [1018, 70] width 28 height 28
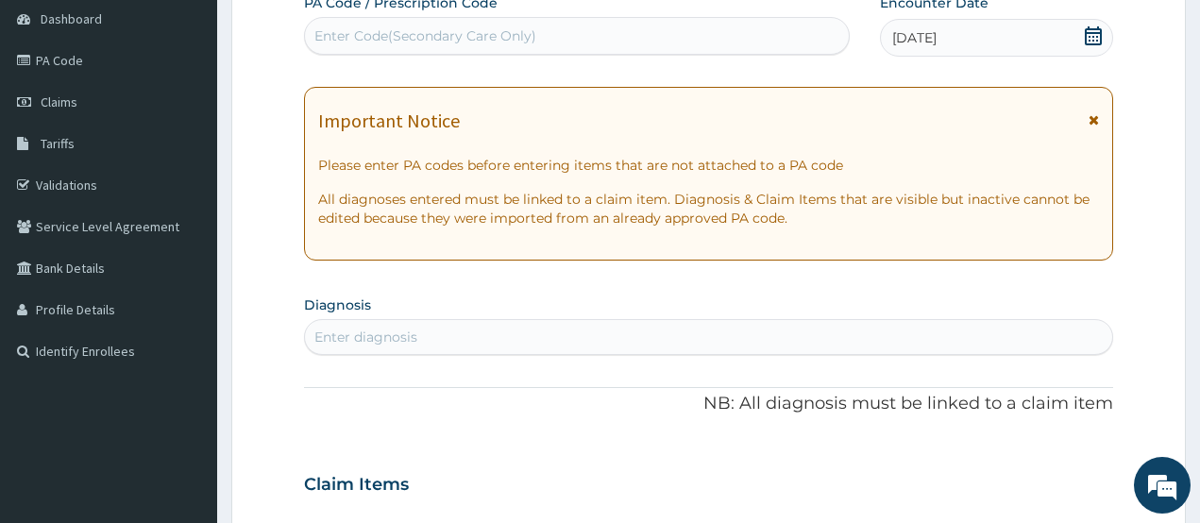
scroll to position [189, 0]
click at [357, 332] on div "Enter diagnosis" at bounding box center [365, 335] width 103 height 19
type input "malarial fev"
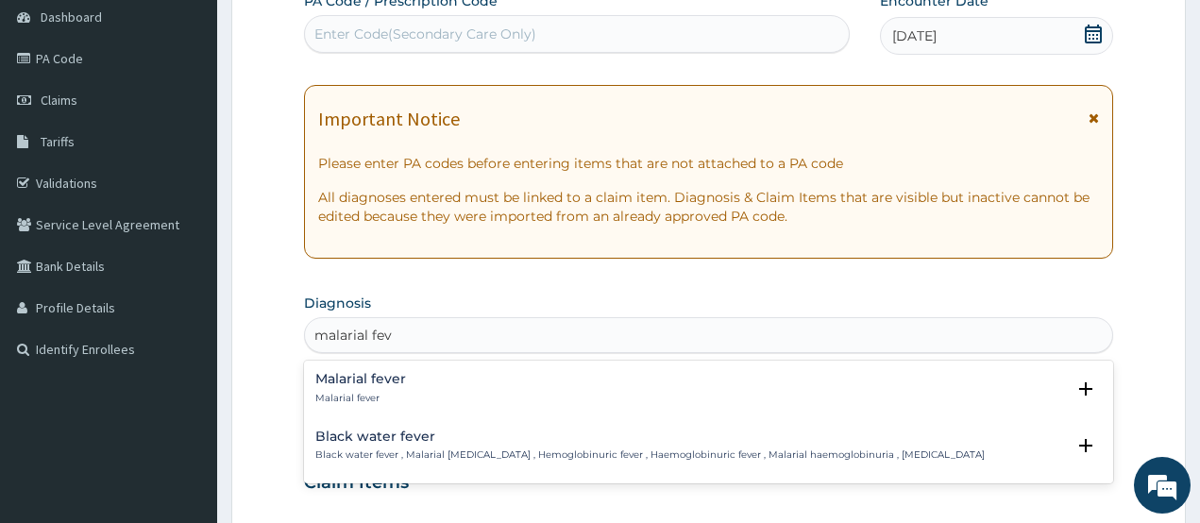
click at [354, 392] on p "Malarial fever" at bounding box center [360, 398] width 91 height 13
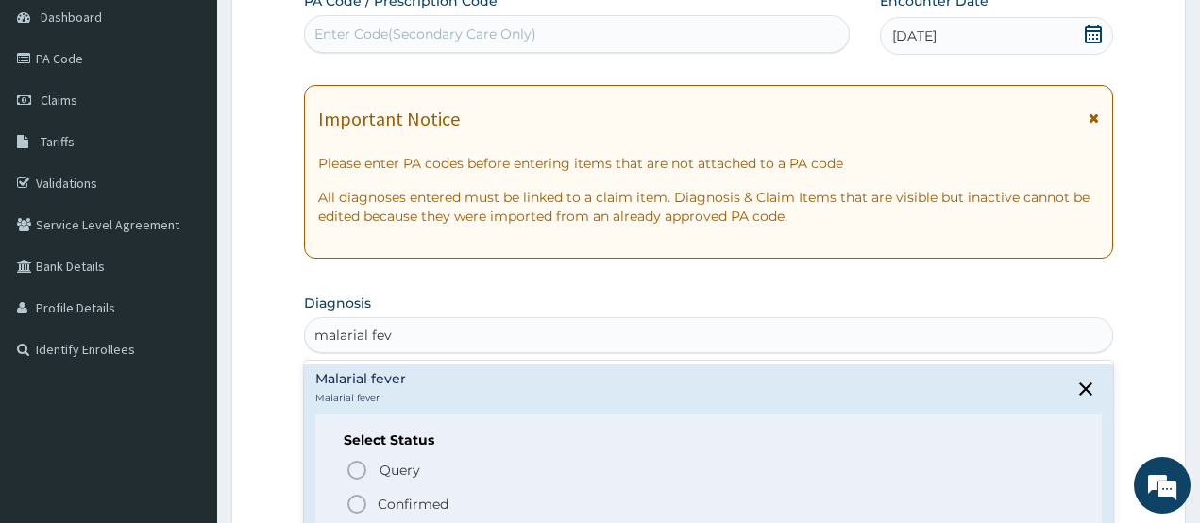
click at [360, 502] on icon "status option filled" at bounding box center [357, 504] width 23 height 23
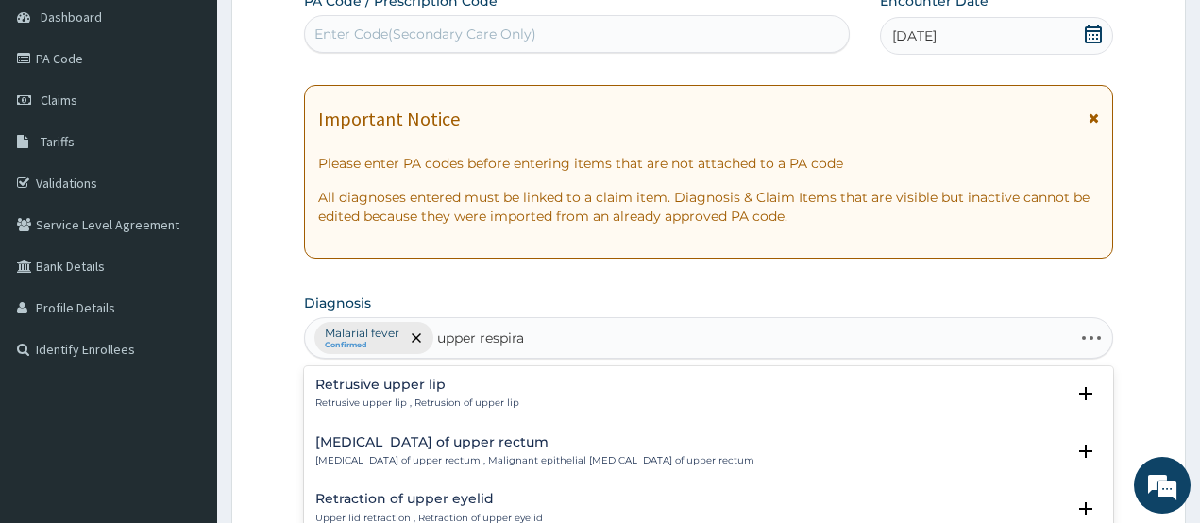
type input "upper respirat"
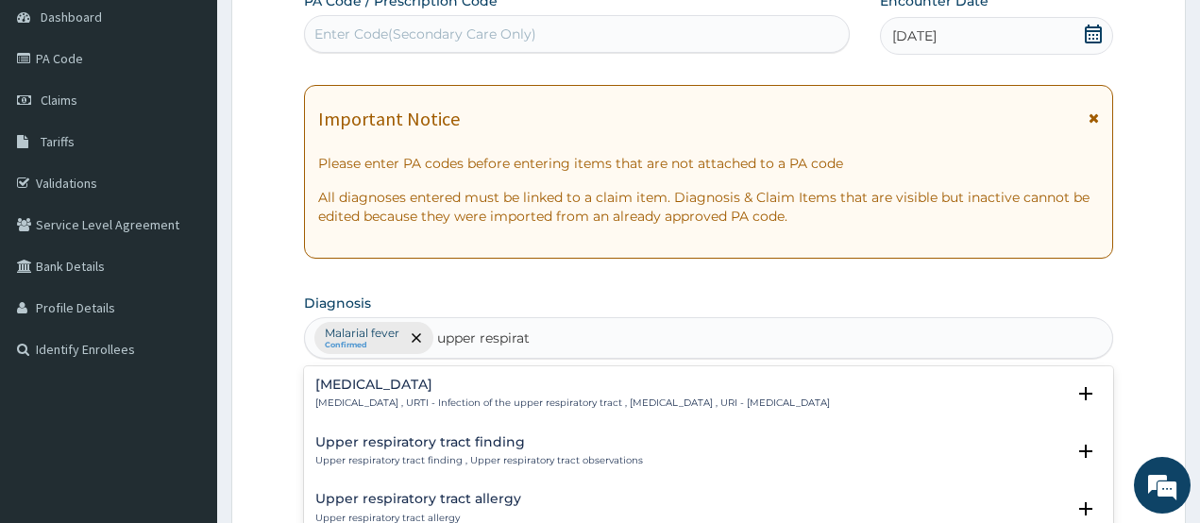
click at [413, 396] on div "Upper respiratory infection Upper respiratory infection , URTI - Infection of t…" at bounding box center [572, 394] width 515 height 33
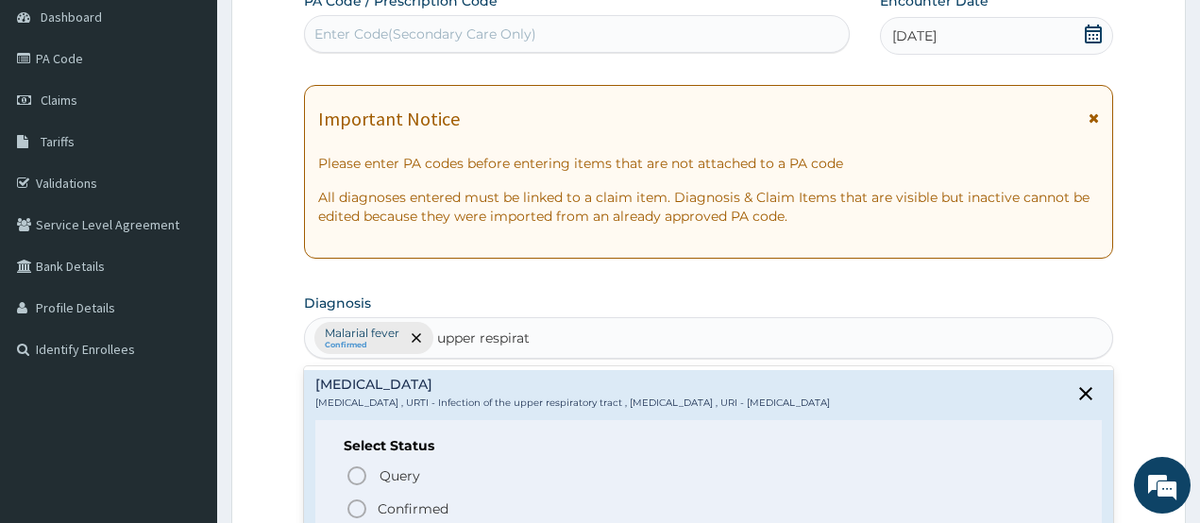
scroll to position [94, 0]
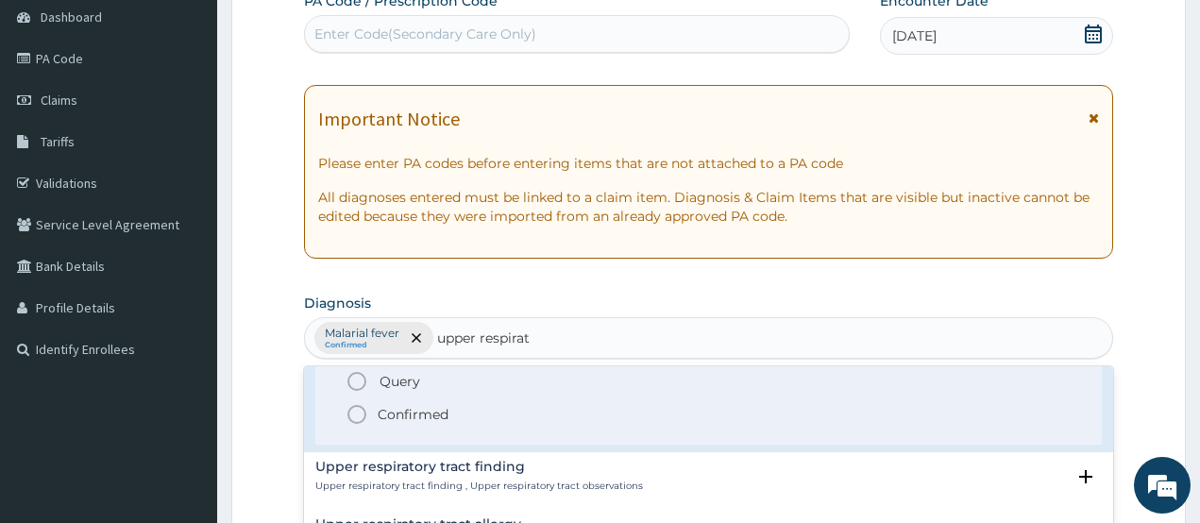
click at [358, 416] on icon "status option filled" at bounding box center [357, 414] width 23 height 23
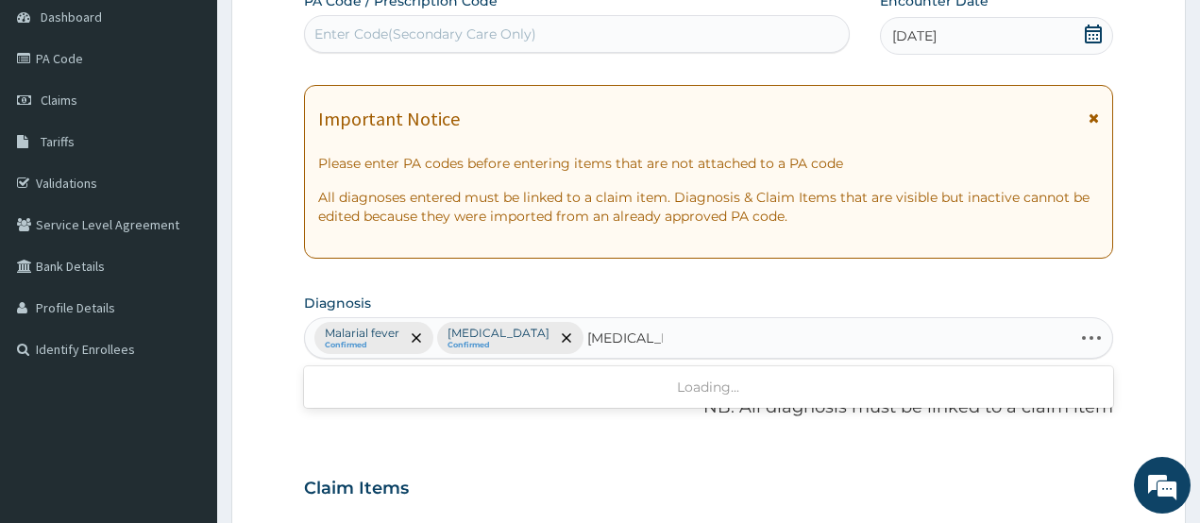
type input "typhoid feve"
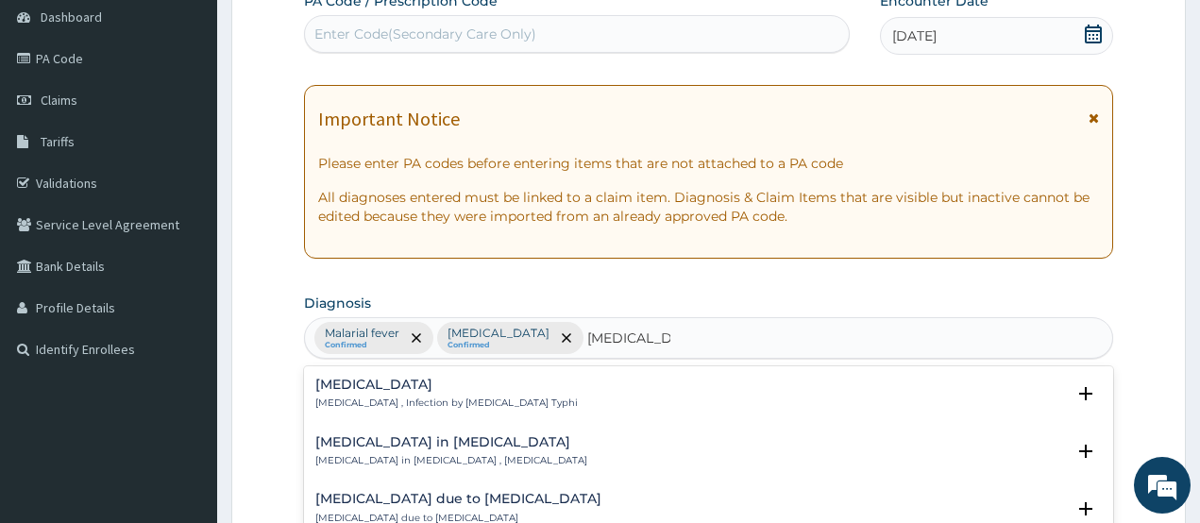
click at [352, 393] on div "Typhoid fever Typhoid fever , Infection by Salmonella Typhi" at bounding box center [446, 394] width 263 height 33
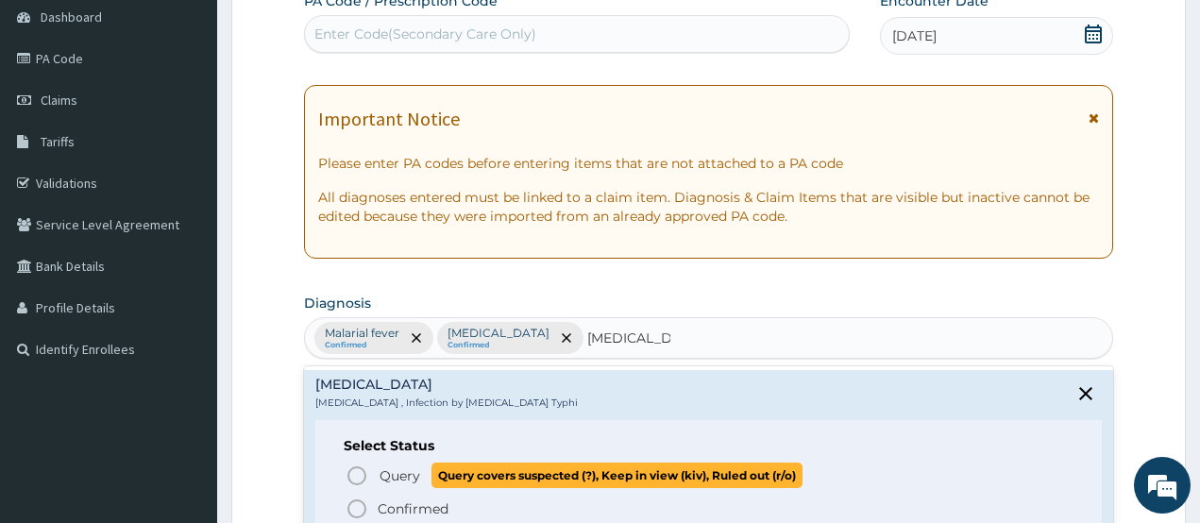
click at [360, 472] on icon "status option query" at bounding box center [357, 476] width 23 height 23
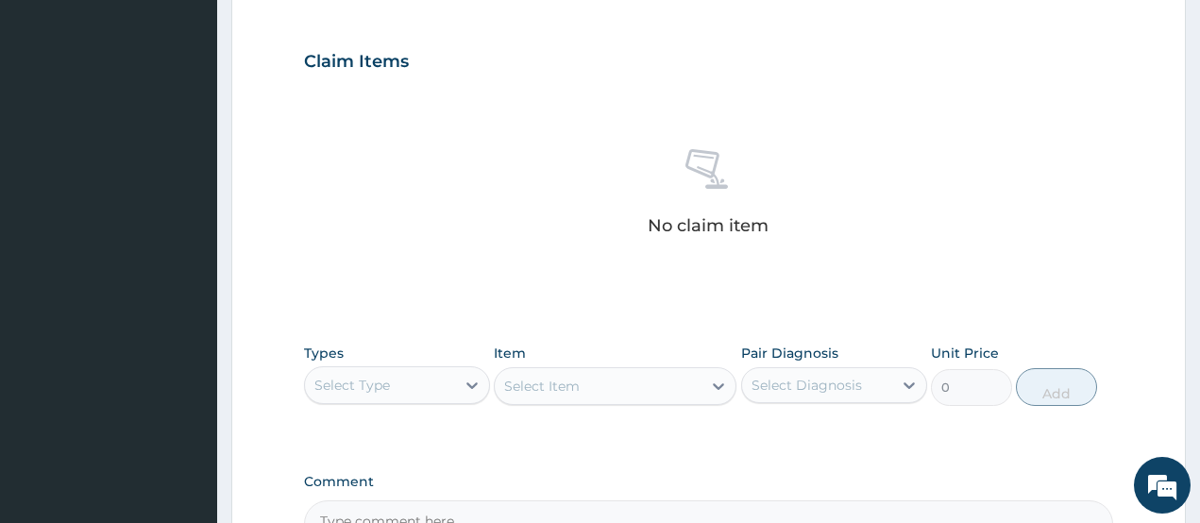
scroll to position [755, 0]
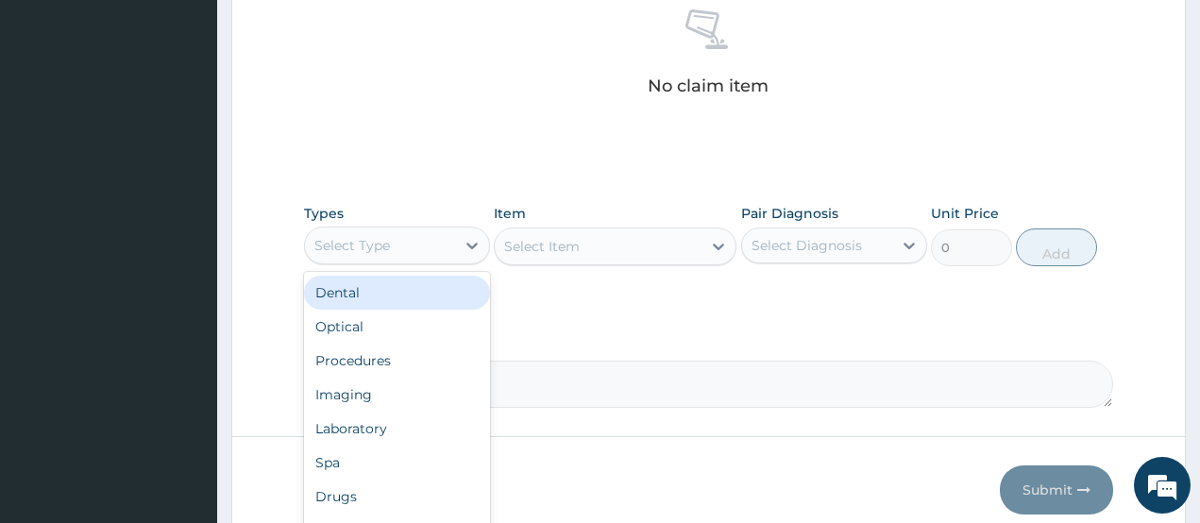
click at [375, 248] on div "Select Type" at bounding box center [352, 245] width 76 height 19
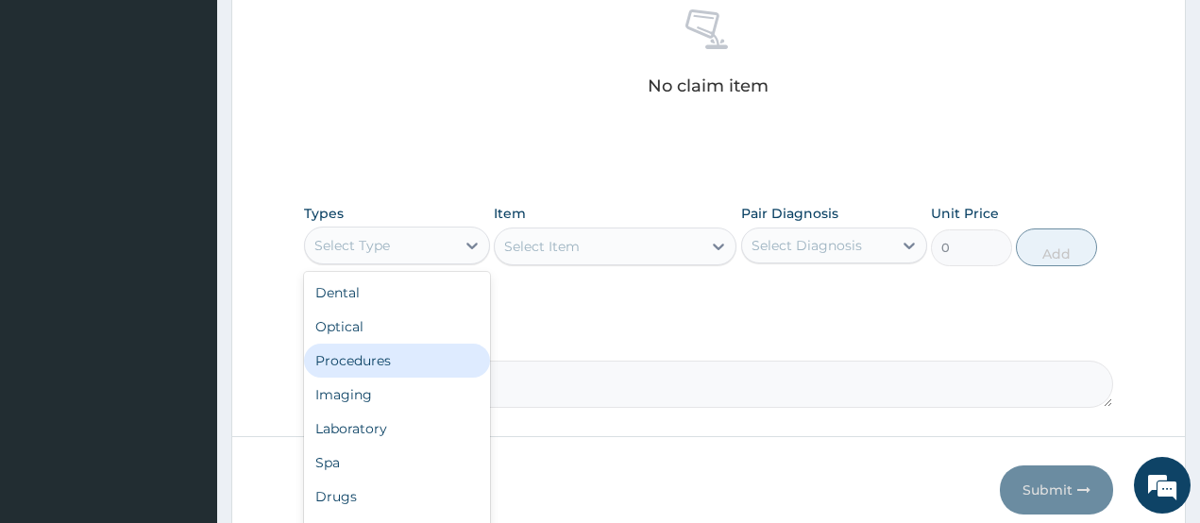
click at [361, 364] on div "Procedures" at bounding box center [397, 361] width 186 height 34
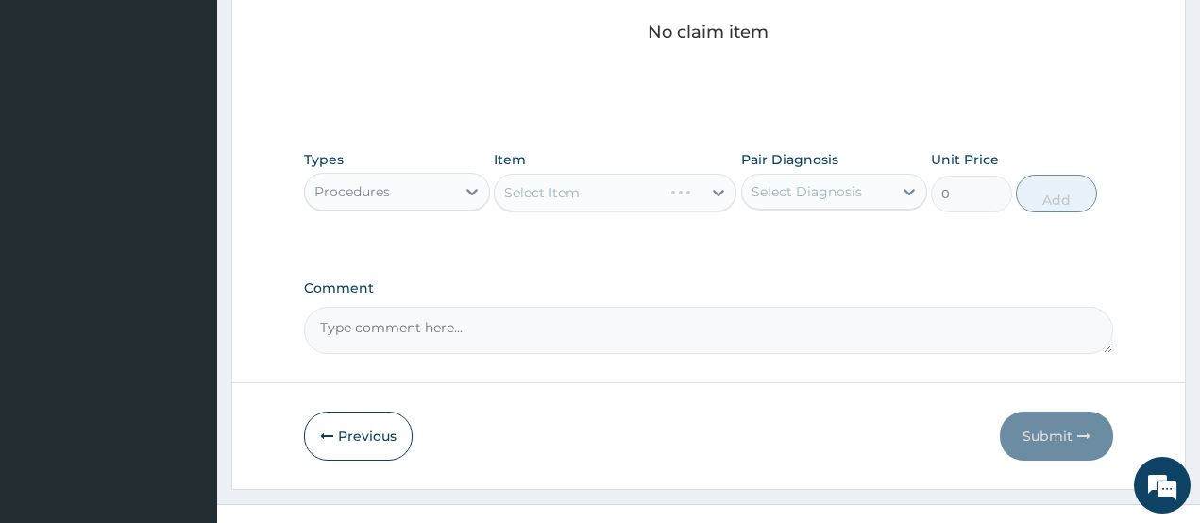
scroll to position [839, 0]
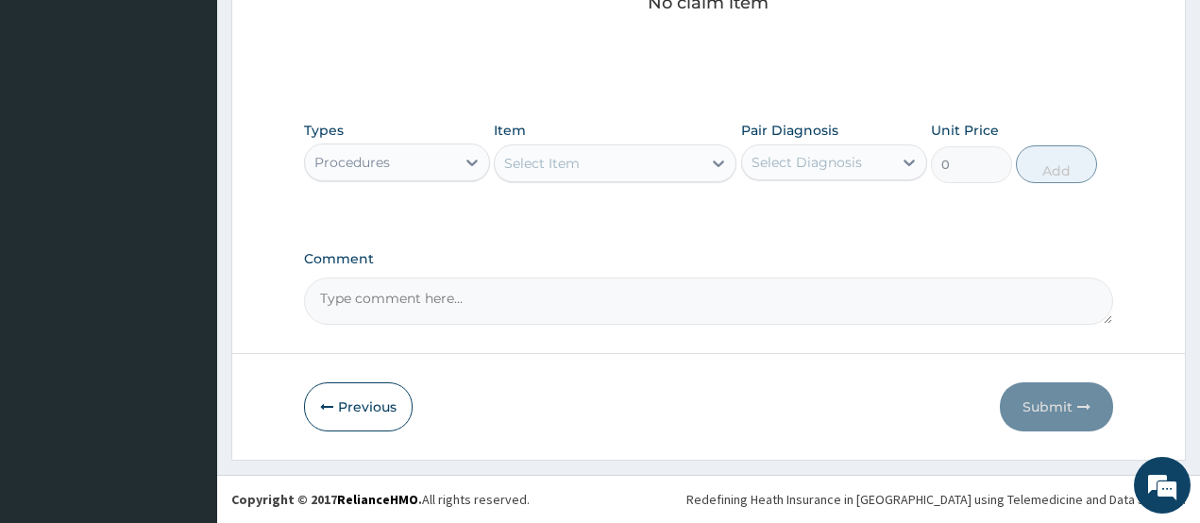
click at [579, 161] on div "Select Item" at bounding box center [542, 163] width 76 height 19
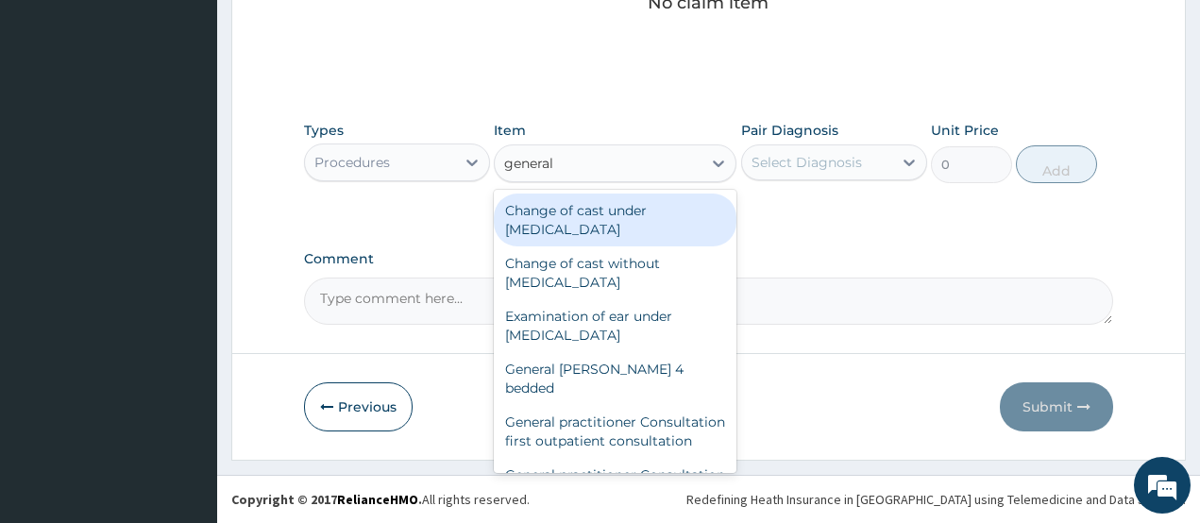
type input "general p"
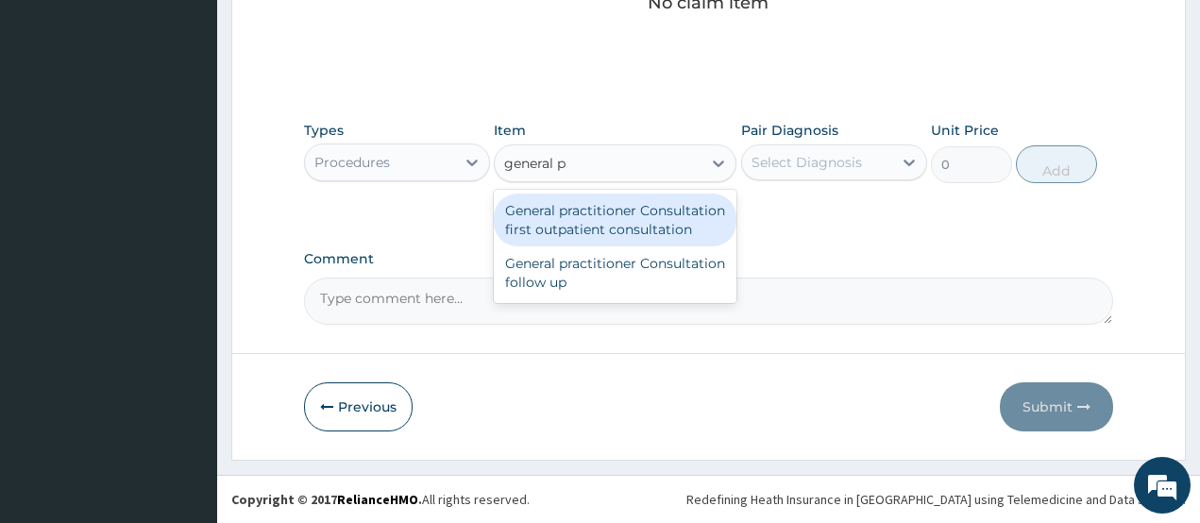
click at [576, 200] on div "General practitioner Consultation first outpatient consultation" at bounding box center [615, 220] width 243 height 53
type input "3547.5"
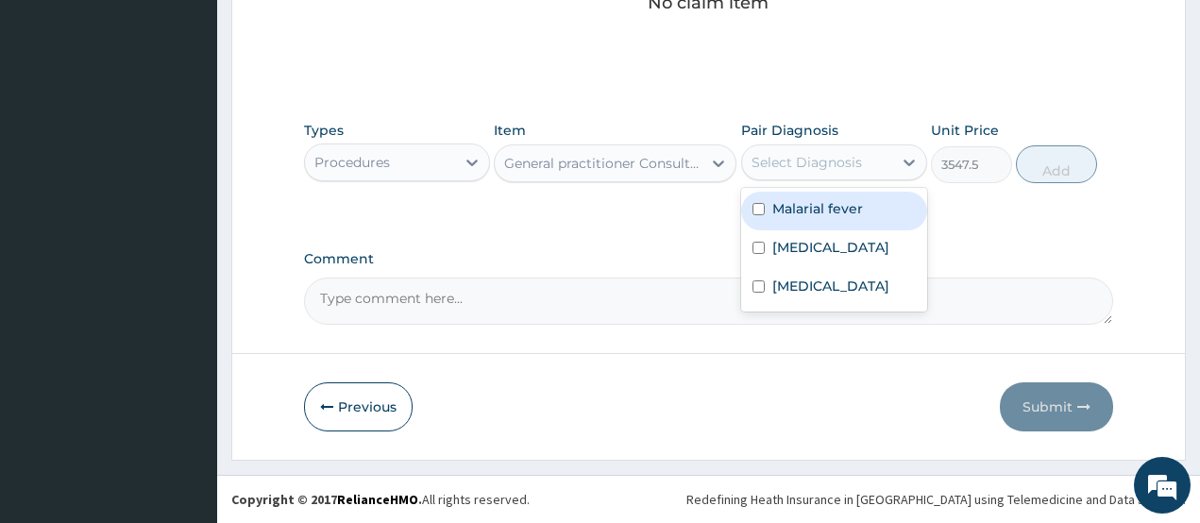
click at [807, 174] on div "Select Diagnosis" at bounding box center [817, 162] width 150 height 30
drag, startPoint x: 798, startPoint y: 210, endPoint x: 791, endPoint y: 262, distance: 52.4
click at [798, 212] on label "Malarial fever" at bounding box center [817, 208] width 91 height 19
checkbox input "true"
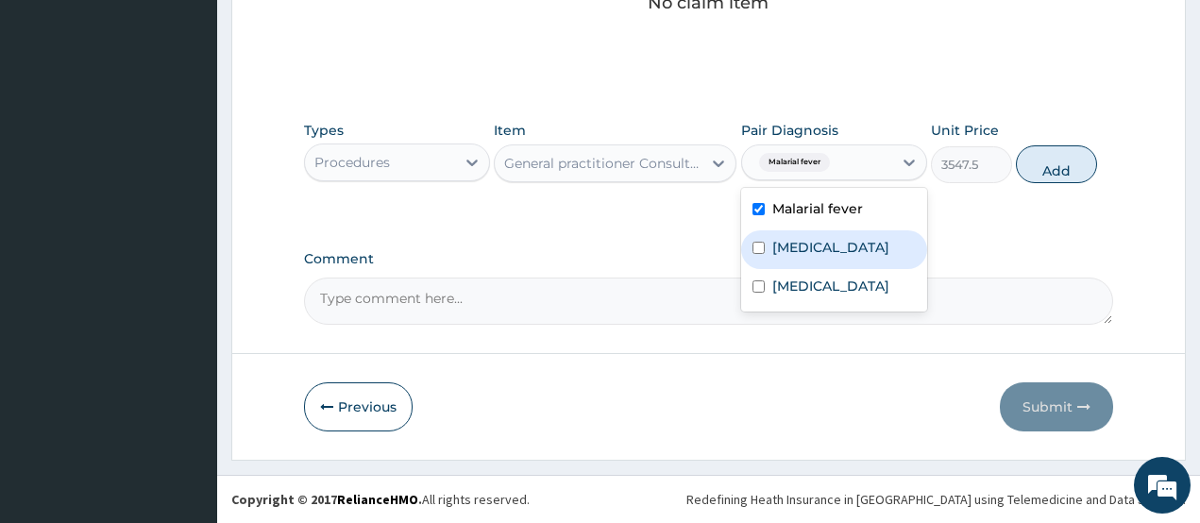
drag, startPoint x: 791, startPoint y: 262, endPoint x: 790, endPoint y: 292, distance: 30.2
click at [791, 257] on label "Upper respiratory infection" at bounding box center [830, 247] width 117 height 19
checkbox input "true"
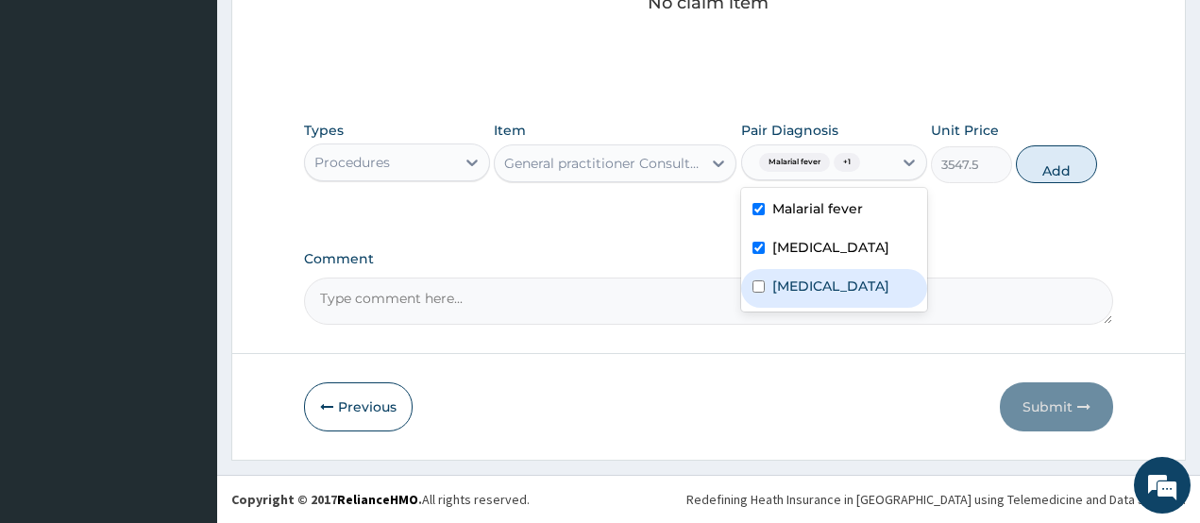
drag, startPoint x: 789, startPoint y: 311, endPoint x: 823, endPoint y: 301, distance: 36.2
click at [794, 296] on label "Typhoid fever" at bounding box center [830, 286] width 117 height 19
checkbox input "true"
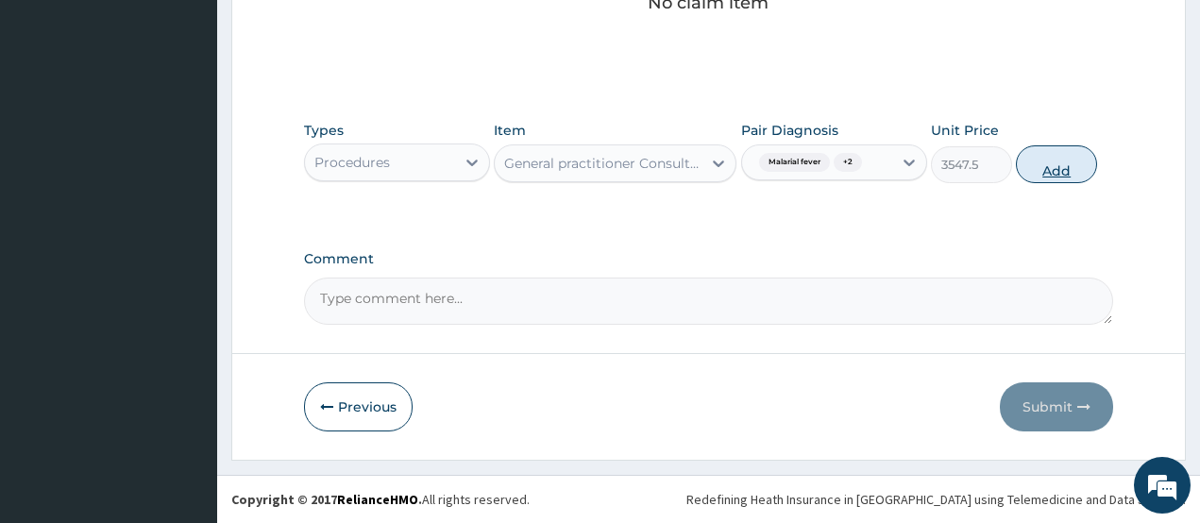
click at [1045, 163] on button "Add" at bounding box center [1056, 164] width 81 height 38
type input "0"
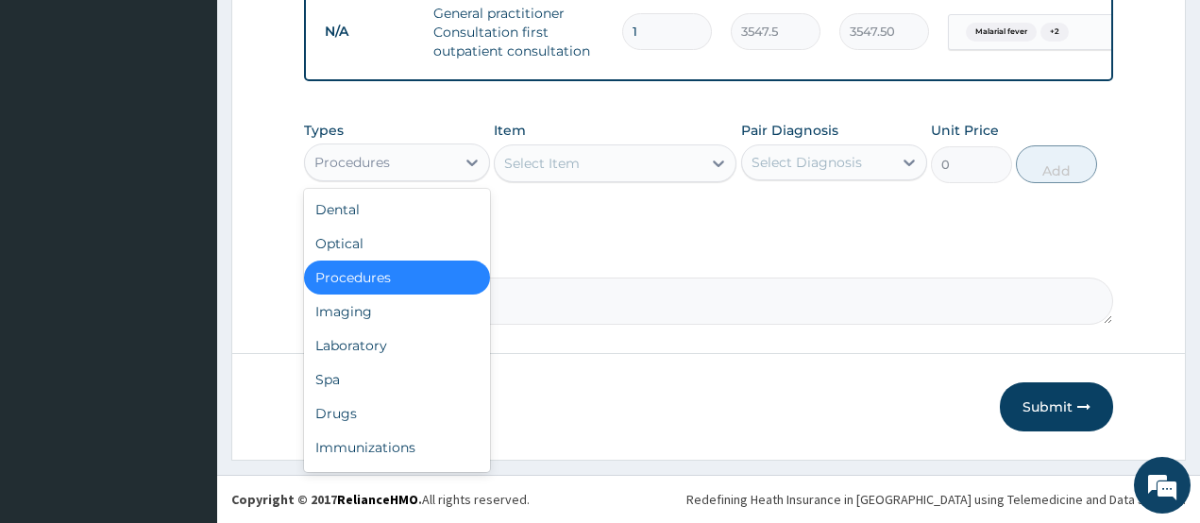
drag, startPoint x: 430, startPoint y: 163, endPoint x: 365, endPoint y: 281, distance: 134.8
click at [427, 169] on div "Procedures" at bounding box center [380, 162] width 150 height 30
click at [341, 348] on div "Laboratory" at bounding box center [397, 346] width 186 height 34
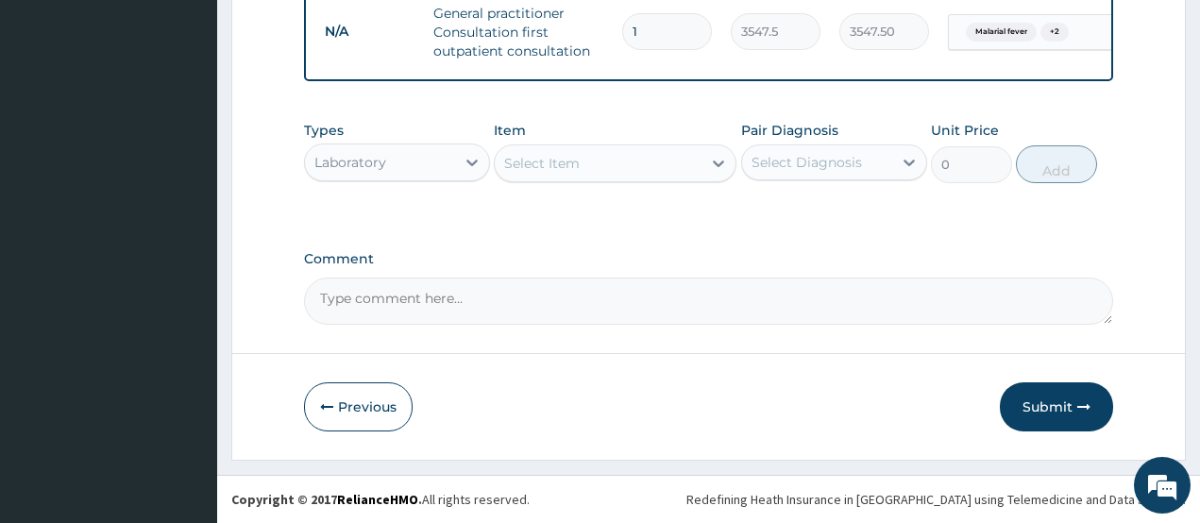
click at [593, 170] on div "Select Item" at bounding box center [598, 163] width 207 height 30
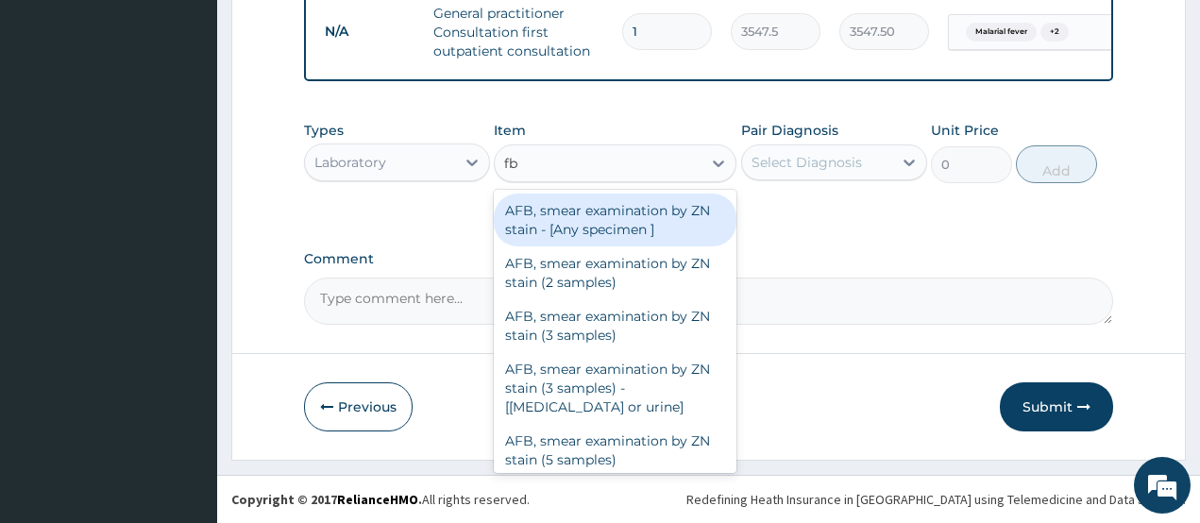
type input "fbc"
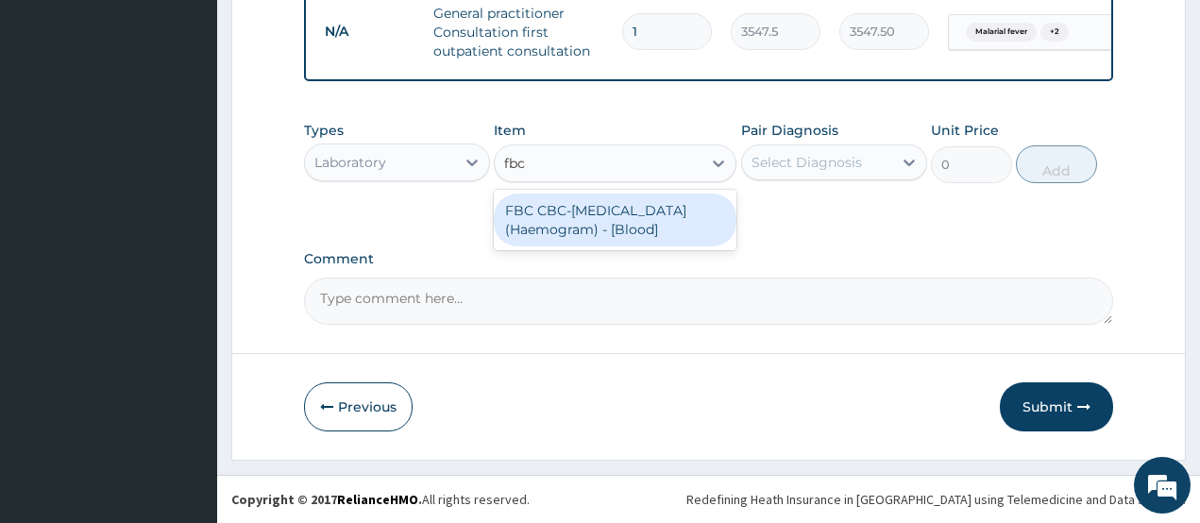
click at [624, 232] on div "FBC CBC-Complete Blood Count (Haemogram) - [Blood]" at bounding box center [615, 220] width 243 height 53
type input "4300"
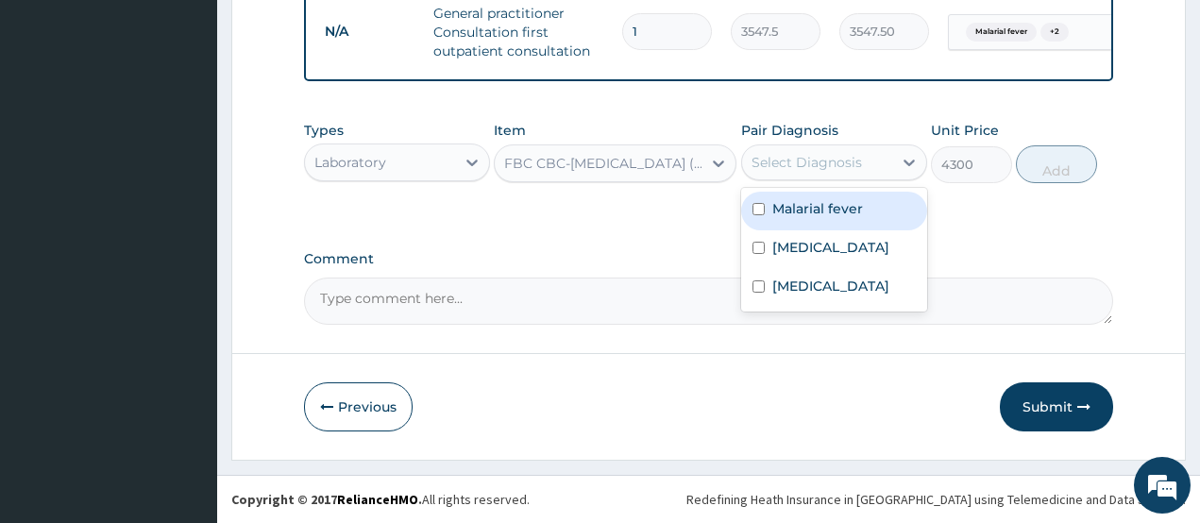
click at [807, 171] on div "Select Diagnosis" at bounding box center [807, 162] width 110 height 19
click at [786, 223] on div "Malarial fever" at bounding box center [834, 211] width 186 height 39
checkbox input "true"
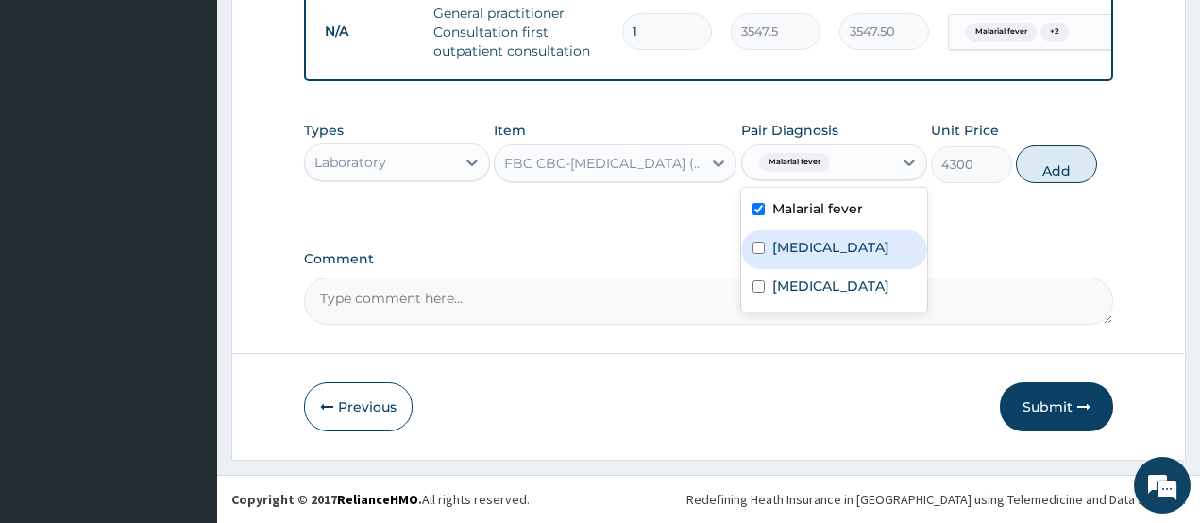
click at [786, 238] on label "Upper respiratory infection" at bounding box center [830, 247] width 117 height 19
checkbox input "true"
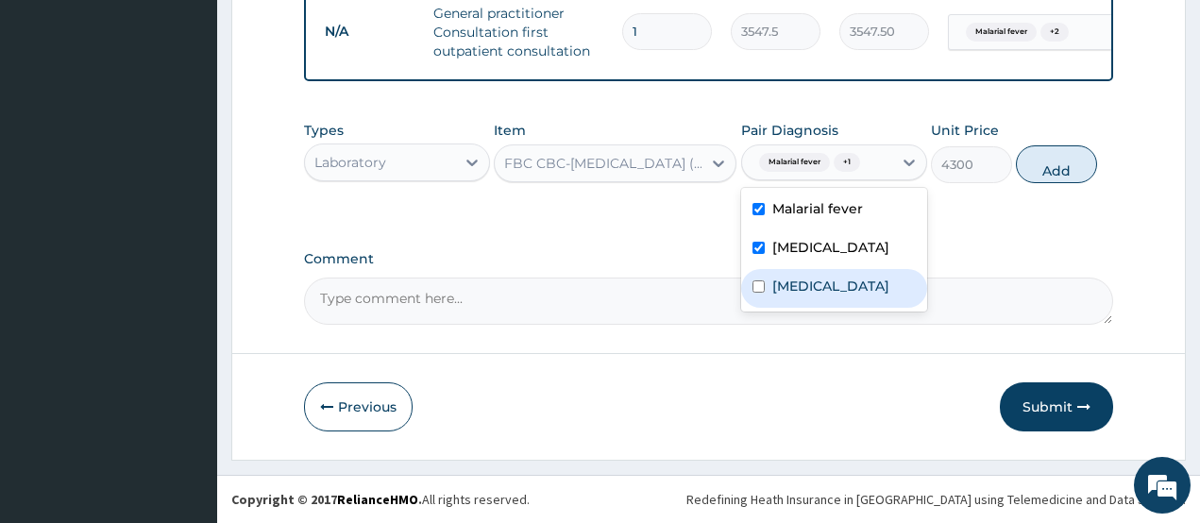
drag, startPoint x: 799, startPoint y: 310, endPoint x: 983, endPoint y: 229, distance: 201.3
click at [801, 296] on label "Typhoid fever" at bounding box center [830, 286] width 117 height 19
checkbox input "true"
drag, startPoint x: 1036, startPoint y: 160, endPoint x: 774, endPoint y: 167, distance: 261.7
click at [1031, 159] on button "Add" at bounding box center [1056, 164] width 81 height 38
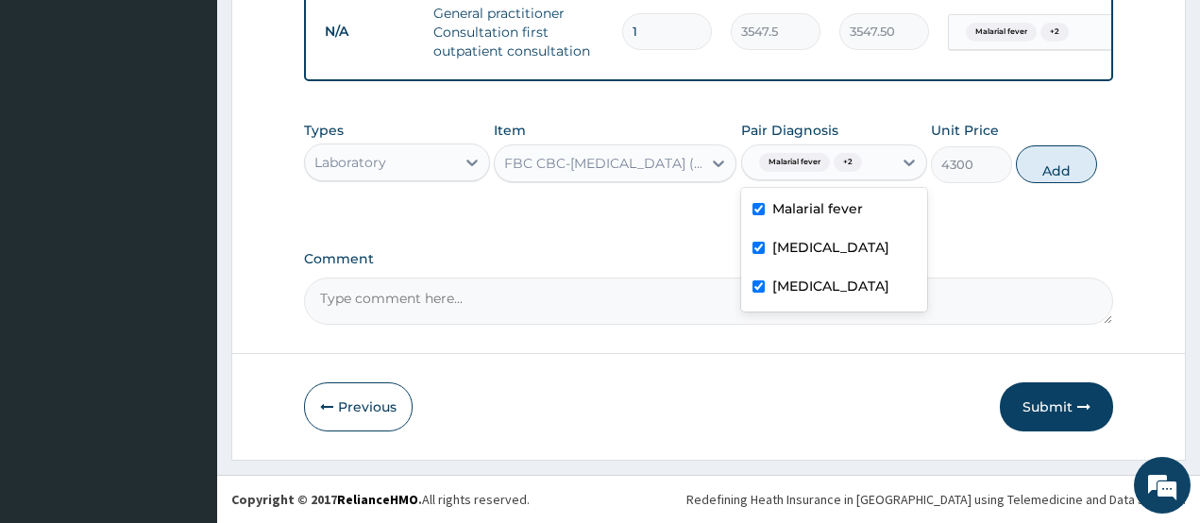
type input "0"
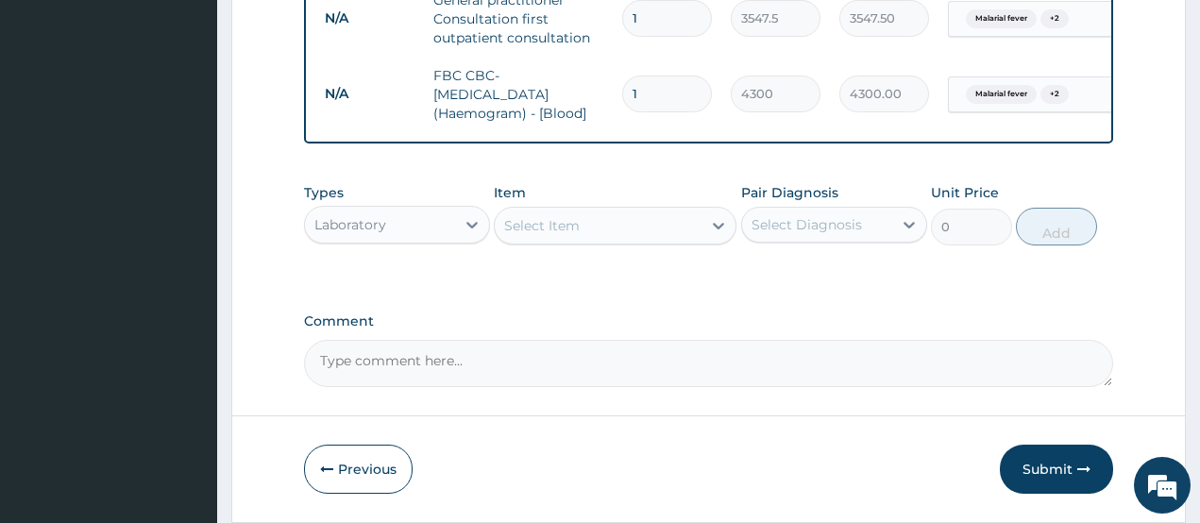
click at [601, 234] on div "Select Item" at bounding box center [598, 226] width 207 height 30
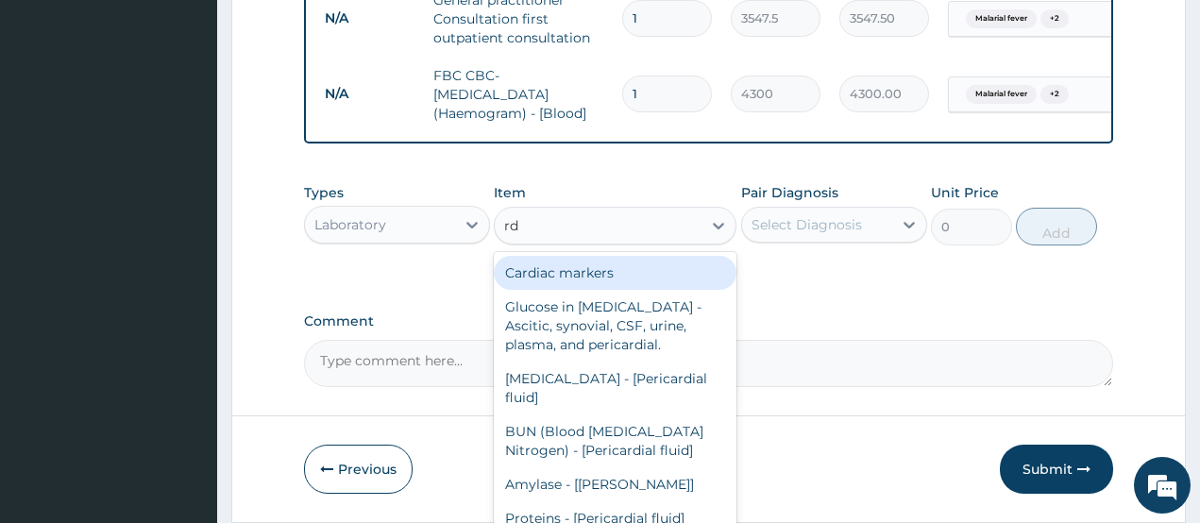
type input "rdt"
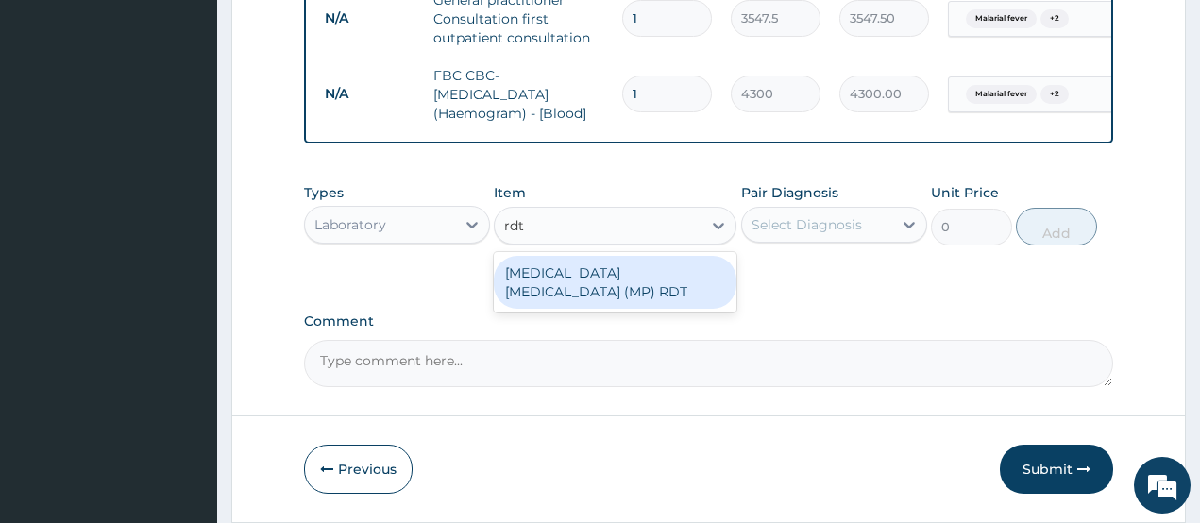
click at [591, 277] on div "MALARIA PARASITE (MP) RDT" at bounding box center [615, 282] width 243 height 53
type input "1612.5"
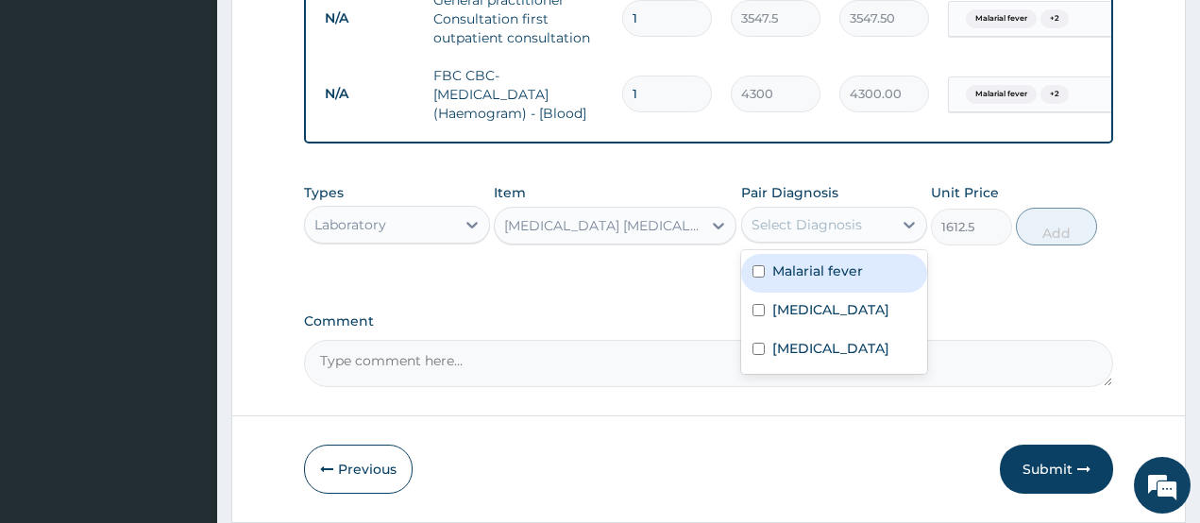
click at [789, 234] on div "Select Diagnosis" at bounding box center [807, 224] width 110 height 19
click at [789, 280] on label "Malarial fever" at bounding box center [817, 271] width 91 height 19
checkbox input "true"
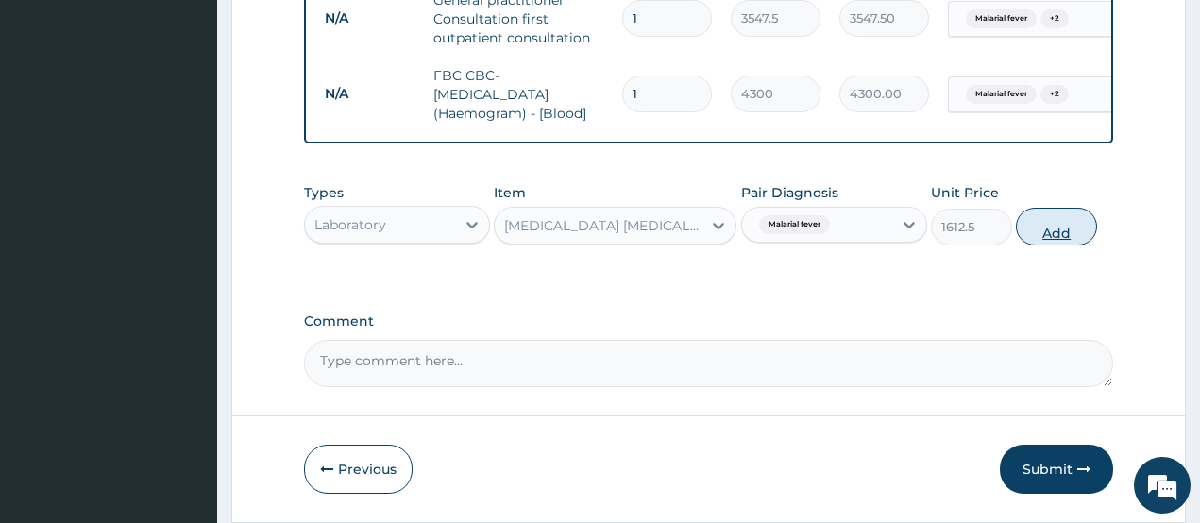
click at [1070, 244] on button "Add" at bounding box center [1056, 227] width 81 height 38
type input "0"
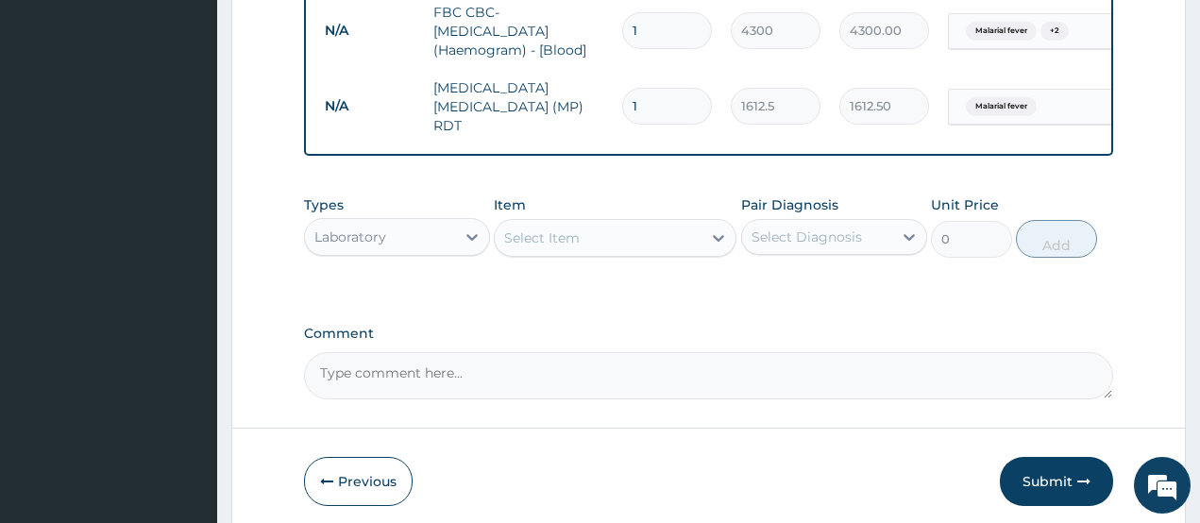
scroll to position [914, 0]
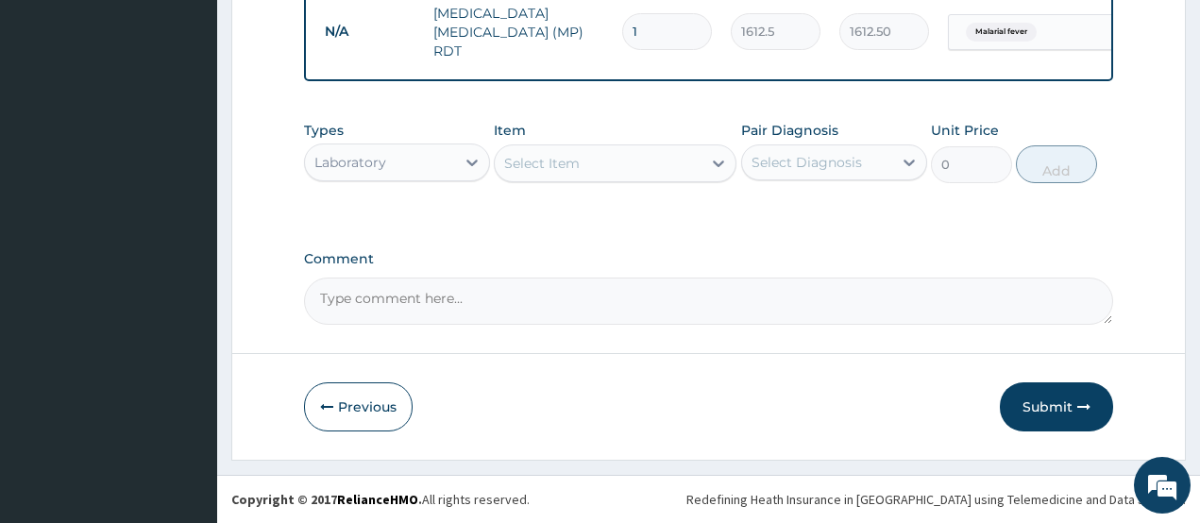
drag, startPoint x: 361, startPoint y: 160, endPoint x: 361, endPoint y: 183, distance: 23.6
click at [361, 165] on div "Laboratory" at bounding box center [350, 162] width 72 height 19
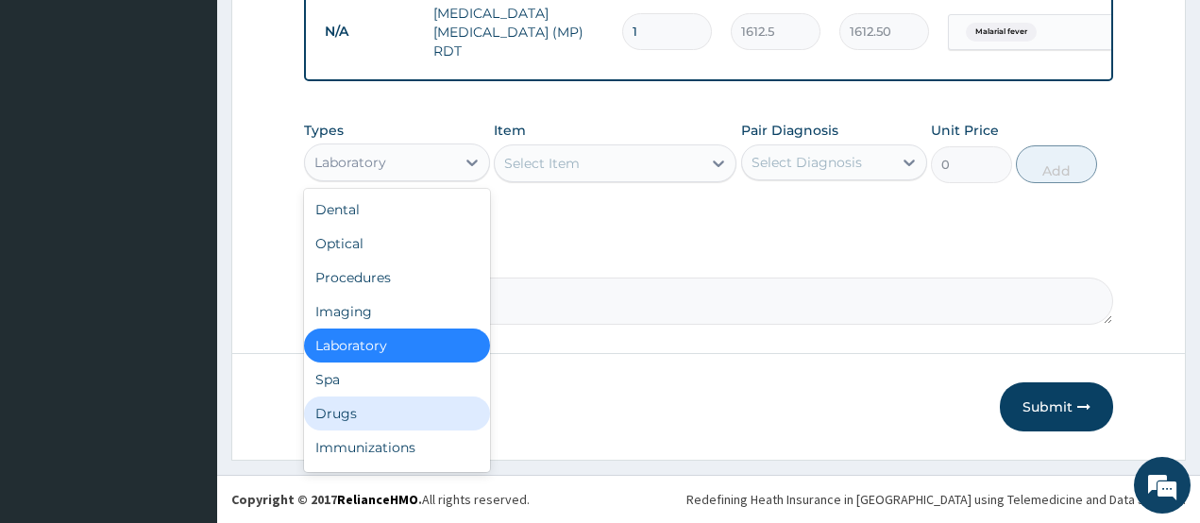
click at [348, 408] on div "Drugs" at bounding box center [397, 414] width 186 height 34
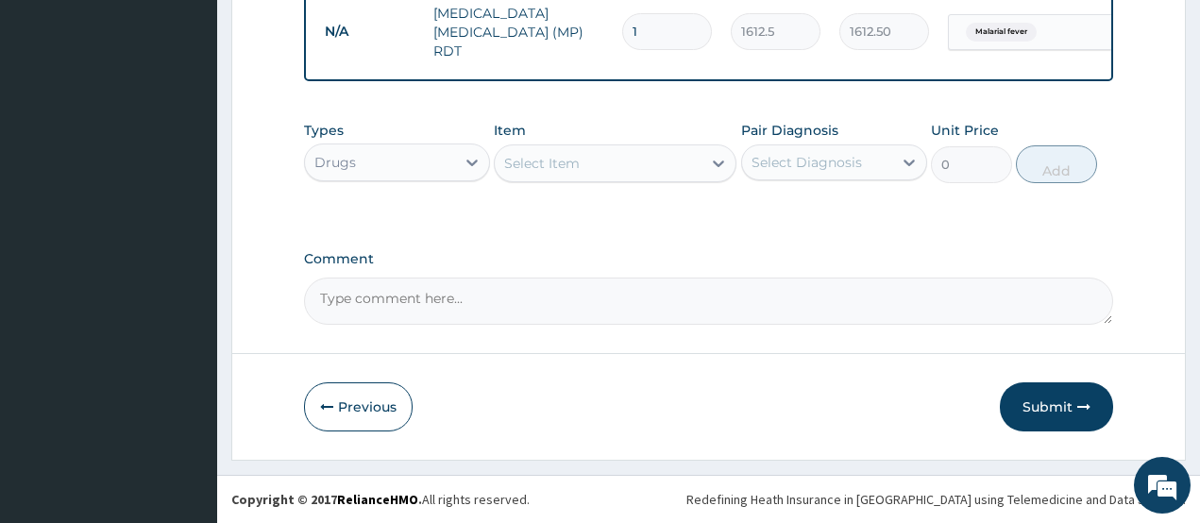
click at [551, 156] on div "Select Item" at bounding box center [542, 163] width 76 height 19
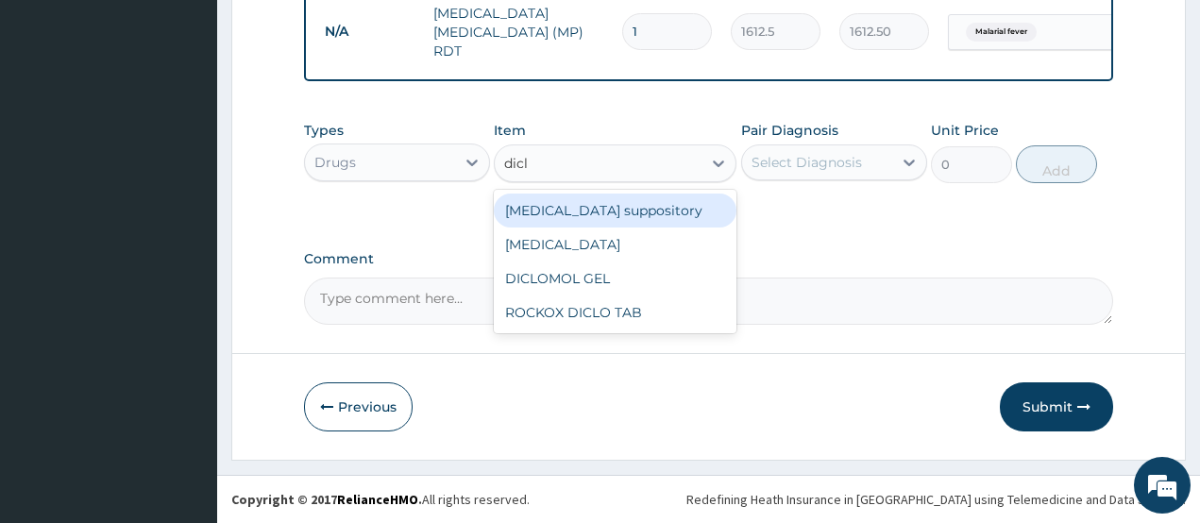
type input "diclo"
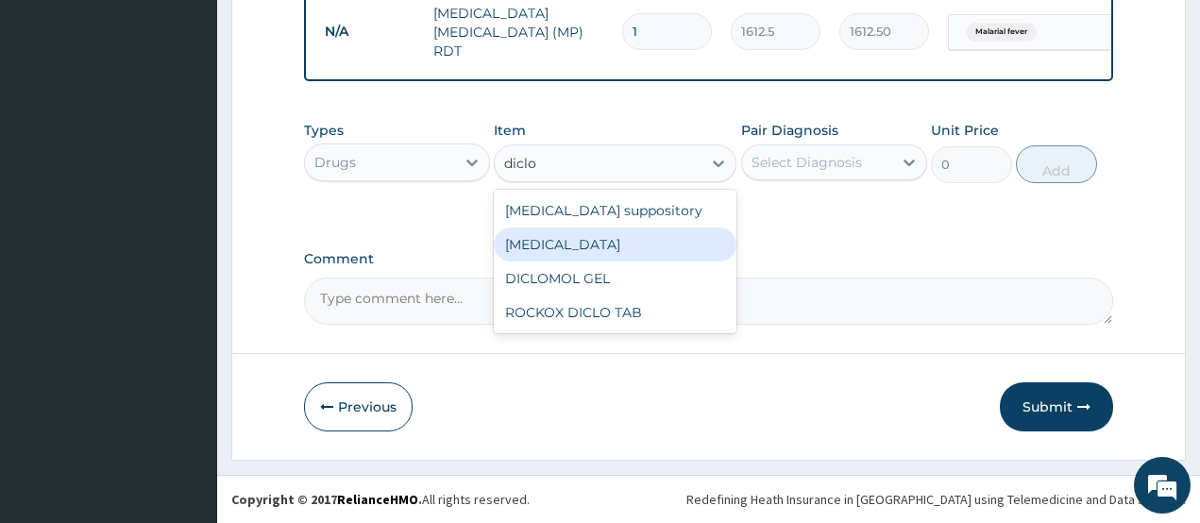
click at [545, 253] on div "Diclofenac" at bounding box center [615, 245] width 243 height 34
type input "591.25"
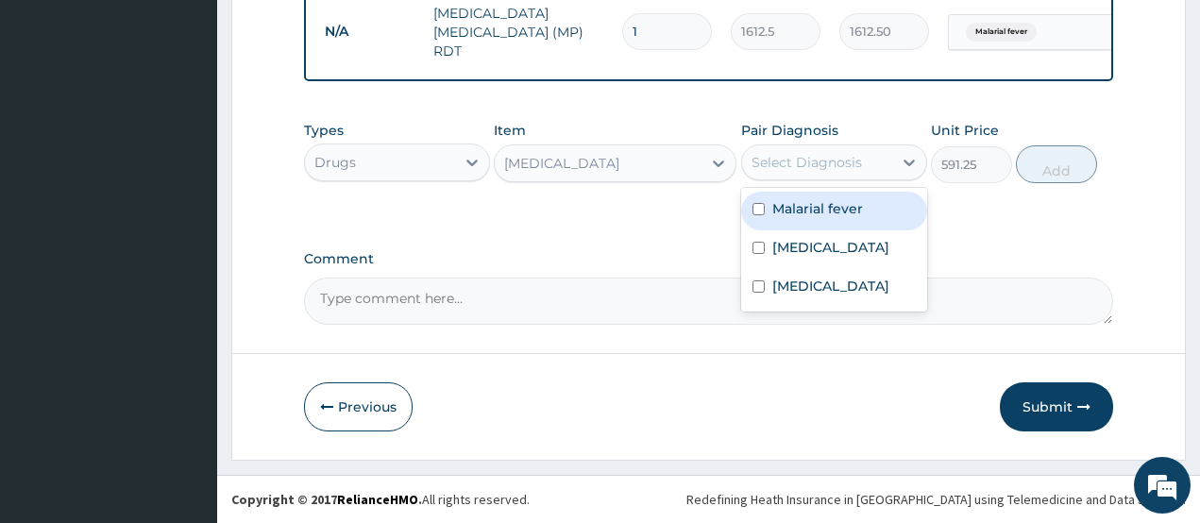
click at [753, 155] on div "Select Diagnosis" at bounding box center [807, 162] width 110 height 19
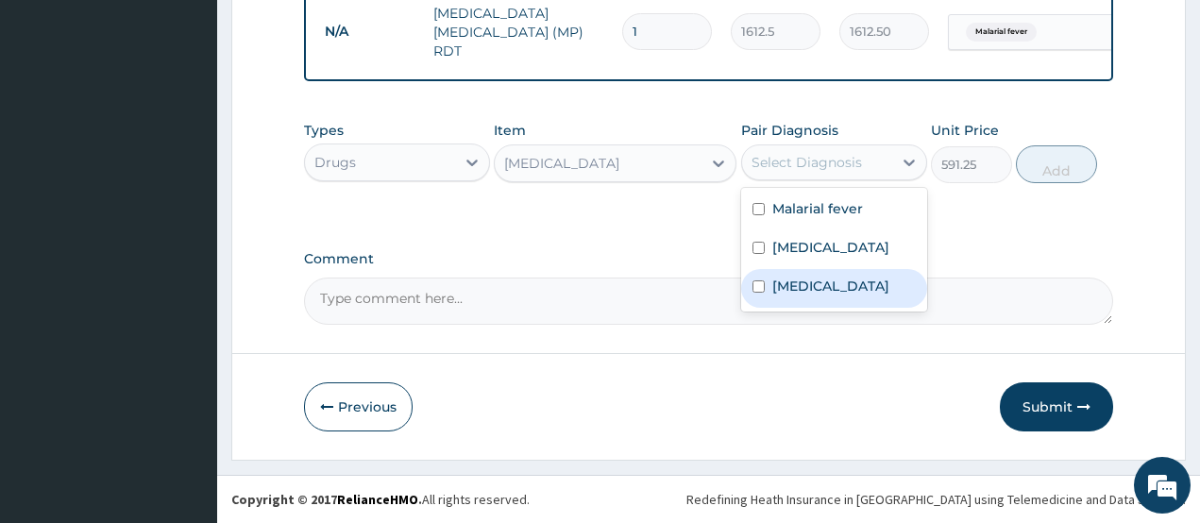
click at [830, 296] on label "Typhoid fever" at bounding box center [830, 286] width 117 height 19
checkbox input "true"
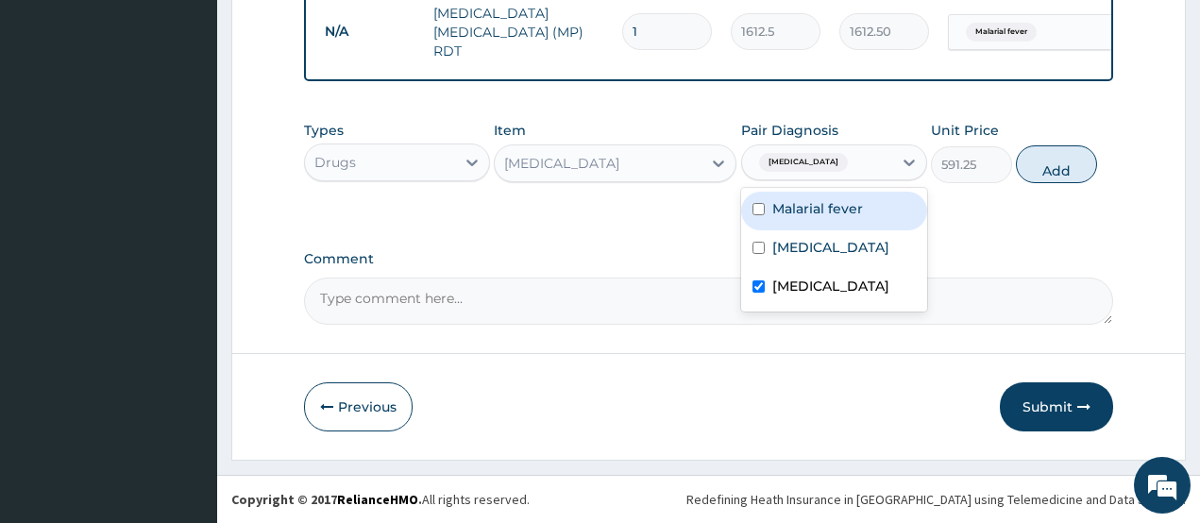
click at [857, 200] on label "Malarial fever" at bounding box center [817, 208] width 91 height 19
checkbox input "true"
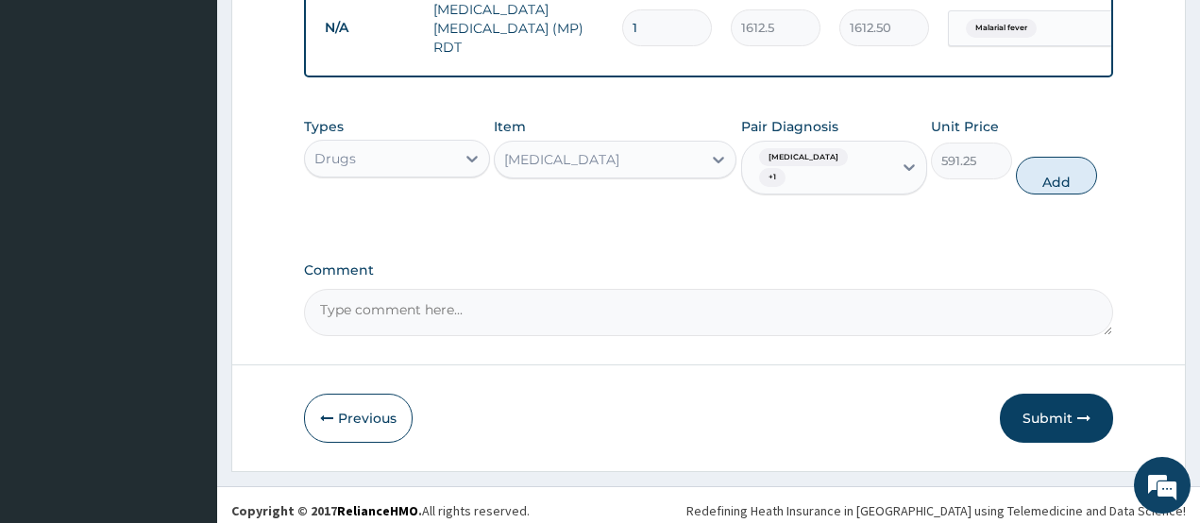
drag, startPoint x: 1054, startPoint y: 167, endPoint x: 693, endPoint y: 183, distance: 361.1
click at [1053, 169] on button "Add" at bounding box center [1056, 176] width 81 height 38
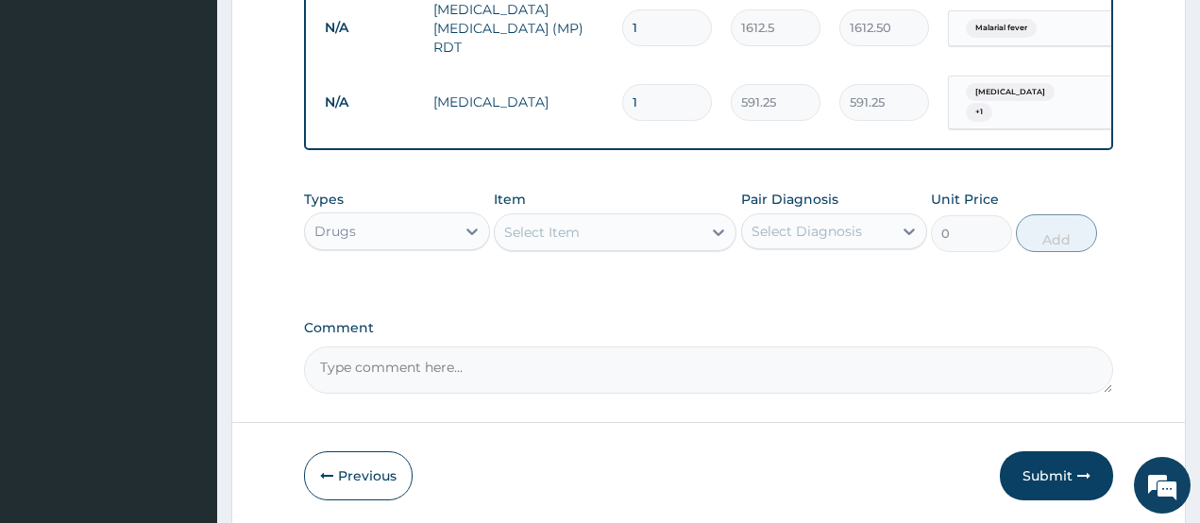
click at [611, 233] on div "Select Item" at bounding box center [598, 232] width 207 height 30
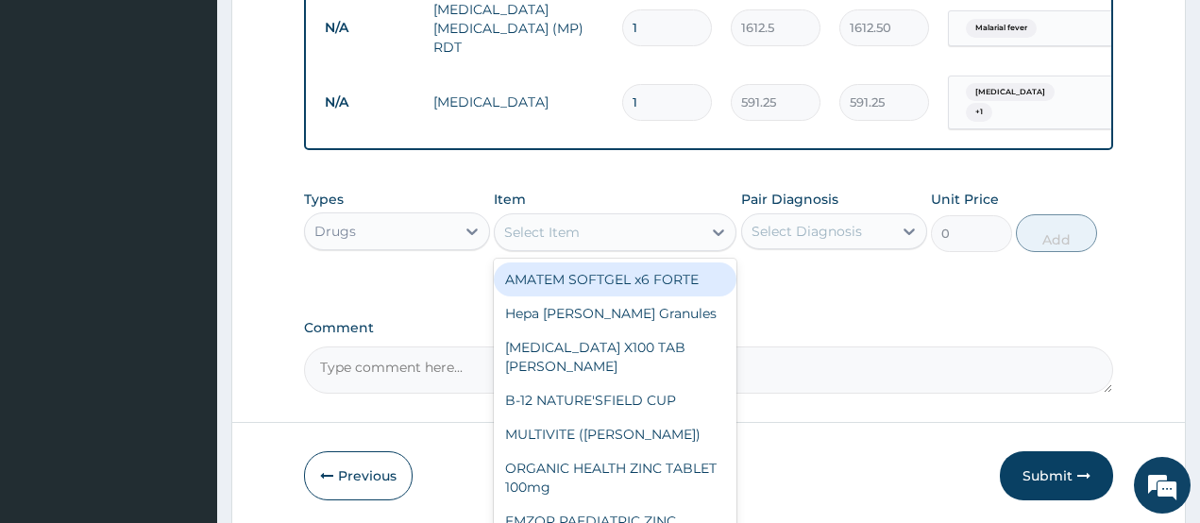
click at [606, 275] on div "AMATEM SOFTGEL x6 FORTE" at bounding box center [615, 280] width 243 height 34
type input "473"
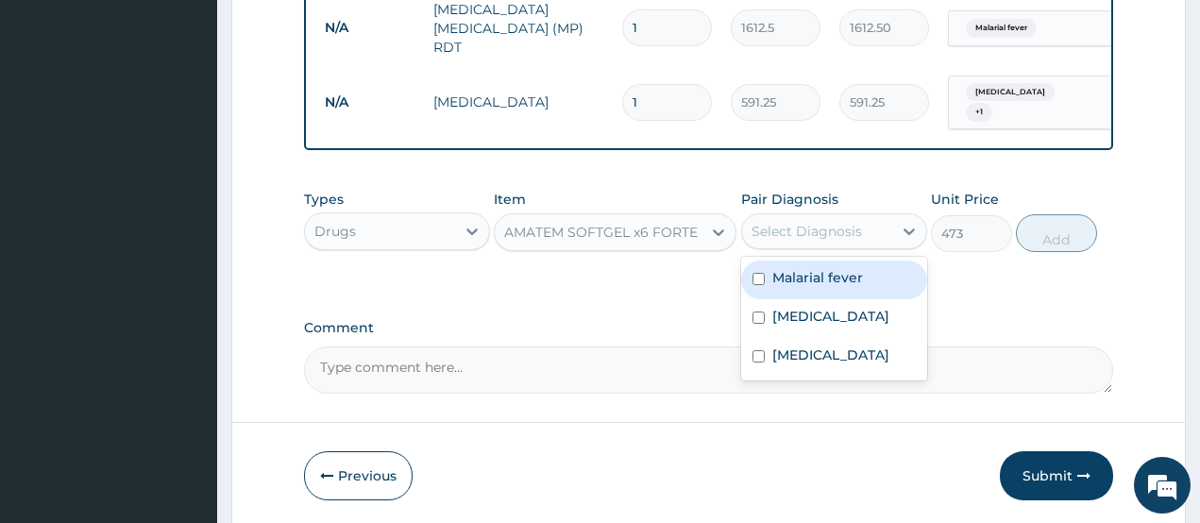
click at [794, 224] on div "Select Diagnosis" at bounding box center [807, 231] width 110 height 19
click at [814, 283] on div "Malarial fever" at bounding box center [834, 280] width 186 height 39
checkbox input "true"
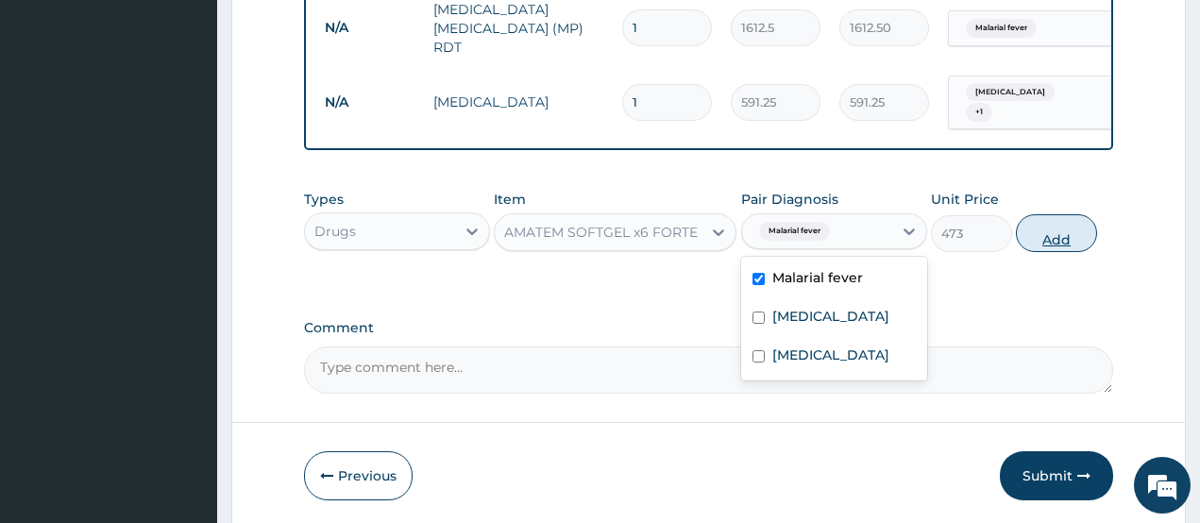
click at [1070, 234] on button "Add" at bounding box center [1056, 233] width 81 height 38
type input "0"
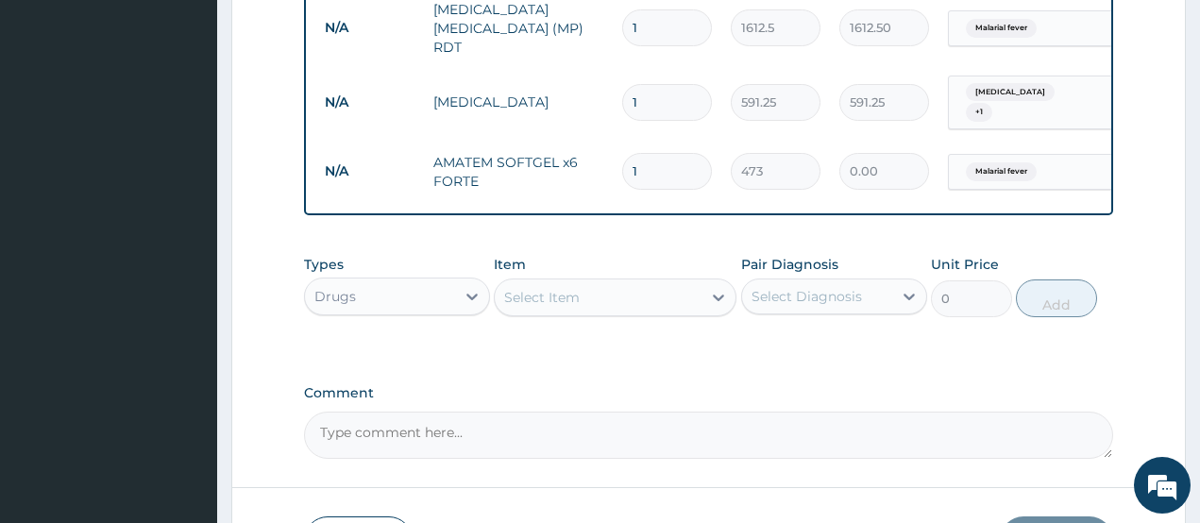
type input "0.00"
type input "6"
type input "2838.00"
type input "6"
click at [548, 288] on div "Select Item" at bounding box center [542, 297] width 76 height 19
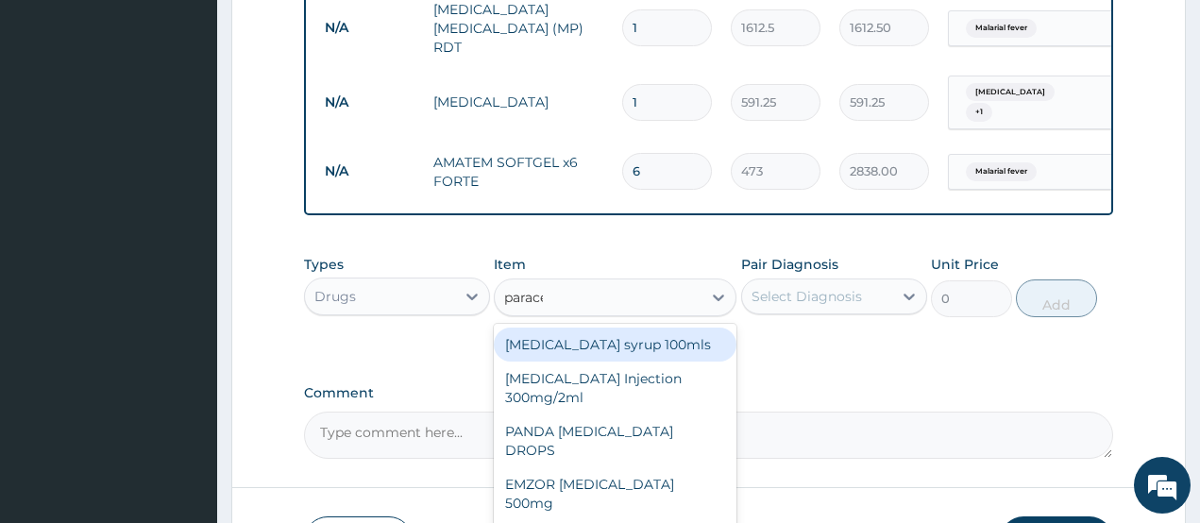
type input "paracet"
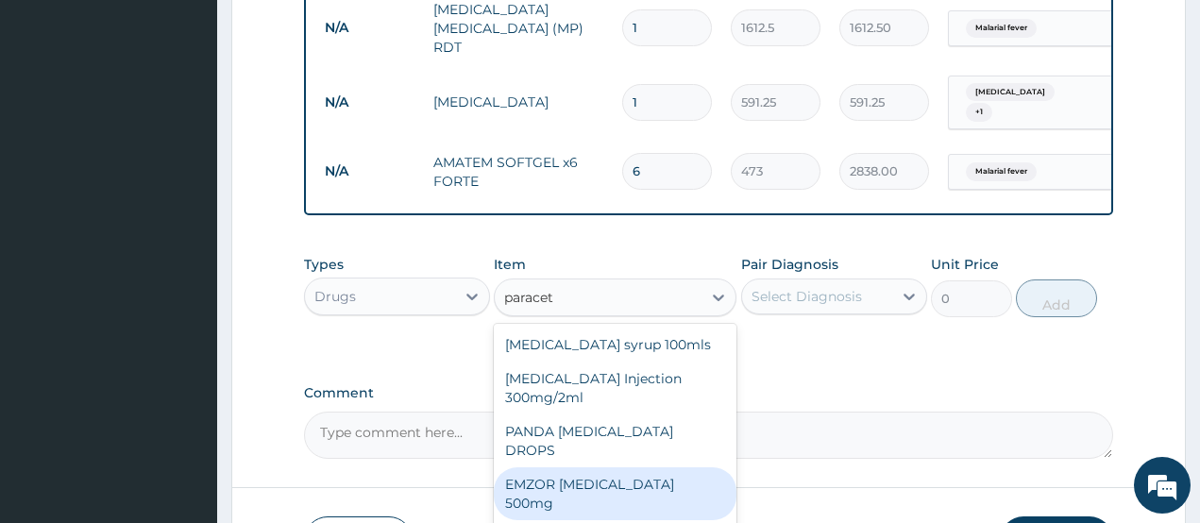
click at [585, 467] on div "EMZOR PARACETAMOL 500mg" at bounding box center [615, 493] width 243 height 53
type input "23.65"
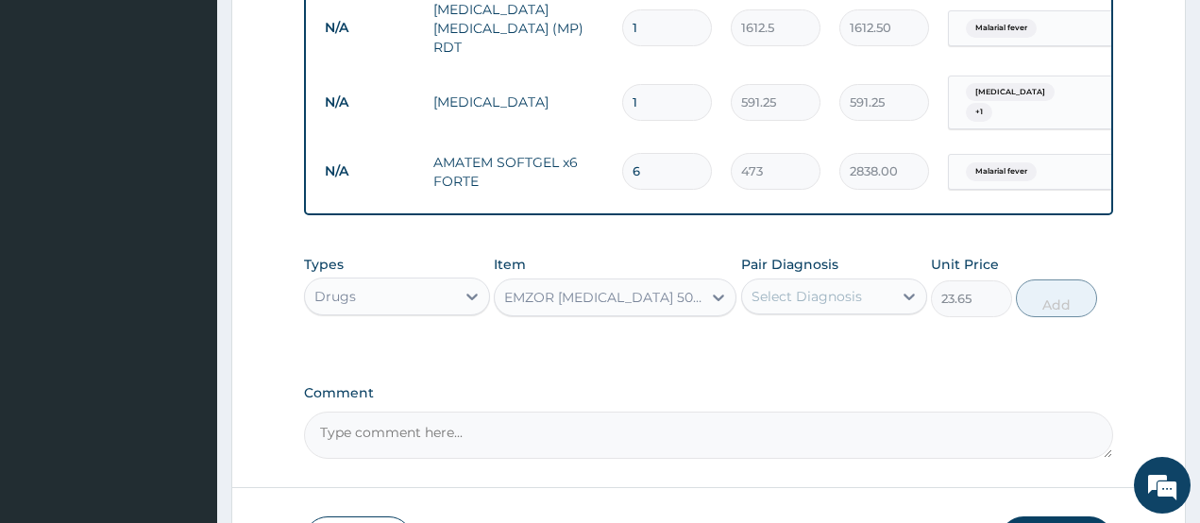
click at [831, 295] on div "Select Diagnosis" at bounding box center [807, 296] width 110 height 19
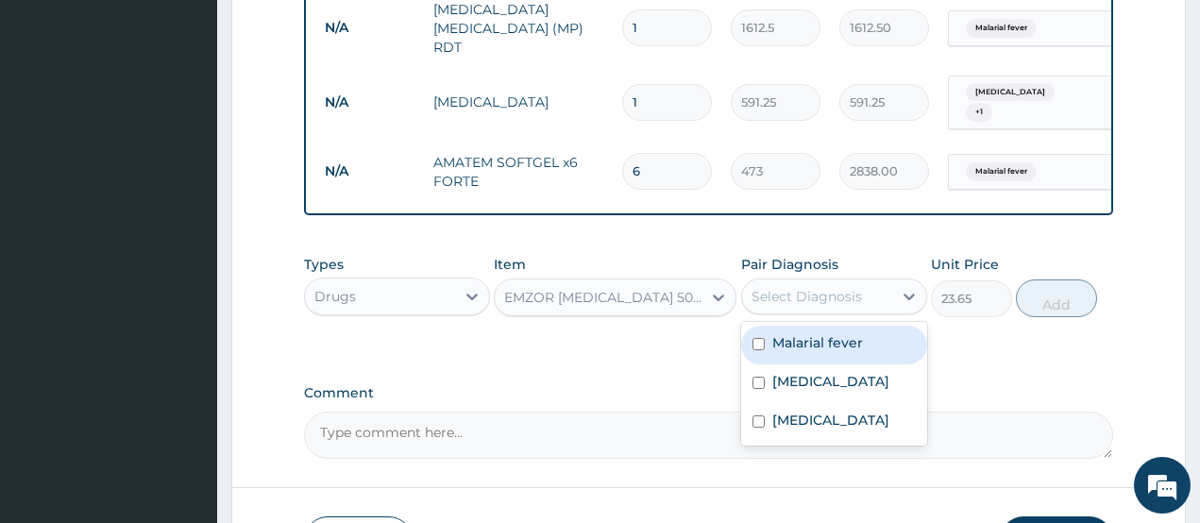
click at [826, 340] on label "Malarial fever" at bounding box center [817, 342] width 91 height 19
checkbox input "true"
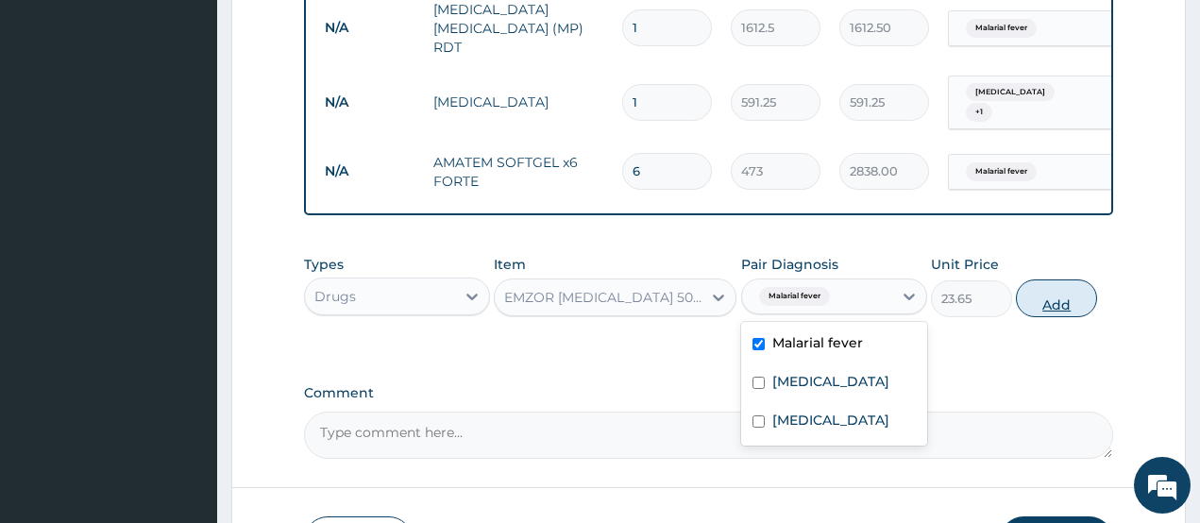
click at [1039, 299] on button "Add" at bounding box center [1056, 299] width 81 height 38
type input "0"
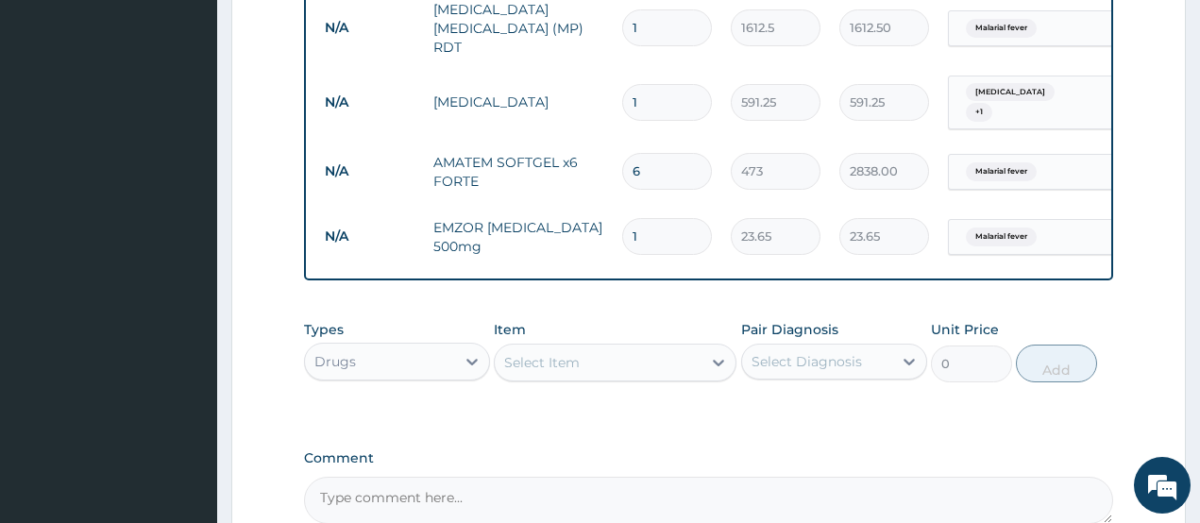
type input "18"
type input "425.70"
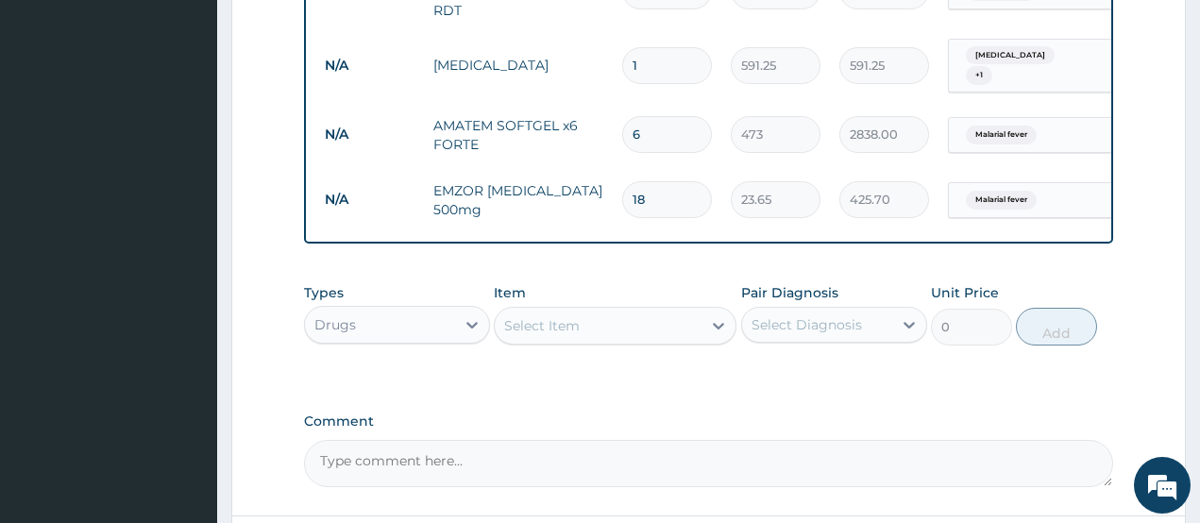
scroll to position [1009, 0]
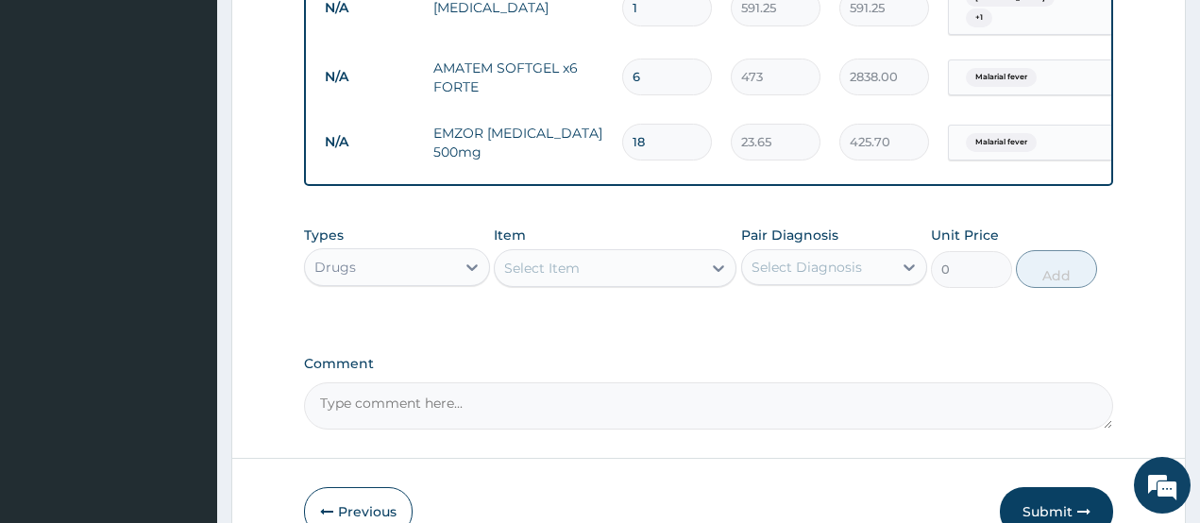
type input "18"
click at [611, 263] on div "Select Item" at bounding box center [598, 268] width 207 height 30
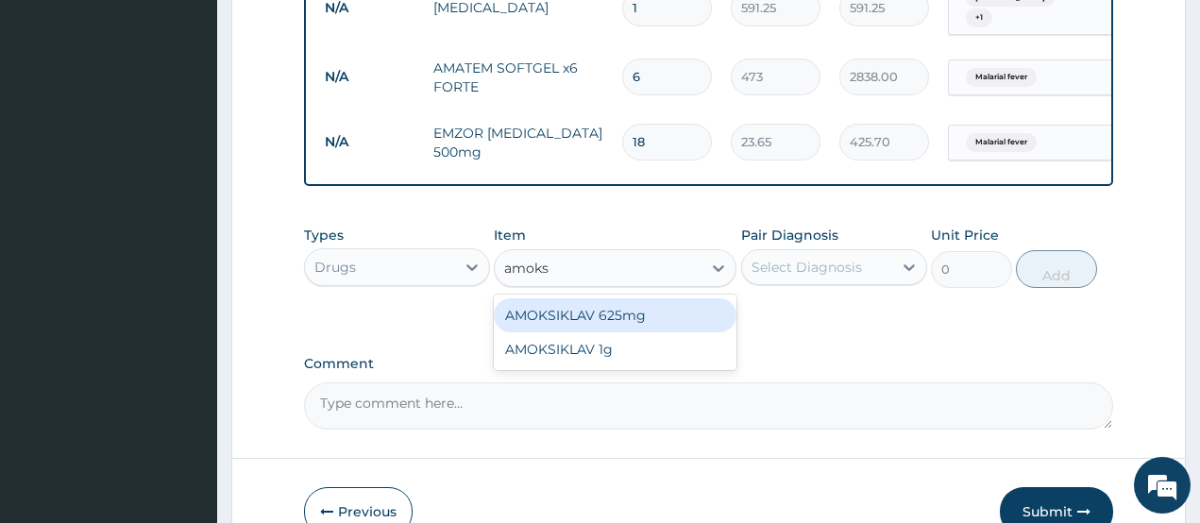
type input "amoksi"
click at [617, 304] on div "AMOKSIKLAV 625mg" at bounding box center [615, 315] width 243 height 34
type input "650.375"
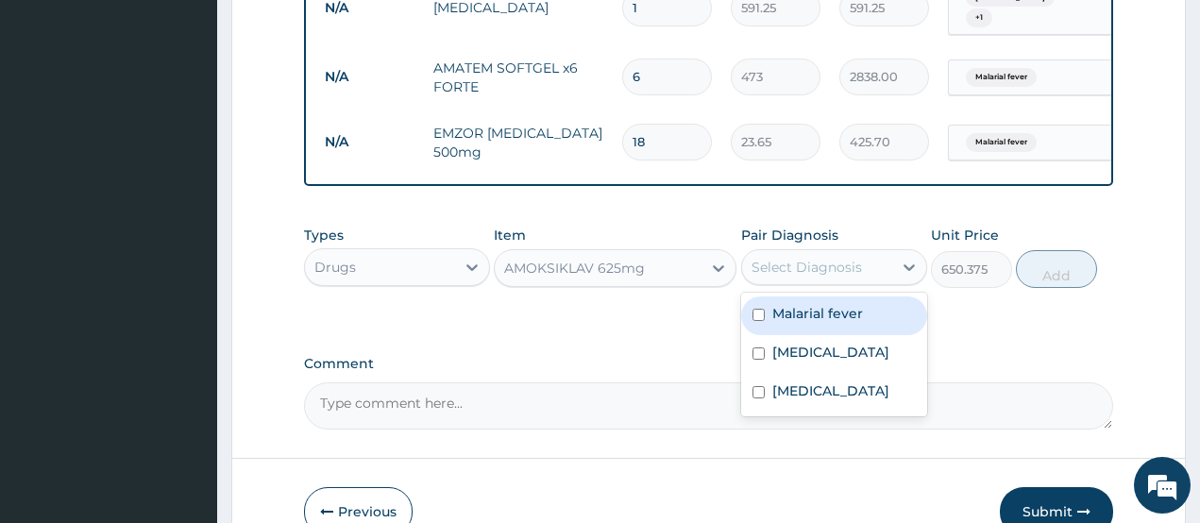
click at [809, 262] on div "Select Diagnosis" at bounding box center [807, 267] width 110 height 19
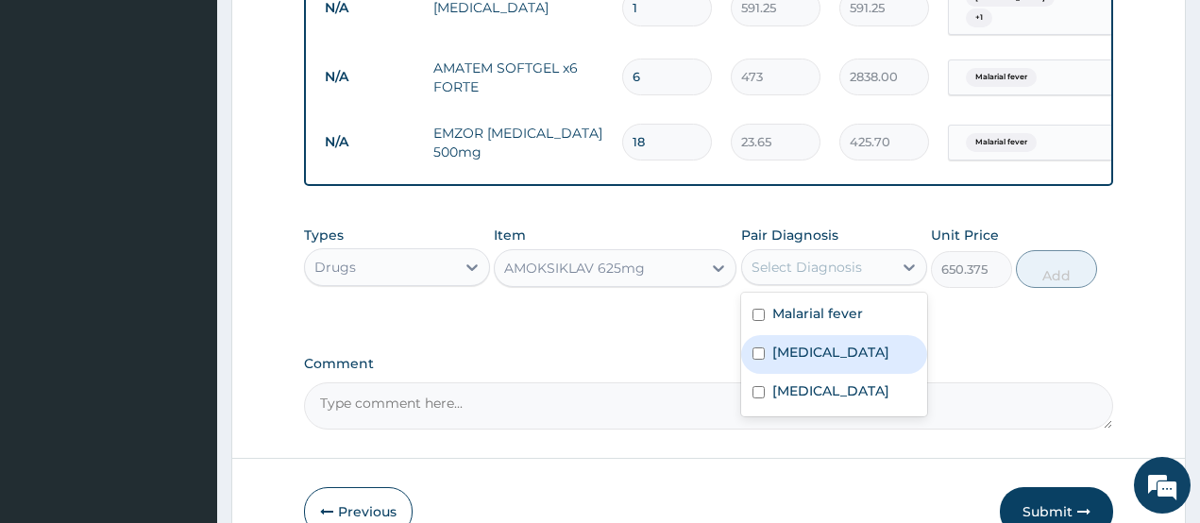
click at [806, 351] on label "Upper respiratory infection" at bounding box center [830, 352] width 117 height 19
checkbox input "true"
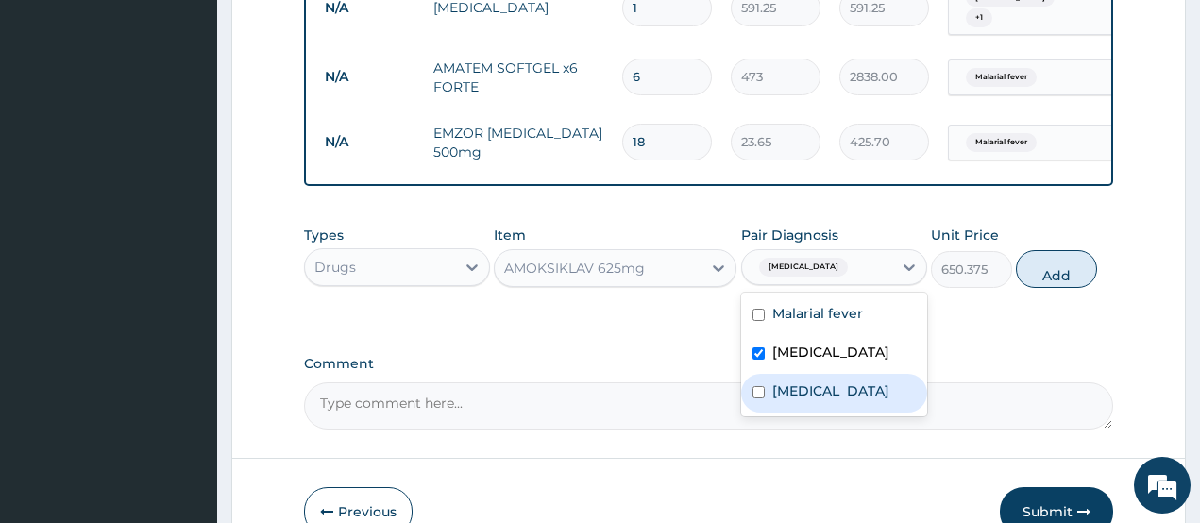
drag, startPoint x: 806, startPoint y: 392, endPoint x: 903, endPoint y: 350, distance: 105.8
click at [811, 393] on div "Typhoid fever" at bounding box center [834, 393] width 186 height 39
checkbox input "true"
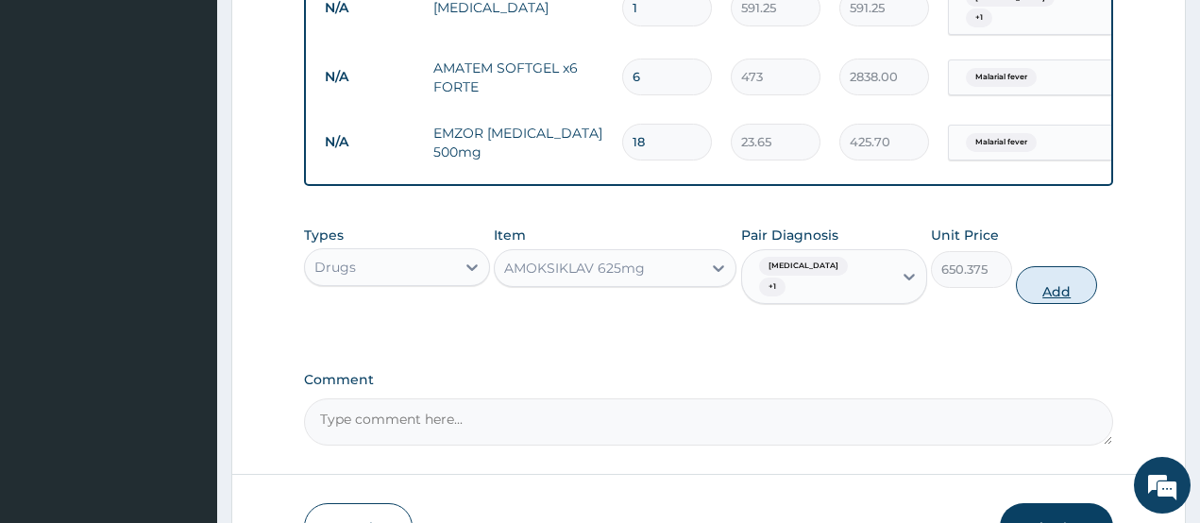
click at [1046, 271] on button "Add" at bounding box center [1056, 285] width 81 height 38
type input "0"
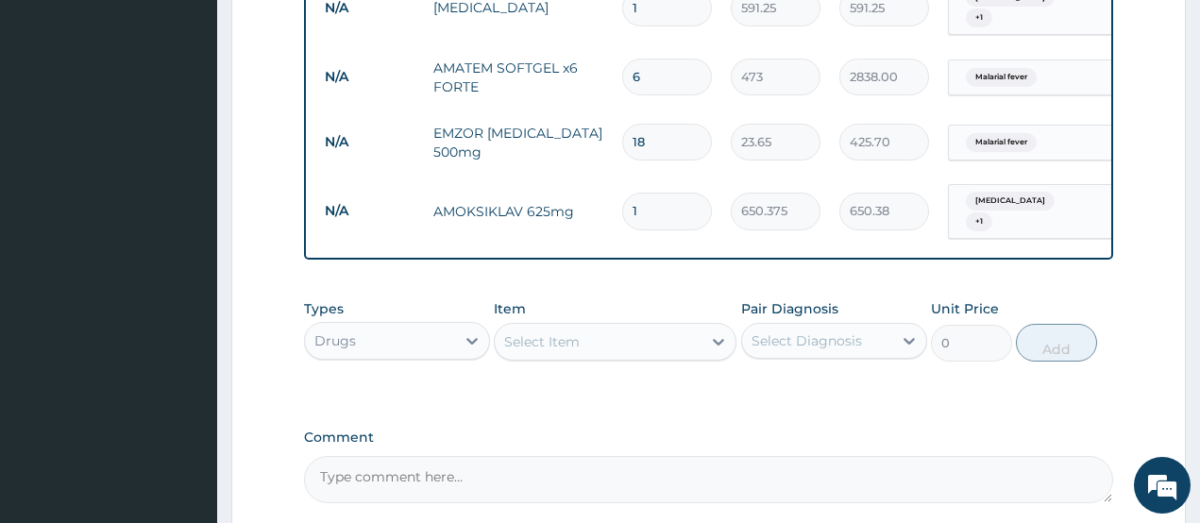
type input "14"
type input "9105.25"
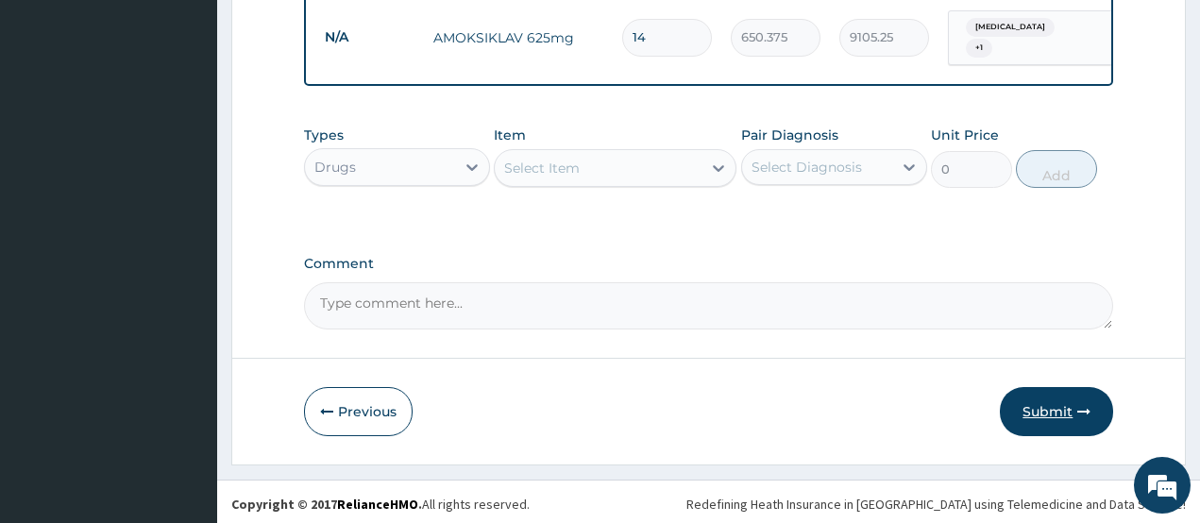
type input "14"
click at [1060, 413] on button "Submit" at bounding box center [1056, 411] width 113 height 49
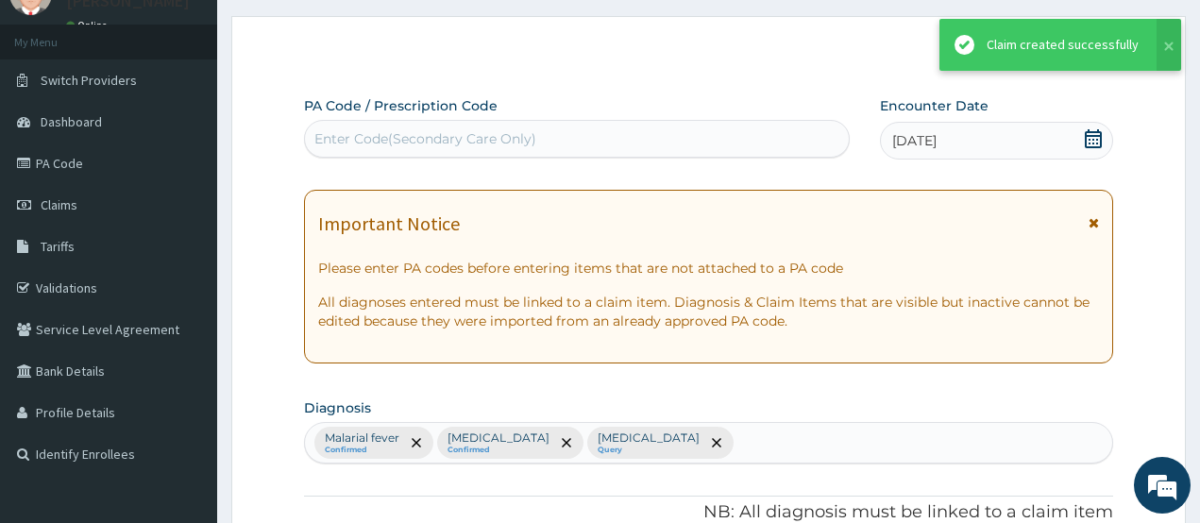
scroll to position [1182, 0]
